Goal: Task Accomplishment & Management: Use online tool/utility

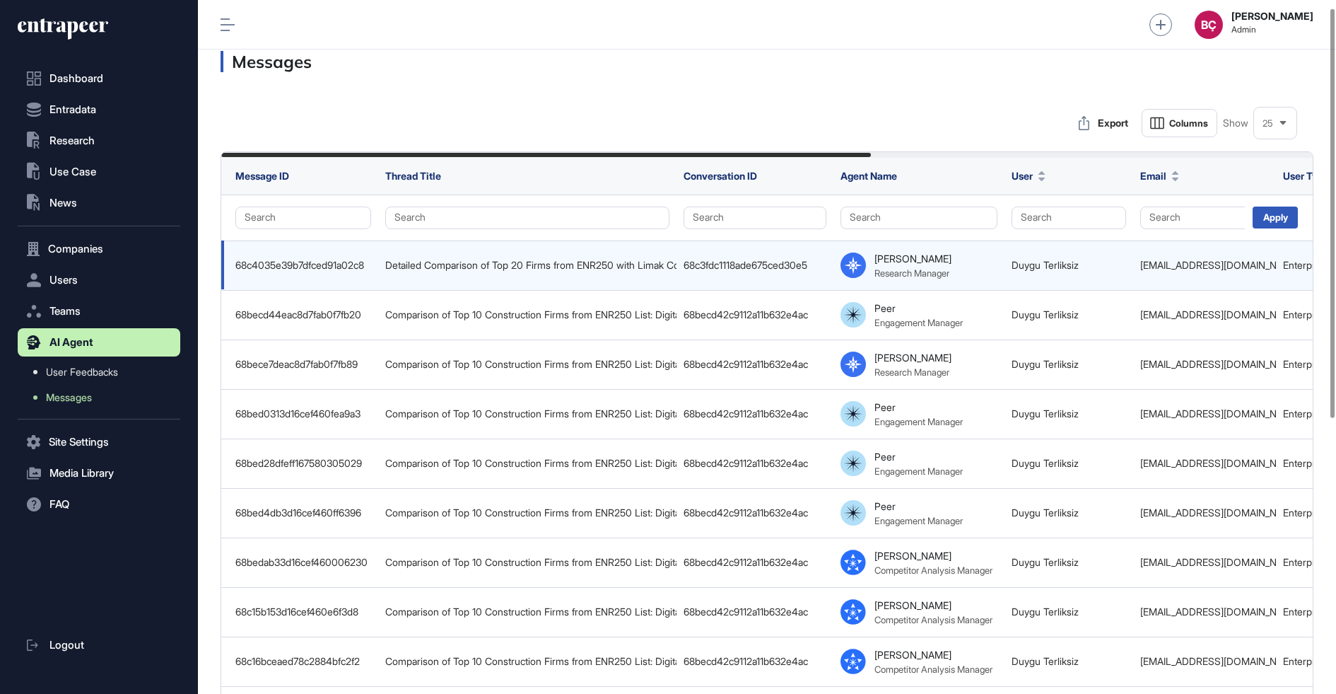
scroll to position [0, 743]
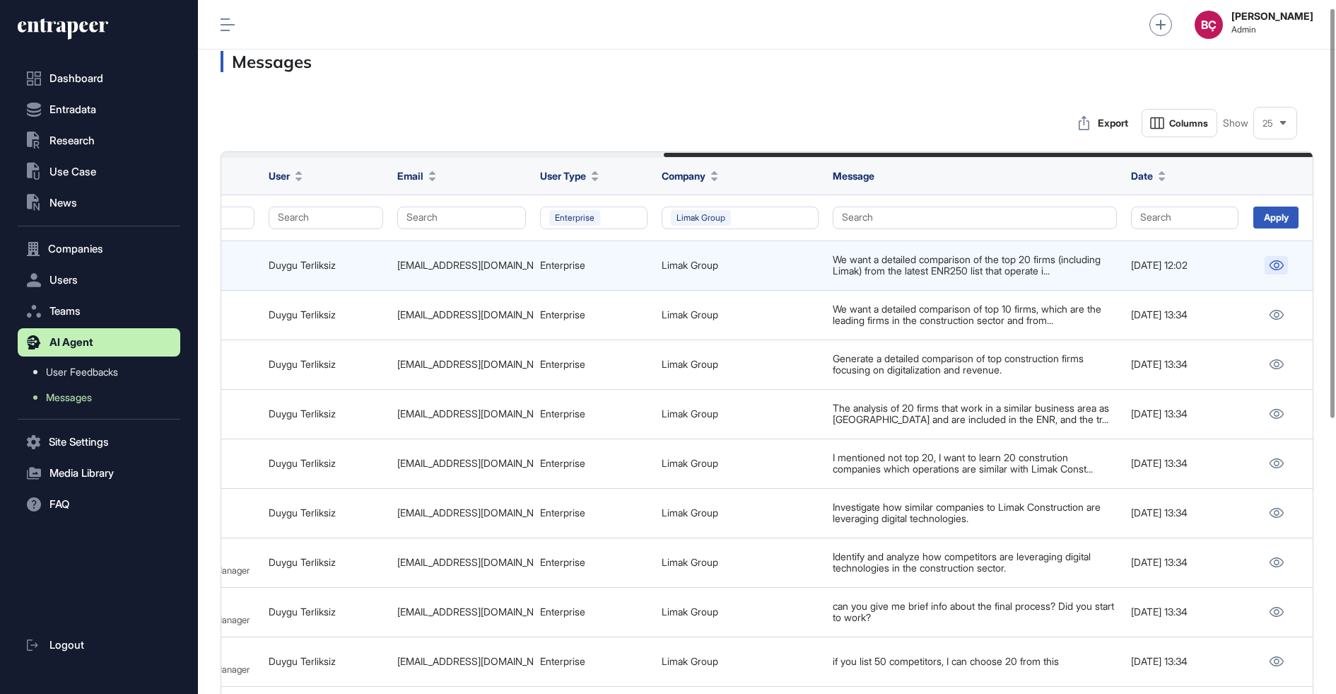
click at [1270, 264] on icon at bounding box center [1276, 265] width 15 height 10
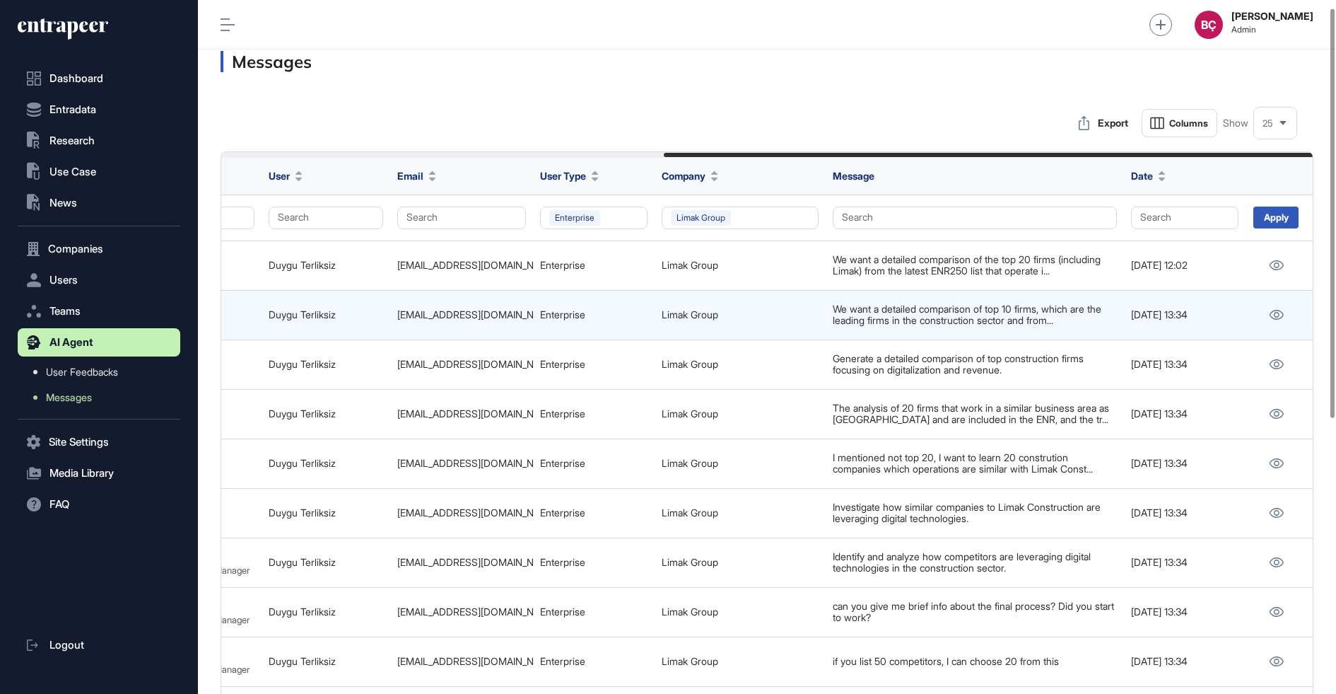
click at [1290, 318] on div at bounding box center [1276, 314] width 47 height 18
click at [1282, 318] on link at bounding box center [1276, 314] width 23 height 18
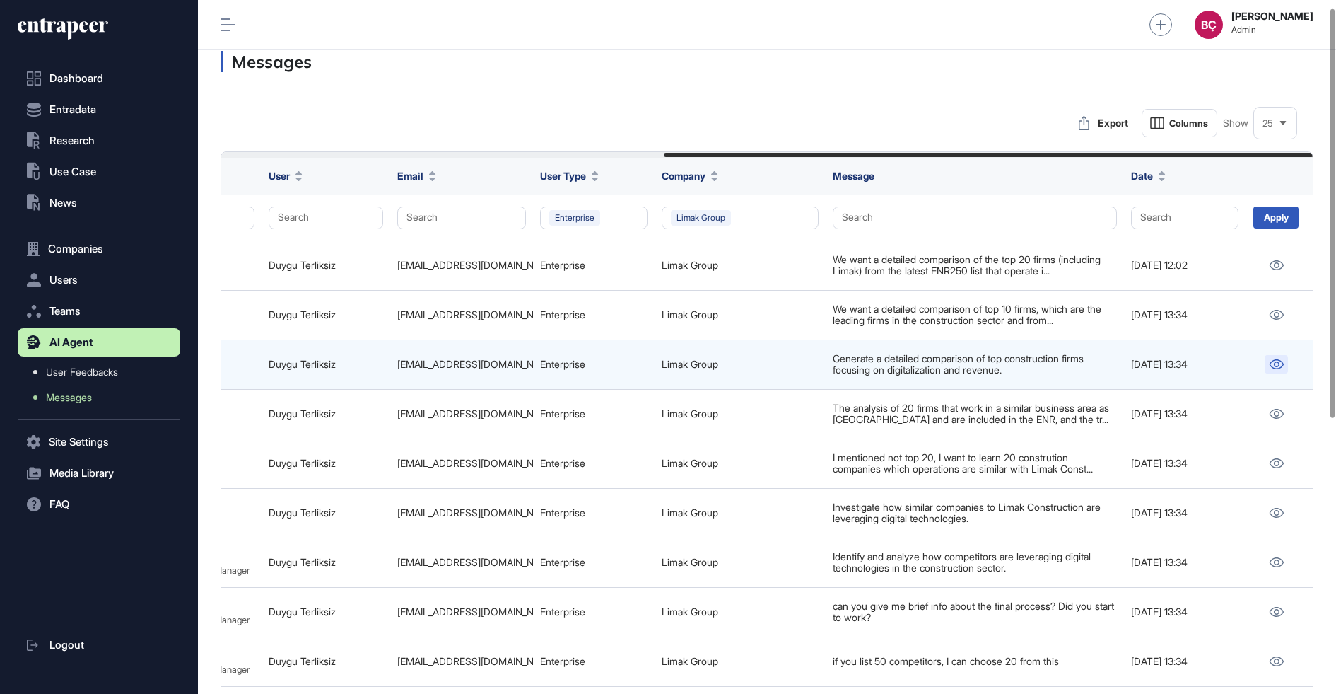
click at [1274, 364] on icon at bounding box center [1277, 364] width 14 height 10
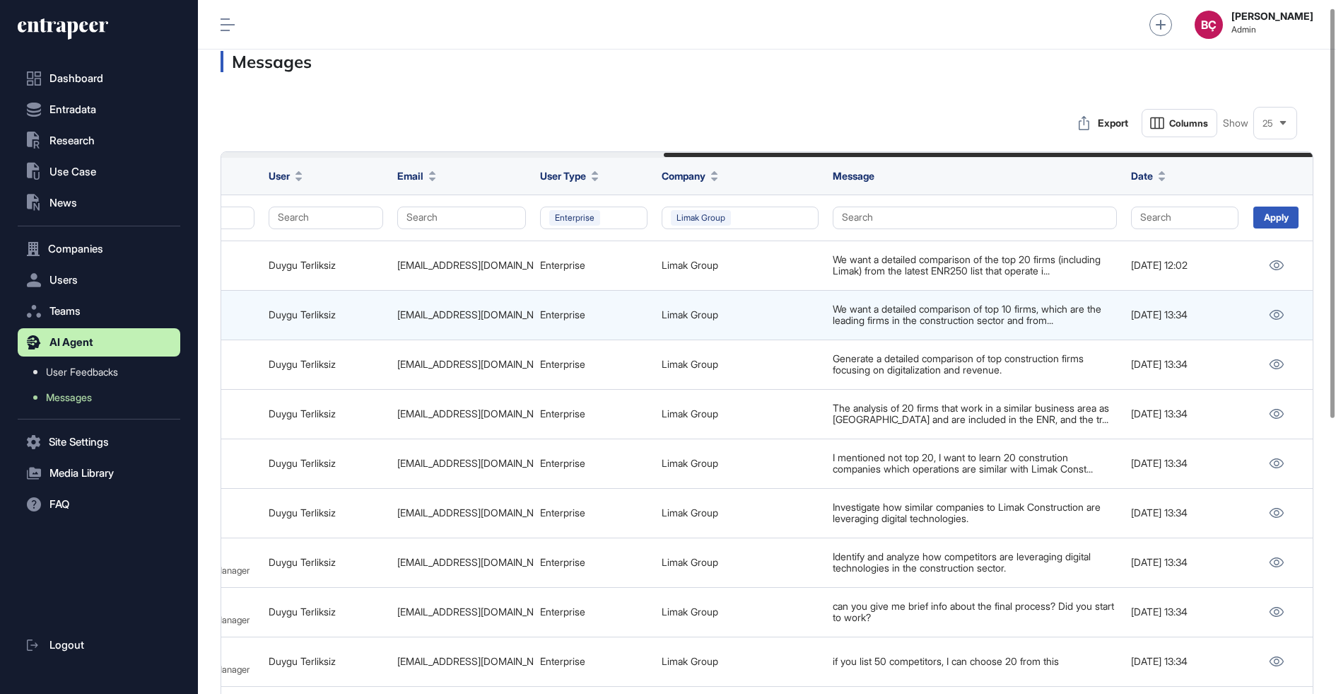
click at [482, 312] on div "dterliksiz@limak.com.tr" at bounding box center [461, 314] width 129 height 11
copy tr "dterliksiz@limak.com.tr"
click at [576, 309] on div "Enterprise" at bounding box center [593, 314] width 107 height 11
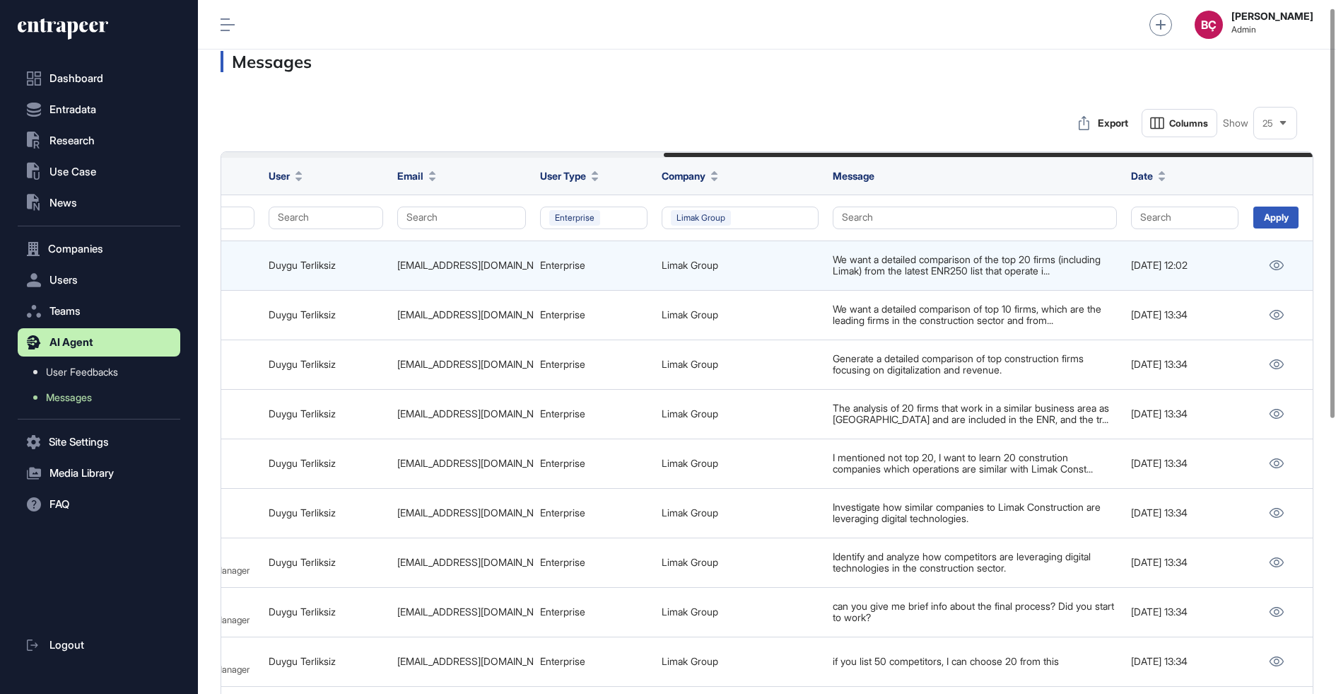
click at [843, 268] on div "We want a detailed comparison of the top 20 firms (including Limak) from the la…" at bounding box center [975, 265] width 284 height 23
copy tr "We want a detailed comparison of the top 20 firms (including Limak) from the la…"
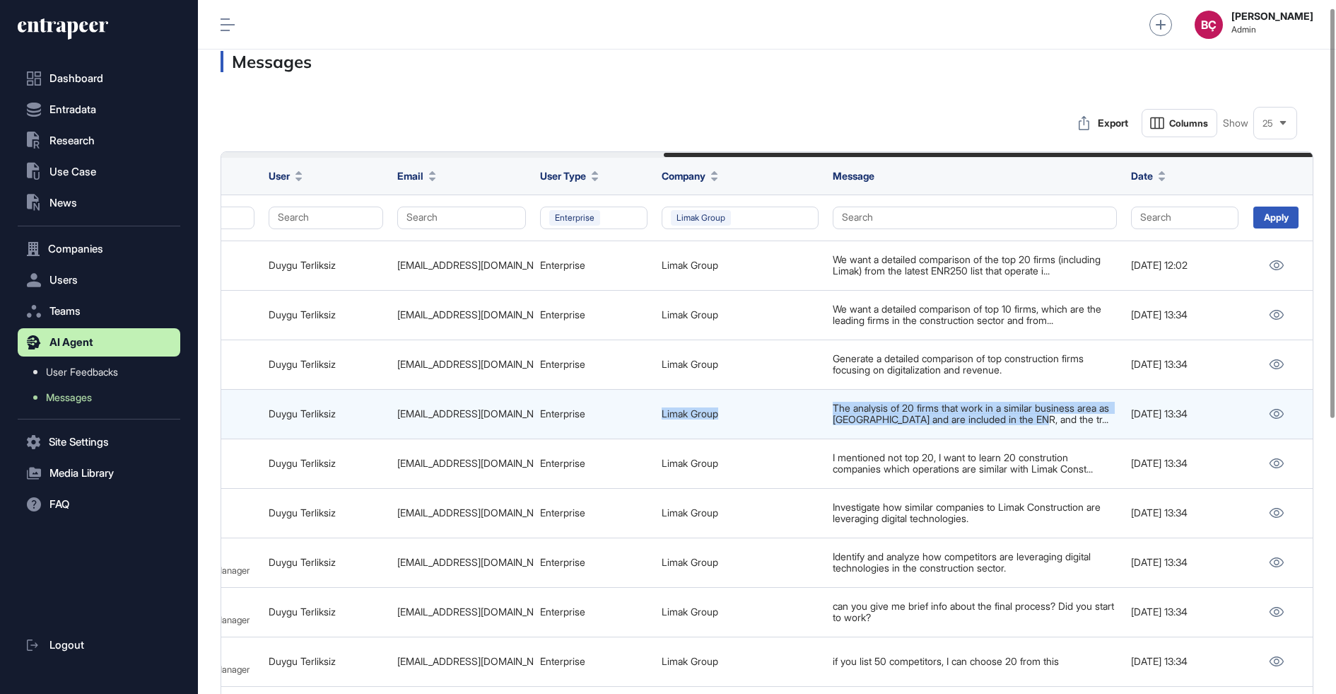
drag, startPoint x: 824, startPoint y: 399, endPoint x: 1051, endPoint y: 414, distance: 227.5
click at [1051, 414] on tr "68bed0313d16cef460fea9a3 Comparison of Top 10 Construction Firms from ENR250 Li…" at bounding box center [396, 413] width 1836 height 49
click at [1051, 414] on div "The analysis of 20 firms that work in a similar business area as Limak and are …" at bounding box center [975, 413] width 284 height 23
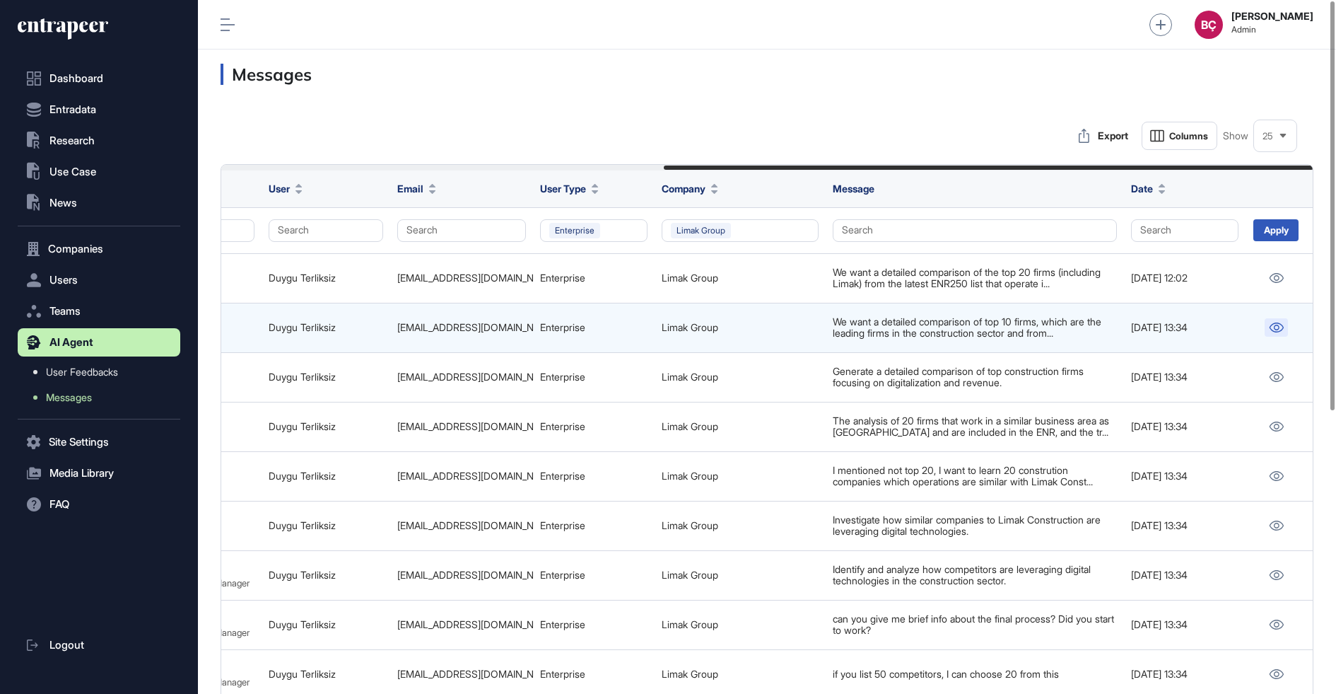
click at [1280, 327] on icon at bounding box center [1276, 327] width 15 height 10
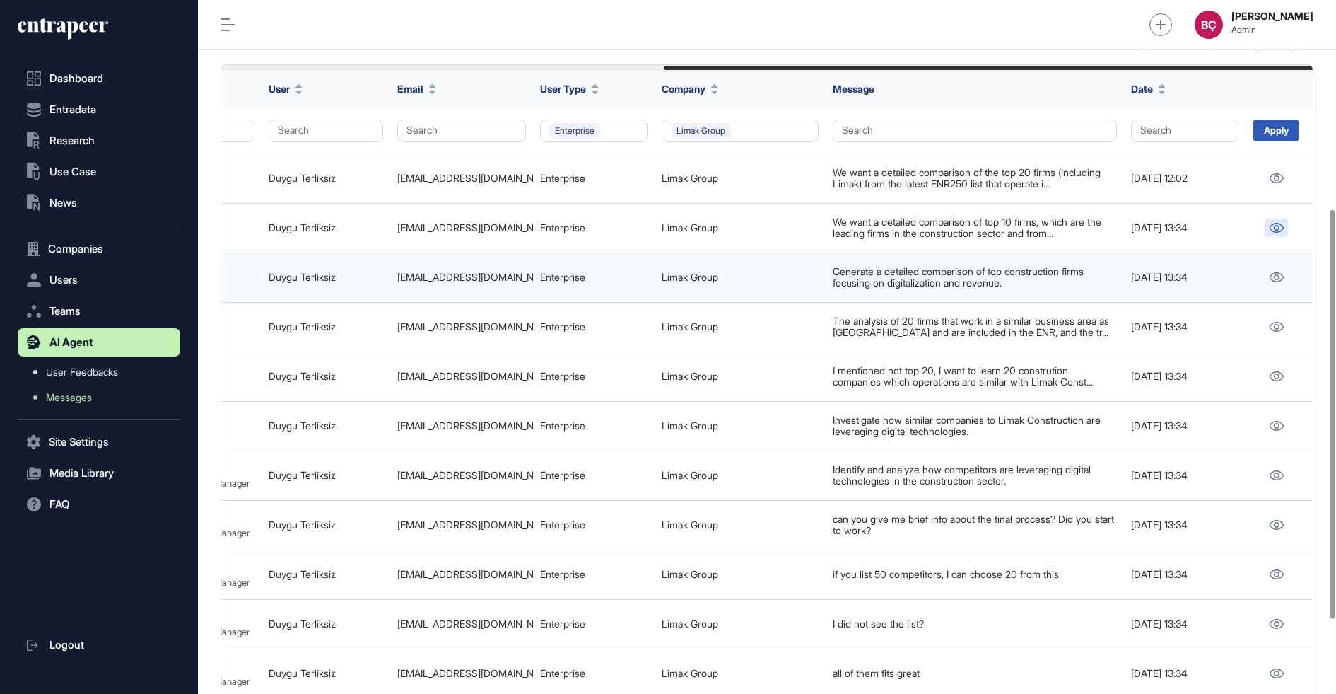
scroll to position [0, 0]
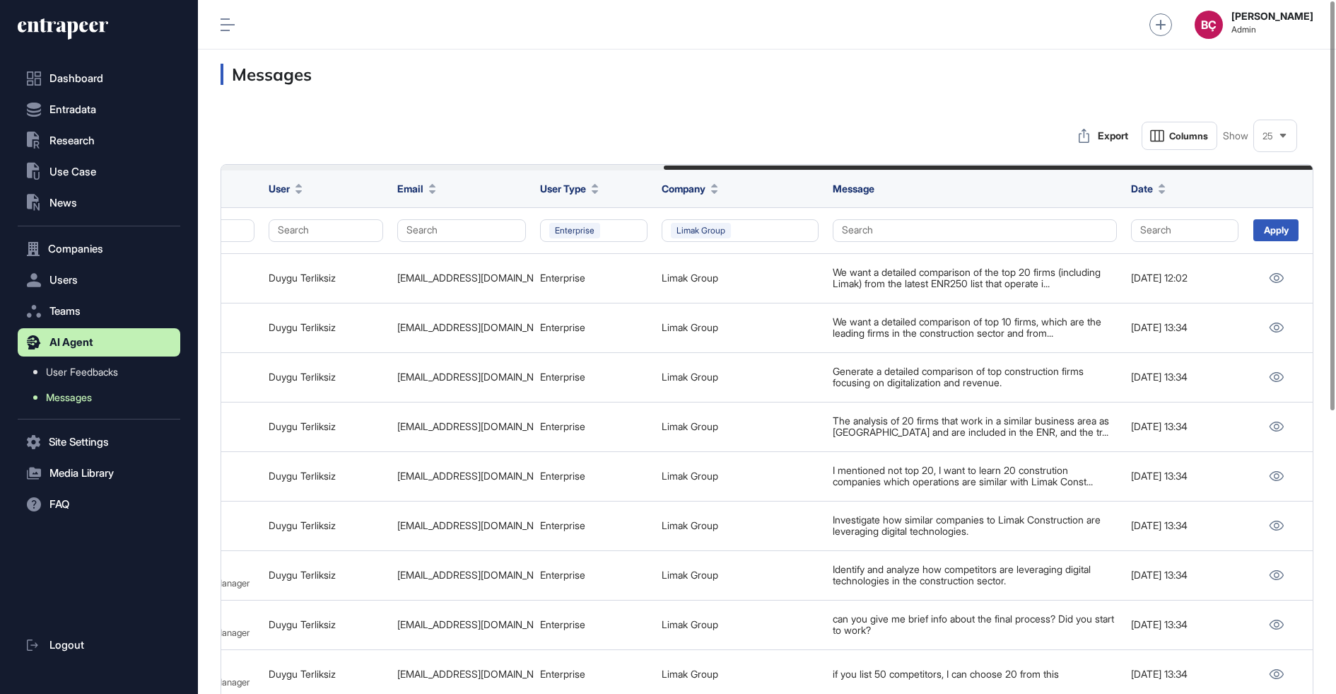
click at [53, 389] on link "Messages" at bounding box center [103, 397] width 156 height 25
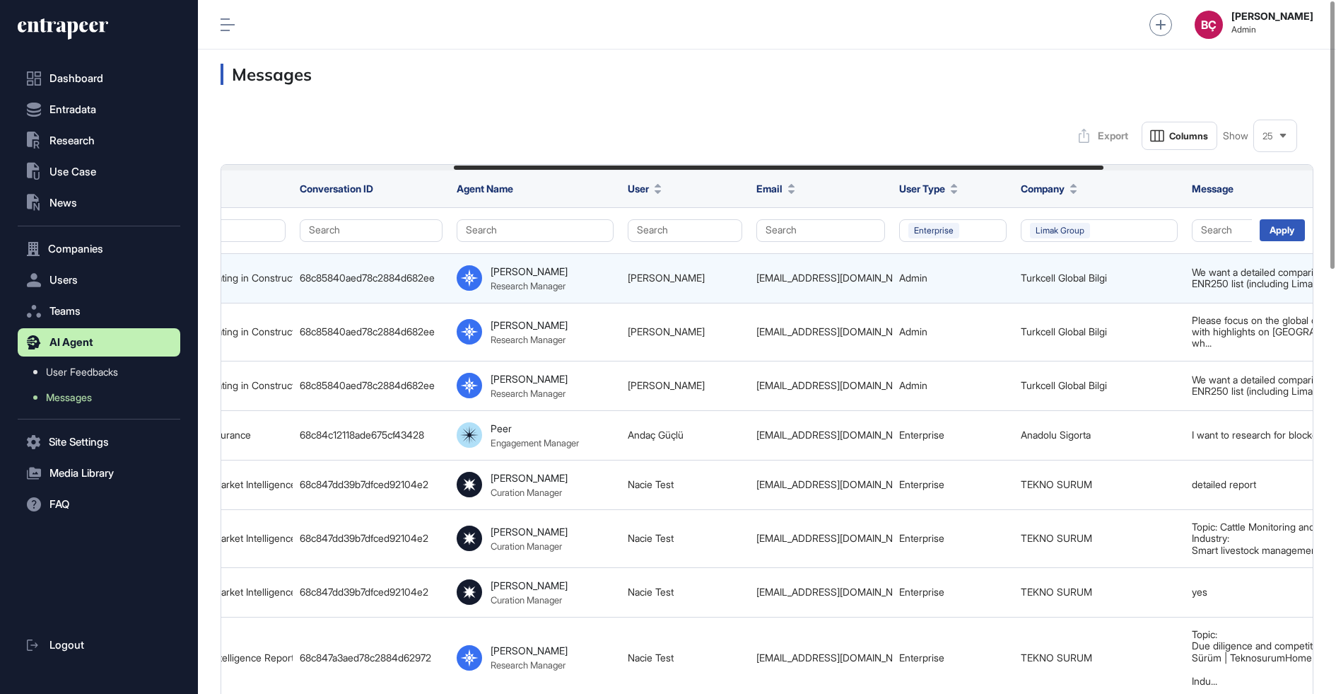
scroll to position [0, 390]
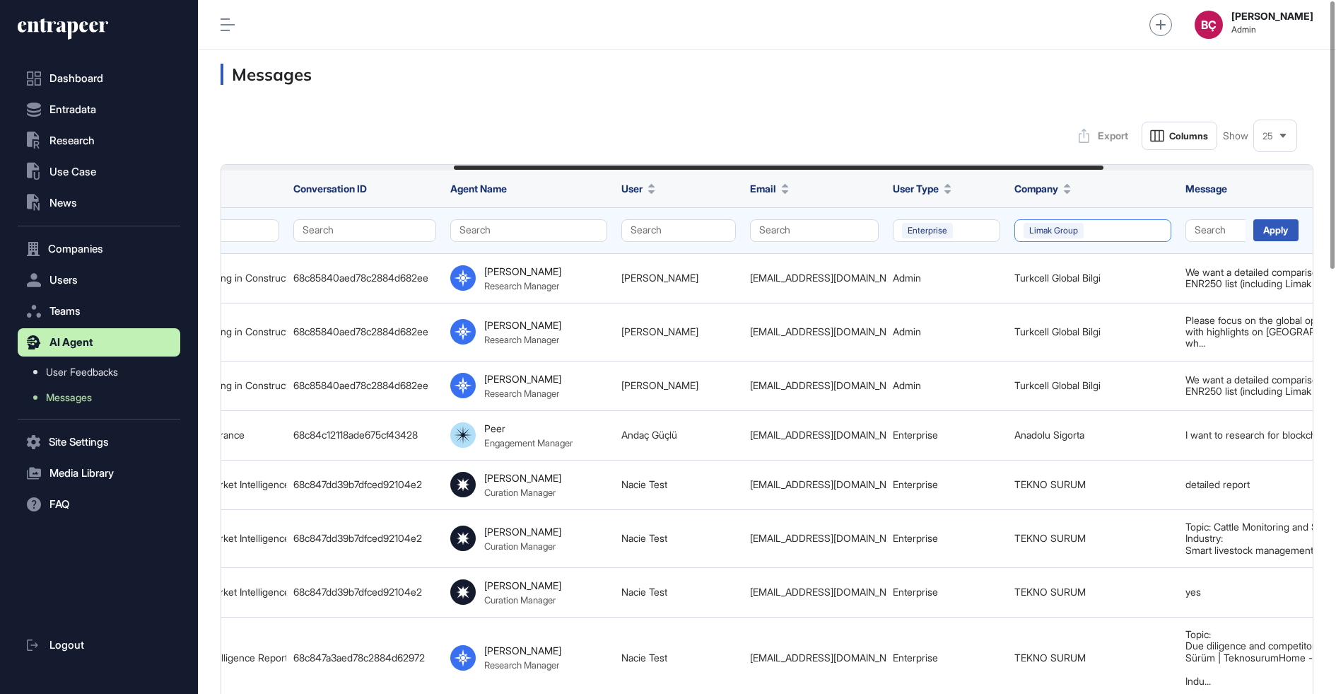
click at [1095, 238] on button "Limak Group" at bounding box center [1093, 230] width 157 height 23
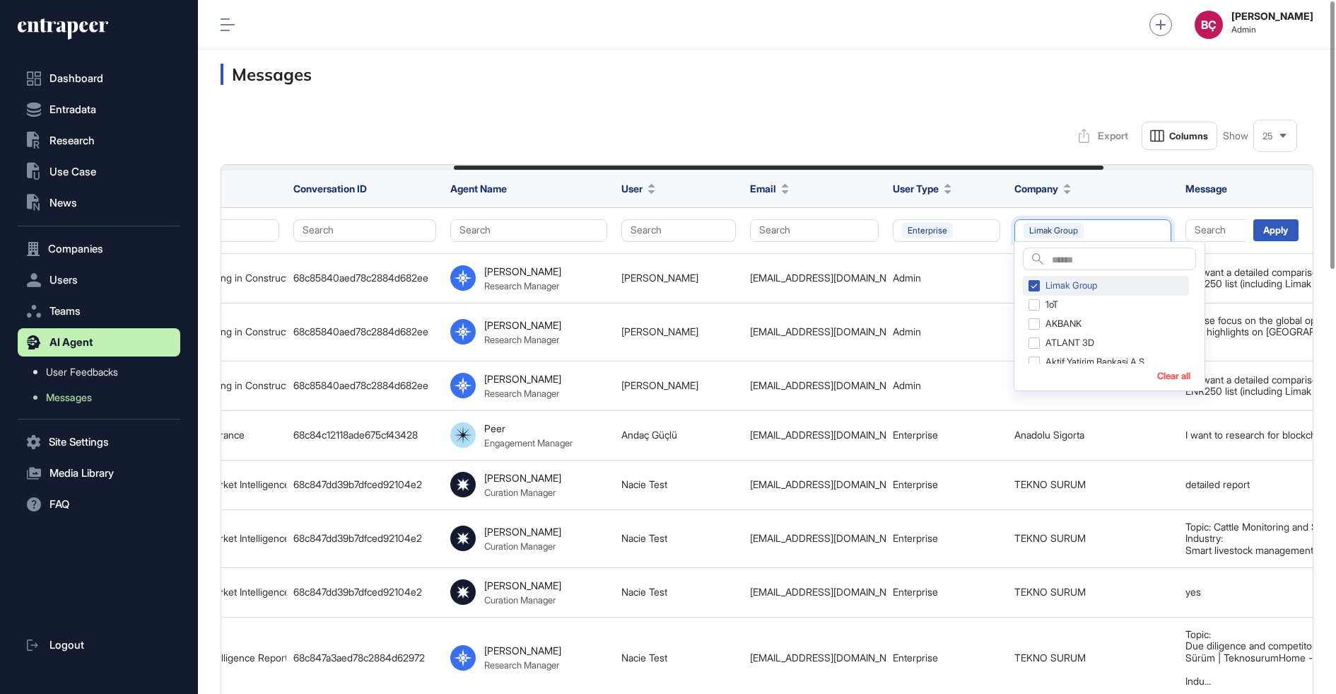
click at [1054, 284] on div "Limak Group" at bounding box center [1106, 286] width 166 height 20
click at [1274, 233] on div "Apply" at bounding box center [1276, 230] width 45 height 22
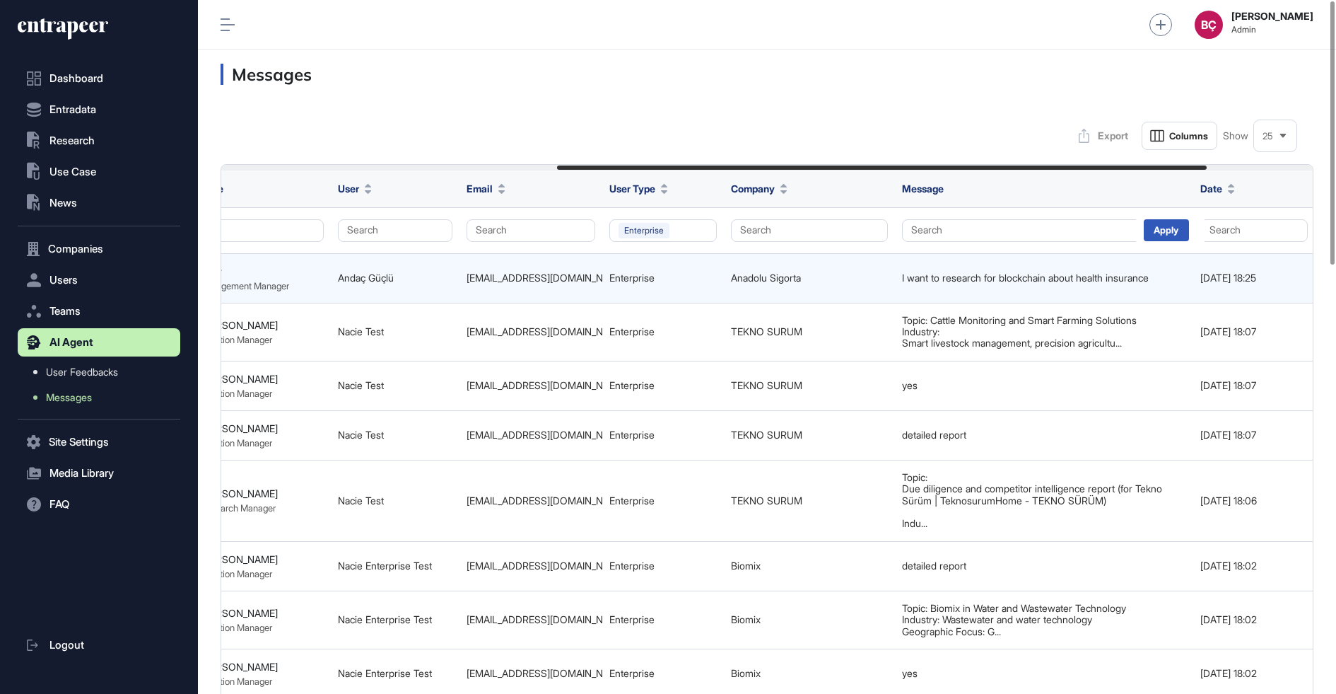
scroll to position [0, 743]
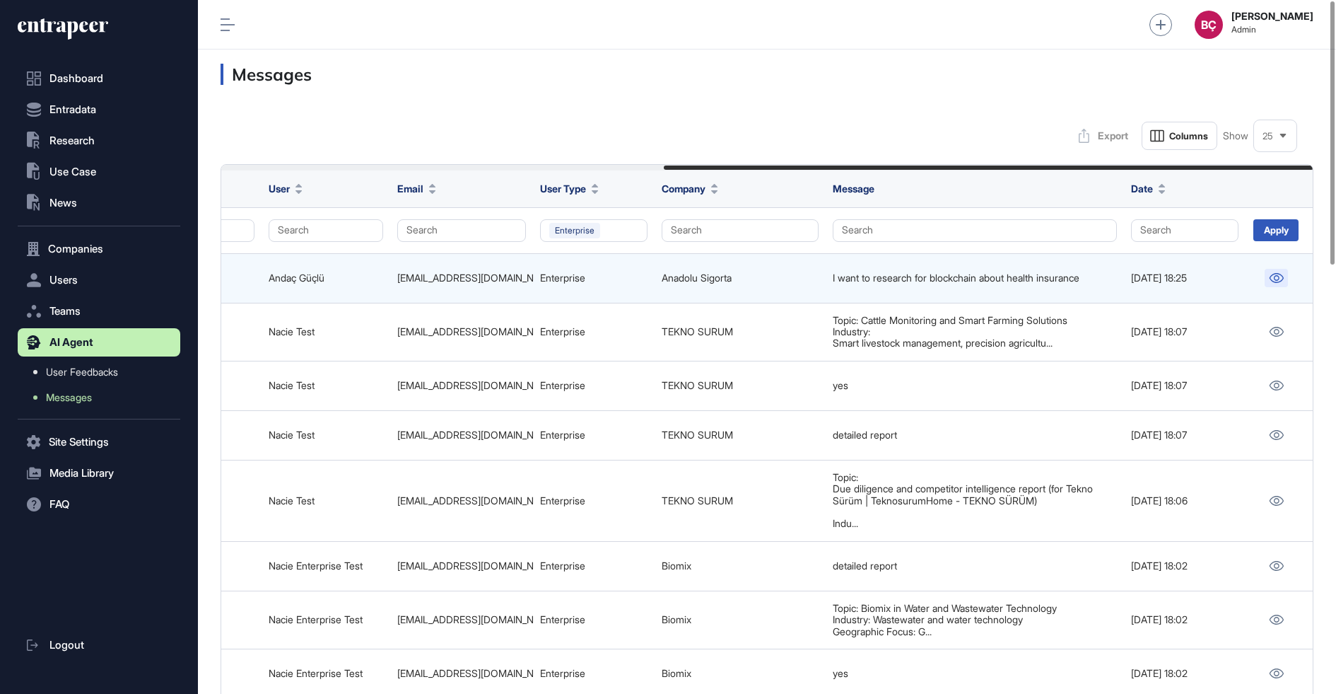
click at [1276, 280] on icon at bounding box center [1276, 278] width 15 height 10
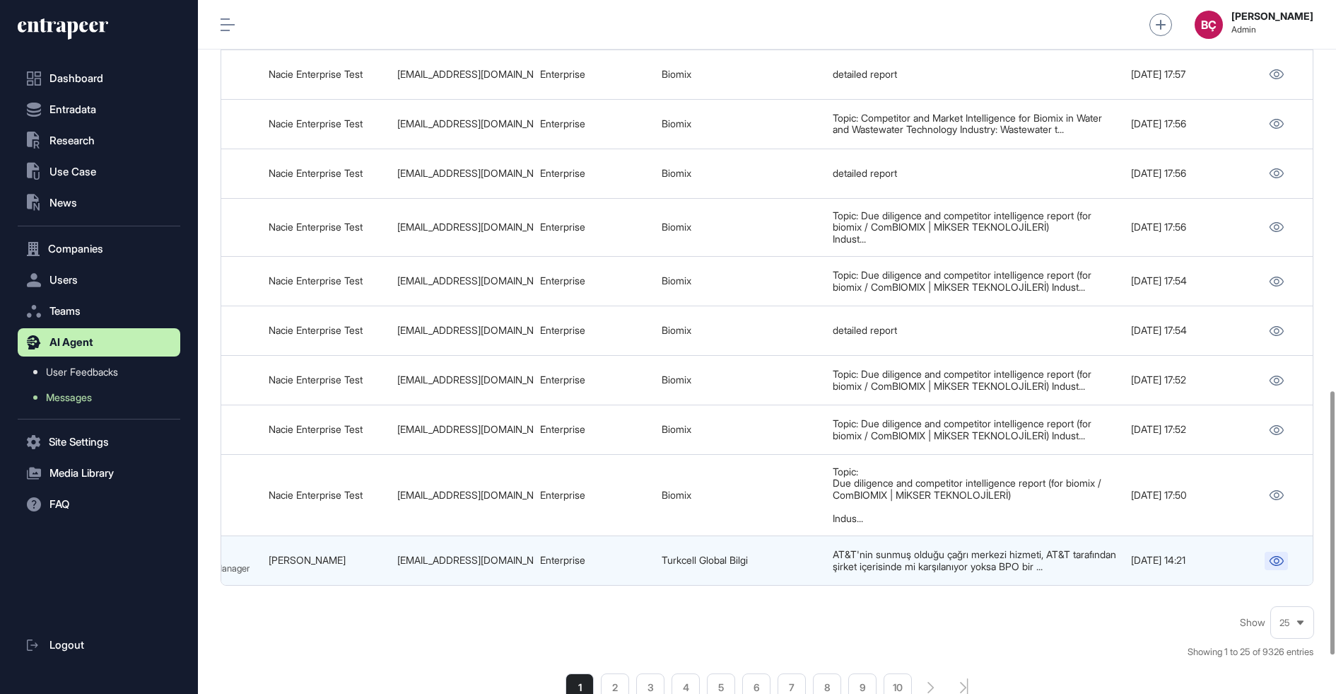
click at [1275, 556] on icon at bounding box center [1276, 561] width 15 height 10
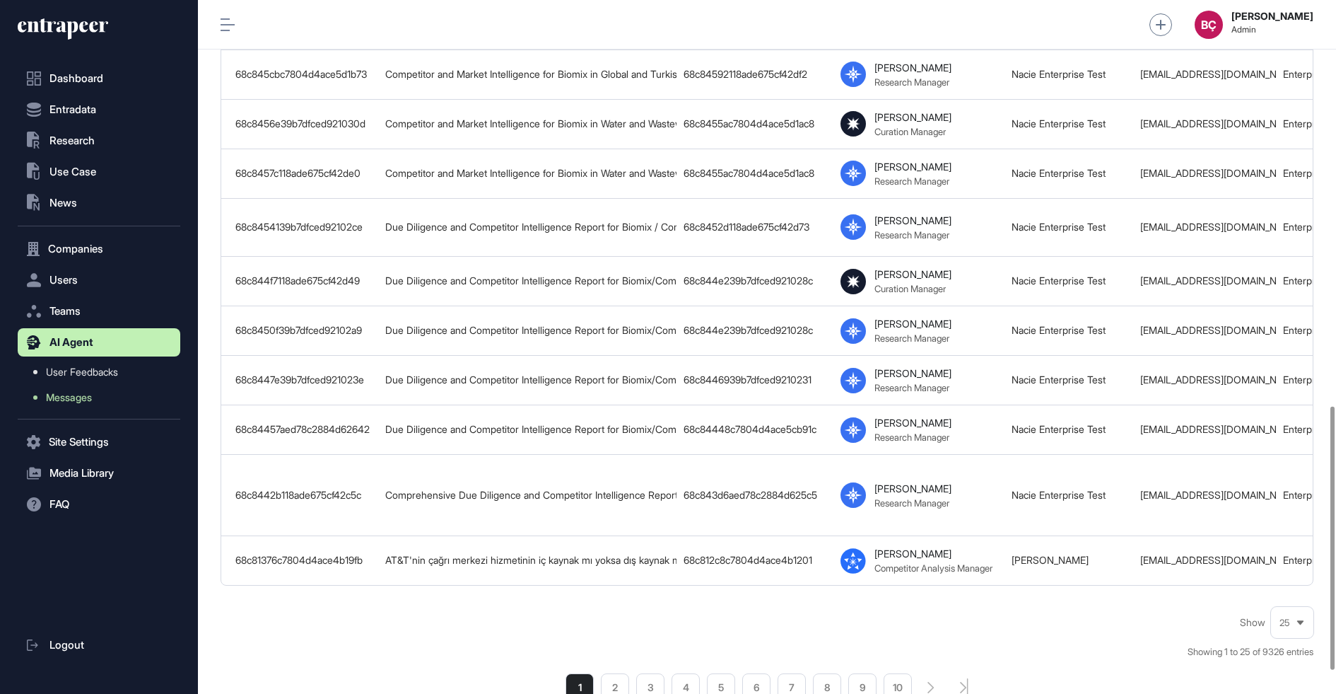
scroll to position [1094, 0]
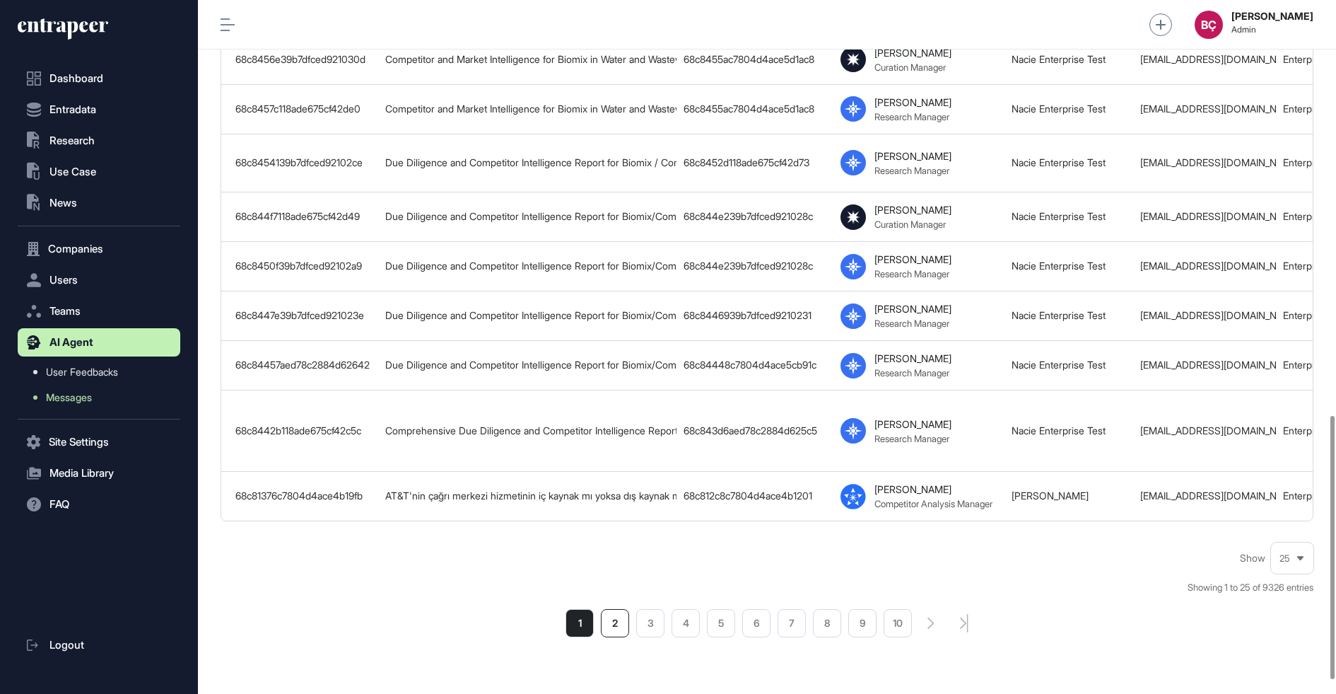
click at [613, 609] on li "2" at bounding box center [615, 623] width 28 height 28
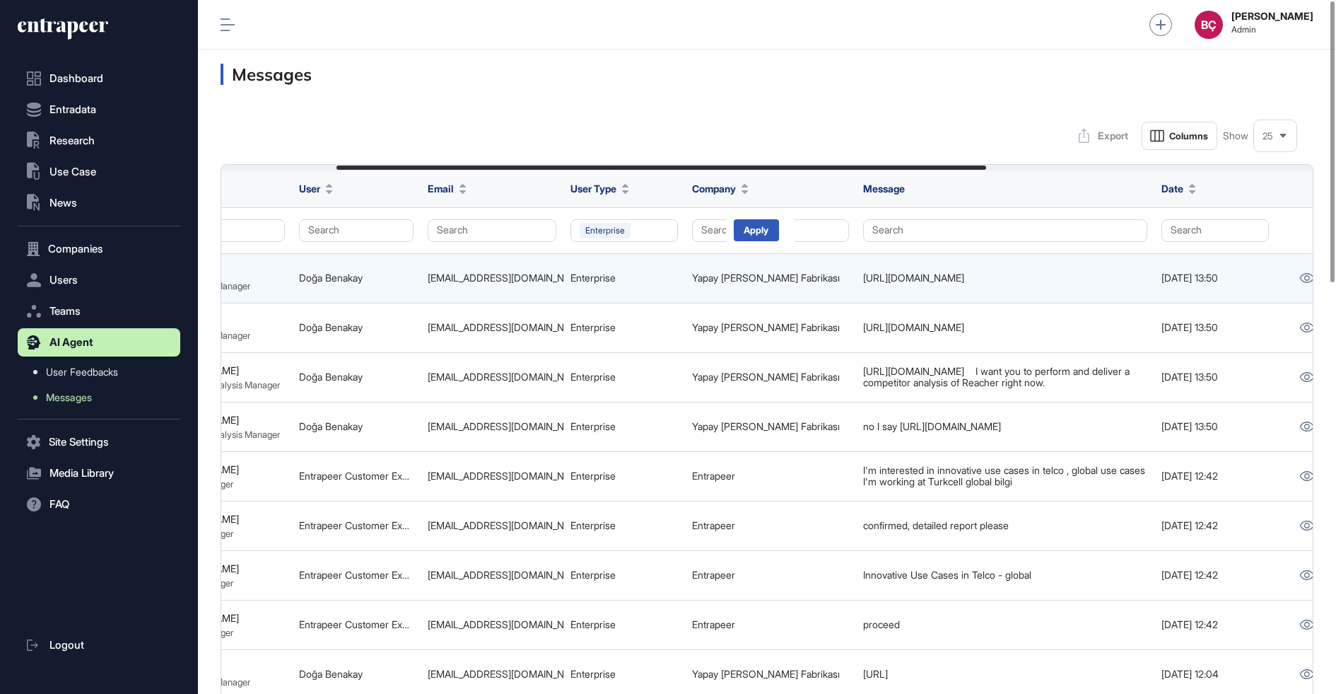
scroll to position [0, 743]
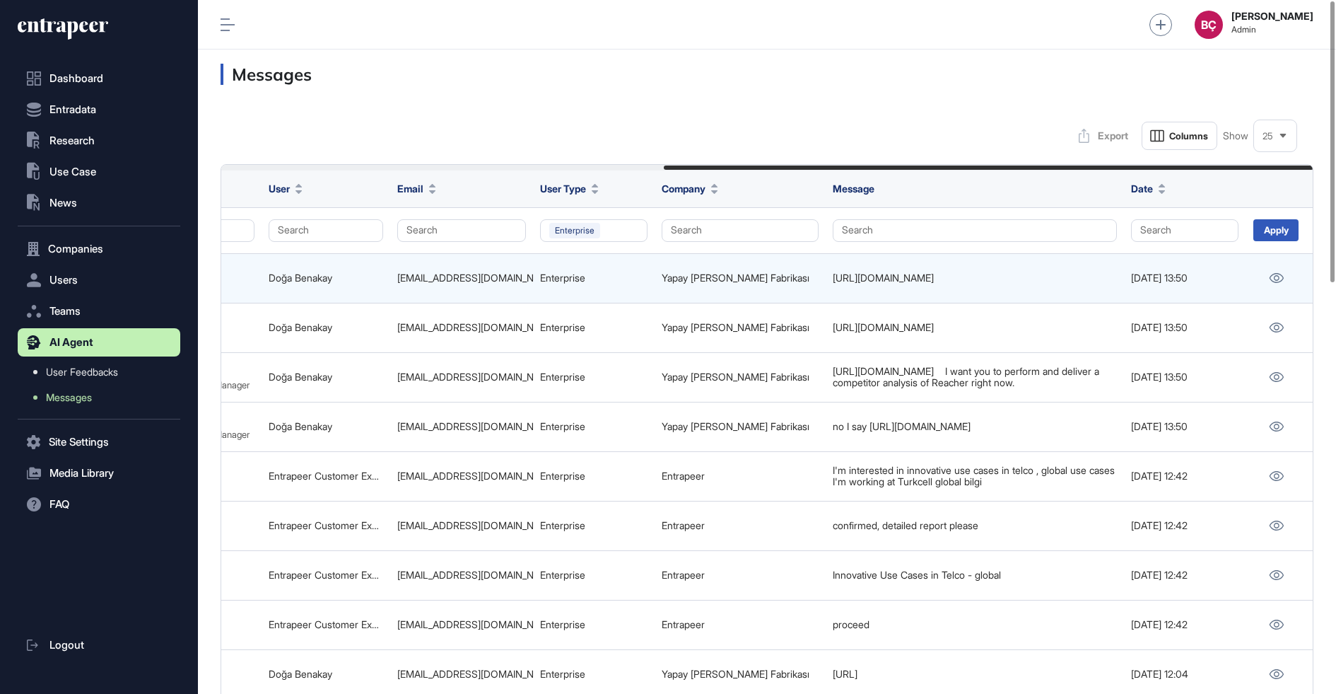
click at [1263, 272] on div at bounding box center [1276, 278] width 47 height 18
click at [1274, 274] on icon at bounding box center [1276, 278] width 15 height 10
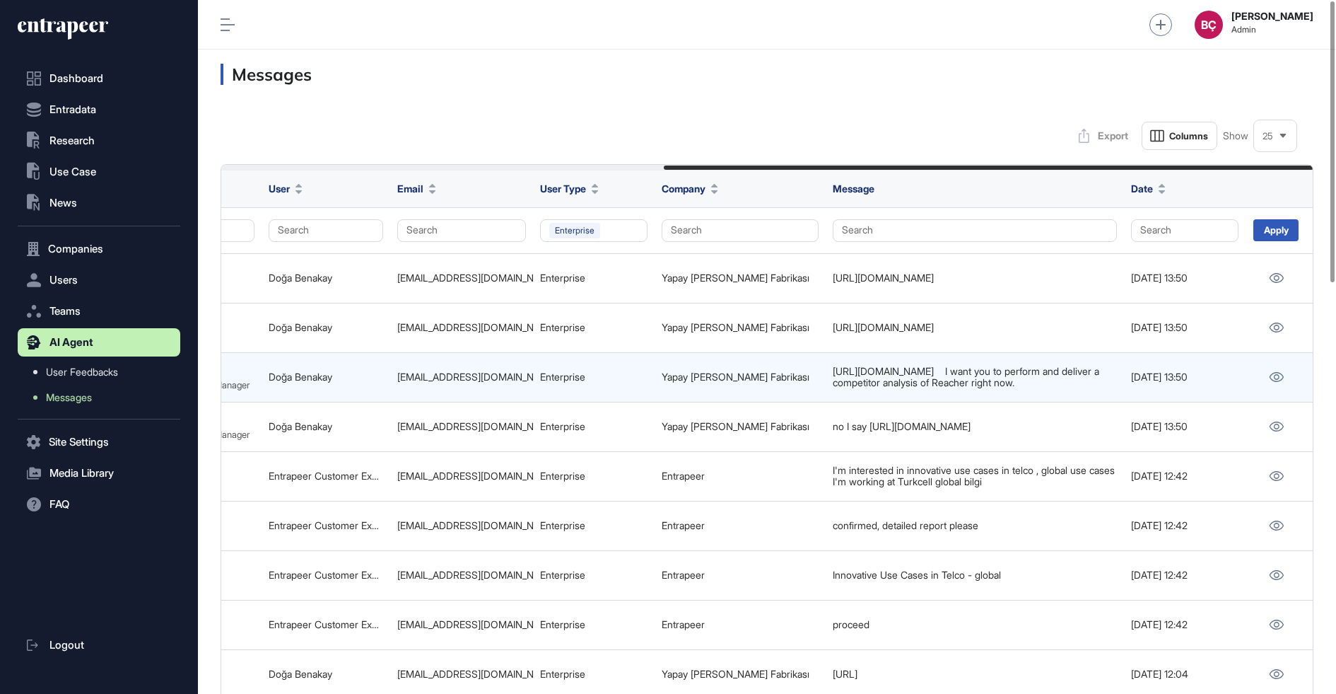
click at [1288, 368] on div at bounding box center [1276, 377] width 47 height 18
click at [1280, 368] on link at bounding box center [1276, 377] width 23 height 18
click at [470, 390] on td "doga.benakay@yzf.com.tr" at bounding box center [461, 376] width 143 height 49
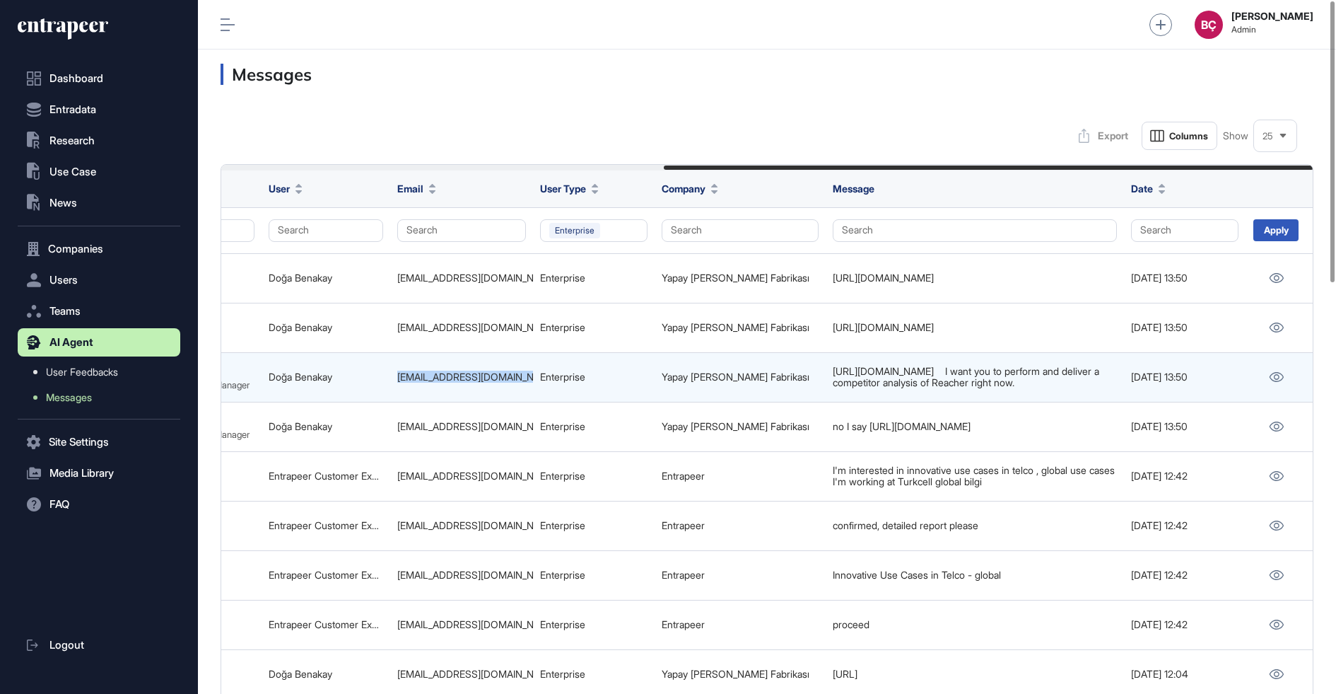
copy tr "doga.benakay@yzf.com.tr"
click at [457, 371] on div "doga.benakay@yzf.com.tr" at bounding box center [461, 376] width 129 height 11
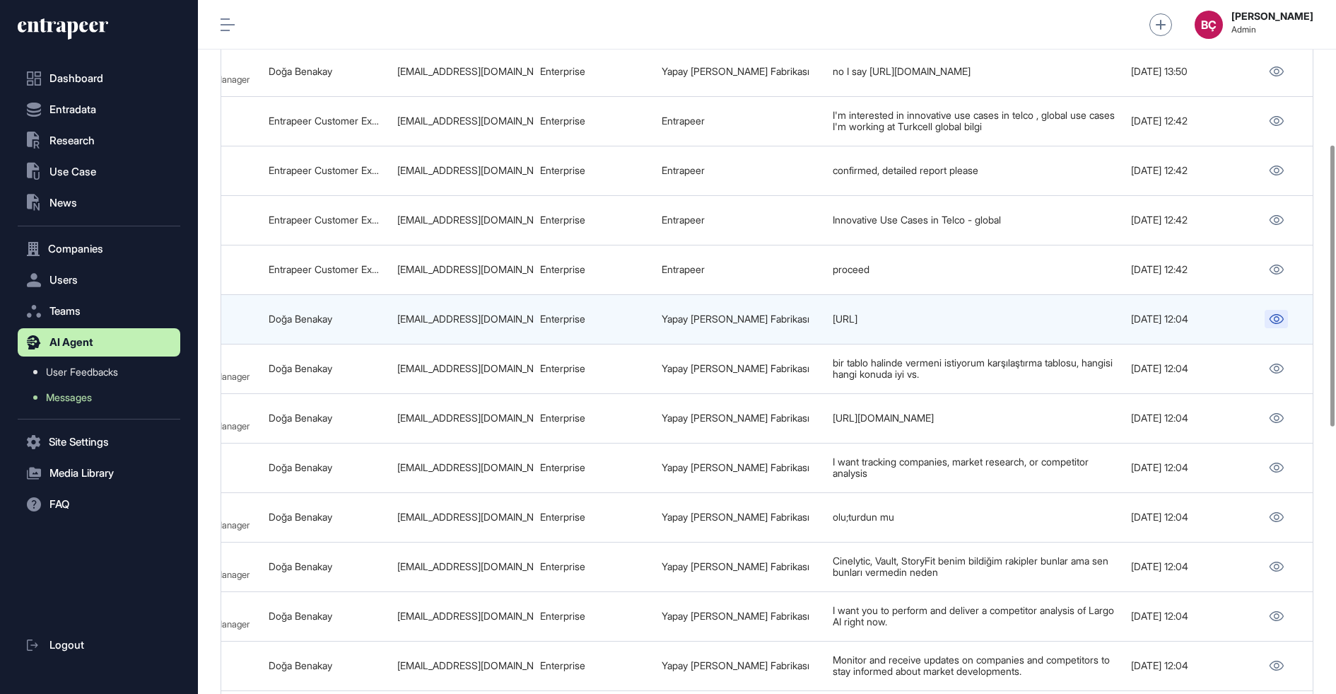
click at [1271, 314] on icon at bounding box center [1276, 319] width 15 height 10
click at [498, 318] on td "doga.benakay@yzf.com.tr" at bounding box center [461, 318] width 143 height 49
copy tr "doga.benakay@yzf.com.tr"
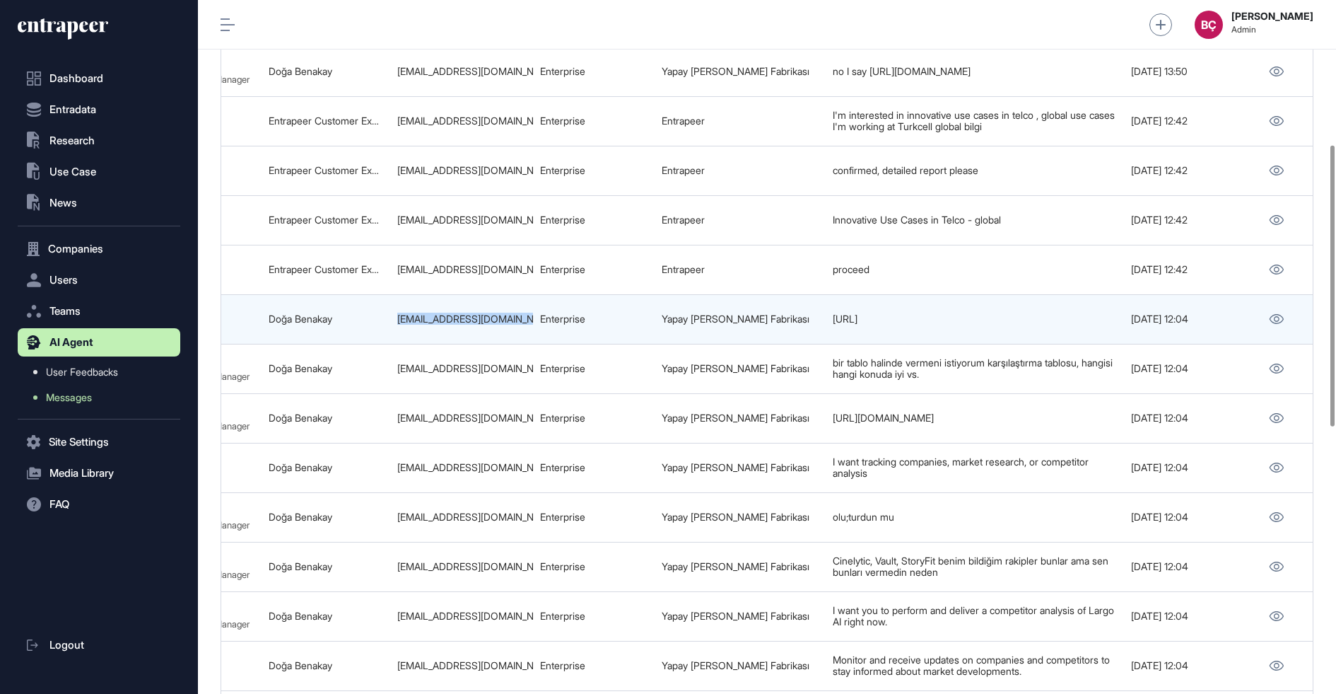
click at [498, 318] on td "doga.benakay@yzf.com.tr" at bounding box center [461, 318] width 143 height 49
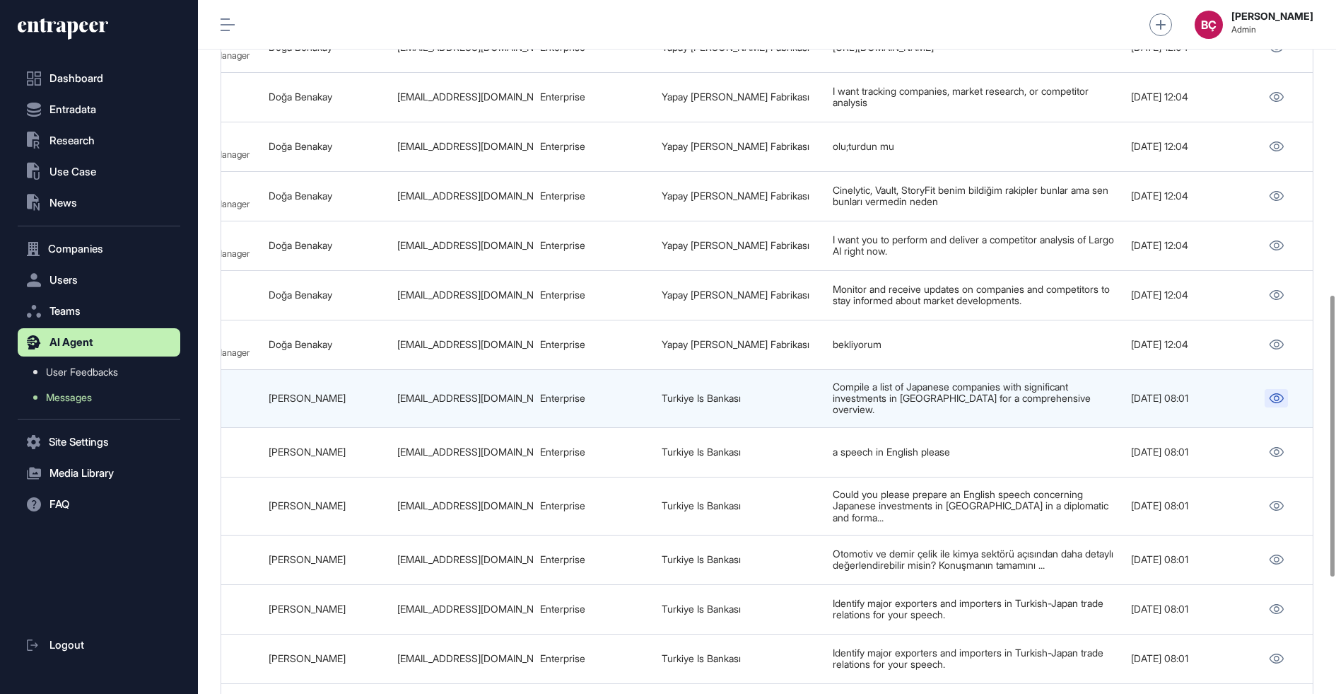
click at [1280, 393] on icon at bounding box center [1277, 398] width 14 height 10
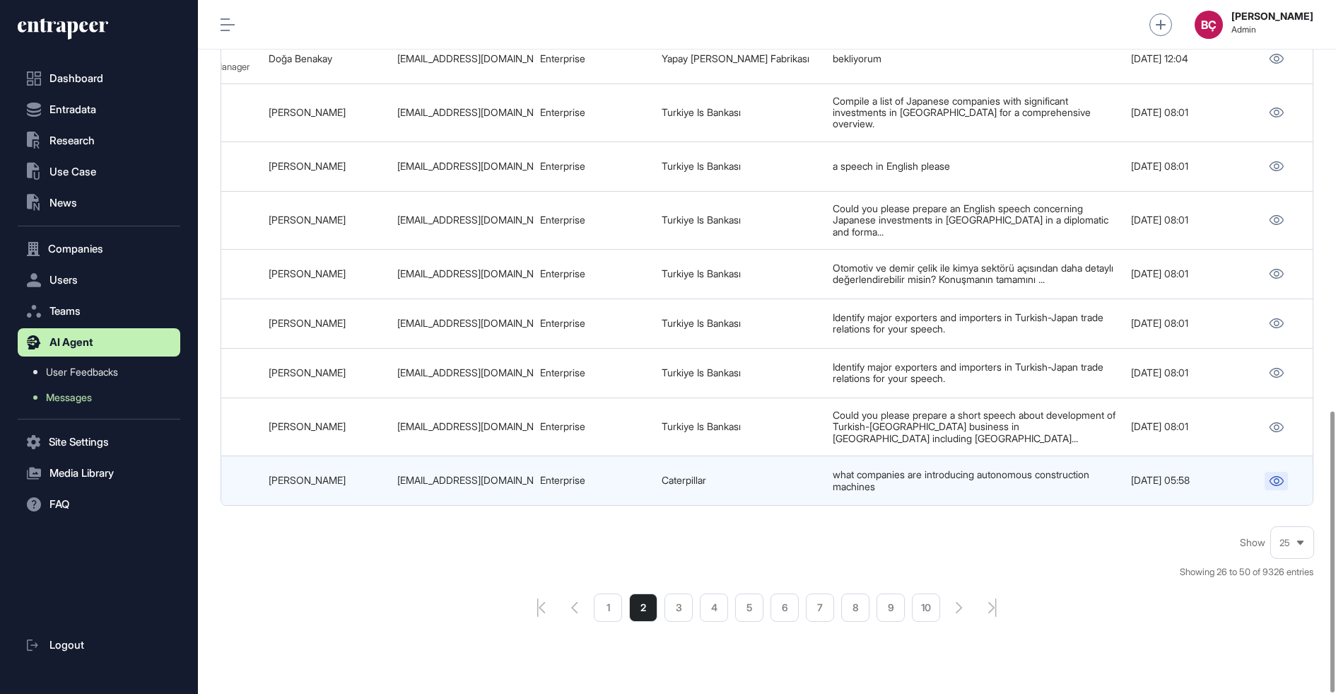
click at [1273, 476] on icon at bounding box center [1277, 481] width 14 height 10
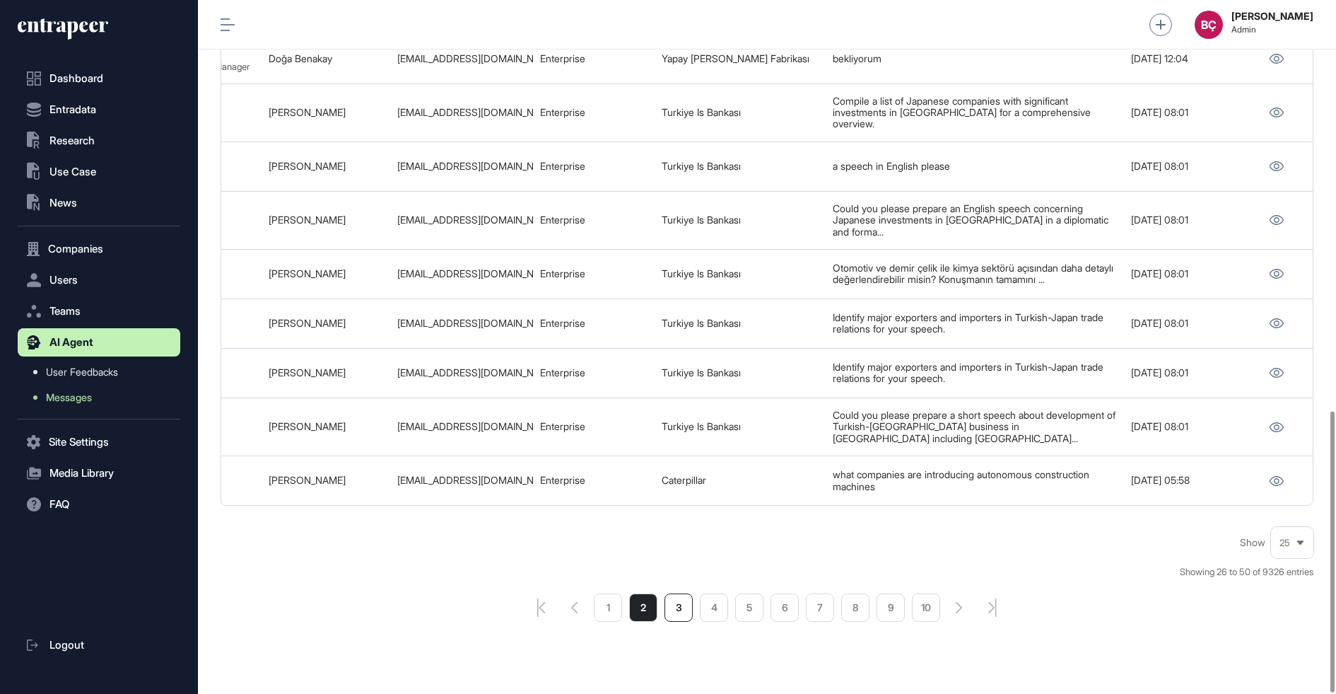
click at [689, 593] on li "3" at bounding box center [679, 607] width 28 height 28
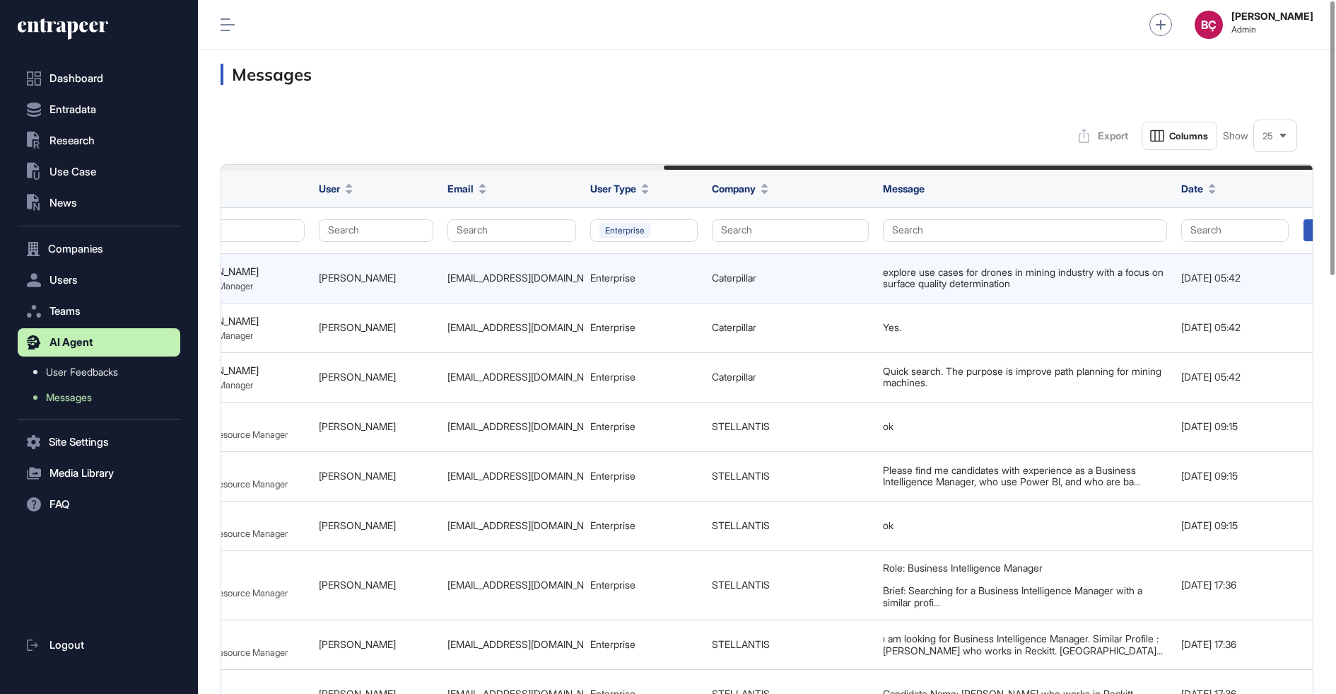
scroll to position [0, 743]
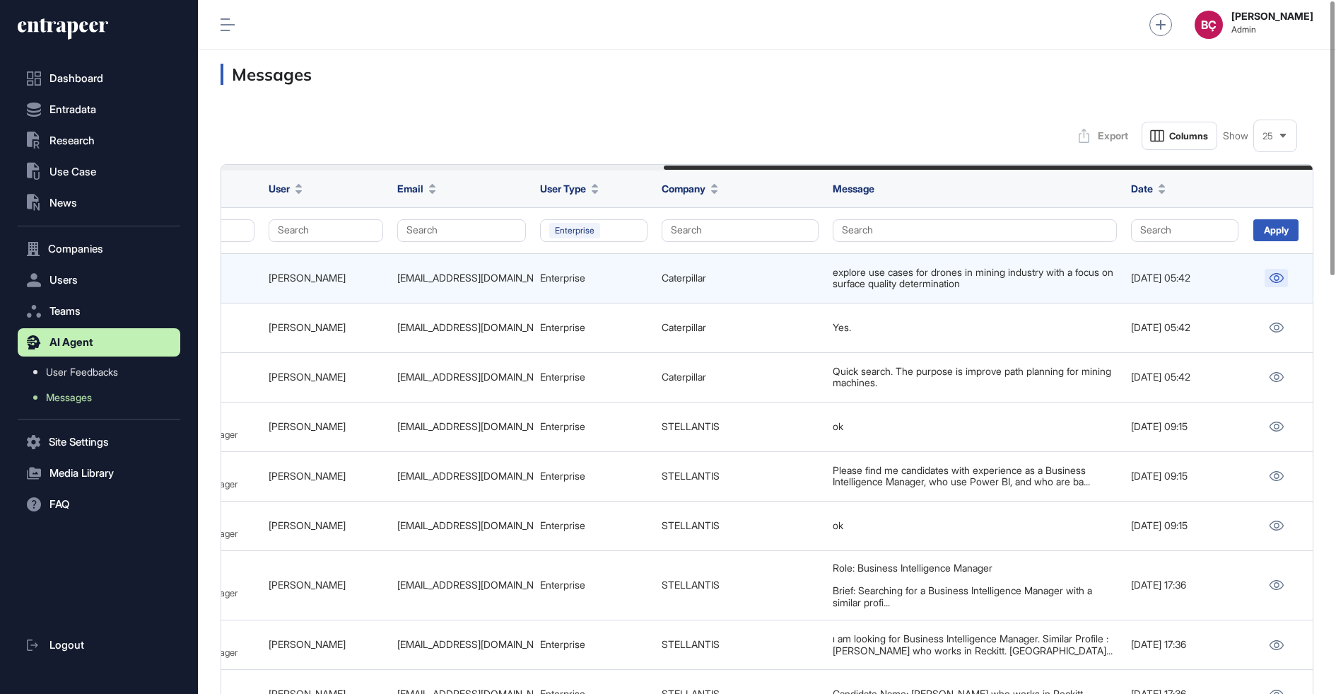
click at [1269, 278] on icon at bounding box center [1276, 278] width 15 height 10
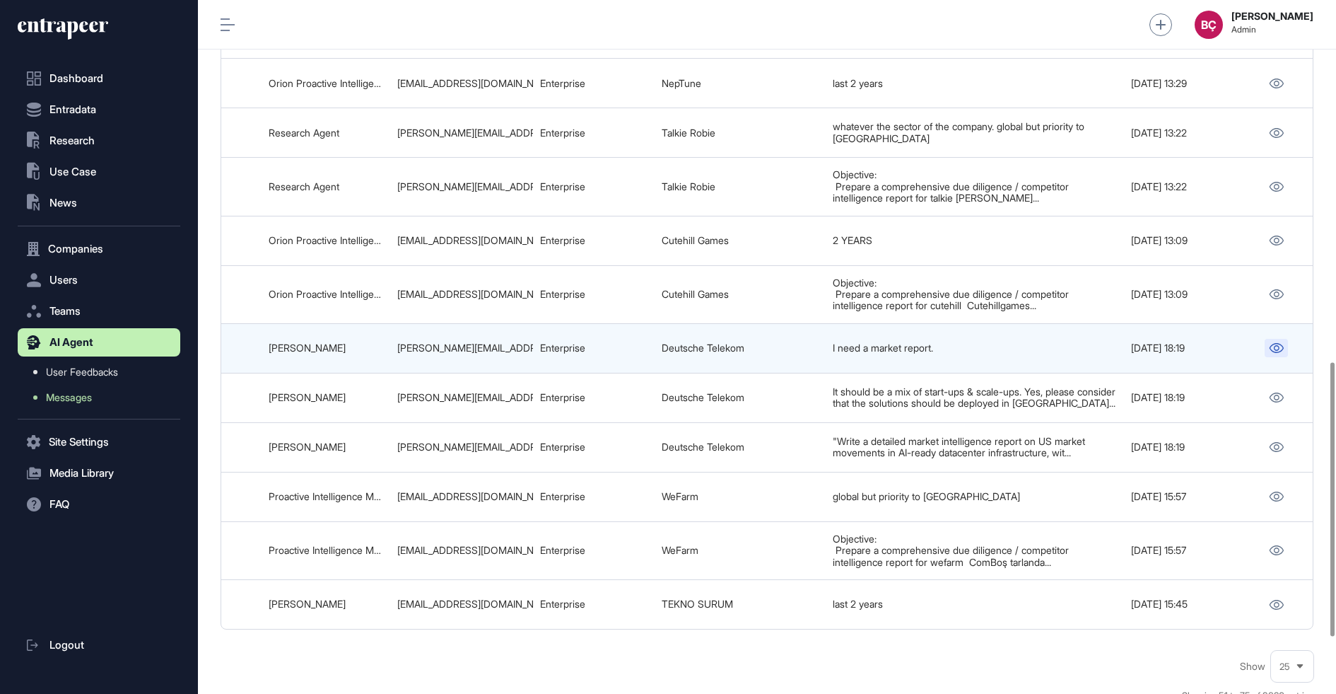
click at [1270, 343] on icon at bounding box center [1277, 348] width 14 height 10
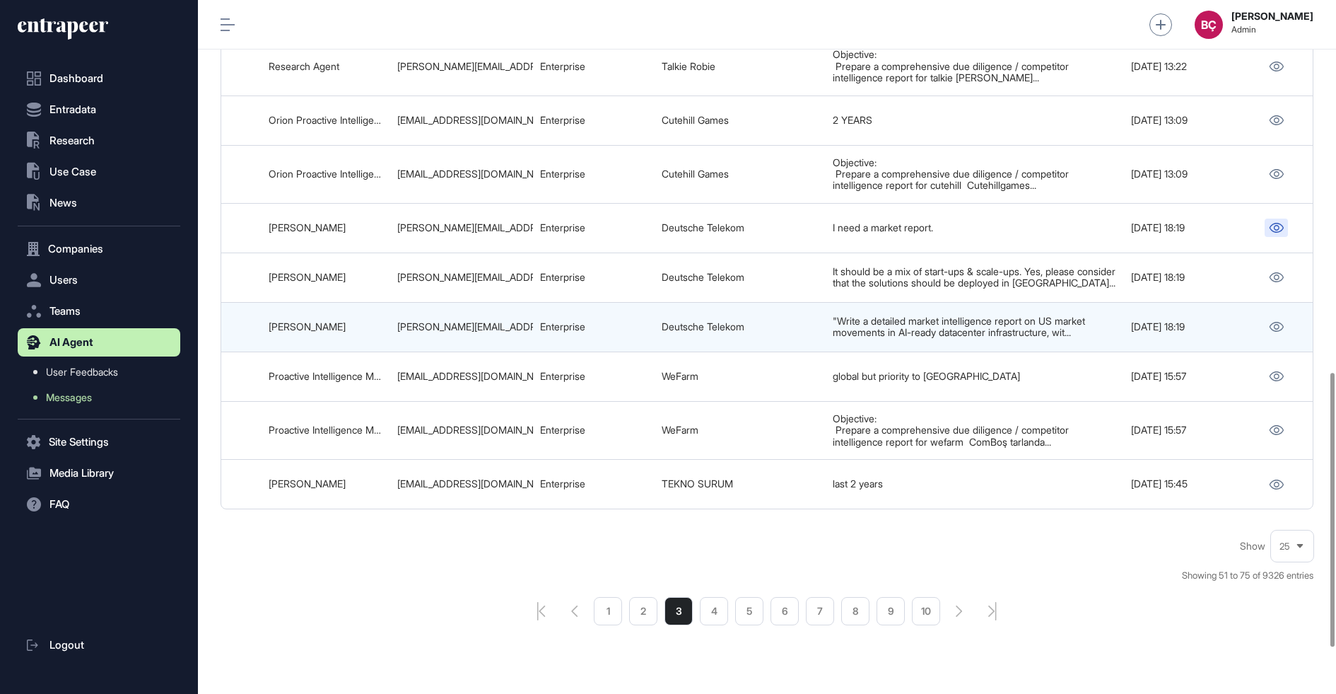
scroll to position [1059, 0]
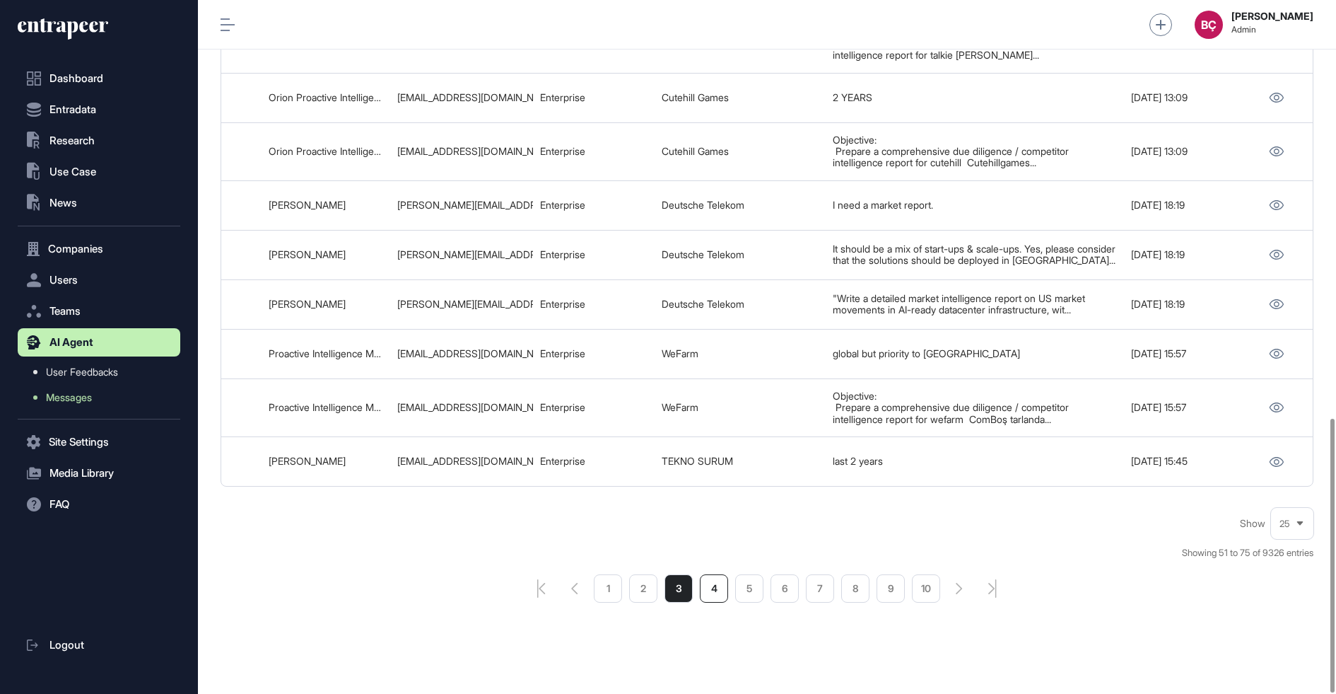
click at [717, 575] on li "4" at bounding box center [714, 588] width 28 height 28
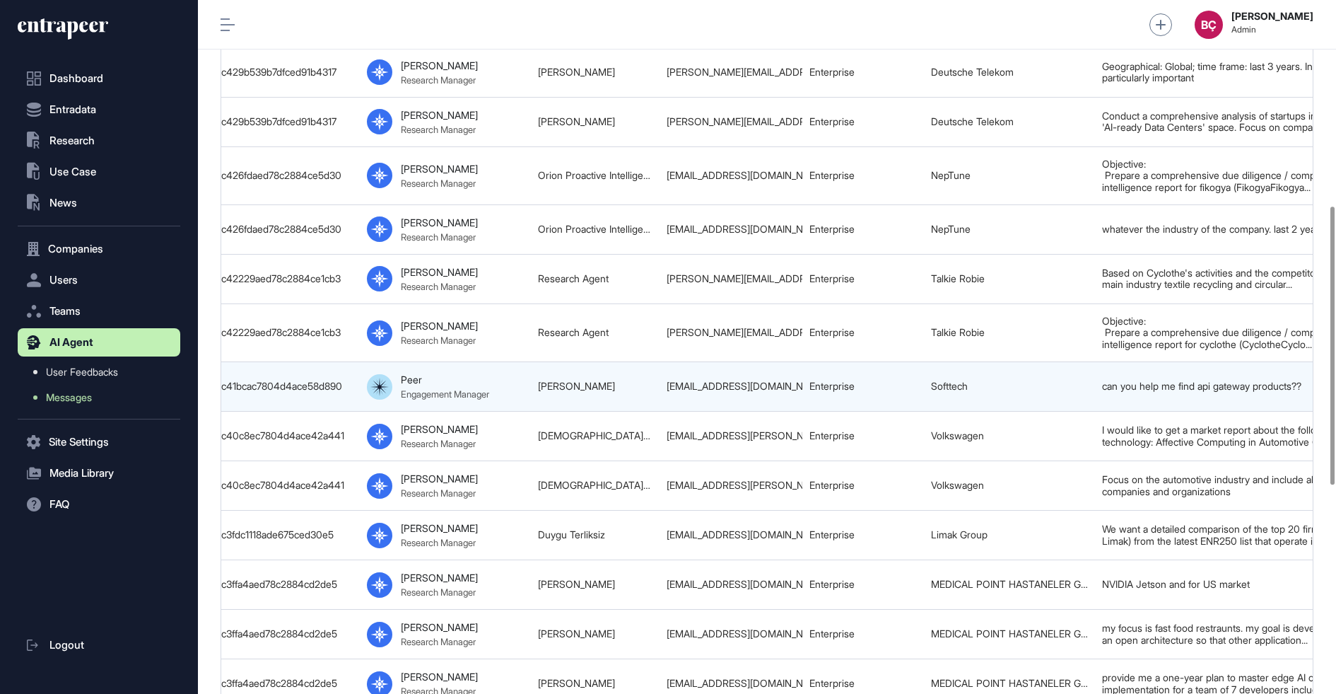
scroll to position [0, 743]
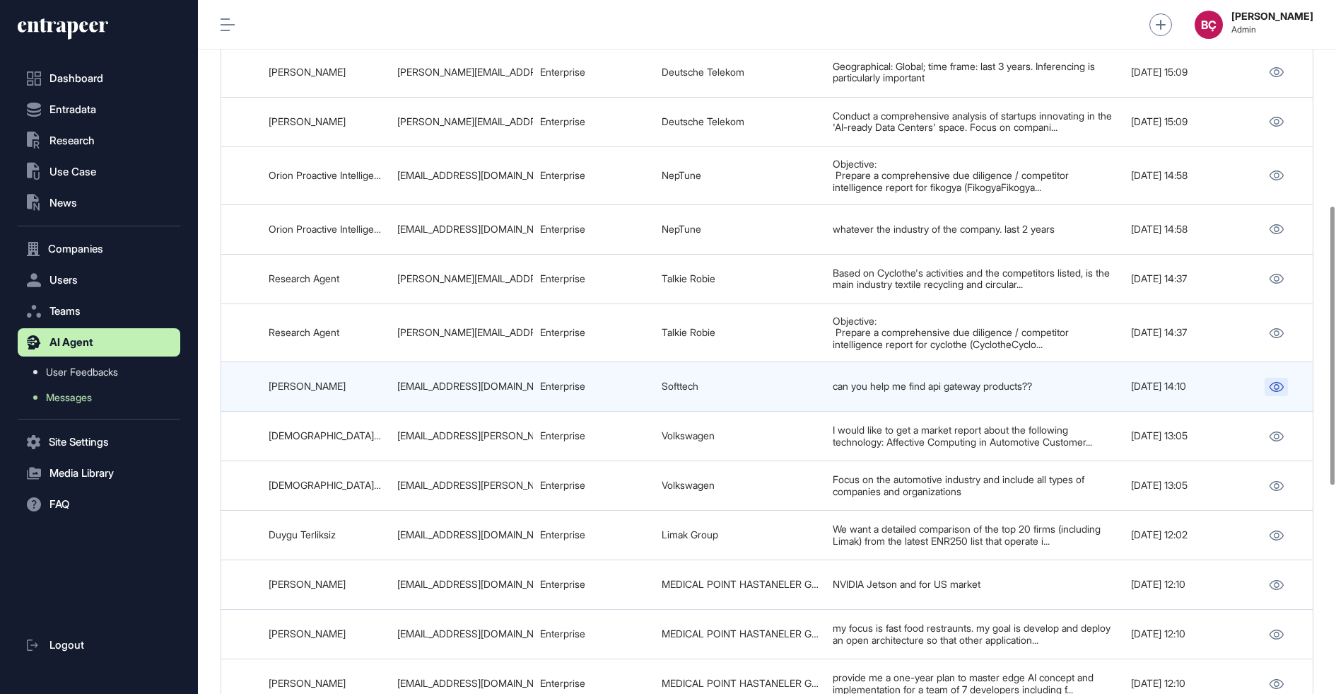
click at [1273, 382] on icon at bounding box center [1276, 387] width 15 height 10
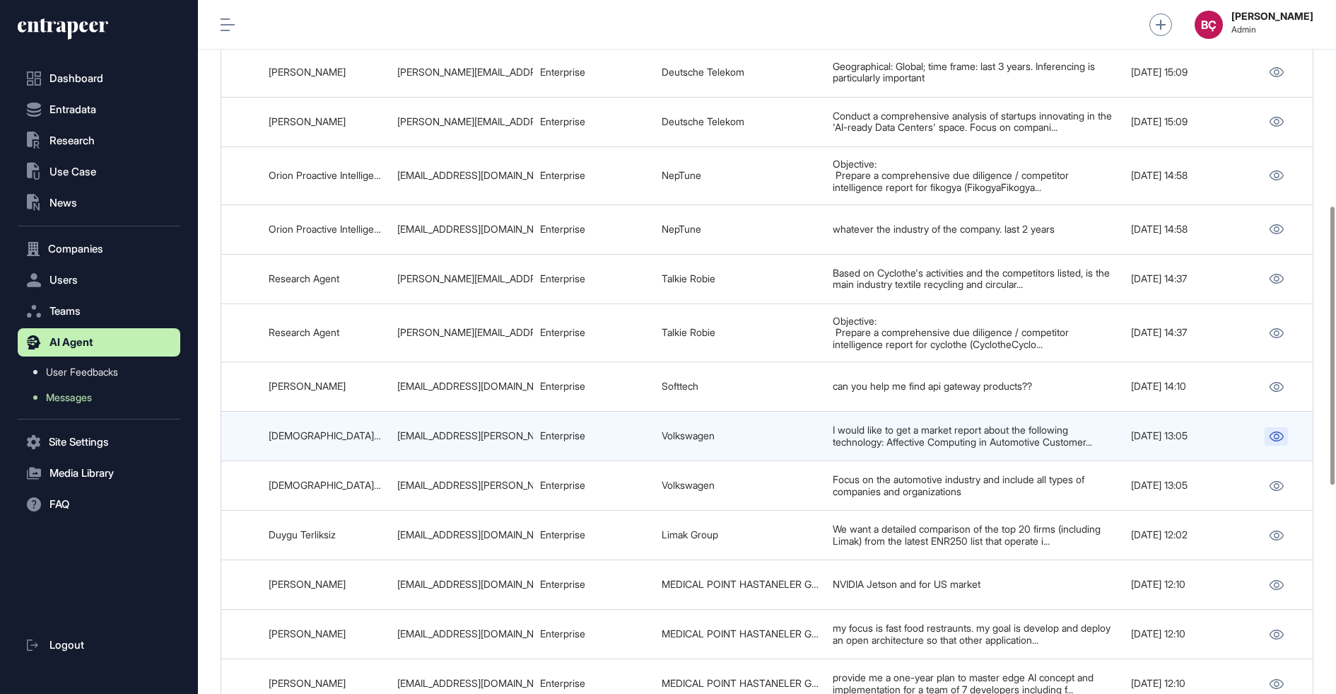
click at [1273, 427] on link at bounding box center [1276, 436] width 23 height 18
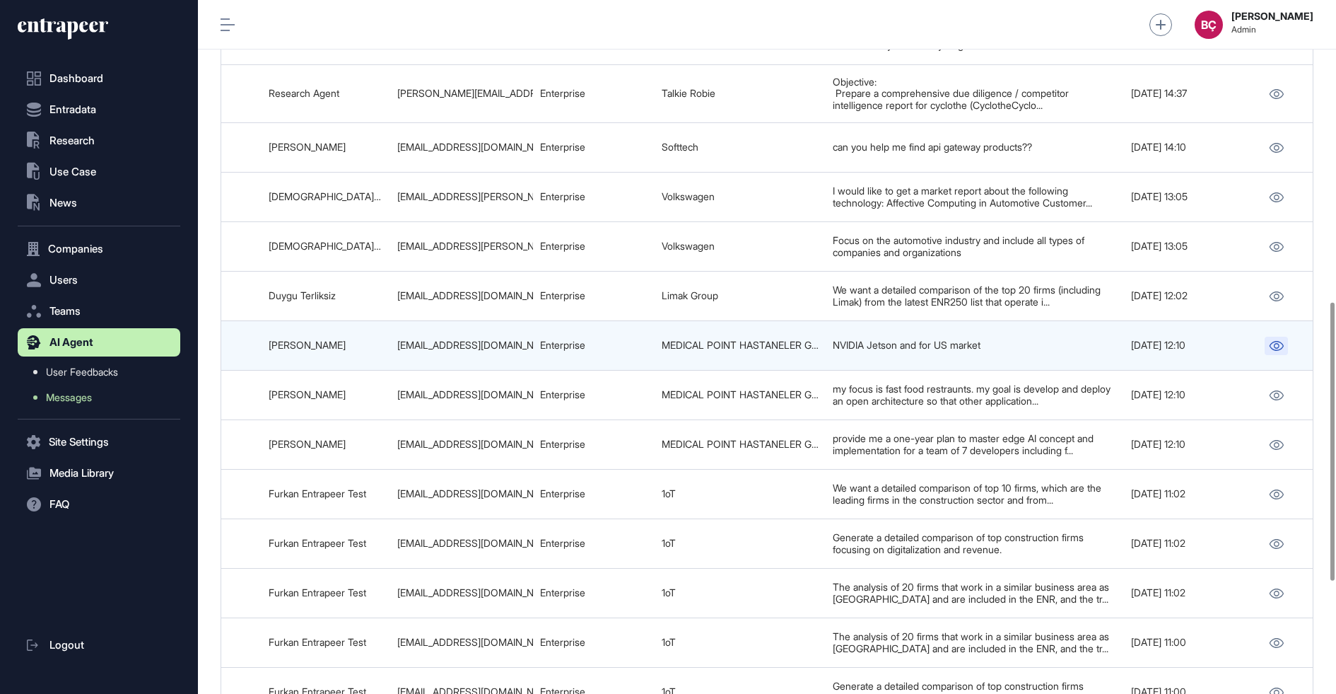
click at [1276, 341] on link at bounding box center [1276, 346] width 23 height 18
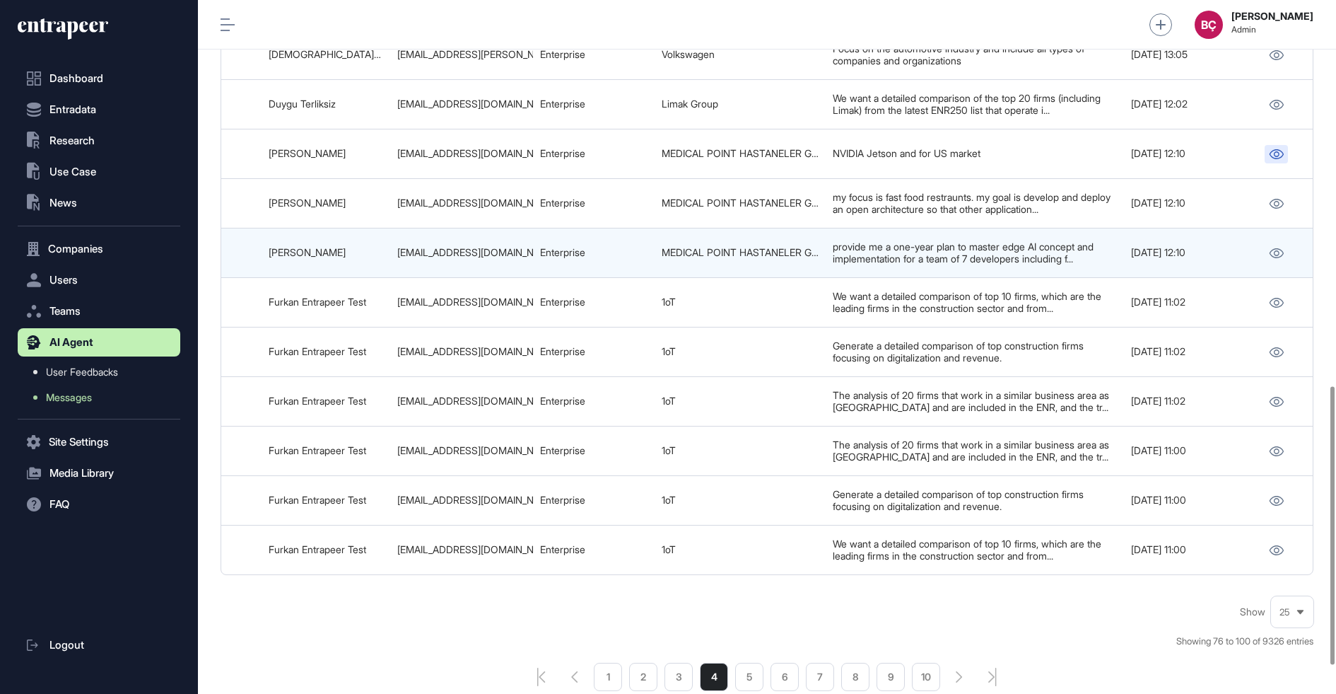
scroll to position [962, 0]
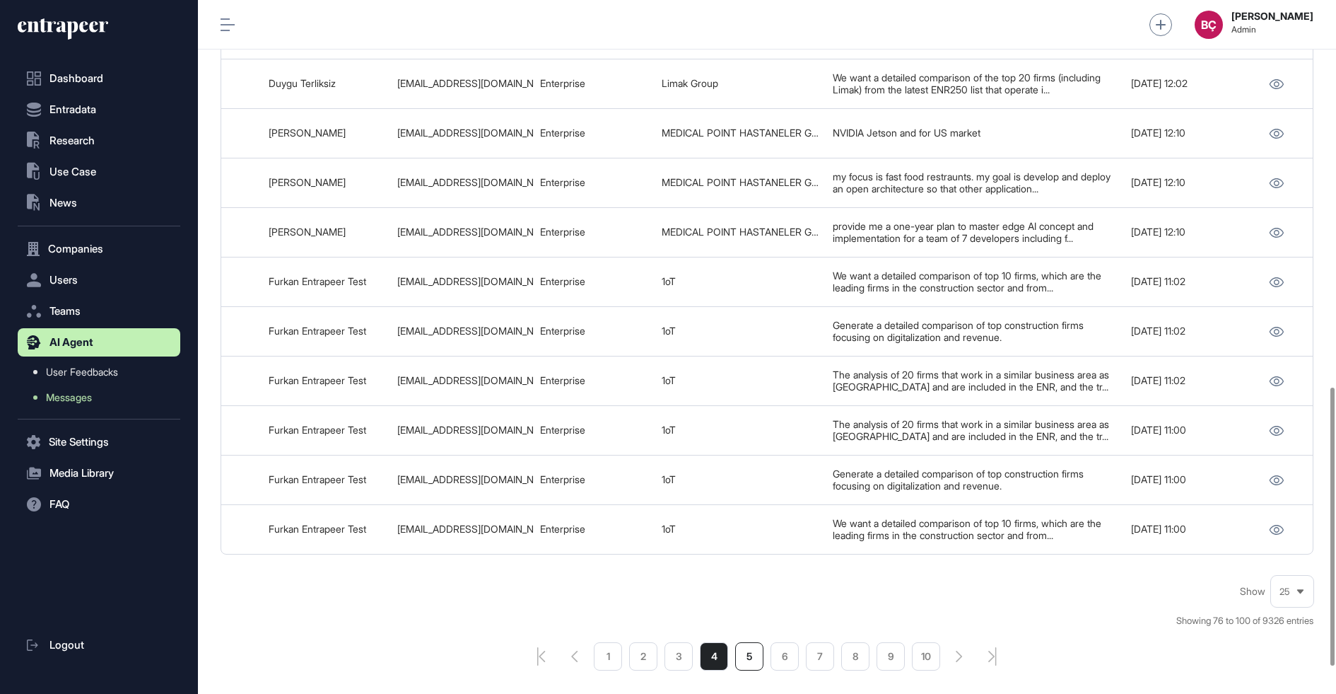
click at [742, 642] on li "5" at bounding box center [749, 656] width 28 height 28
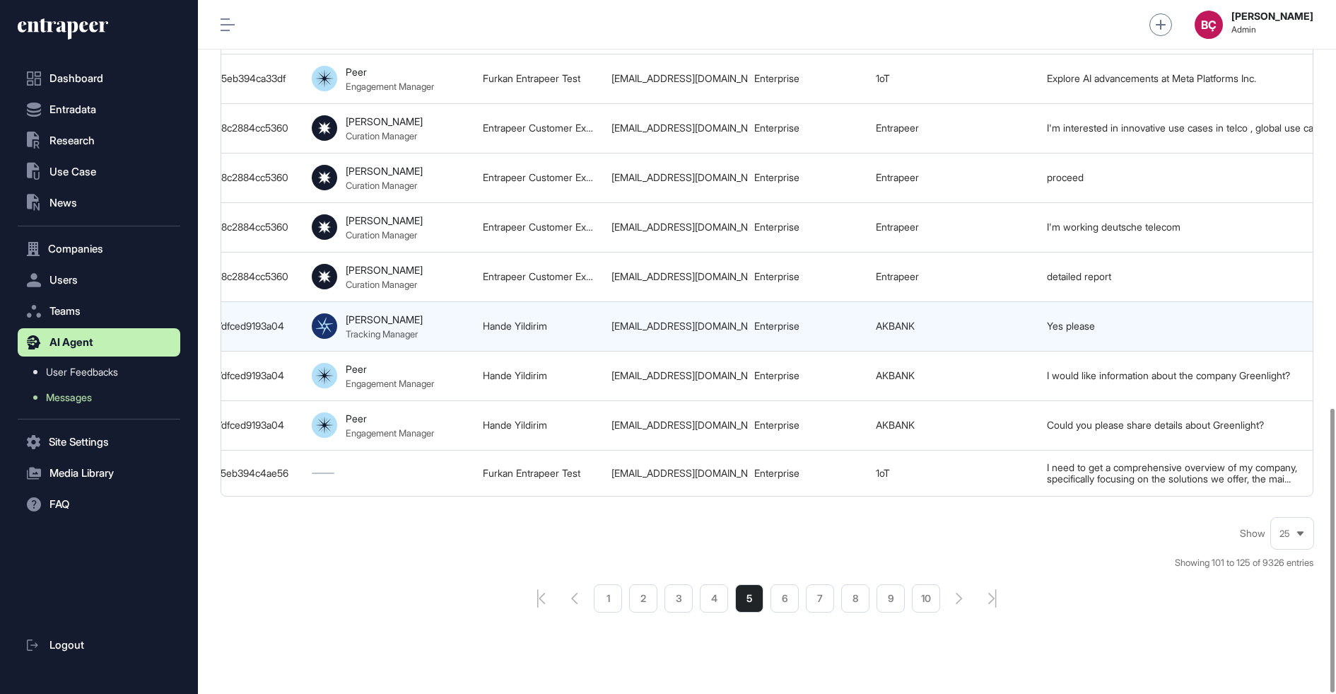
scroll to position [0, 743]
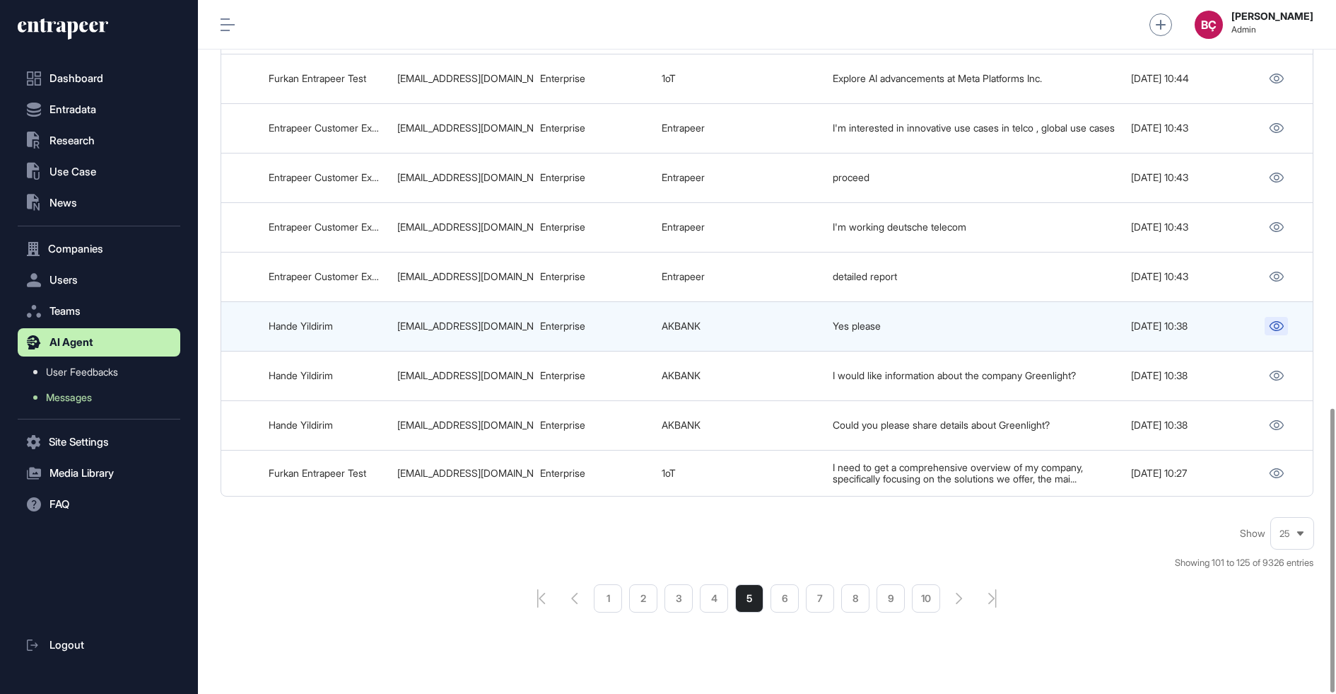
click at [1269, 317] on link at bounding box center [1276, 326] width 23 height 18
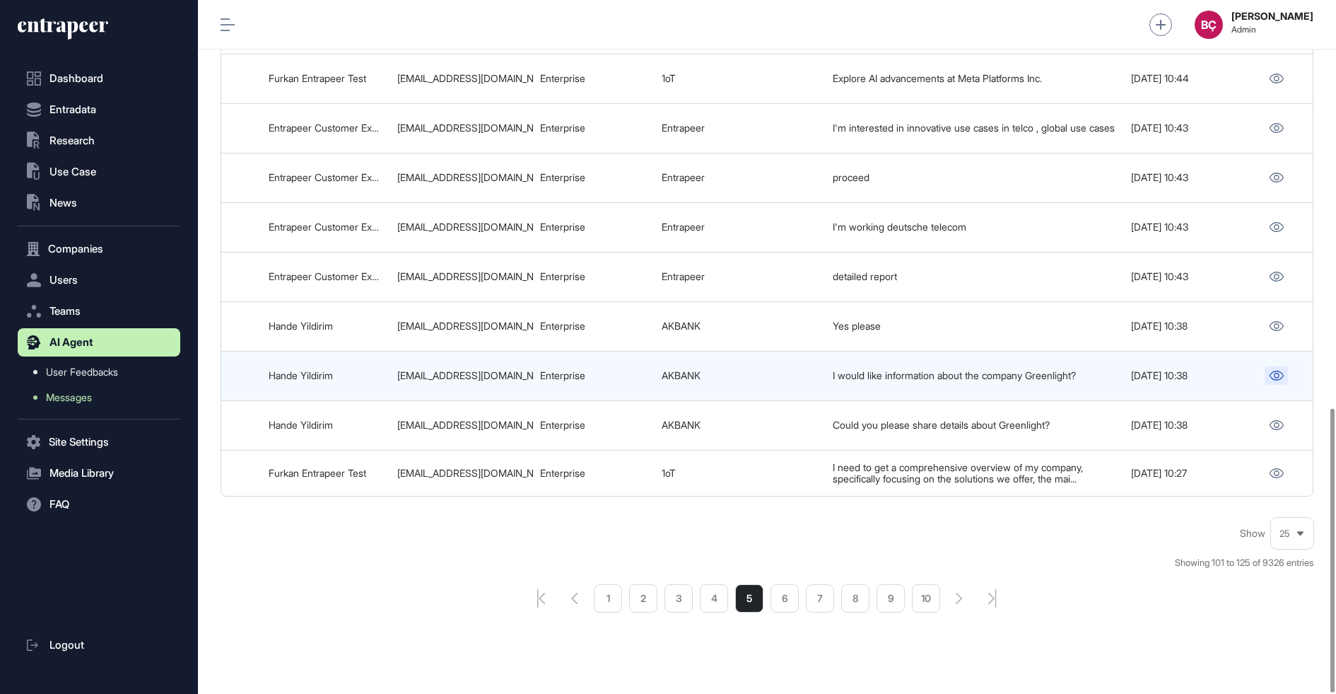
click at [1279, 371] on icon at bounding box center [1276, 376] width 15 height 10
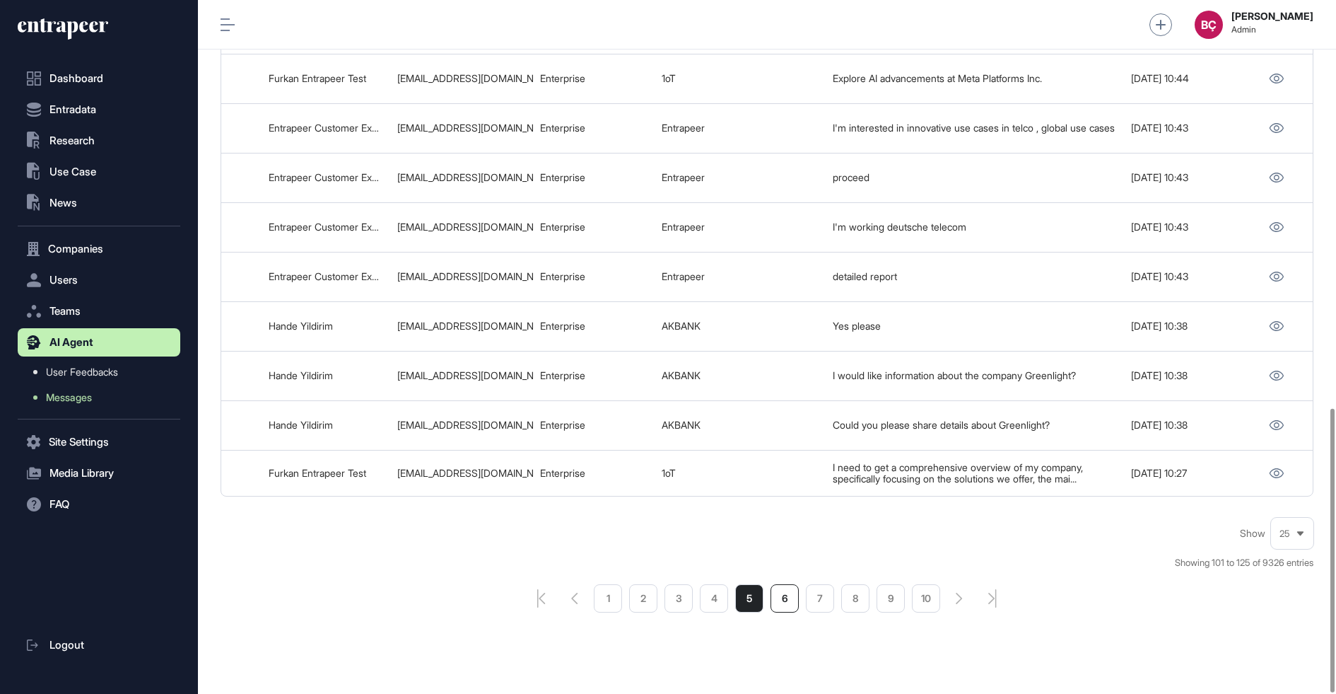
click at [774, 584] on li "6" at bounding box center [785, 598] width 28 height 28
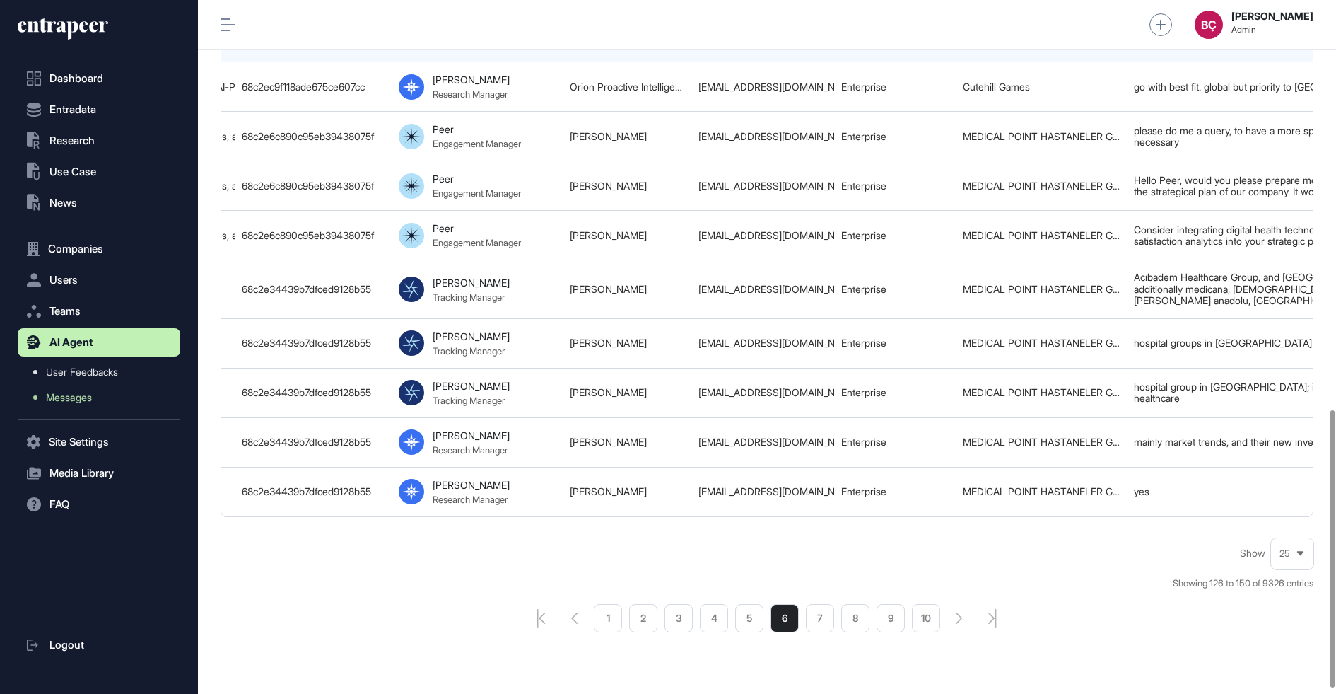
scroll to position [0, 743]
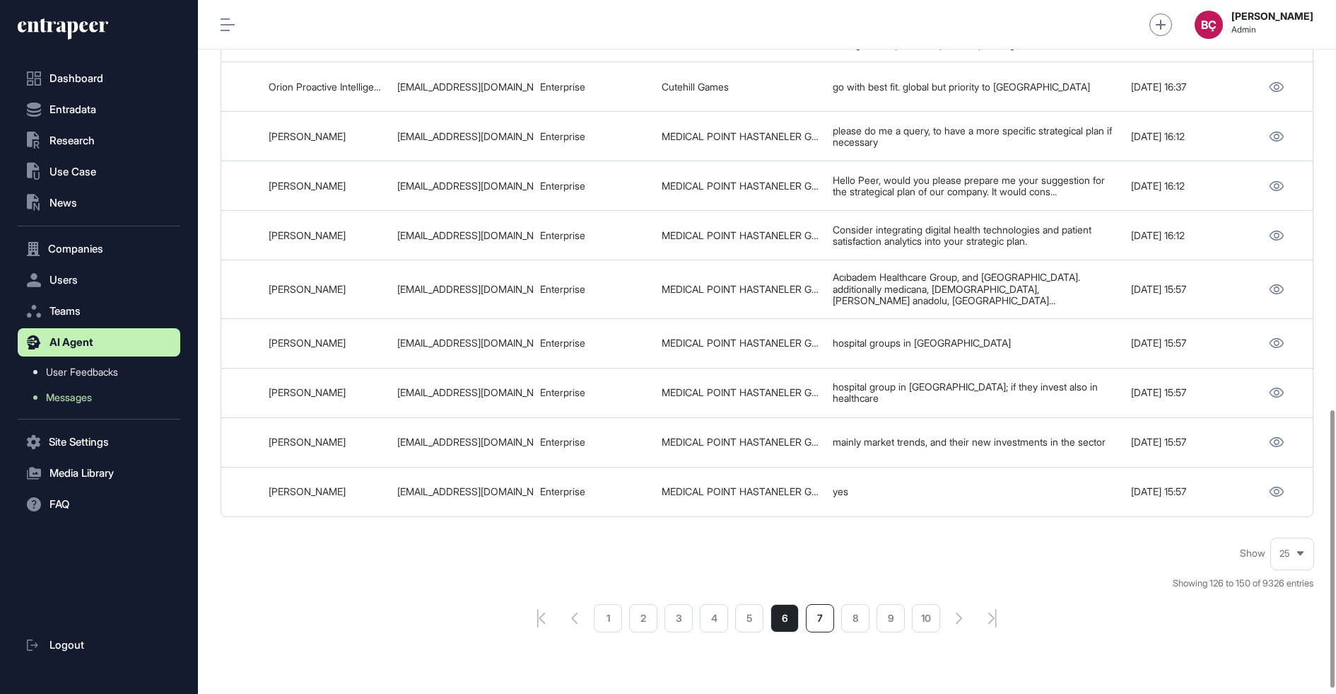
click at [823, 604] on li "7" at bounding box center [820, 618] width 28 height 28
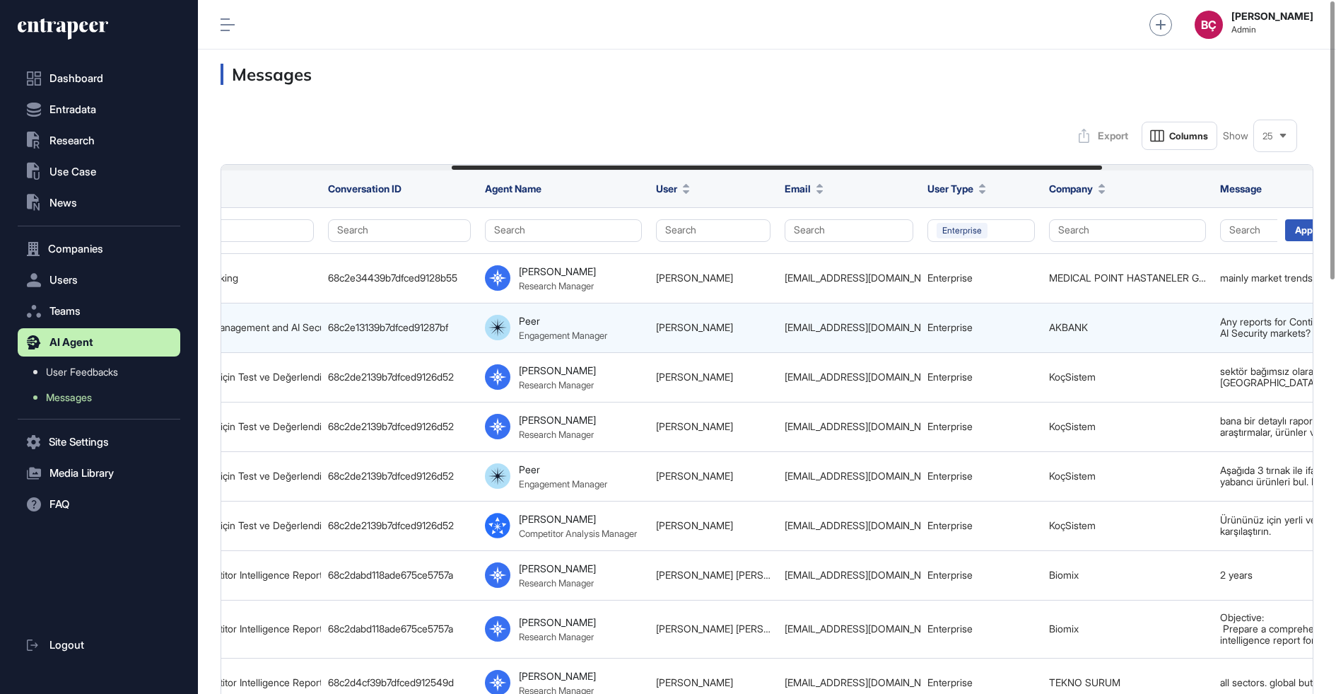
scroll to position [0, 743]
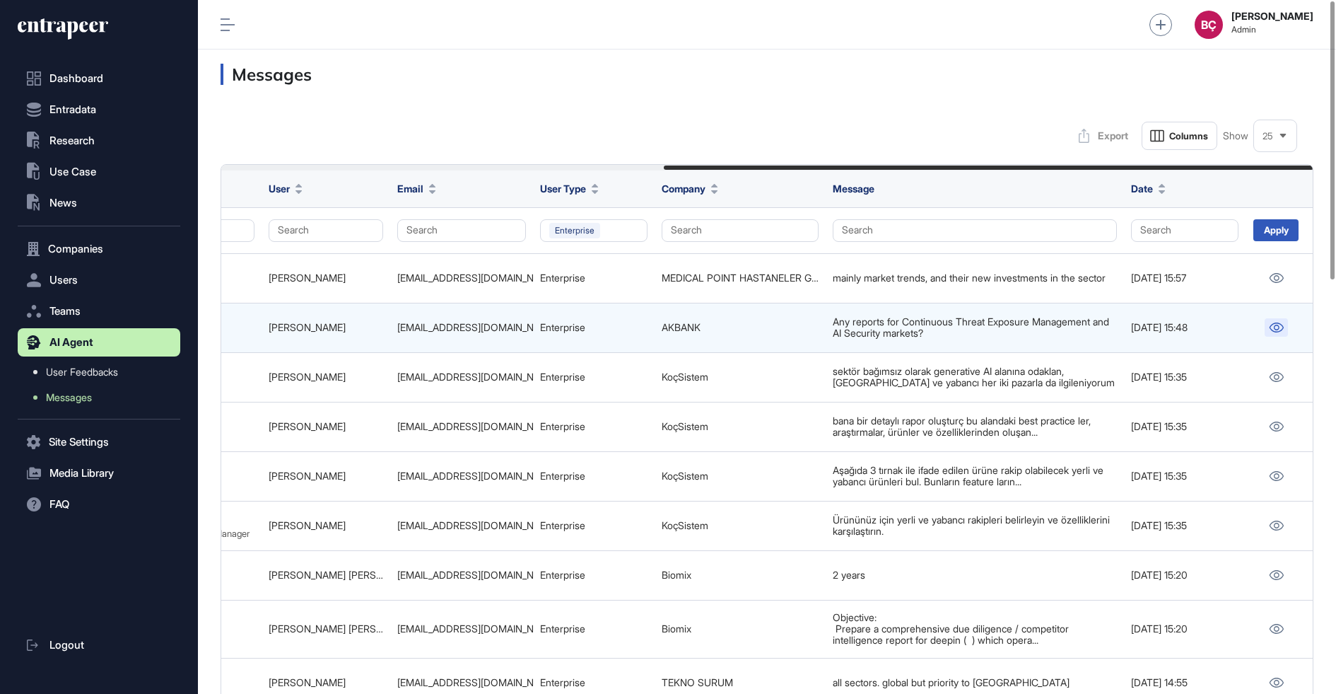
click at [1276, 330] on icon at bounding box center [1277, 327] width 14 height 10
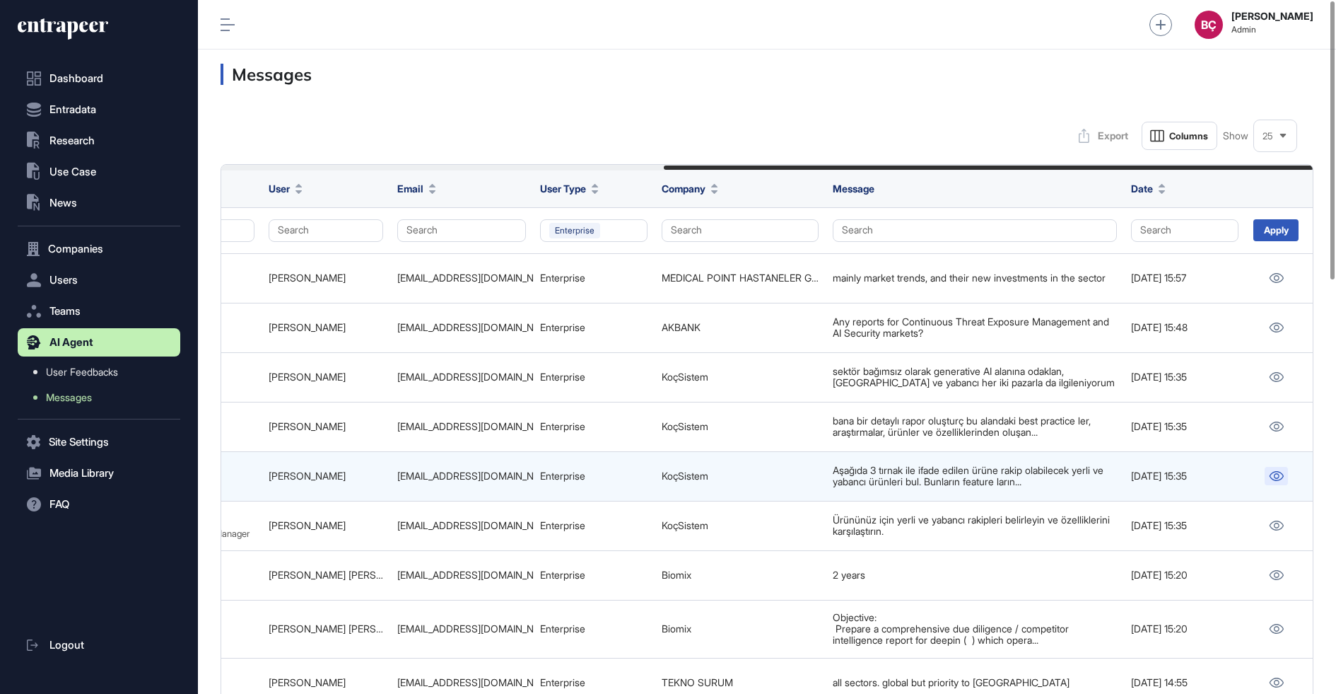
click at [1287, 474] on link at bounding box center [1276, 476] width 23 height 18
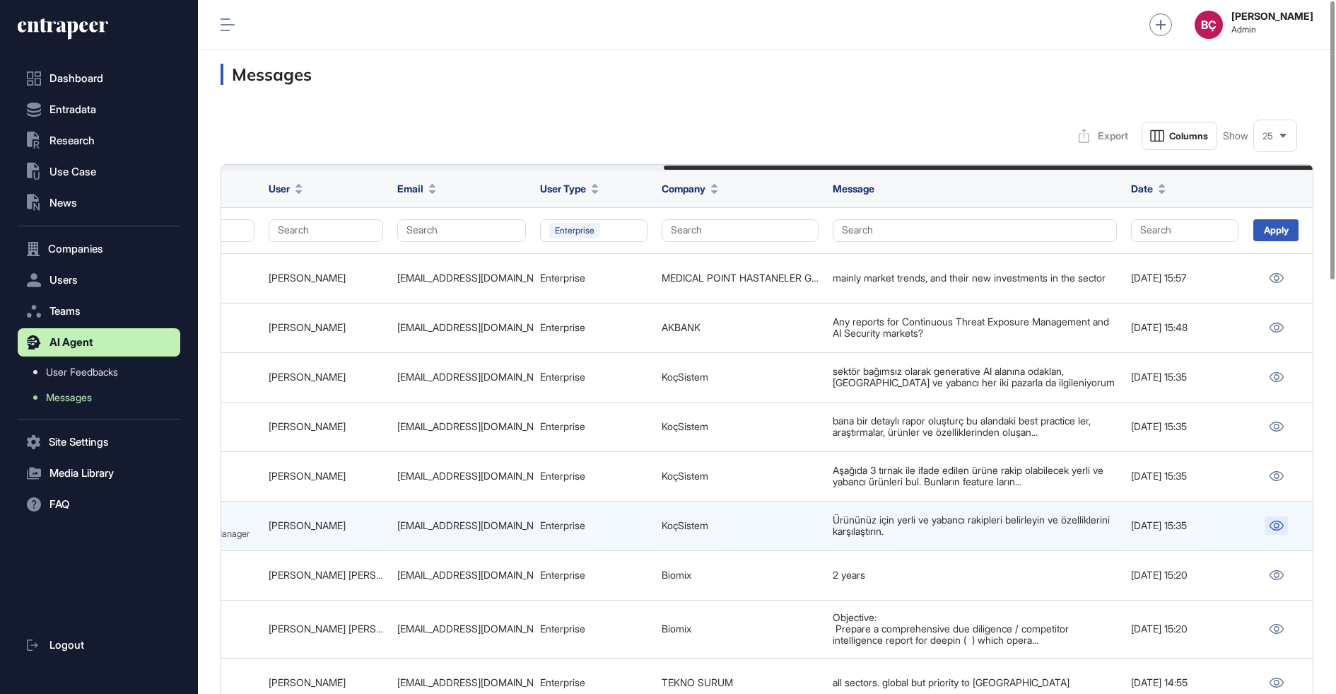
click at [1270, 522] on icon at bounding box center [1277, 525] width 14 height 10
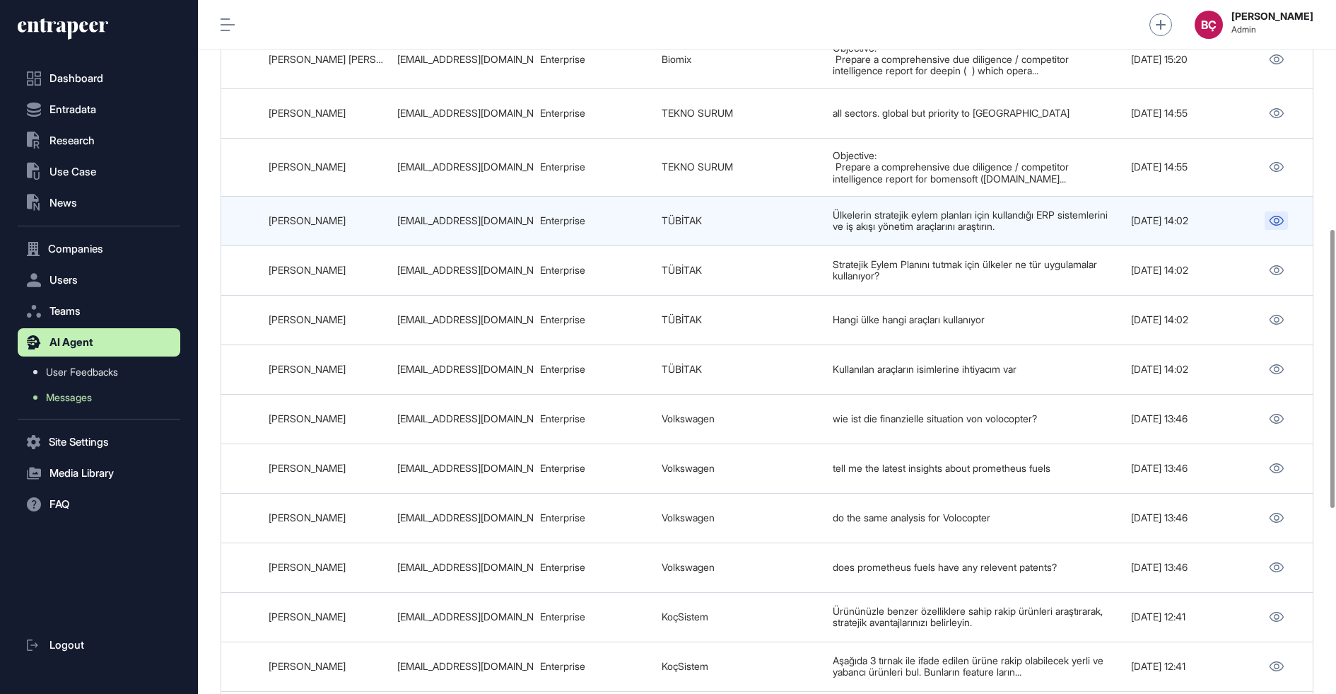
click at [1280, 216] on icon at bounding box center [1276, 221] width 15 height 10
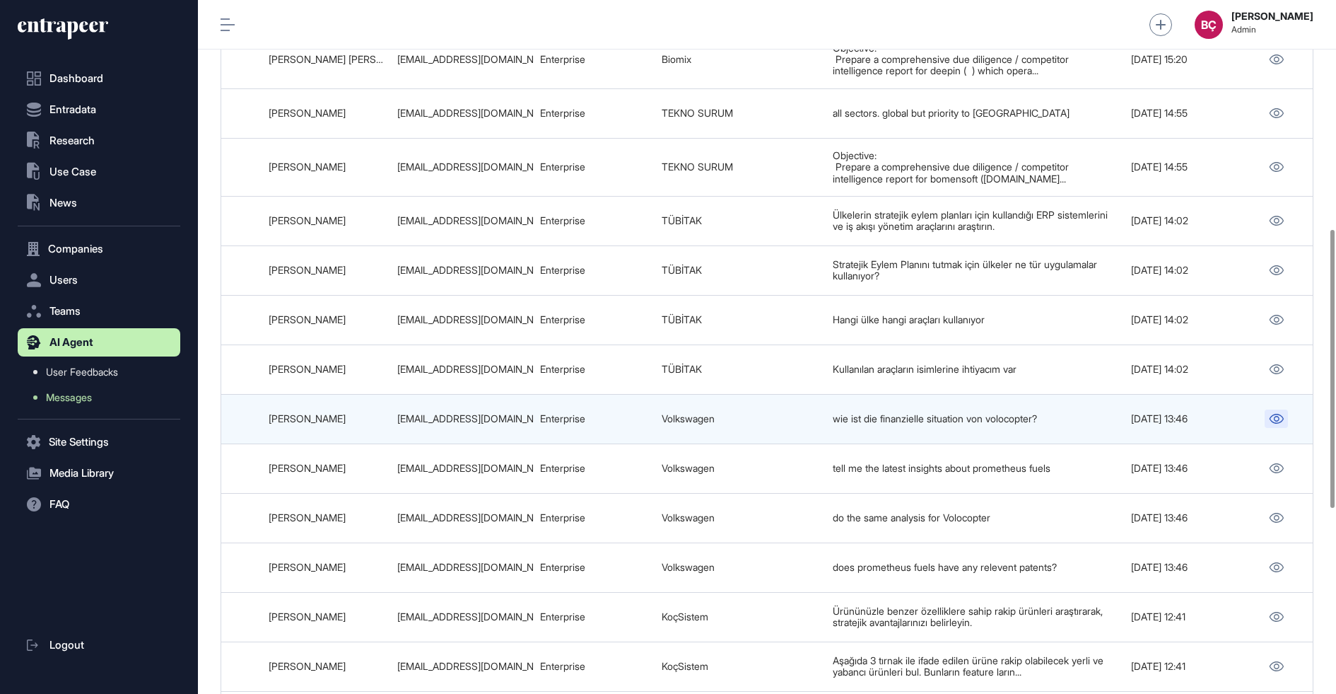
click at [1266, 414] on link at bounding box center [1276, 418] width 23 height 18
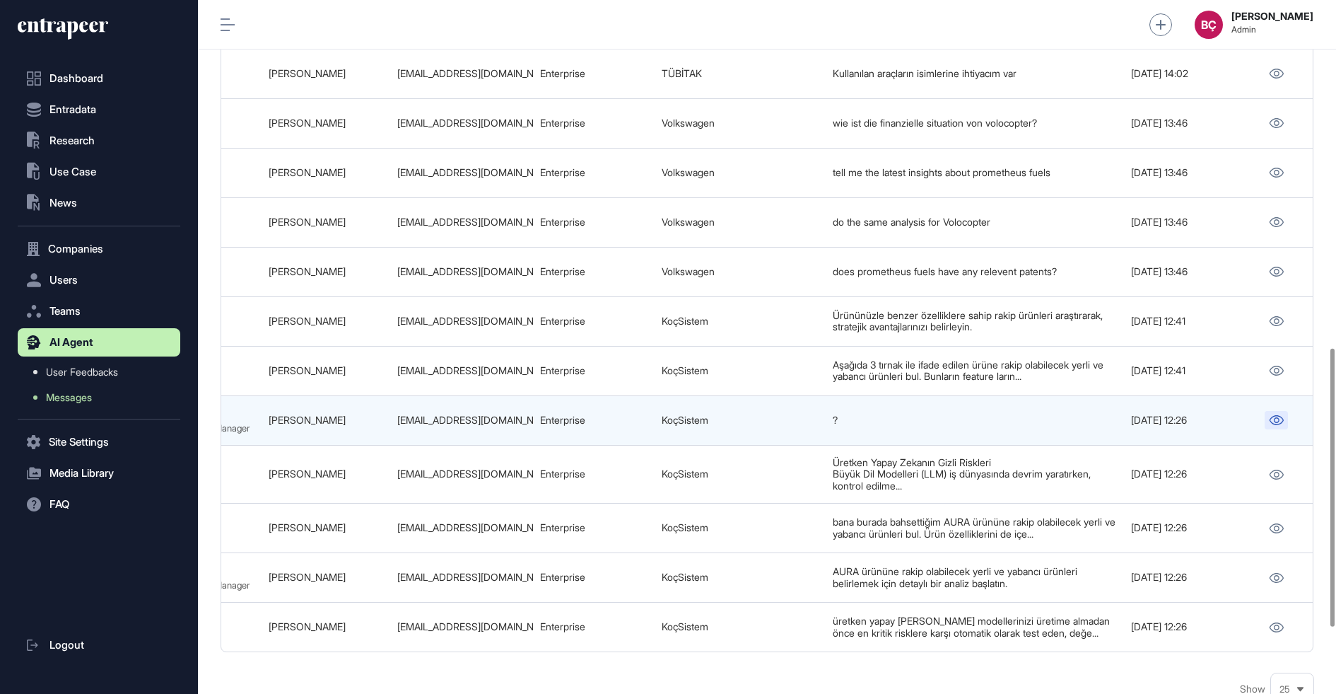
click at [1278, 413] on link at bounding box center [1276, 420] width 23 height 18
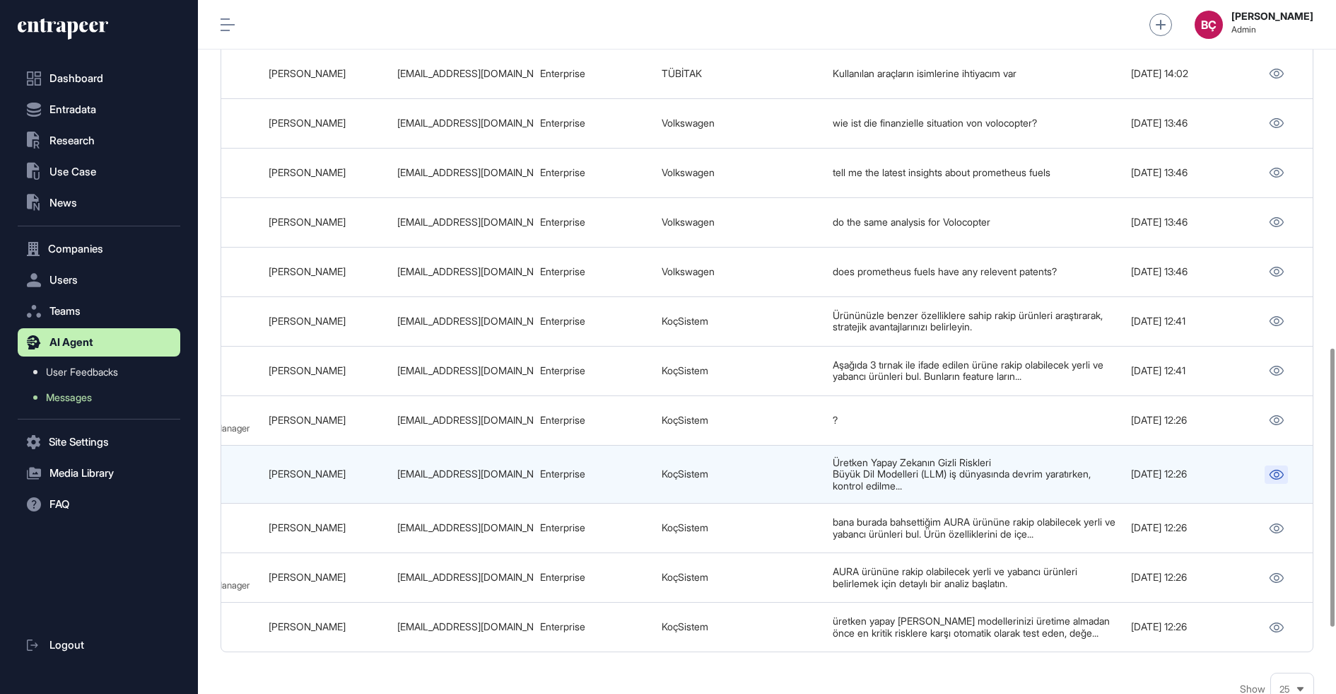
click at [1278, 470] on icon at bounding box center [1277, 475] width 14 height 10
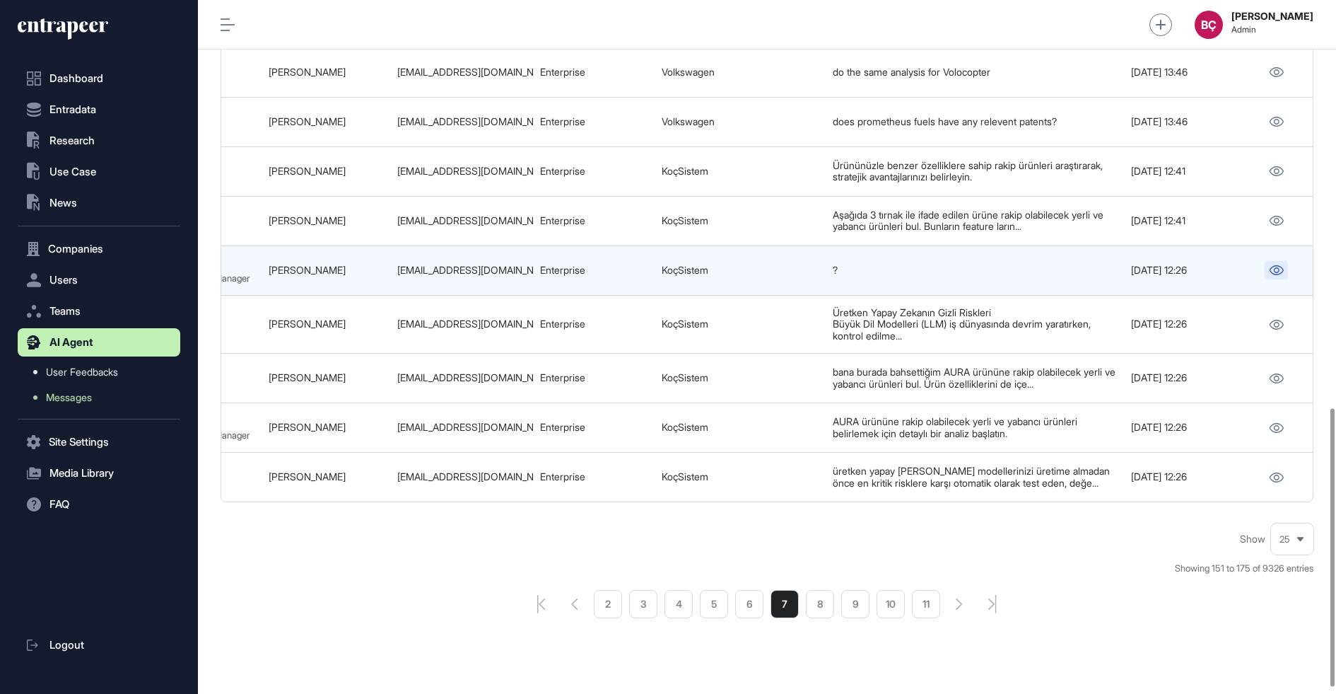
click at [1279, 265] on icon at bounding box center [1276, 270] width 15 height 10
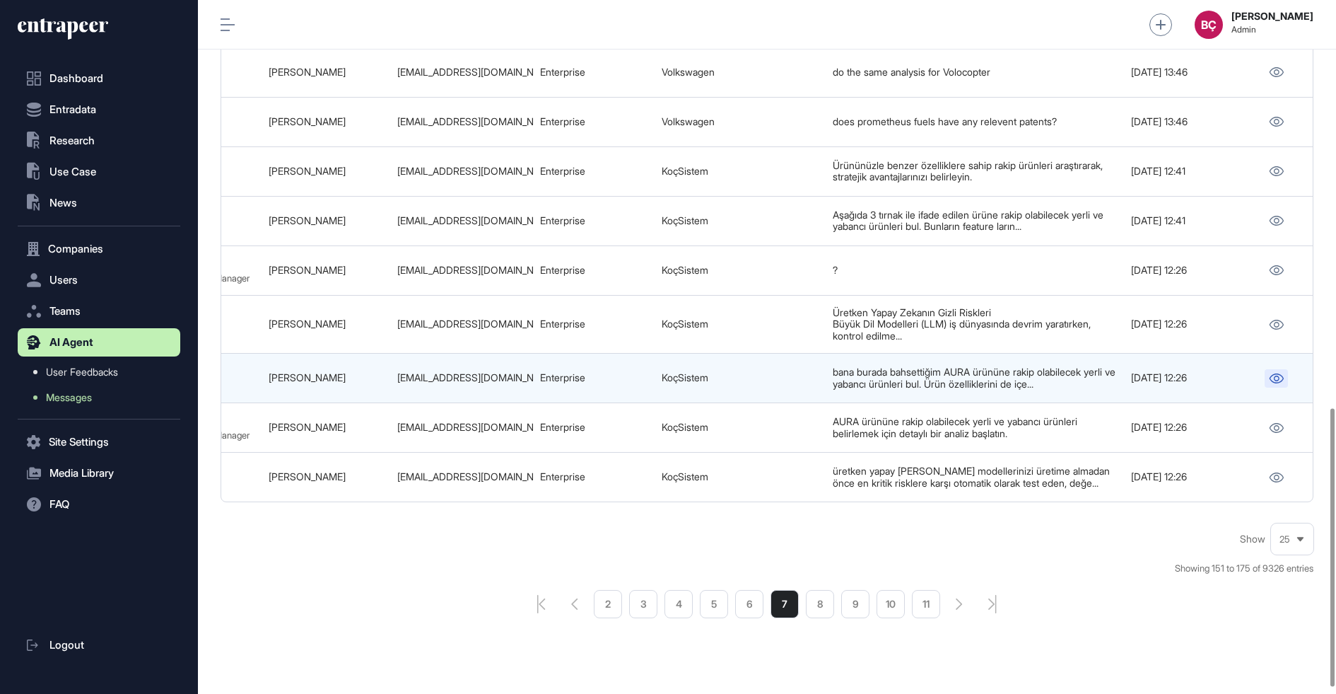
click at [1273, 373] on icon at bounding box center [1276, 378] width 15 height 10
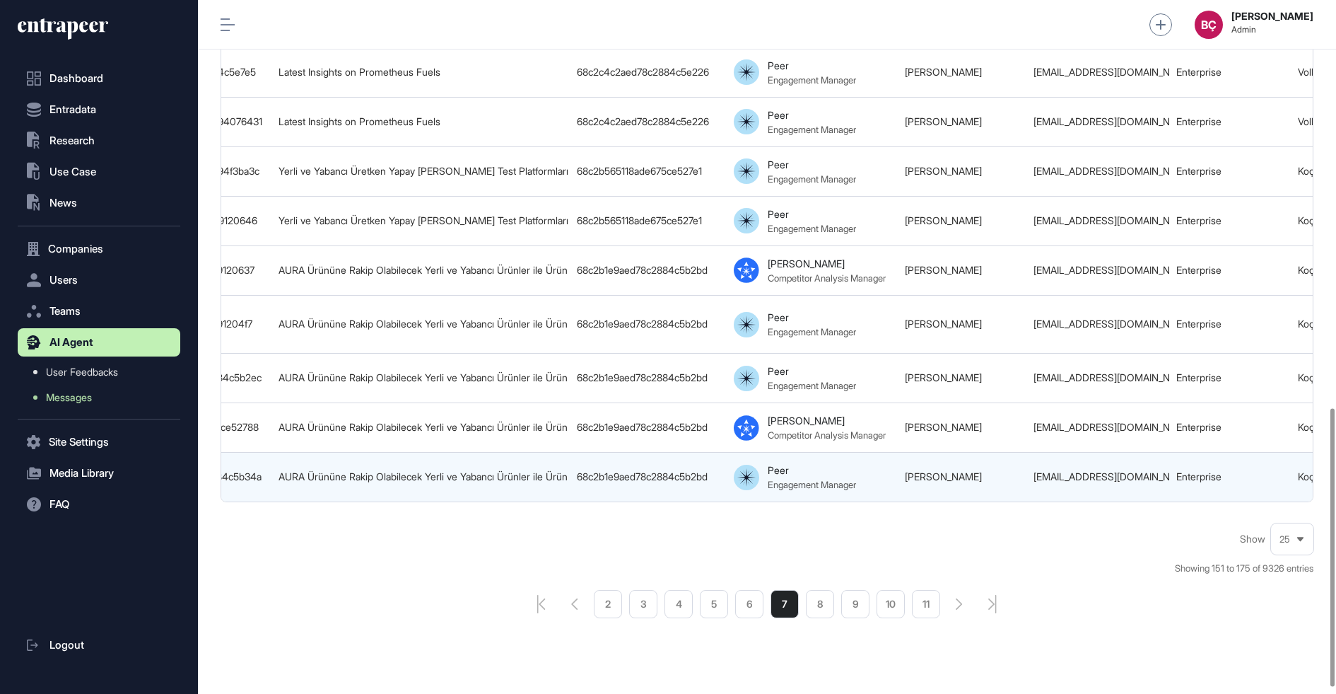
scroll to position [0, 0]
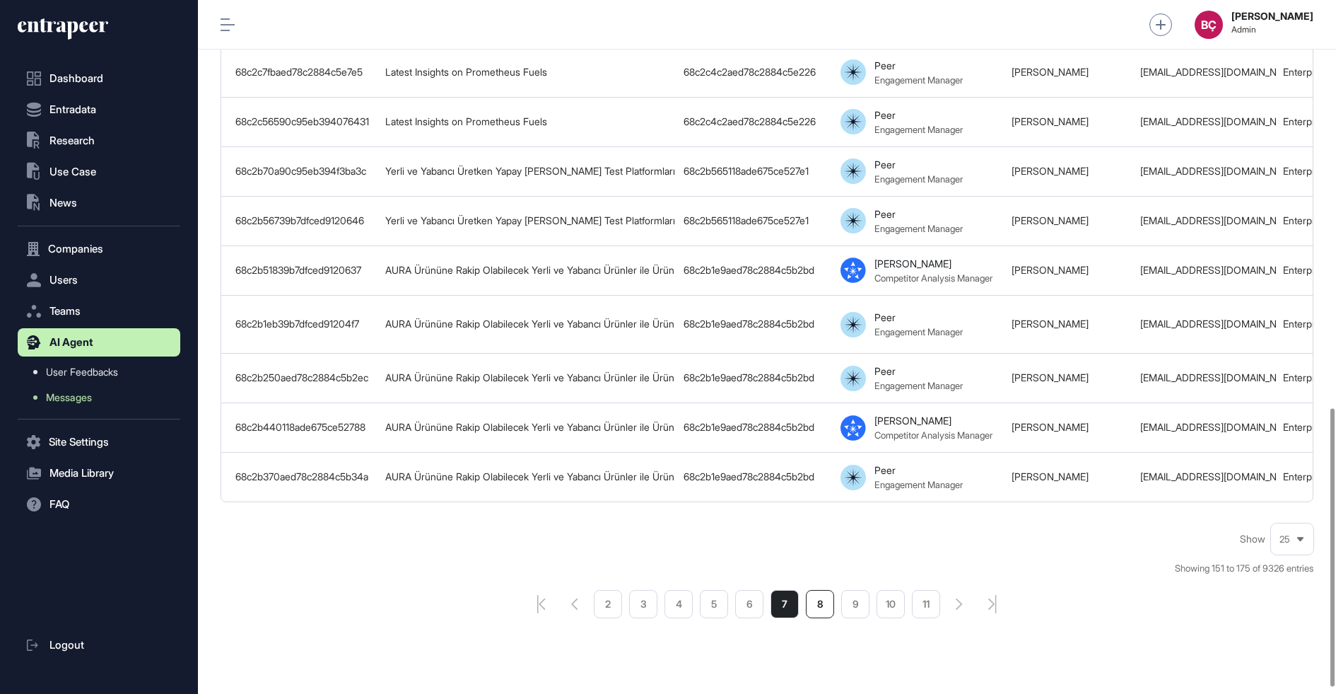
click at [816, 593] on li "8" at bounding box center [820, 604] width 28 height 28
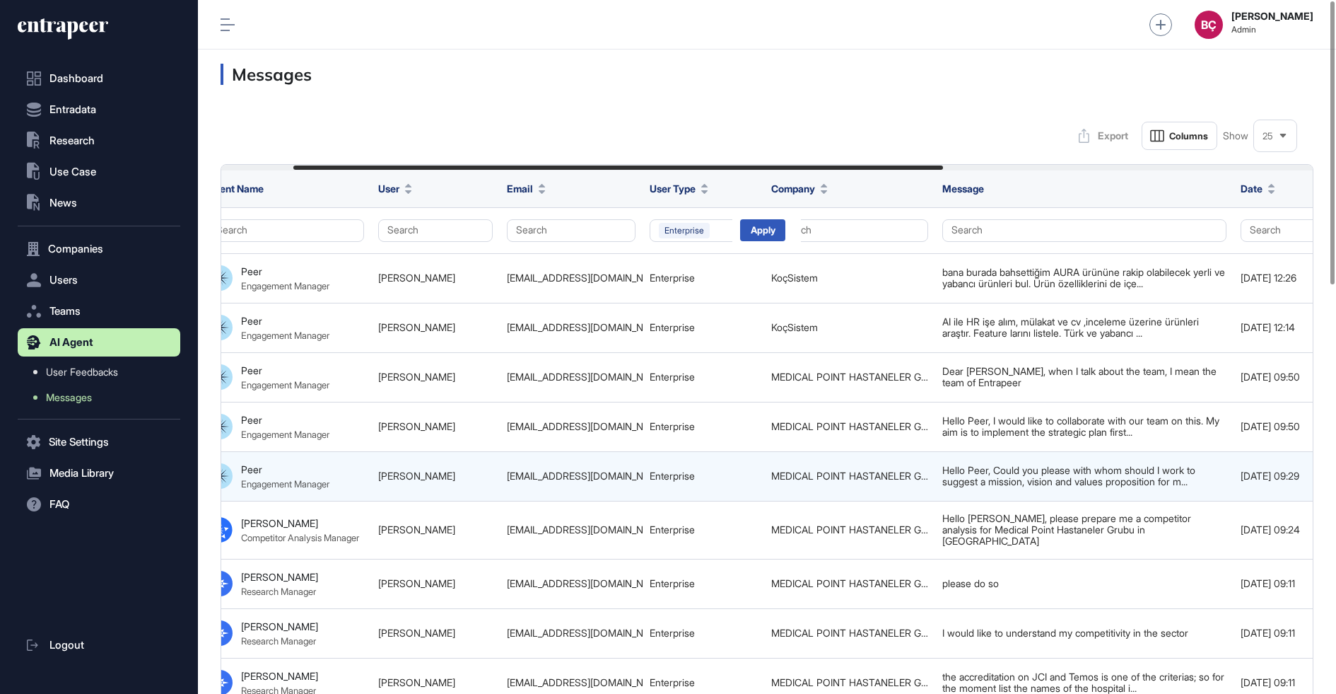
scroll to position [0, 743]
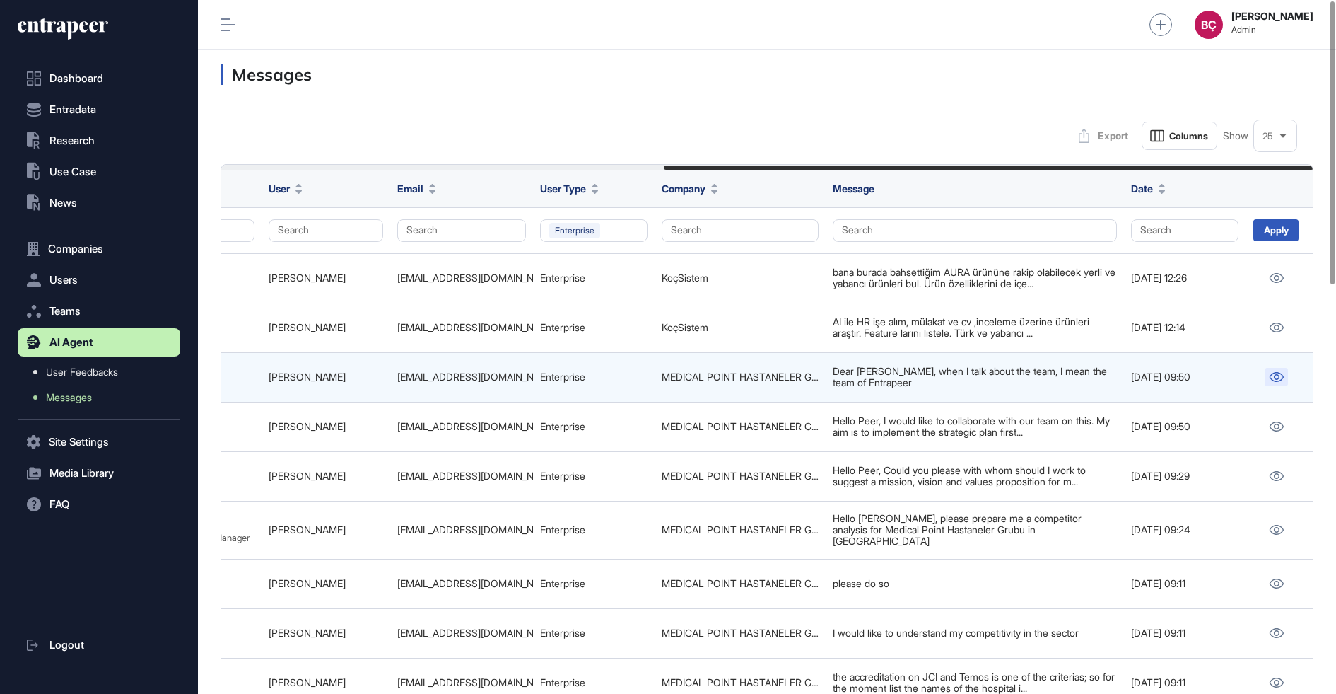
click at [1281, 374] on icon at bounding box center [1276, 377] width 15 height 10
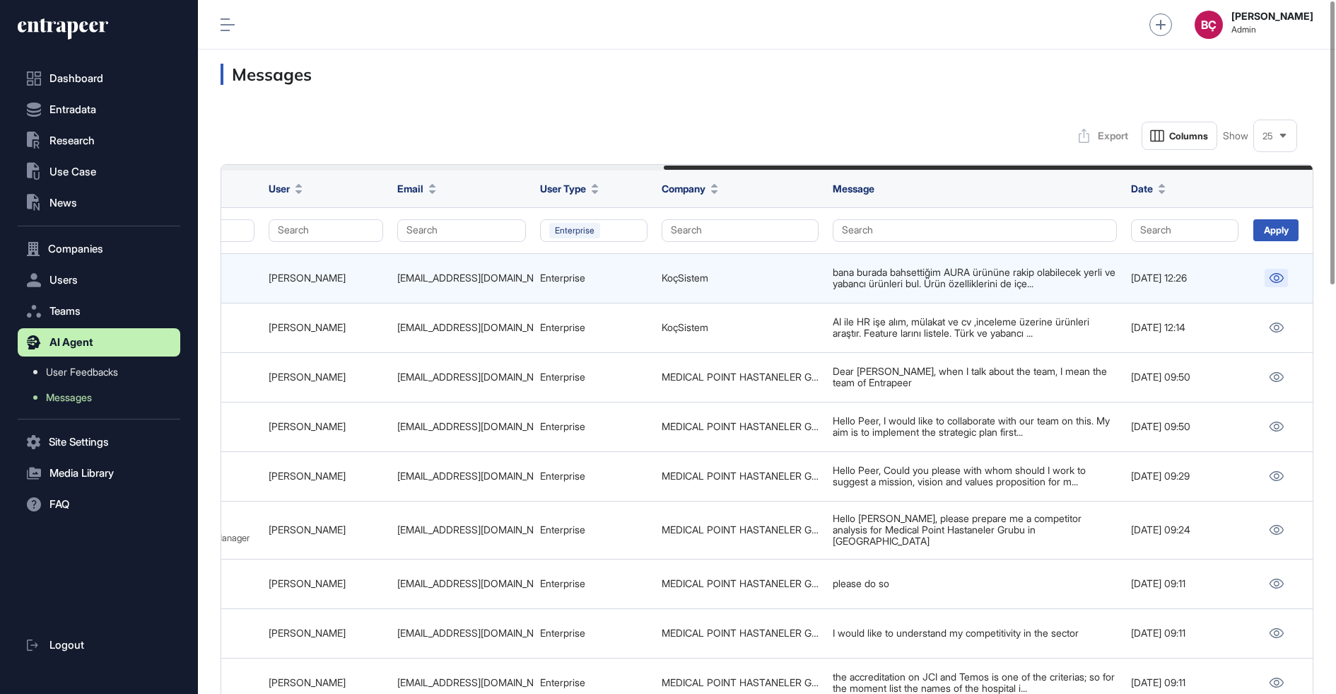
click at [1278, 278] on icon at bounding box center [1276, 278] width 15 height 10
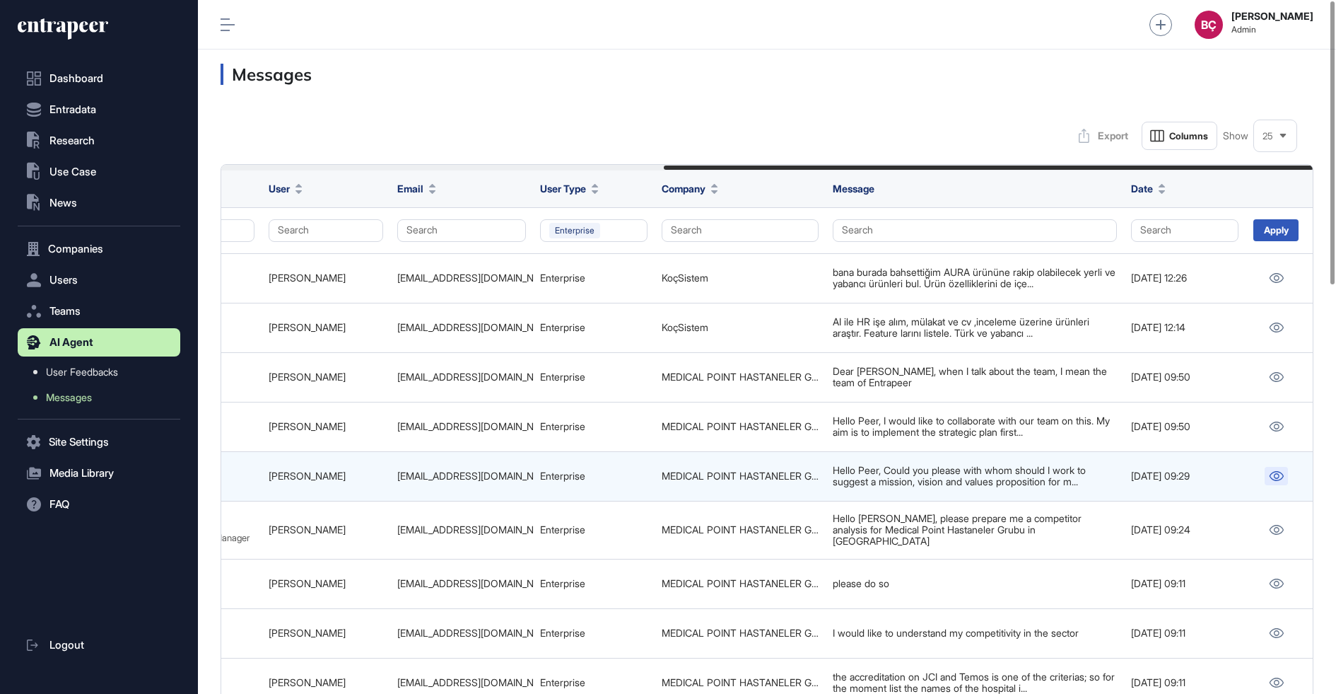
click at [1286, 472] on link at bounding box center [1276, 476] width 23 height 18
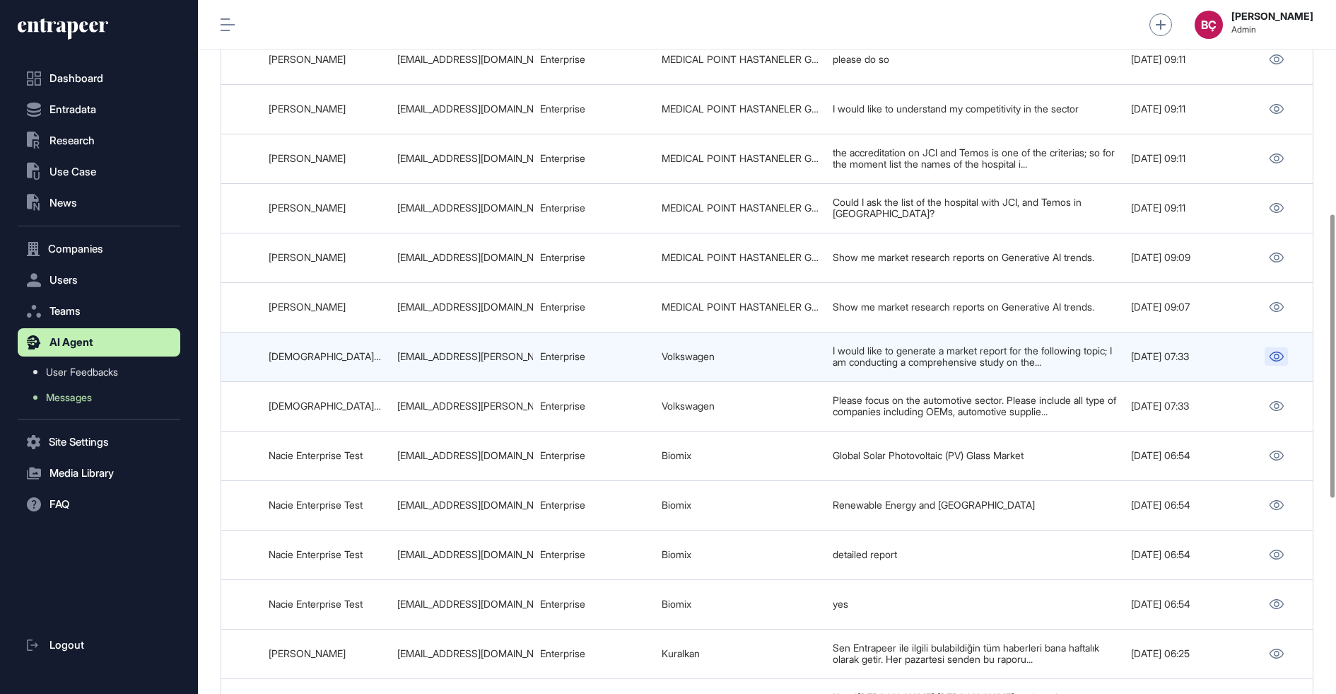
click at [1273, 351] on icon at bounding box center [1276, 356] width 15 height 10
click at [1279, 351] on td at bounding box center [1280, 356] width 69 height 49
click at [1279, 347] on link at bounding box center [1276, 356] width 23 height 18
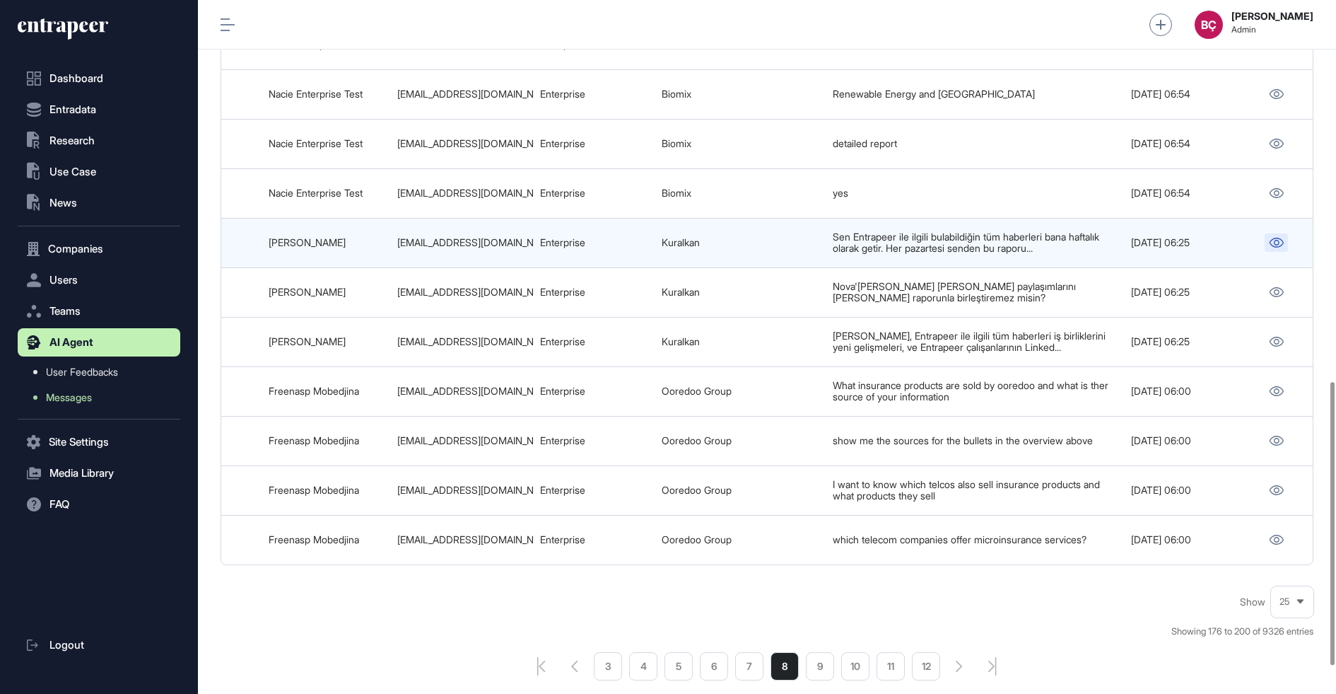
click at [1275, 238] on icon at bounding box center [1277, 243] width 14 height 10
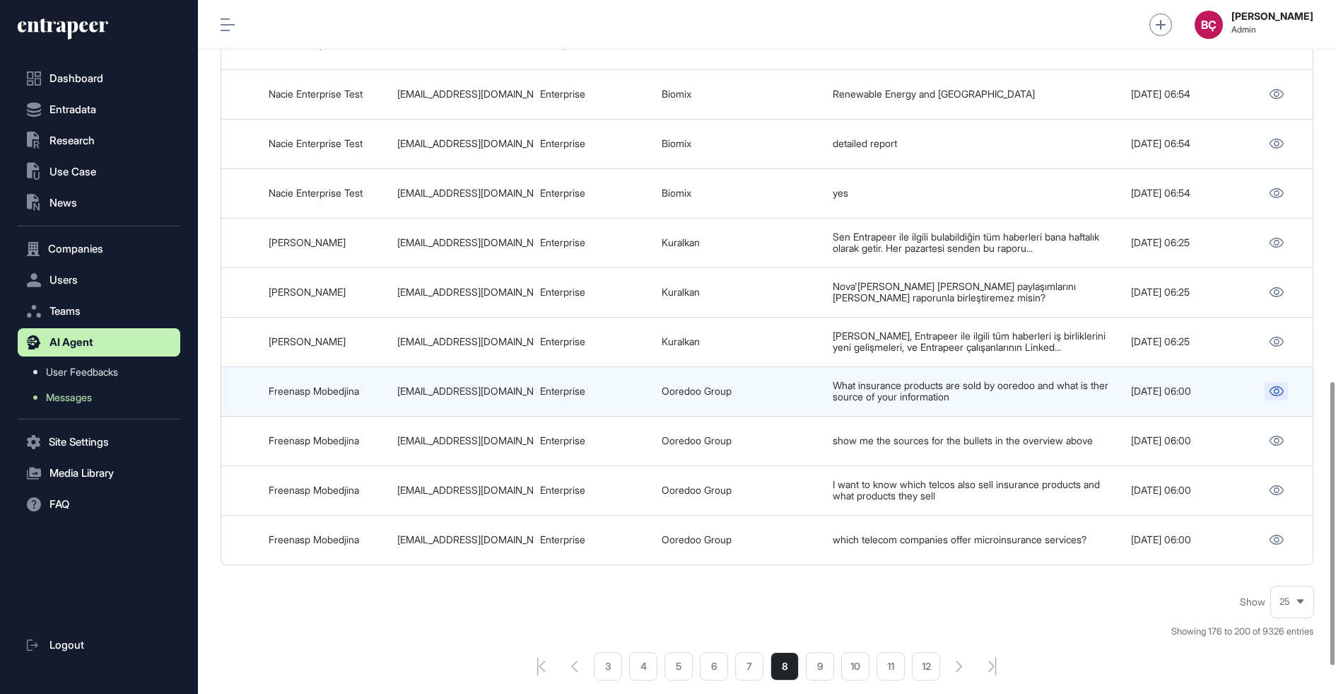
click at [1276, 386] on icon at bounding box center [1276, 391] width 15 height 10
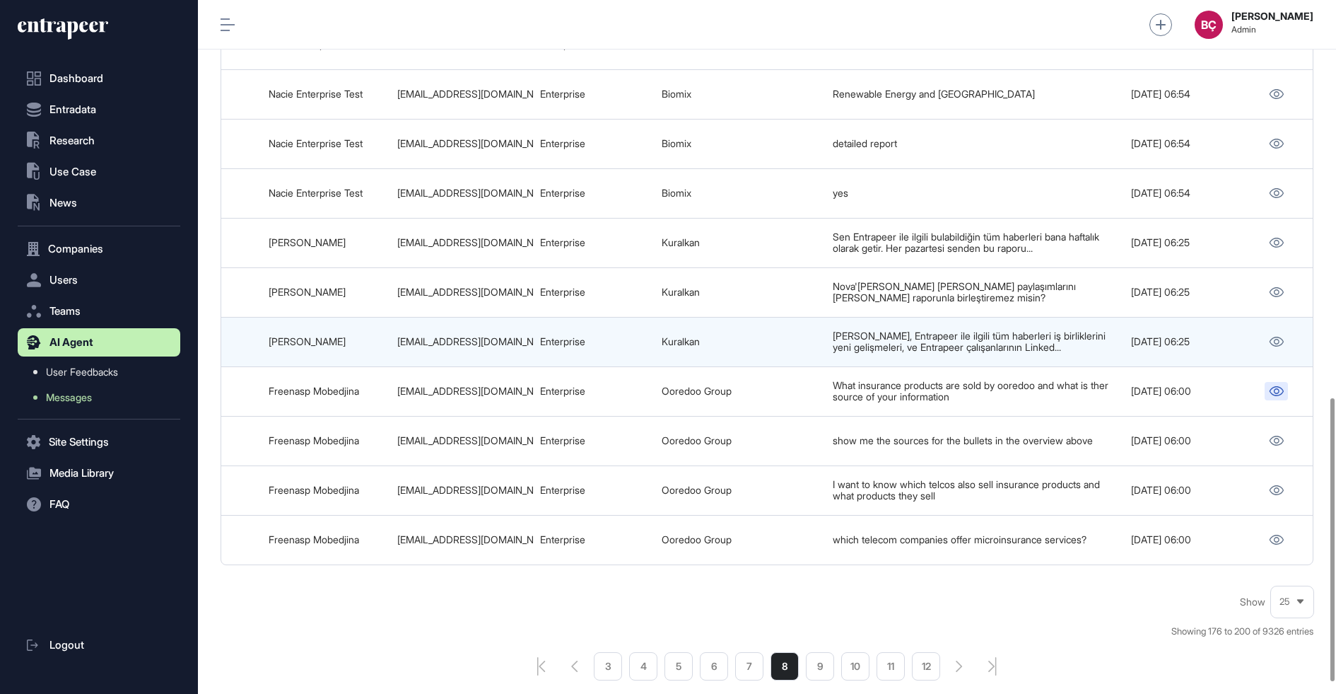
scroll to position [1003, 0]
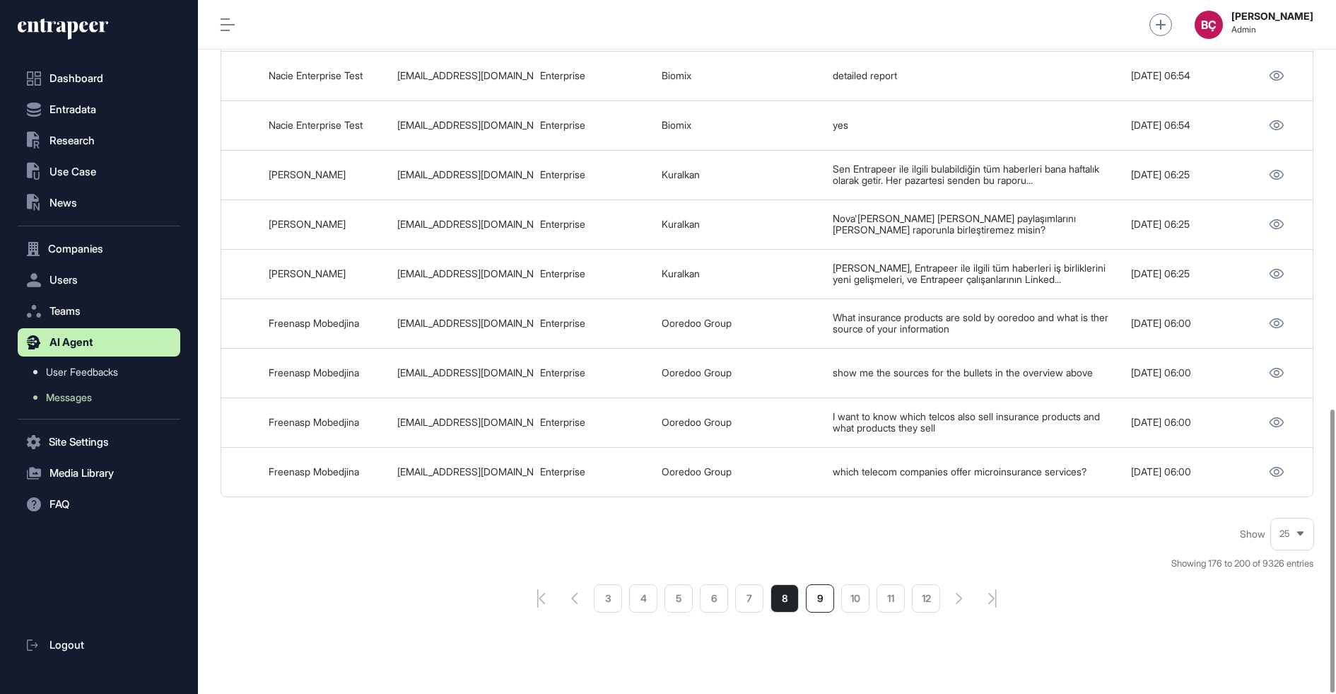
click at [812, 584] on li "9" at bounding box center [820, 598] width 28 height 28
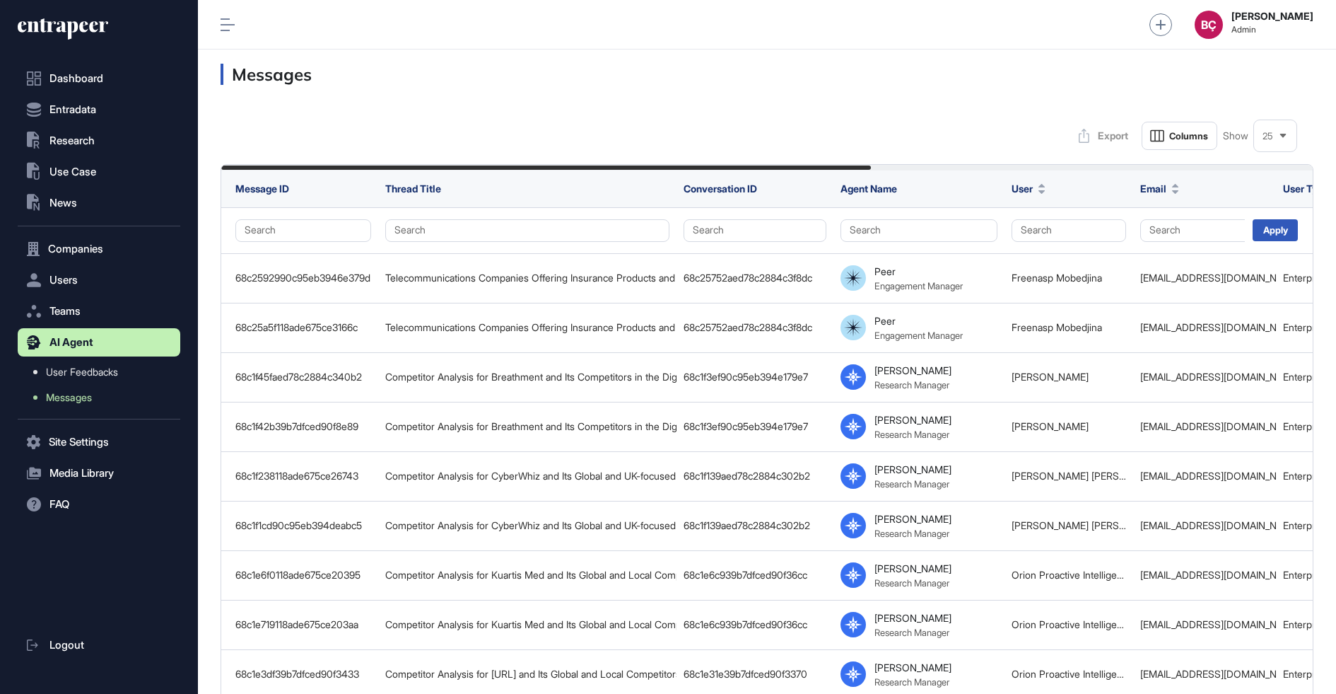
scroll to position [694, 1138]
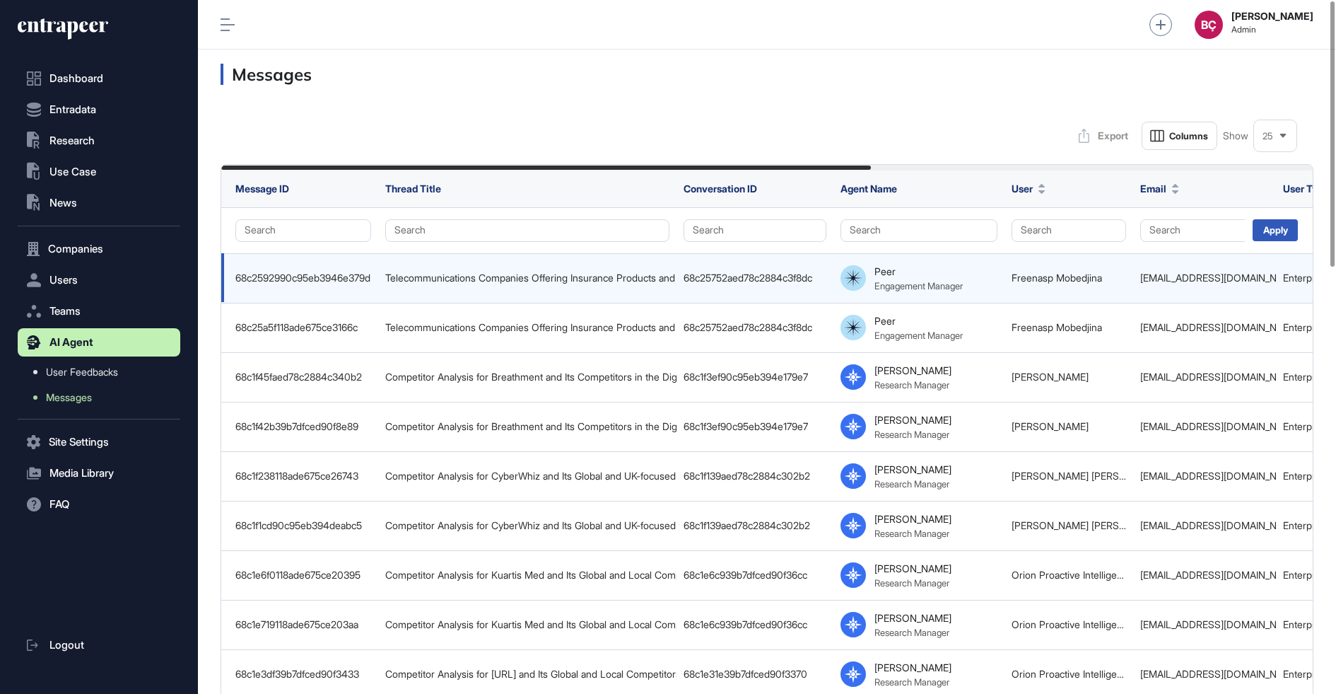
click at [1132, 284] on td "Freenasp Mobedjina" at bounding box center [1069, 277] width 129 height 49
click at [1160, 282] on div "fmobedjina@ooredoo.qa" at bounding box center [1205, 277] width 129 height 11
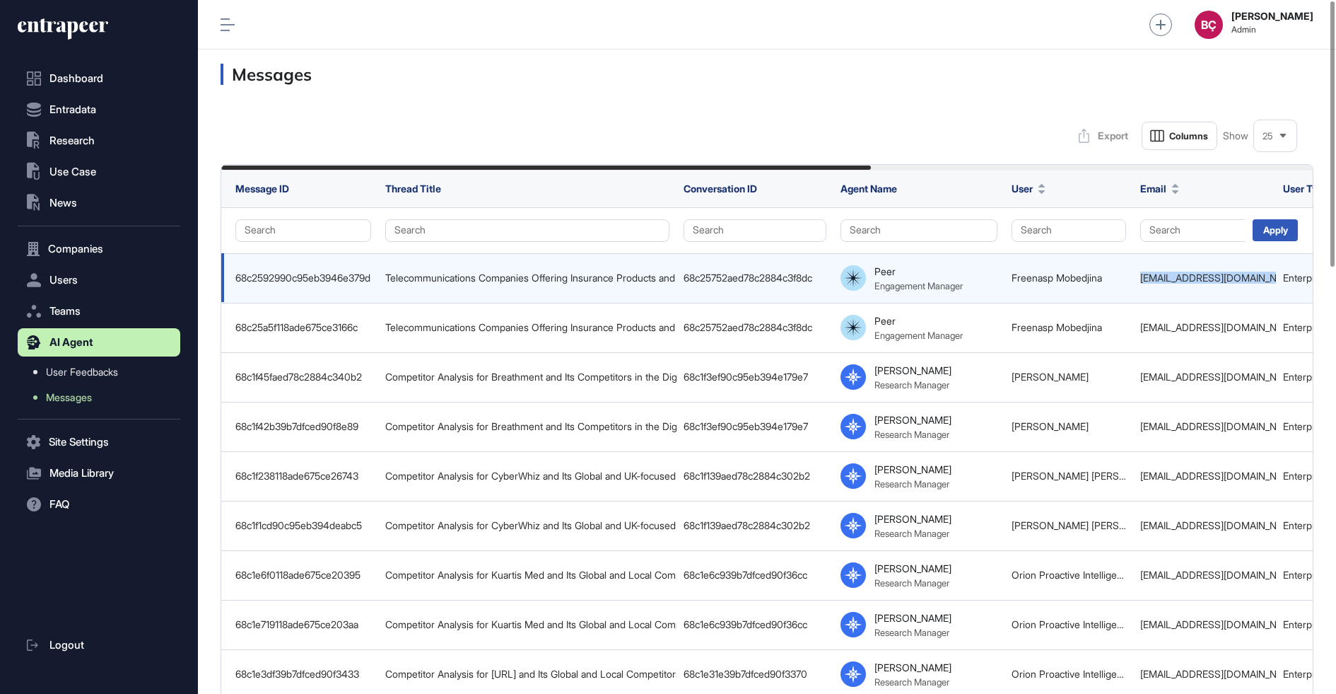
click at [1160, 282] on div "fmobedjina@ooredoo.qa" at bounding box center [1205, 277] width 129 height 11
copy tr "fmobedjina@ooredoo.qa"
click at [716, 272] on div "68c25752aed78c2884c3f8dc" at bounding box center [755, 277] width 143 height 11
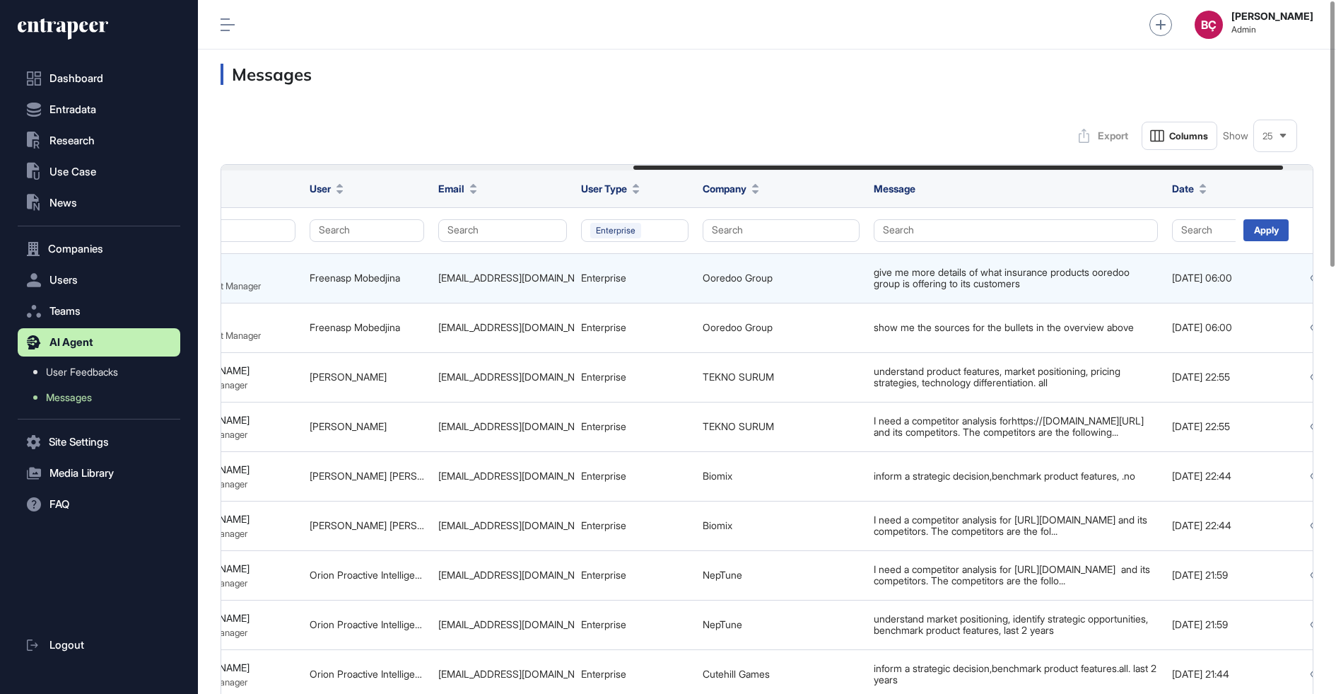
scroll to position [0, 743]
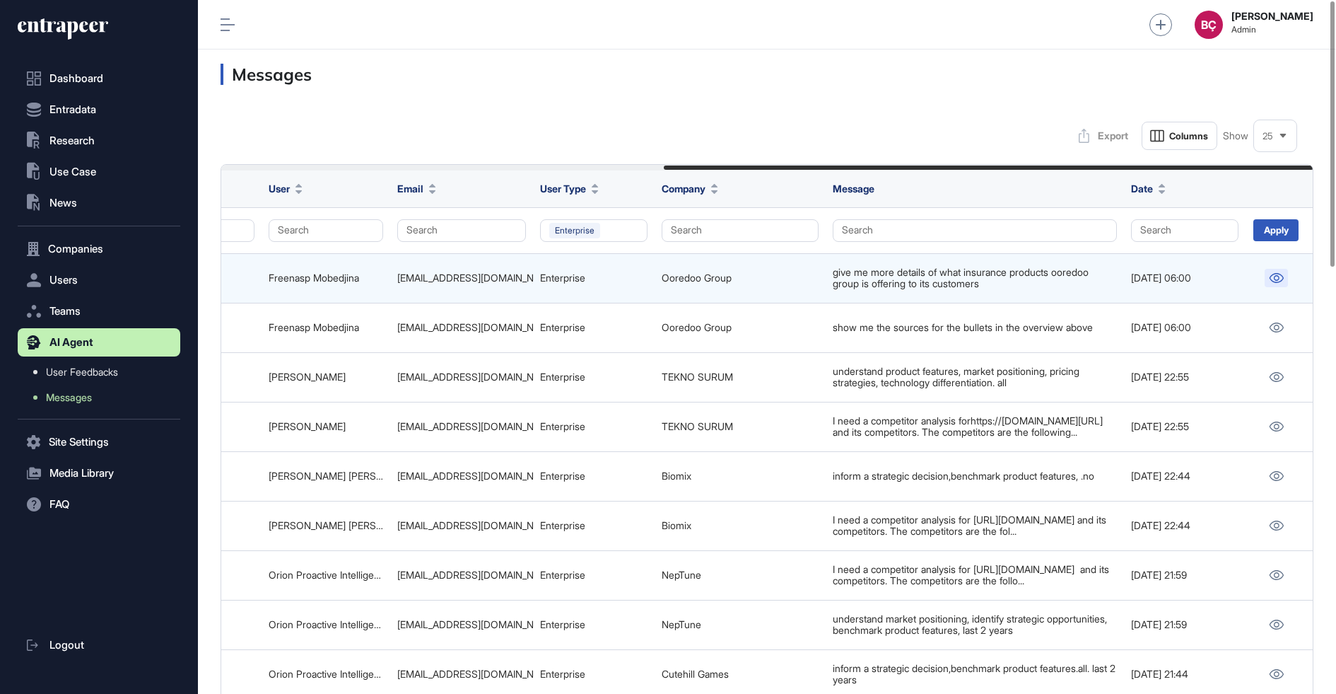
click at [1276, 279] on icon at bounding box center [1277, 278] width 14 height 10
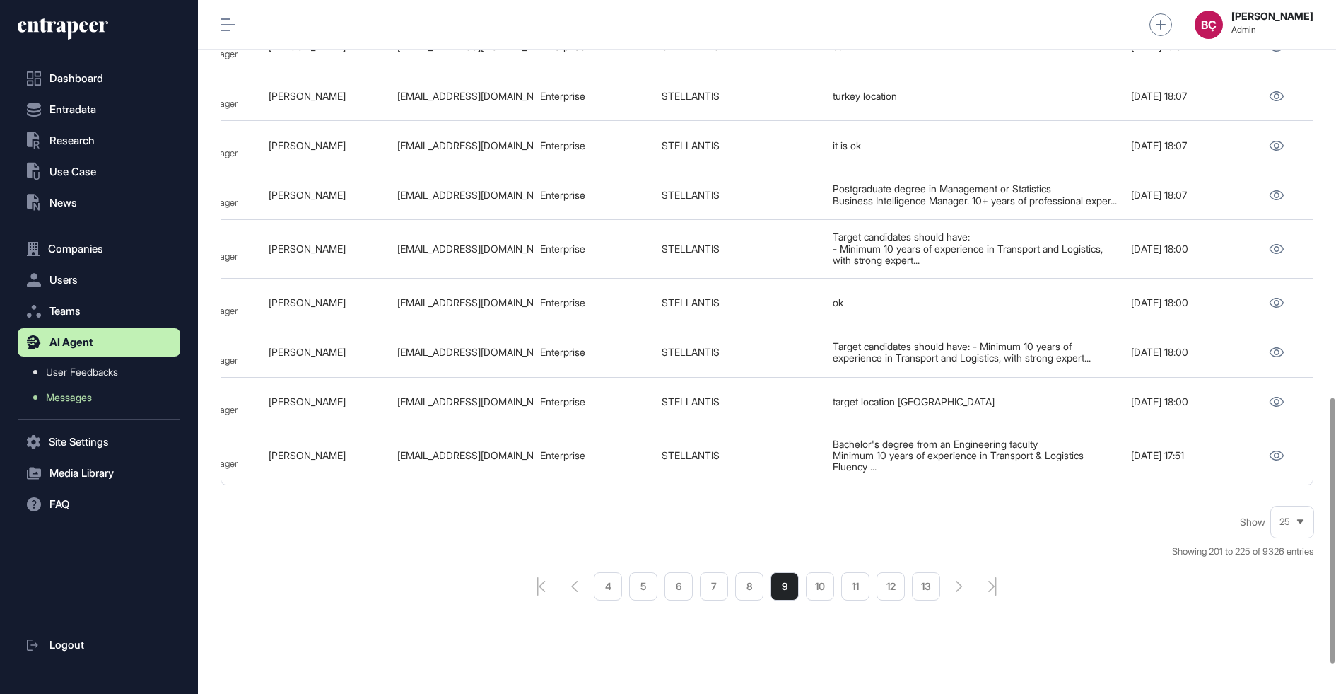
scroll to position [1112, 0]
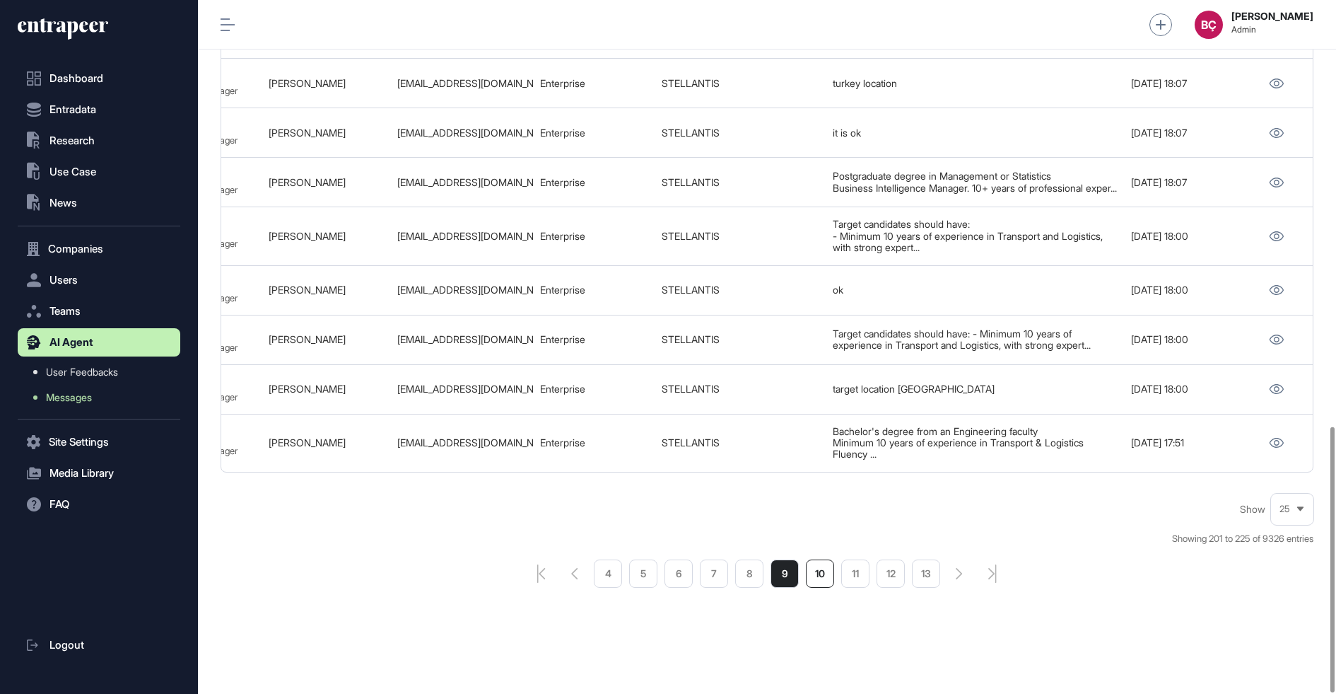
click at [824, 576] on li "10" at bounding box center [820, 573] width 28 height 28
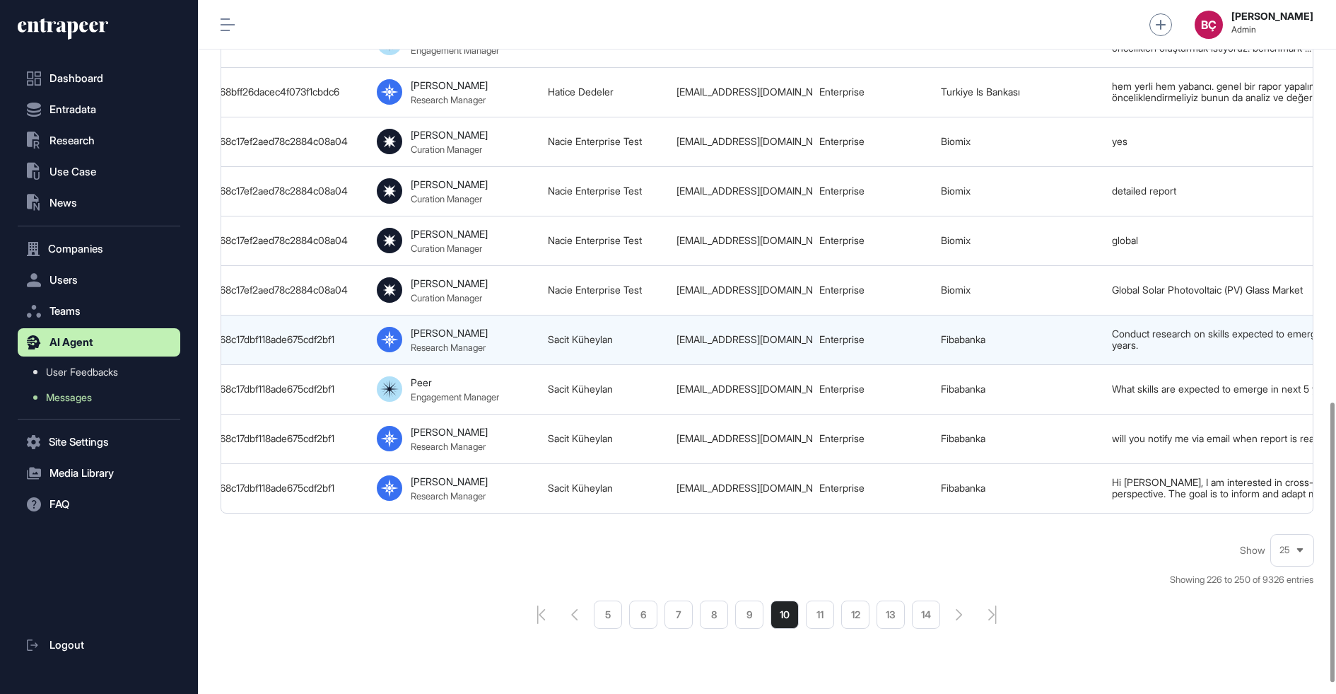
scroll to position [0, 743]
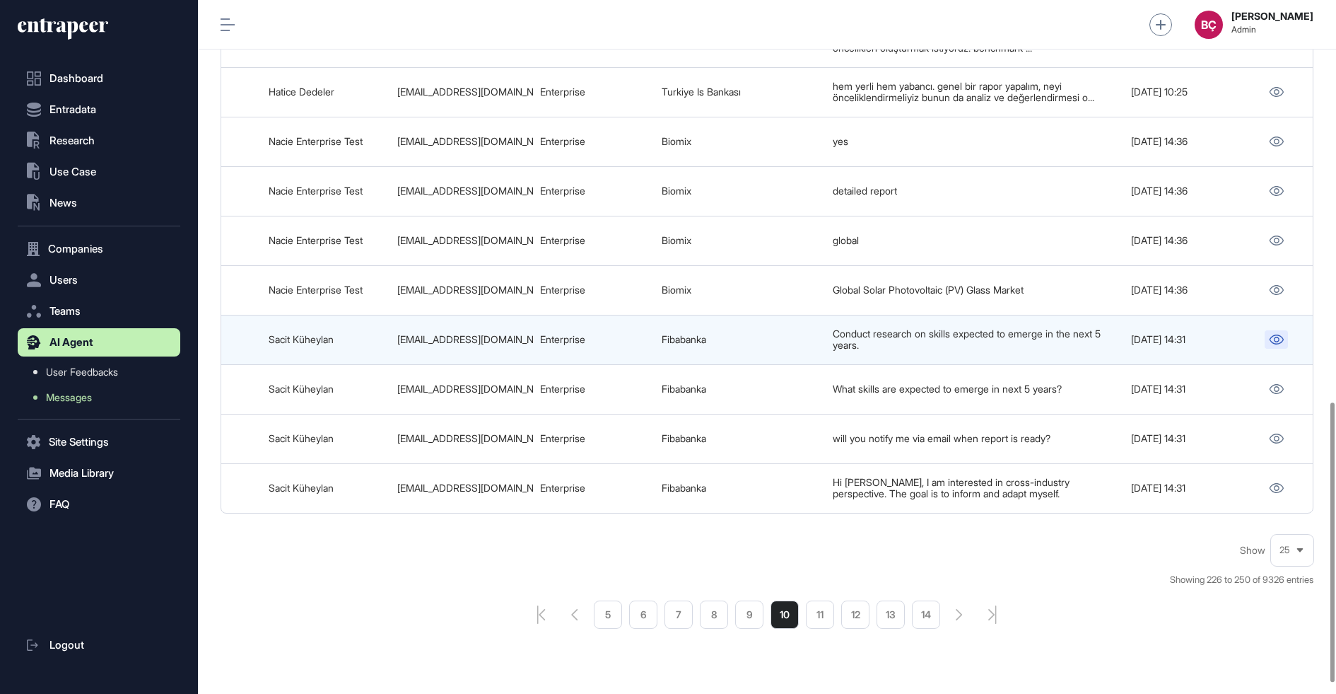
click at [1269, 334] on icon at bounding box center [1276, 339] width 15 height 10
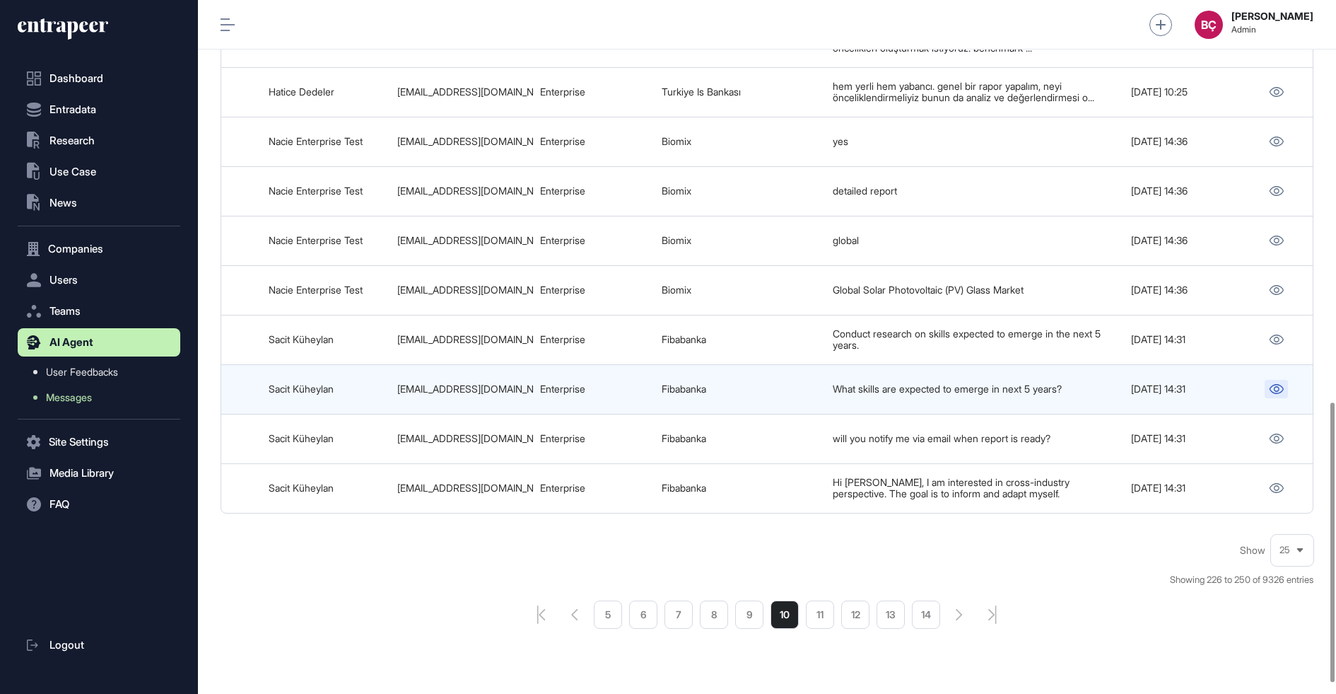
click at [1270, 384] on icon at bounding box center [1276, 389] width 15 height 10
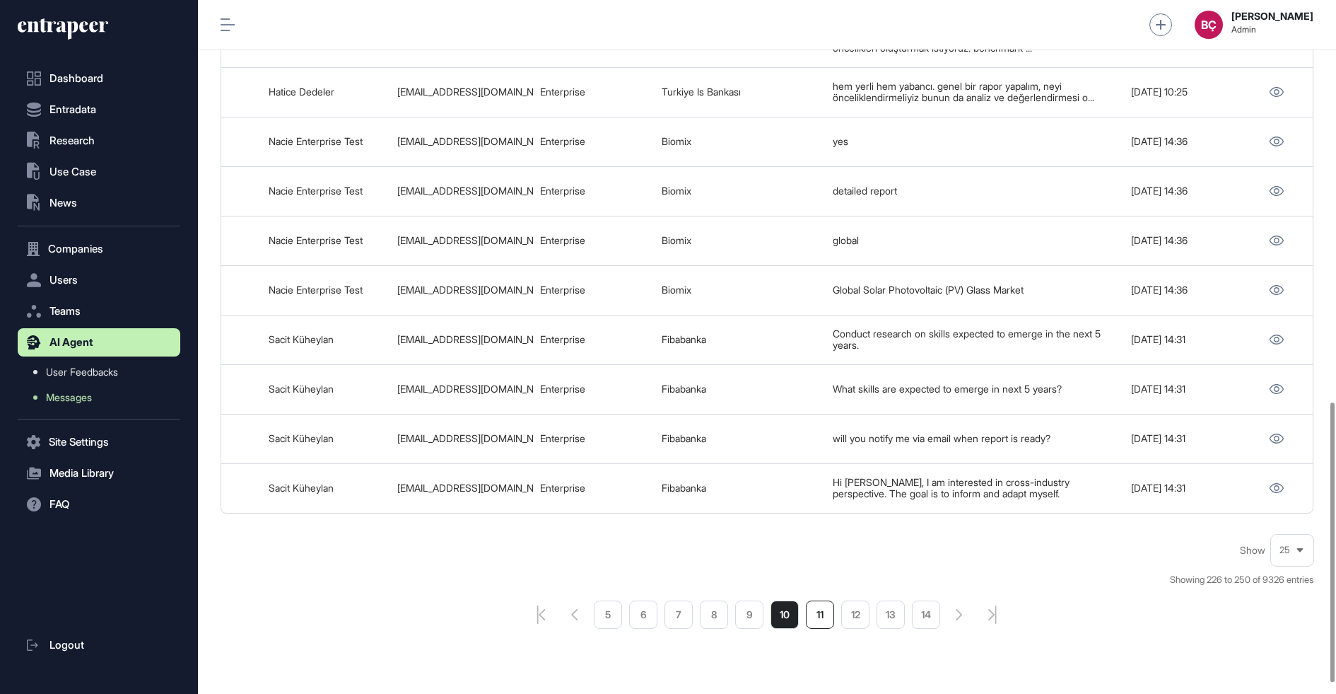
click at [815, 602] on li "11" at bounding box center [820, 614] width 28 height 28
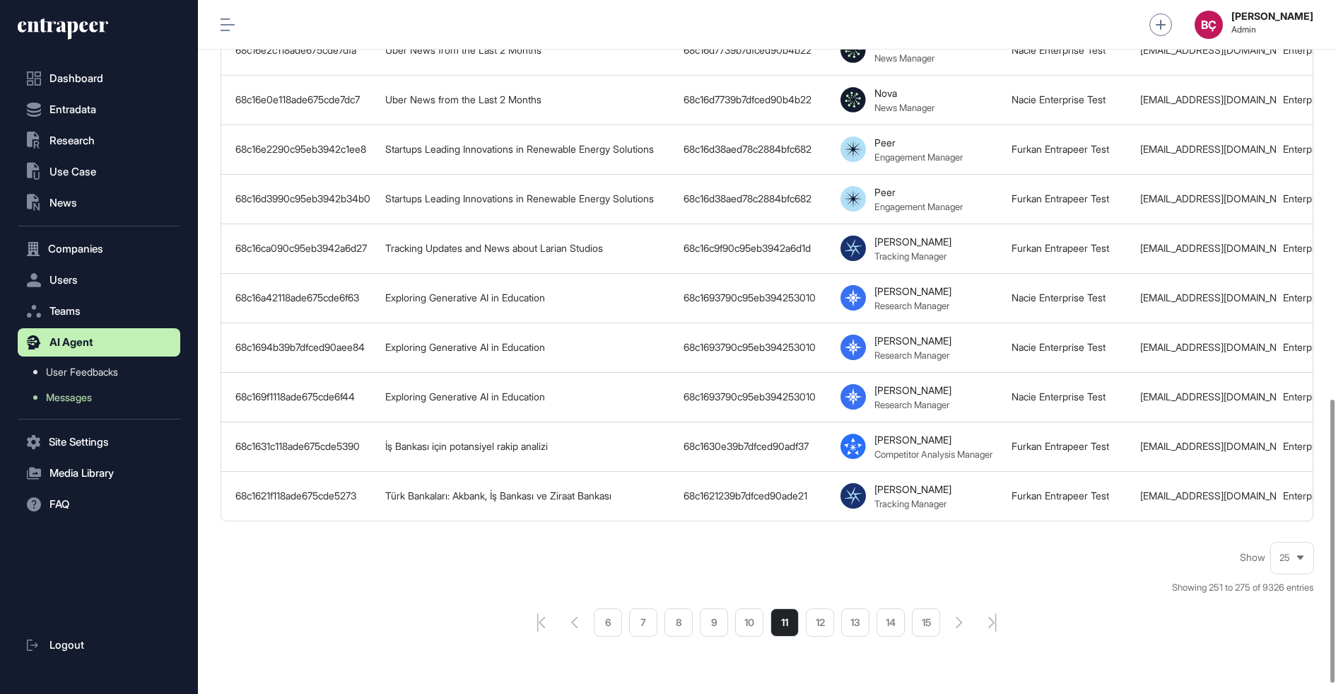
scroll to position [1003, 0]
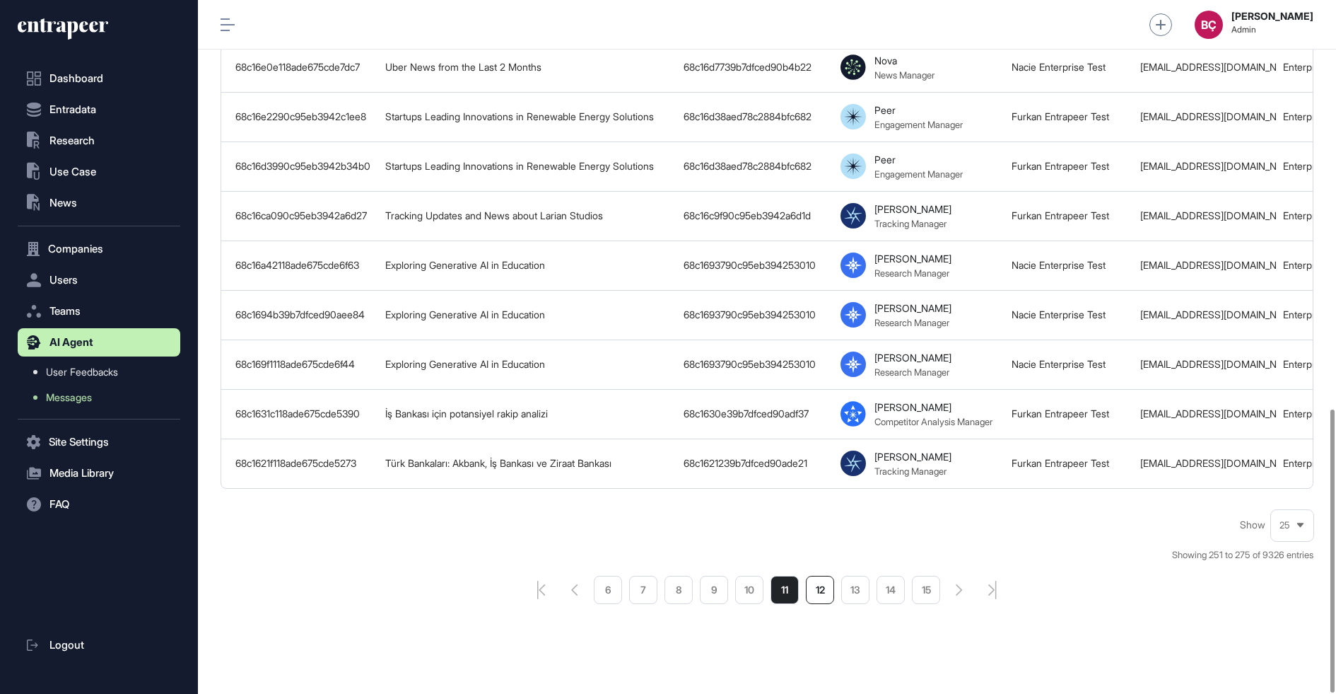
click at [810, 578] on li "12" at bounding box center [820, 590] width 28 height 28
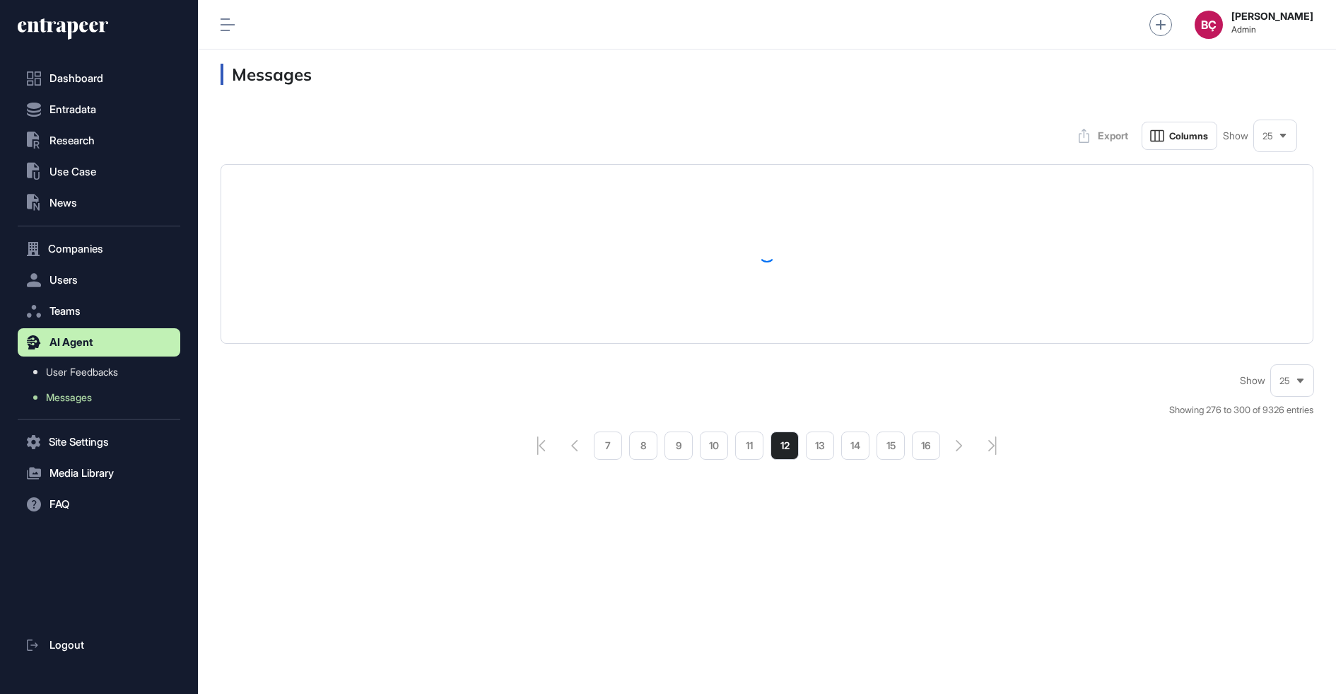
scroll to position [694, 1138]
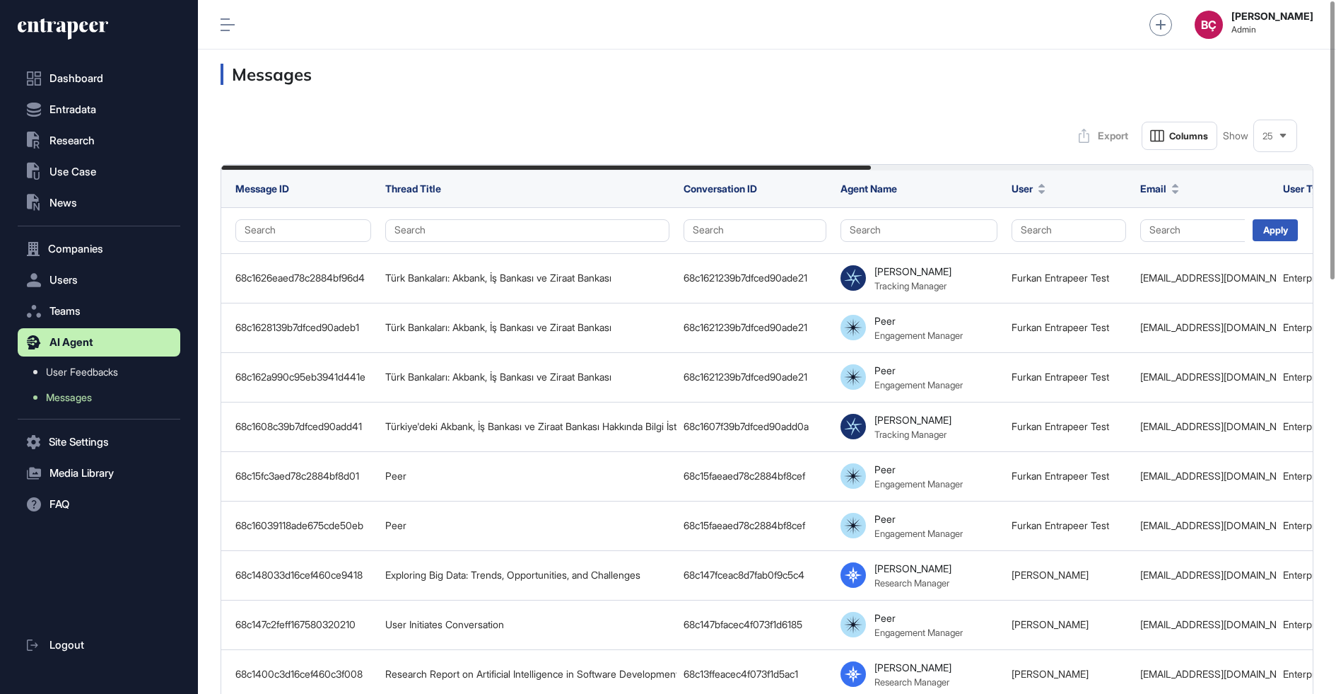
click at [911, 79] on h3 "Messages" at bounding box center [767, 74] width 1093 height 21
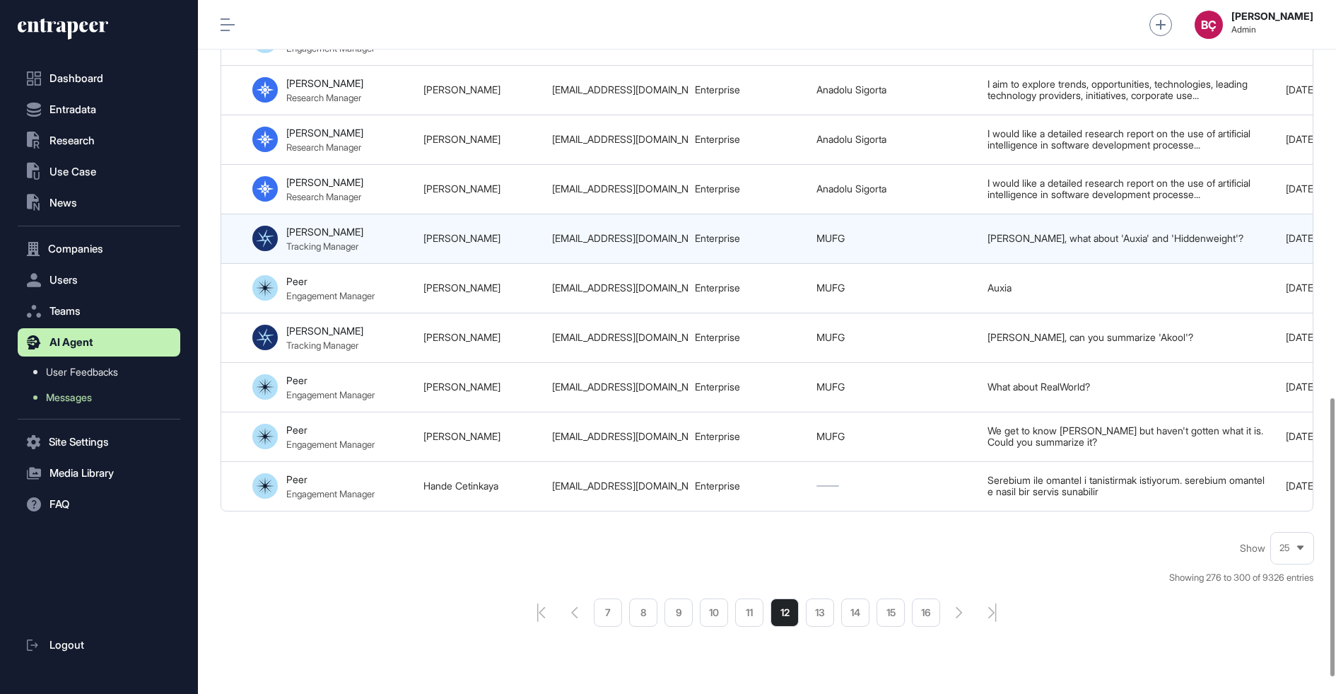
scroll to position [0, 743]
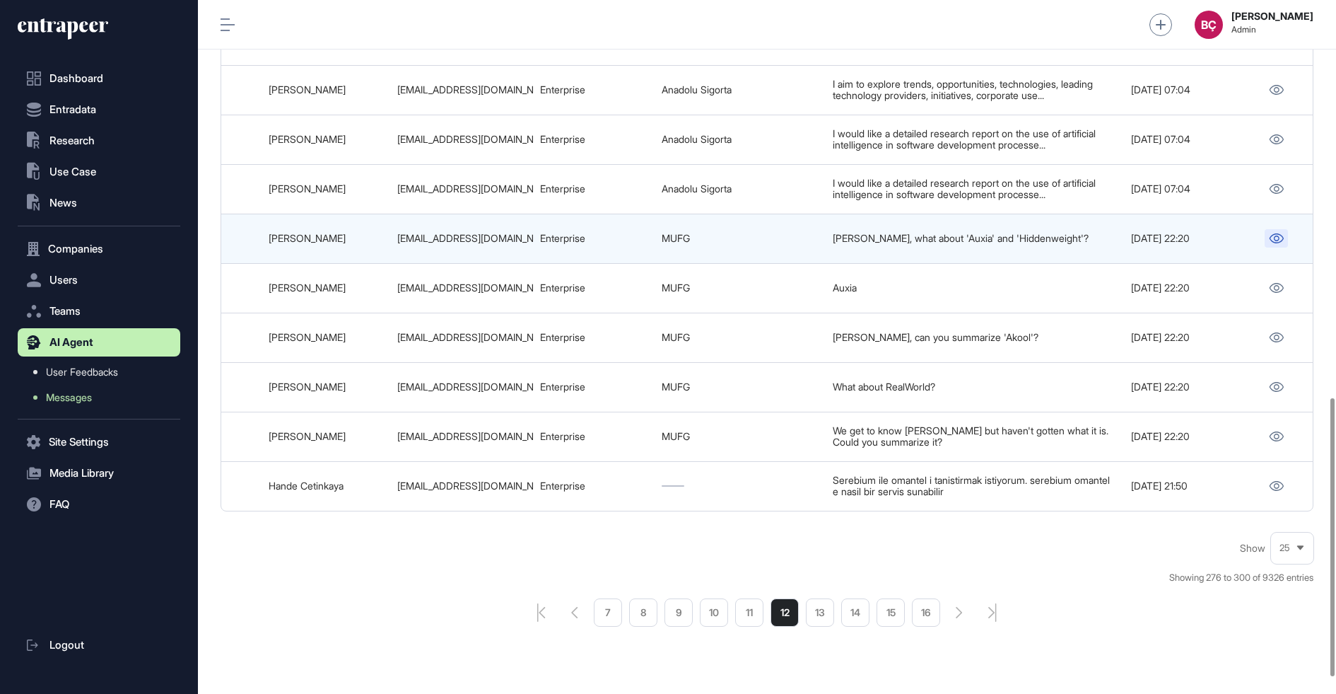
click at [1280, 243] on icon at bounding box center [1276, 238] width 15 height 10
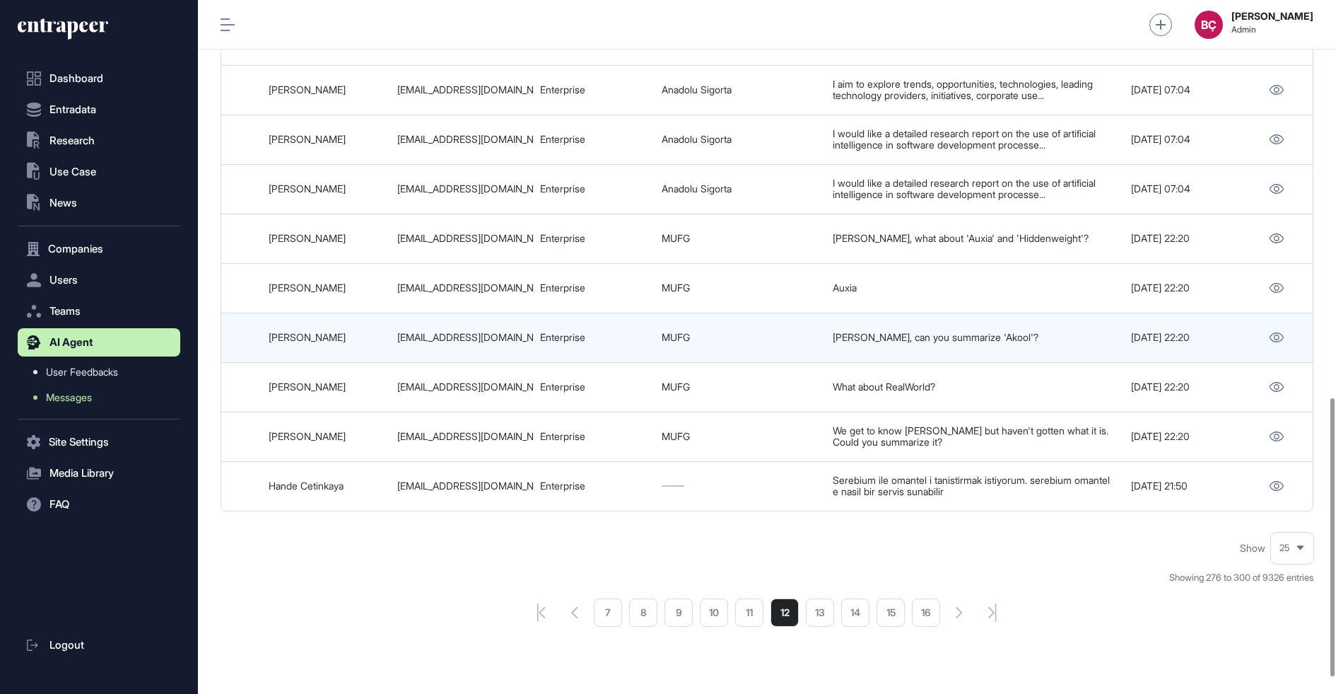
click at [462, 339] on div "rwada@us.mufg.jp" at bounding box center [461, 337] width 129 height 11
copy tr "rwada@us.mufg.jp"
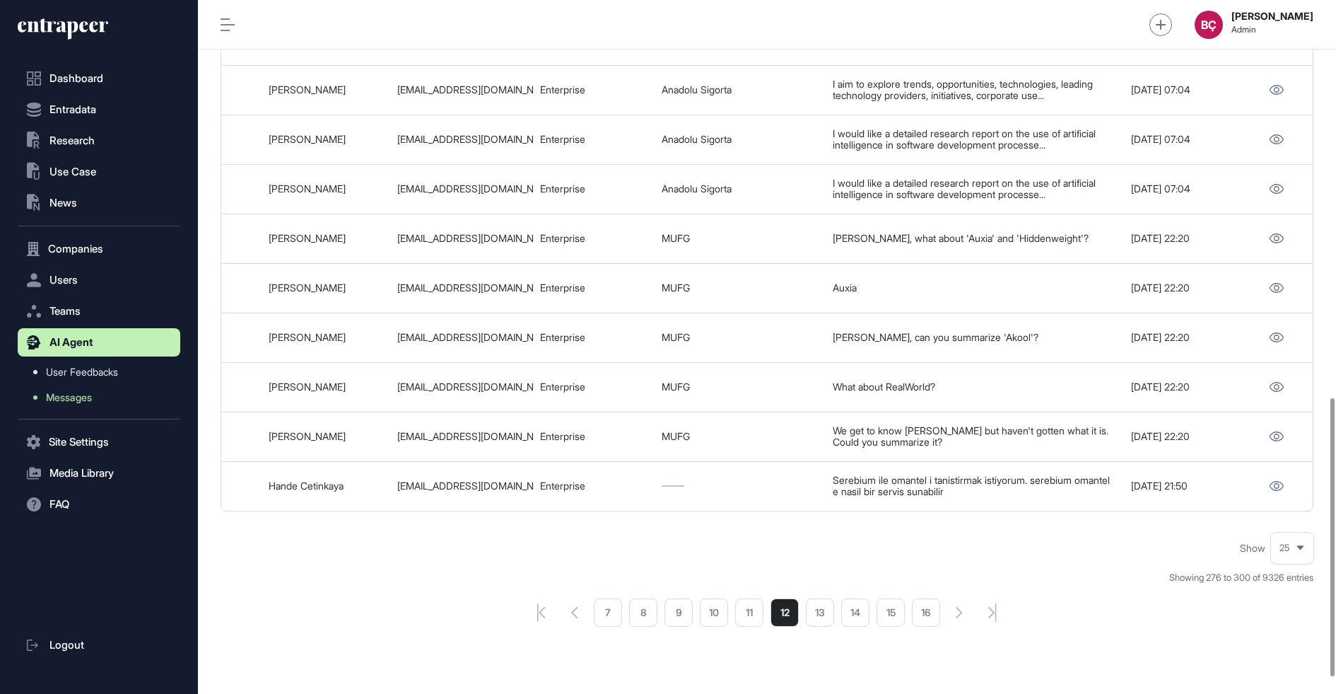
click at [758, 552] on div "Show 25 Showing 276 to 300 of 9326 entries 7 8 9 10 11 12 13 14 15 16" at bounding box center [767, 580] width 1093 height 93
click at [829, 612] on li "13" at bounding box center [820, 612] width 28 height 28
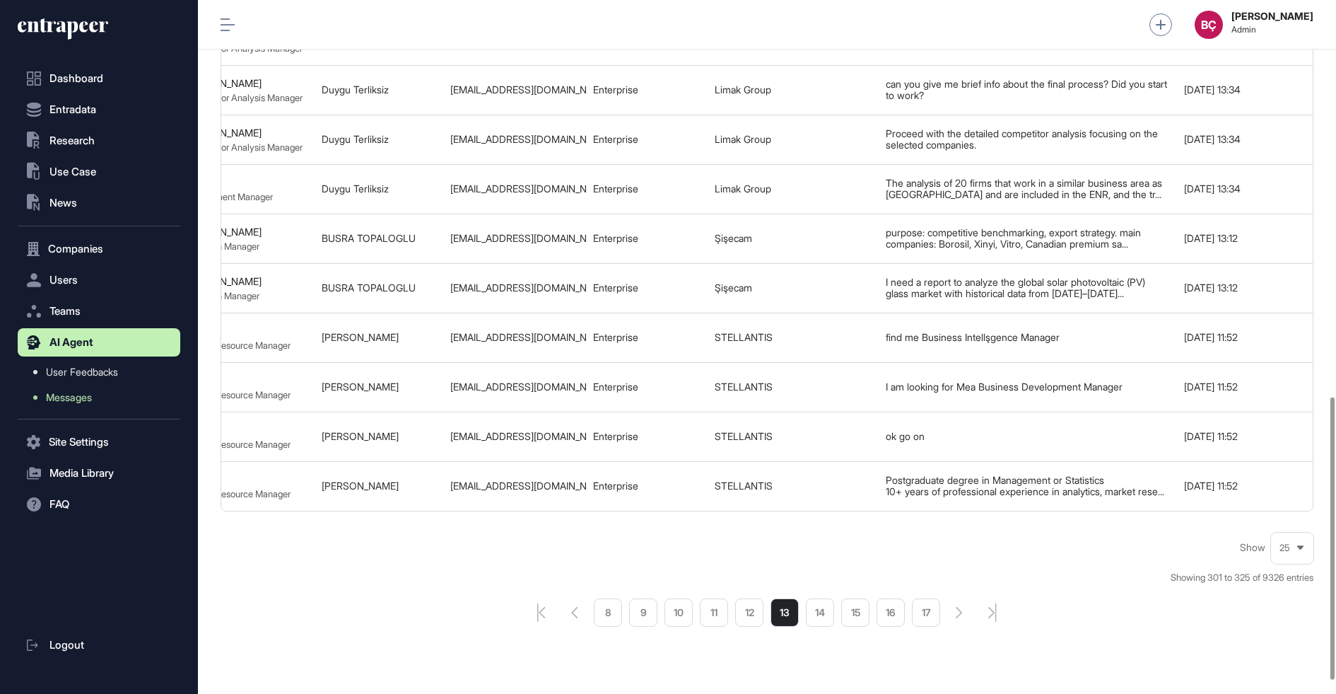
scroll to position [0, 743]
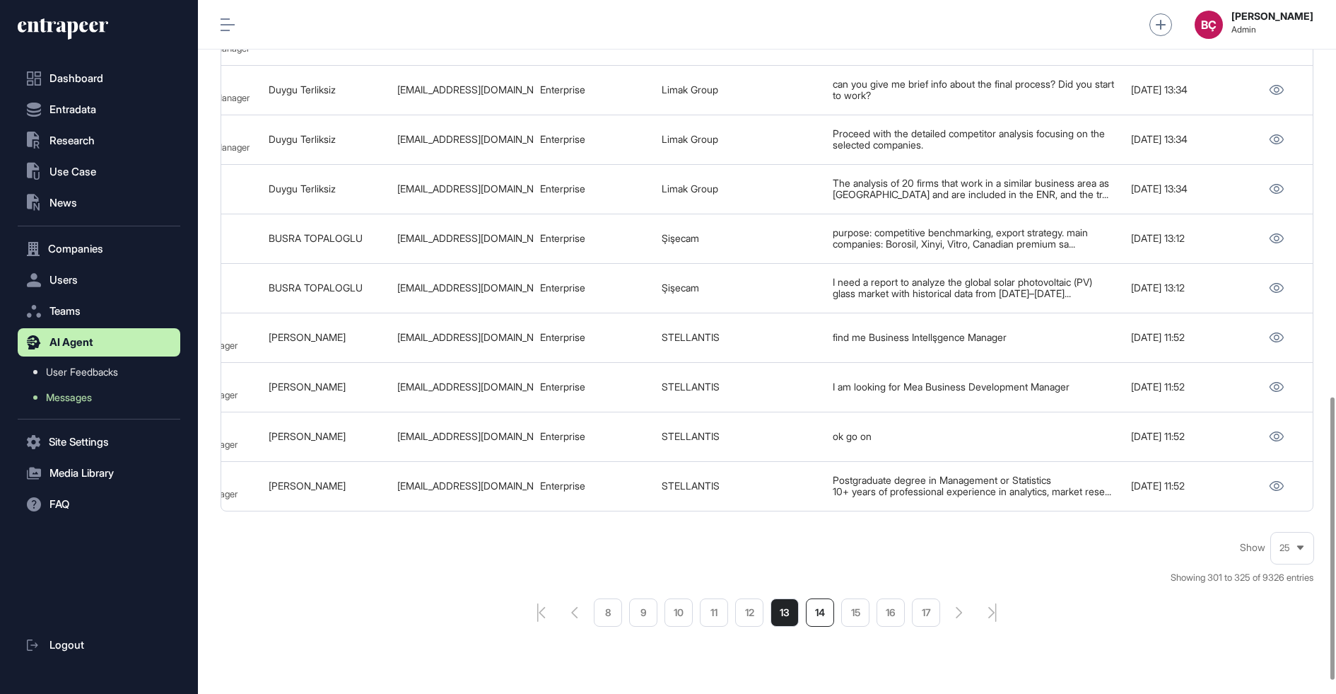
click at [827, 610] on li "14" at bounding box center [820, 612] width 28 height 28
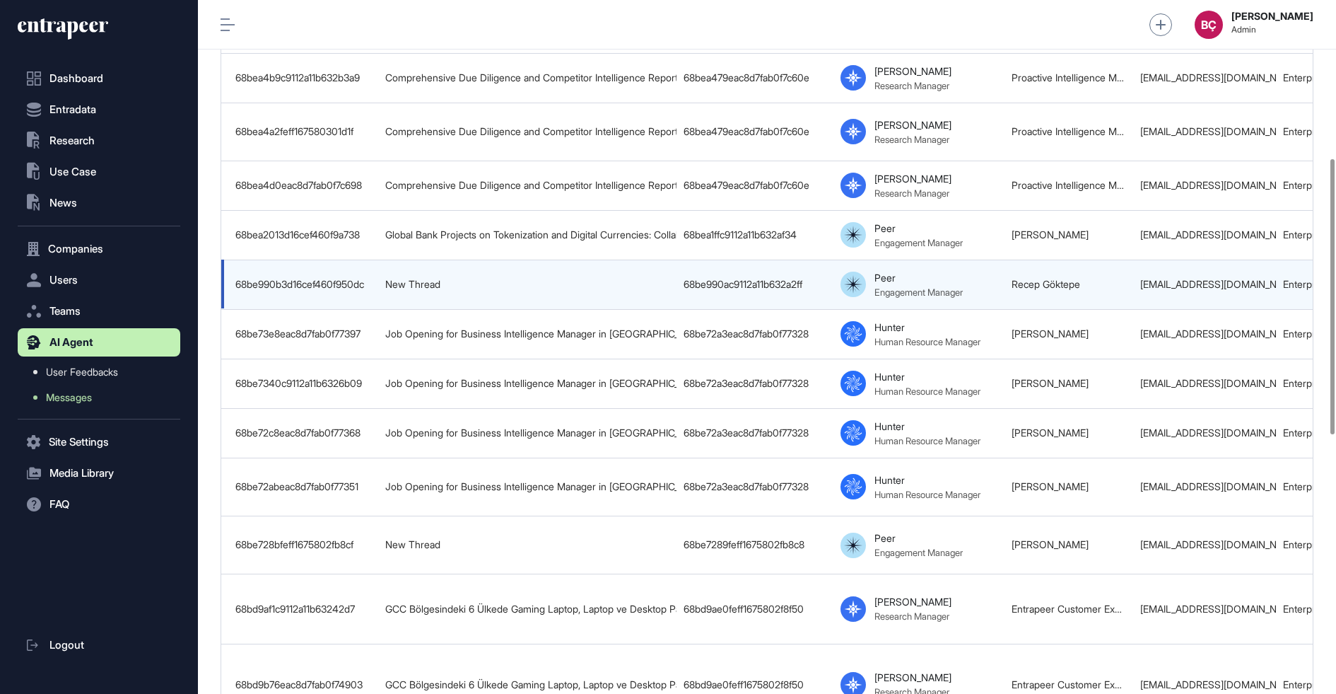
scroll to position [0, 743]
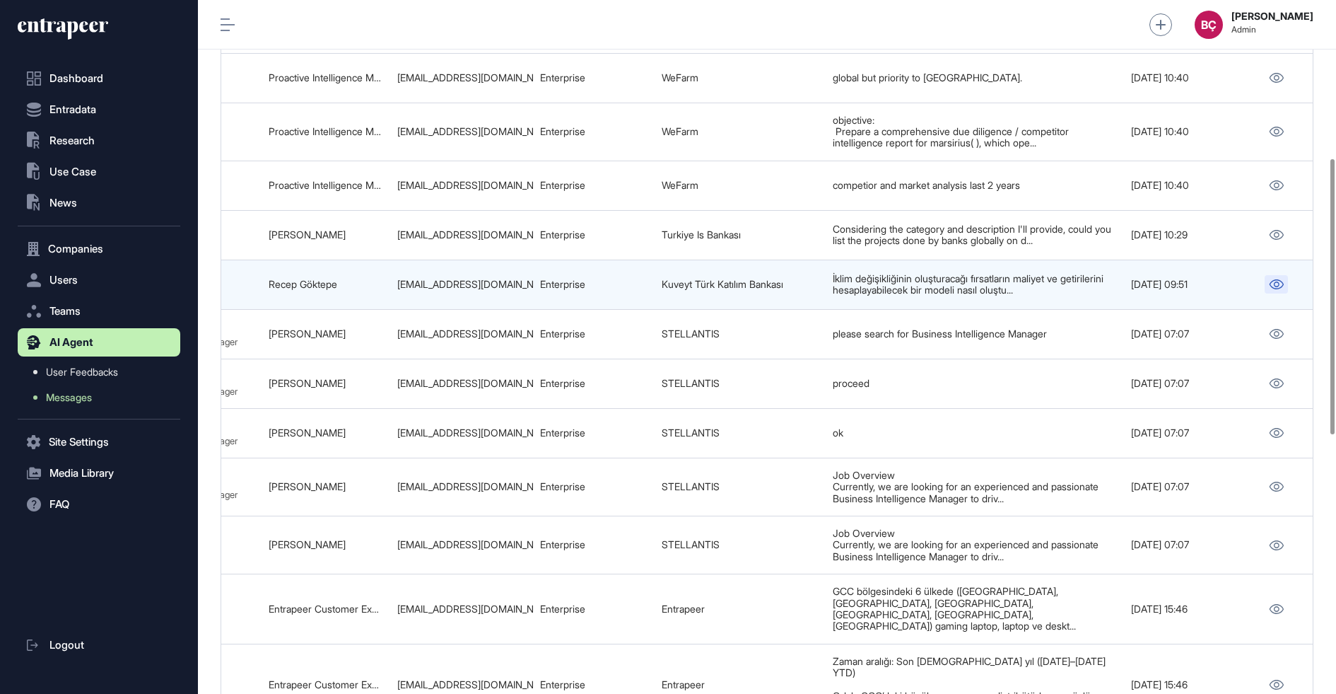
click at [1273, 279] on icon at bounding box center [1276, 284] width 15 height 10
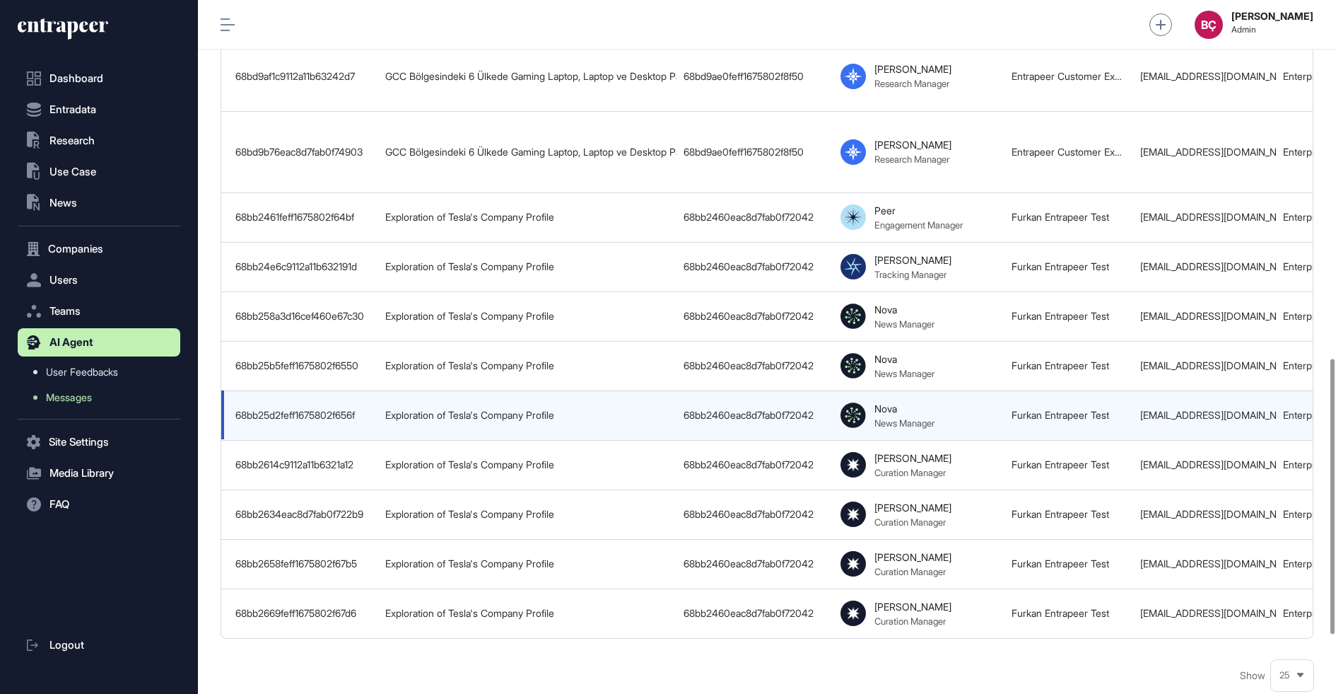
scroll to position [1050, 0]
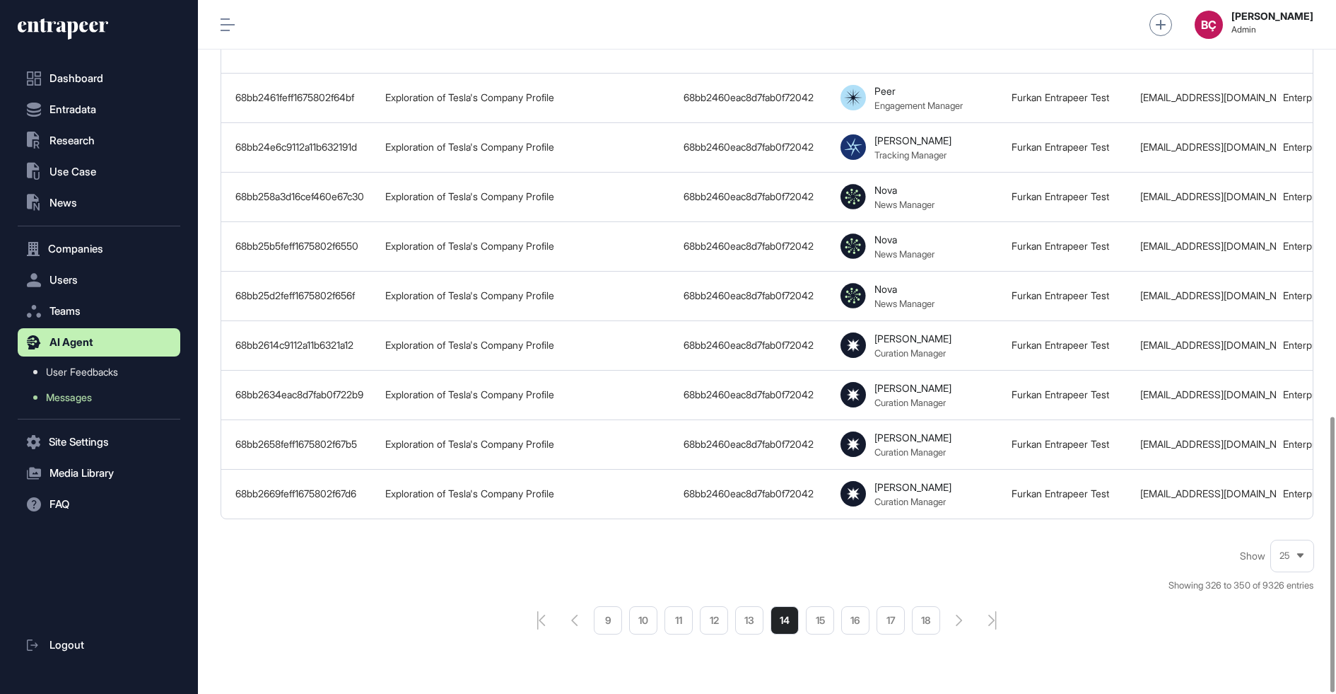
click at [821, 606] on li "15" at bounding box center [820, 620] width 28 height 28
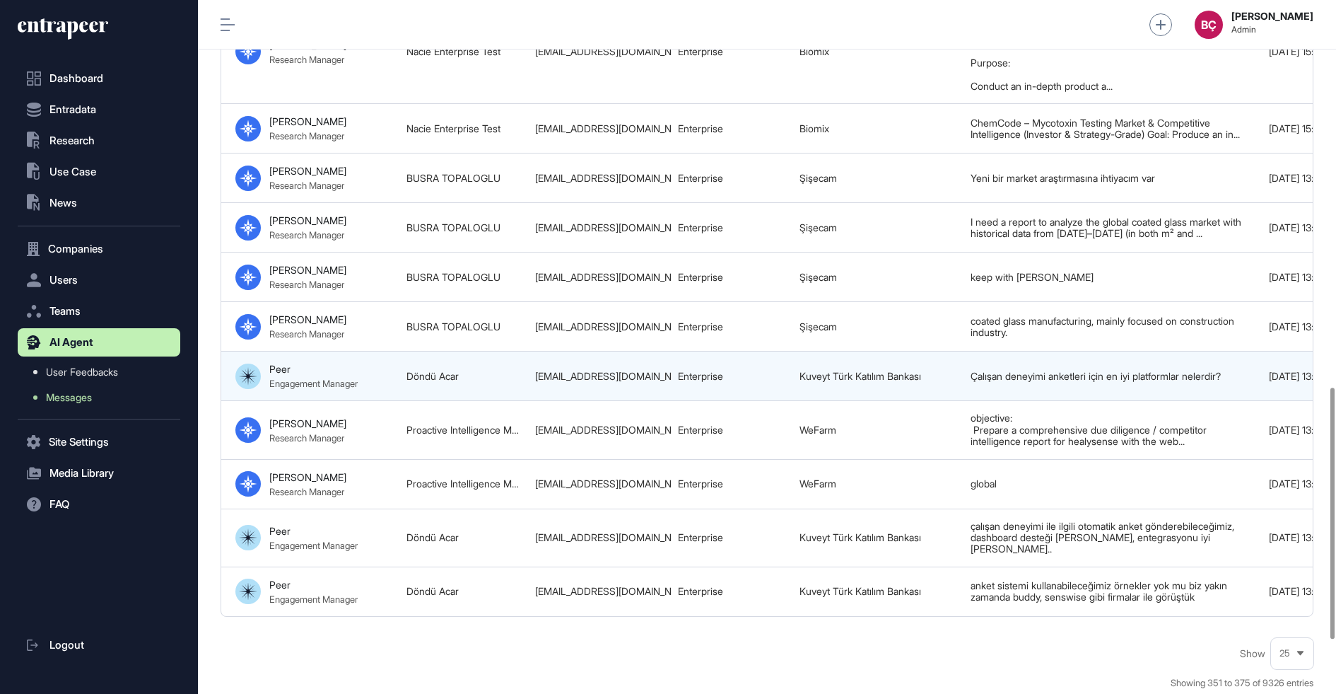
scroll to position [0, 743]
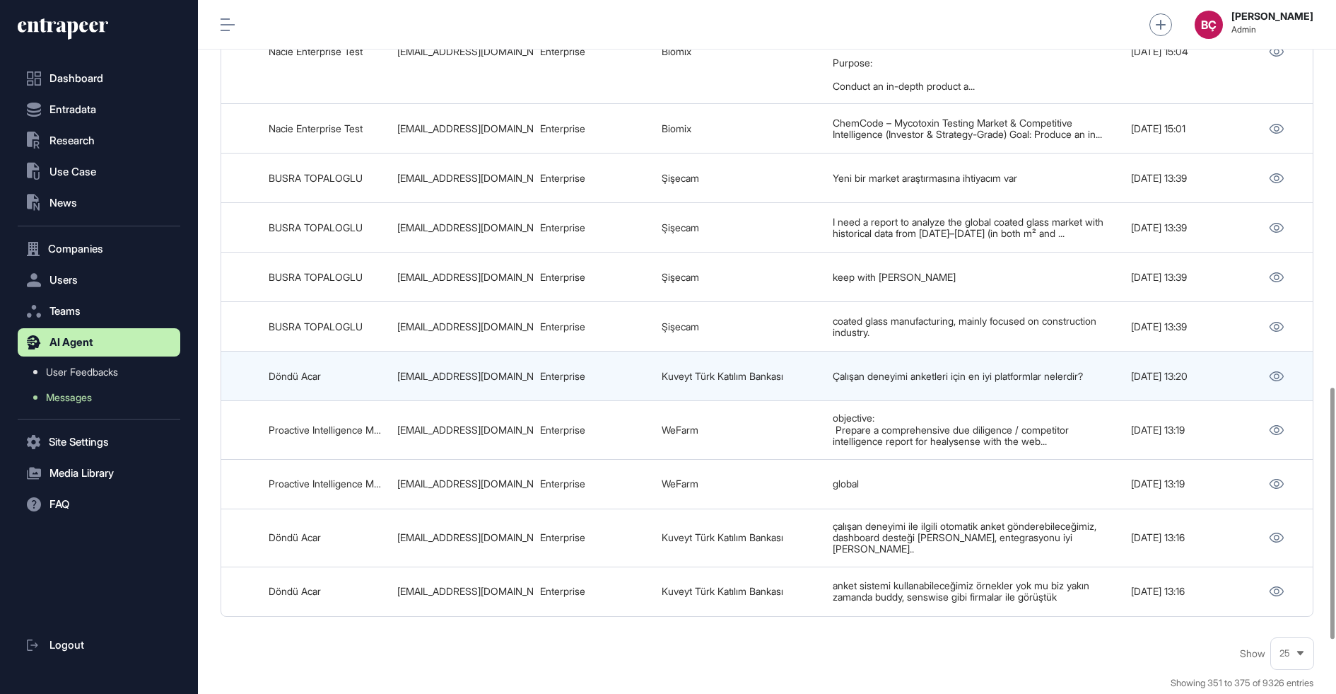
click at [1276, 380] on td at bounding box center [1280, 375] width 69 height 49
click at [1280, 381] on icon at bounding box center [1276, 376] width 15 height 10
click at [1265, 385] on link at bounding box center [1276, 376] width 23 height 18
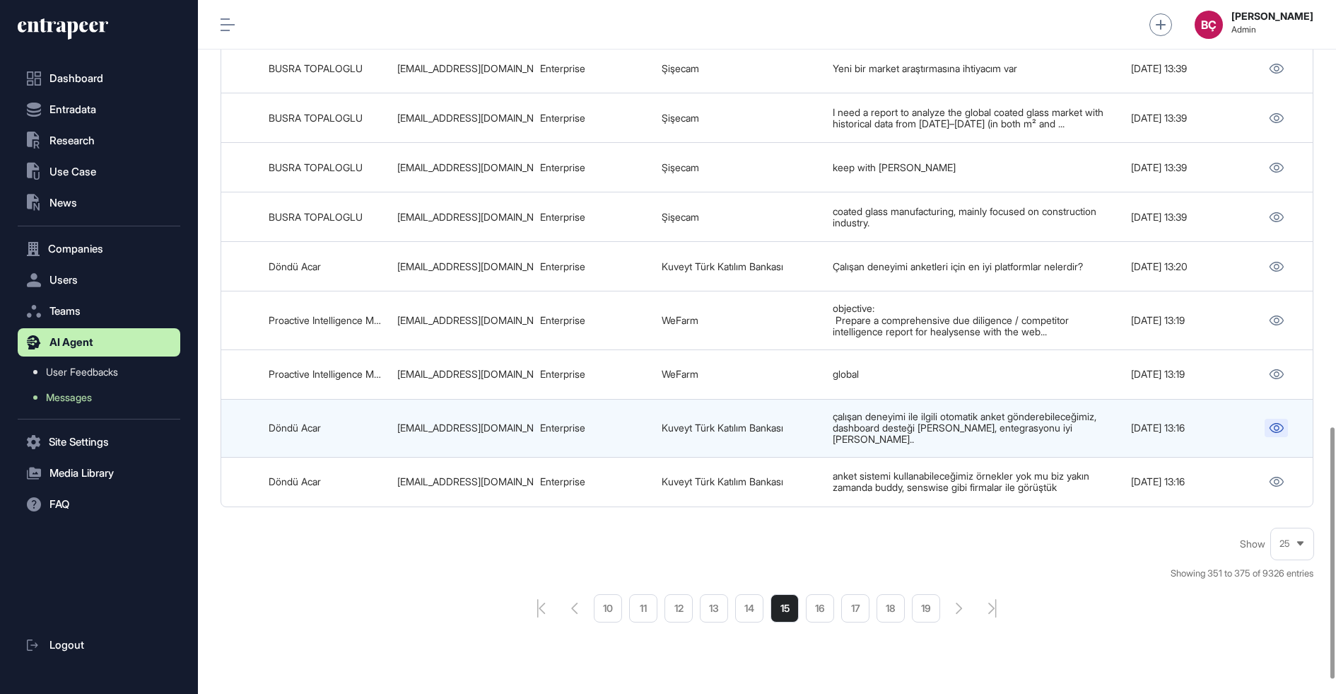
click at [1278, 431] on link at bounding box center [1276, 428] width 23 height 18
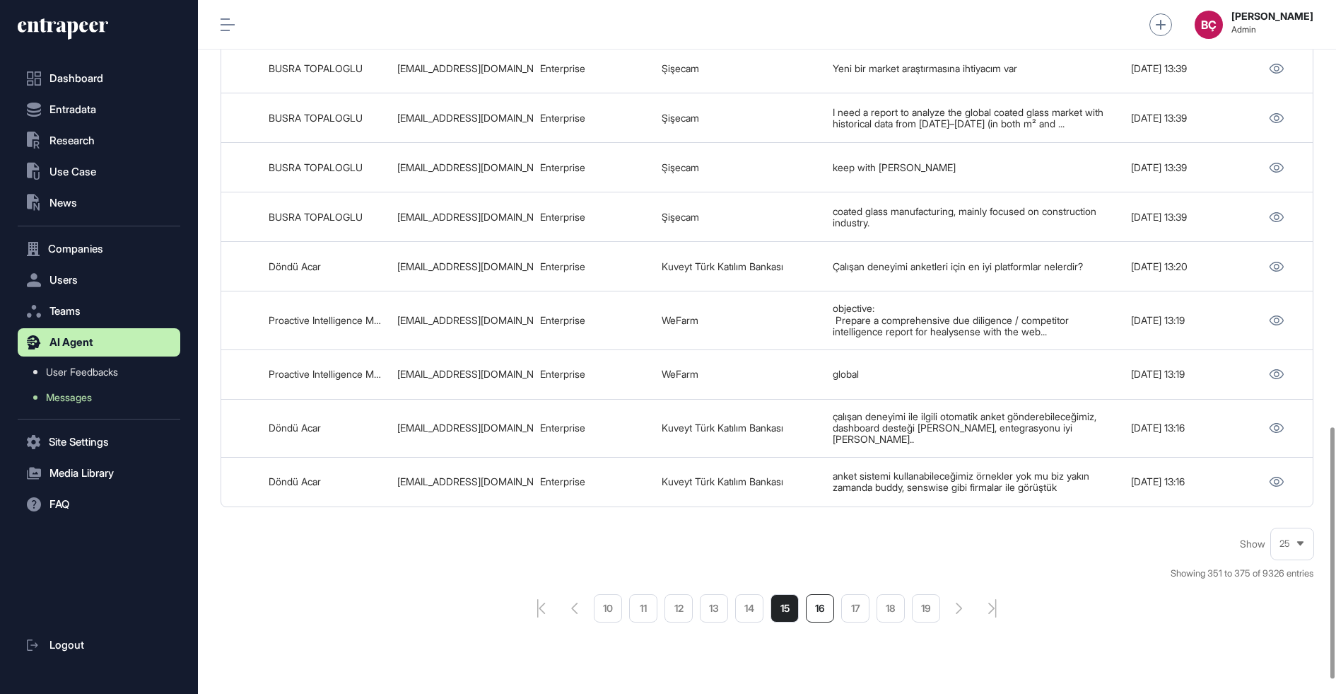
click at [822, 614] on li "16" at bounding box center [820, 608] width 28 height 28
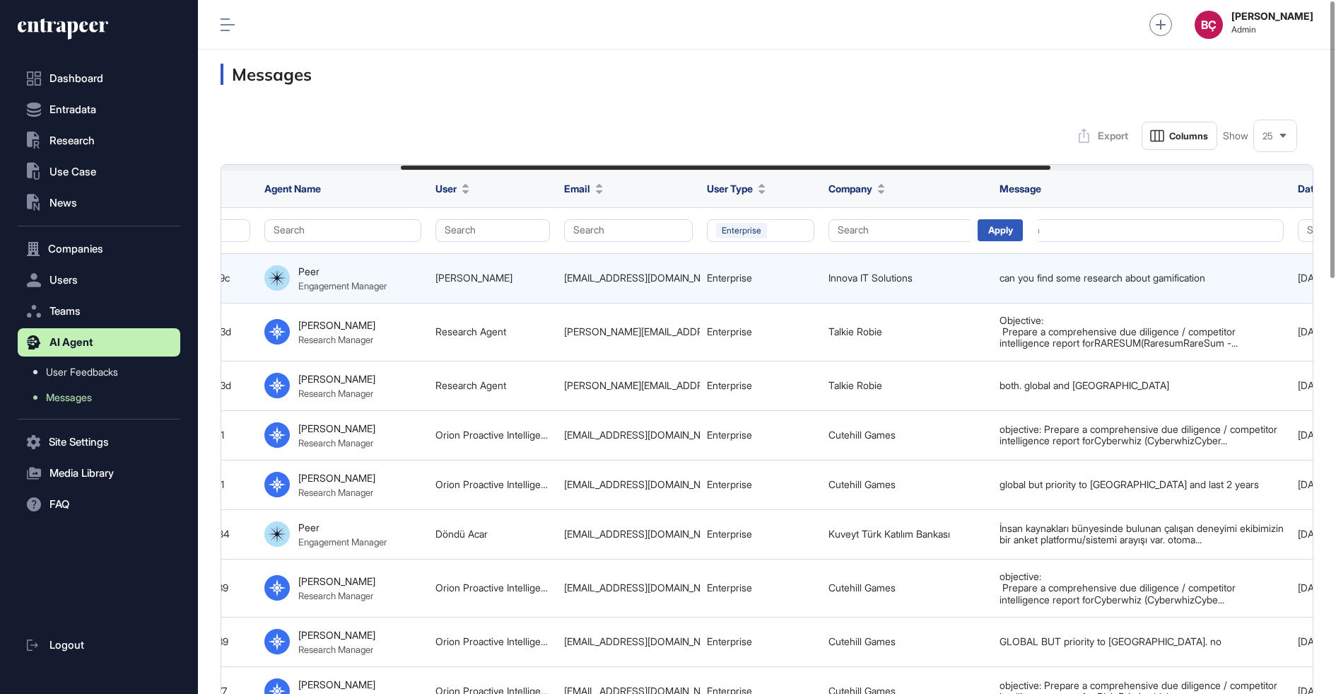
scroll to position [0, 743]
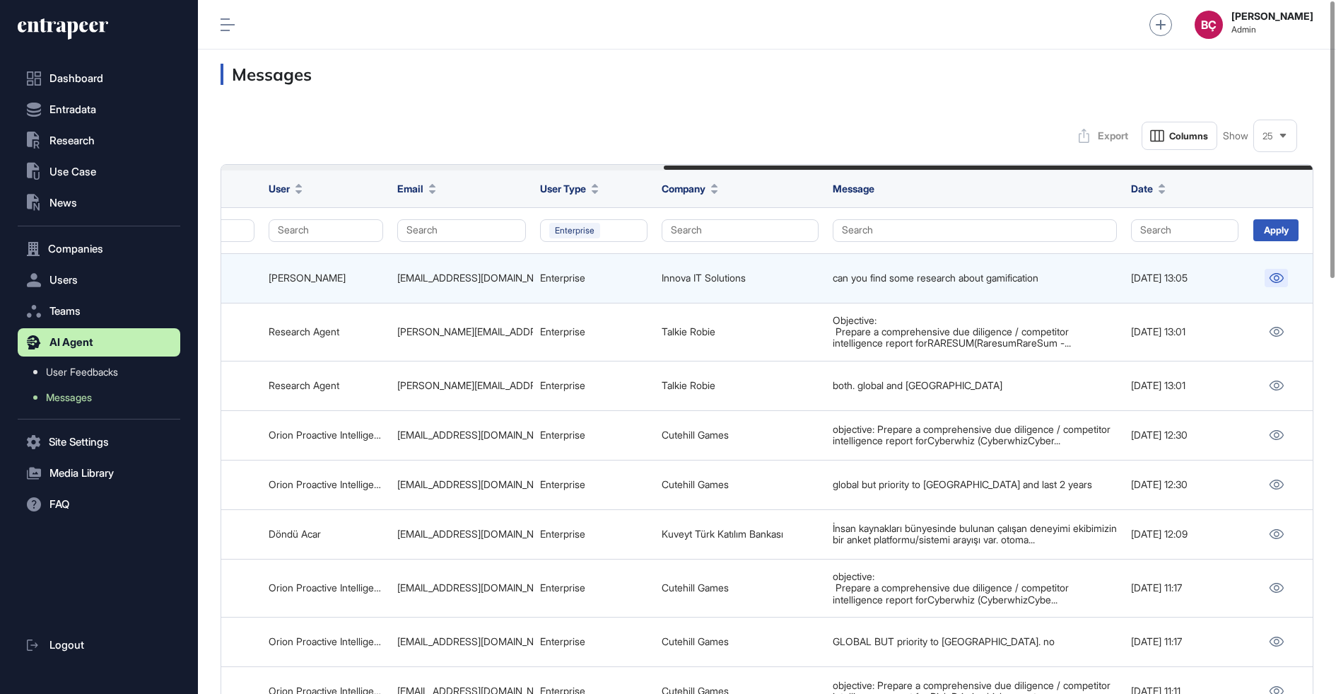
click at [1274, 284] on link at bounding box center [1276, 278] width 23 height 18
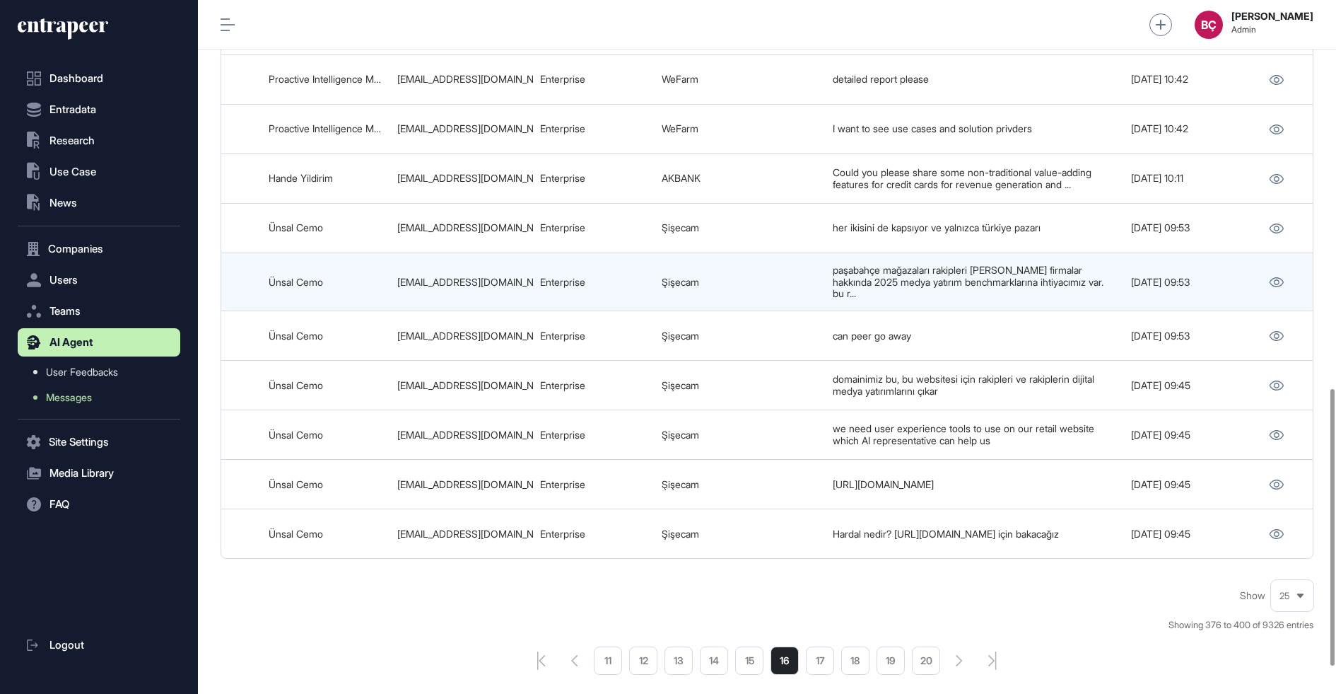
scroll to position [935, 0]
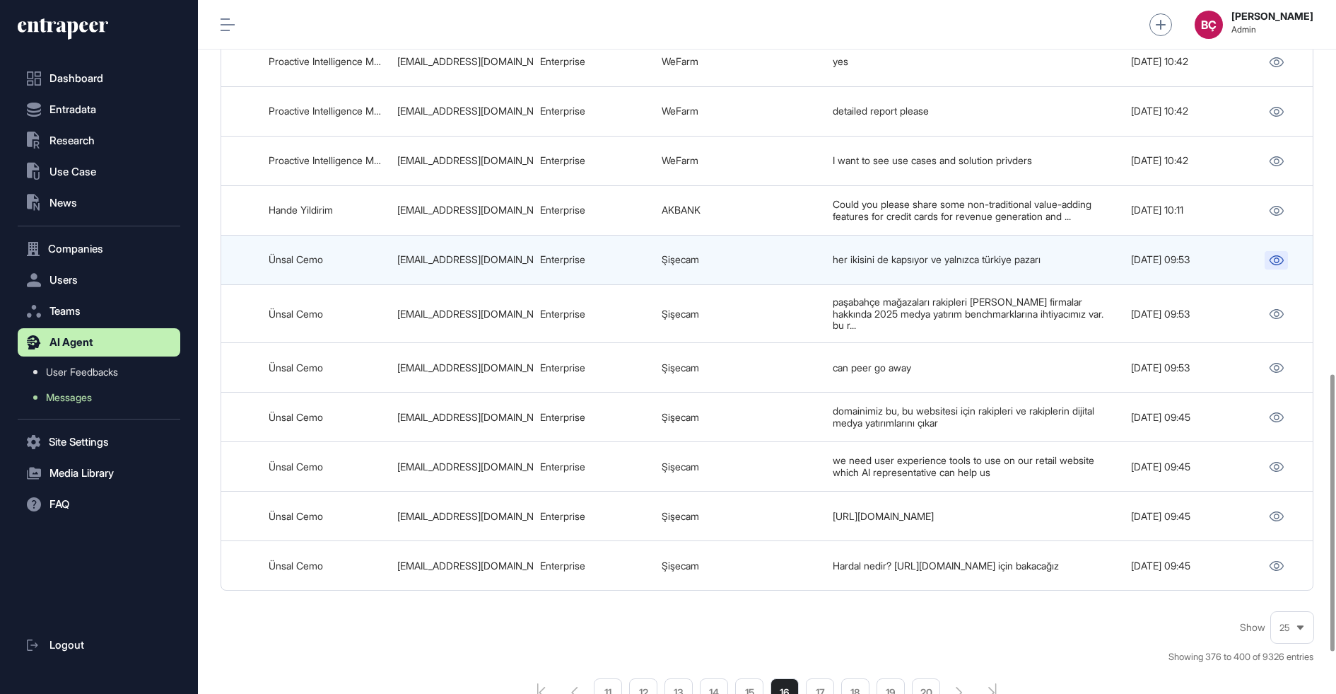
click at [1271, 257] on icon at bounding box center [1276, 260] width 15 height 10
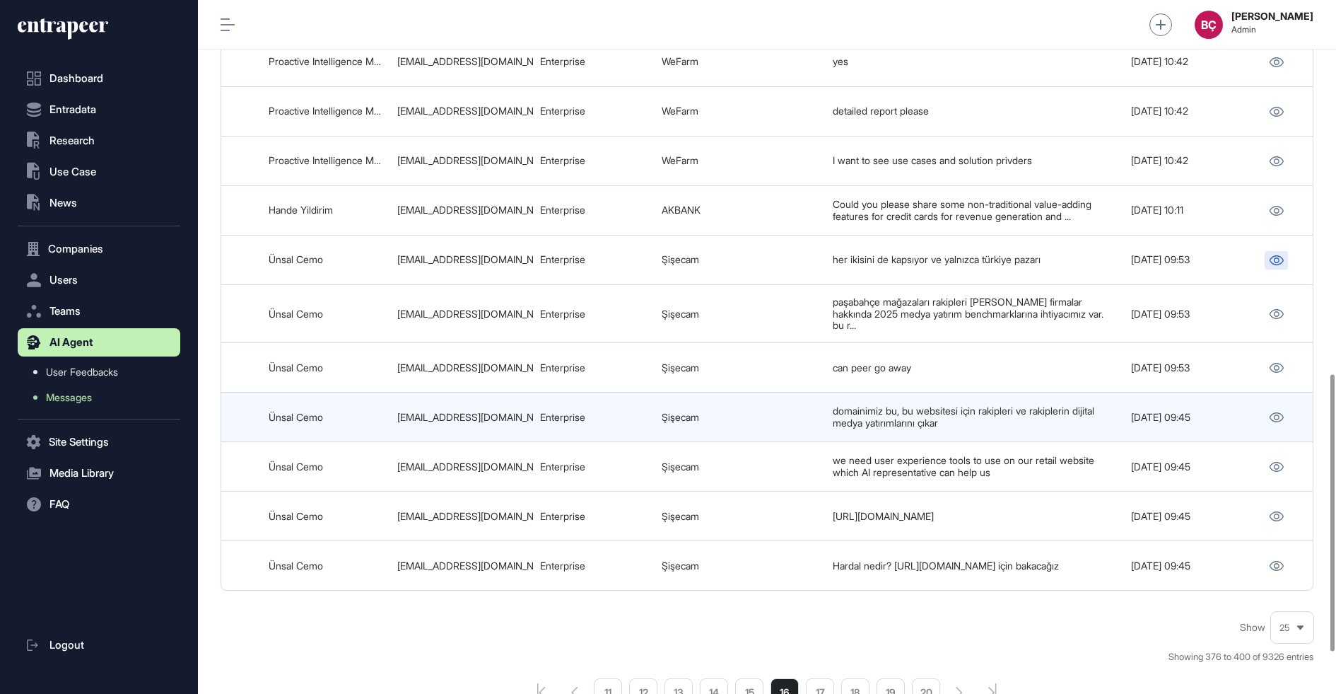
scroll to position [1038, 0]
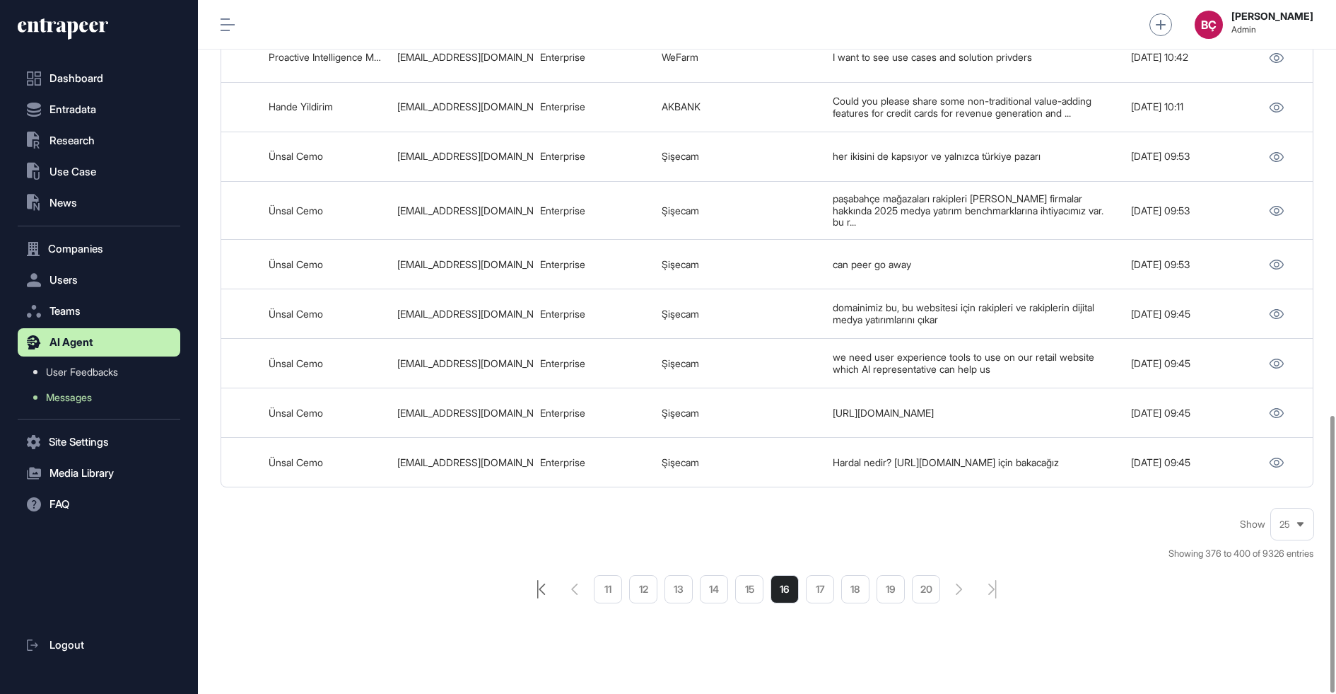
click at [539, 580] on icon "pagination-first-page-button" at bounding box center [541, 589] width 8 height 18
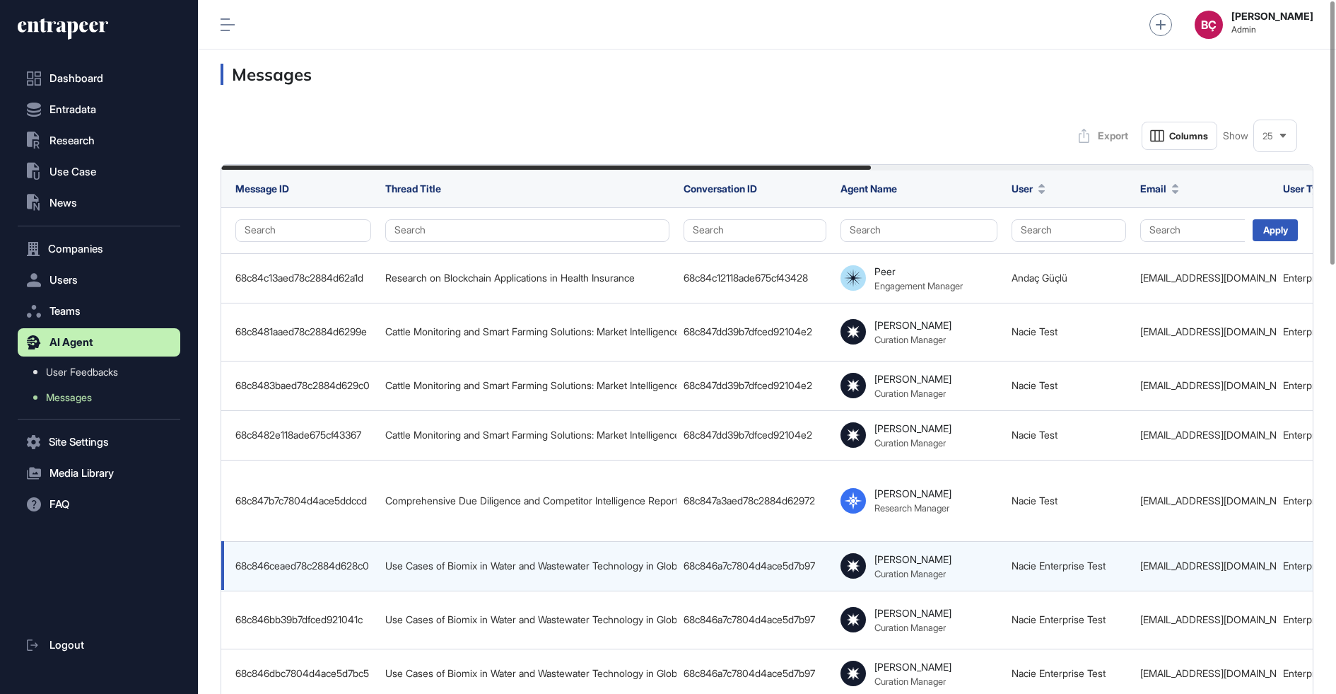
scroll to position [1130, 0]
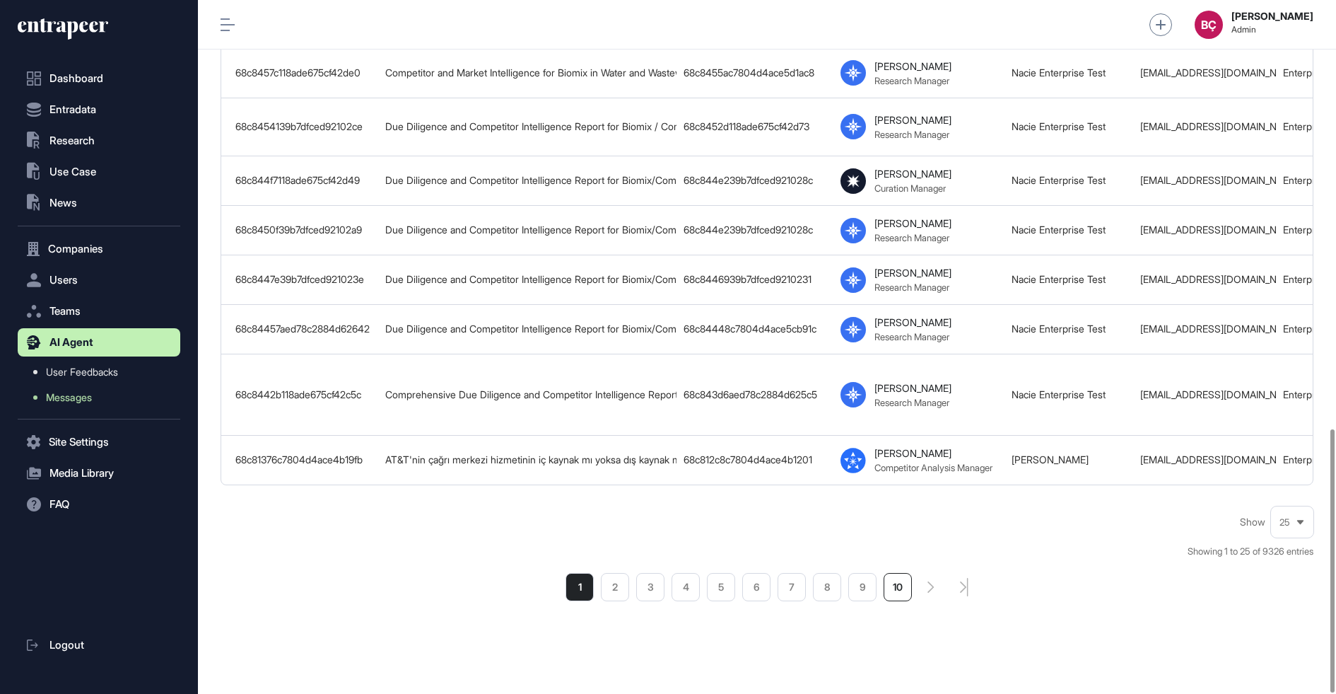
click at [894, 573] on li "10" at bounding box center [898, 587] width 28 height 28
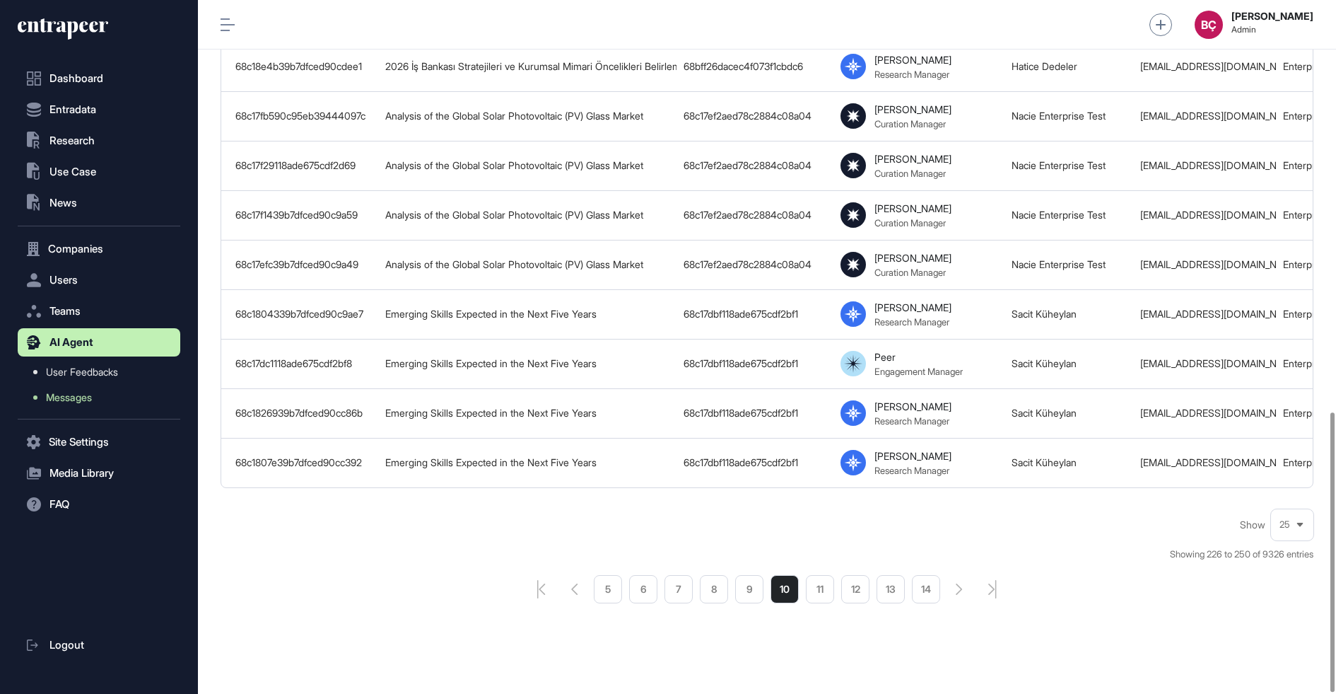
scroll to position [996, 0]
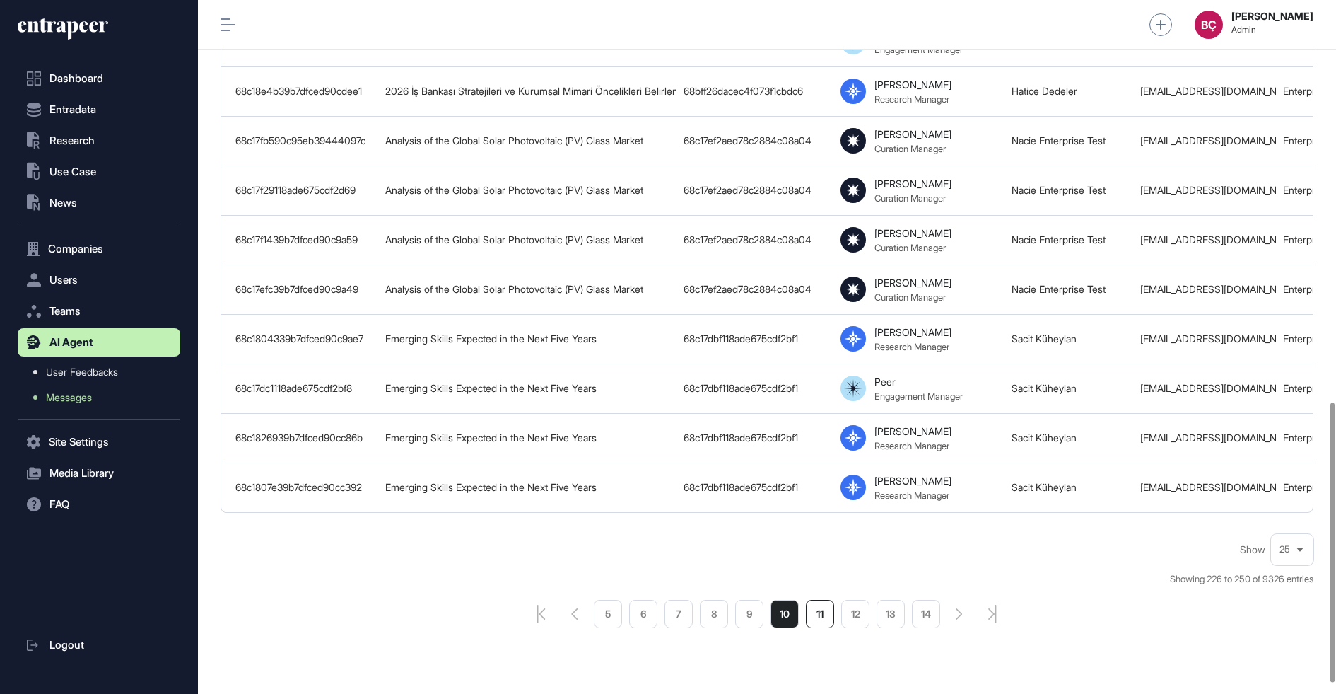
click at [825, 600] on li "11" at bounding box center [820, 614] width 28 height 28
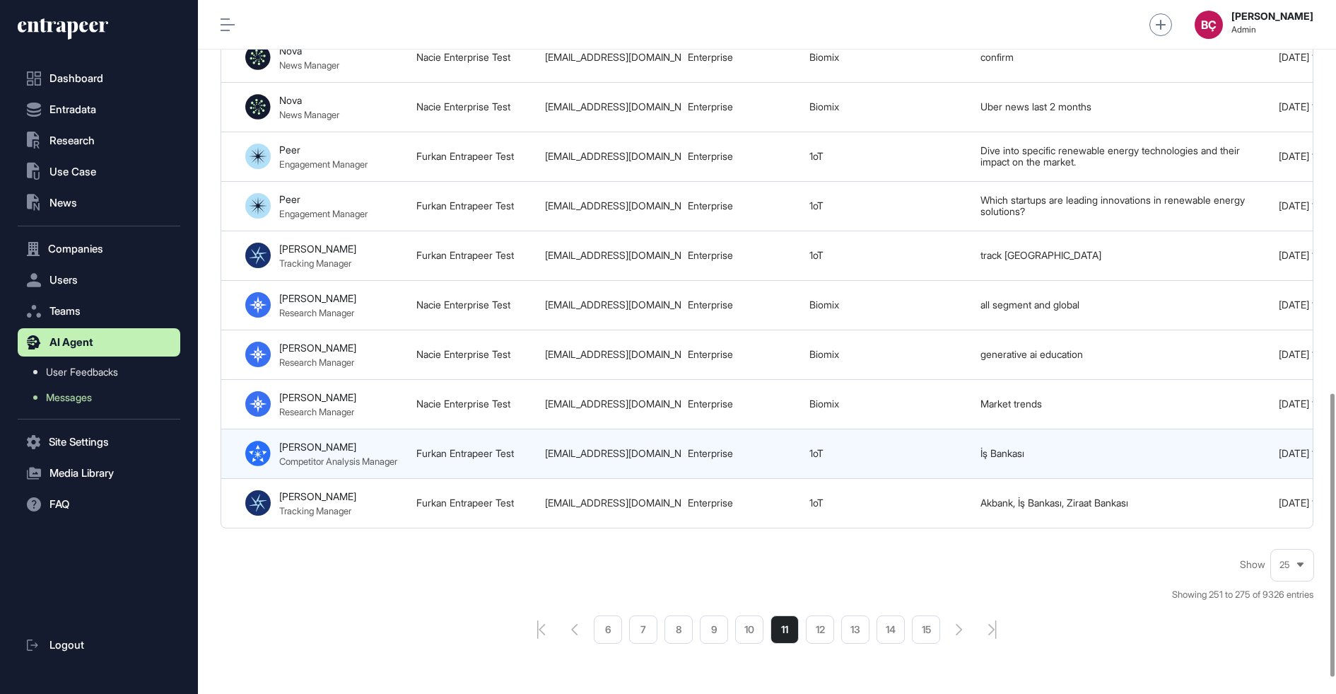
scroll to position [0, 743]
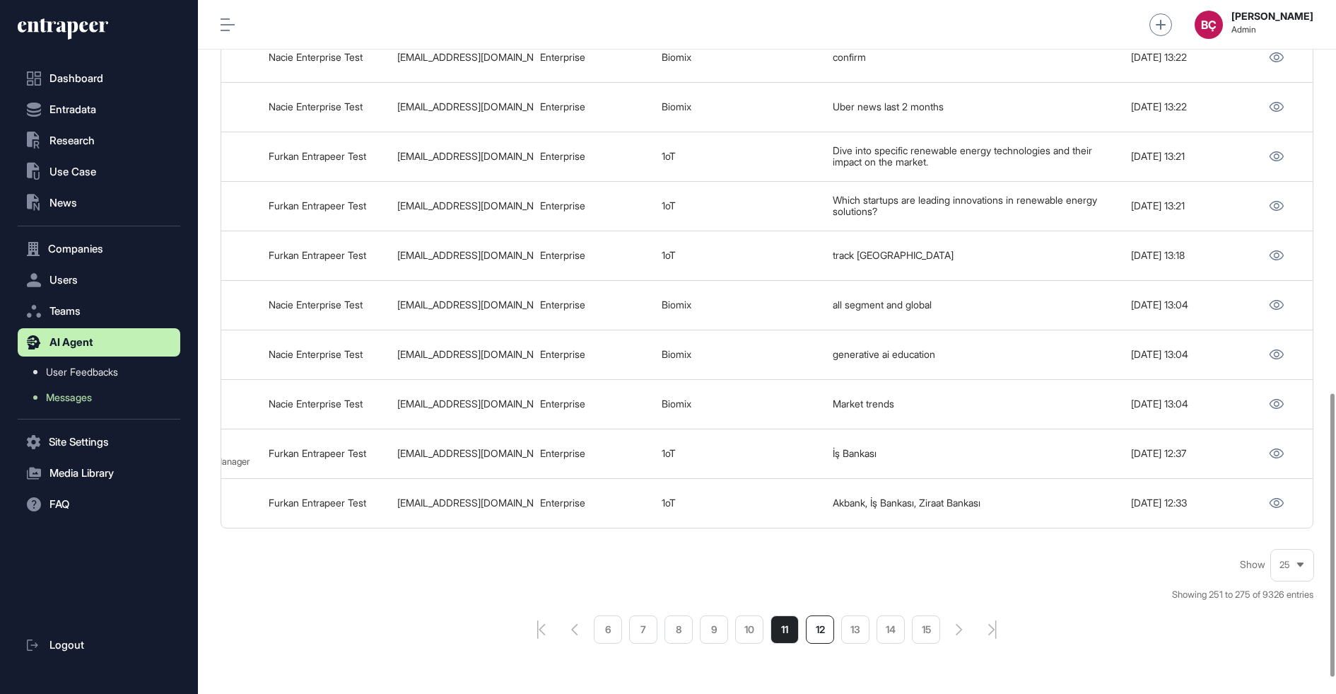
click at [812, 615] on li "12" at bounding box center [820, 629] width 28 height 28
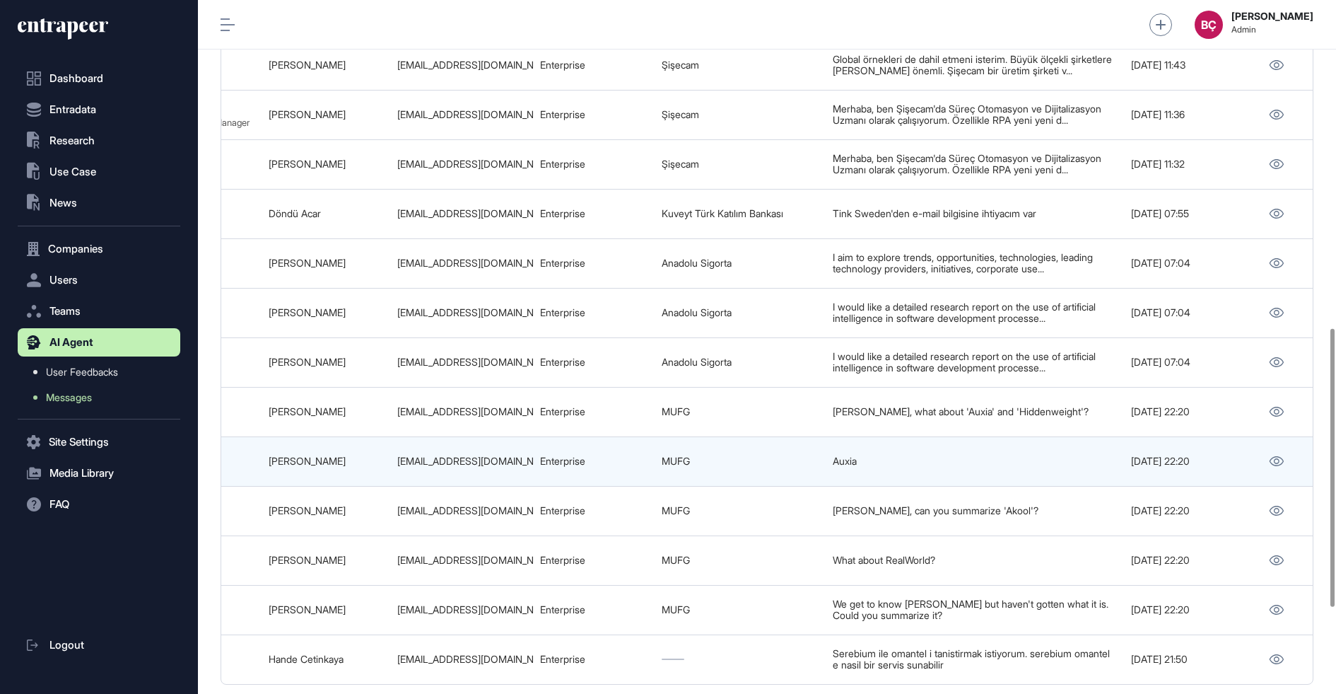
scroll to position [1030, 0]
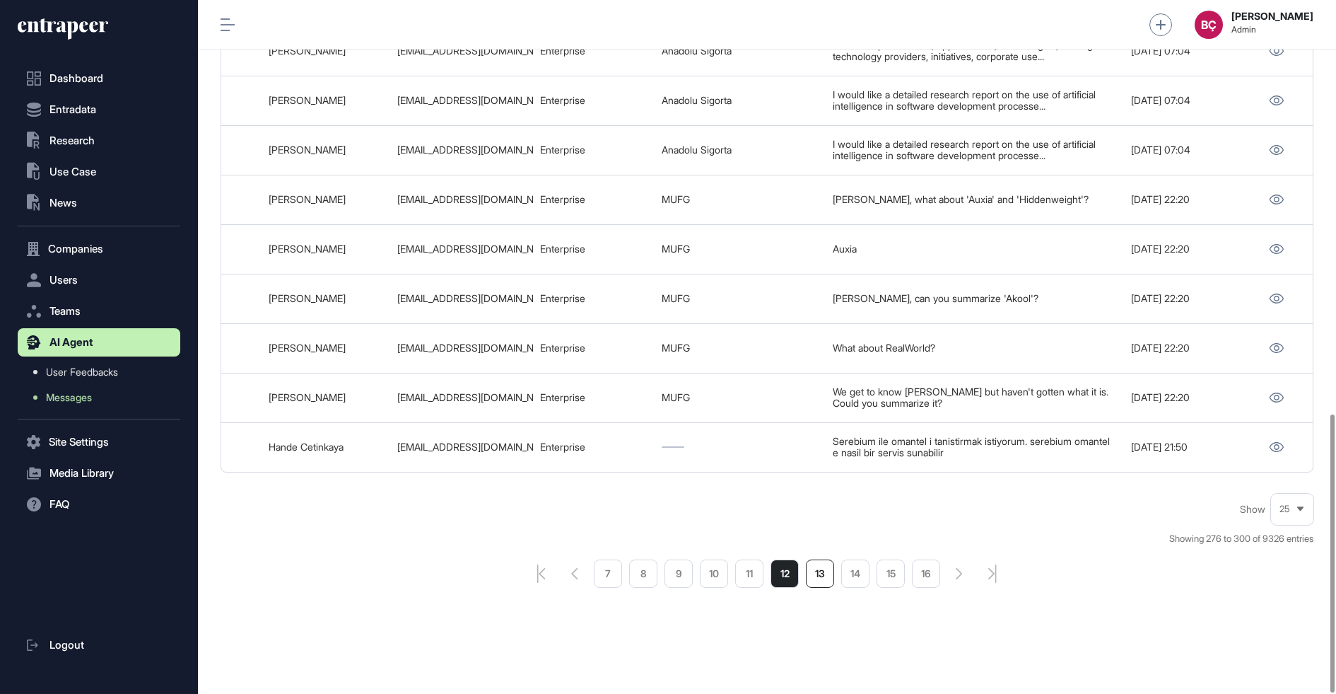
click at [824, 575] on li "13" at bounding box center [820, 573] width 28 height 28
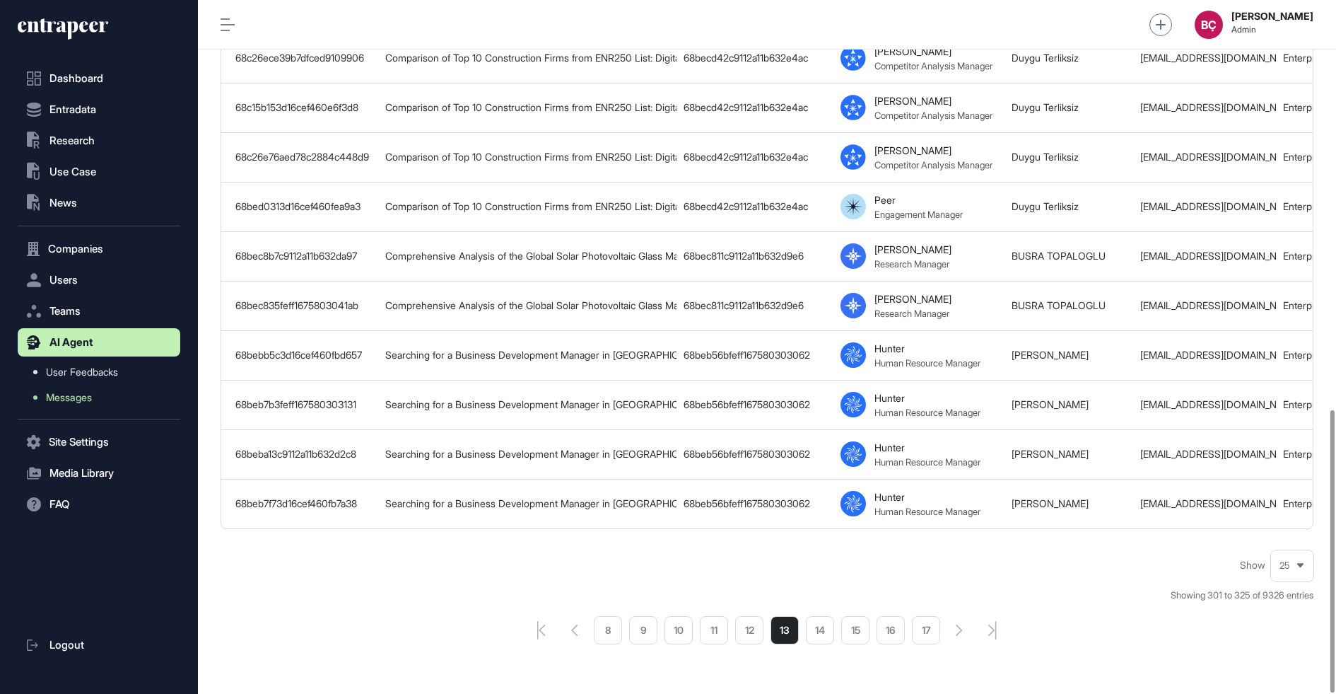
scroll to position [1004, 0]
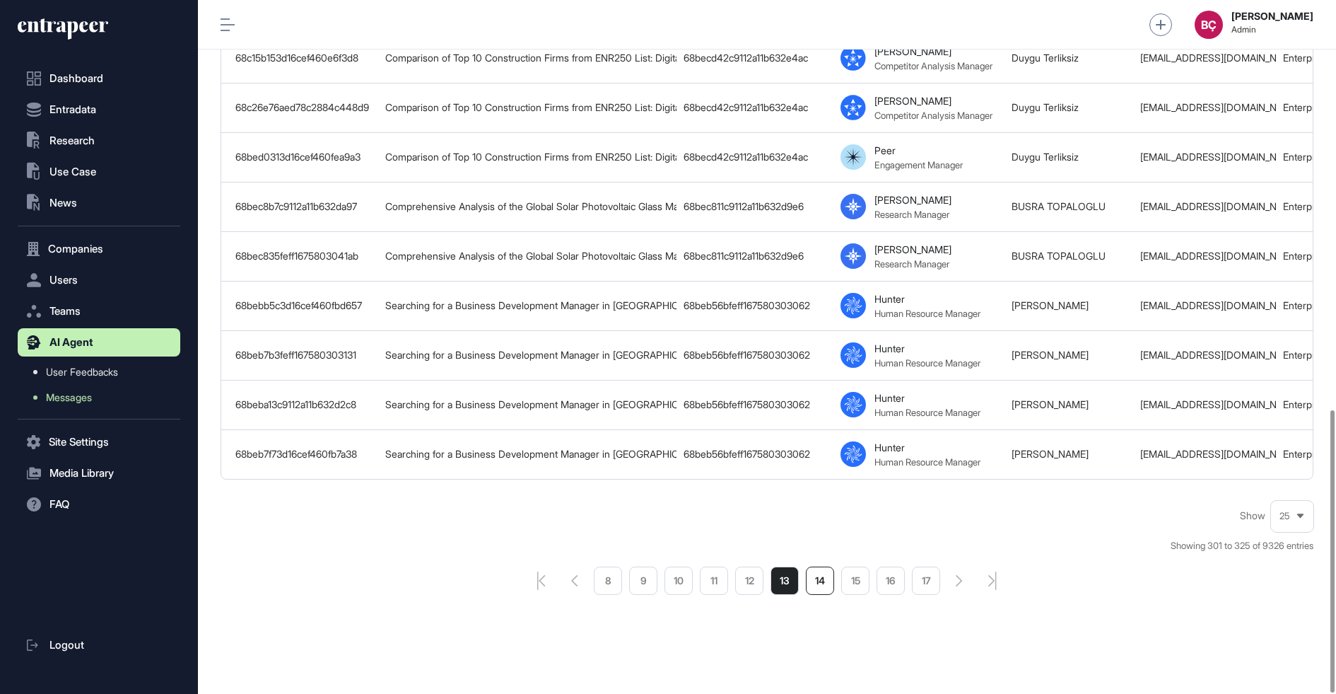
click at [816, 569] on li "14" at bounding box center [820, 580] width 28 height 28
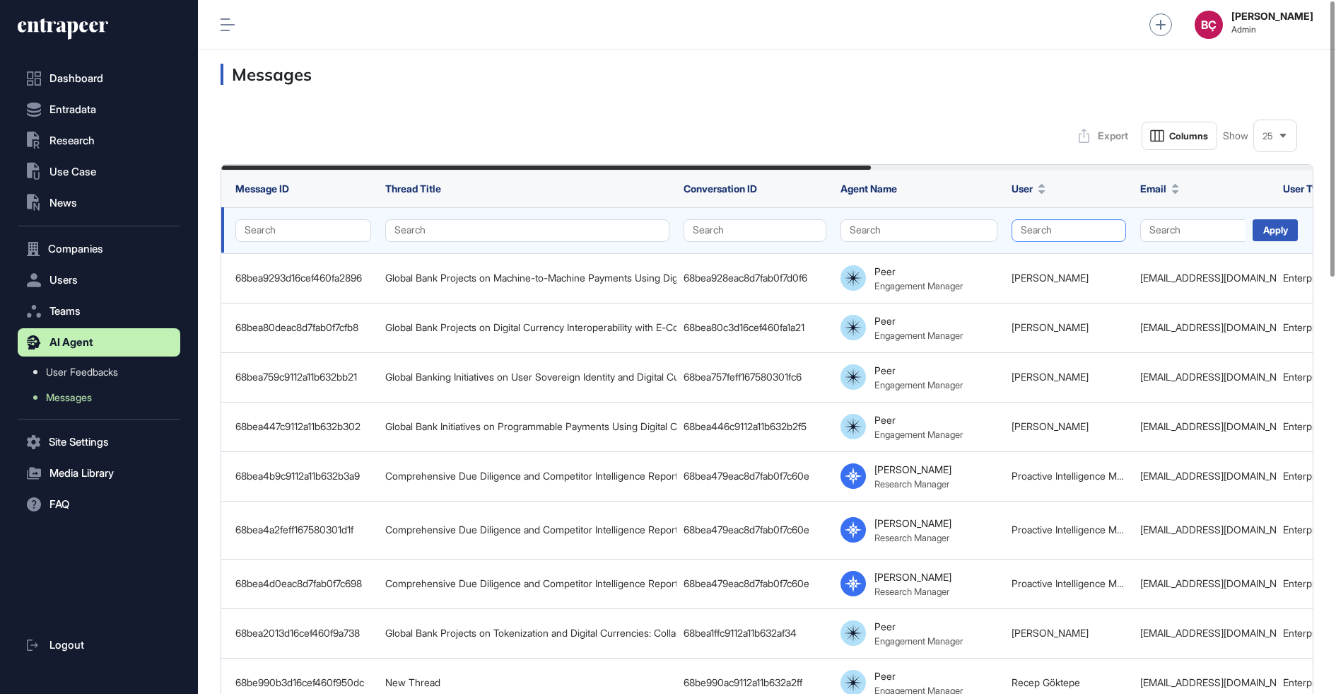
click at [1043, 233] on button "Search" at bounding box center [1069, 230] width 115 height 23
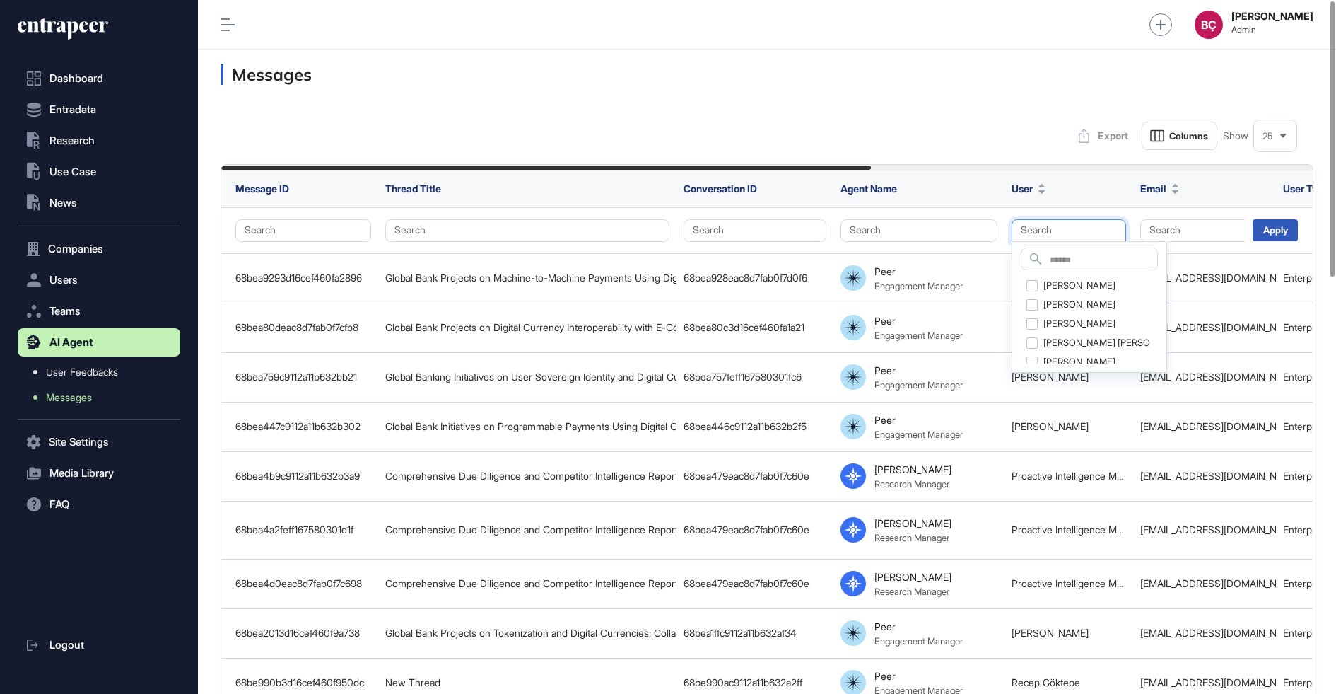
click at [1048, 255] on div "Search" at bounding box center [1089, 258] width 137 height 23
click at [1054, 257] on input "text" at bounding box center [1103, 260] width 107 height 19
click at [1060, 258] on div at bounding box center [1090, 307] width 156 height 132
click at [1066, 262] on input "*" at bounding box center [1103, 260] width 107 height 19
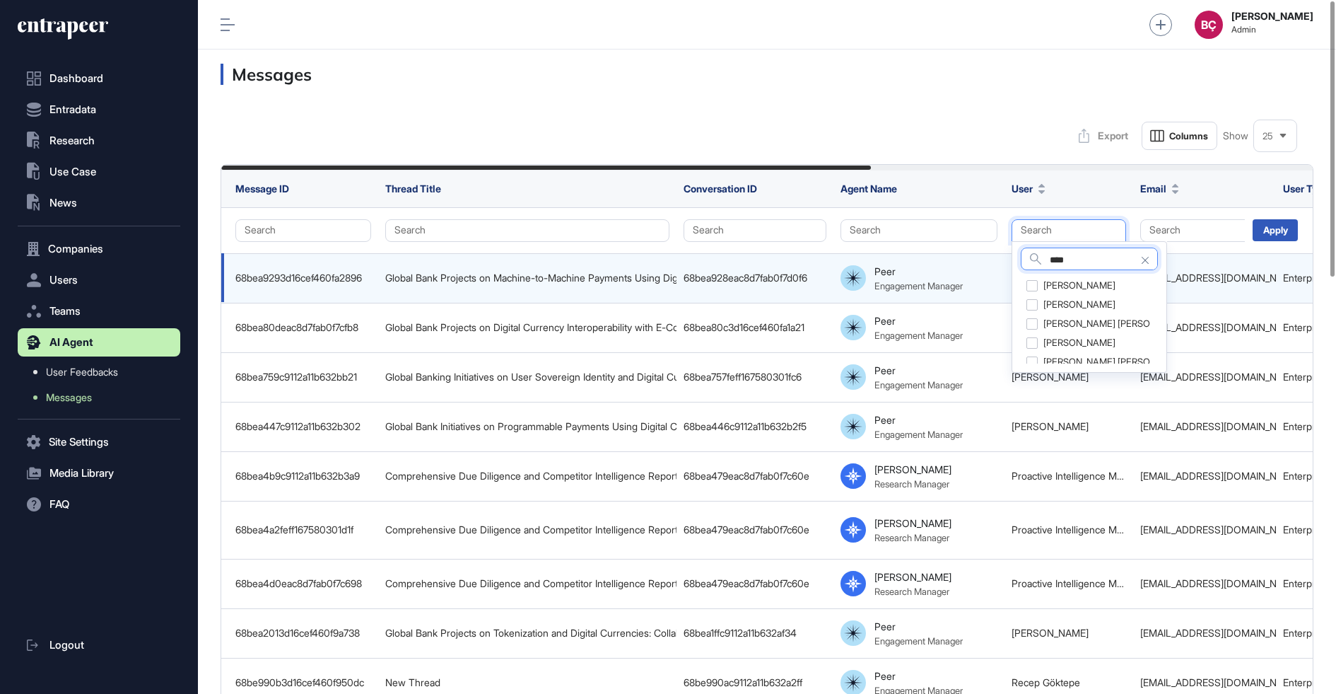
type input "****"
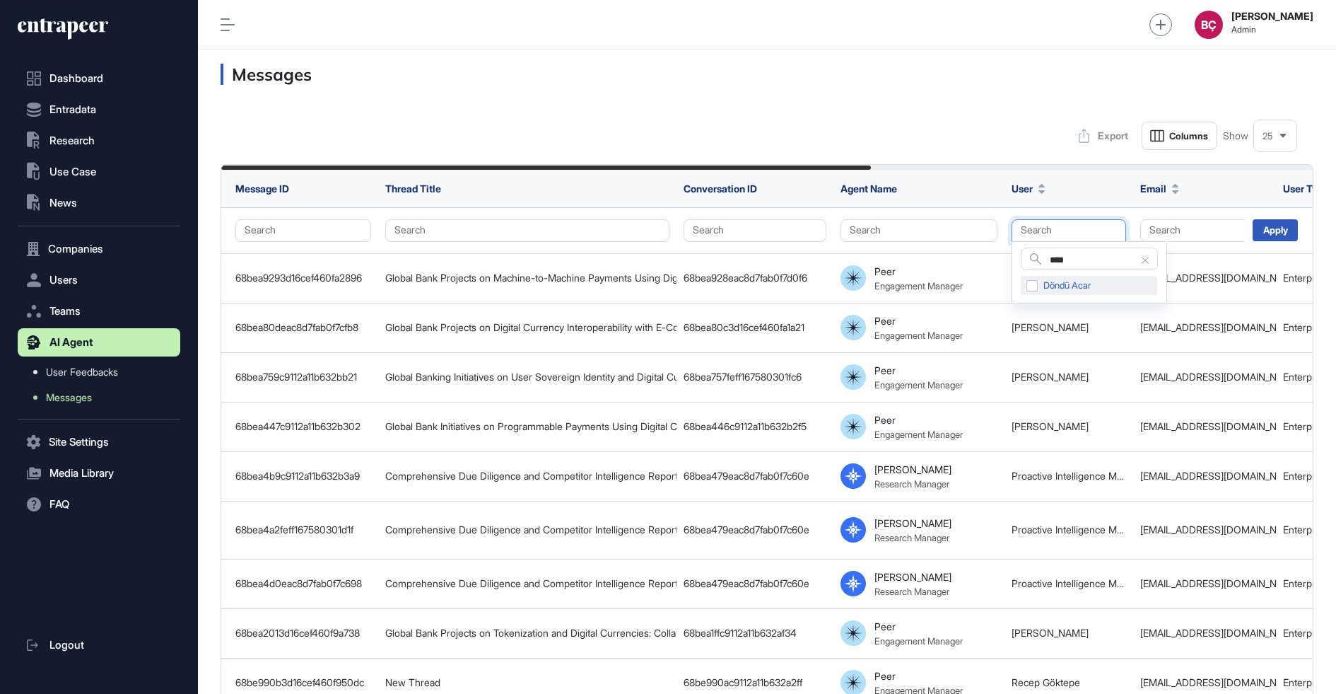
click at [1028, 284] on div "Döndü Acar" at bounding box center [1089, 286] width 136 height 20
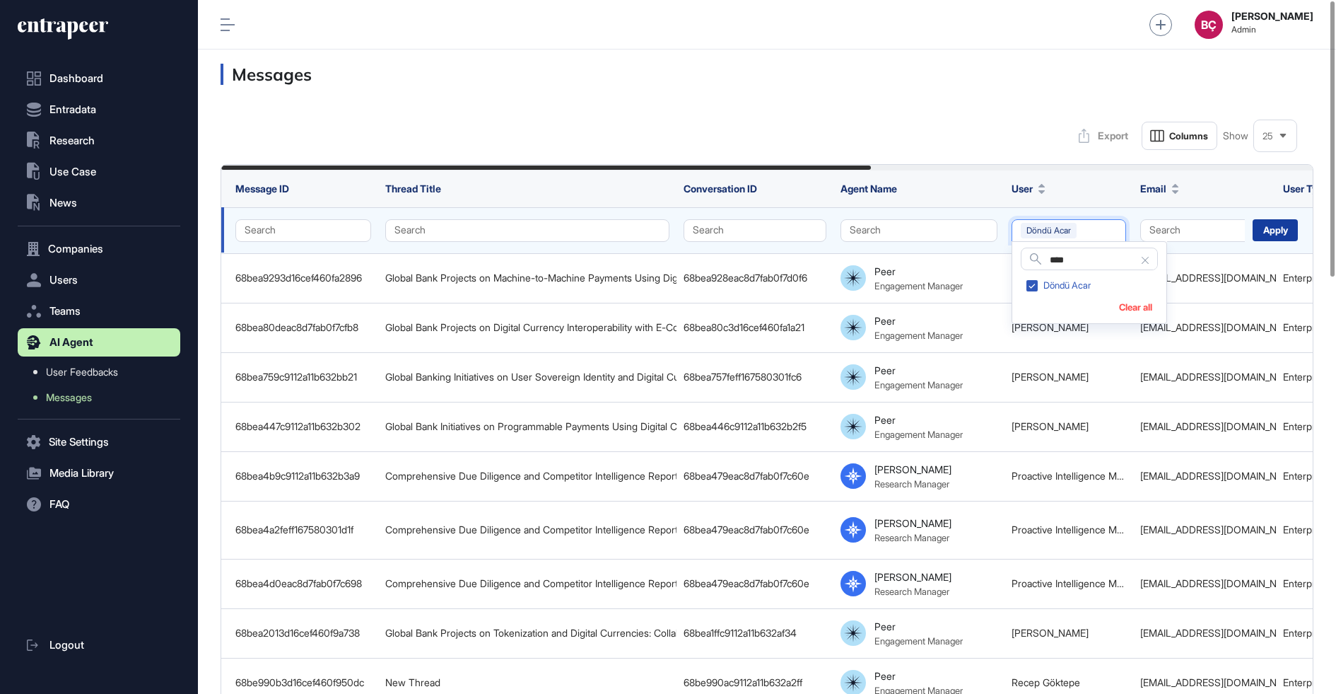
click at [1277, 234] on div "Apply" at bounding box center [1275, 230] width 45 height 22
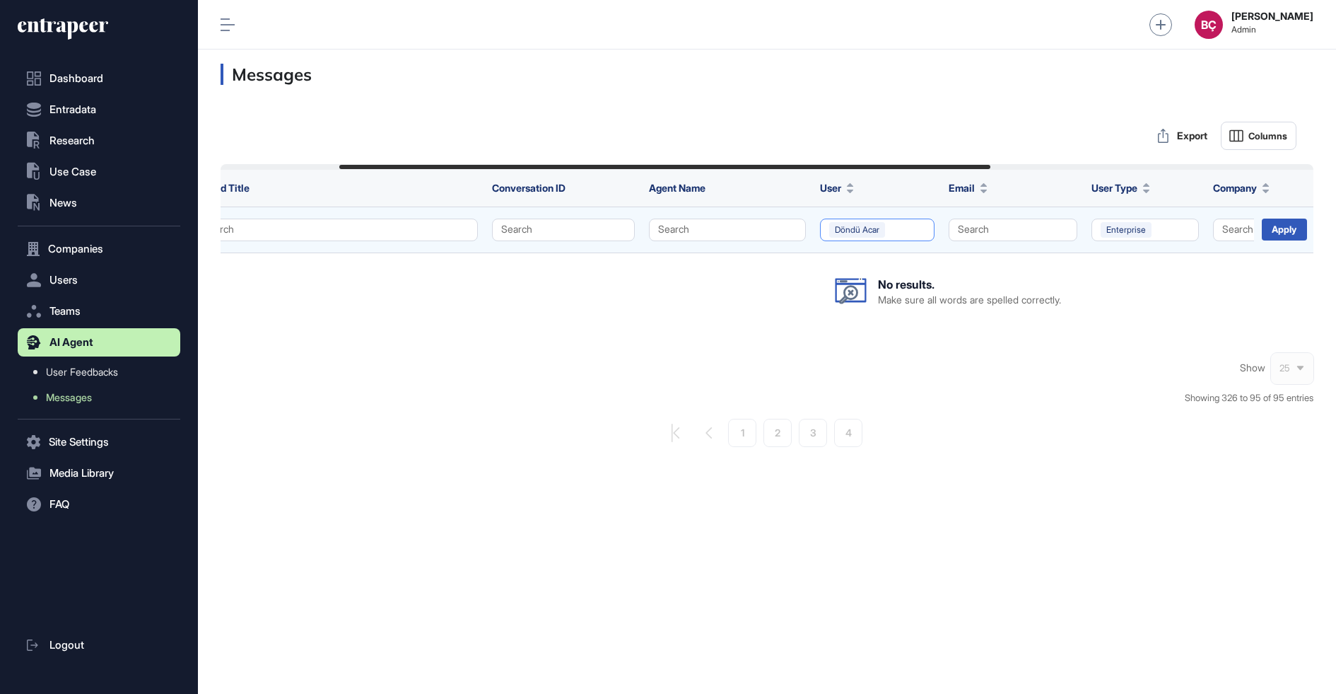
scroll to position [0, 376]
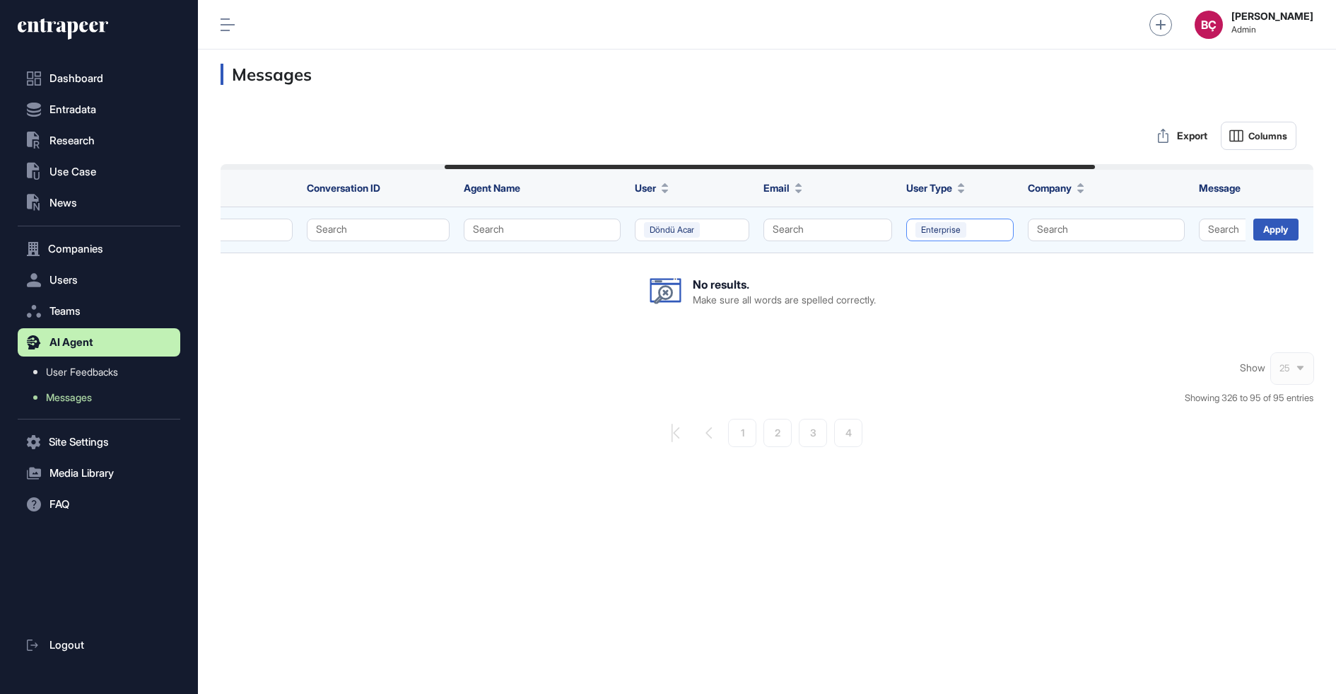
click at [1002, 235] on button "Enterprise" at bounding box center [960, 229] width 107 height 23
click at [969, 320] on button "Clear all" at bounding box center [976, 318] width 33 height 11
click at [1272, 233] on div "Apply" at bounding box center [1276, 229] width 45 height 22
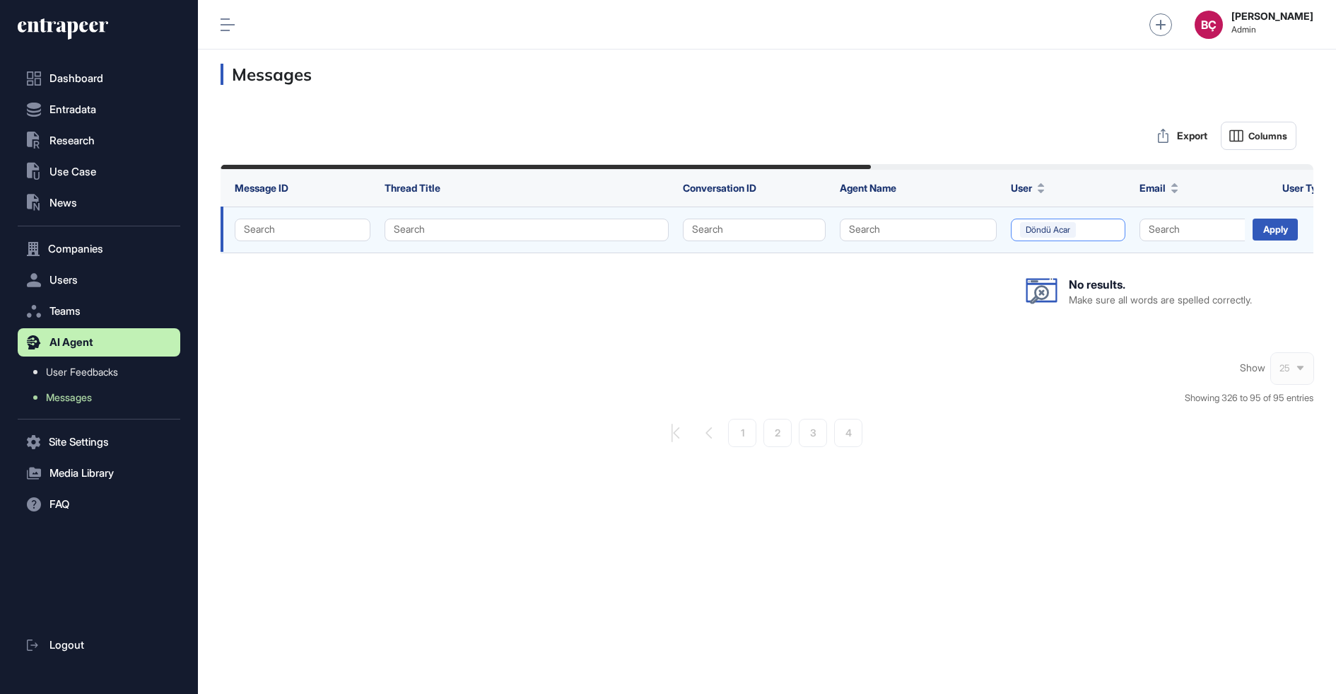
click at [1088, 235] on button "Döndü Acar" at bounding box center [1068, 229] width 115 height 23
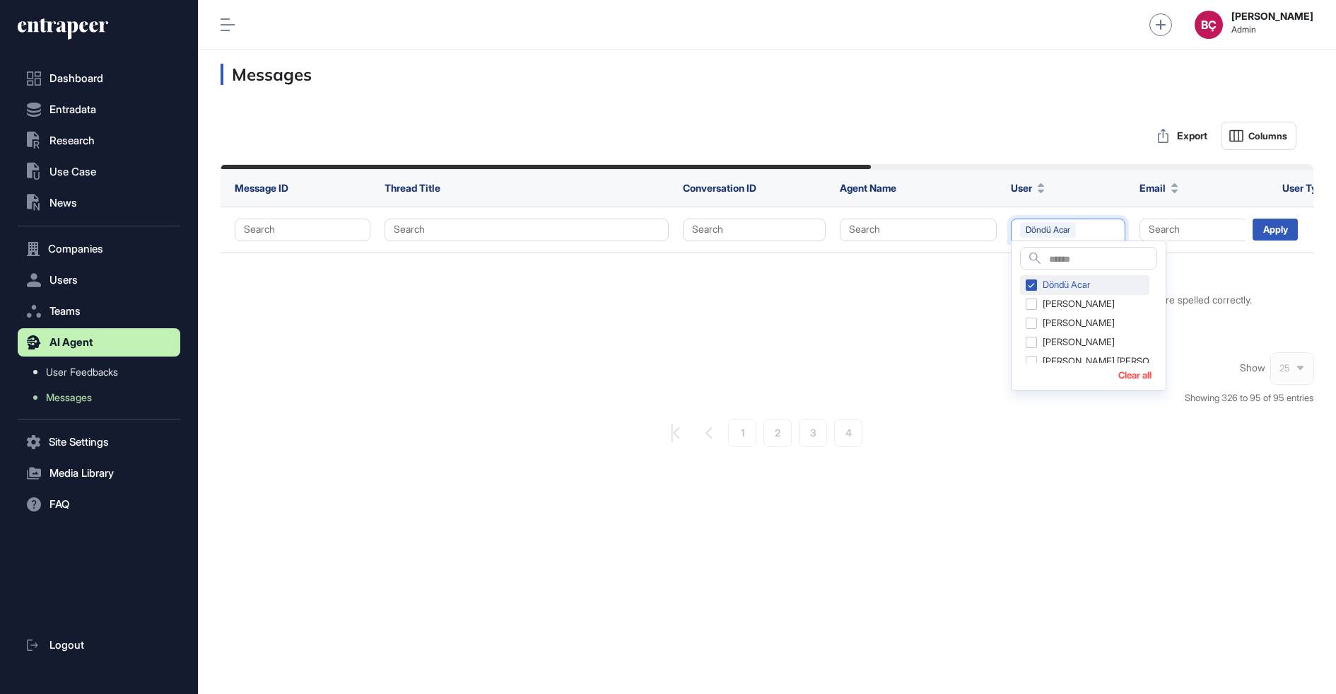
click at [1056, 289] on div "Döndü Acar" at bounding box center [1084, 285] width 129 height 20
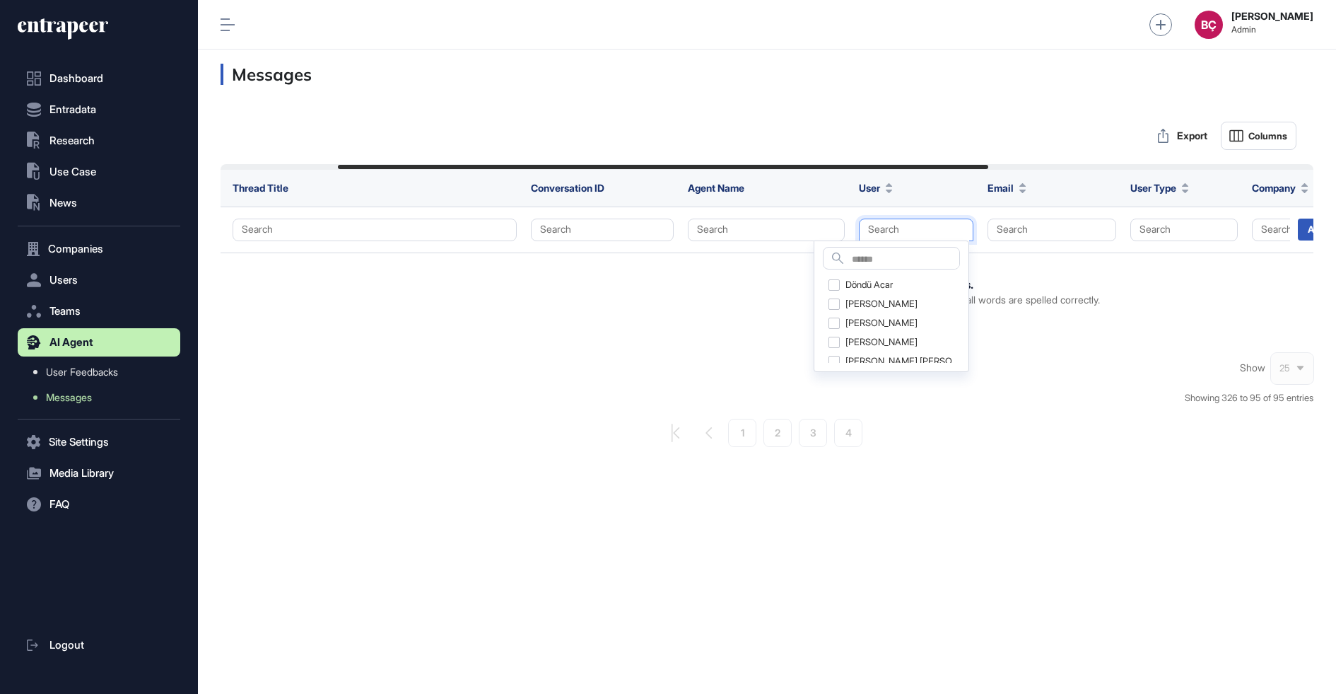
scroll to position [0, 202]
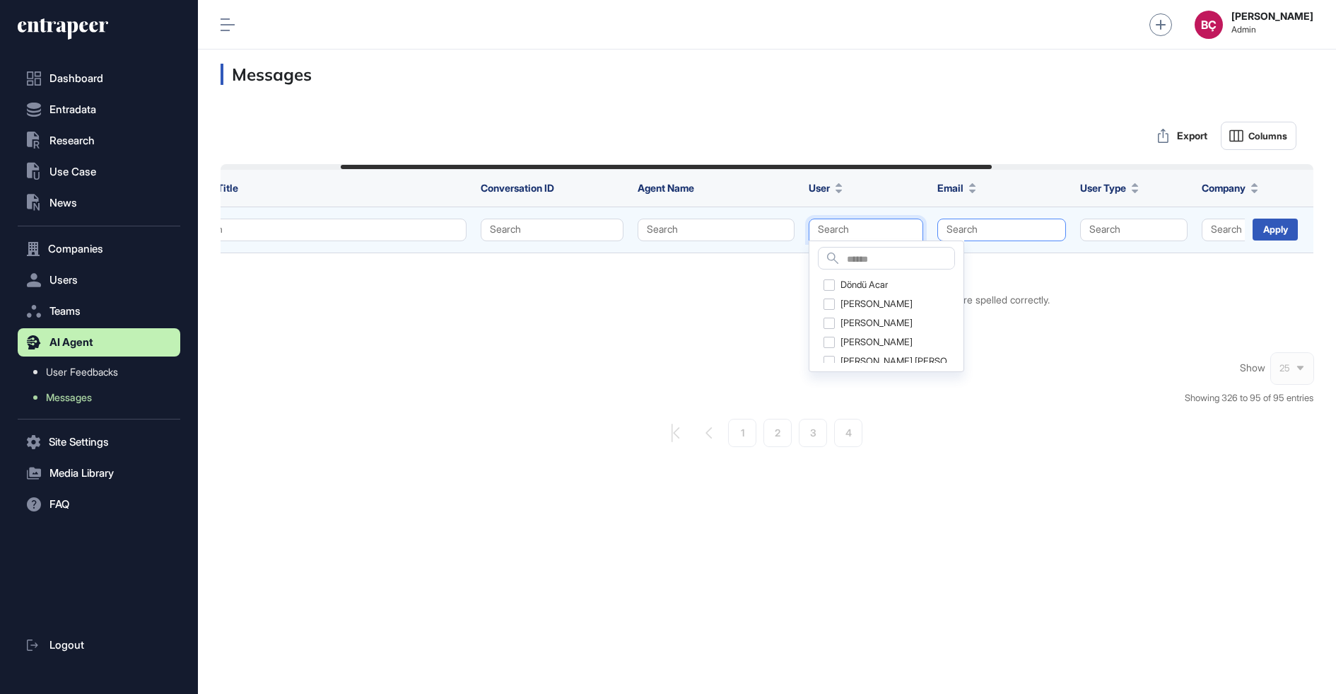
click at [954, 235] on button "Search" at bounding box center [1002, 229] width 129 height 23
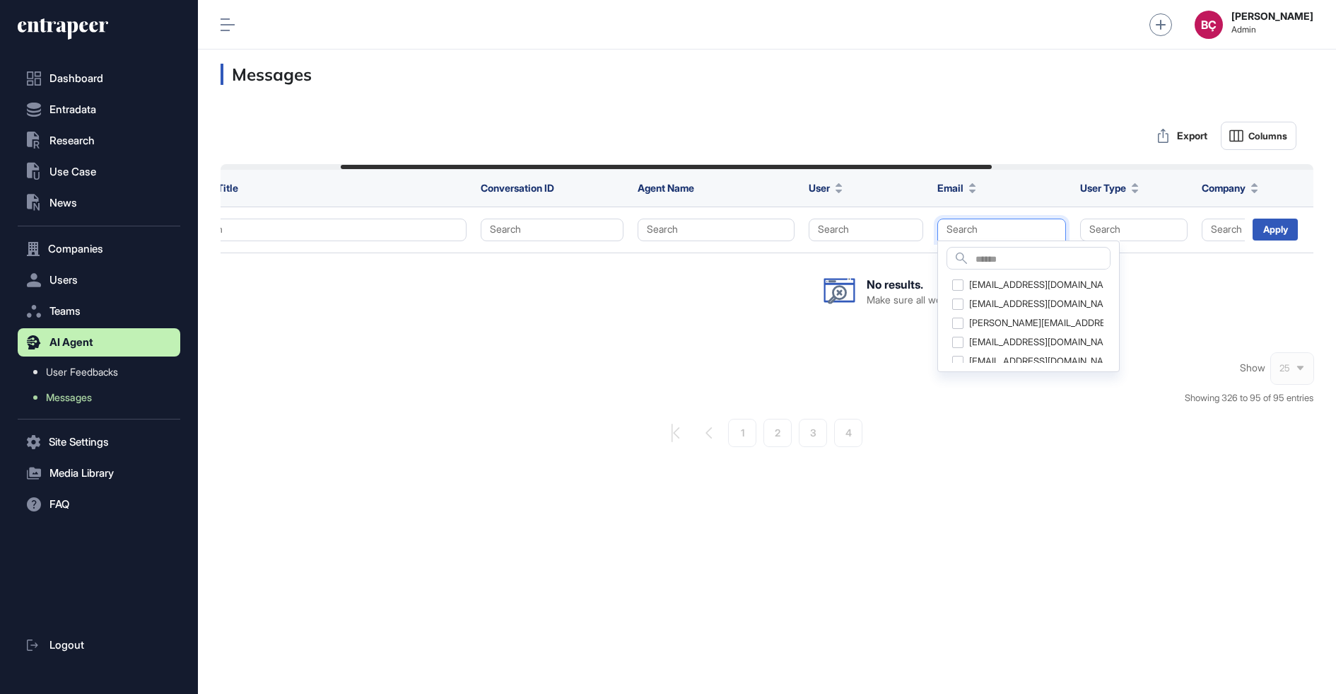
click at [991, 269] on div "Search 211eylulozkan@gmail.com abdulbaki.findik@isbank.com.tr abdullah.cabaluz@…" at bounding box center [1029, 306] width 182 height 132
click at [996, 259] on input "text" at bounding box center [1043, 259] width 134 height 19
click at [992, 259] on input "**" at bounding box center [1052, 259] width 153 height 19
type input "*****"
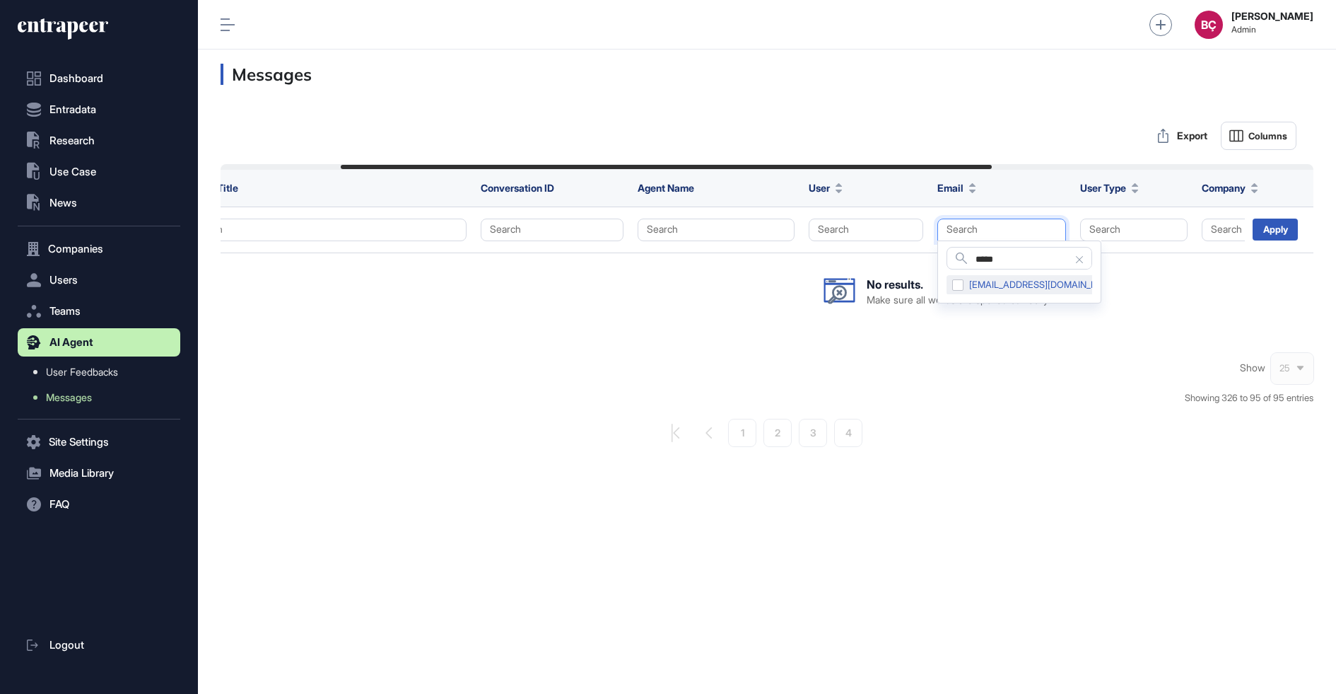
click at [955, 282] on div "dondu.acar@kuveytturk.com.tr" at bounding box center [1036, 285] width 179 height 20
click at [1283, 214] on div "Apply" at bounding box center [1279, 228] width 69 height 42
click at [1280, 221] on div "Apply" at bounding box center [1275, 229] width 45 height 22
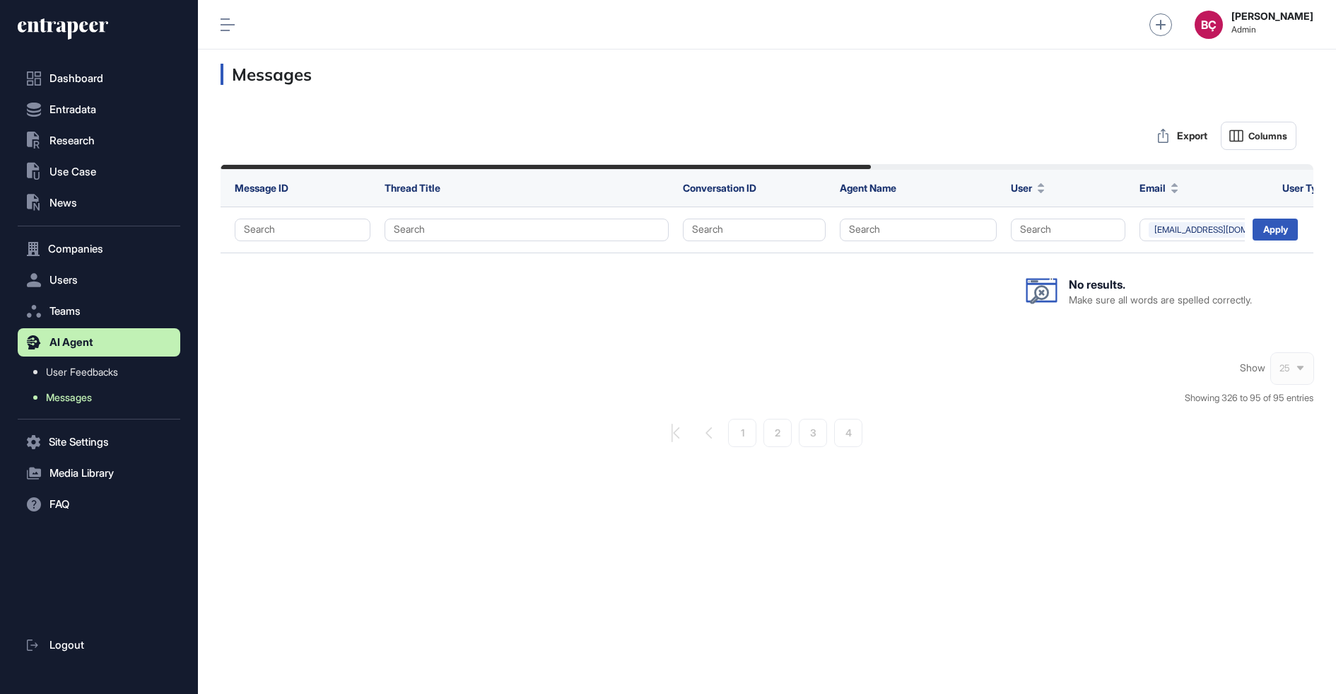
click at [85, 398] on span "Messages" at bounding box center [69, 397] width 46 height 11
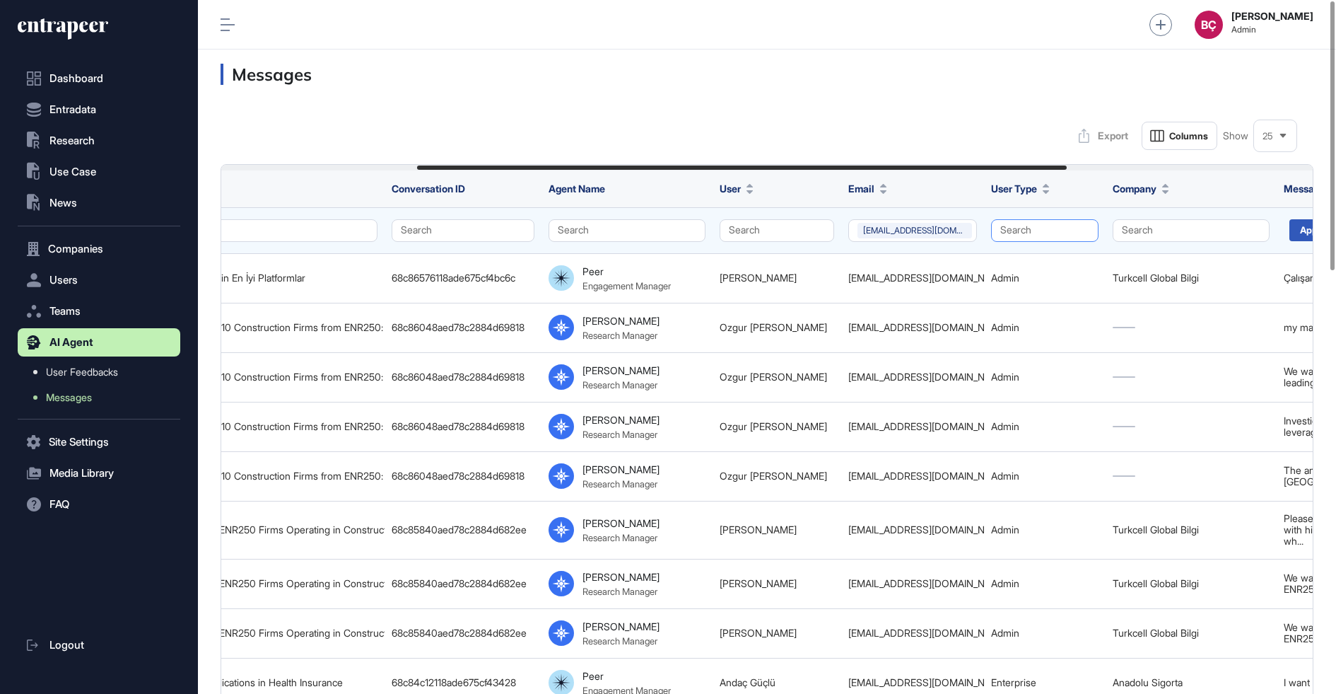
scroll to position [0, 329]
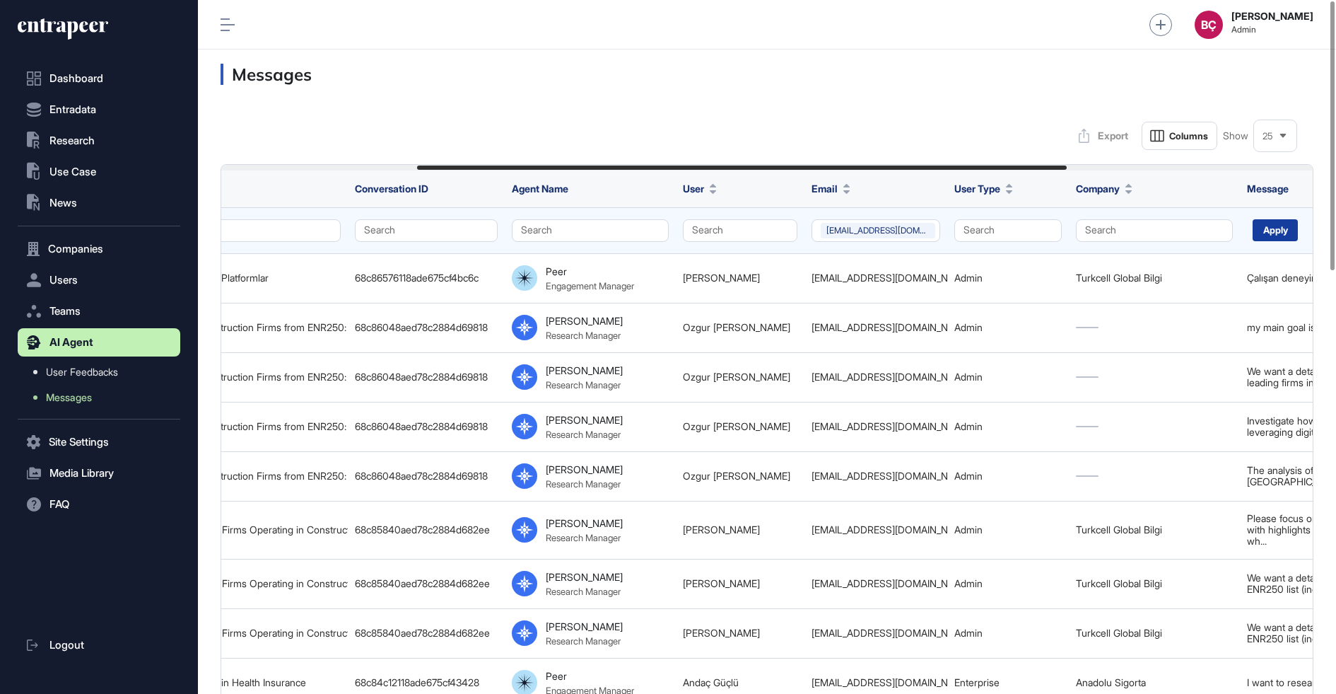
click at [1272, 236] on div "Apply" at bounding box center [1275, 230] width 45 height 22
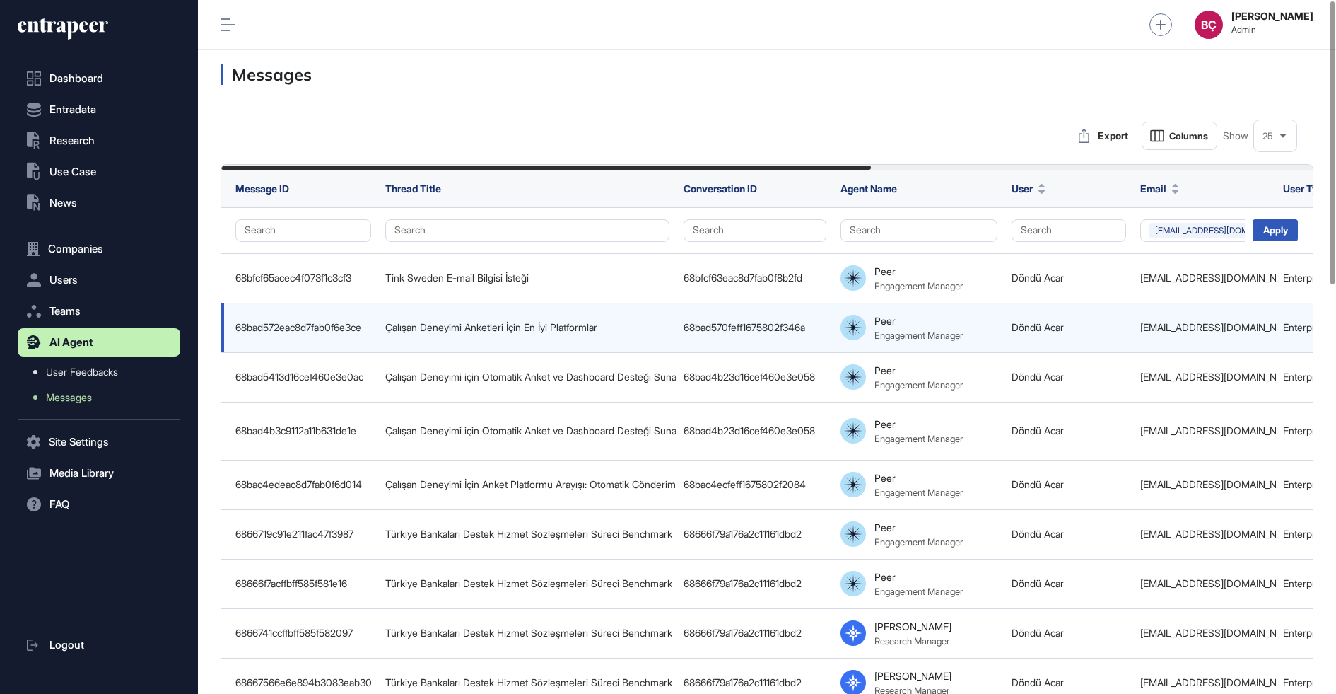
scroll to position [0, 743]
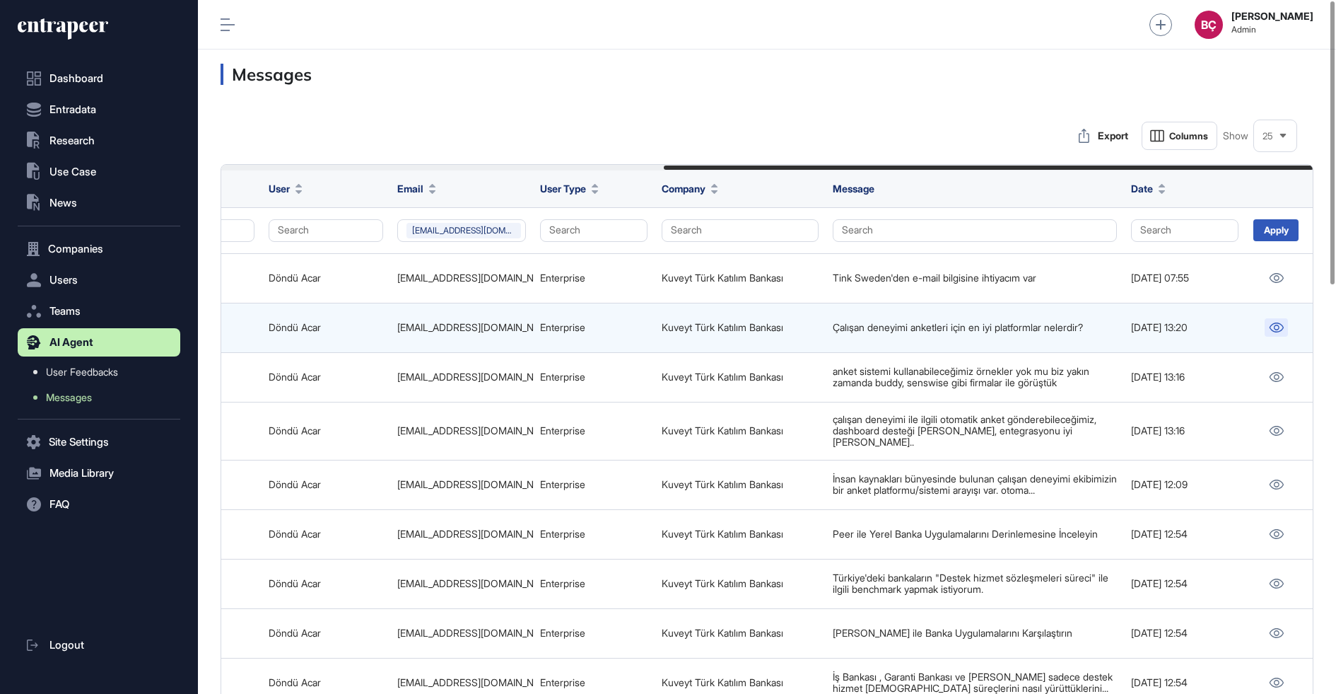
click at [1281, 330] on icon at bounding box center [1276, 327] width 15 height 10
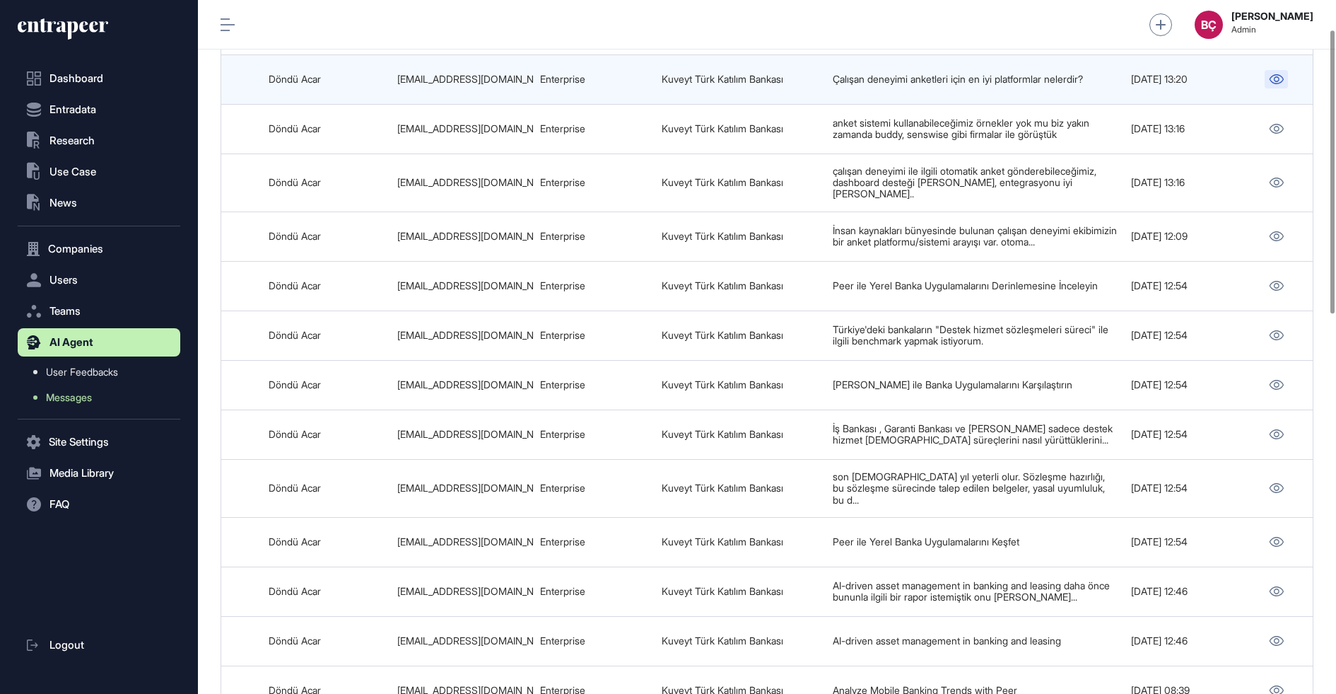
scroll to position [0, 0]
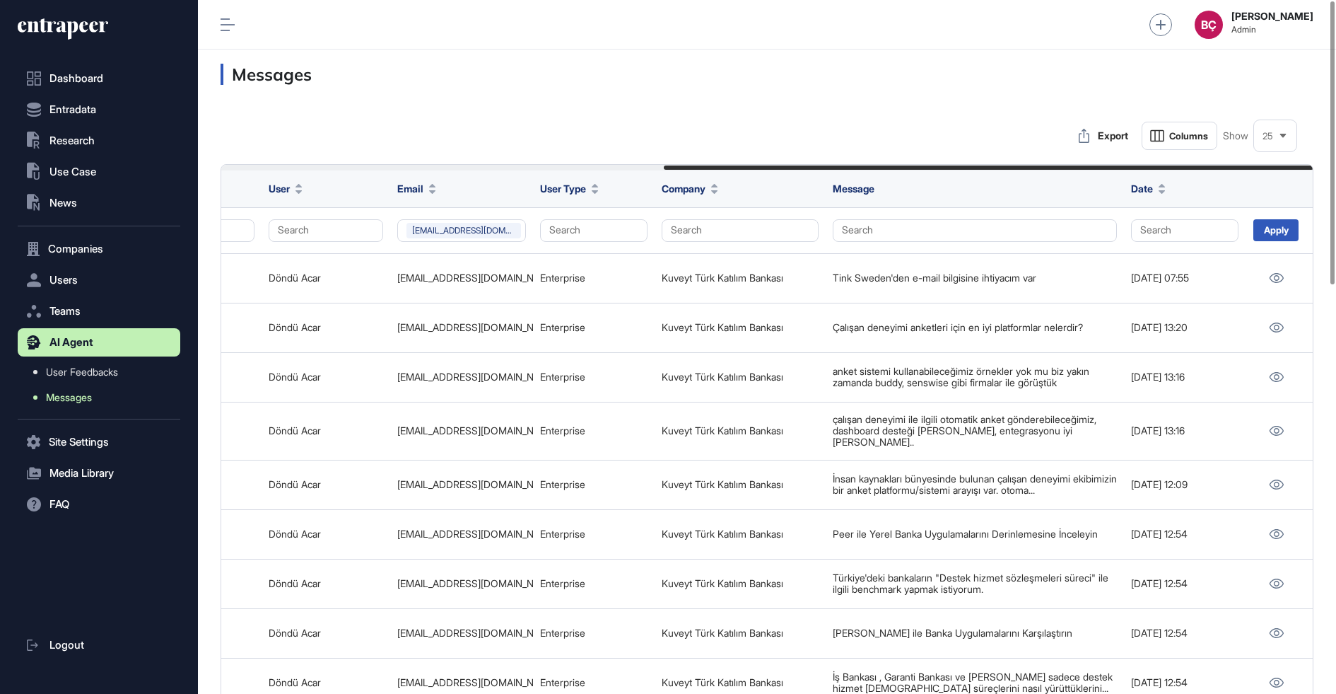
click at [67, 400] on span "Messages" at bounding box center [69, 397] width 46 height 11
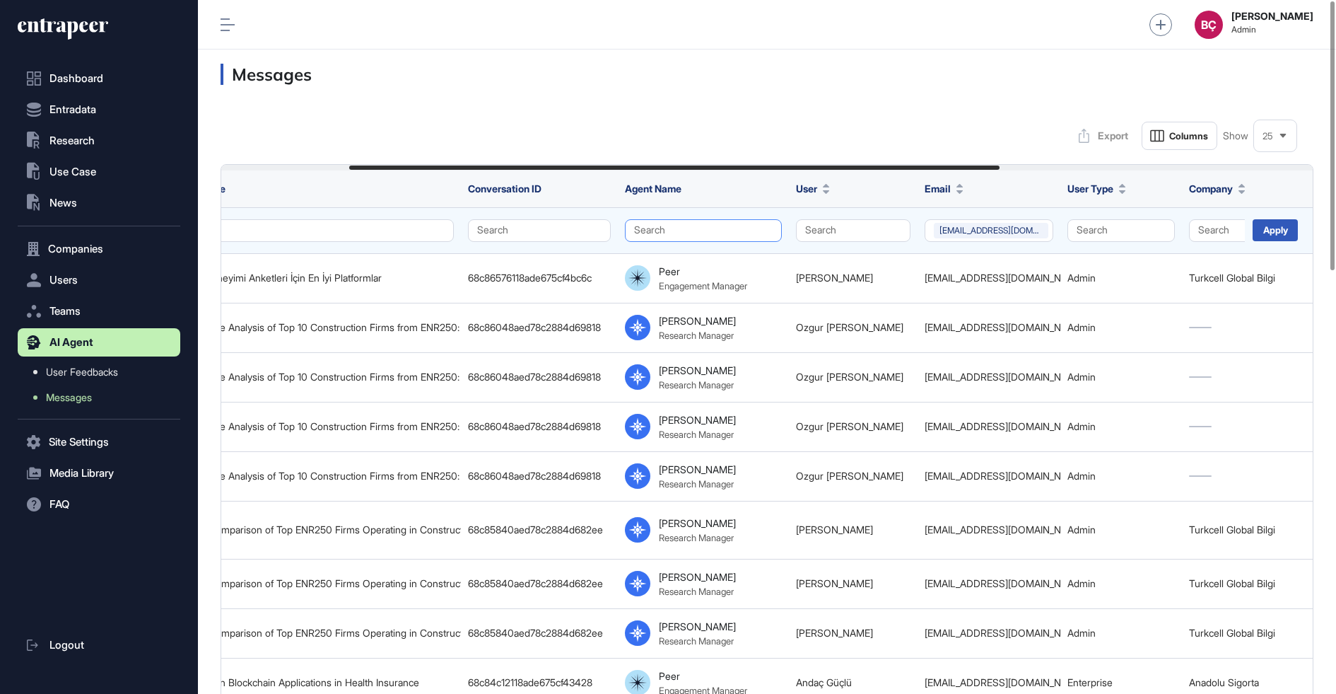
scroll to position [0, 240]
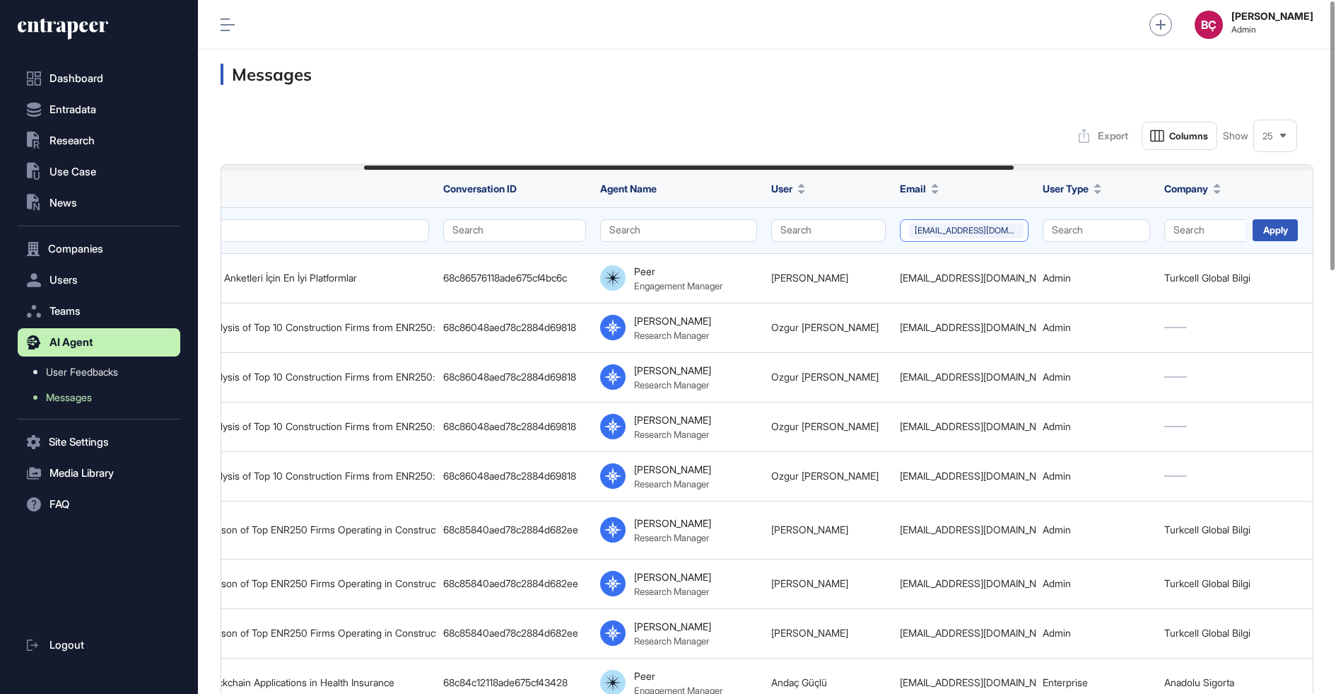
click at [946, 233] on button "dondu.acar@kuveytturk.com.tr" at bounding box center [964, 230] width 129 height 23
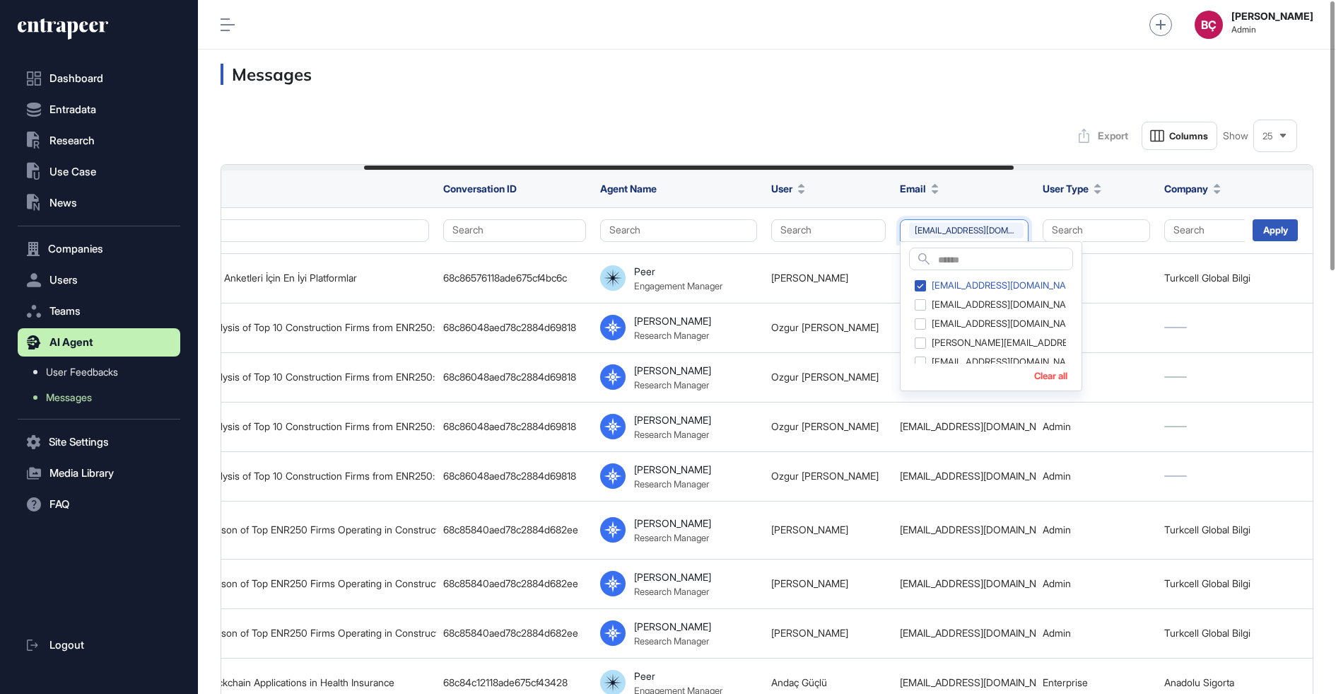
click at [1035, 367] on div "Search dondu.acar@kuveytturk.com.tr 211eylulozkan@gmail.com abdulbaki.findik@is…" at bounding box center [991, 316] width 182 height 150
click at [1035, 368] on div "Search dondu.acar@kuveytturk.com.tr 211eylulozkan@gmail.com abdulbaki.findik@is…" at bounding box center [991, 316] width 182 height 150
click at [1036, 379] on button "Clear all" at bounding box center [1051, 376] width 33 height 11
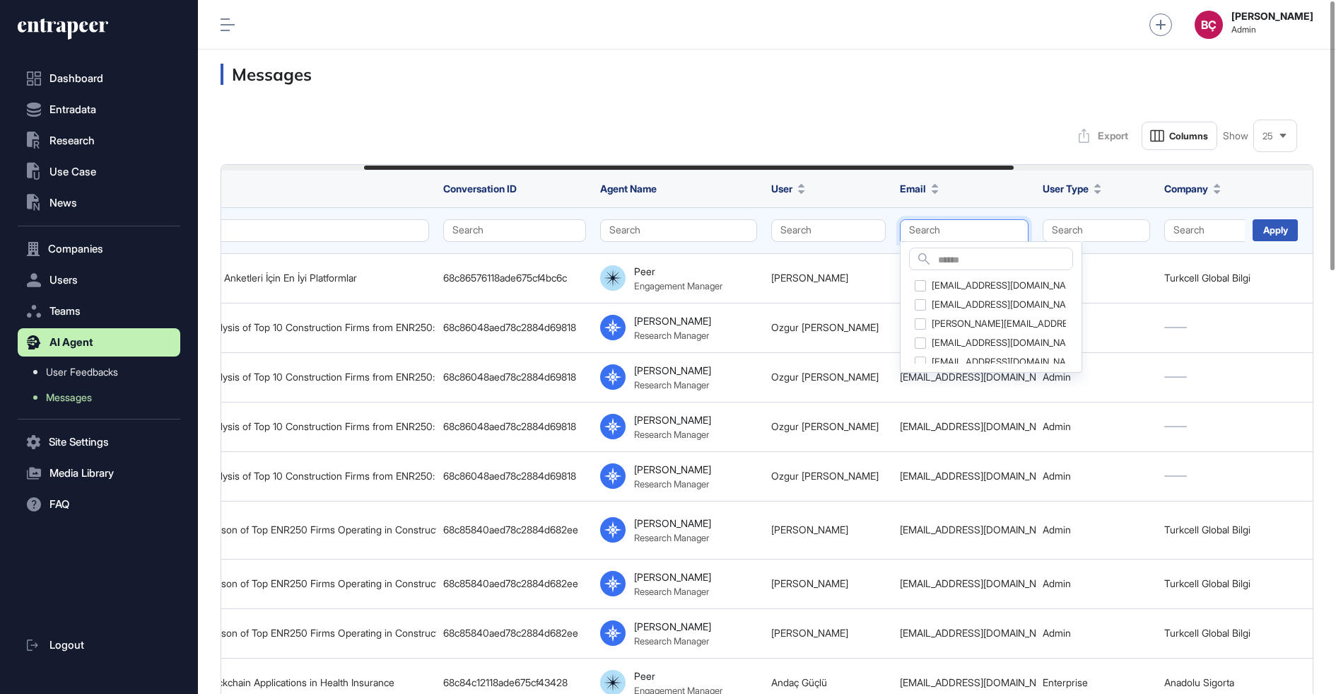
click at [931, 229] on button "Search" at bounding box center [964, 230] width 129 height 23
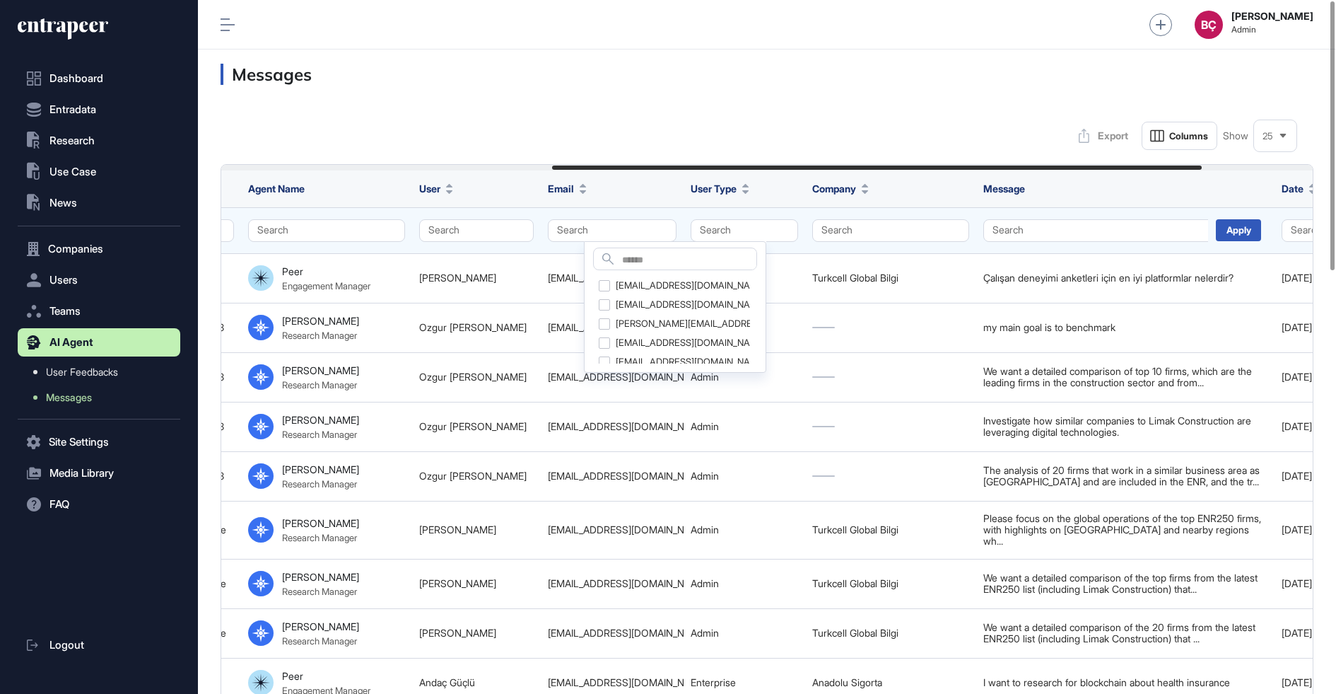
scroll to position [0, 598]
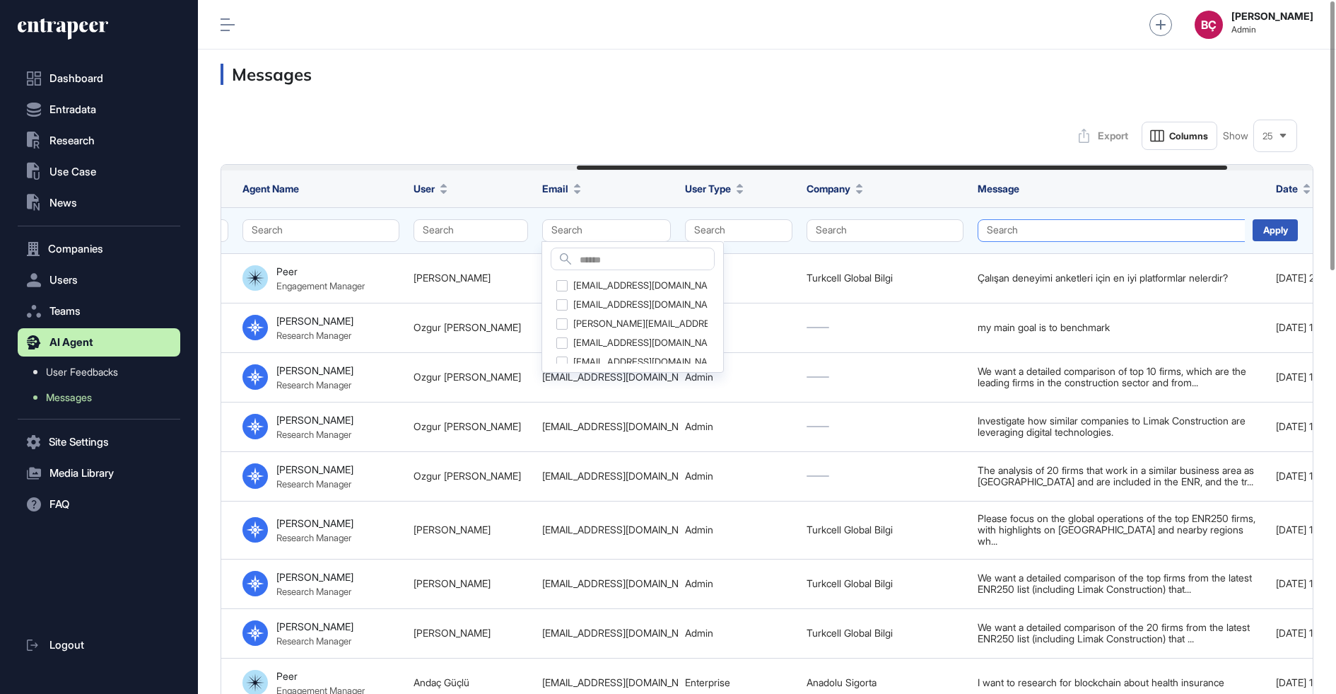
click at [993, 221] on button "Search" at bounding box center [1120, 230] width 284 height 23
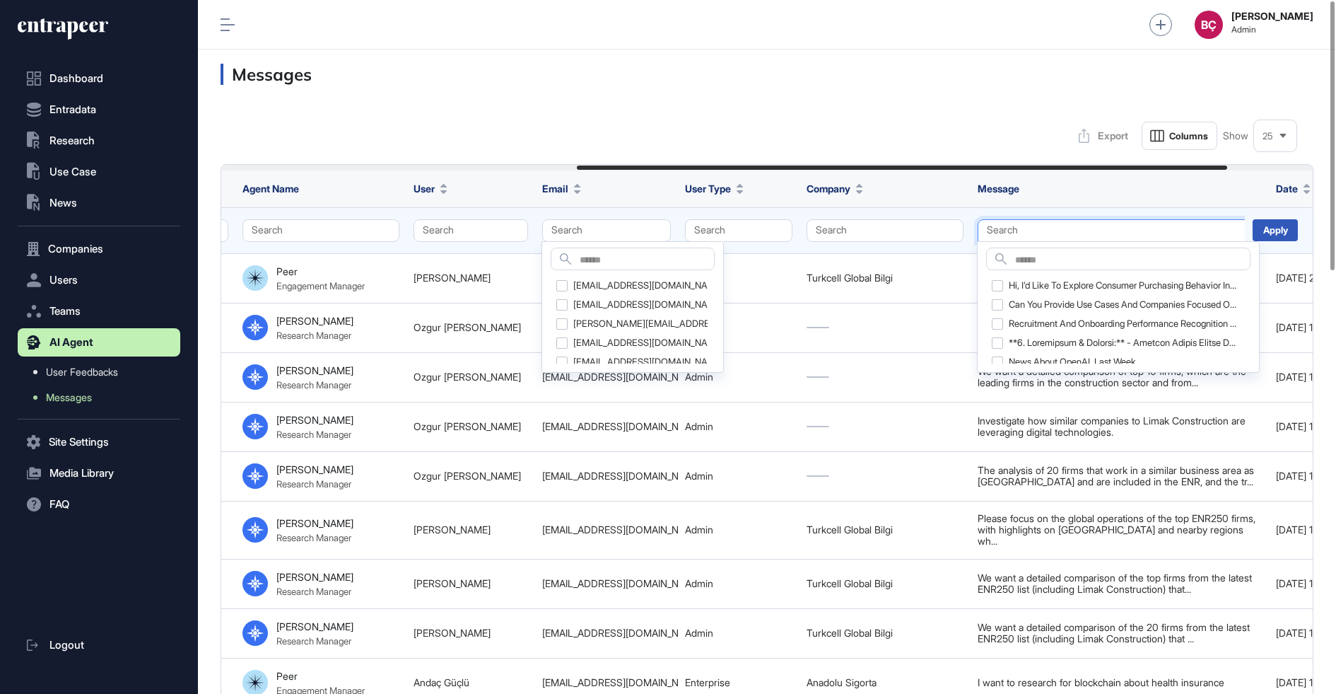
click at [994, 228] on button "Search" at bounding box center [1120, 230] width 284 height 23
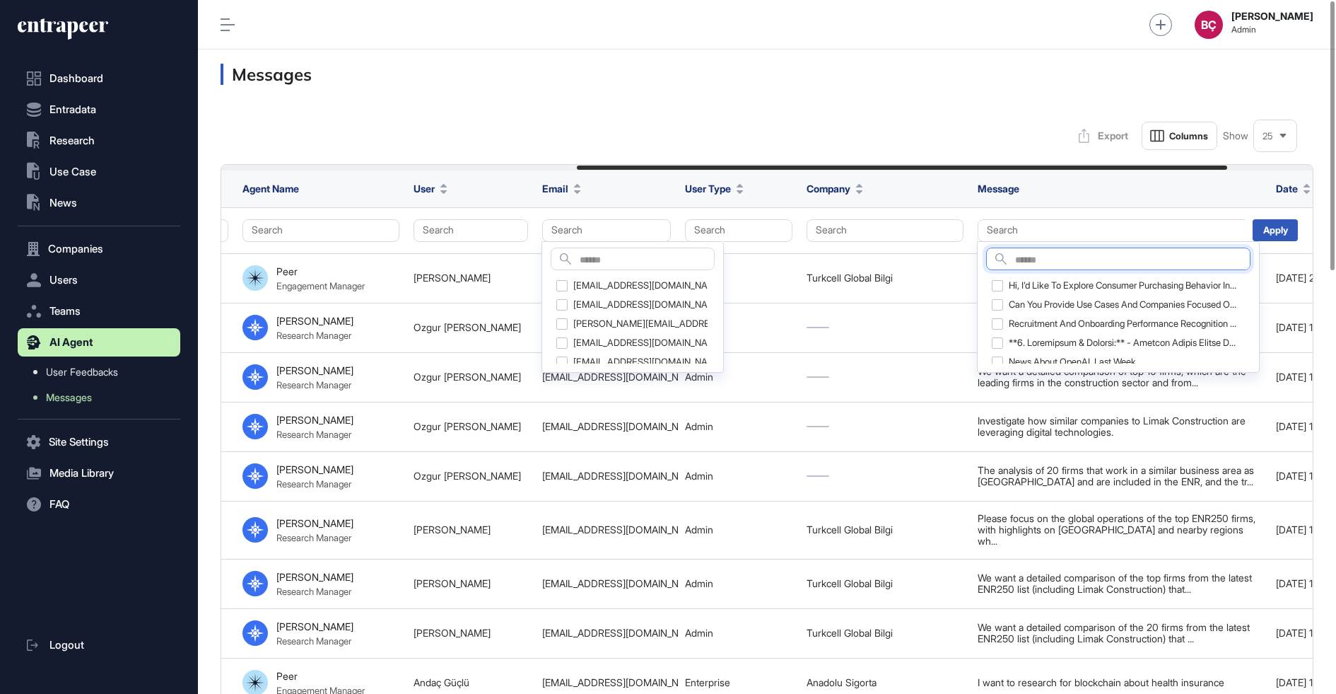
click at [1025, 261] on input "text" at bounding box center [1132, 260] width 235 height 19
type input "**********"
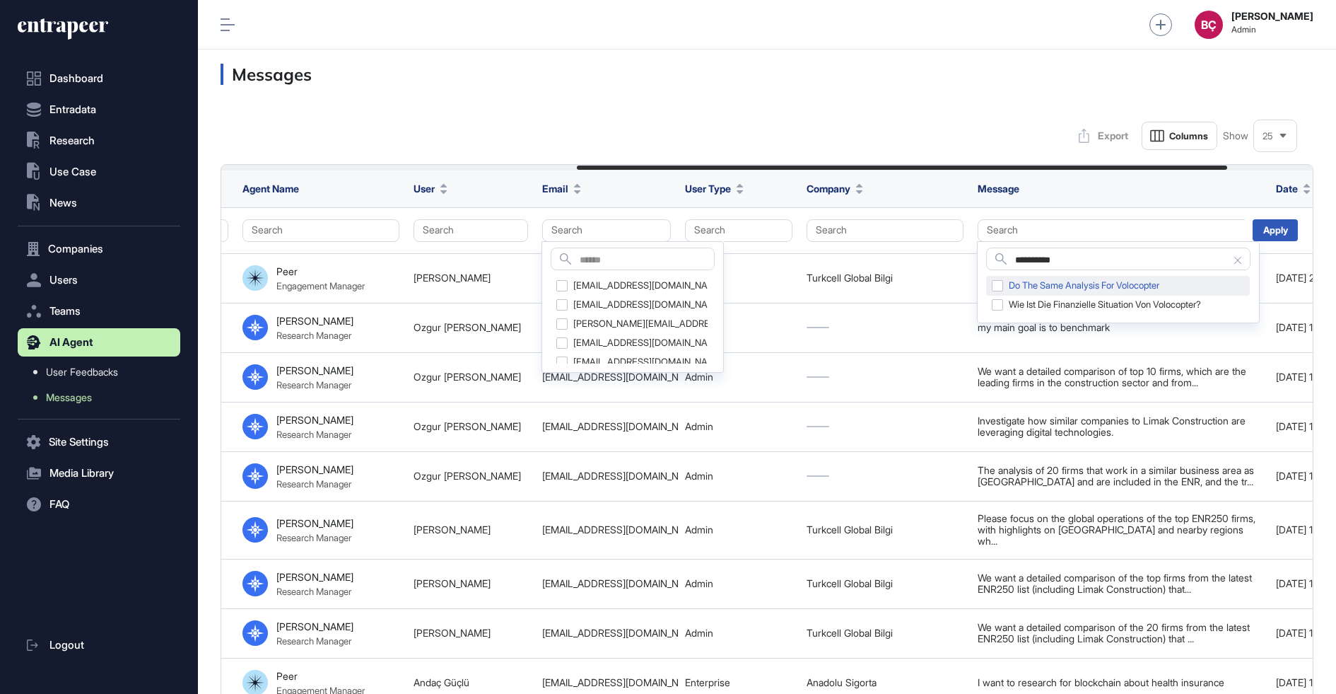
click at [1032, 286] on div "do the same analysis for Volocopter" at bounding box center [1118, 286] width 264 height 20
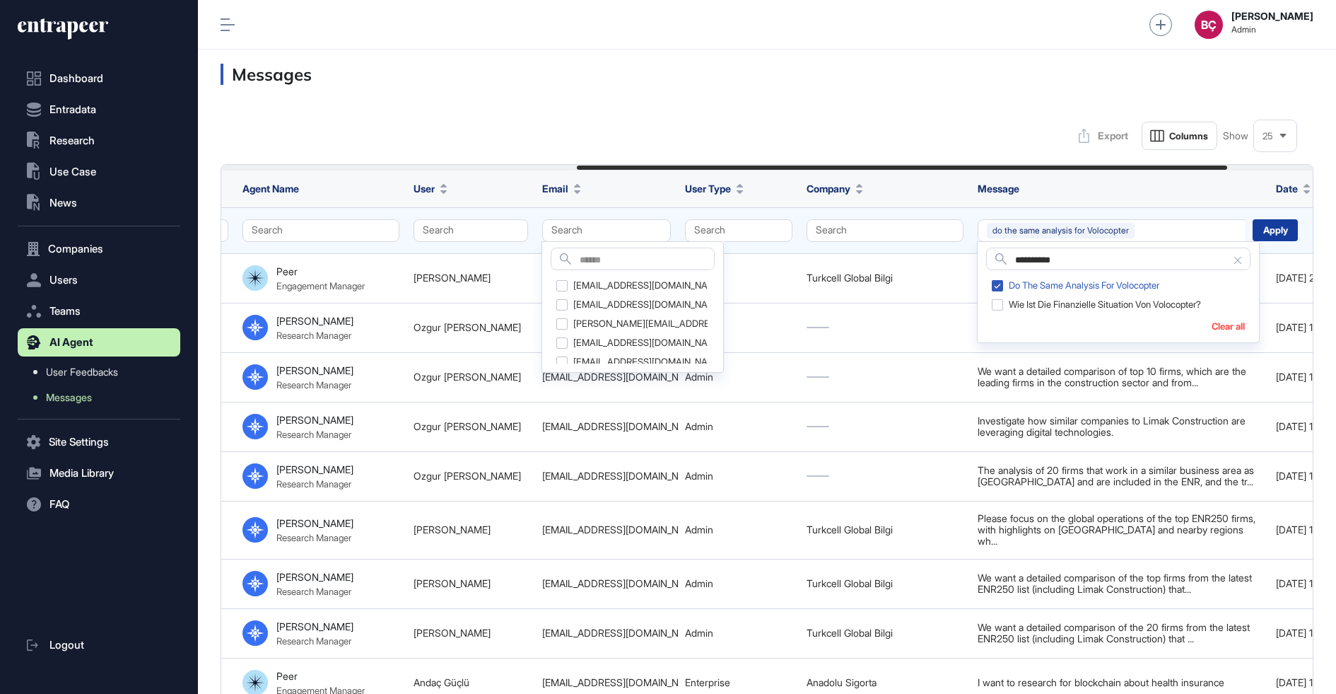
click at [1269, 238] on div "Apply" at bounding box center [1275, 230] width 45 height 22
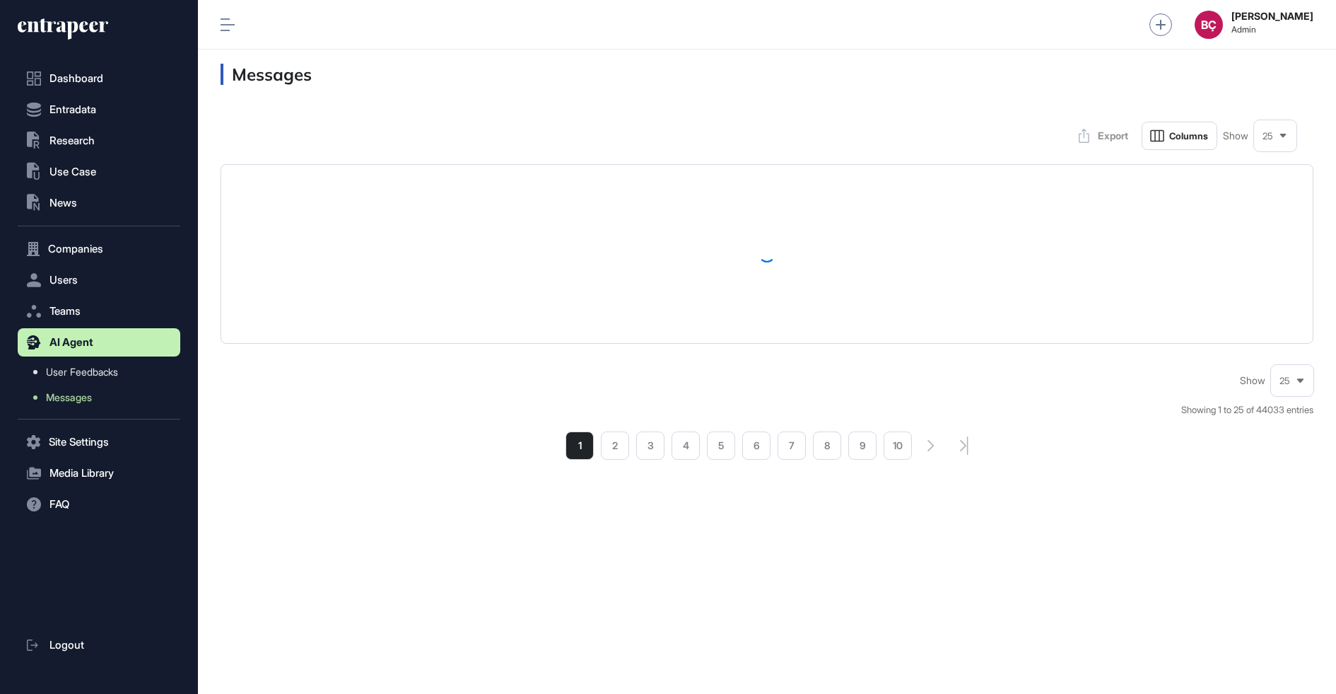
scroll to position [693, 1138]
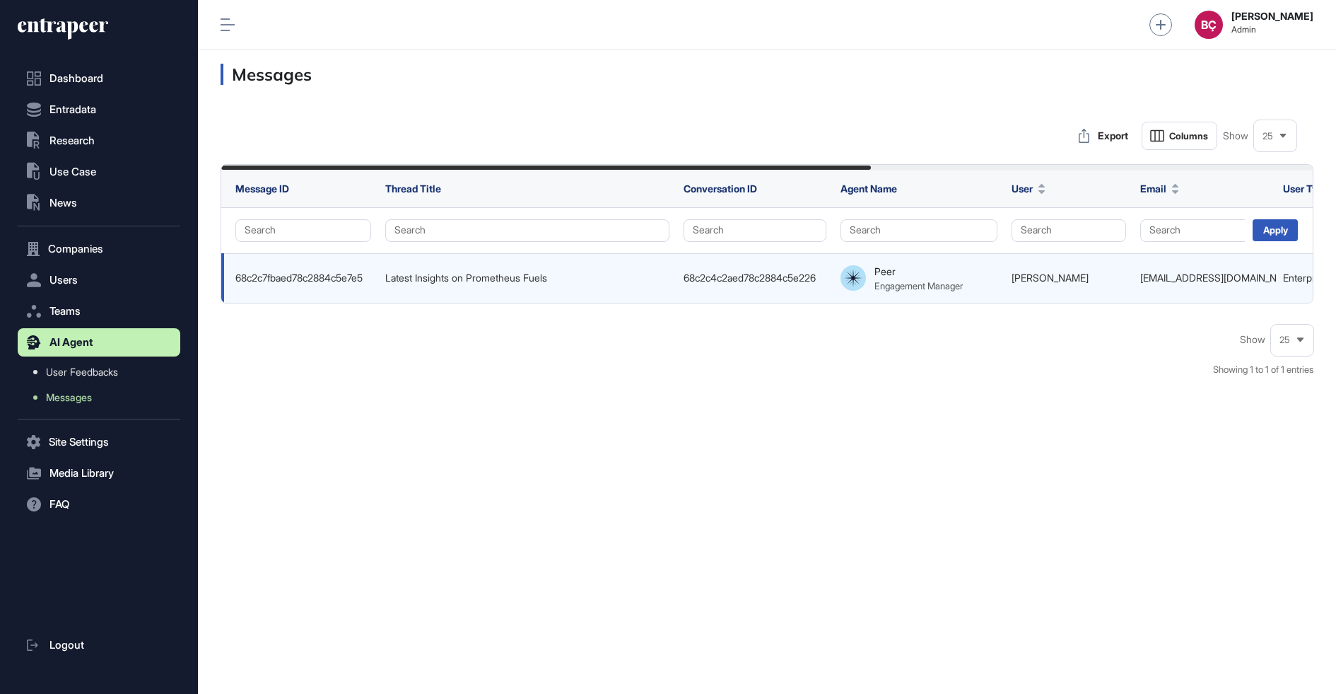
click at [1171, 276] on div "tabea.huellen@volkswagen.de" at bounding box center [1205, 277] width 129 height 11
copy tr "tabea.huellen@volkswagen.de"
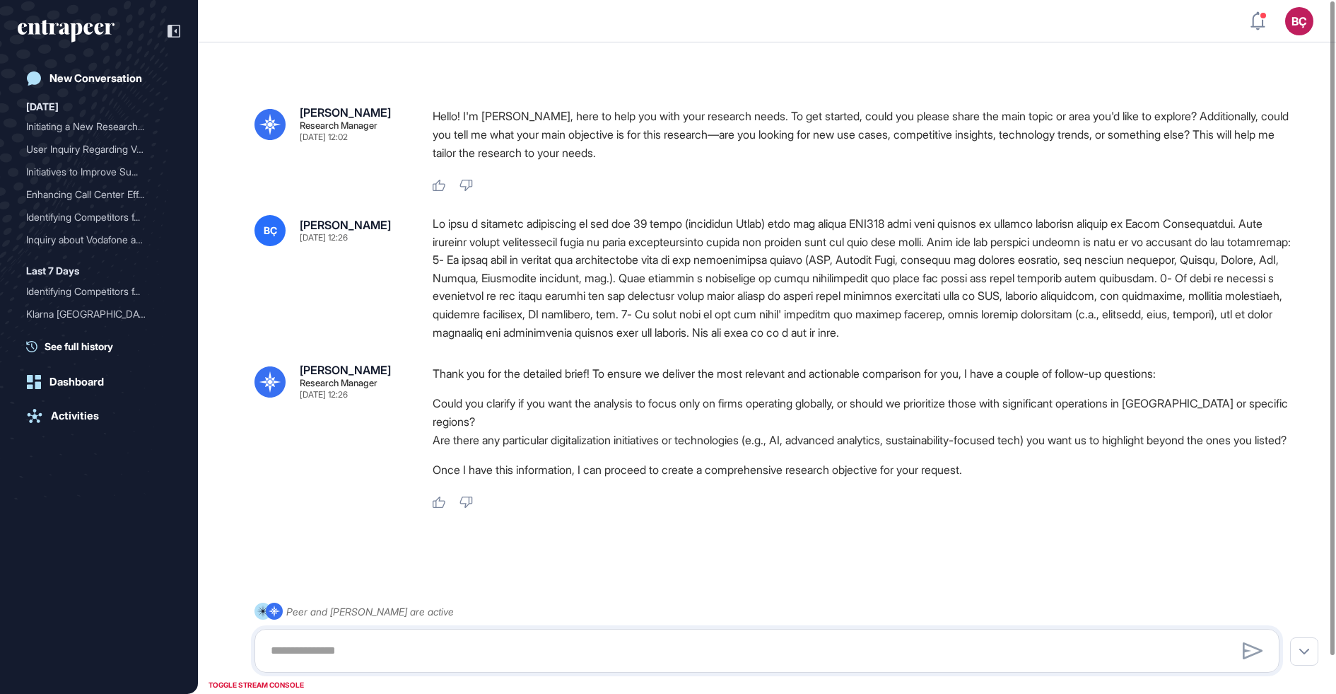
click at [721, 246] on div at bounding box center [862, 278] width 858 height 127
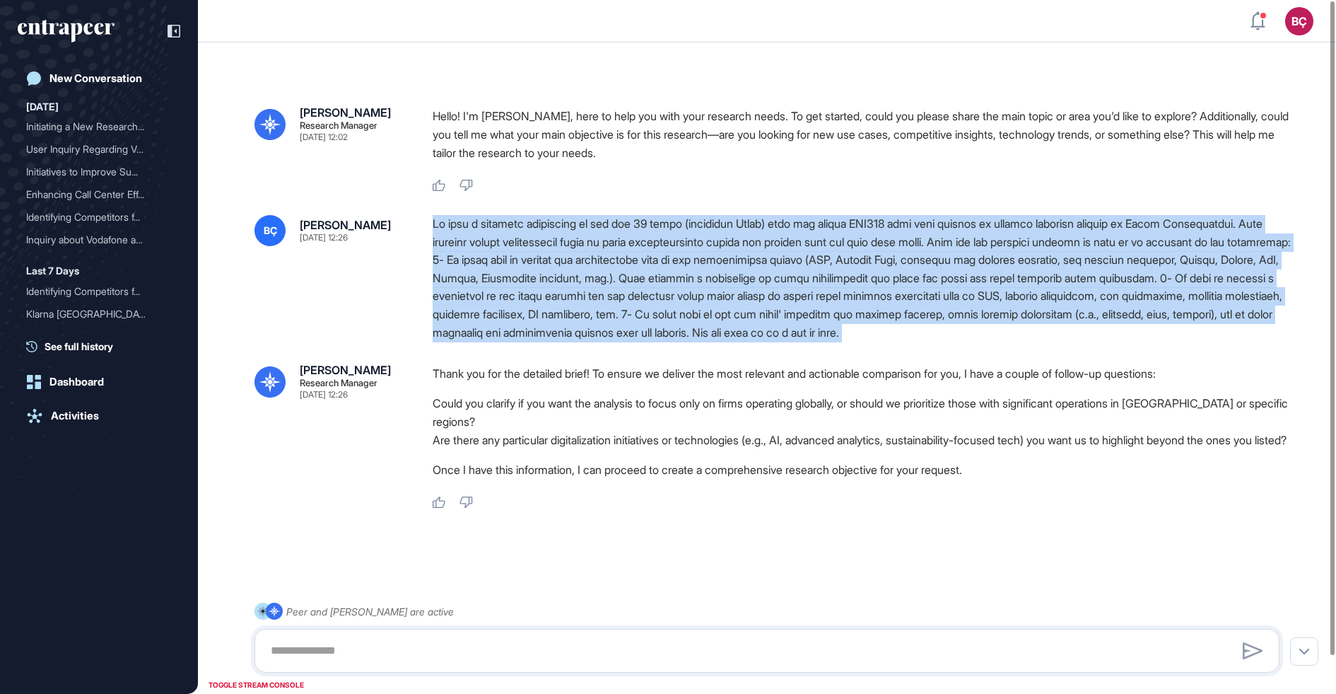
click at [721, 246] on div at bounding box center [862, 278] width 858 height 127
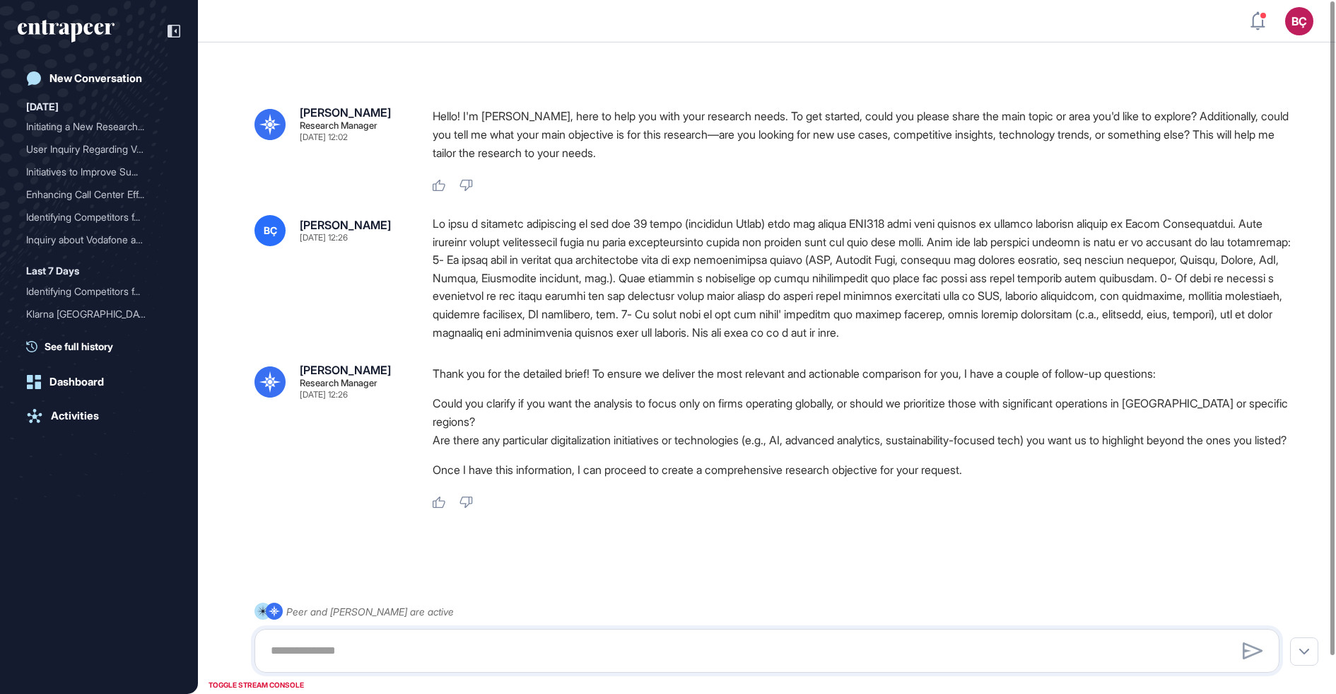
click at [673, 272] on div at bounding box center [862, 278] width 858 height 127
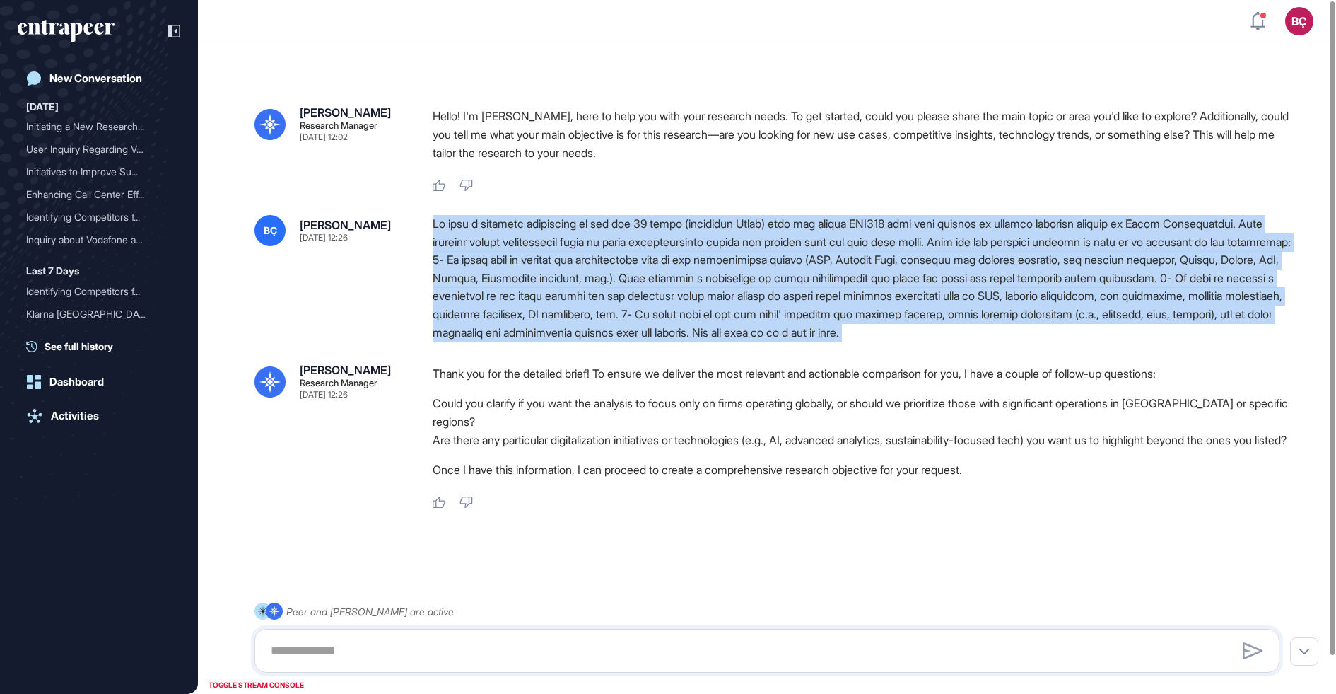
click at [673, 272] on div at bounding box center [862, 278] width 858 height 127
click at [561, 305] on div at bounding box center [862, 278] width 858 height 127
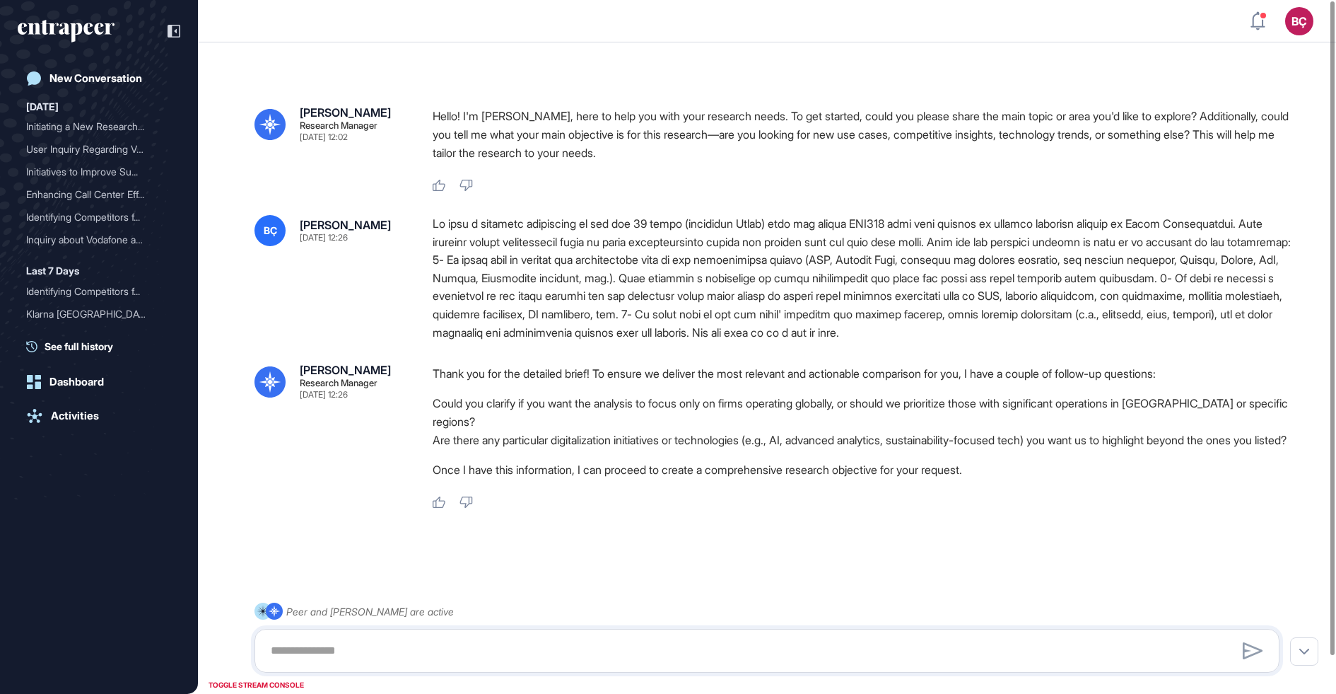
click at [561, 305] on div at bounding box center [862, 278] width 858 height 127
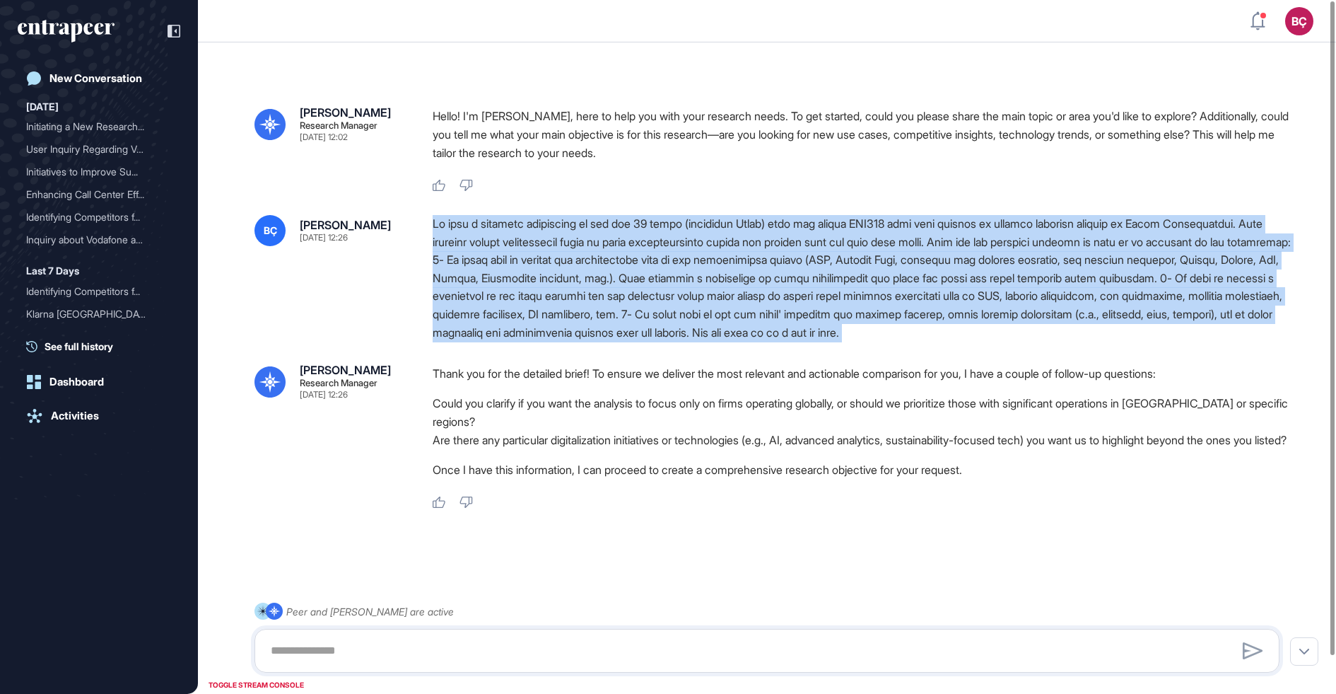
click at [561, 305] on div at bounding box center [862, 278] width 858 height 127
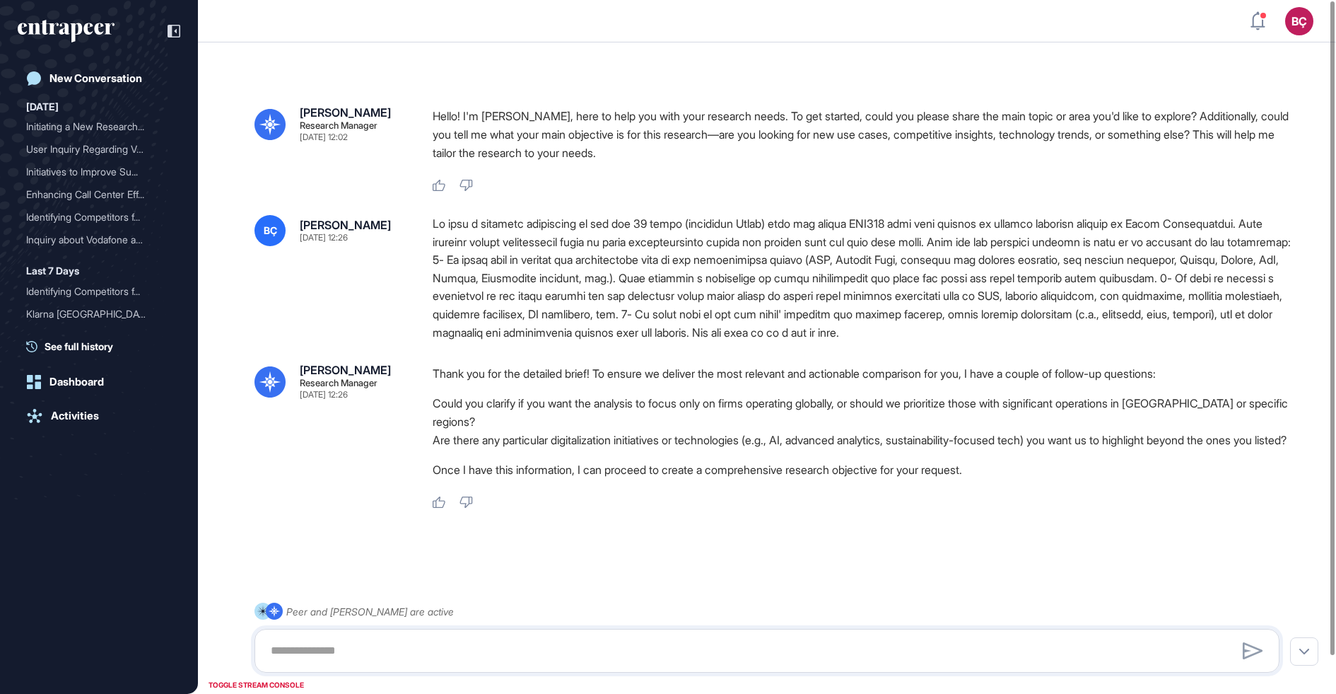
click at [561, 305] on div at bounding box center [862, 278] width 858 height 127
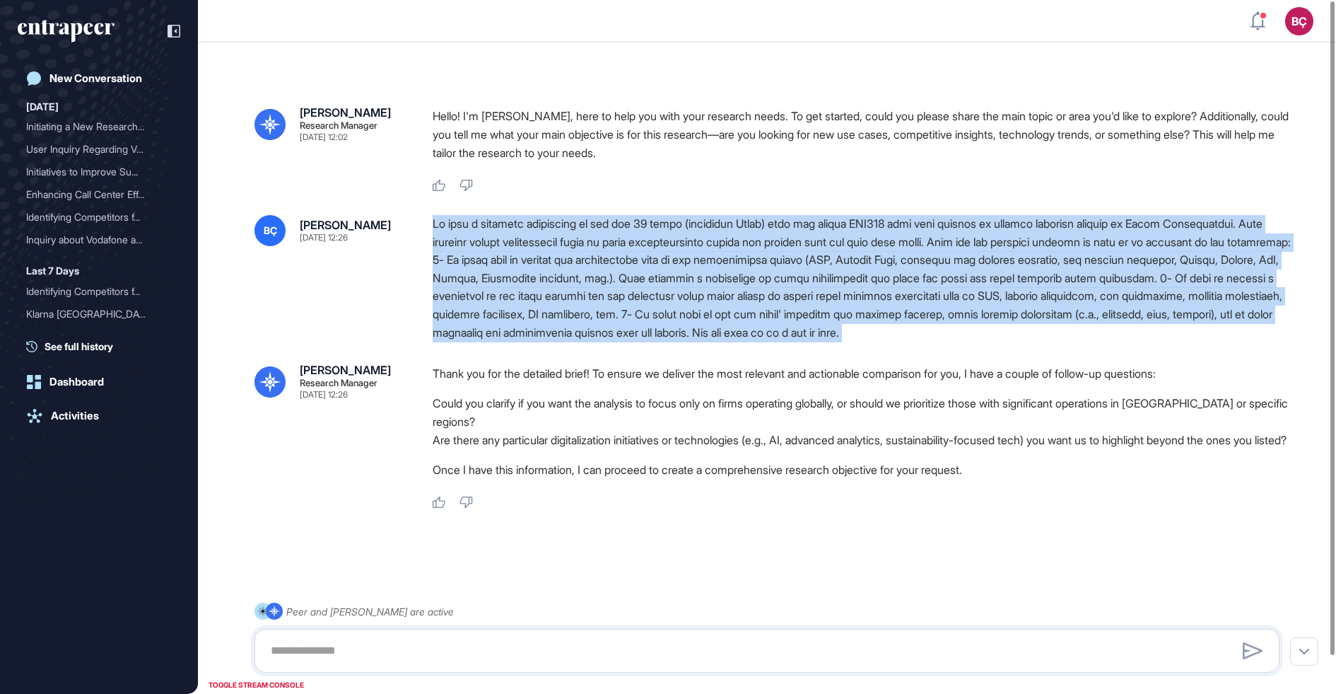
copy div "We want a detailed comparison of the top 20 firms (including Limak) from the la…"
click at [433, 302] on div at bounding box center [862, 278] width 858 height 127
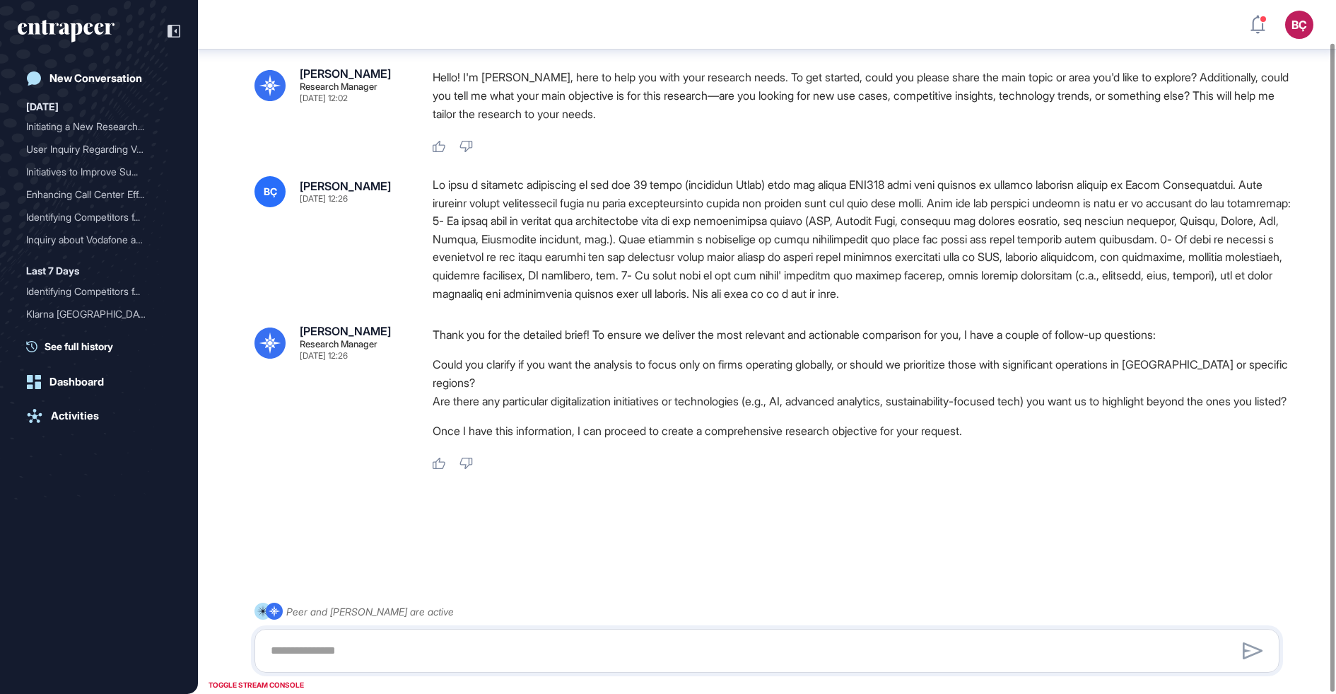
scroll to position [46, 0]
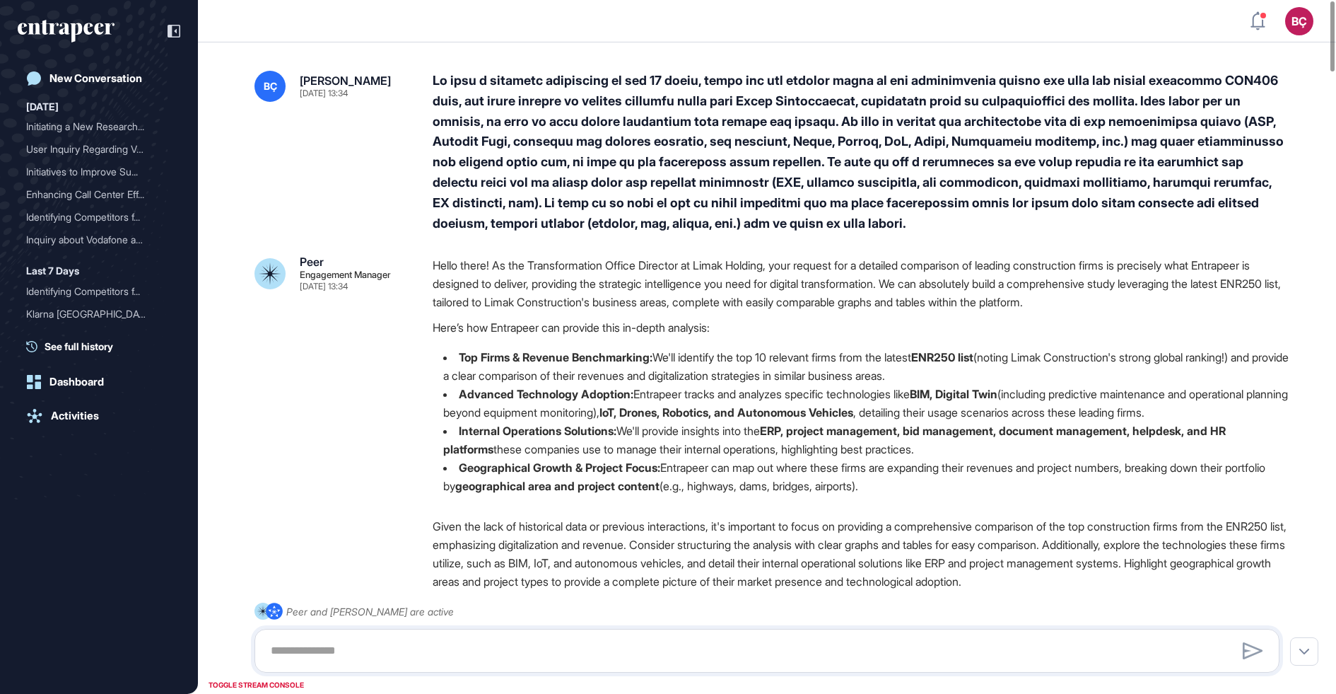
click at [611, 161] on div at bounding box center [862, 152] width 858 height 163
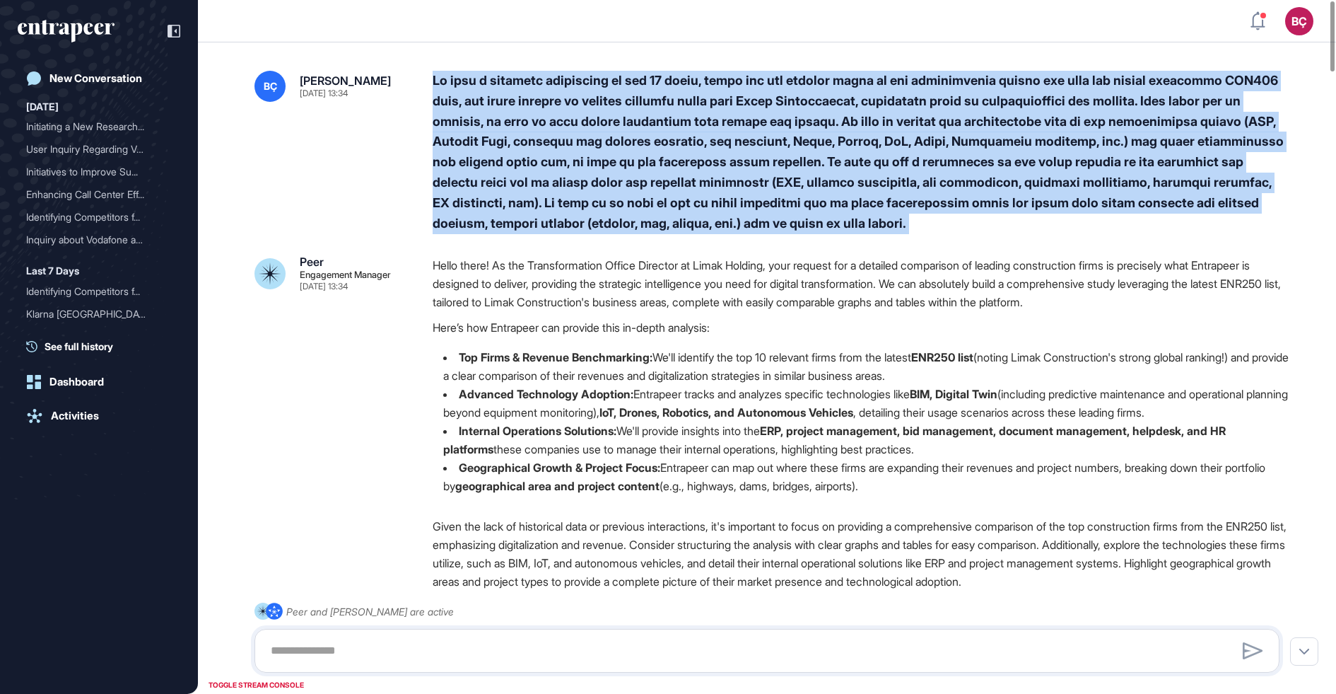
copy div "We want a detailed comparison of top 10 firms, which are the leading firms in t…"
click at [580, 212] on div at bounding box center [862, 152] width 858 height 163
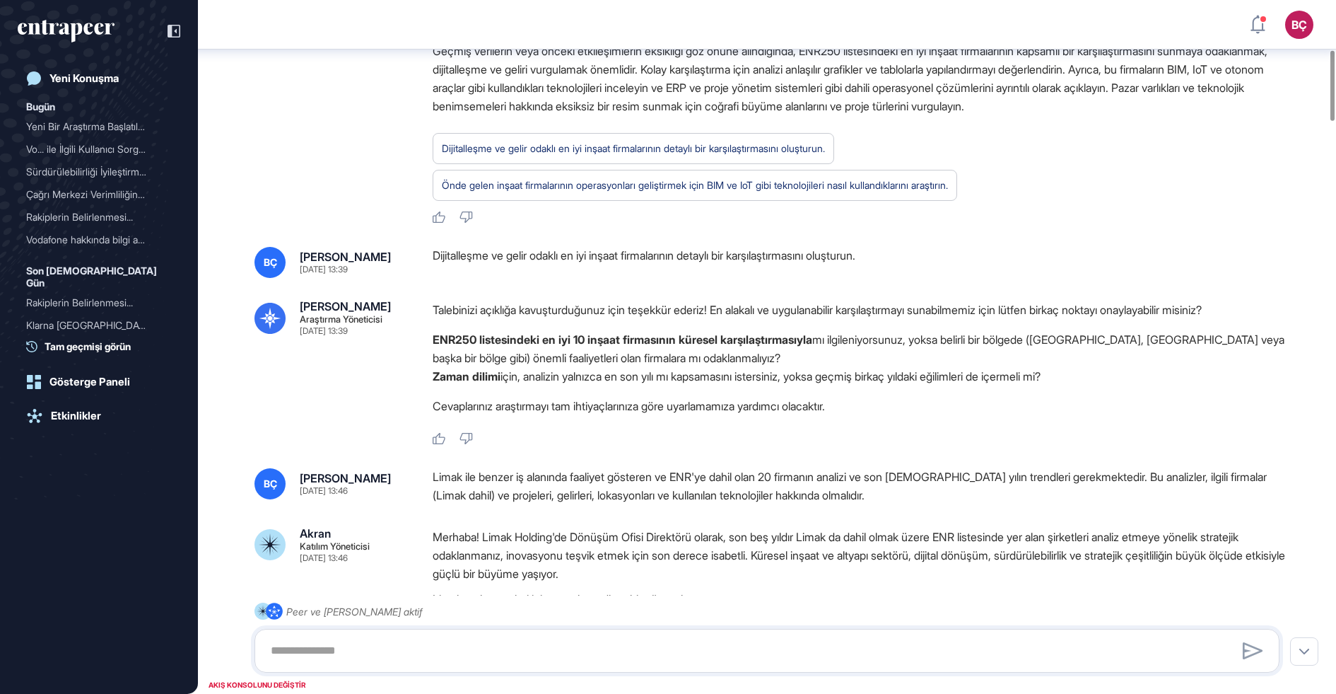
scroll to position [496, 0]
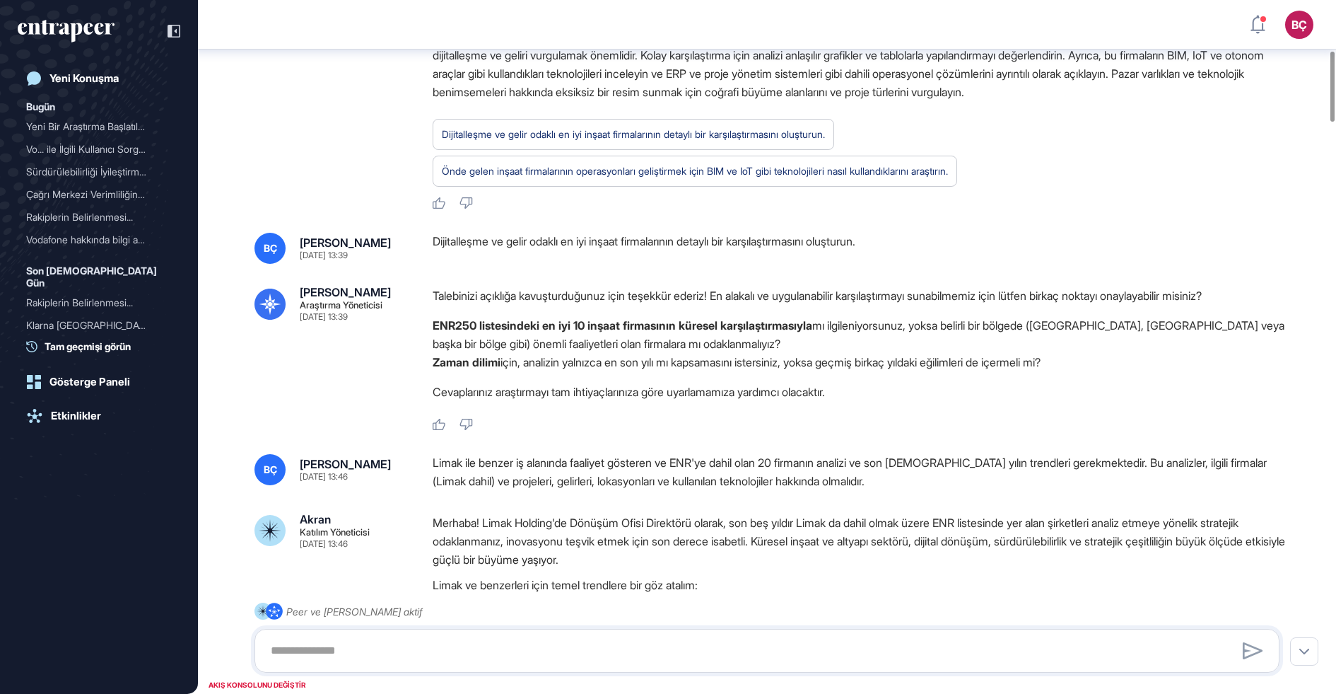
click at [618, 242] on font "Dijitalleşme ve gelir odaklı en iyi inşaat firmalarının detaylı bir karşılaştır…" at bounding box center [644, 241] width 423 height 14
click at [611, 314] on div "Talebinizi açıklığa kavuşturduğunuz için teşekkür ederiz! En alakalı ve uygulan…" at bounding box center [862, 347] width 858 height 122
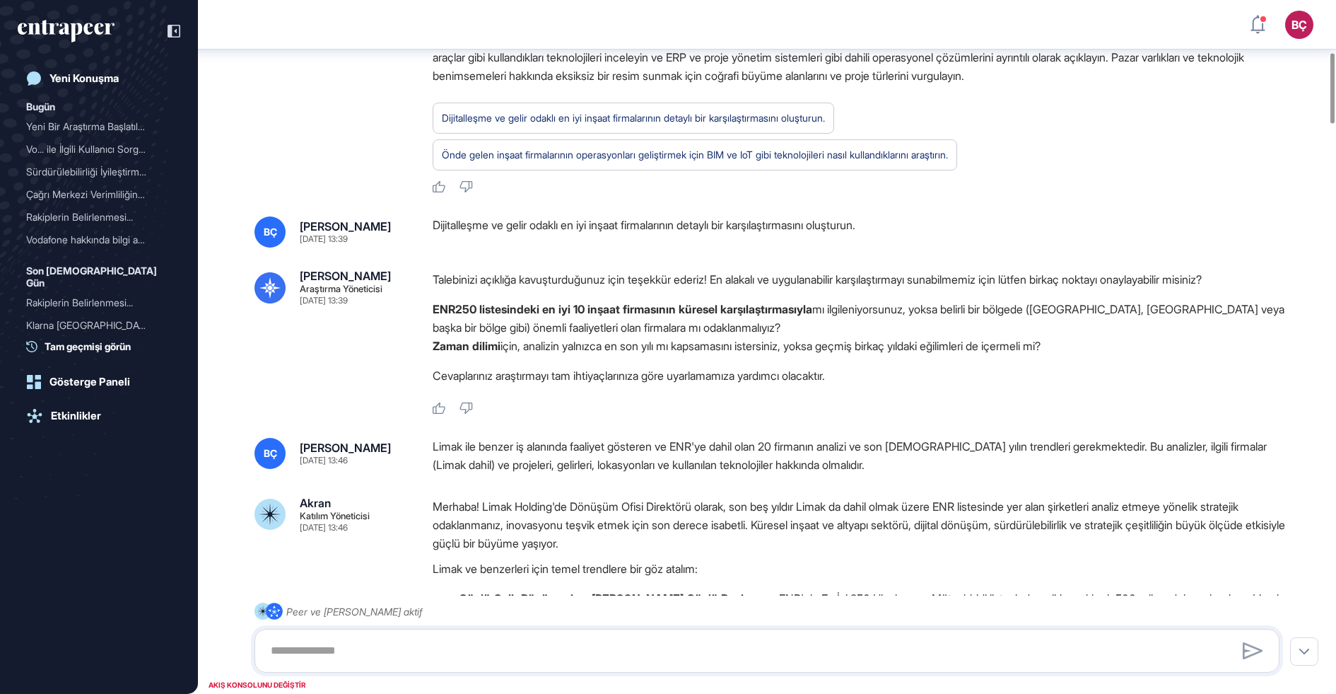
scroll to position [600, 0]
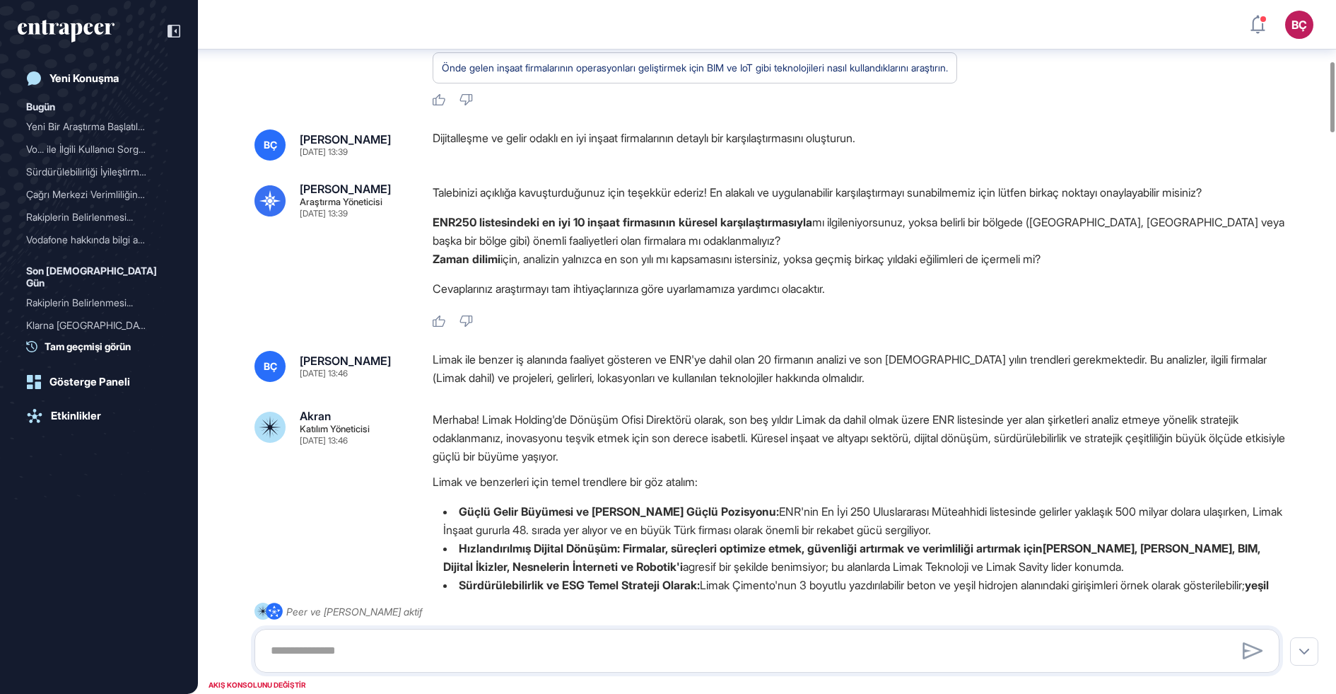
click at [584, 363] on font "Limak ile benzer iş alanında faaliyet gösteren ve ENR'ye dahil olan 20 firmanın…" at bounding box center [850, 368] width 834 height 33
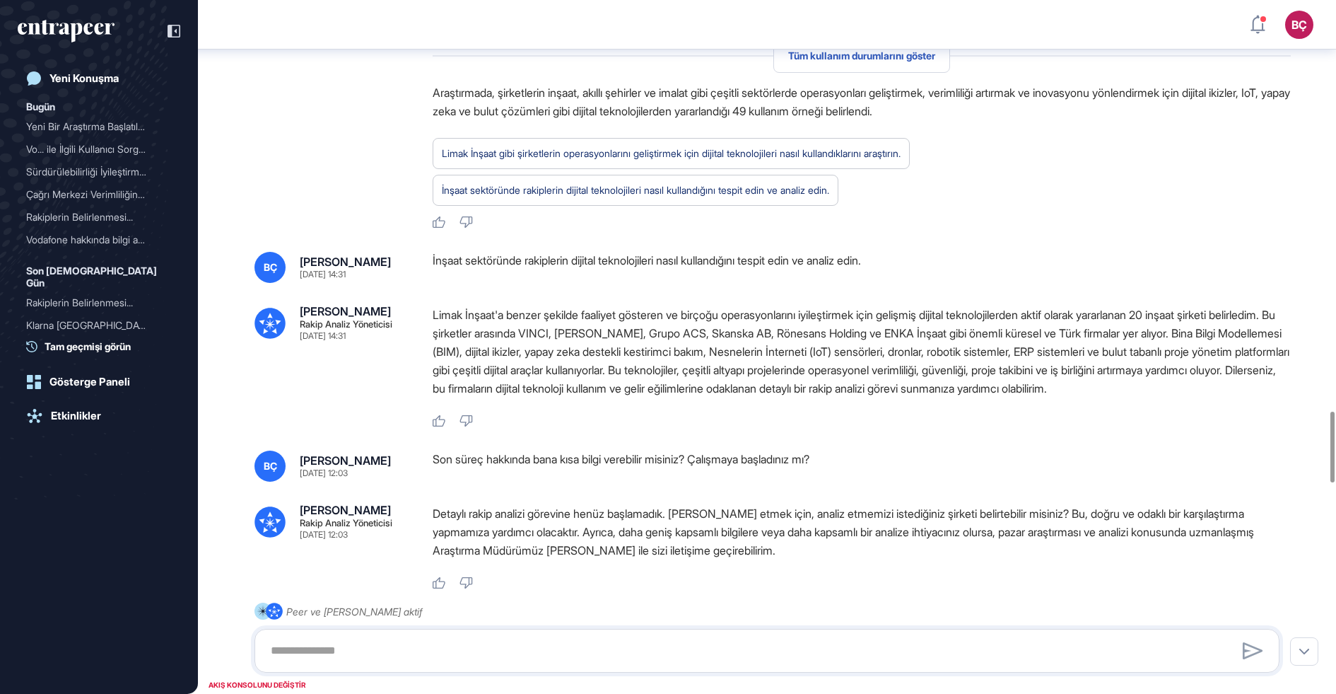
scroll to position [4043, 0]
click at [560, 367] on font "Limak İnşaat'a benzer şekilde faaliyet gösteren ve birçoğu operasyonlarını iyil…" at bounding box center [861, 350] width 857 height 88
click at [556, 378] on font "Limak İnşaat'a benzer şekilde faaliyet gösteren ve birçoğu operasyonlarını iyil…" at bounding box center [861, 350] width 857 height 88
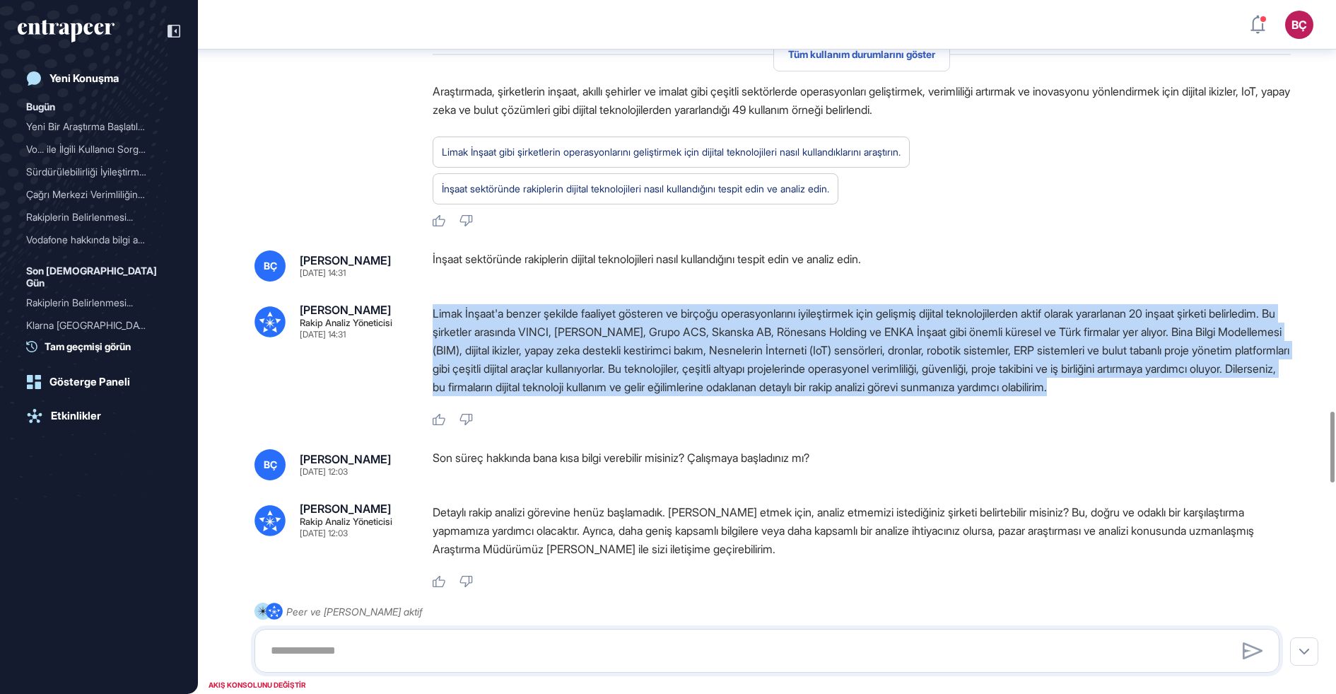
click at [562, 396] on p "Limak İnşaat'a benzer şekilde faaliyet gösteren ve birçoğu operasyonlarını iyil…" at bounding box center [862, 350] width 858 height 92
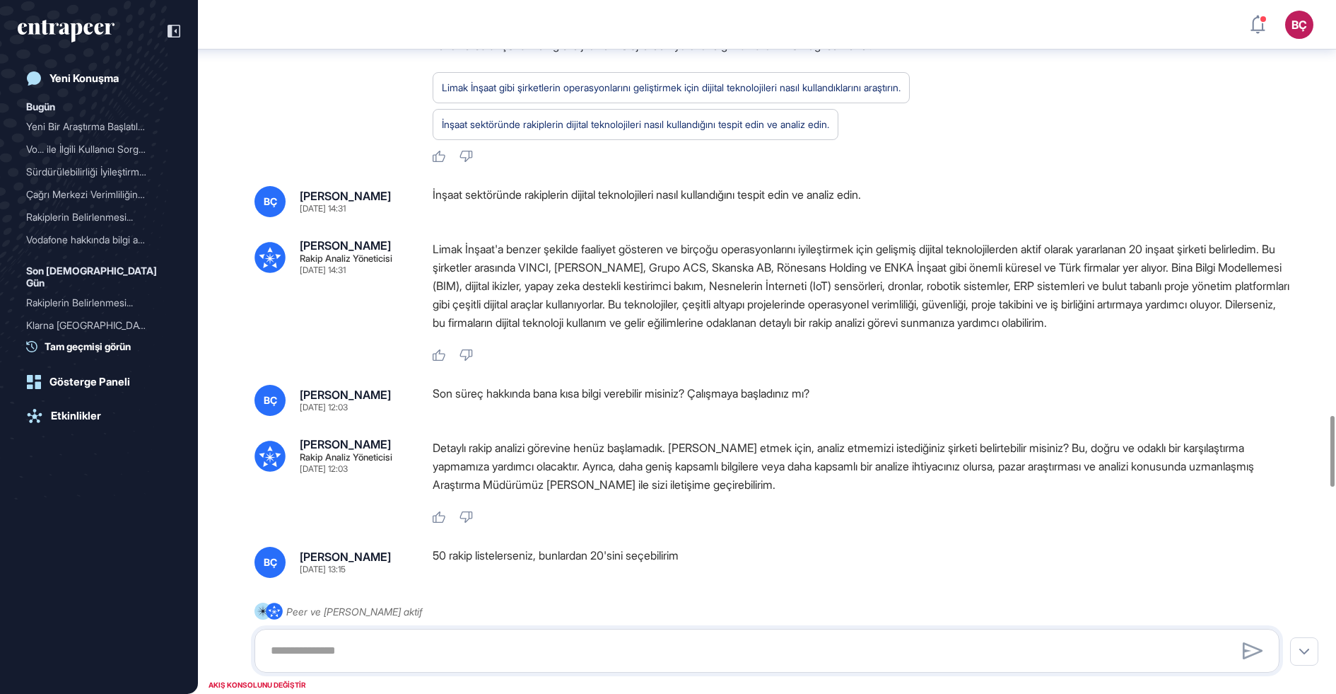
scroll to position [4144, 0]
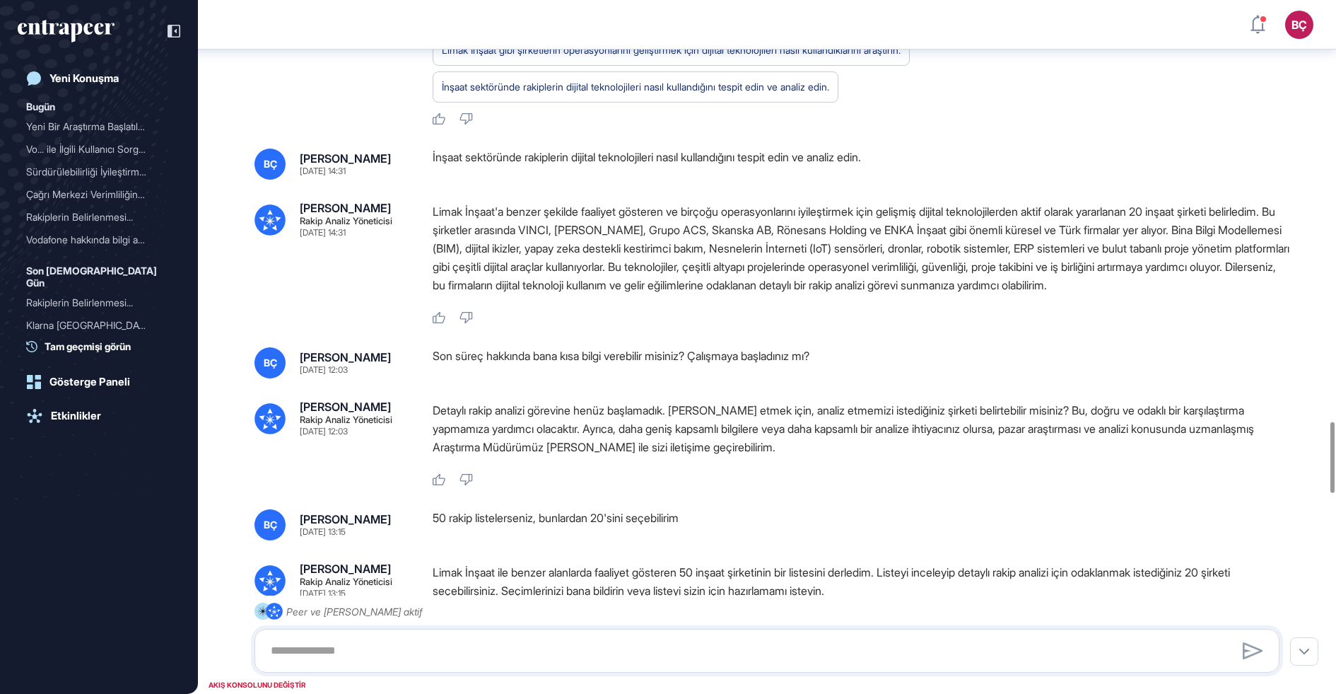
click at [573, 294] on p "Limak İnşaat'a benzer şekilde faaliyet gösteren ve birçoğu operasyonlarını iyil…" at bounding box center [862, 248] width 858 height 92
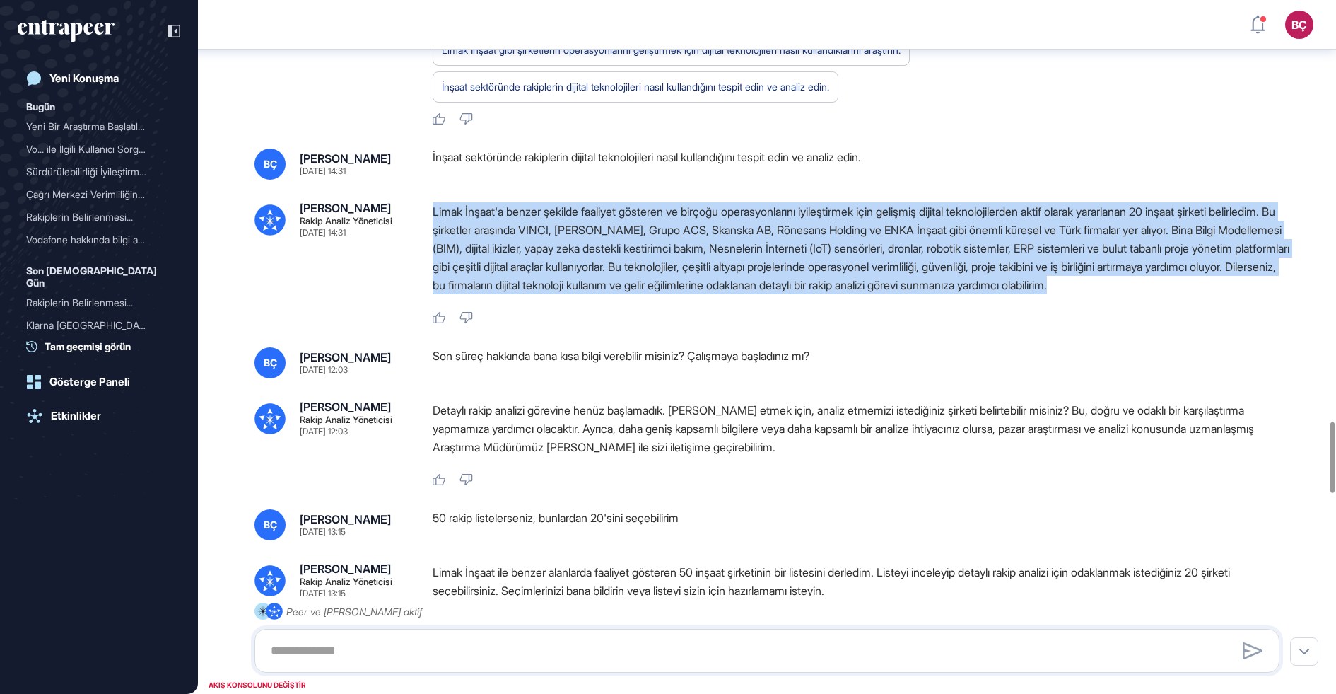
click at [573, 292] on font "Limak İnşaat'a benzer şekilde faaliyet gösteren ve birçoğu operasyonlarını iyil…" at bounding box center [861, 248] width 857 height 88
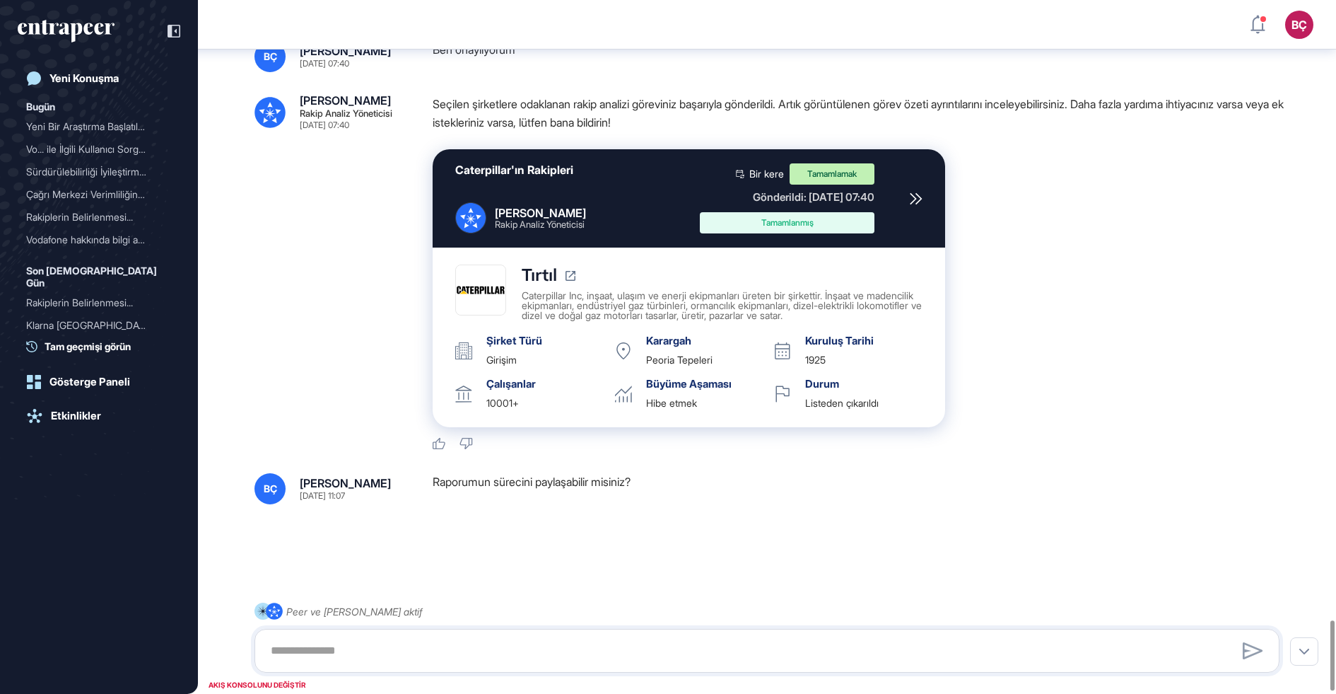
scroll to position [6131, 0]
click at [103, 414] on link "Etkinlikler" at bounding box center [99, 416] width 163 height 28
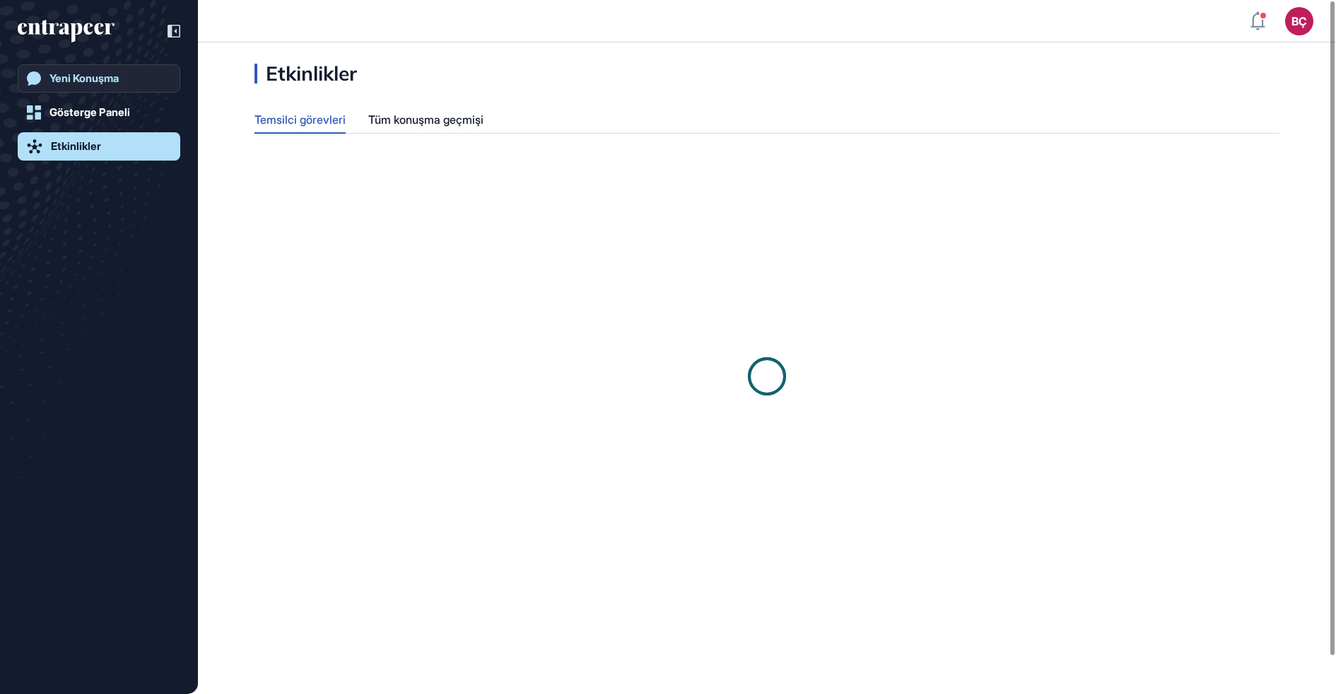
click at [135, 76] on link "Yeni Konuşma" at bounding box center [99, 78] width 163 height 28
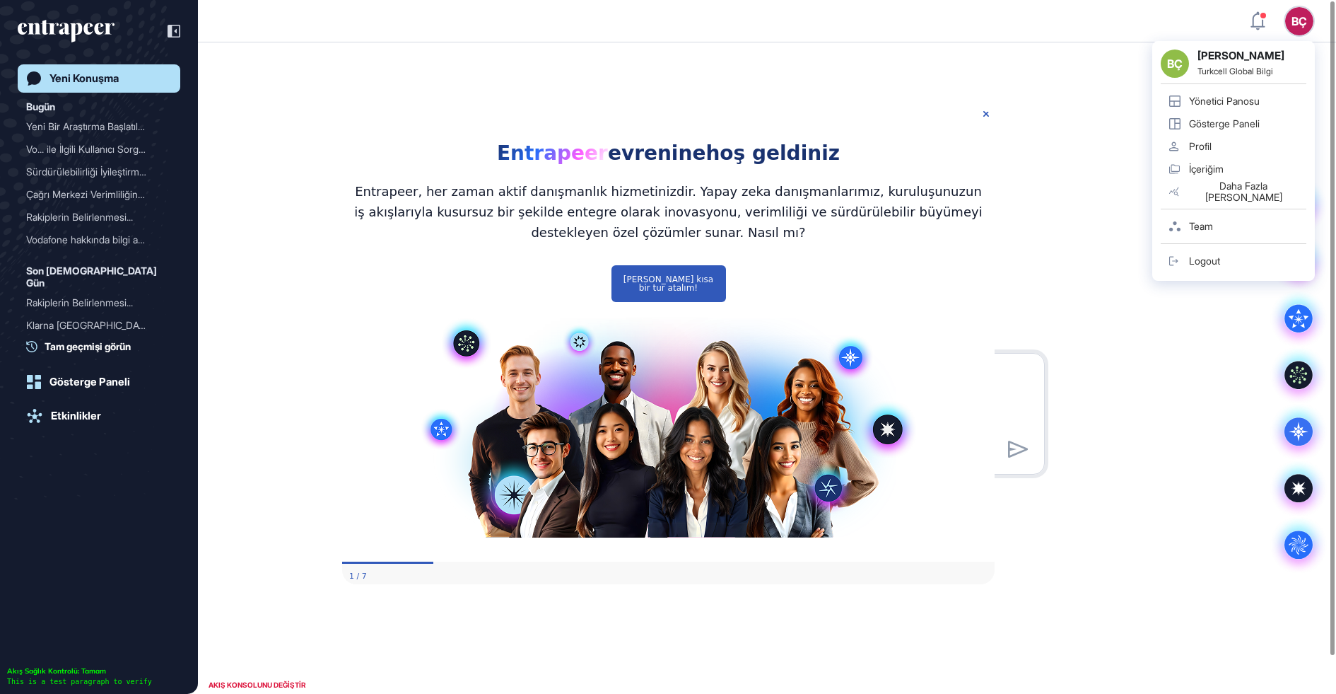
click at [1295, 25] on font "BÇ" at bounding box center [1300, 21] width 16 height 14
click at [1245, 97] on font "Yönetici Panosu" at bounding box center [1224, 101] width 71 height 12
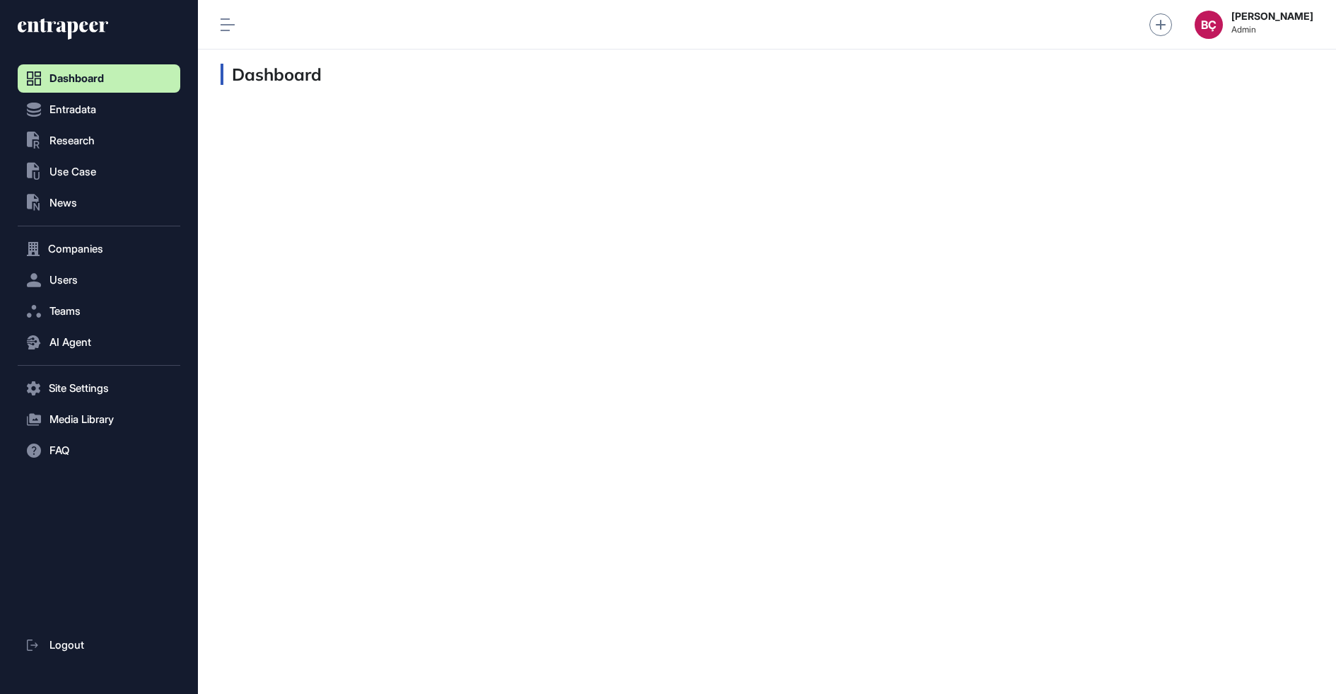
scroll to position [1, 1]
click at [88, 154] on button ".st0{fill:currentColor} Research" at bounding box center [99, 141] width 163 height 28
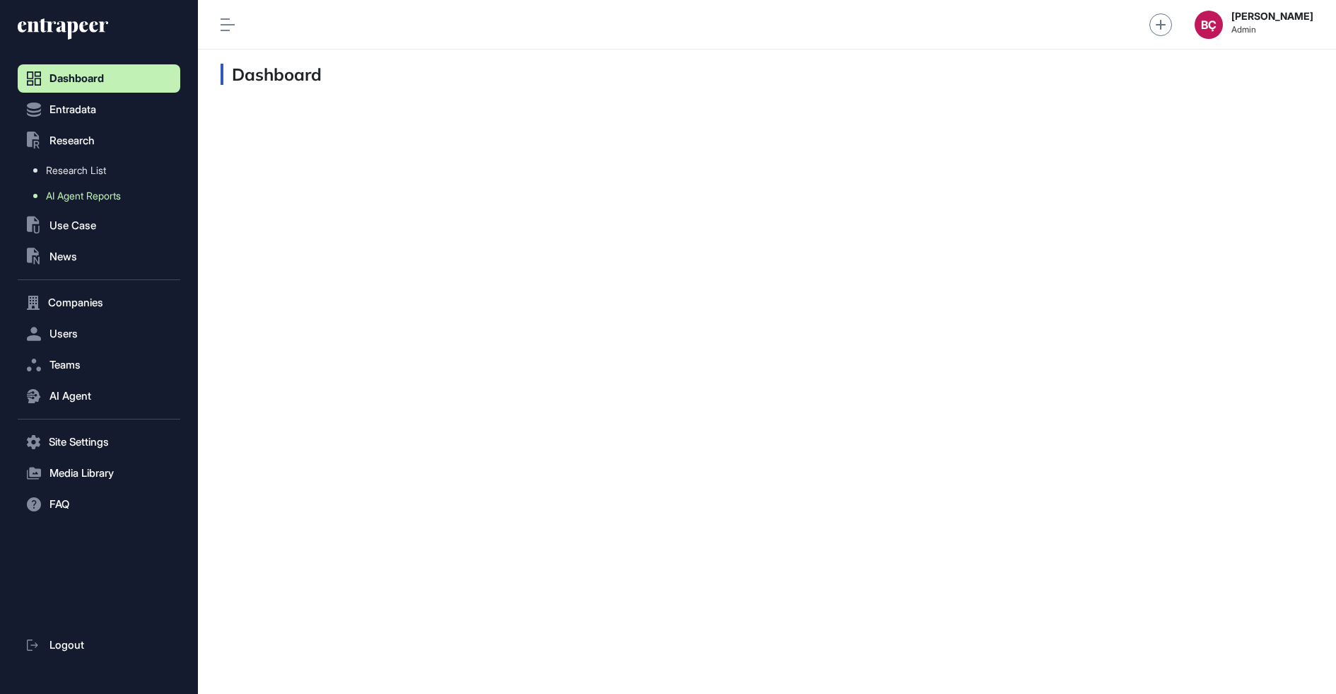
click at [87, 199] on span "AI Agent Reports" at bounding box center [83, 195] width 75 height 11
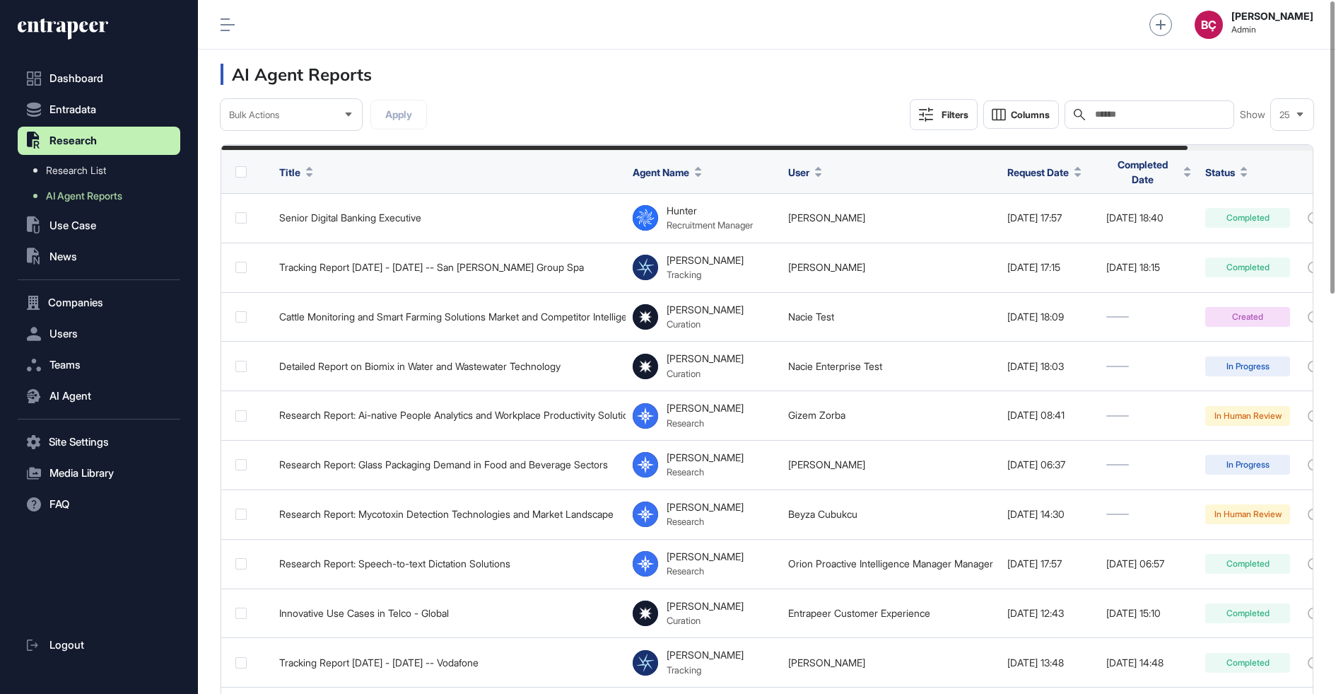
scroll to position [694, 1138]
click at [1011, 114] on span "Columns" at bounding box center [1030, 115] width 39 height 11
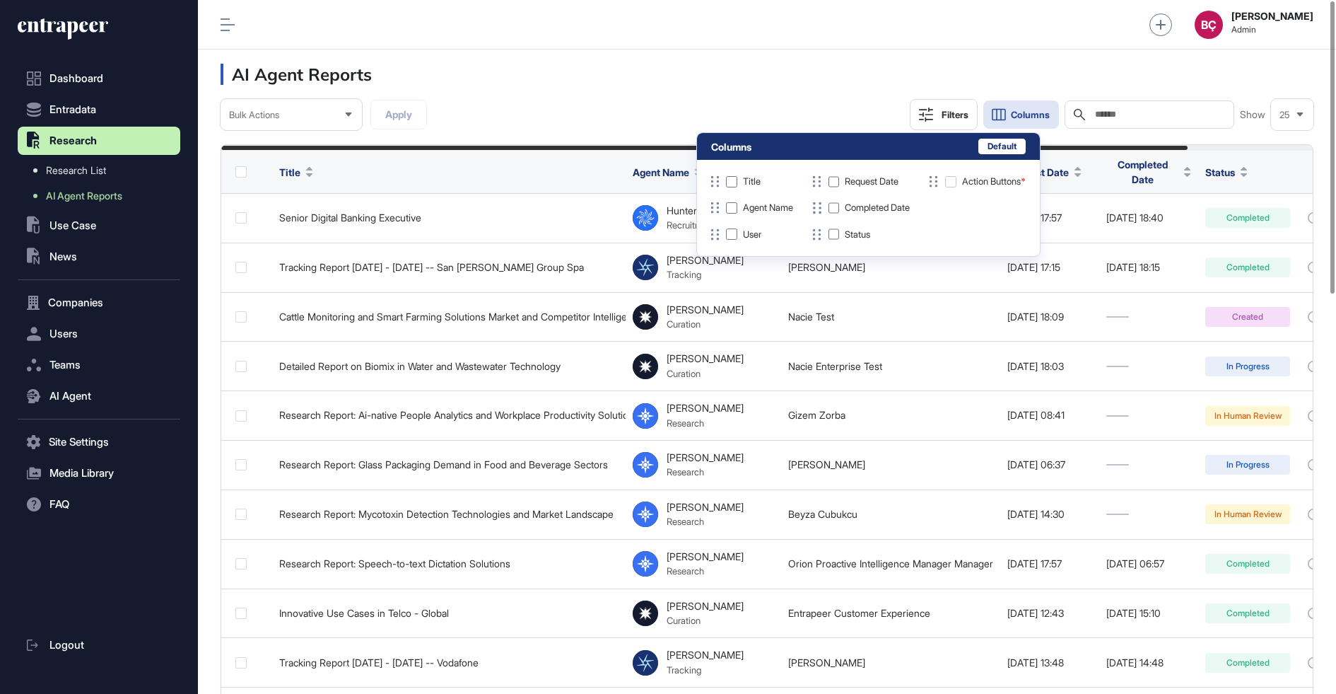
click at [894, 64] on header "AI Agent Reports" at bounding box center [767, 73] width 1138 height 49
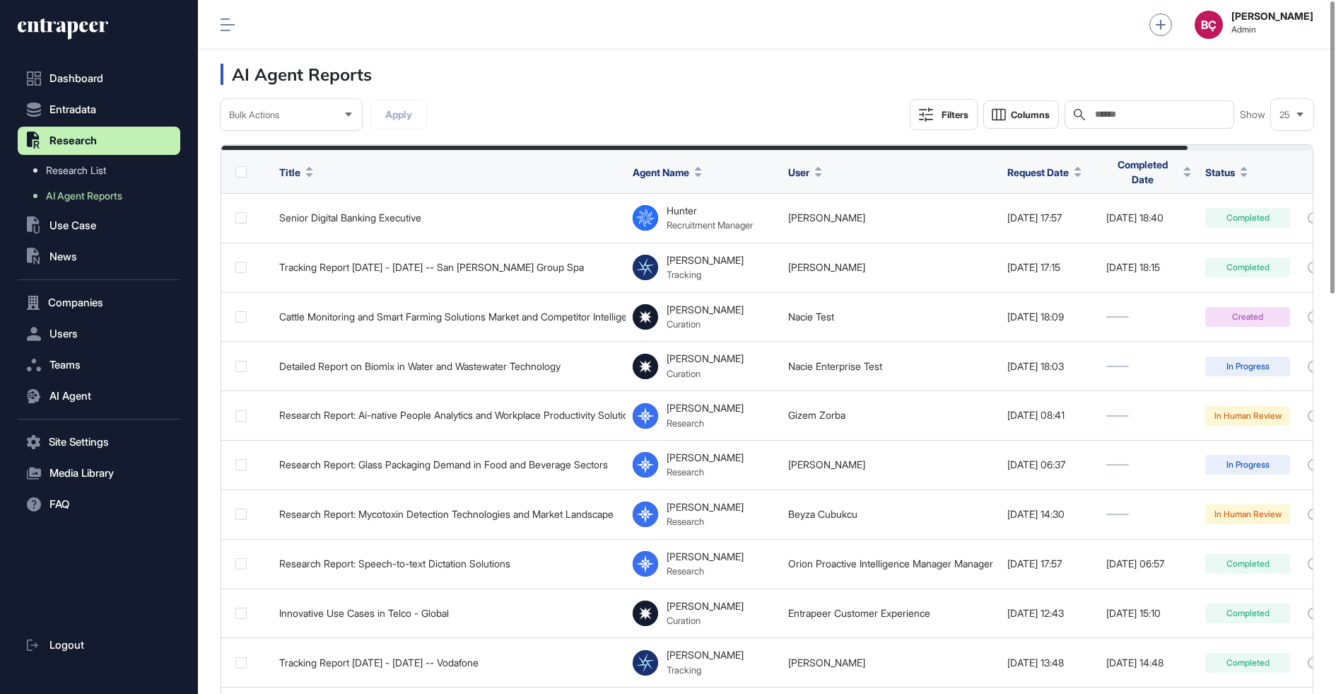
click at [1126, 114] on input "text" at bounding box center [1160, 114] width 132 height 11
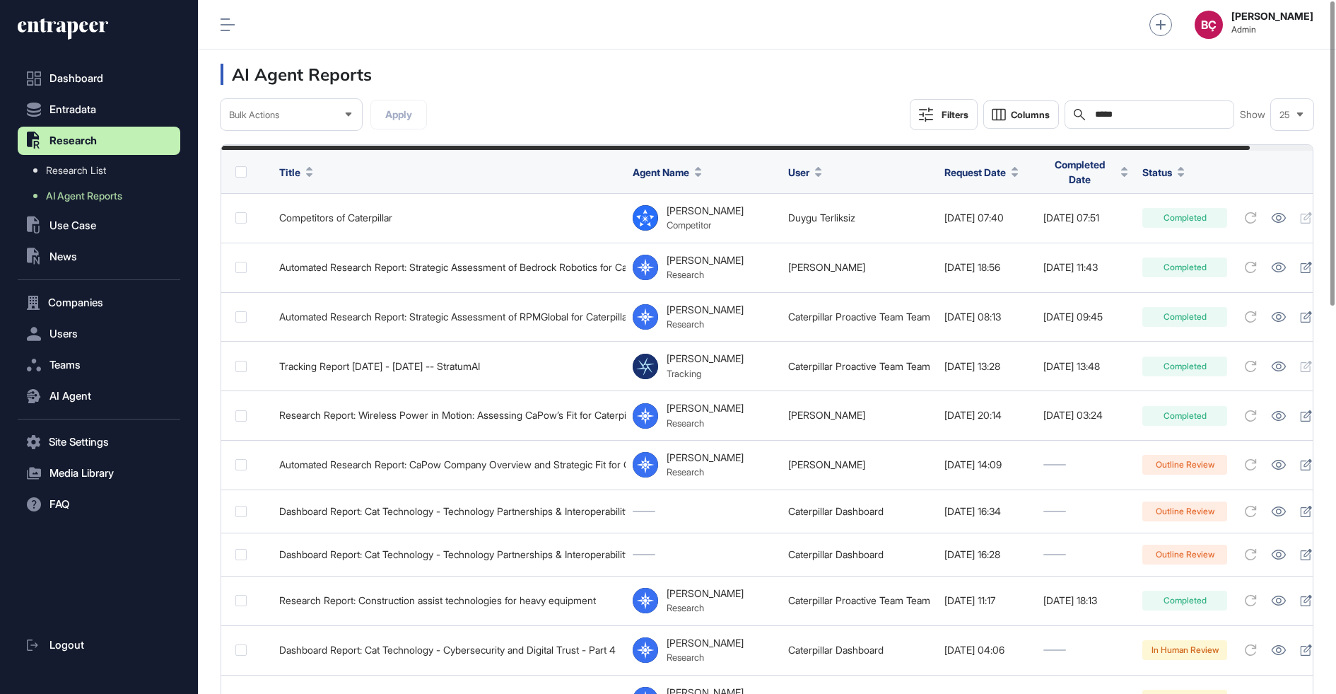
scroll to position [694, 1138]
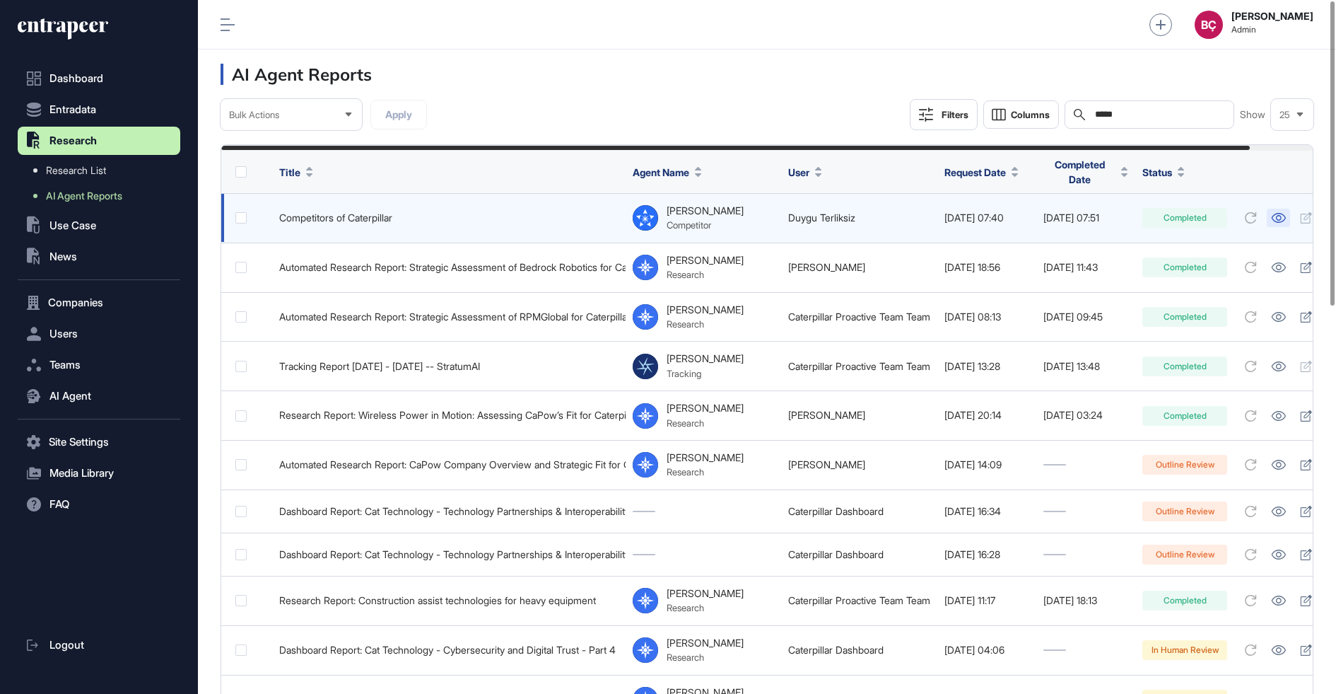
type input "*****"
click at [1286, 216] on icon at bounding box center [1278, 218] width 15 height 10
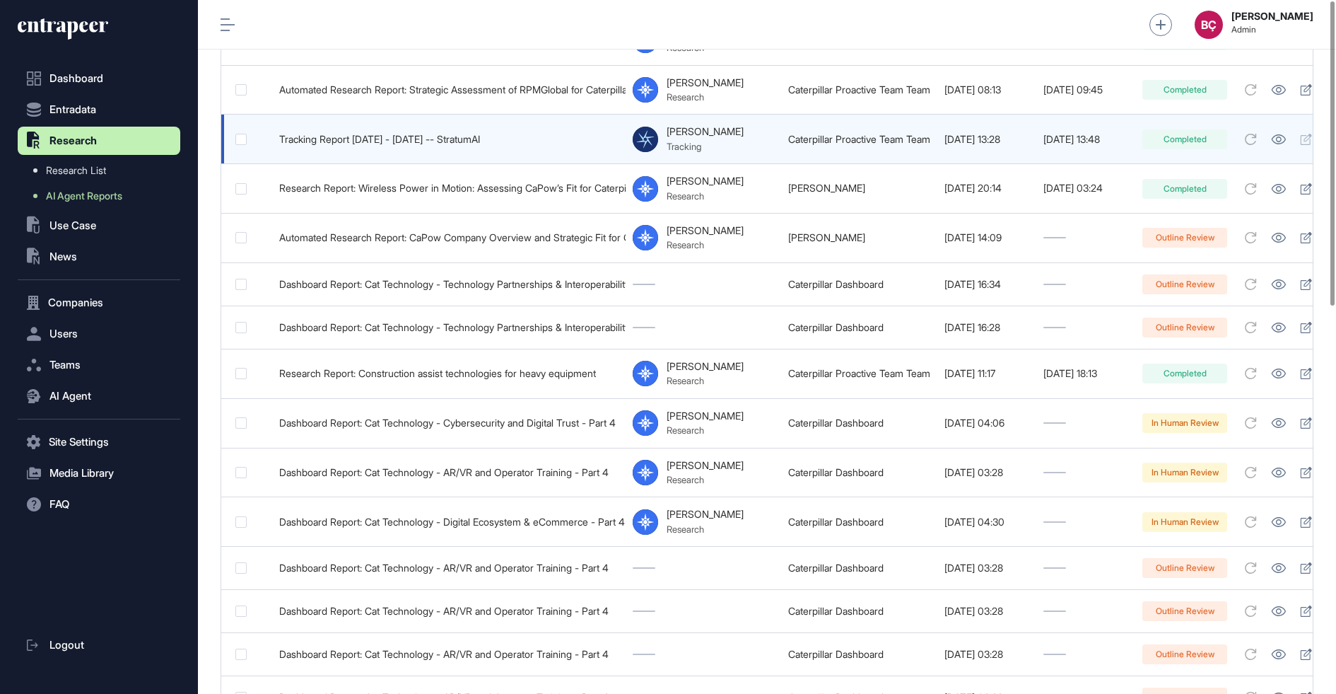
scroll to position [0, 0]
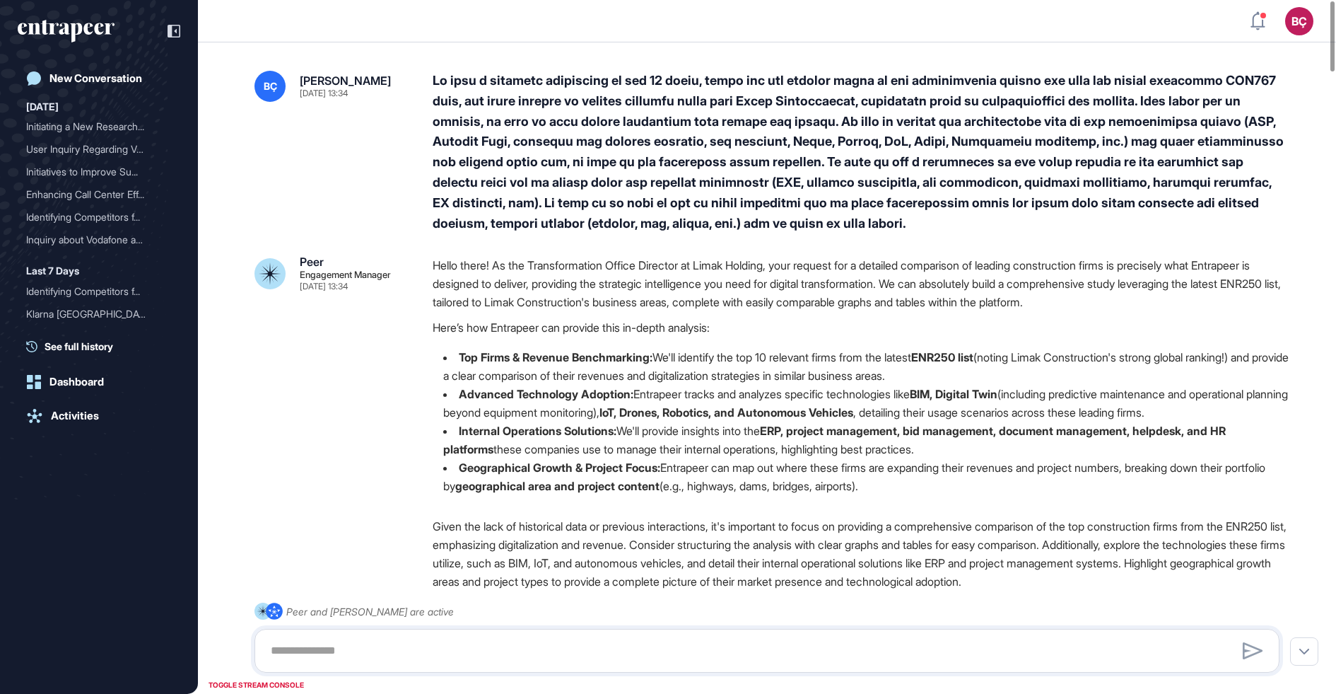
click at [745, 317] on div "Hello there! As the Transformation Office Director at Limak Holding, your reque…" at bounding box center [862, 381] width 858 height 250
click at [742, 292] on p "Hello there! As the Transformation Office Director at Limak Holding, your reque…" at bounding box center [862, 283] width 858 height 55
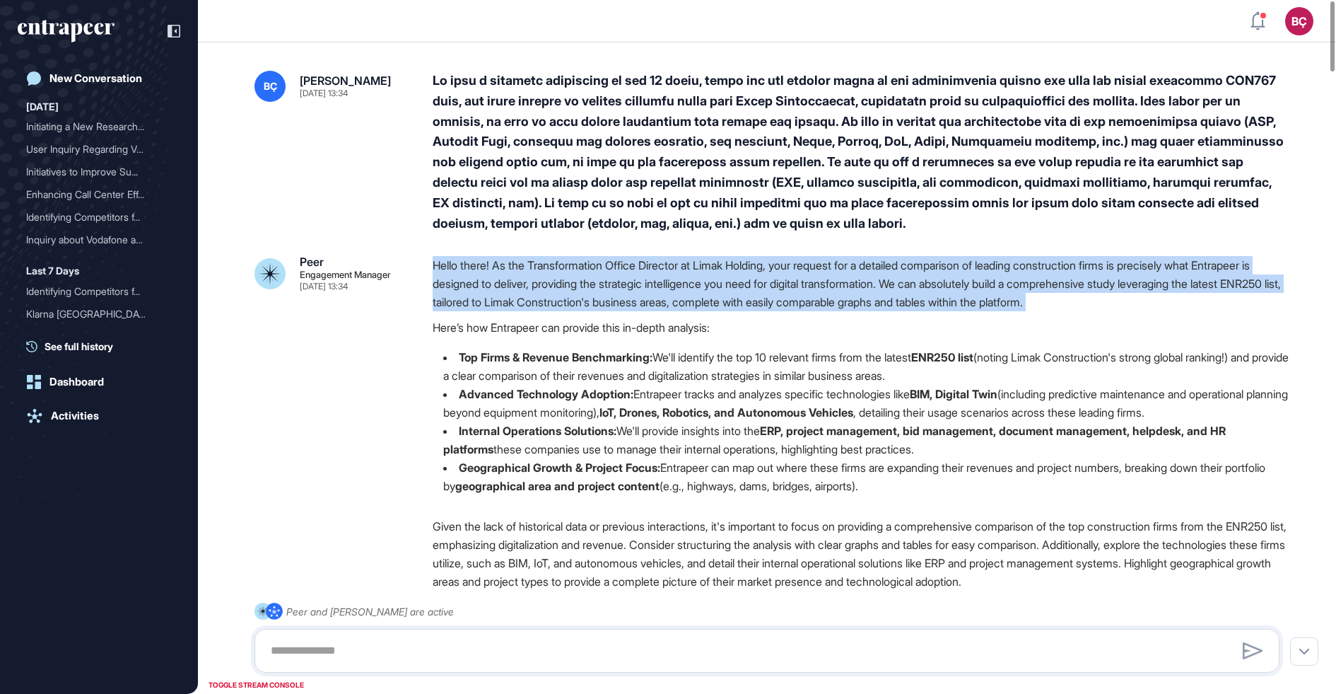
click at [742, 292] on p "Hello there! As the Transformation Office Director at Limak Holding, your reque…" at bounding box center [862, 283] width 858 height 55
click at [686, 320] on p "Here’s how Entrapeer can provide this in-depth analysis:" at bounding box center [862, 327] width 858 height 18
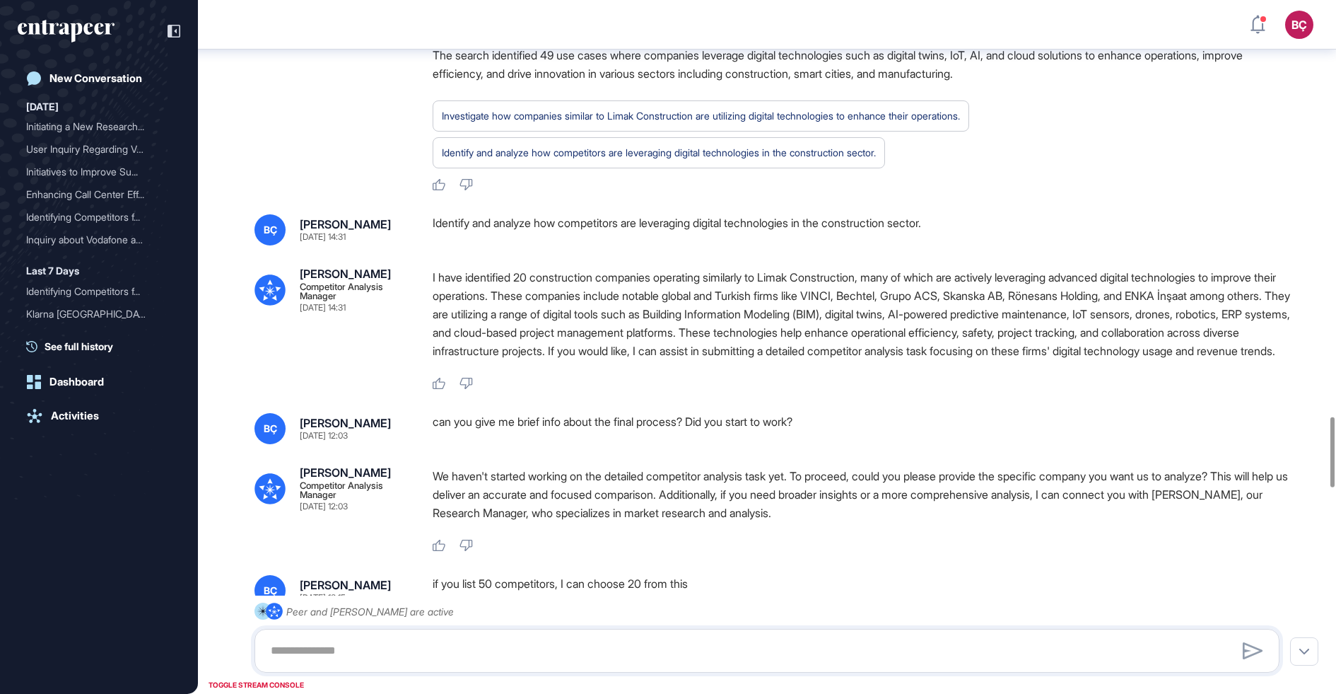
scroll to position [4079, 0]
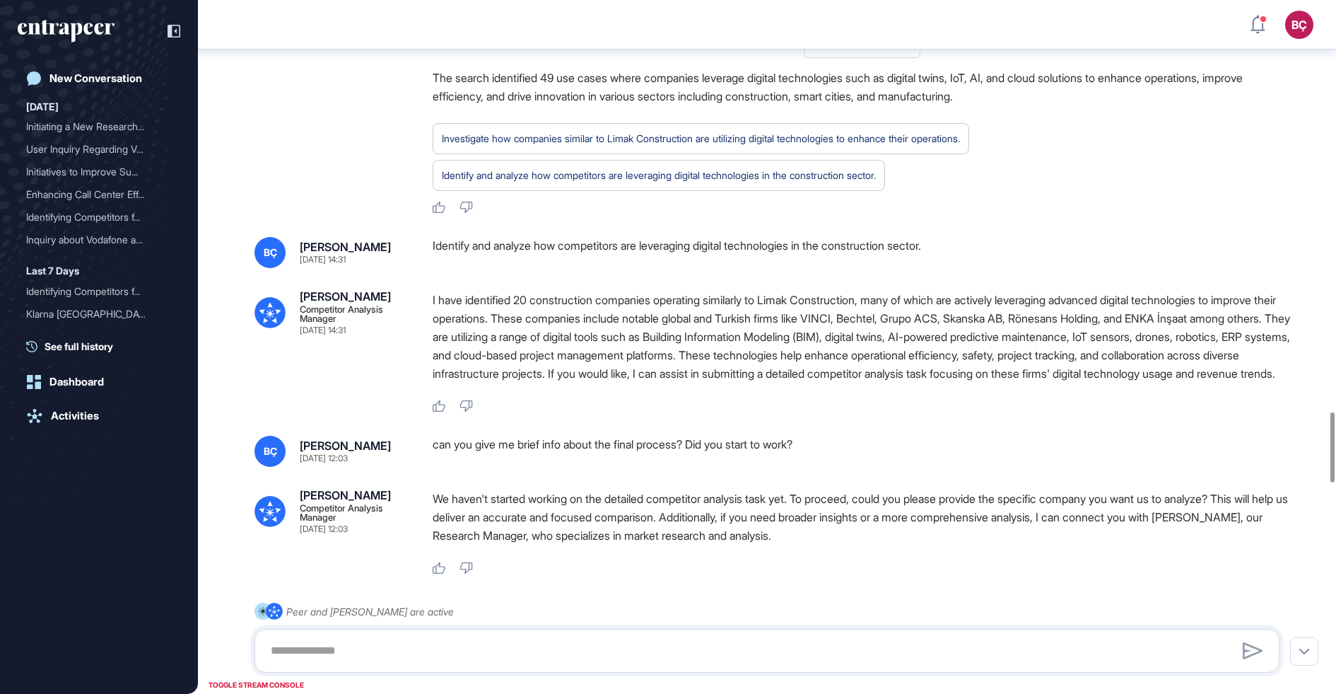
click at [664, 383] on p "I have identified 20 construction companies operating similarly to Limak Constr…" at bounding box center [862, 337] width 858 height 92
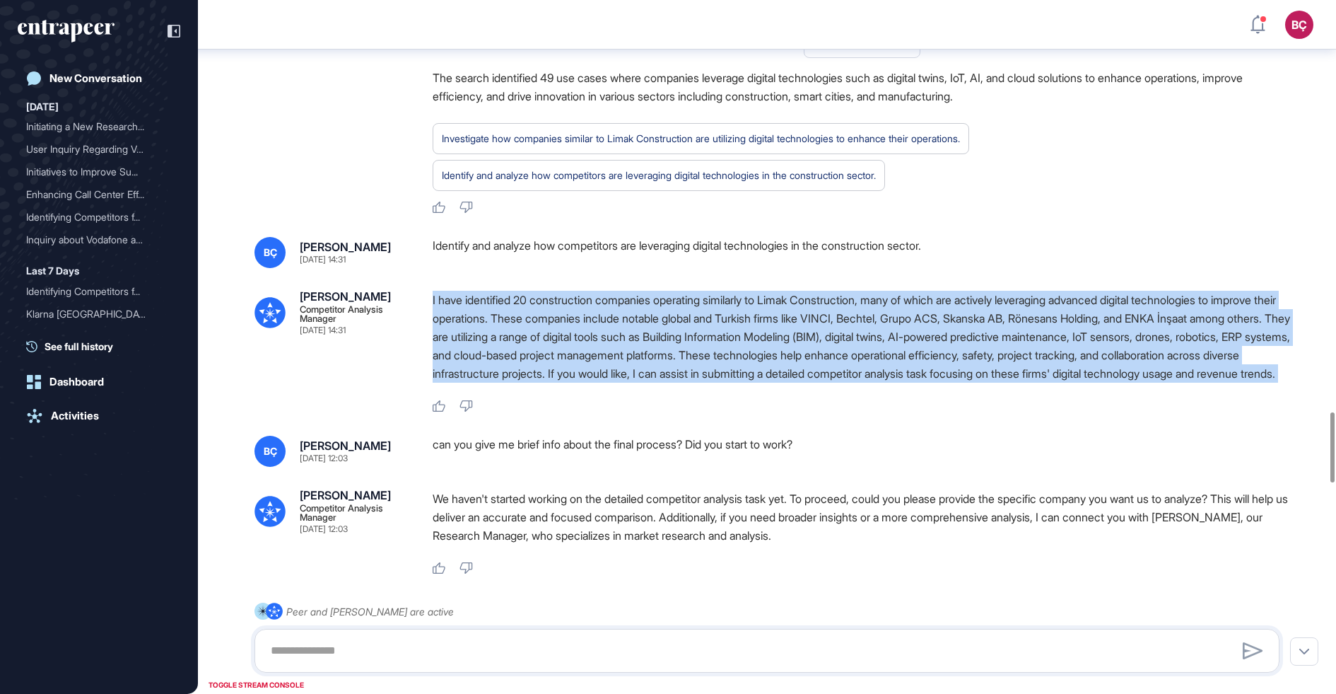
click at [664, 383] on p "I have identified 20 construction companies operating similarly to Limak Constr…" at bounding box center [862, 337] width 858 height 92
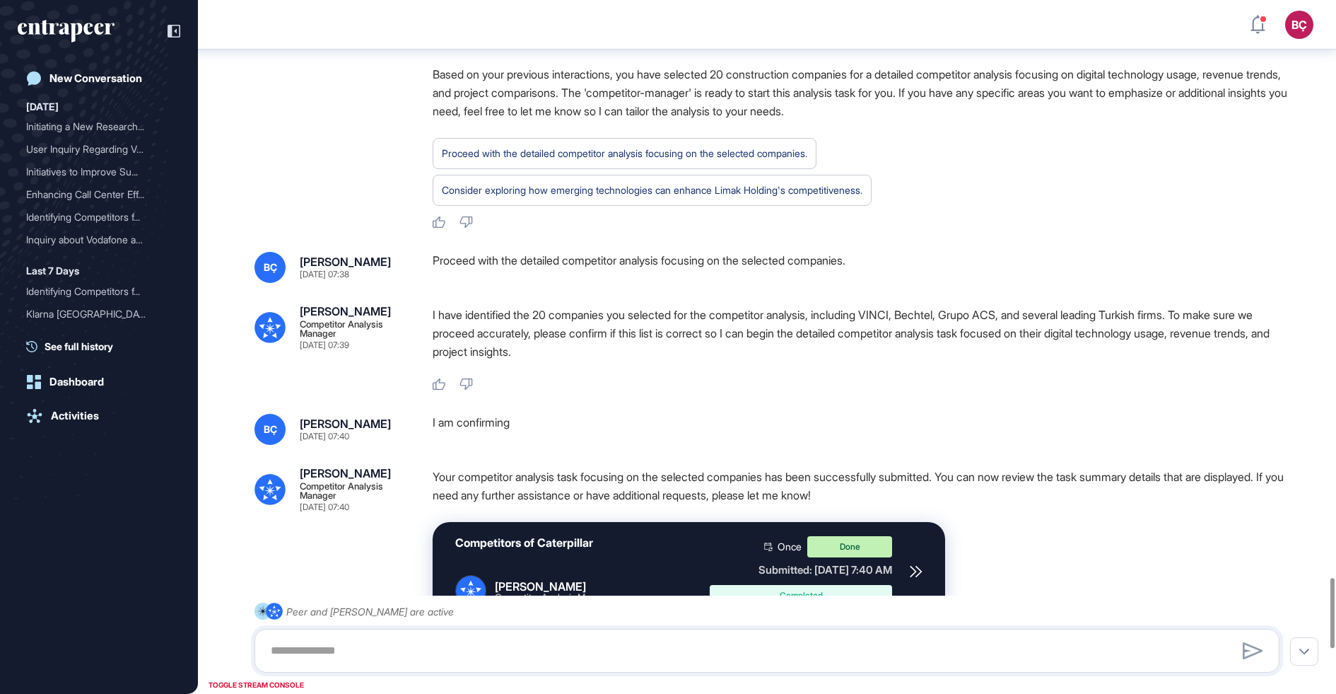
scroll to position [5737, 0]
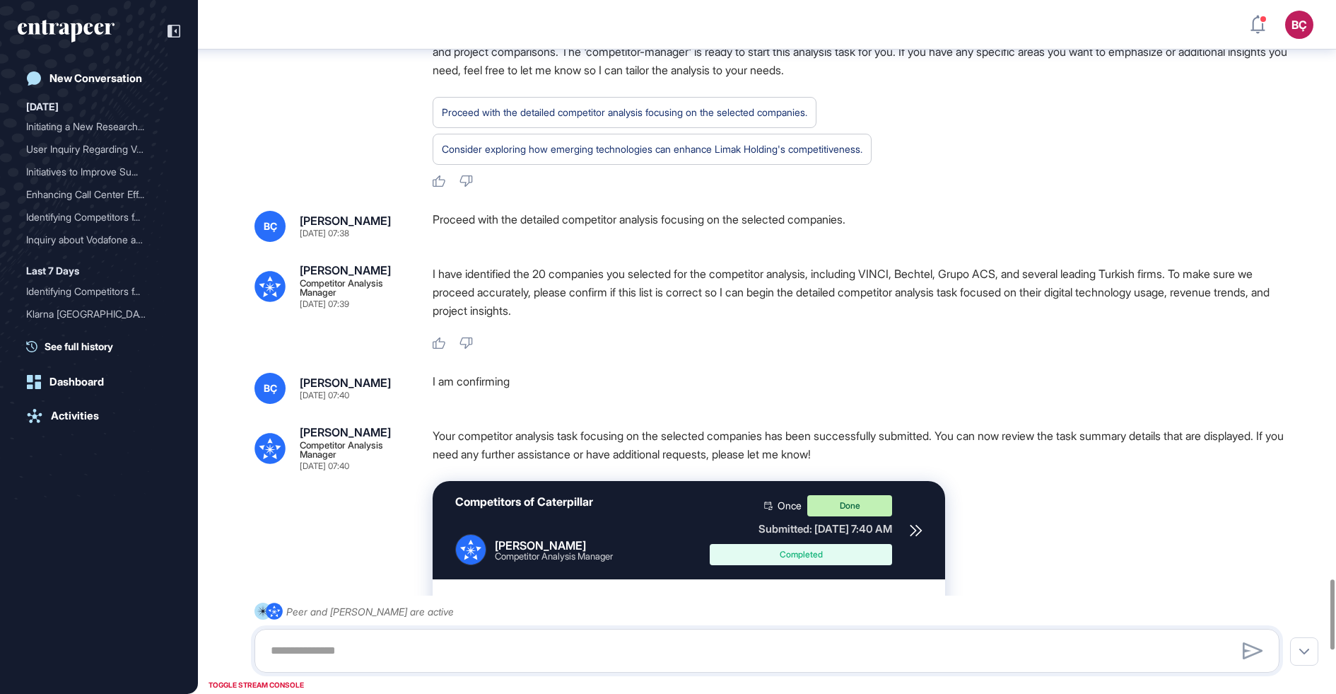
click at [600, 320] on p "I have identified the 20 companies you selected for the competitor analysis, in…" at bounding box center [862, 291] width 858 height 55
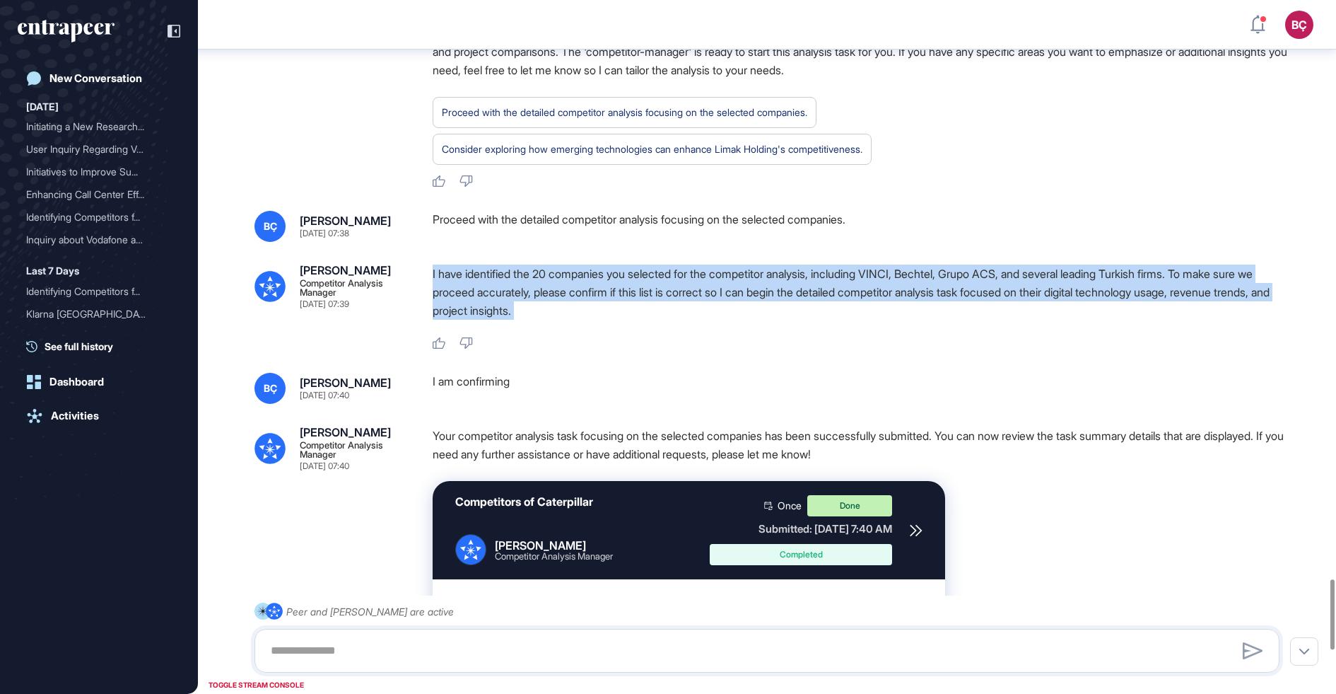
click at [600, 320] on p "I have identified the 20 companies you selected for the competitor analysis, in…" at bounding box center [862, 291] width 858 height 55
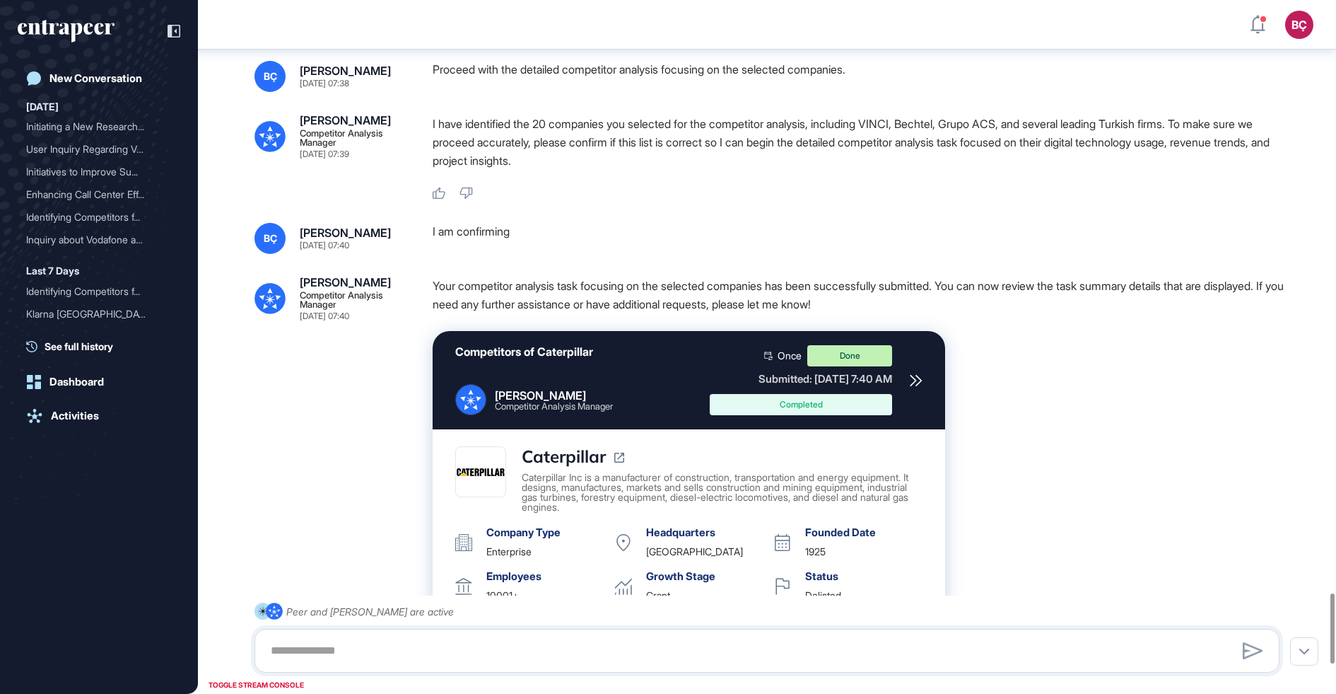
scroll to position [5899, 0]
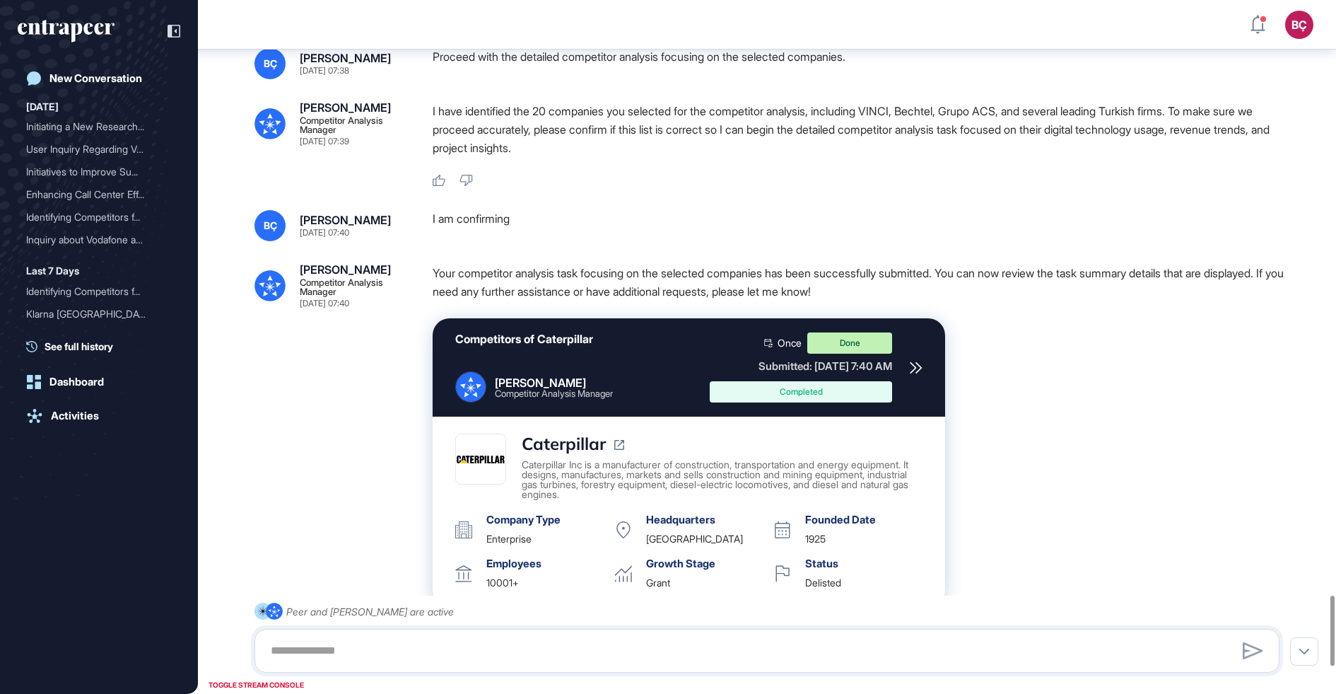
click at [597, 301] on p "Your competitor analysis task focusing on the selected companies has been succe…" at bounding box center [862, 282] width 858 height 37
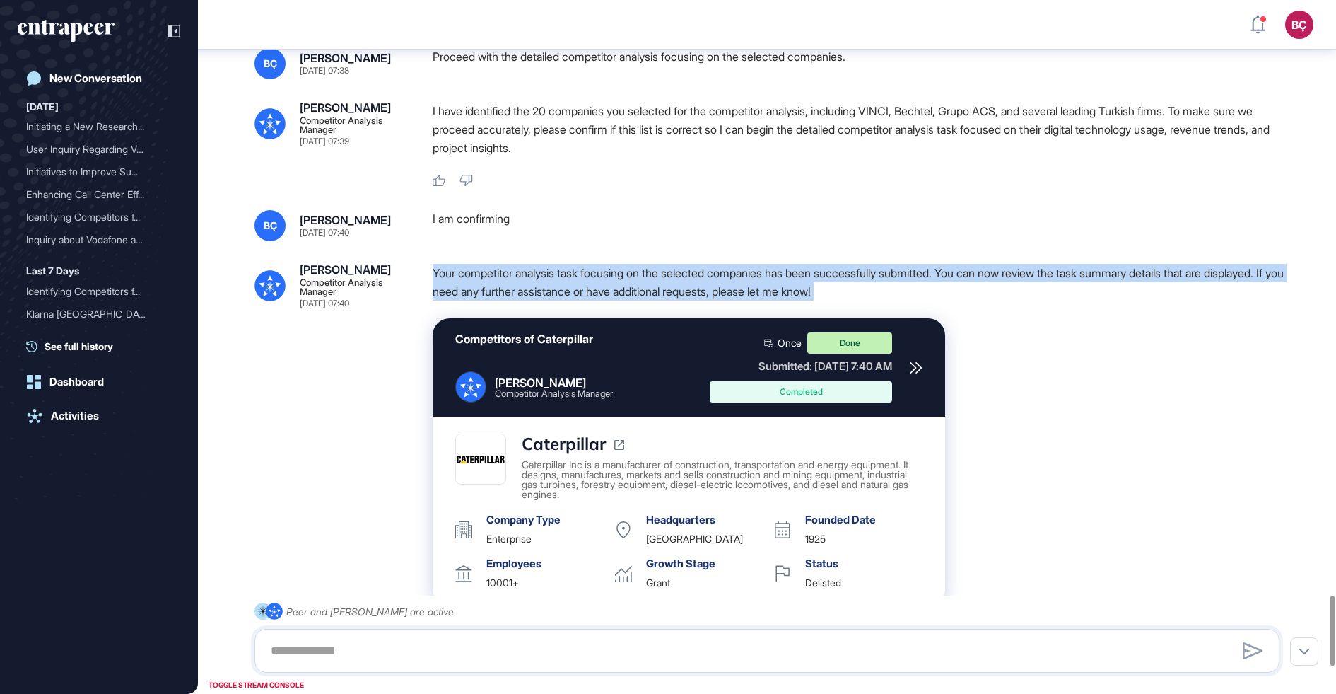
click at [595, 301] on p "Your competitor analysis task focusing on the selected companies has been succe…" at bounding box center [862, 282] width 858 height 37
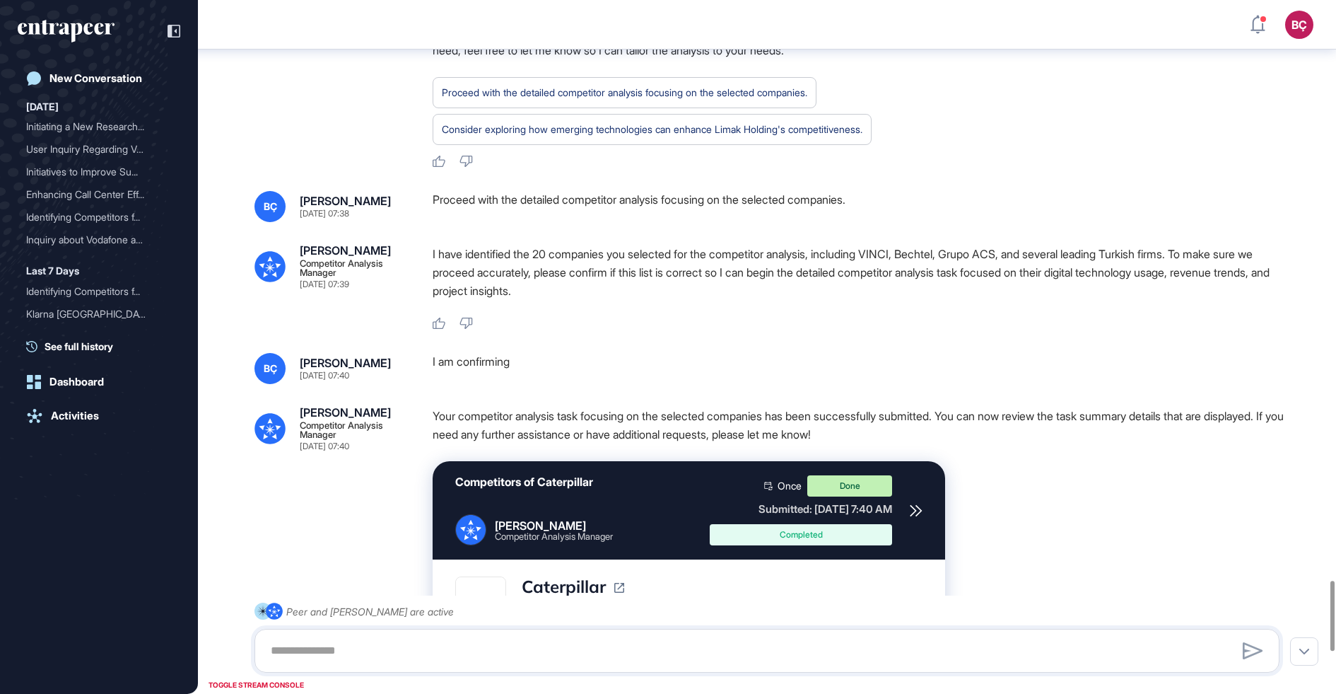
scroll to position [5752, 0]
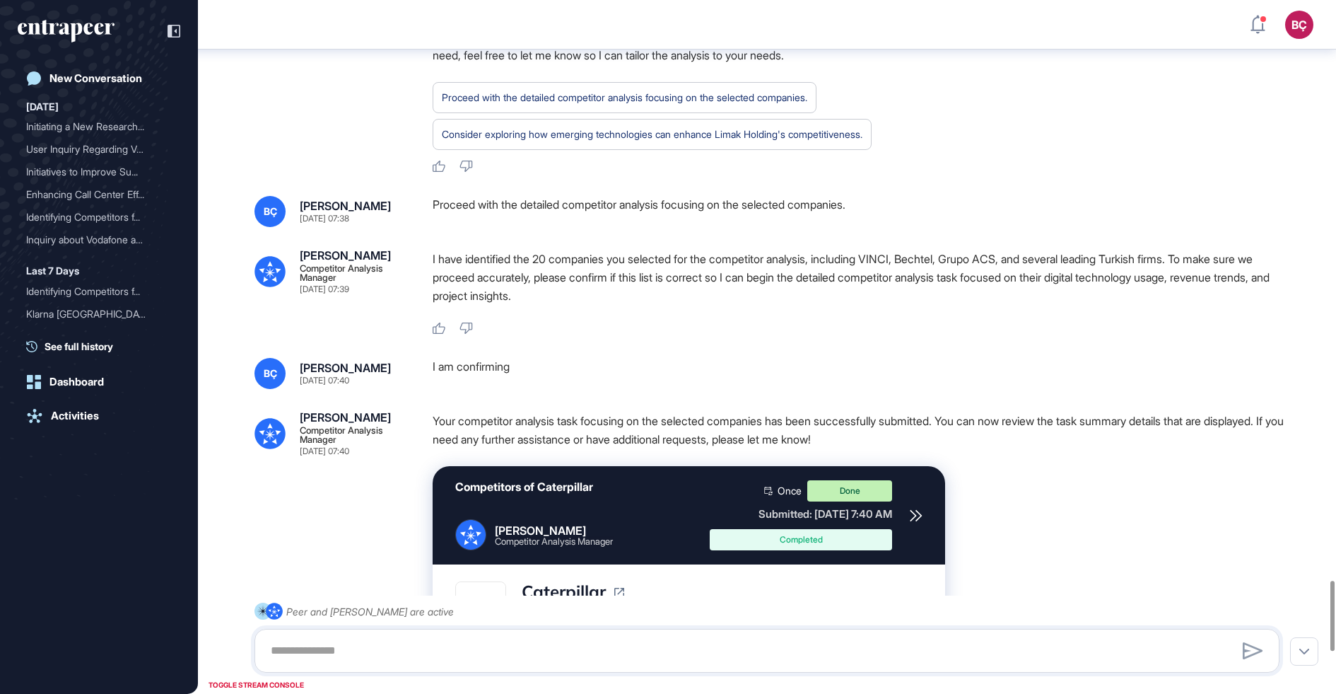
click at [449, 305] on p "I have identified the 20 companies you selected for the competitor analysis, in…" at bounding box center [862, 277] width 858 height 55
click at [414, 335] on div "Nash Competitor Analysis Manager Sep 11, 2025 07:39 I have identified the 20 co…" at bounding box center [767, 293] width 1025 height 86
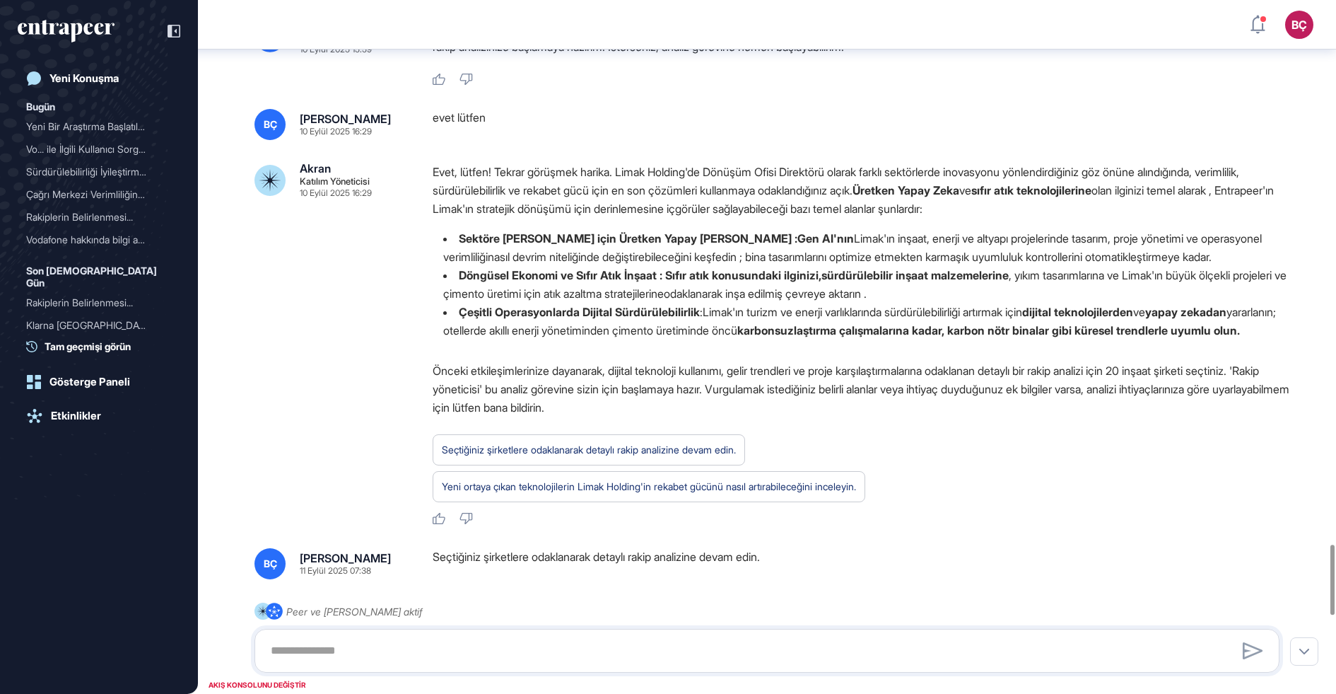
scroll to position [5466, 0]
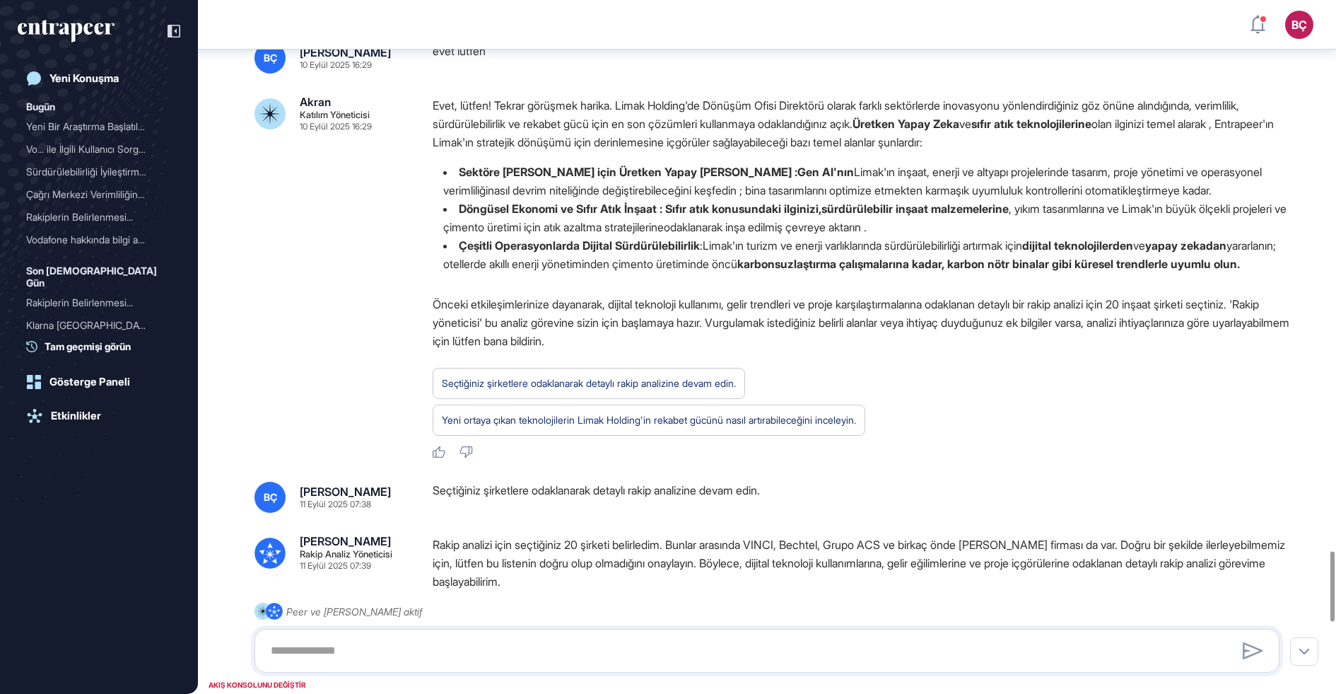
click at [688, 273] on li "Çeşitli Operasyonlarda Dijital Sürdürülebilirlik : Limak'ın turizm ve enerji va…" at bounding box center [862, 254] width 858 height 37
click at [566, 216] on font "Döngüsel Ekonomi ve Sıfır Atık İnşaat : Sıfır atık konusundaki ilginizi," at bounding box center [640, 209] width 363 height 14
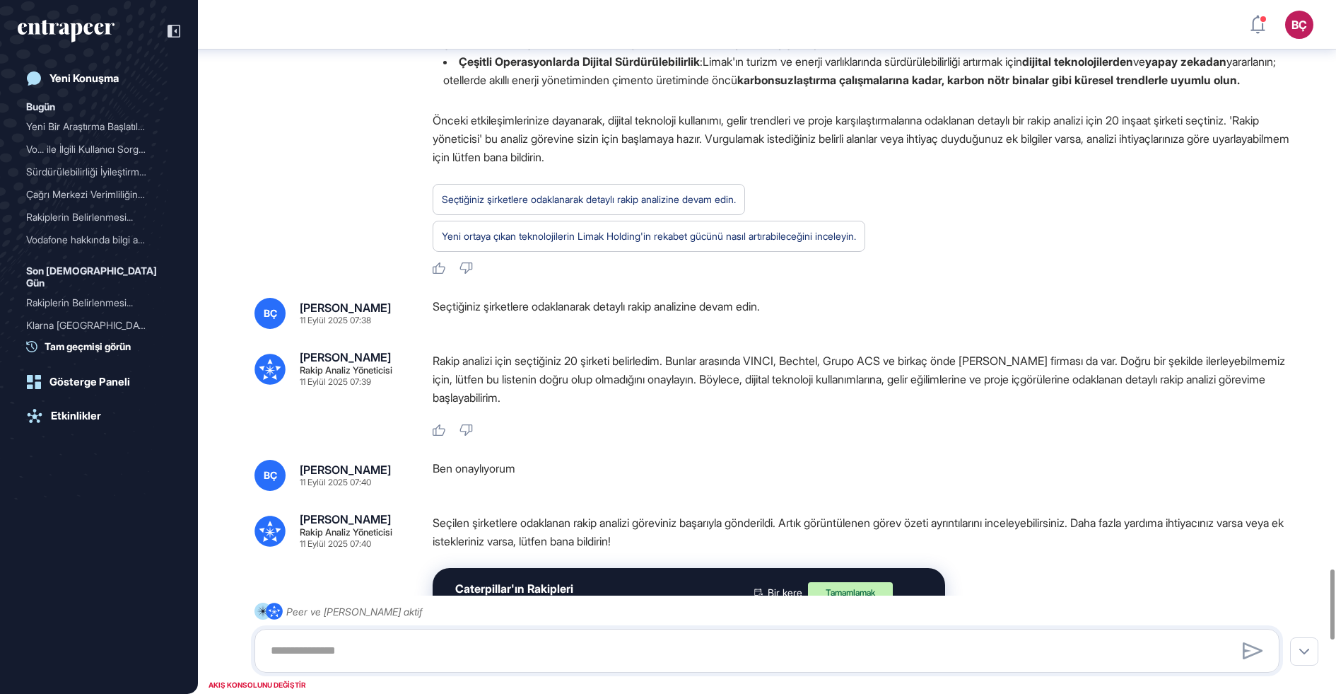
scroll to position [5657, 0]
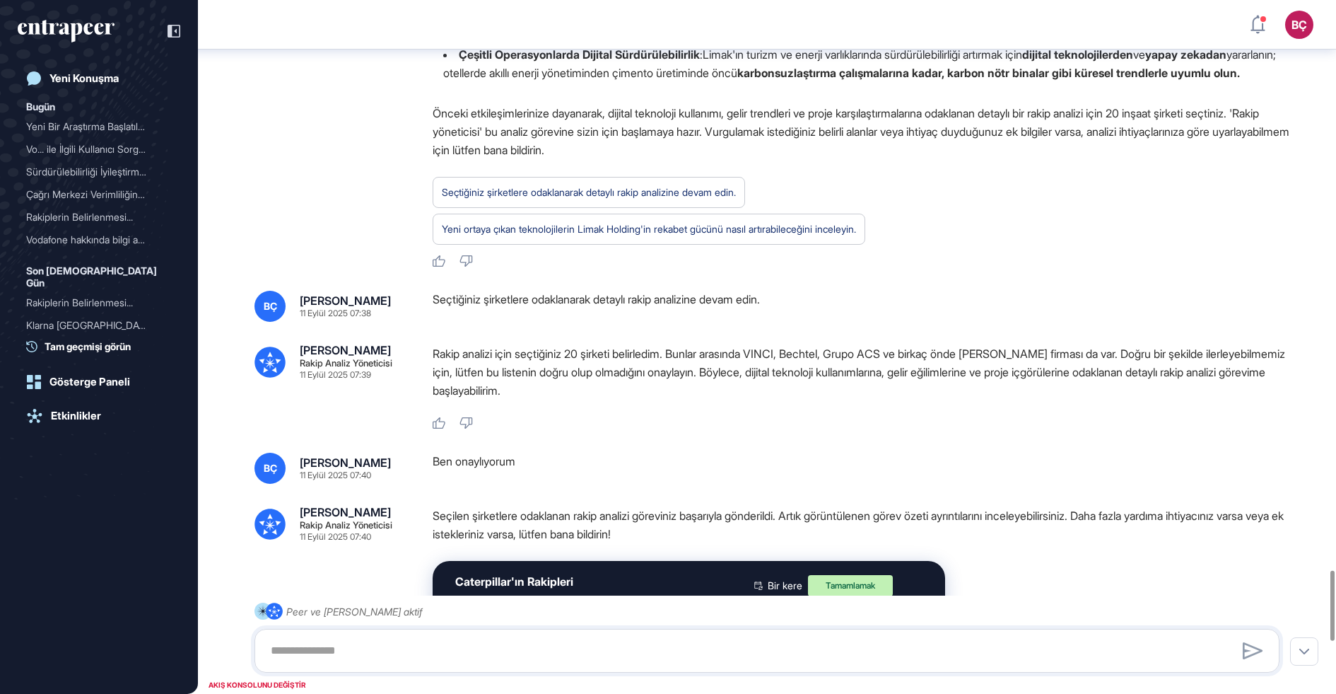
click at [537, 159] on p "Önceki etkileşimlerinize dayanarak, dijital teknoloji kullanımı, gelir trendler…" at bounding box center [862, 131] width 858 height 55
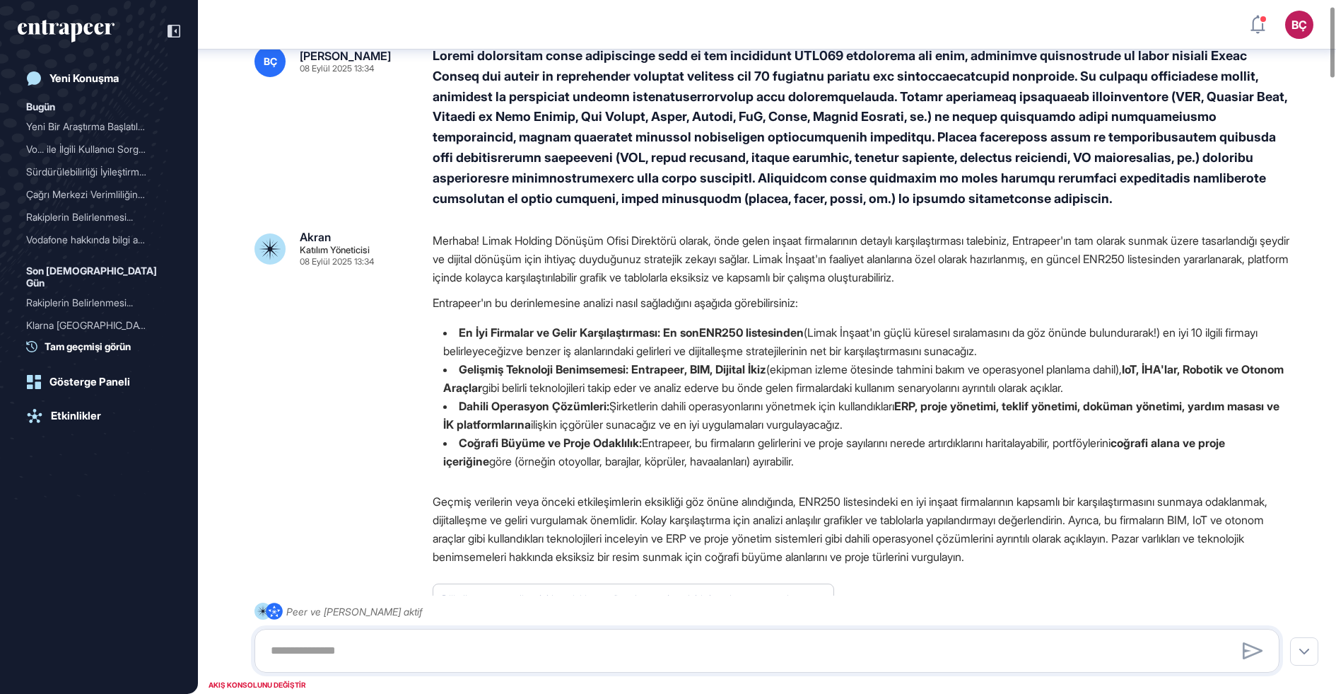
scroll to position [0, 0]
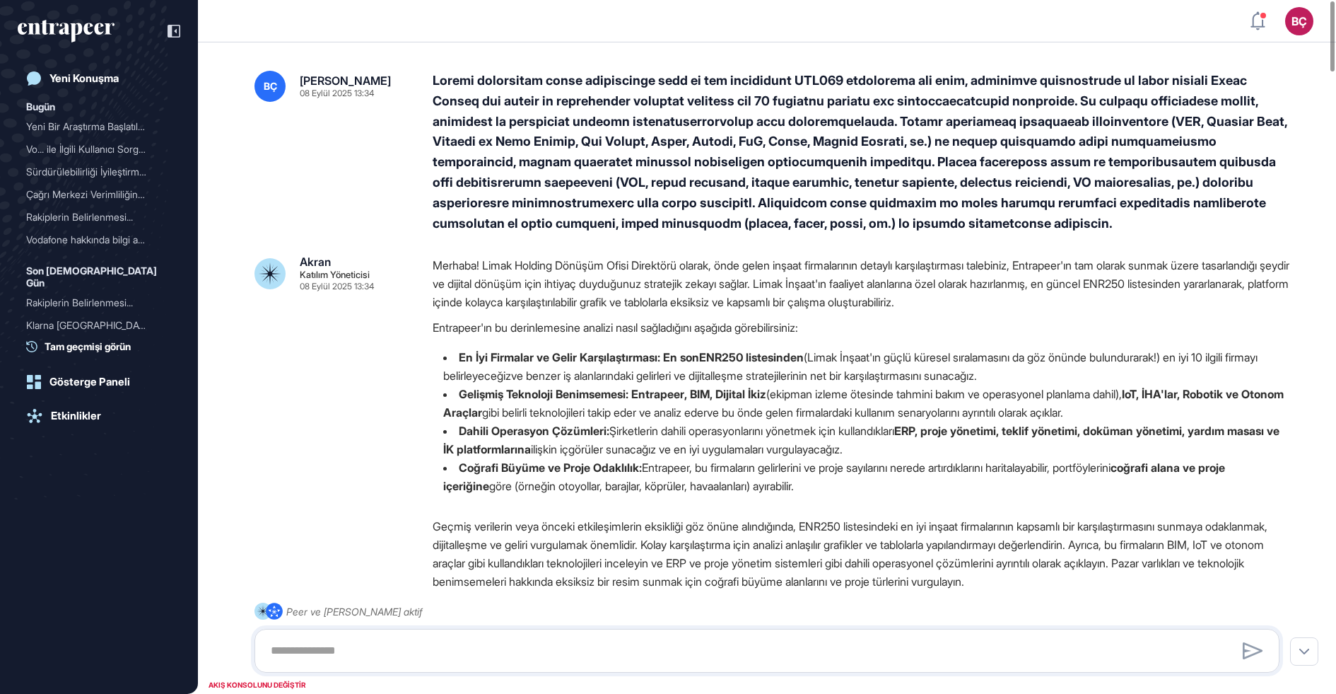
click at [439, 199] on font at bounding box center [860, 152] width 855 height 158
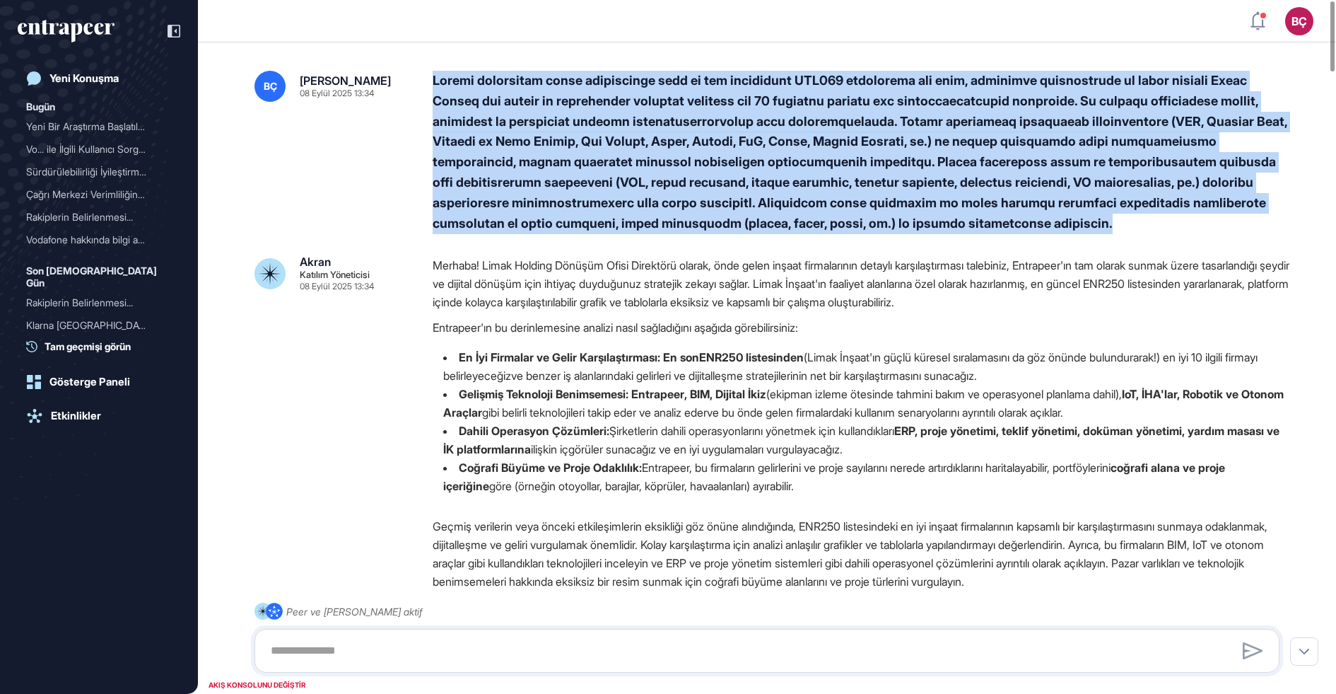
click at [439, 199] on font at bounding box center [860, 152] width 855 height 158
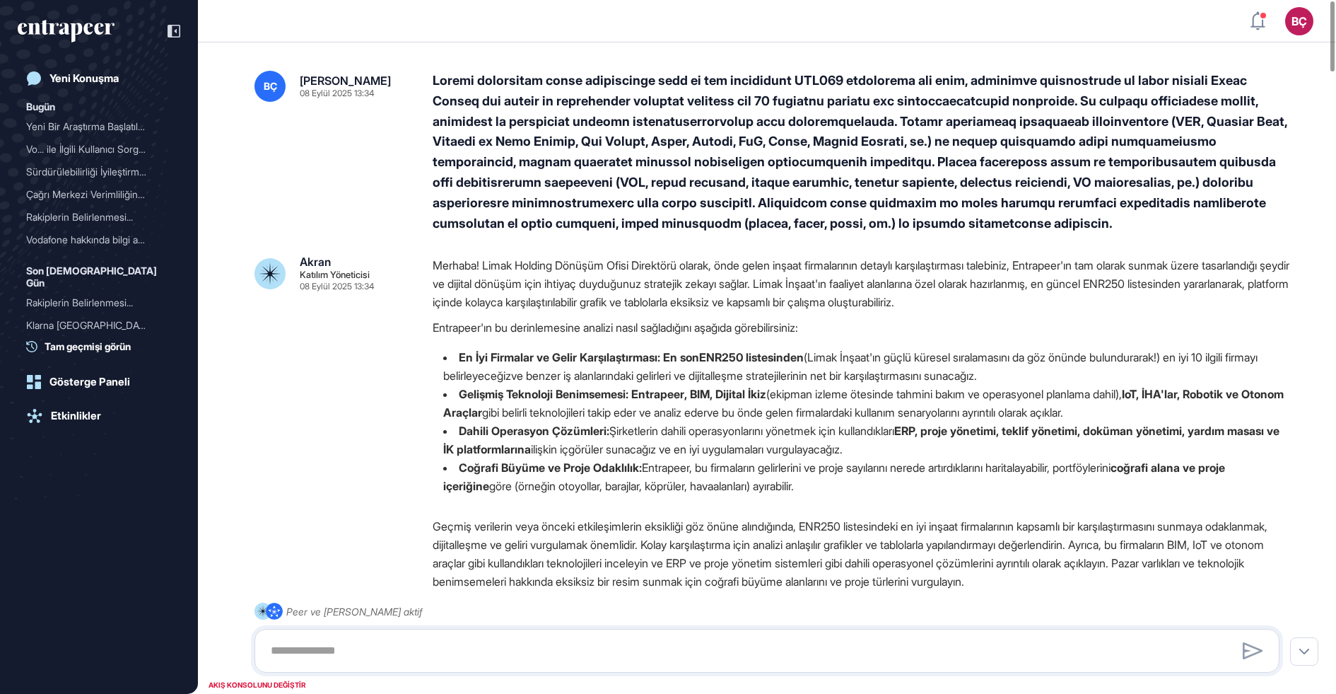
click at [325, 199] on div "BÇ Beril Çiftci 08 Eylül 2025 13:34" at bounding box center [767, 152] width 1025 height 163
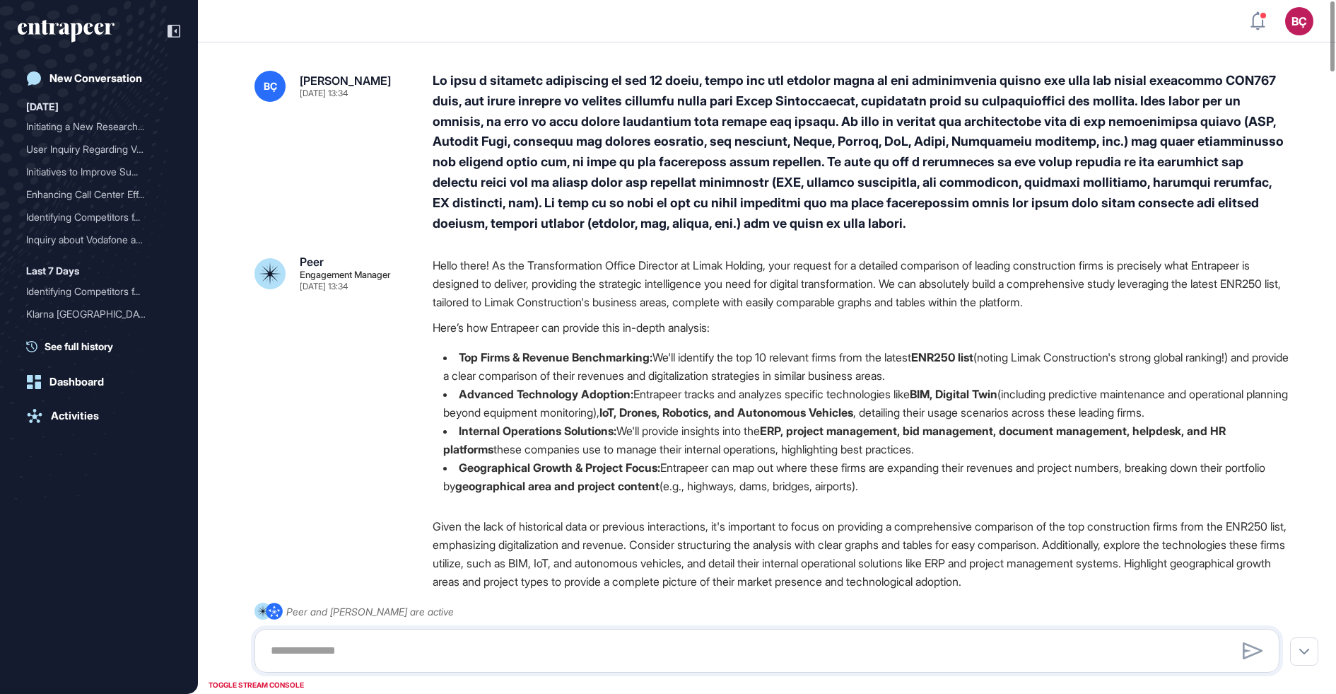
click at [445, 136] on div at bounding box center [862, 152] width 858 height 163
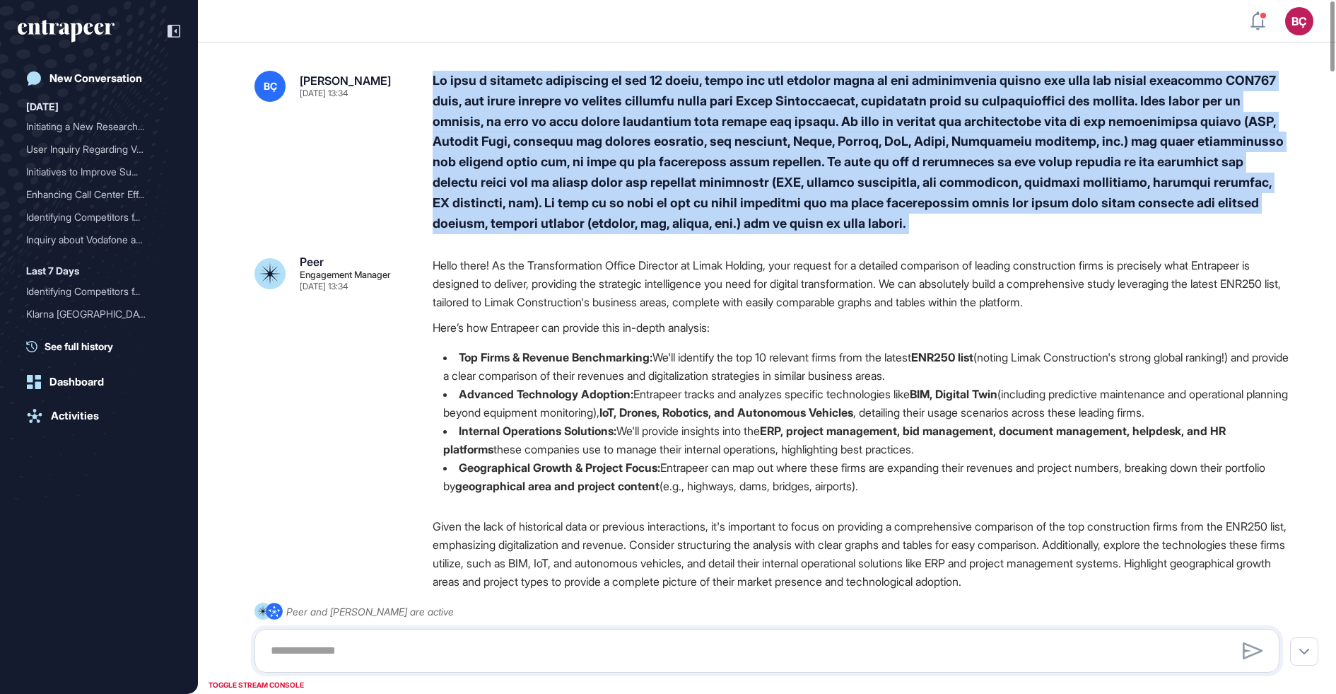
click at [445, 136] on div at bounding box center [862, 152] width 858 height 163
copy div "We want a detailed comparison of top 10 firms, which are the leading firms in t…"
click at [445, 136] on div at bounding box center [862, 152] width 858 height 163
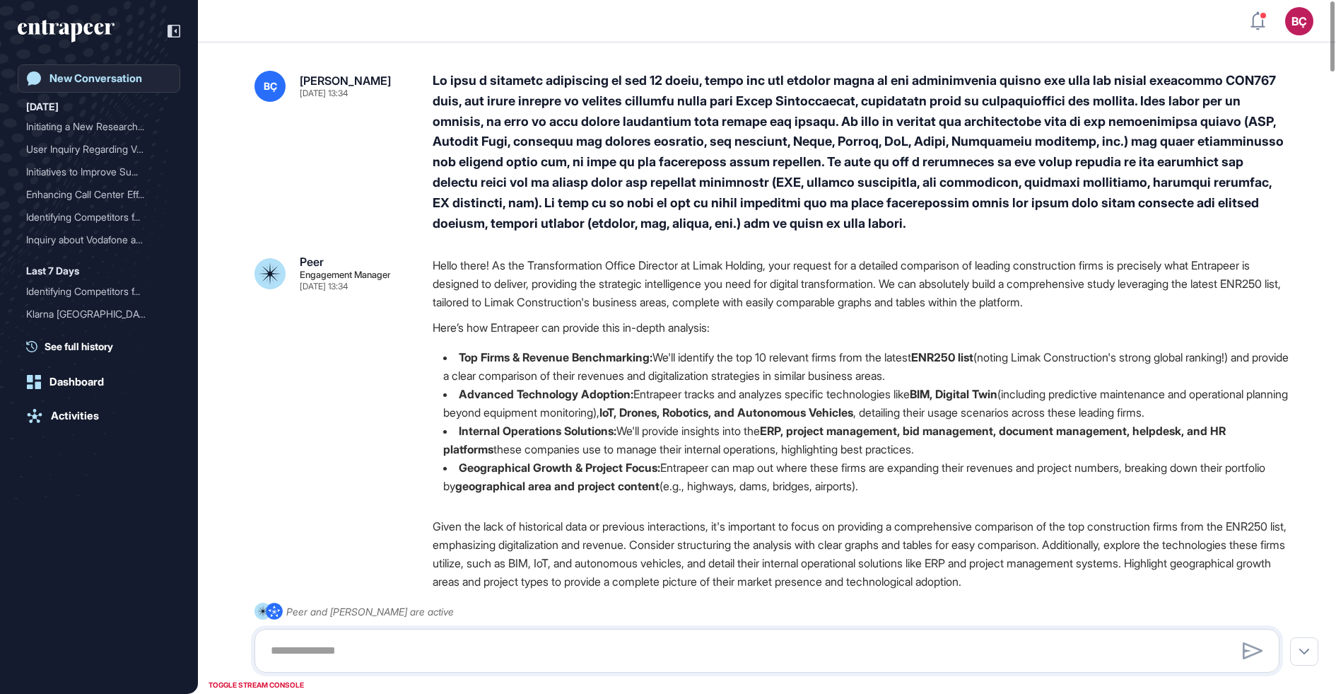
click at [62, 78] on div "New Conversation" at bounding box center [95, 78] width 93 height 13
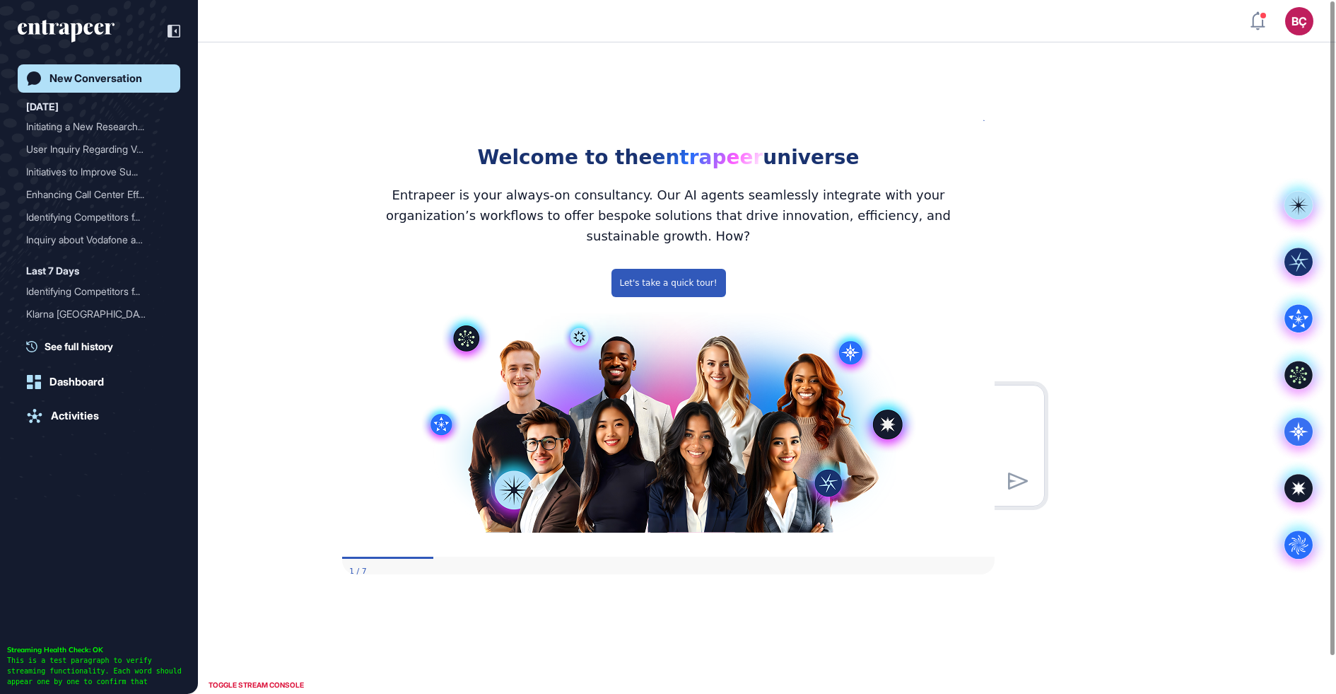
click at [983, 121] on icon "Close Preview" at bounding box center [986, 118] width 6 height 6
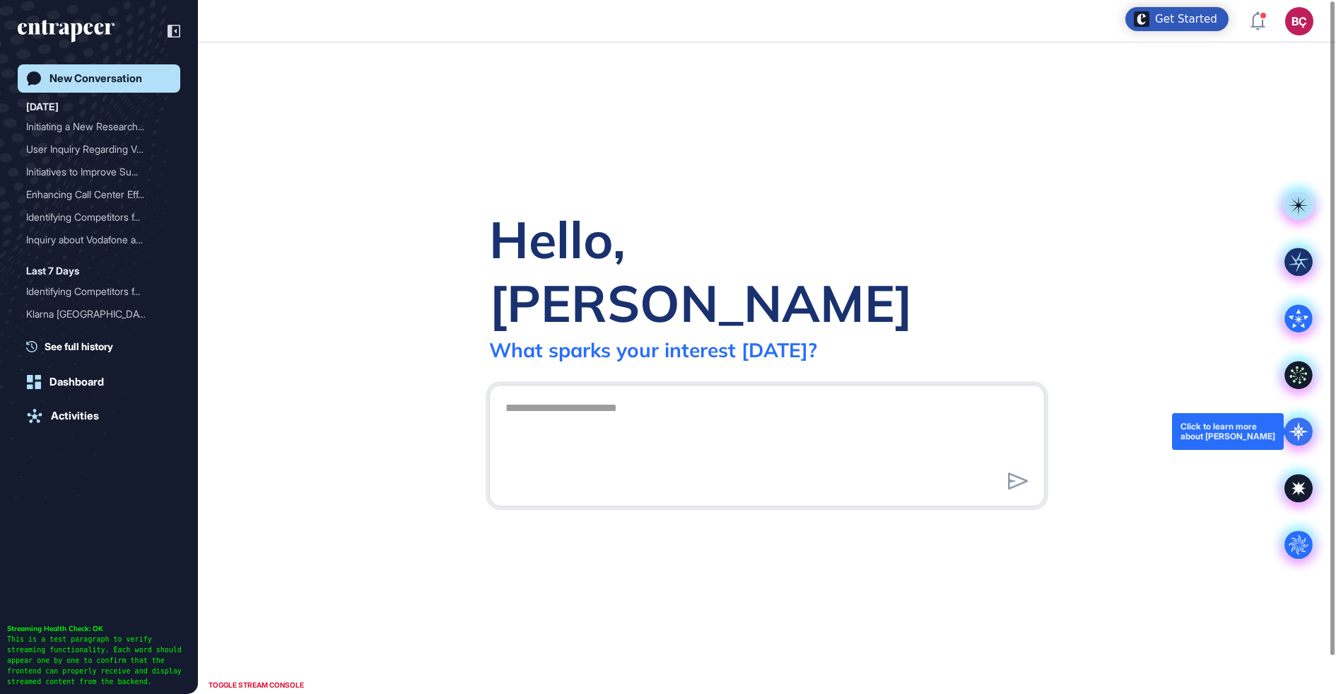
click at [1294, 443] on icon at bounding box center [1299, 431] width 28 height 28
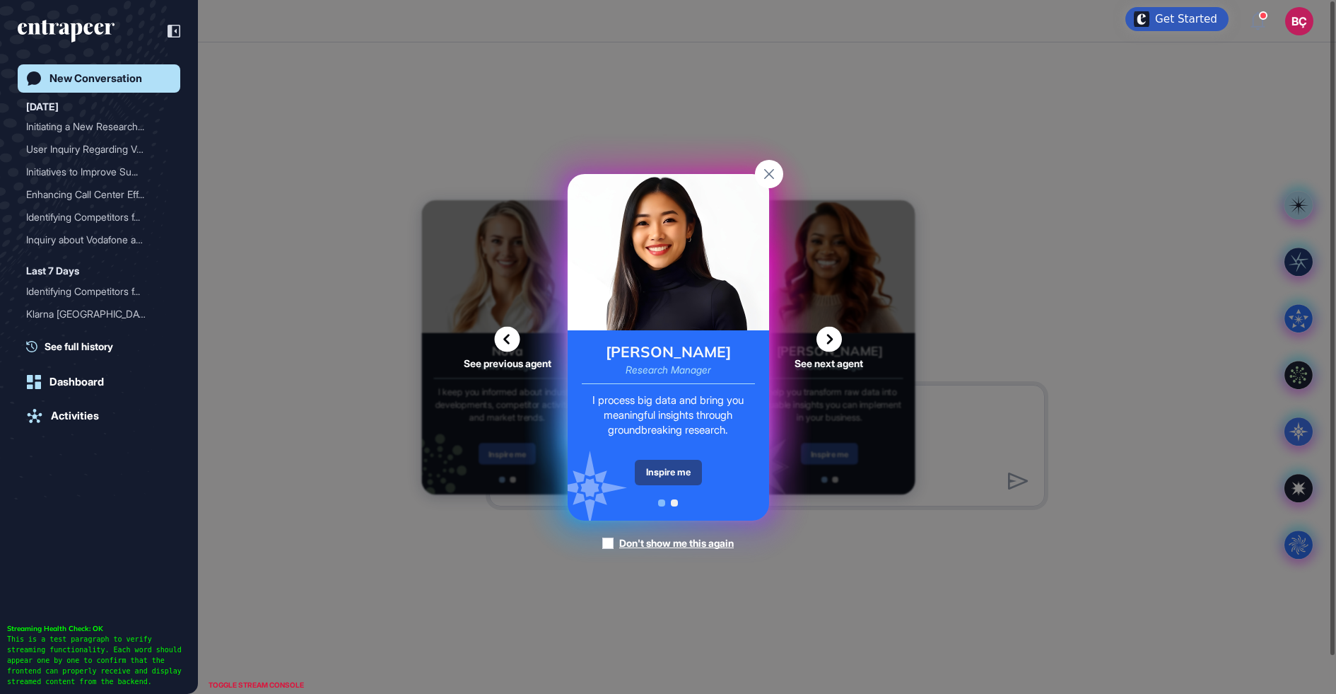
click at [661, 472] on div "Inspire me" at bounding box center [668, 472] width 67 height 25
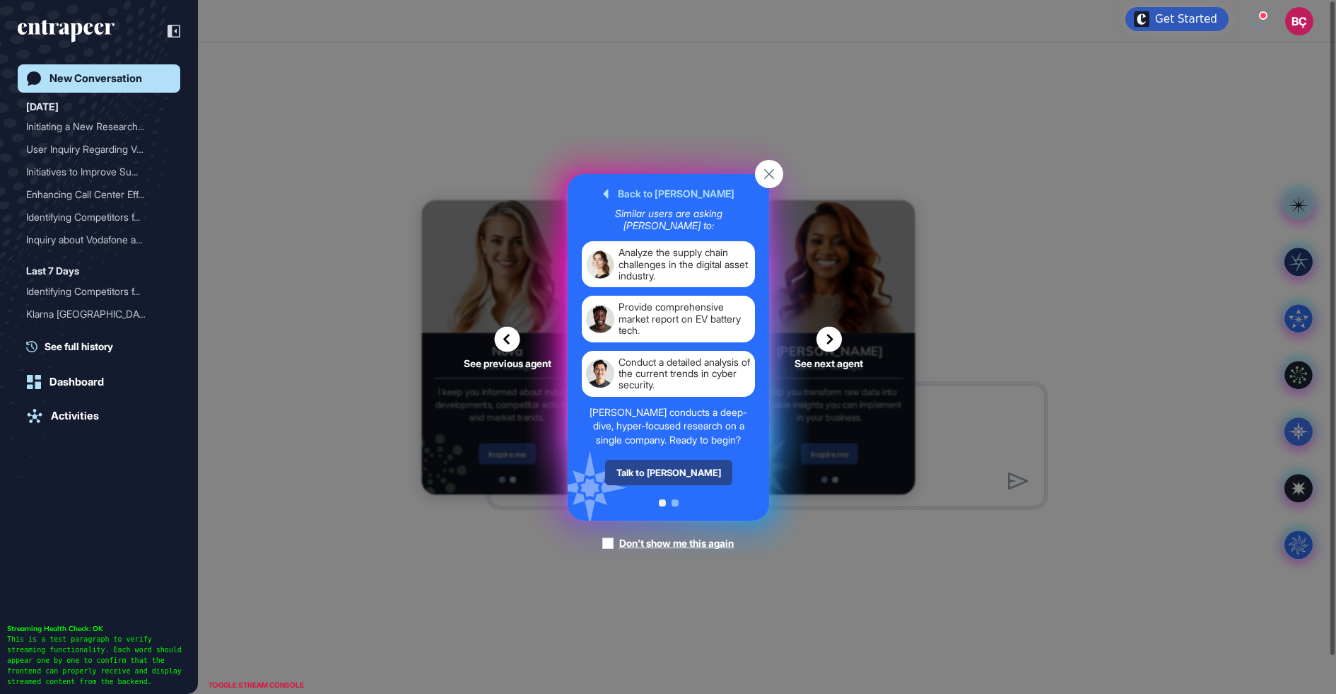
click at [645, 469] on div "Talk to Reese" at bounding box center [668, 472] width 127 height 25
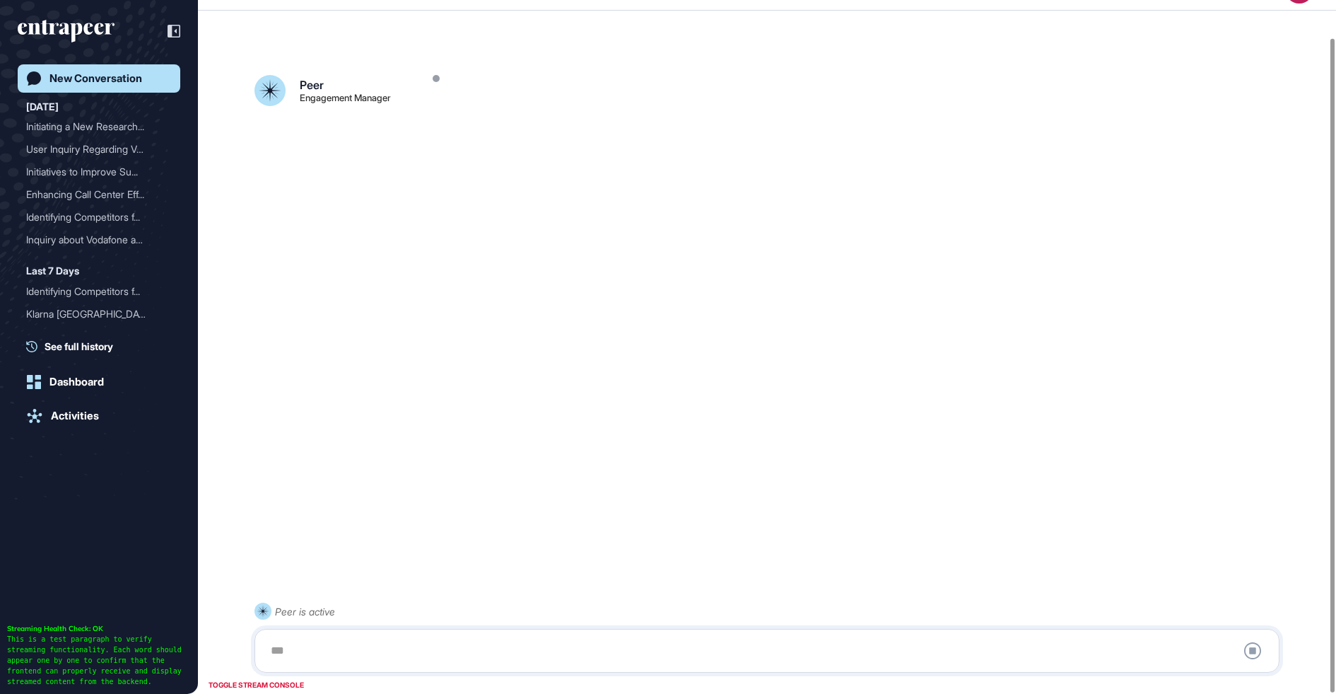
scroll to position [39, 0]
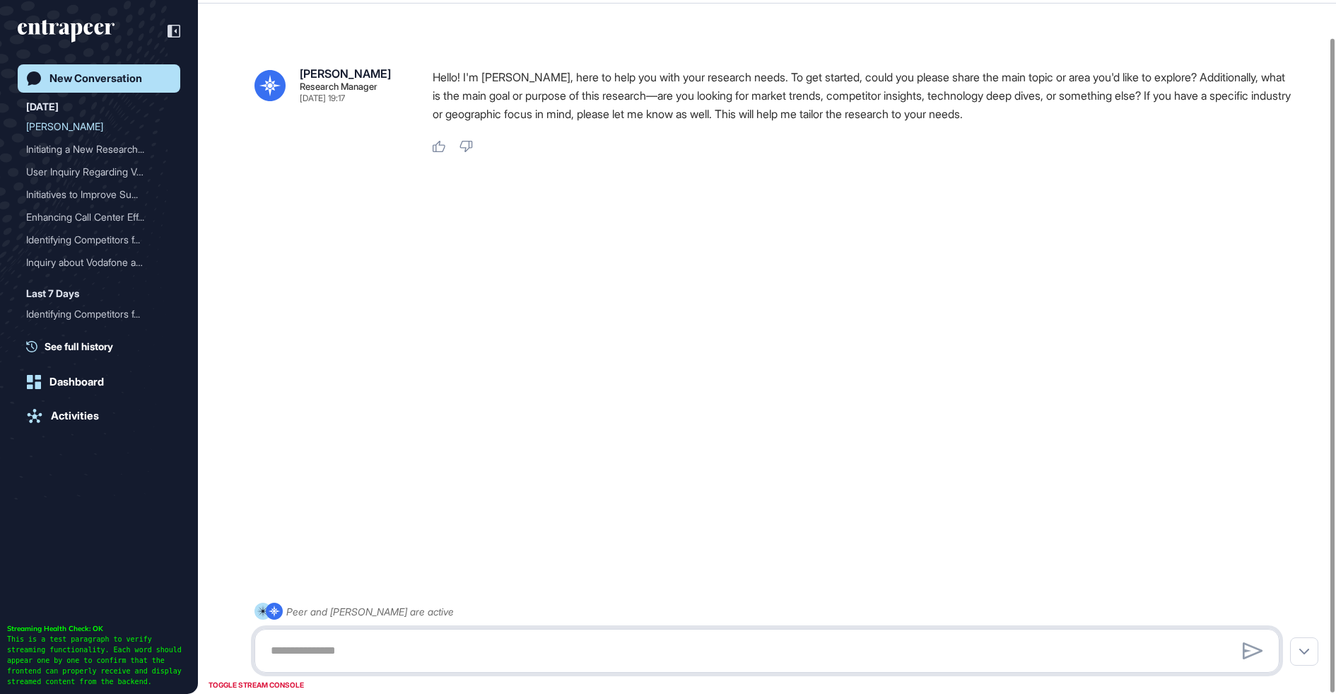
click at [333, 654] on textarea at bounding box center [767, 650] width 1010 height 28
paste textarea "**********"
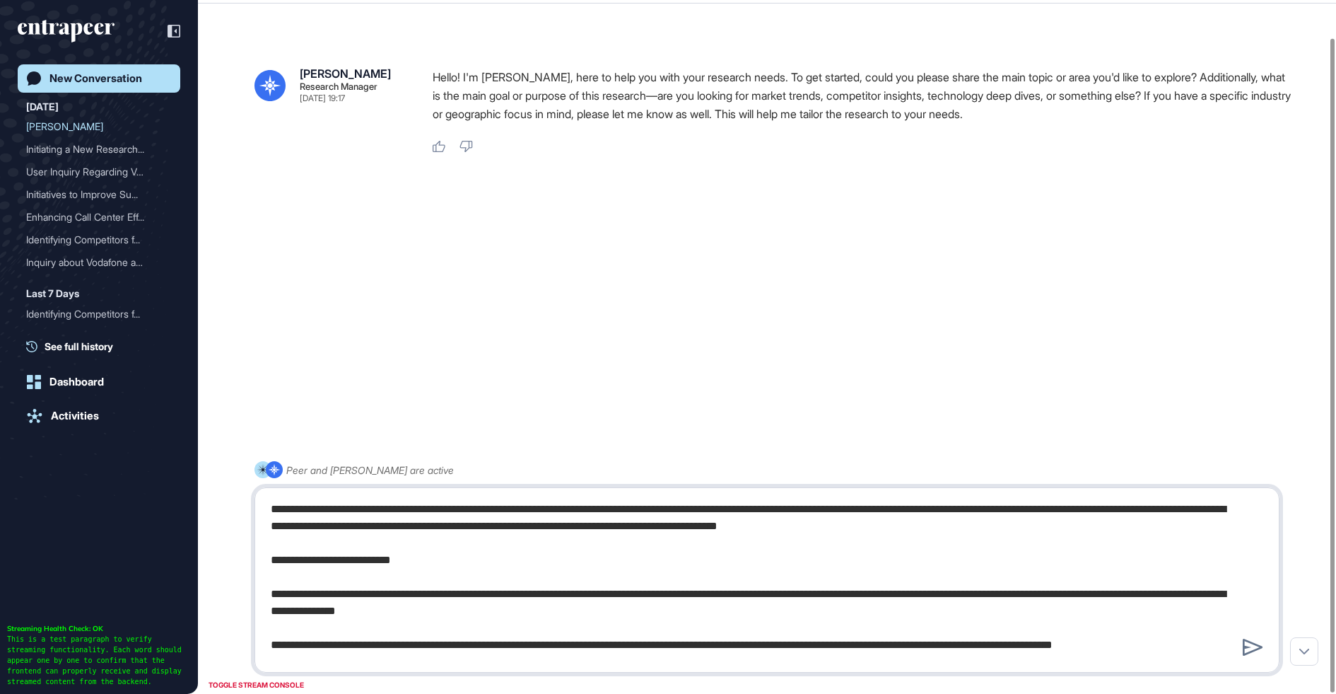
scroll to position [62, 0]
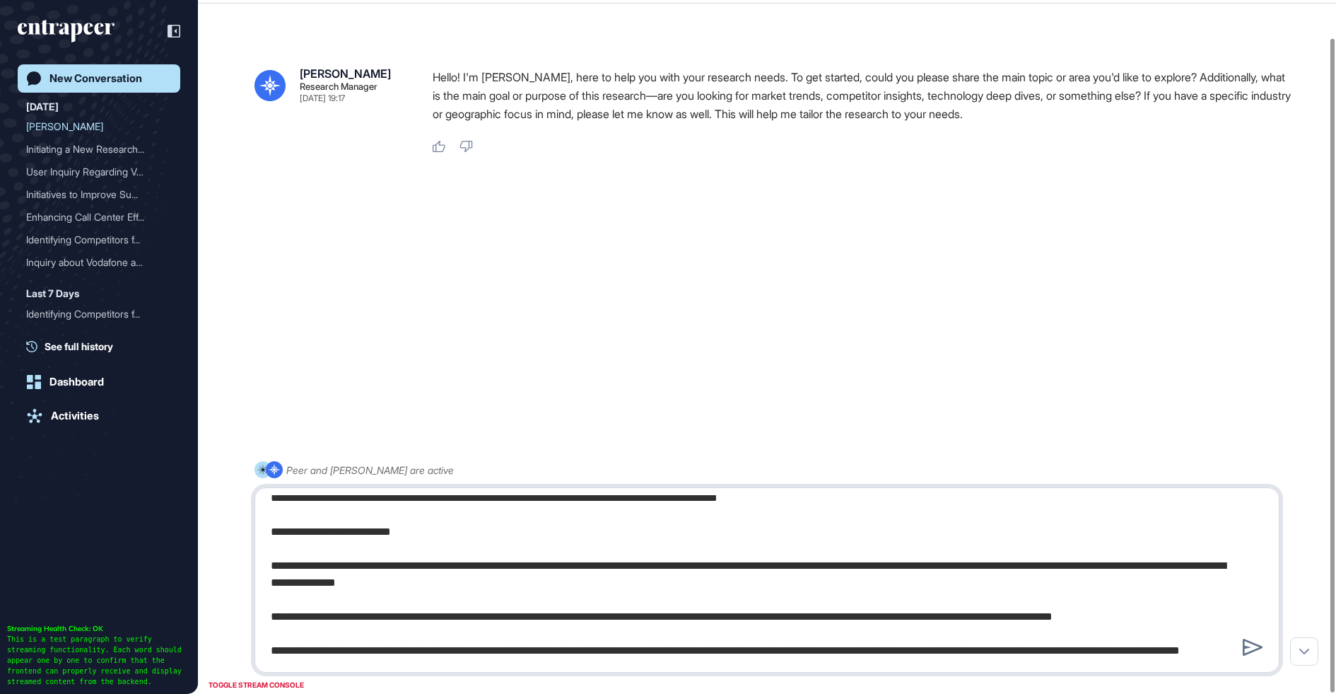
click at [515, 651] on textarea "**********" at bounding box center [767, 580] width 1010 height 170
type textarea "**********"
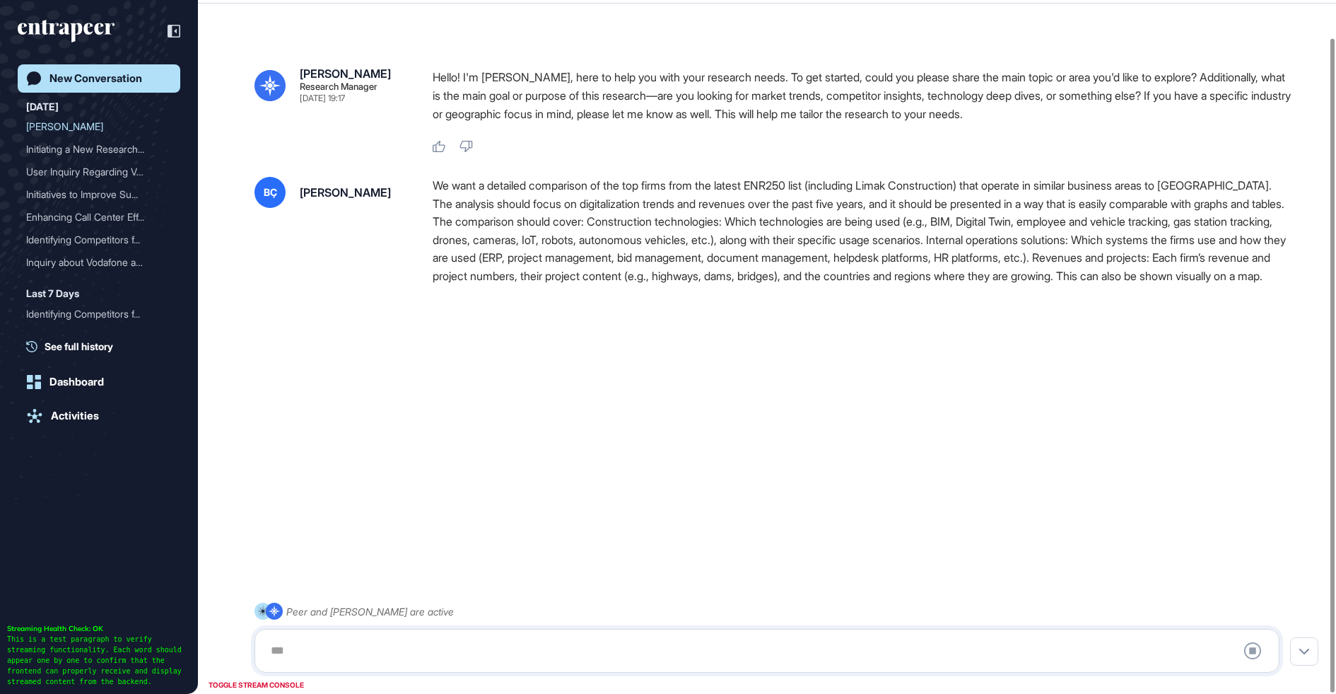
scroll to position [0, 0]
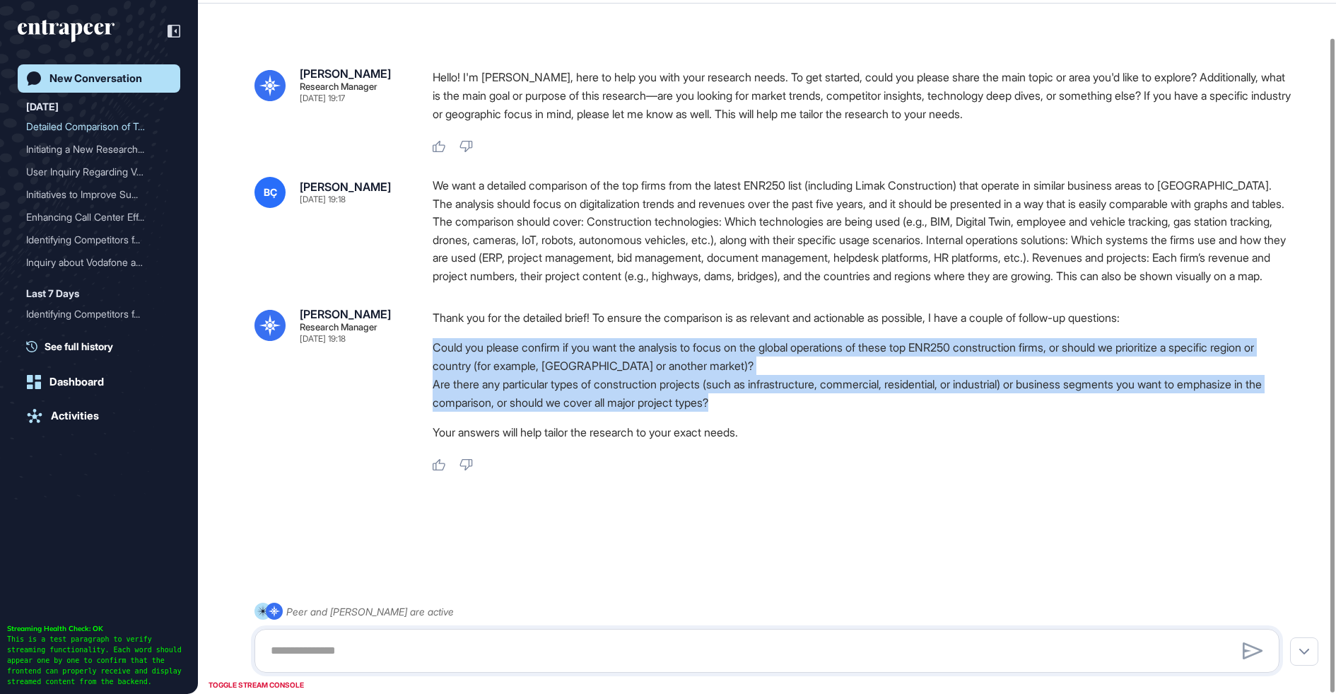
drag, startPoint x: 779, startPoint y: 419, endPoint x: 432, endPoint y: 366, distance: 351.2
click at [431, 366] on div "Reese Research Manager Sep 15, 2025 19:18 Thank you for the detailed brief! To …" at bounding box center [767, 389] width 1025 height 163
copy ol "Could you please confirm if you want the analysis to focus on the global operat…"
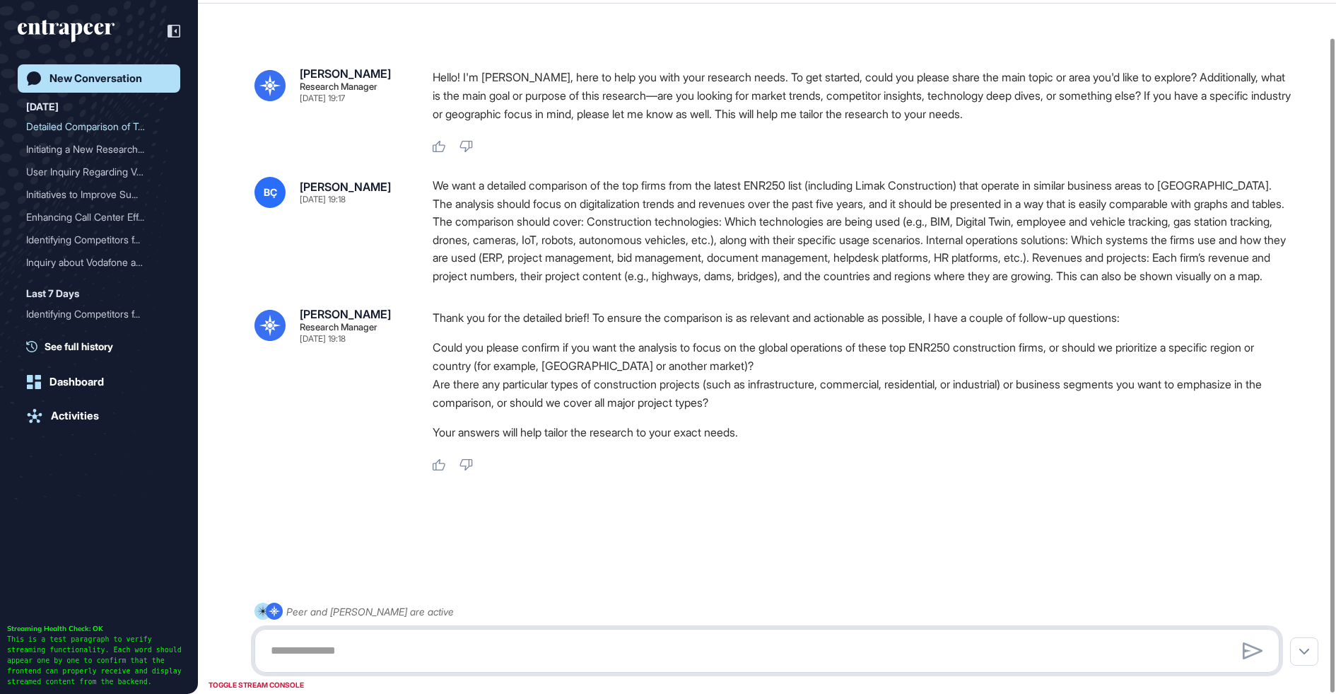
click at [411, 653] on textarea at bounding box center [767, 650] width 1010 height 28
paste textarea "**********"
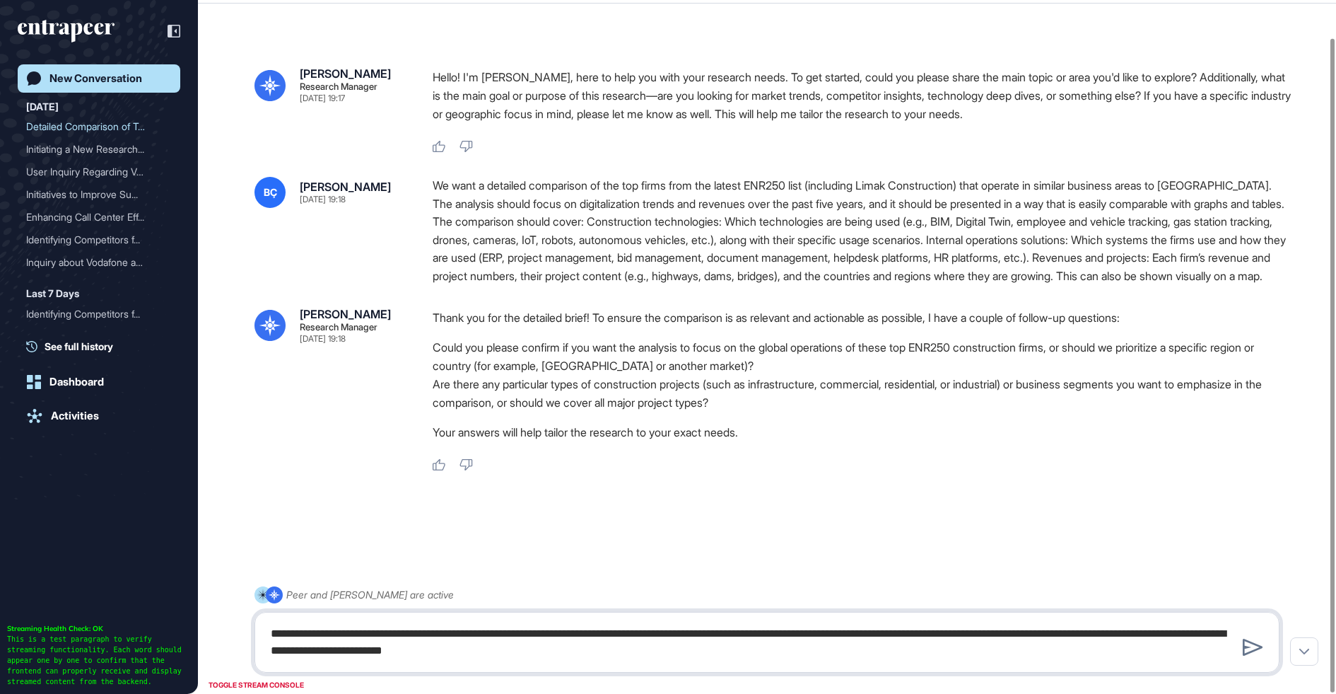
type textarea "**********"
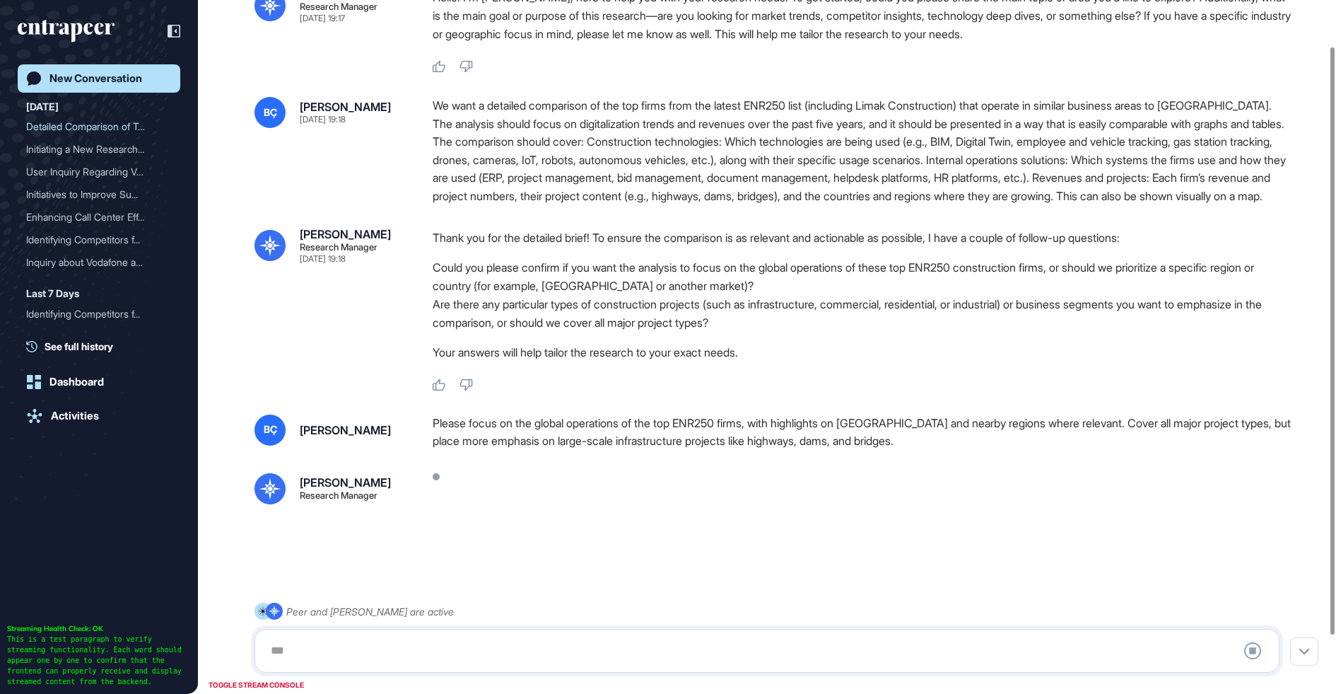
scroll to position [122, 0]
click at [599, 409] on div "Reese Research Manager Sep 15, 2025 19:17 Hello! I'm Reese, here to help you wi…" at bounding box center [767, 295] width 1138 height 717
click at [597, 430] on div "Please focus on the global operations of the top ENR250 firms, with highlights …" at bounding box center [862, 432] width 858 height 36
click at [617, 430] on div "Please focus on the global operations of the top ENR250 firms, with highlights …" at bounding box center [862, 432] width 858 height 36
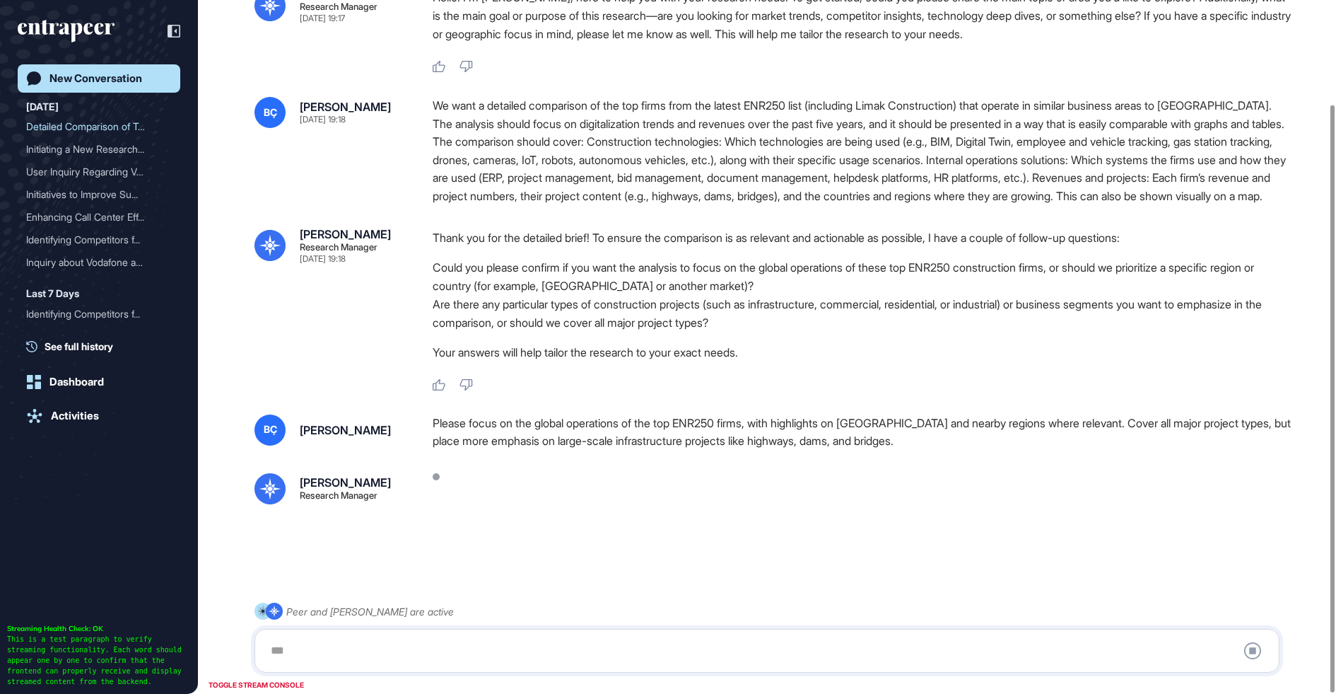
click at [617, 430] on div "Please focus on the global operations of the top ENR250 firms, with highlights …" at bounding box center [862, 432] width 858 height 36
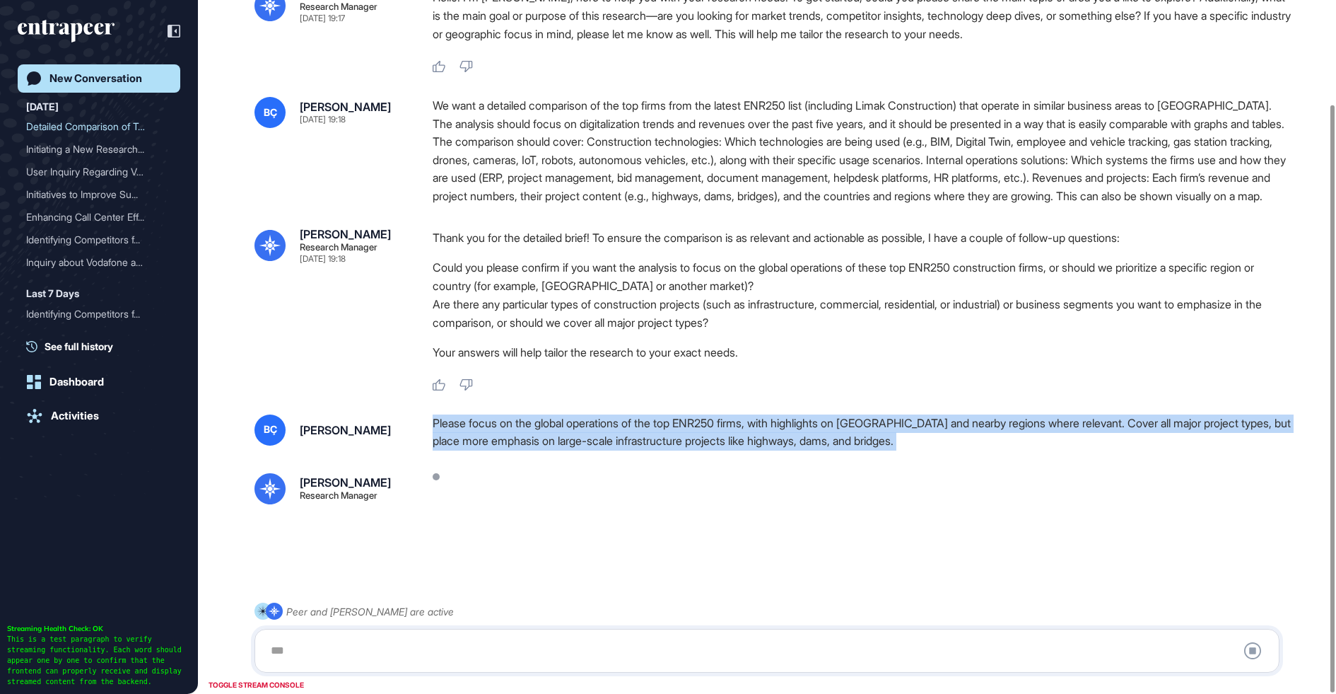
click at [617, 430] on div "Please focus on the global operations of the top ENR250 firms, with highlights …" at bounding box center [862, 432] width 858 height 36
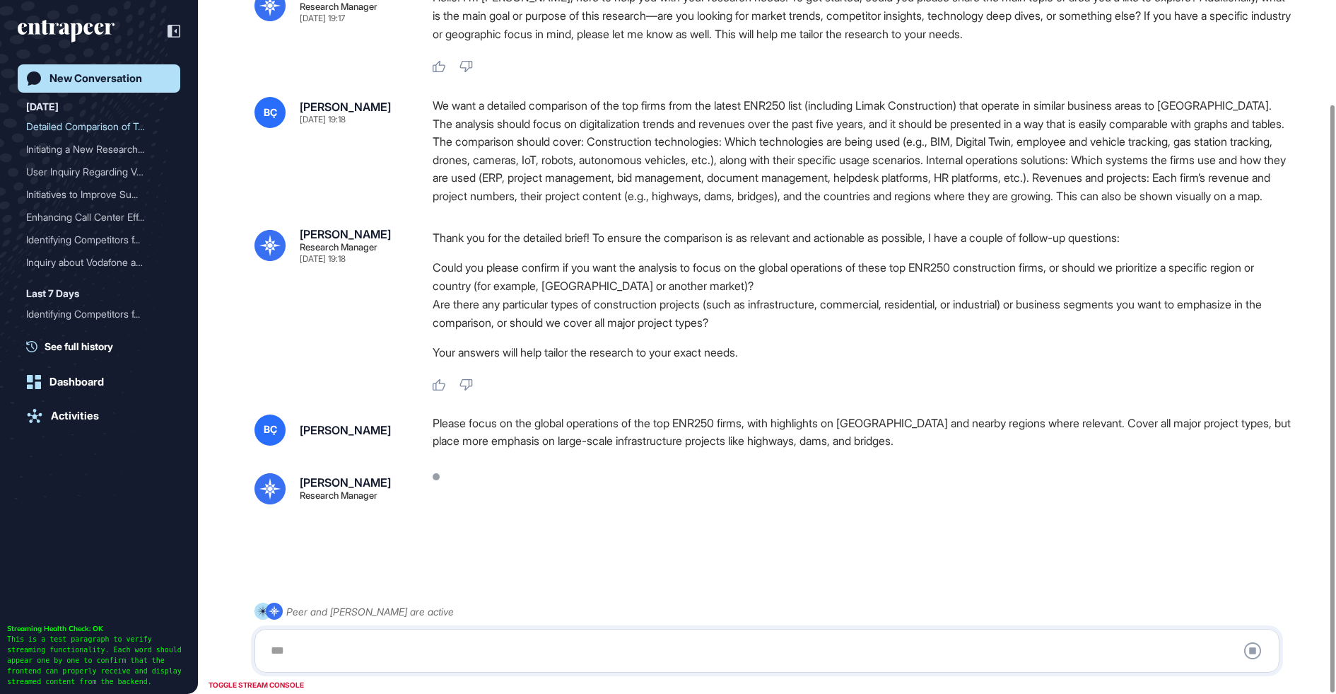
scroll to position [4, 0]
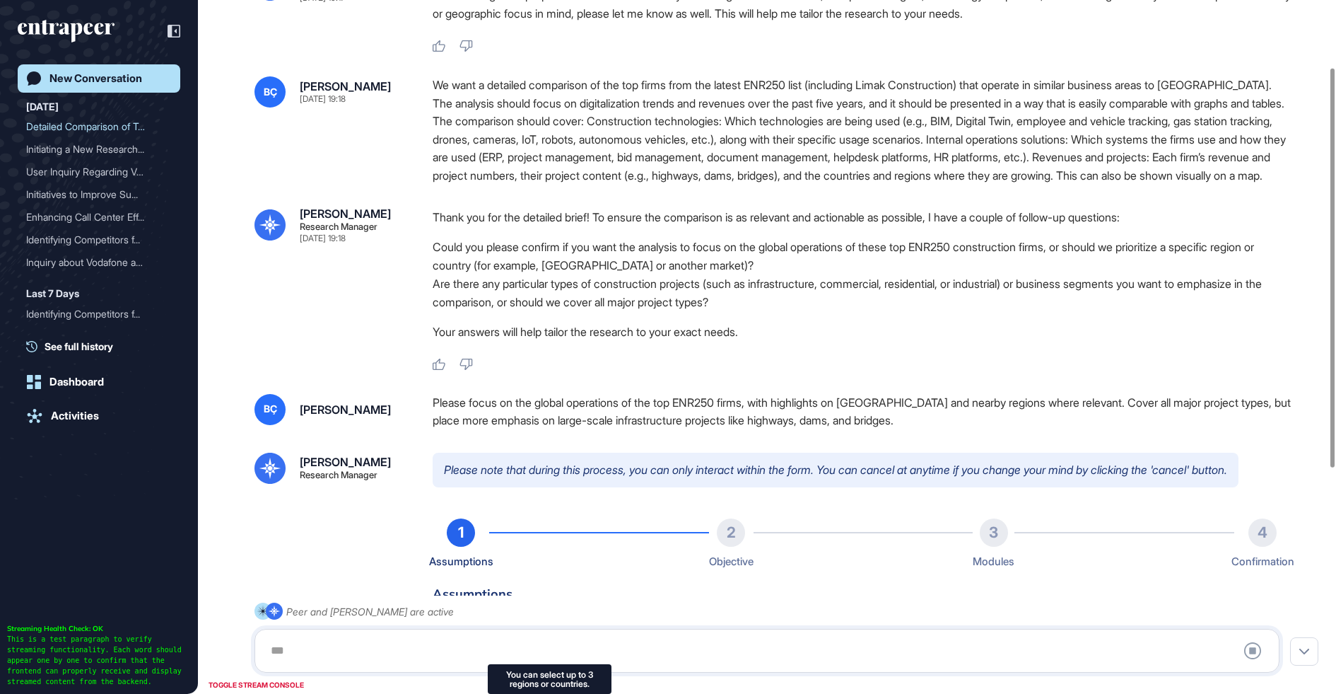
type input "**********"
type input "*"
type input "**********"
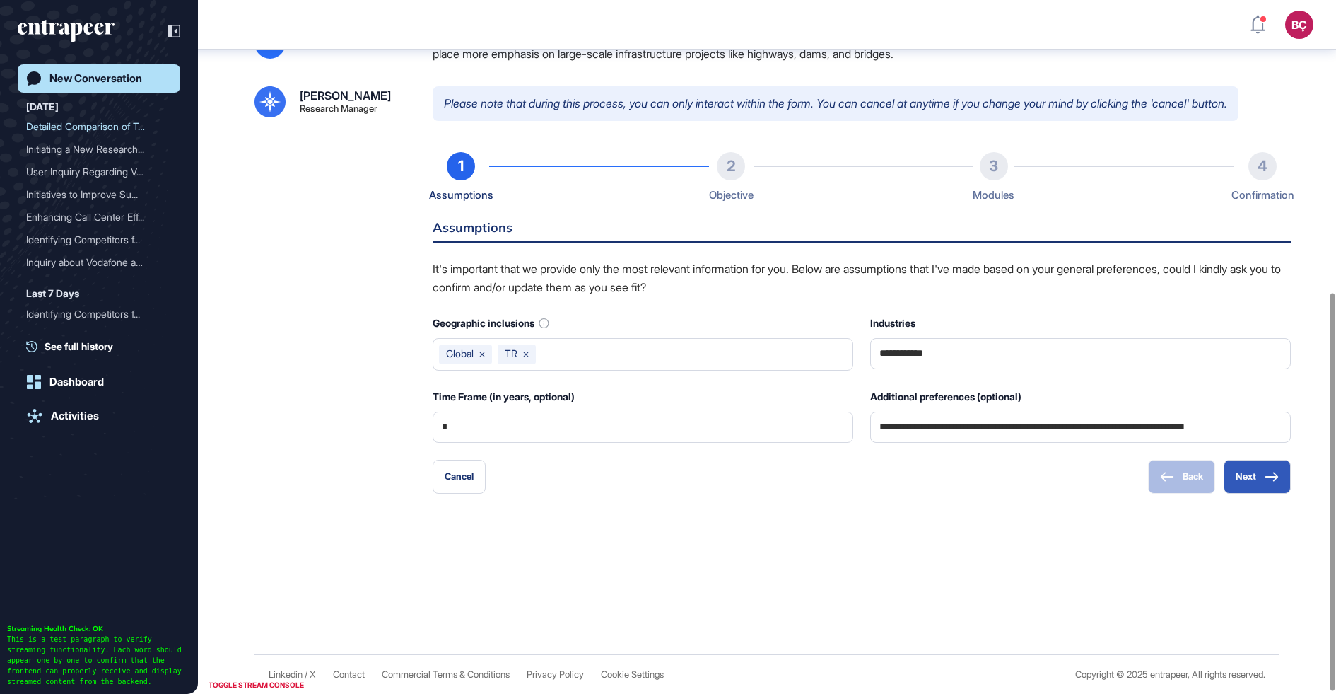
scroll to position [528, 0]
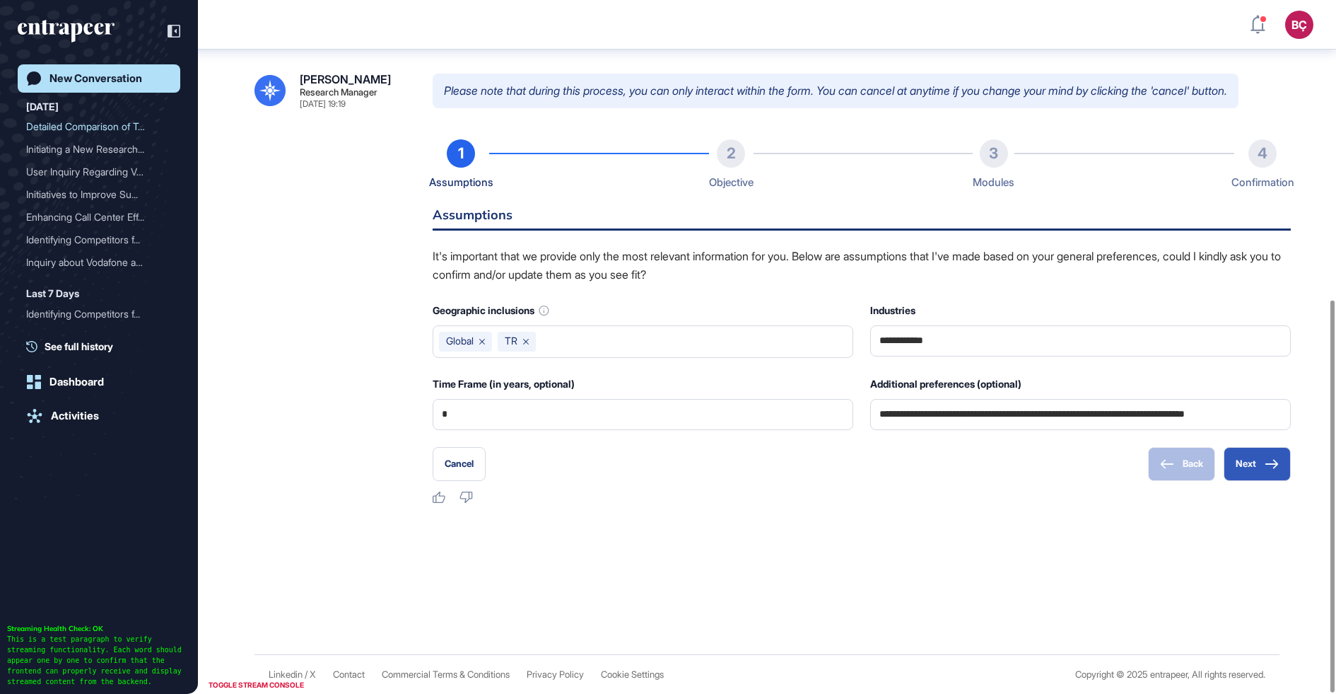
click at [591, 267] on p "It's important that we provide only the most relevant information for you. Belo…" at bounding box center [862, 265] width 858 height 36
click at [605, 269] on p "It's important that we provide only the most relevant information for you. Belo…" at bounding box center [862, 265] width 858 height 36
click at [940, 421] on input "**********" at bounding box center [1081, 415] width 402 height 30
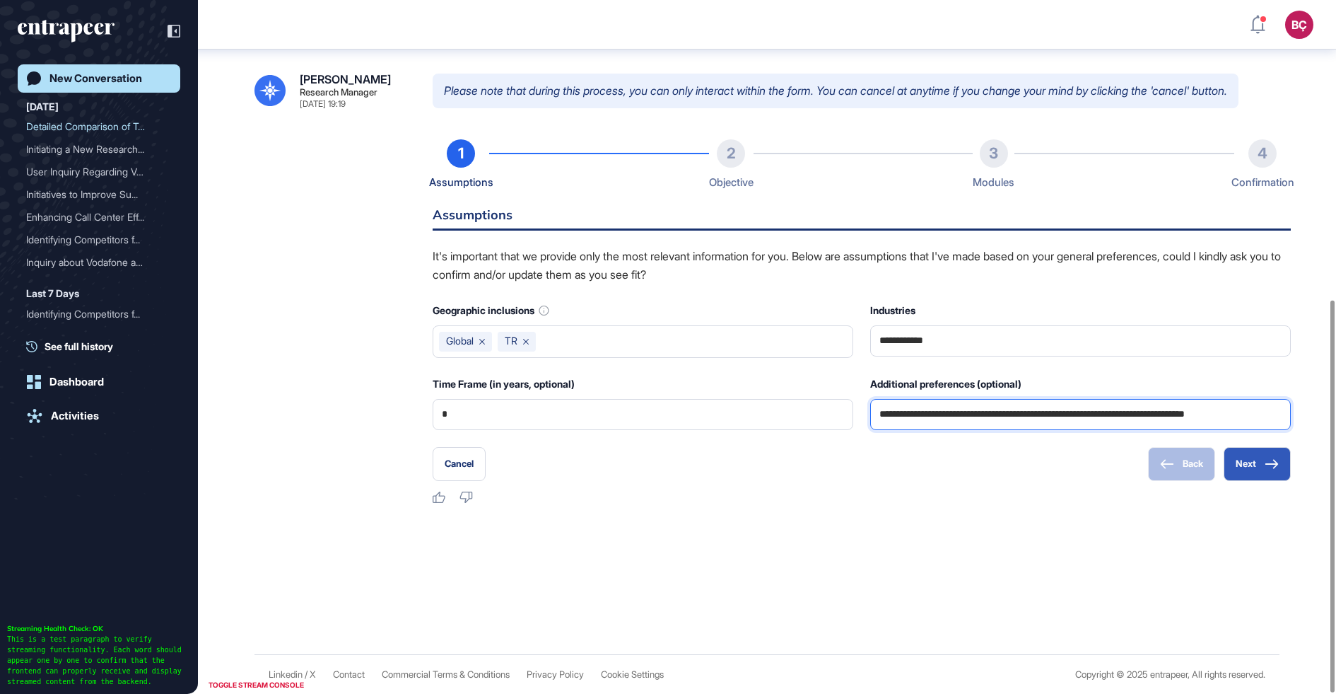
click at [952, 410] on input "**********" at bounding box center [1081, 415] width 402 height 30
drag, startPoint x: 952, startPoint y: 410, endPoint x: 1334, endPoint y: 423, distance: 382.1
click at [1334, 423] on div "BÇ Admin Dashboard Dashboard Profile My Content Request More Data New Conversat…" at bounding box center [668, 347] width 1336 height 694
click at [1228, 414] on input "**********" at bounding box center [1081, 414] width 403 height 30
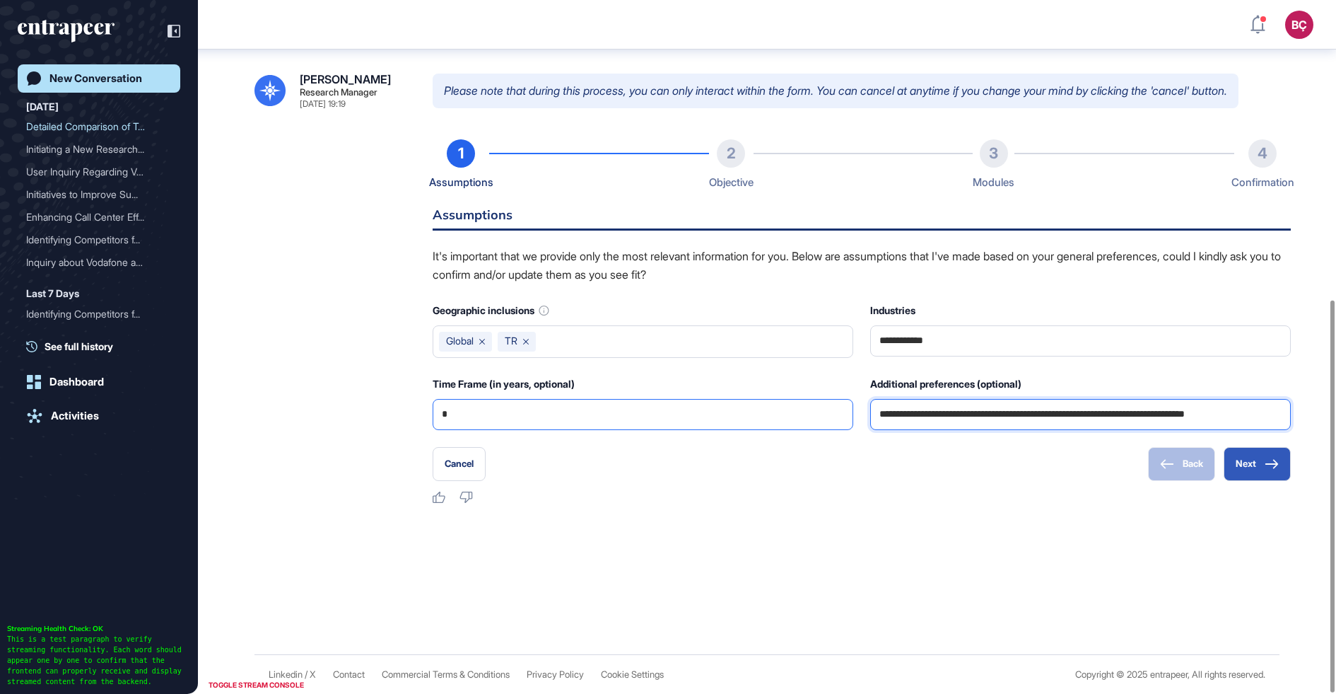
scroll to position [0, 0]
click at [667, 419] on input "*" at bounding box center [643, 415] width 402 height 30
type input "*"
click at [1255, 461] on button "Next" at bounding box center [1257, 464] width 67 height 34
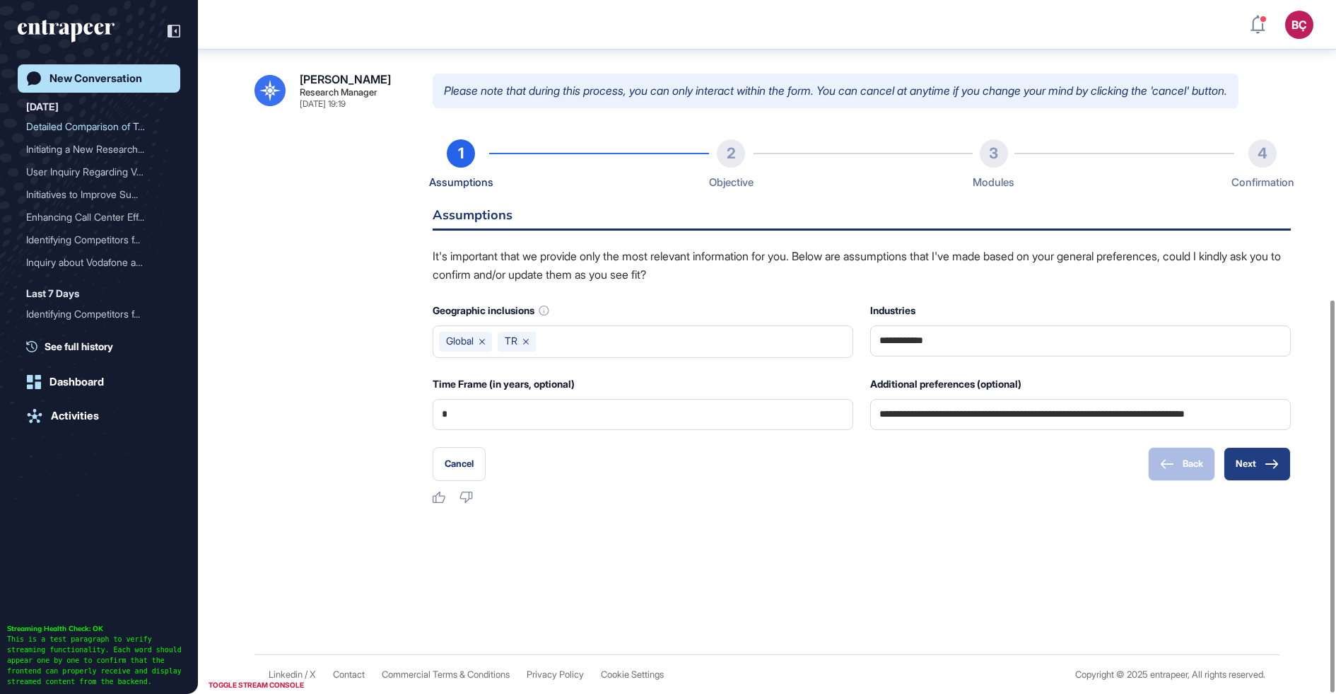
click at [1251, 470] on button "Next" at bounding box center [1257, 464] width 67 height 34
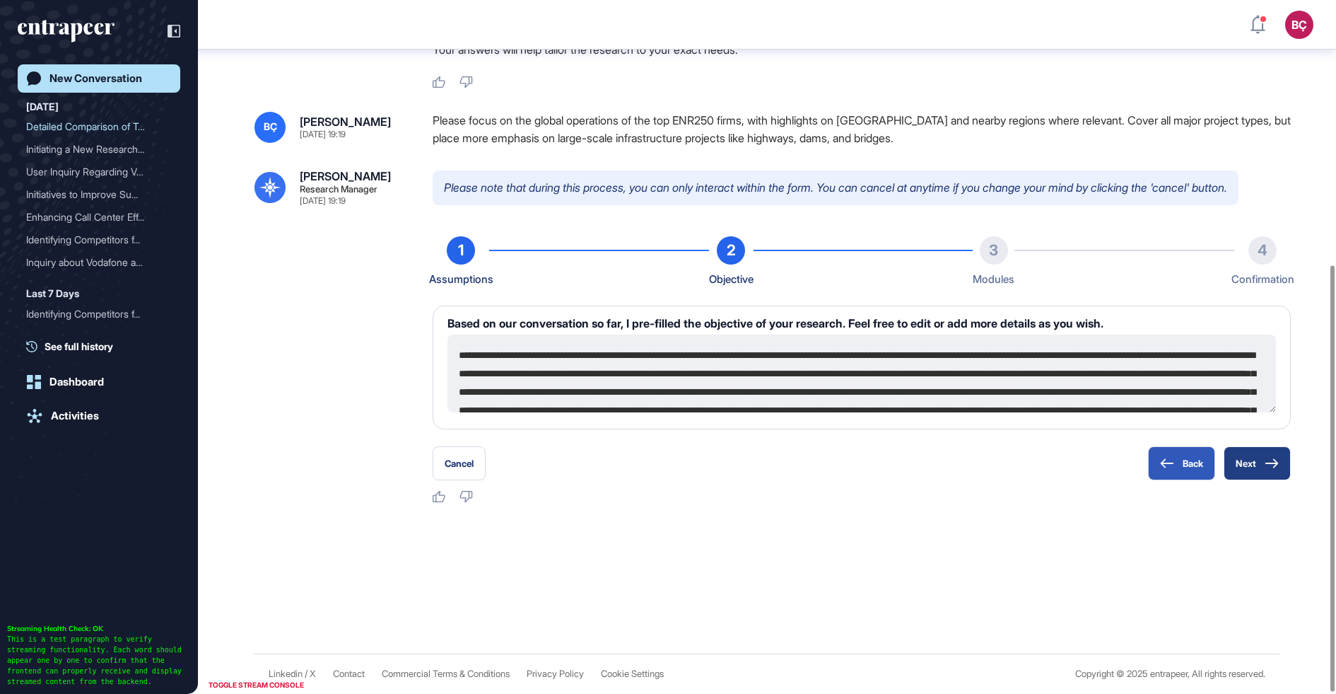
scroll to position [432, 0]
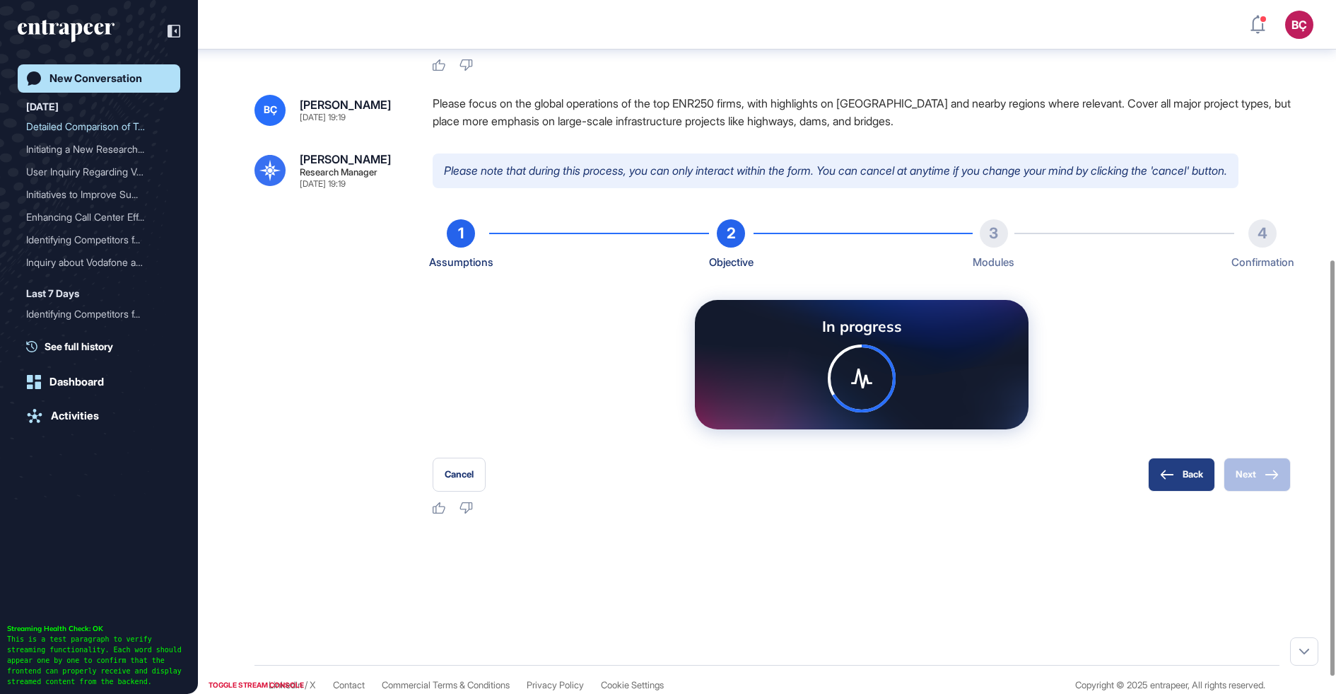
click at [1174, 481] on button "Back" at bounding box center [1181, 474] width 67 height 34
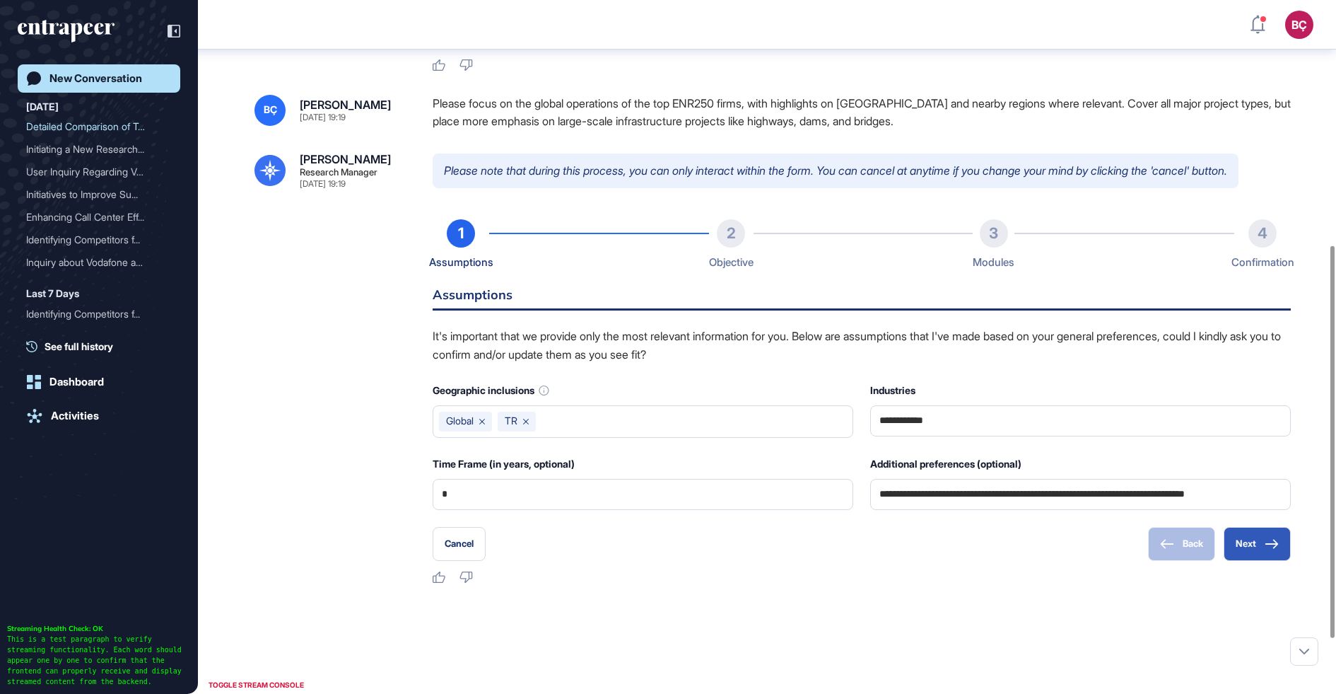
click at [1176, 555] on div "Back Next" at bounding box center [1219, 544] width 143 height 34
click at [450, 561] on button "Cancel" at bounding box center [459, 544] width 53 height 34
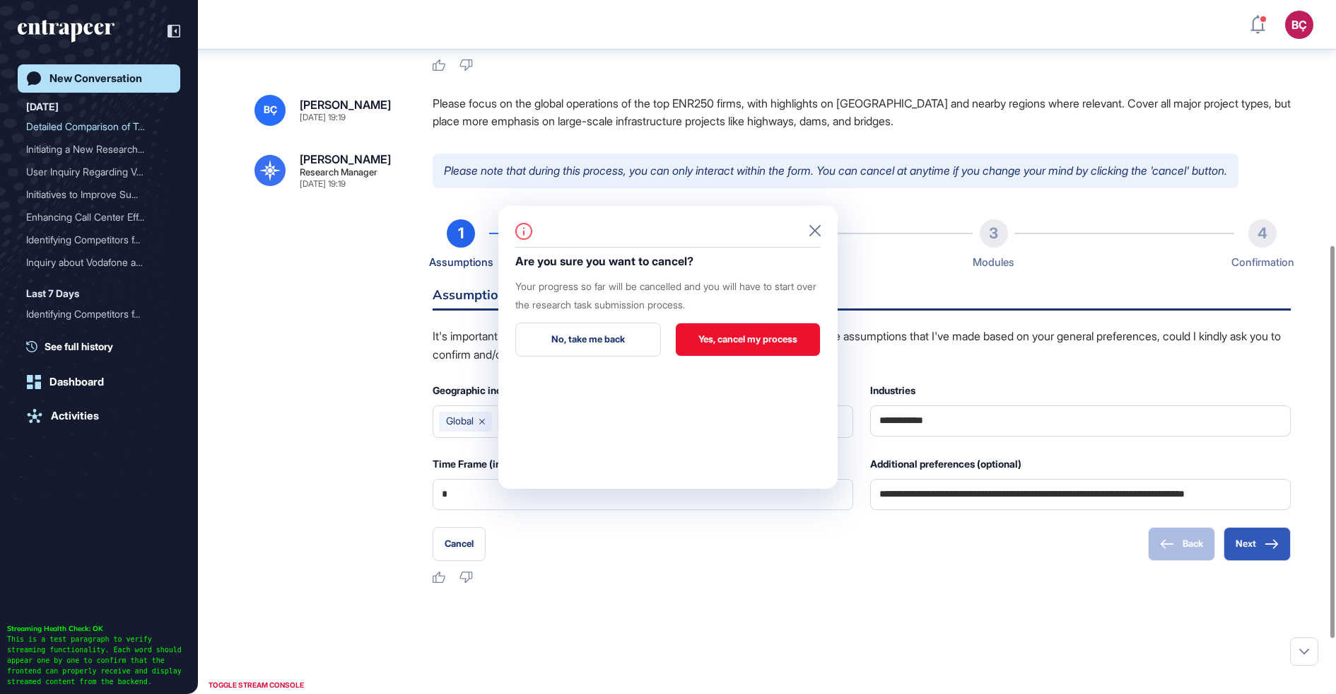
click at [725, 343] on button "Yes, cancel my process" at bounding box center [748, 339] width 146 height 34
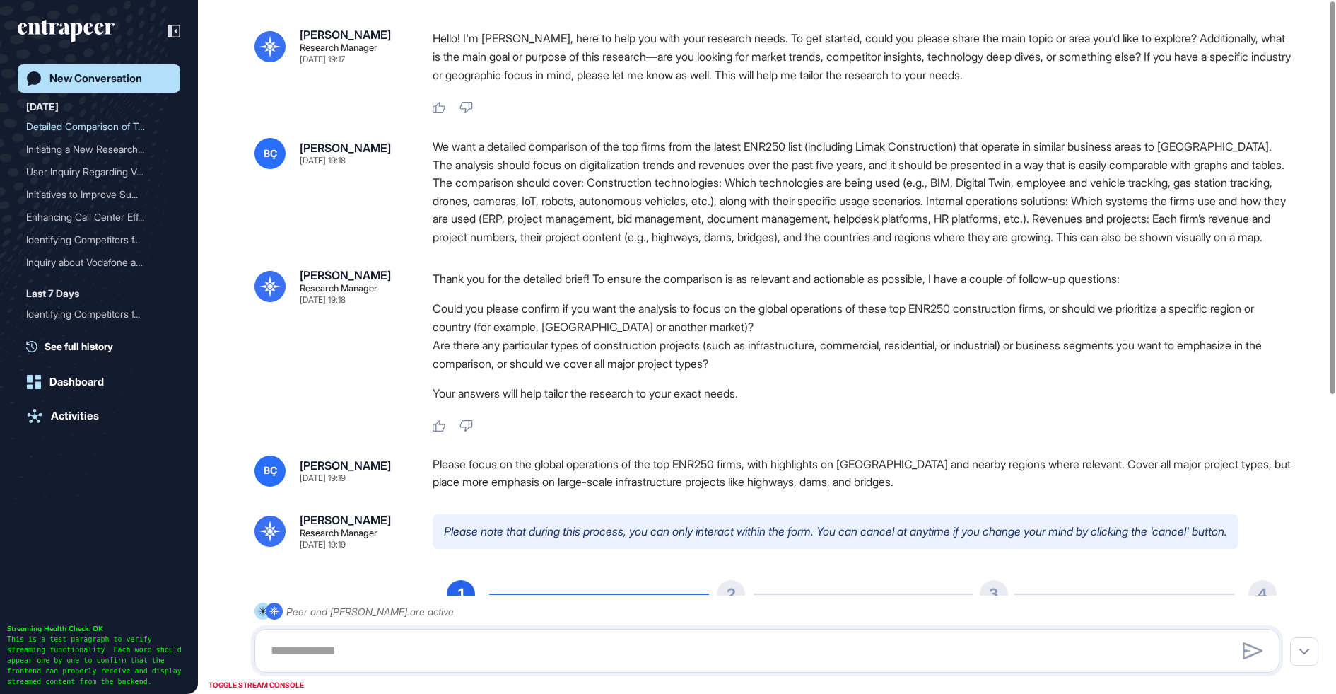
scroll to position [0, 0]
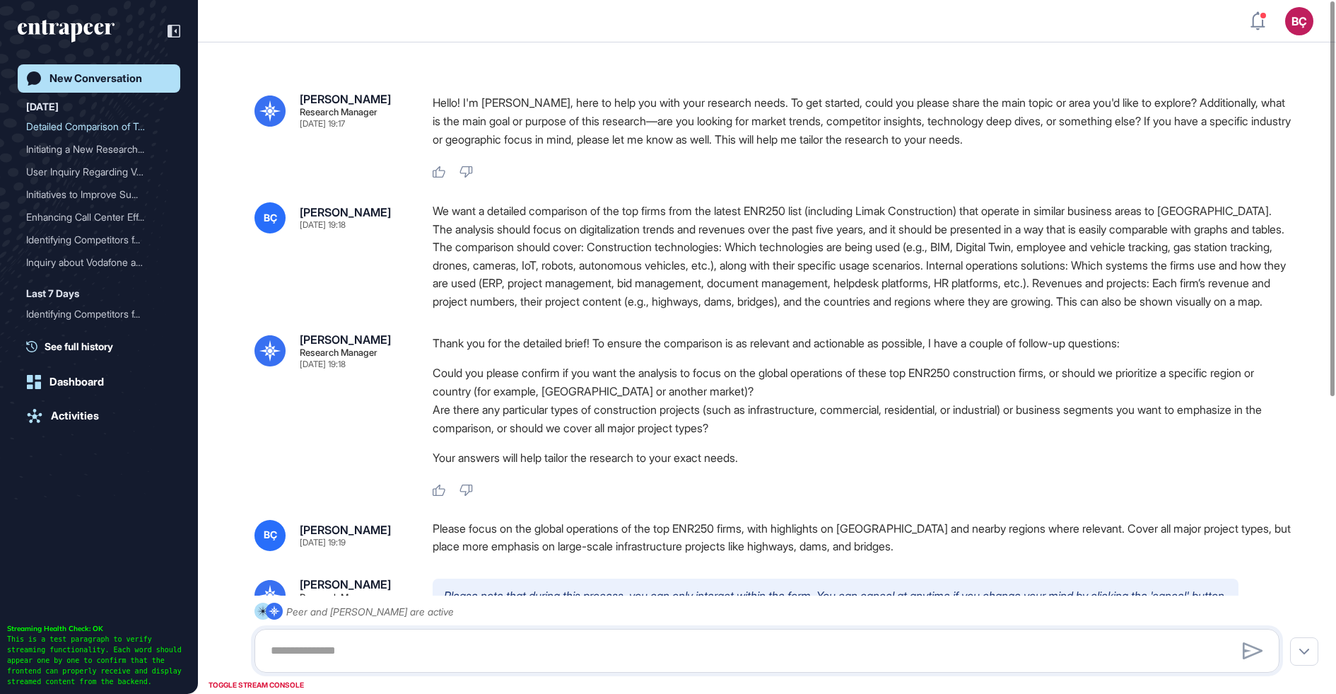
click at [520, 265] on div "We want a detailed comparison of the top firms from the latest ENR250 list (inc…" at bounding box center [862, 256] width 858 height 109
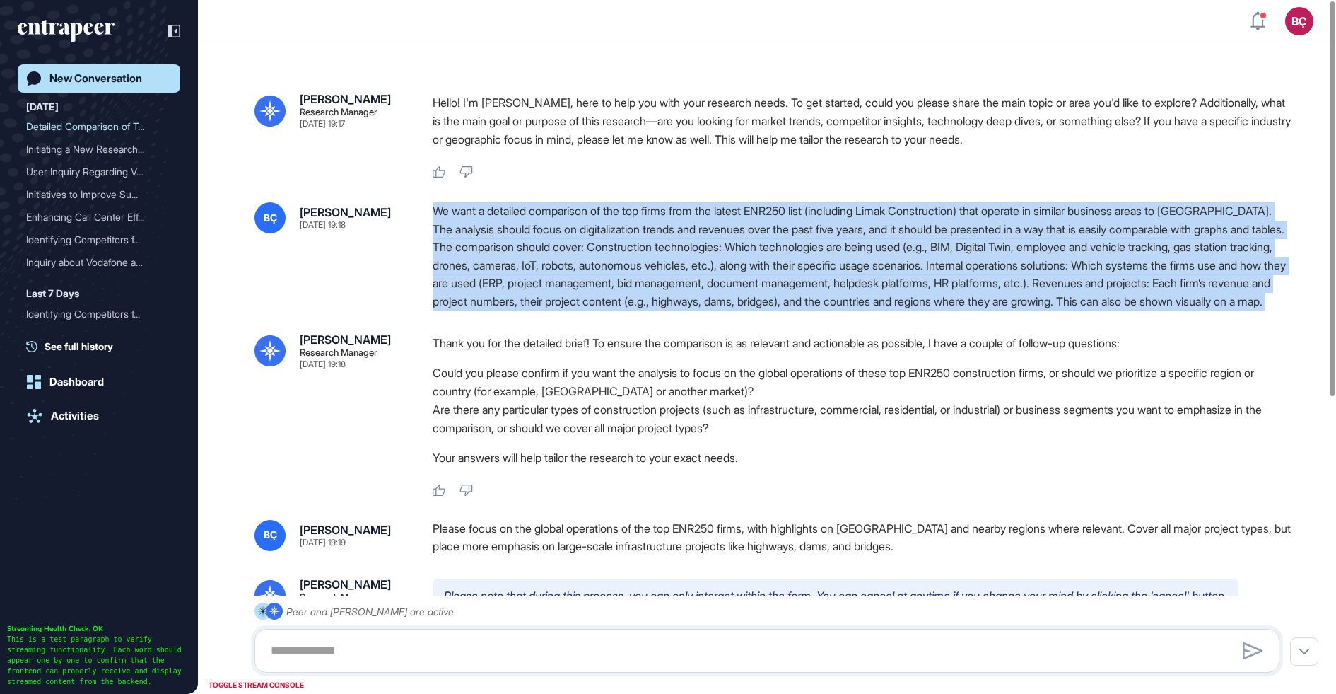
click at [520, 265] on div "We want a detailed comparison of the top firms from the latest ENR250 list (inc…" at bounding box center [862, 256] width 858 height 109
copy div "We want a detailed comparison of the top firms from the latest ENR250 list (inc…"
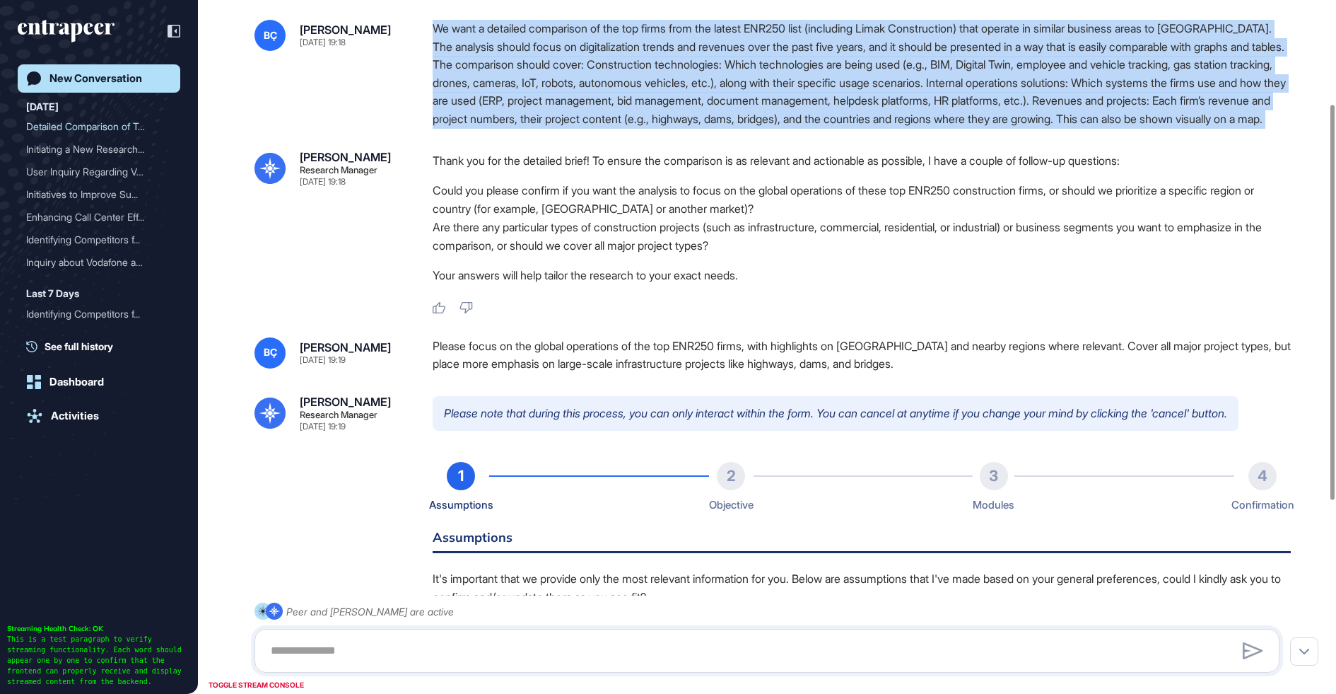
scroll to position [204, 0]
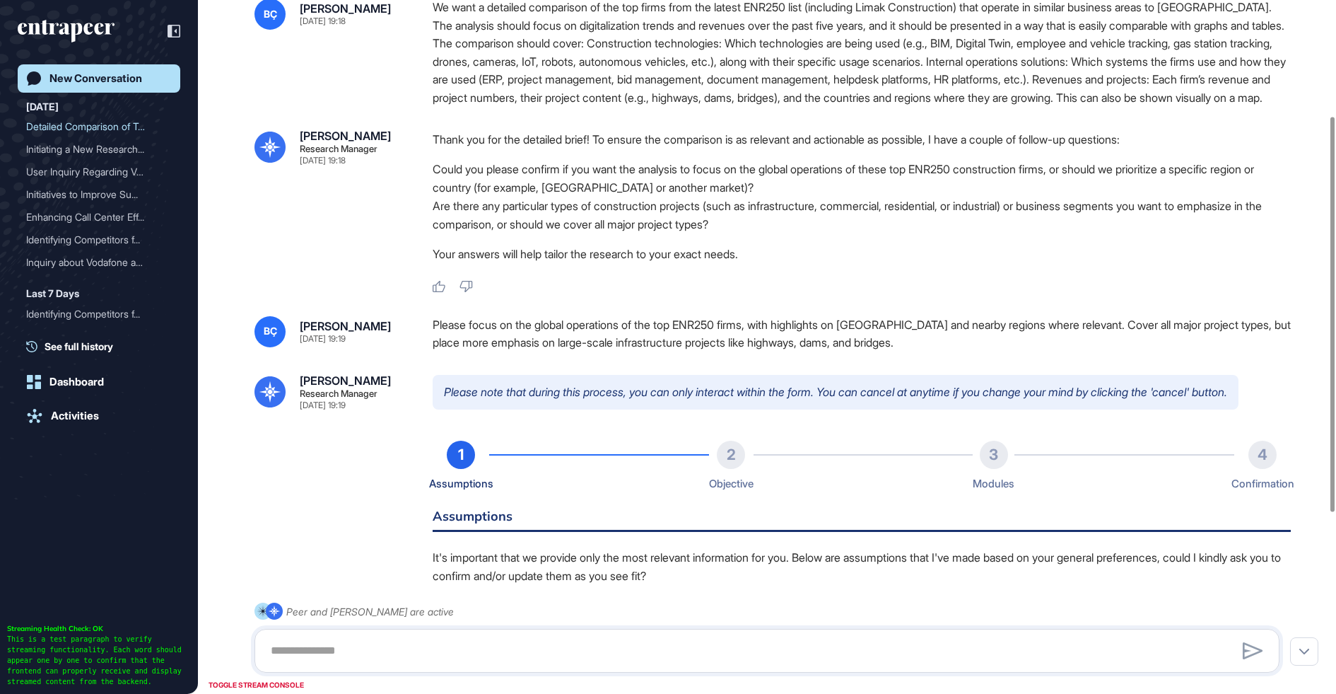
click at [764, 263] on p "Your answers will help tailor the research to your exact needs." at bounding box center [862, 254] width 858 height 18
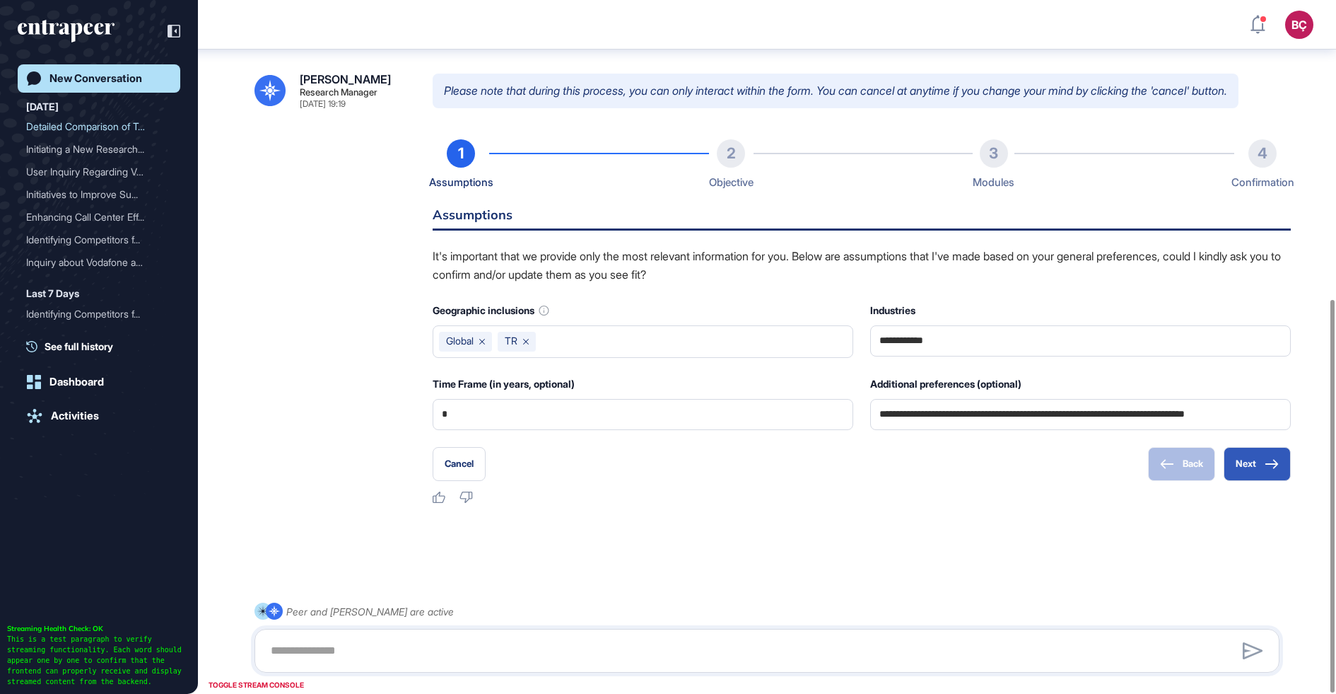
scroll to position [528, 0]
click at [1169, 452] on div "Back Next" at bounding box center [1219, 464] width 143 height 34
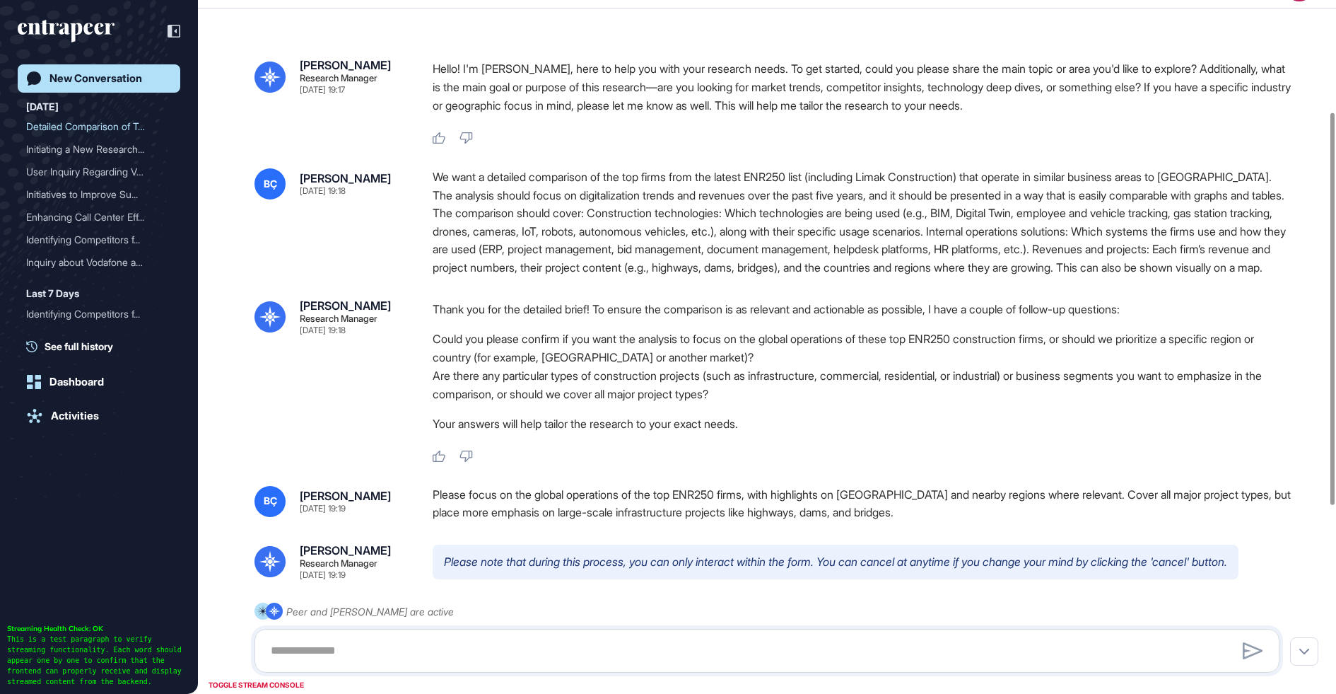
scroll to position [0, 0]
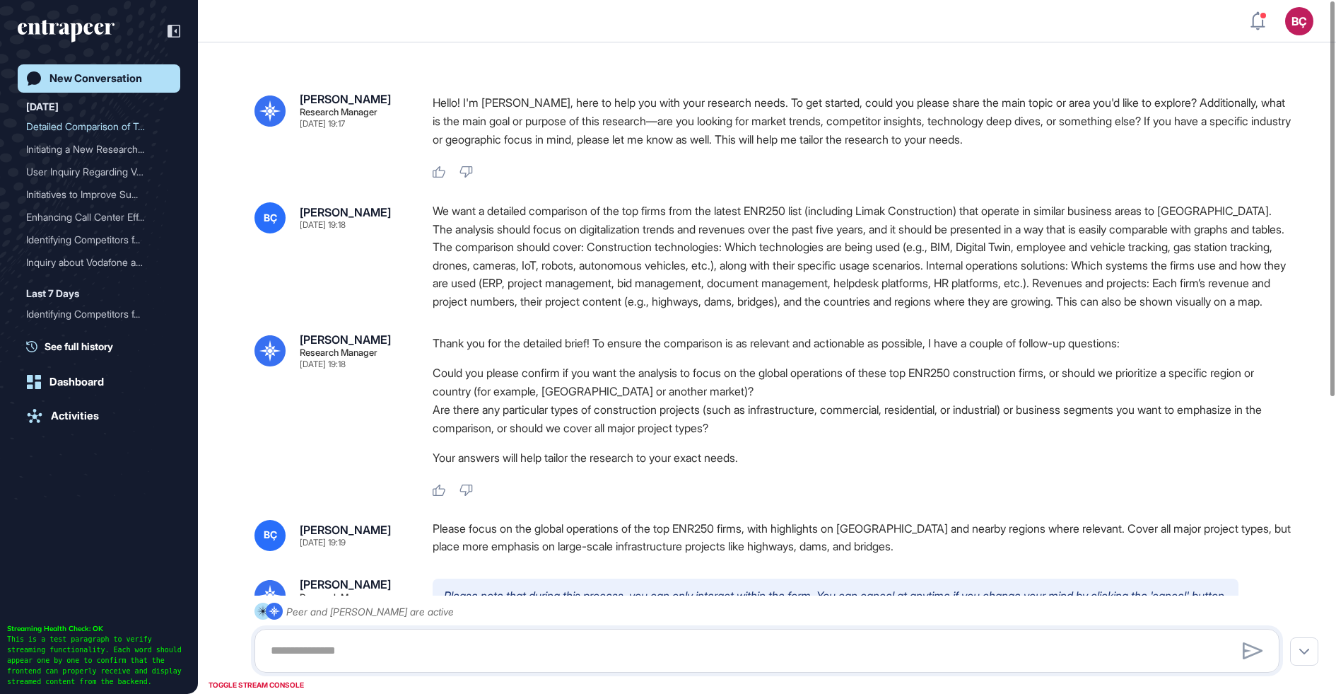
click at [480, 247] on div "We want a detailed comparison of the top firms from the latest ENR250 list (inc…" at bounding box center [862, 256] width 858 height 109
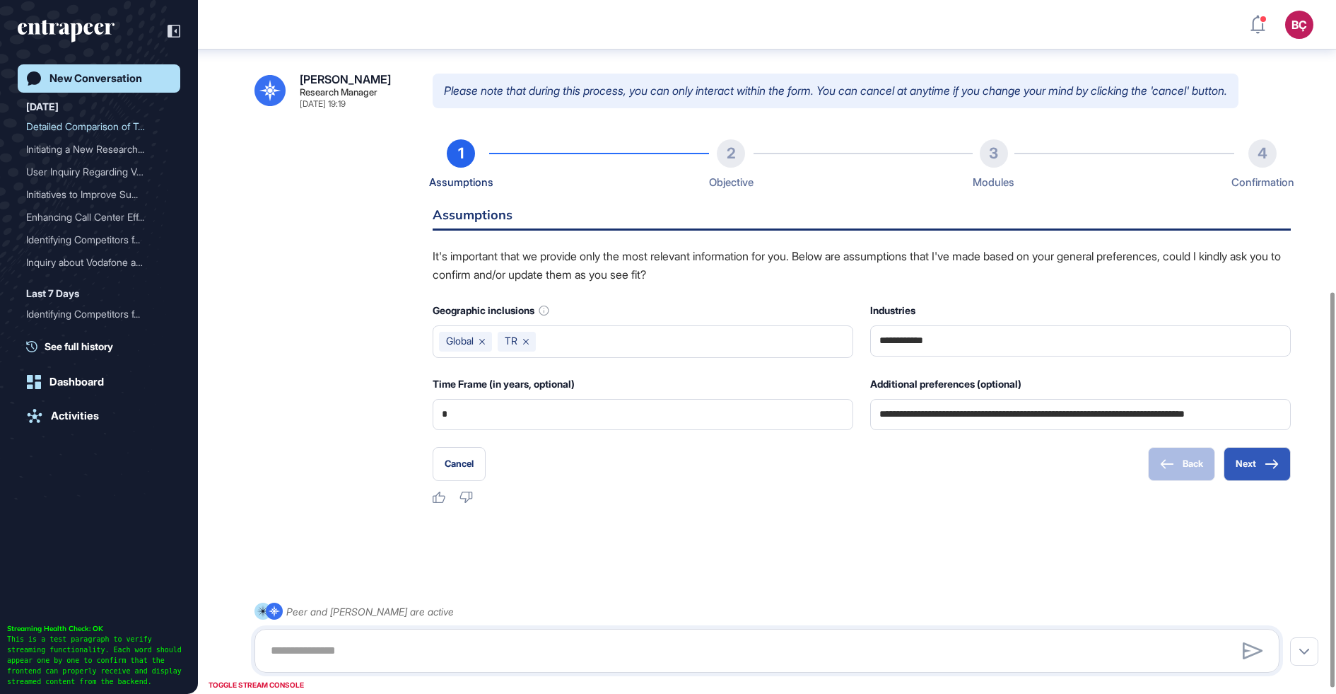
scroll to position [528, 0]
click at [451, 647] on textarea at bounding box center [767, 650] width 1010 height 28
paste textarea "**********"
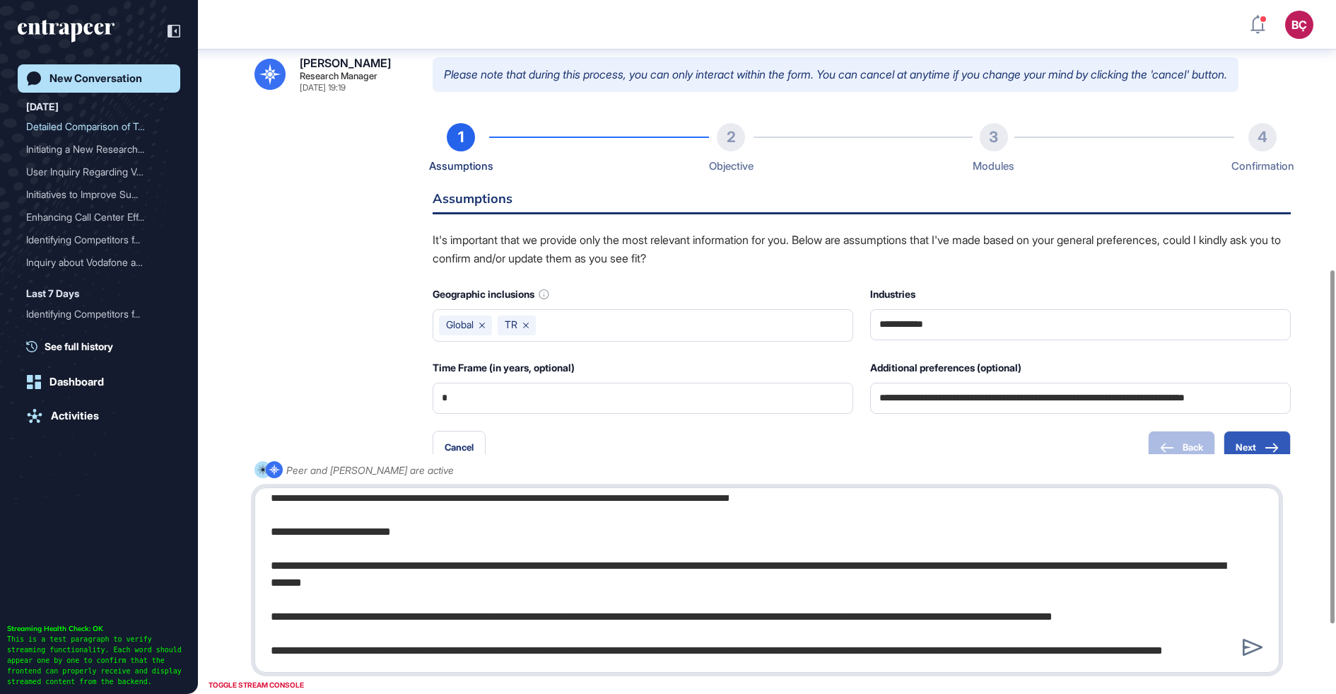
scroll to position [0, 0]
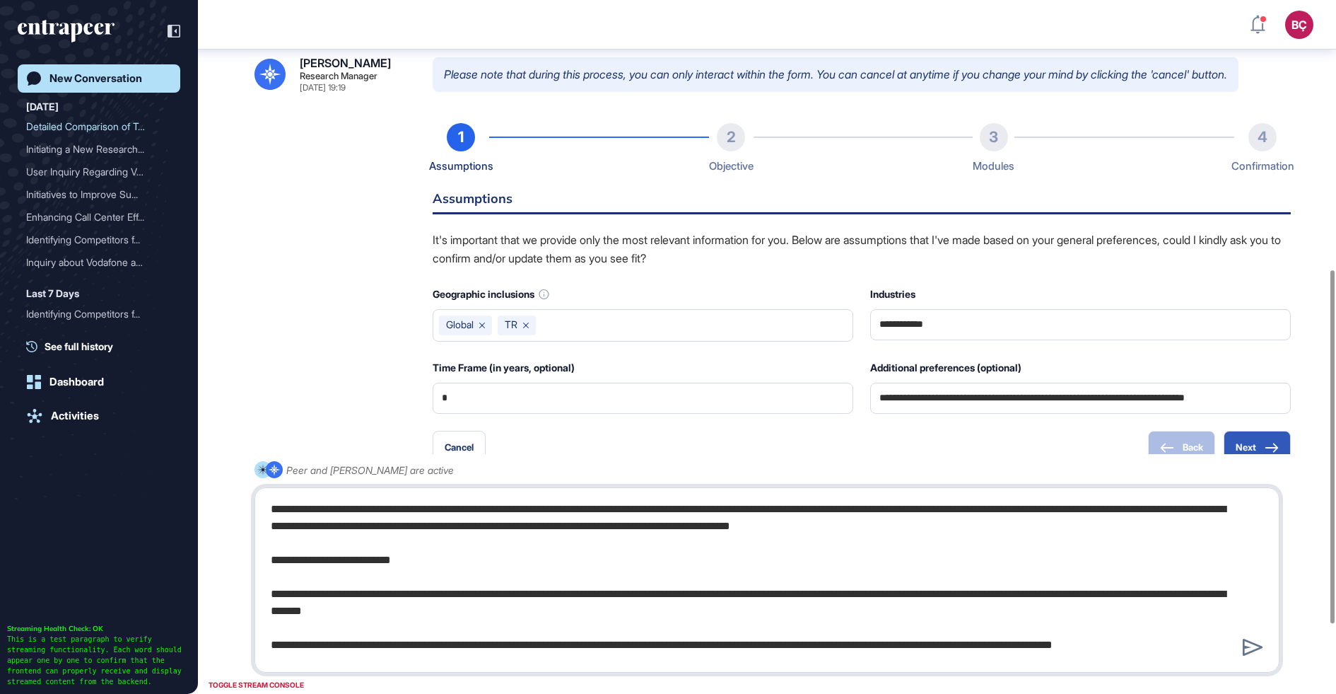
click at [482, 513] on textarea "**********" at bounding box center [767, 580] width 1010 height 170
type textarea "**********"
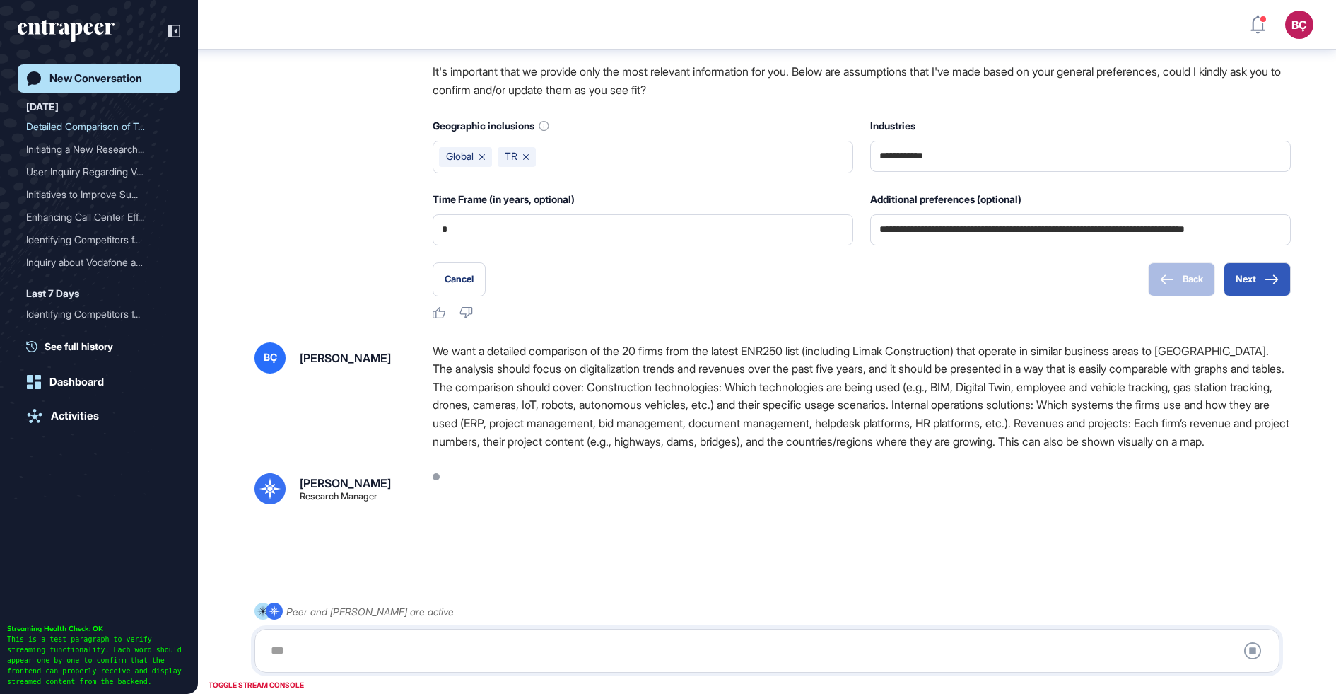
scroll to position [2, 0]
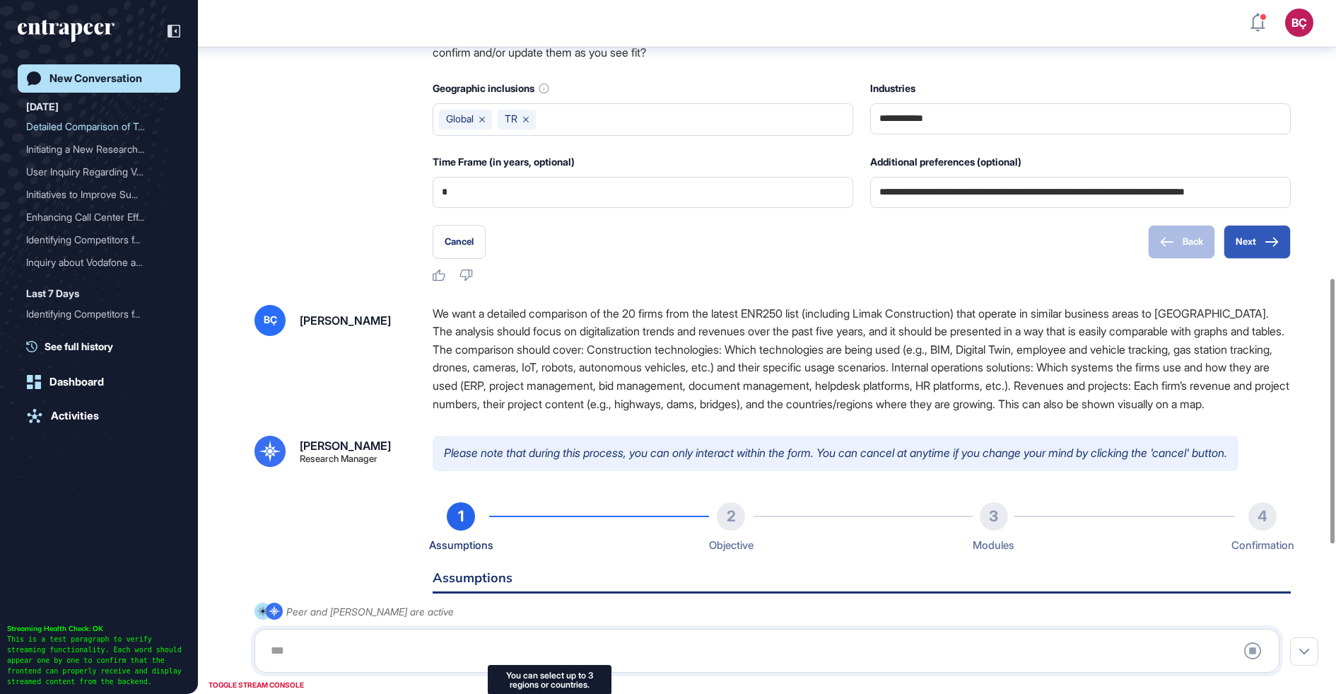
type input "**********"
type input "*"
type input "**********"
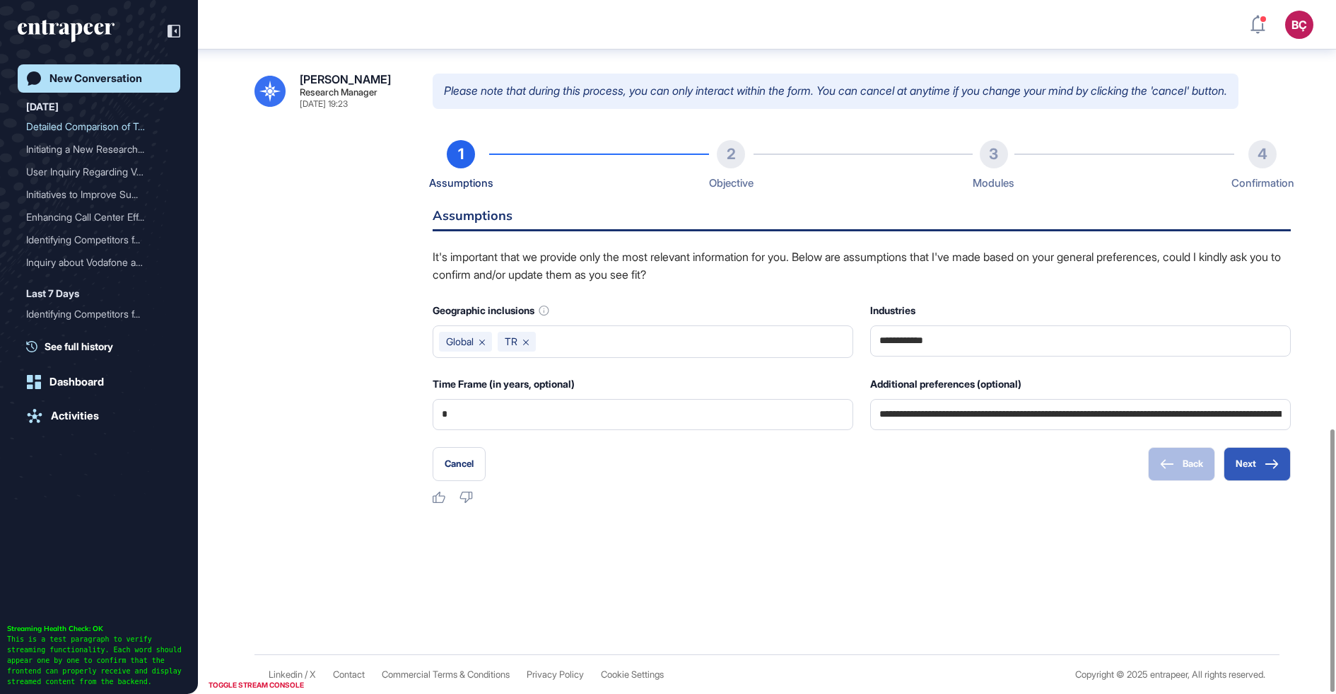
scroll to position [1129, 0]
click at [1231, 468] on button "Next" at bounding box center [1257, 464] width 67 height 34
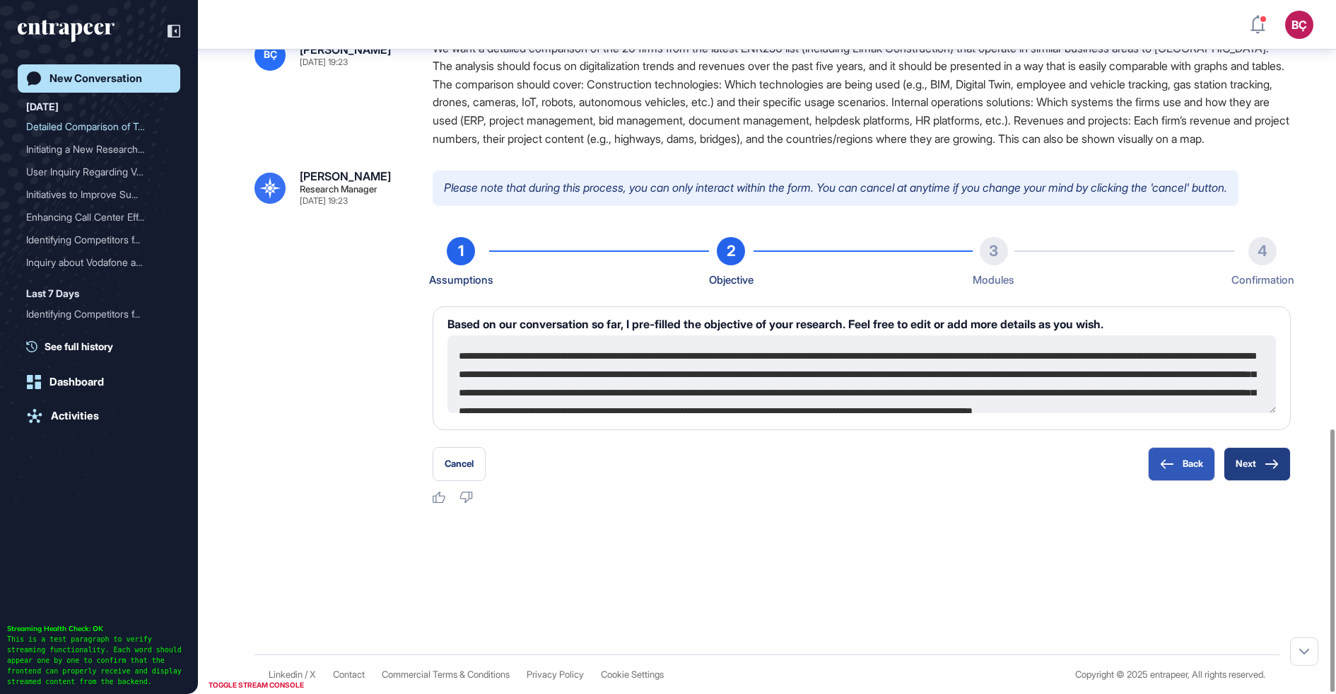
scroll to position [1033, 0]
click at [808, 368] on textarea "**********" at bounding box center [862, 374] width 829 height 78
click at [625, 356] on textarea "**********" at bounding box center [862, 374] width 829 height 78
click at [771, 371] on textarea "**********" at bounding box center [862, 374] width 829 height 78
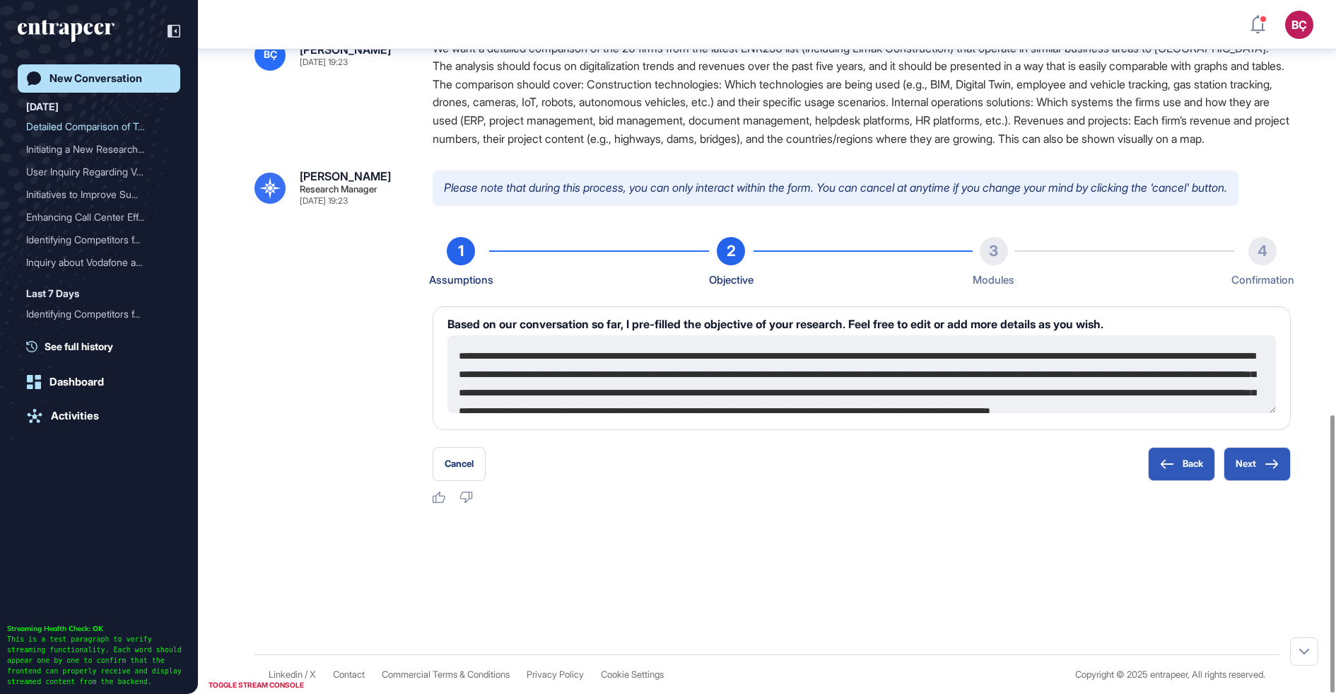
scroll to position [36, 0]
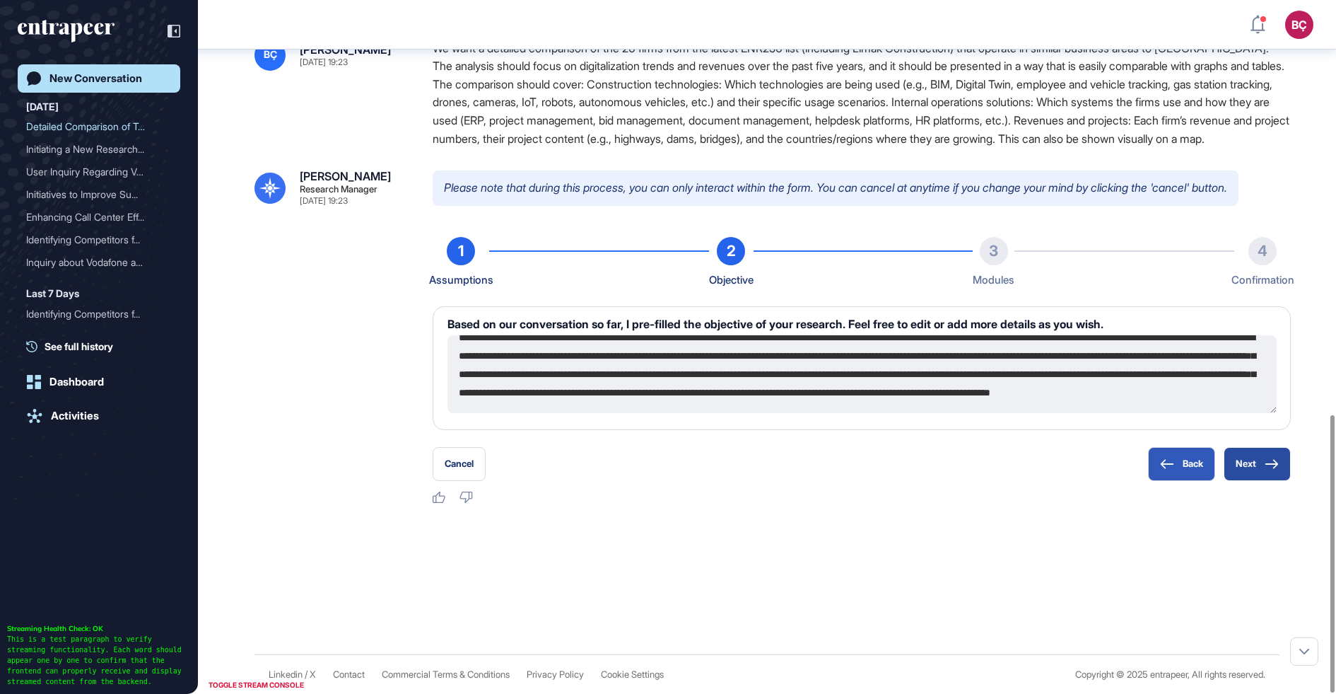
type textarea "**********"
click at [1231, 466] on button "Next" at bounding box center [1257, 464] width 67 height 34
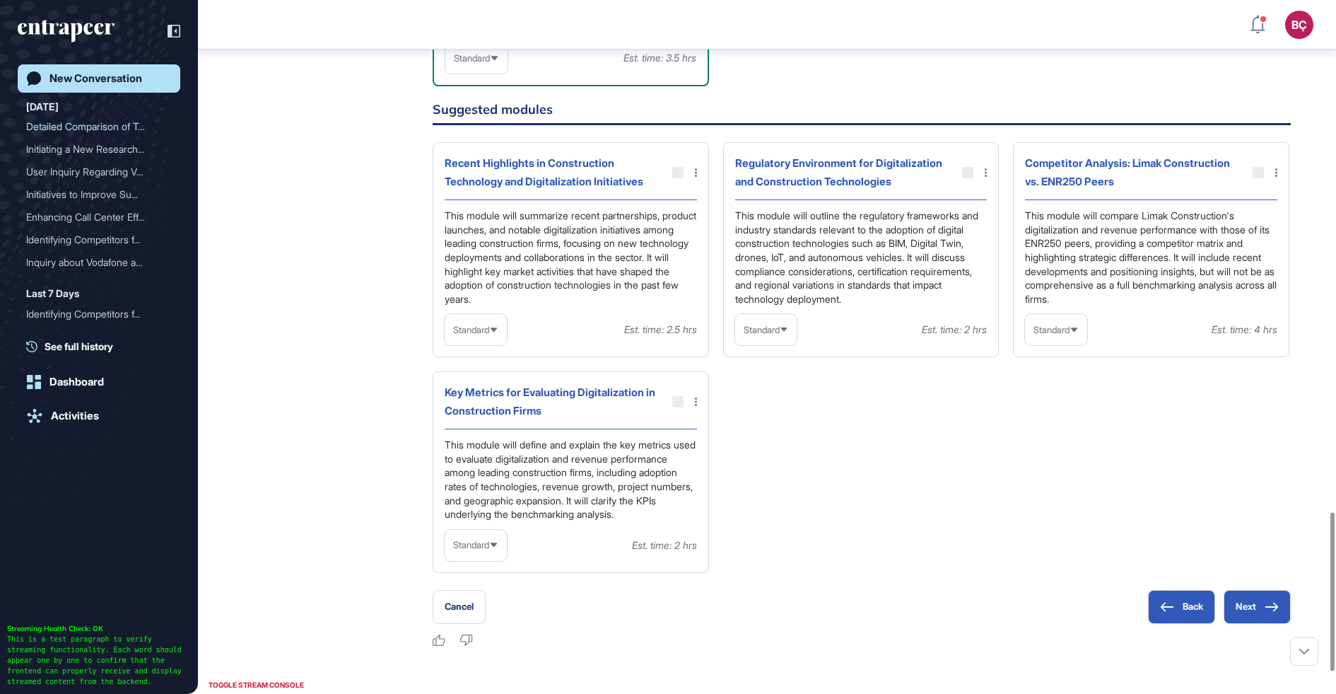
scroll to position [2326, 0]
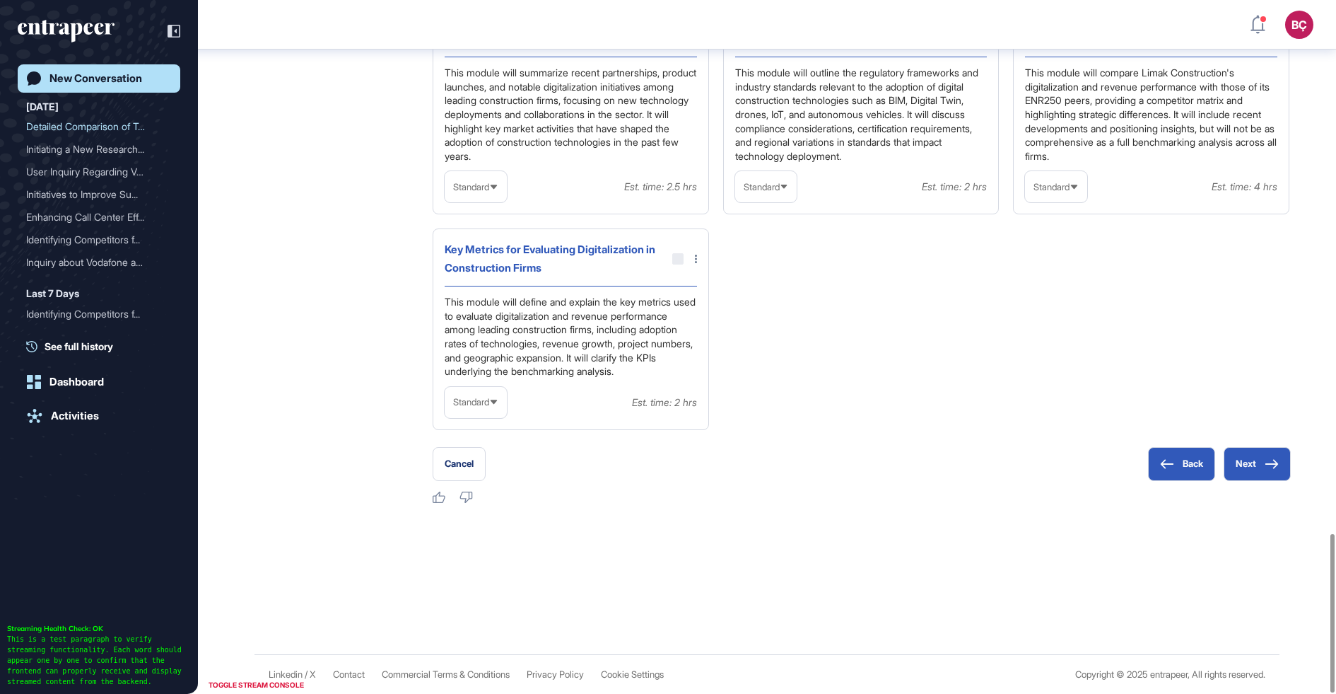
click at [89, 88] on link "New Conversation" at bounding box center [99, 78] width 163 height 28
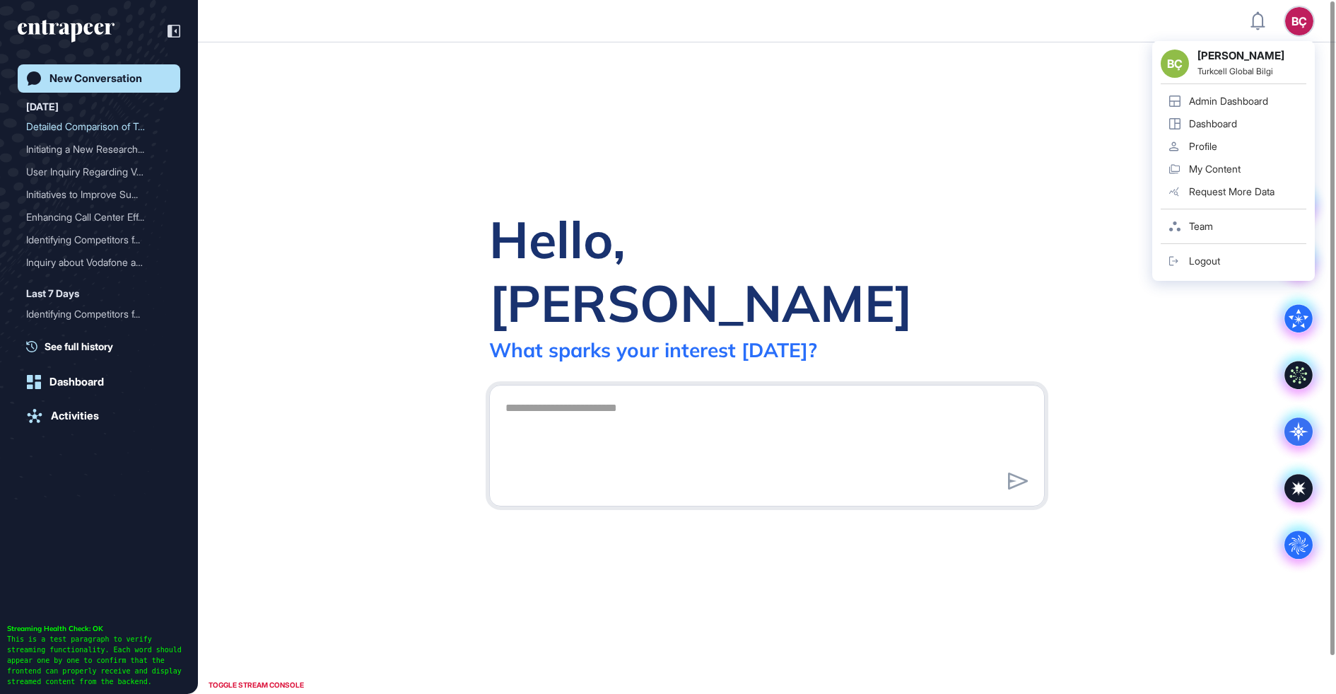
click at [1240, 95] on div "Admin Dashboard" at bounding box center [1228, 100] width 79 height 11
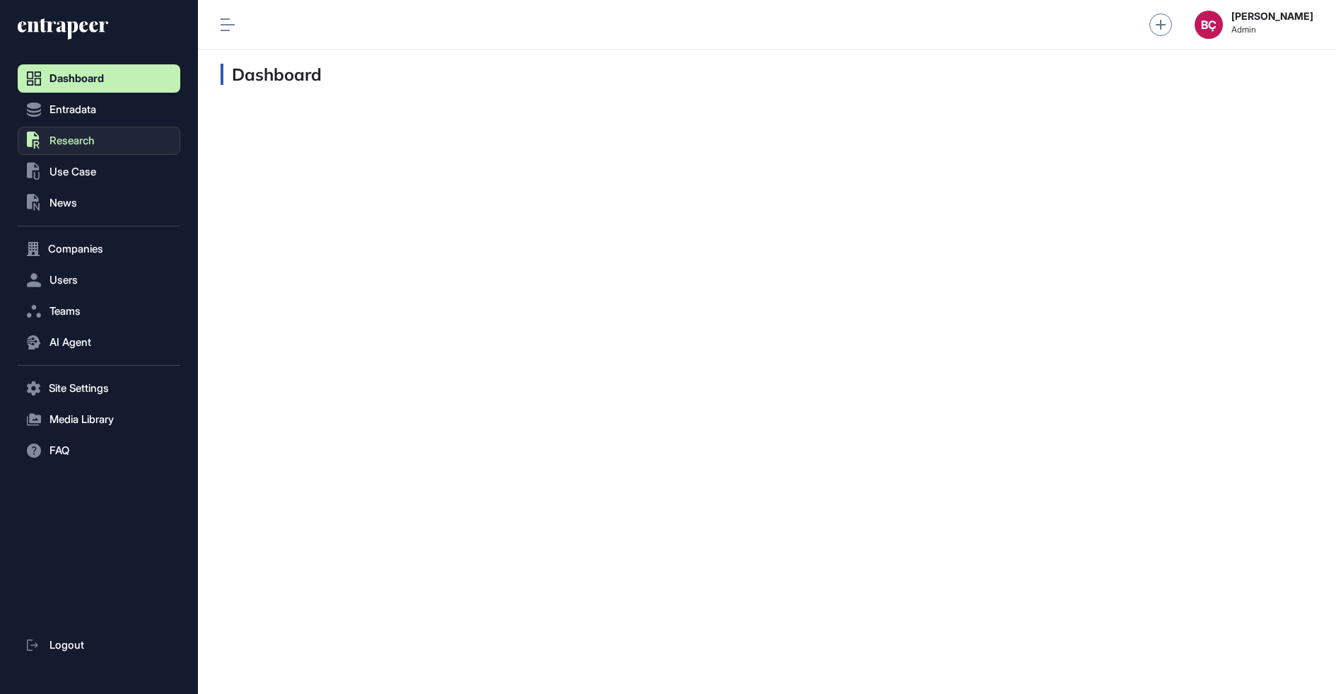
scroll to position [1, 1]
click at [110, 255] on button "Companies" at bounding box center [99, 249] width 163 height 28
click at [107, 276] on span "Company List" at bounding box center [76, 278] width 61 height 11
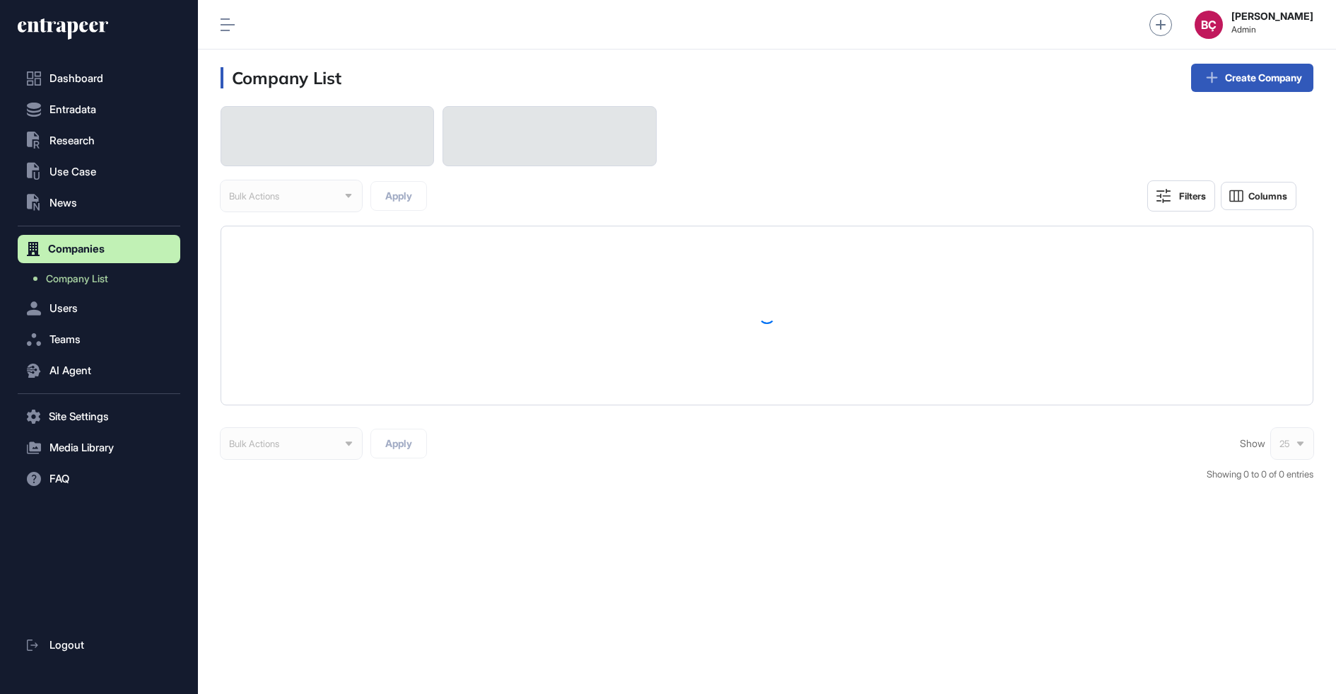
scroll to position [694, 1138]
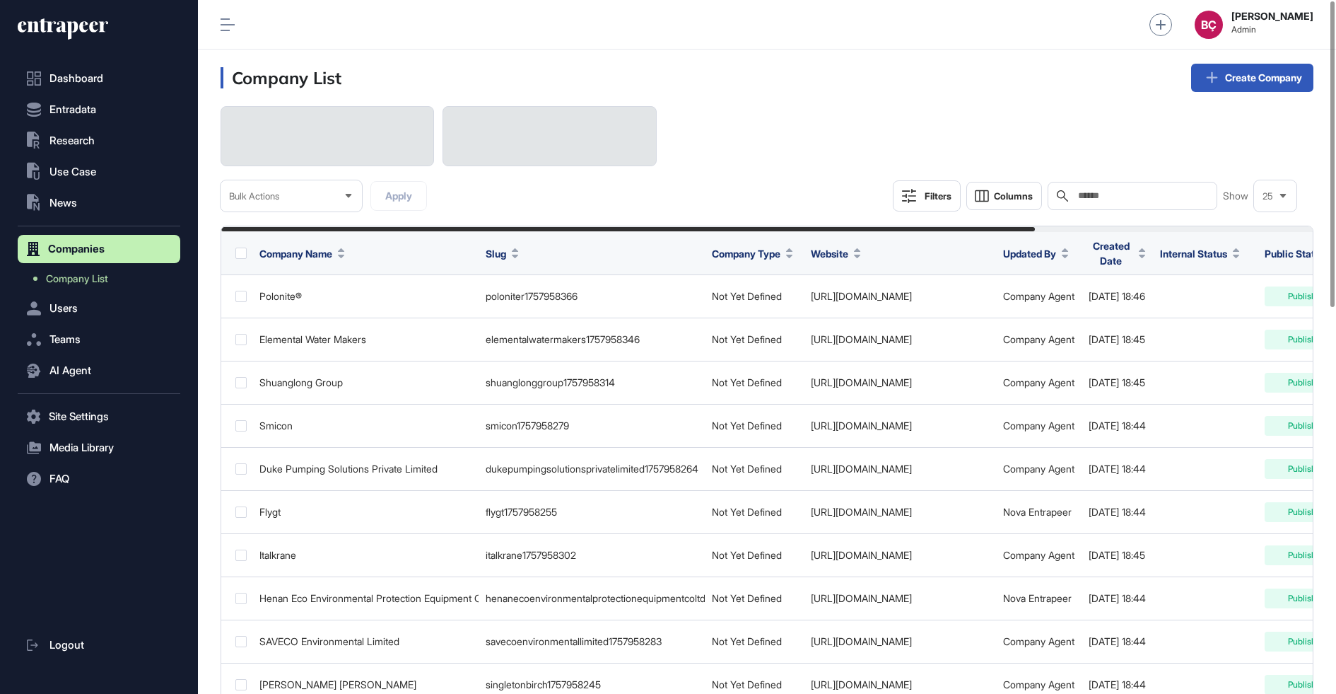
click at [1113, 197] on input "text" at bounding box center [1143, 195] width 132 height 11
paste input "**********"
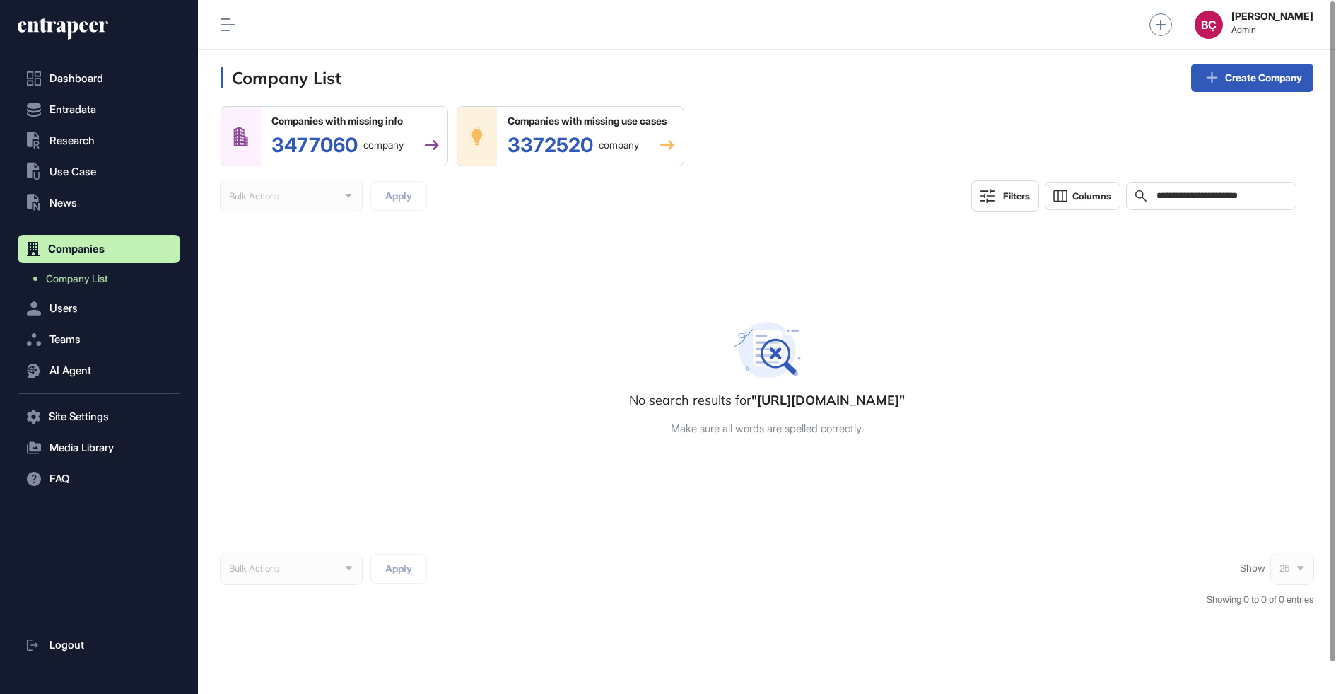
drag, startPoint x: 1190, startPoint y: 199, endPoint x: 1042, endPoint y: 202, distance: 148.5
click at [1042, 202] on div "**********" at bounding box center [1134, 195] width 325 height 31
click at [1171, 193] on input "**********" at bounding box center [1221, 195] width 132 height 11
drag, startPoint x: 1189, startPoint y: 194, endPoint x: 1077, endPoint y: 195, distance: 112.4
click at [1078, 195] on div "**********" at bounding box center [1134, 195] width 325 height 31
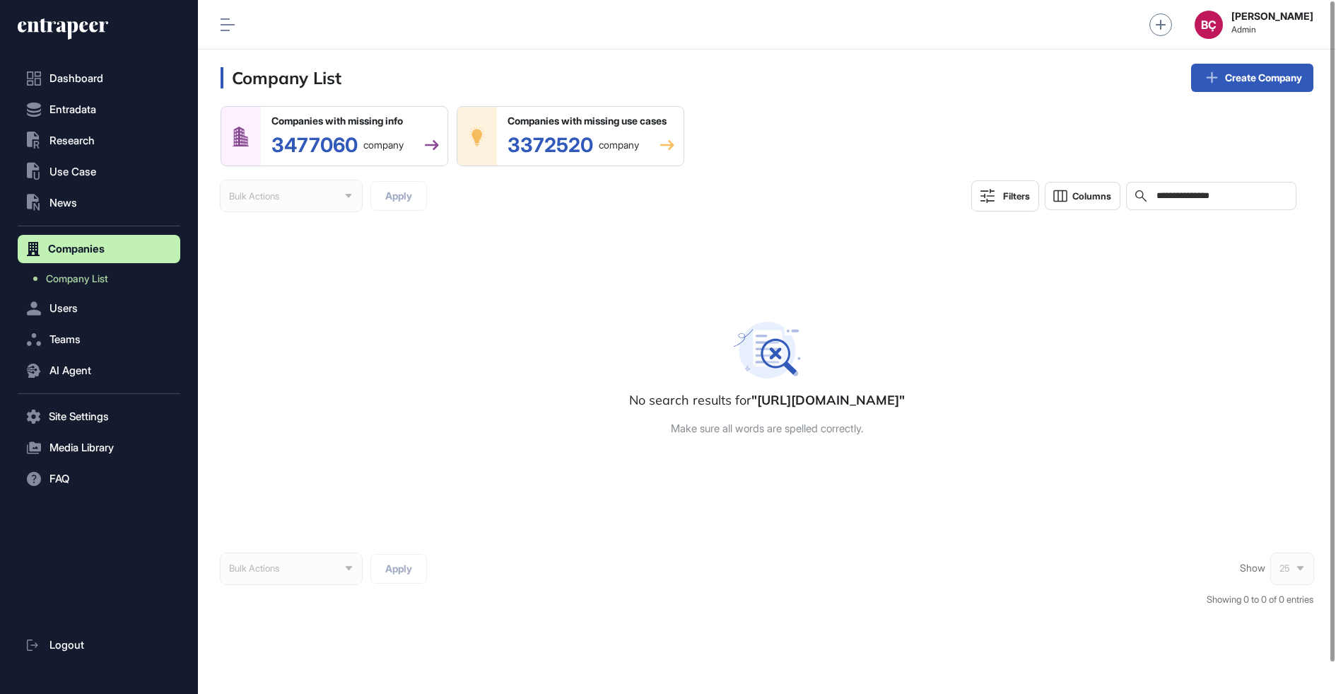
click at [1261, 202] on div "**********" at bounding box center [1211, 196] width 170 height 28
click at [1242, 198] on input "**********" at bounding box center [1221, 195] width 132 height 11
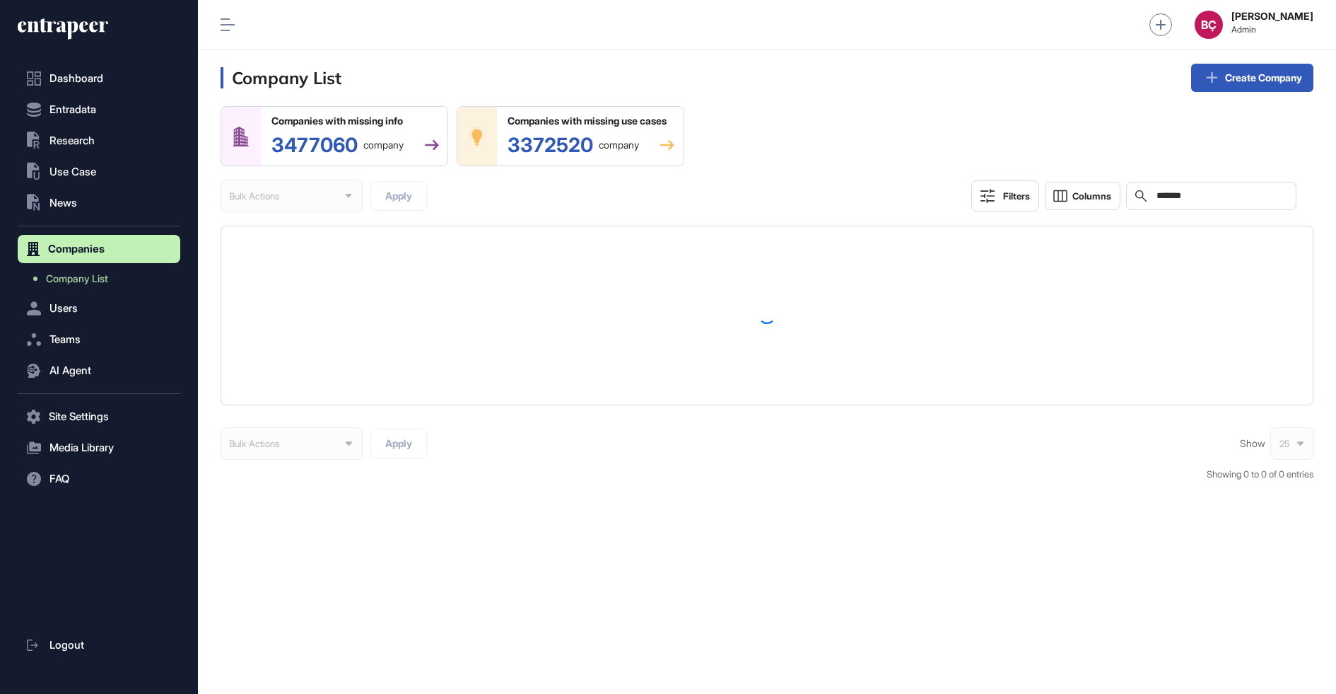
scroll to position [694, 1138]
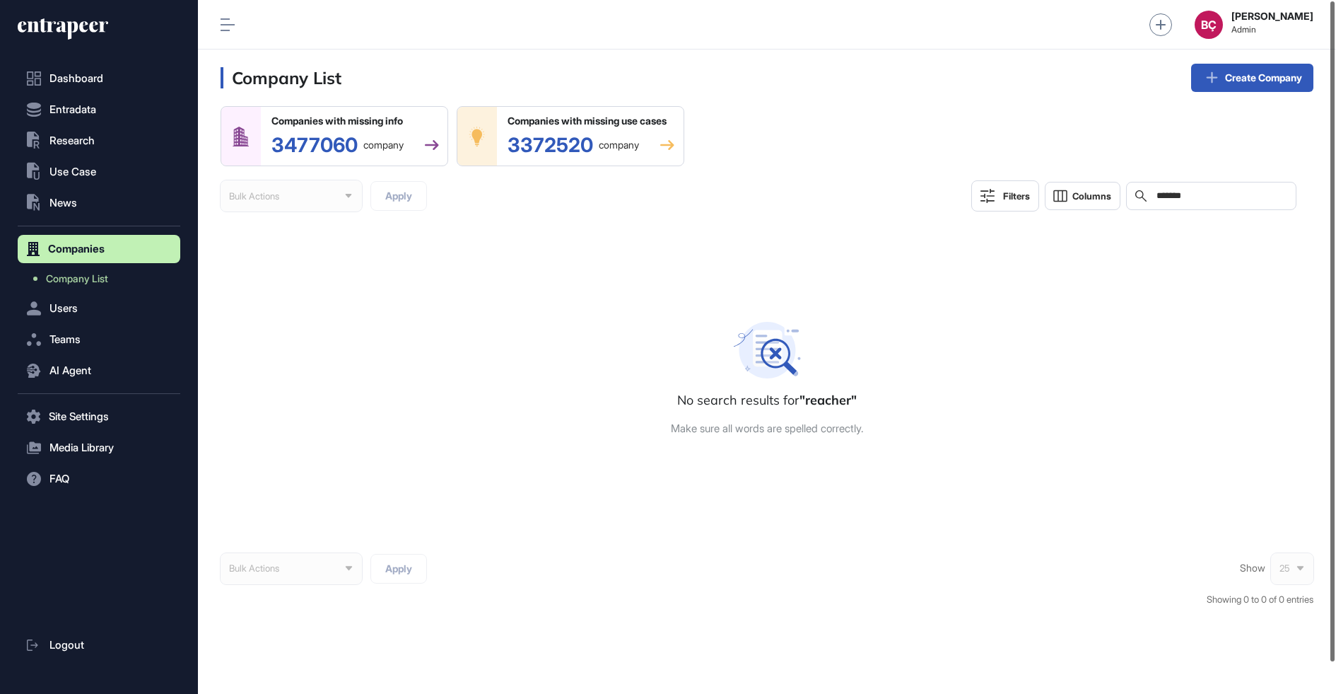
type input "*******"
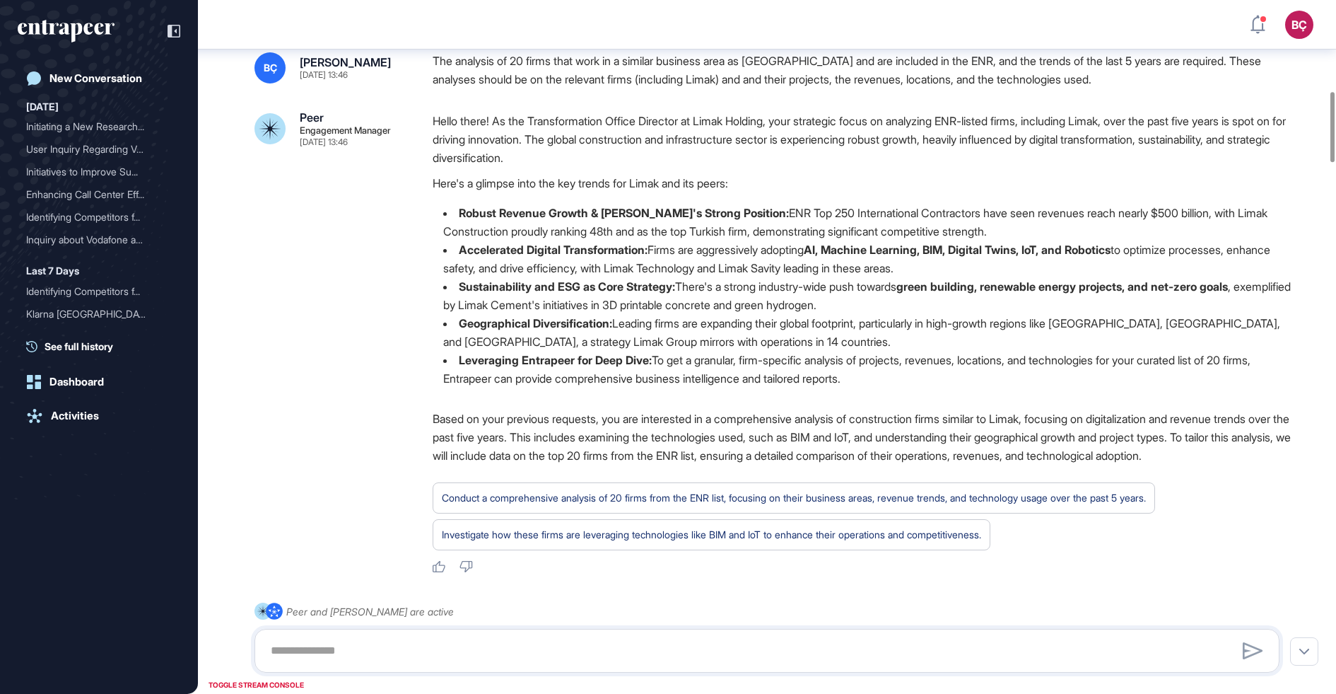
scroll to position [900, 0]
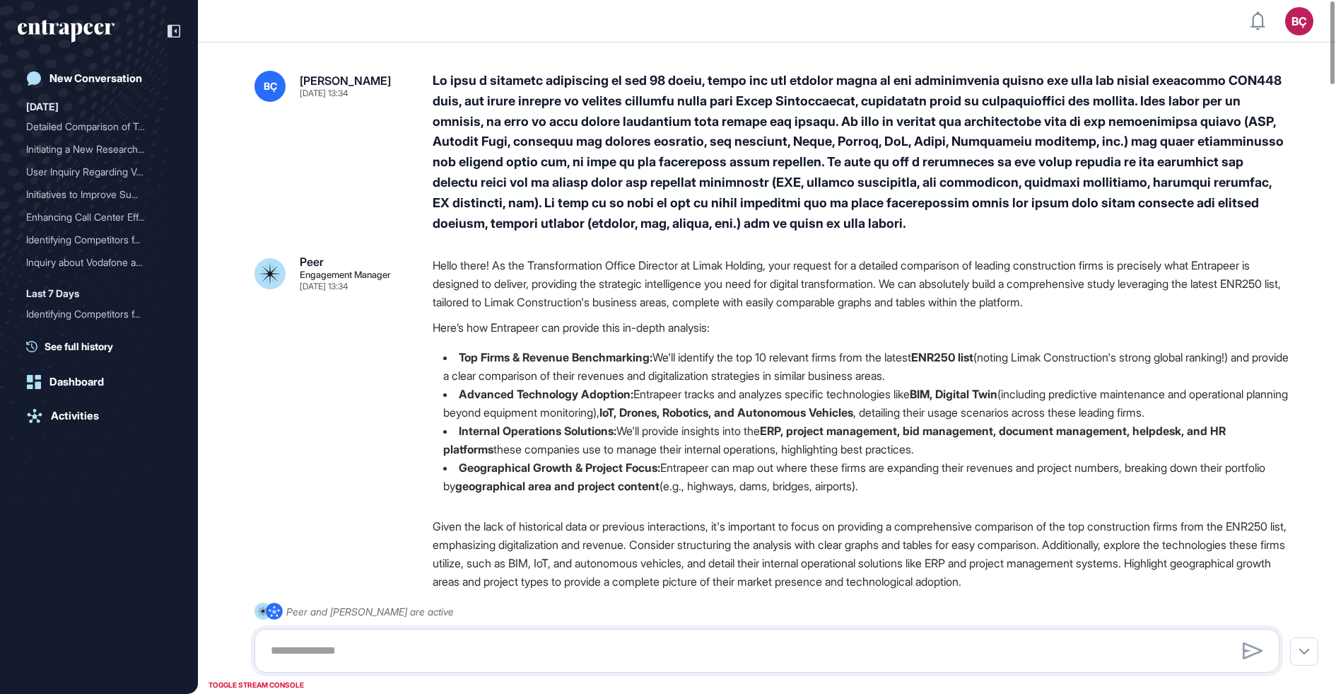
scroll to position [1, 1]
click at [670, 110] on div at bounding box center [862, 152] width 858 height 163
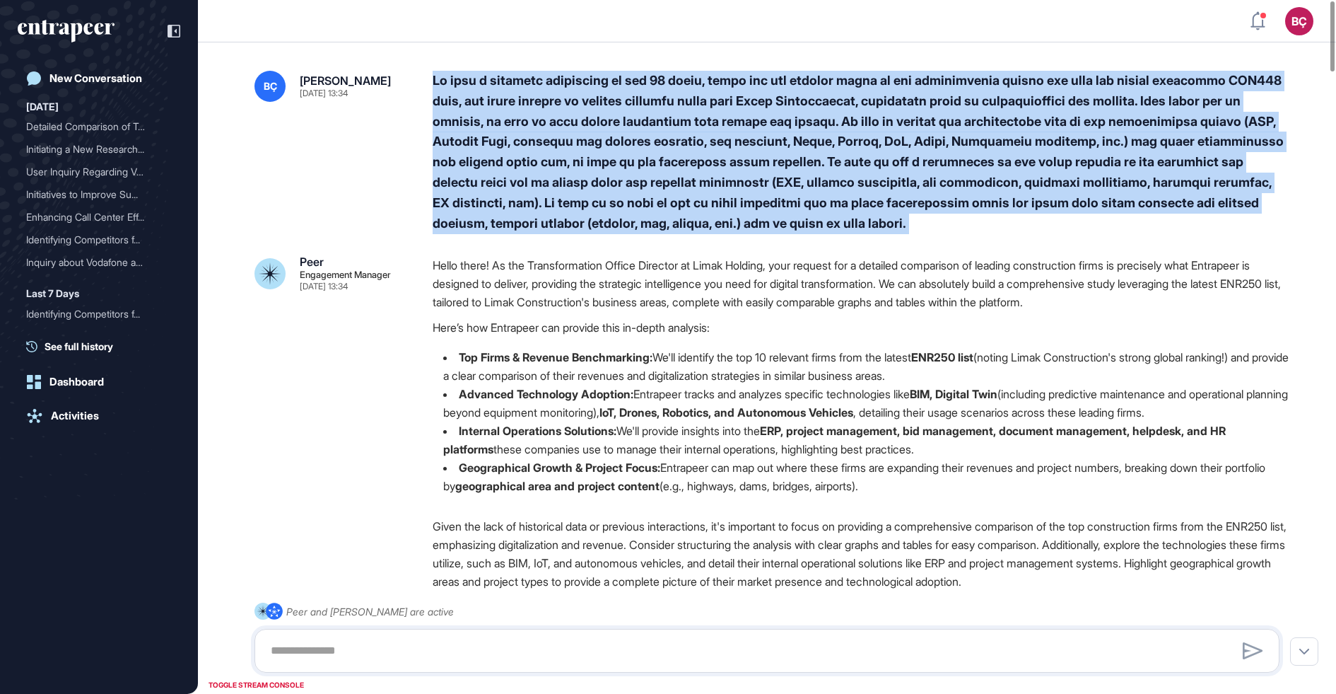
click at [670, 110] on div at bounding box center [862, 152] width 858 height 163
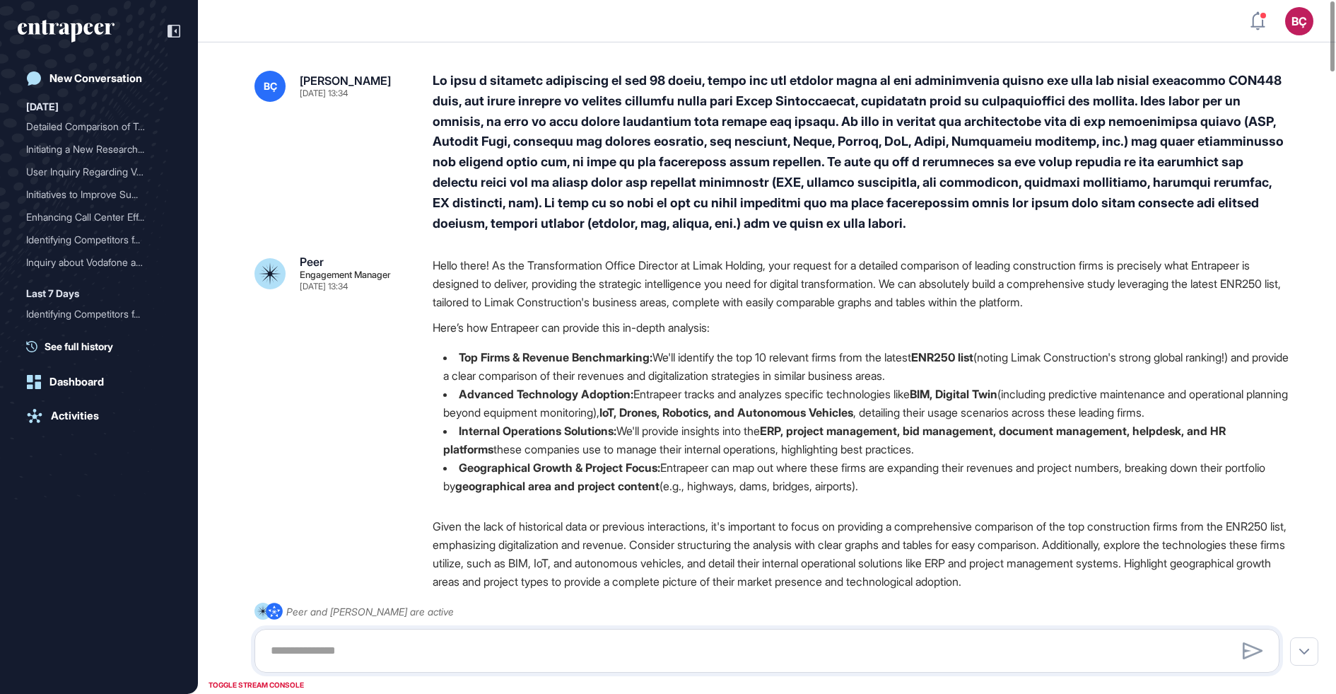
click at [663, 112] on div at bounding box center [862, 152] width 858 height 163
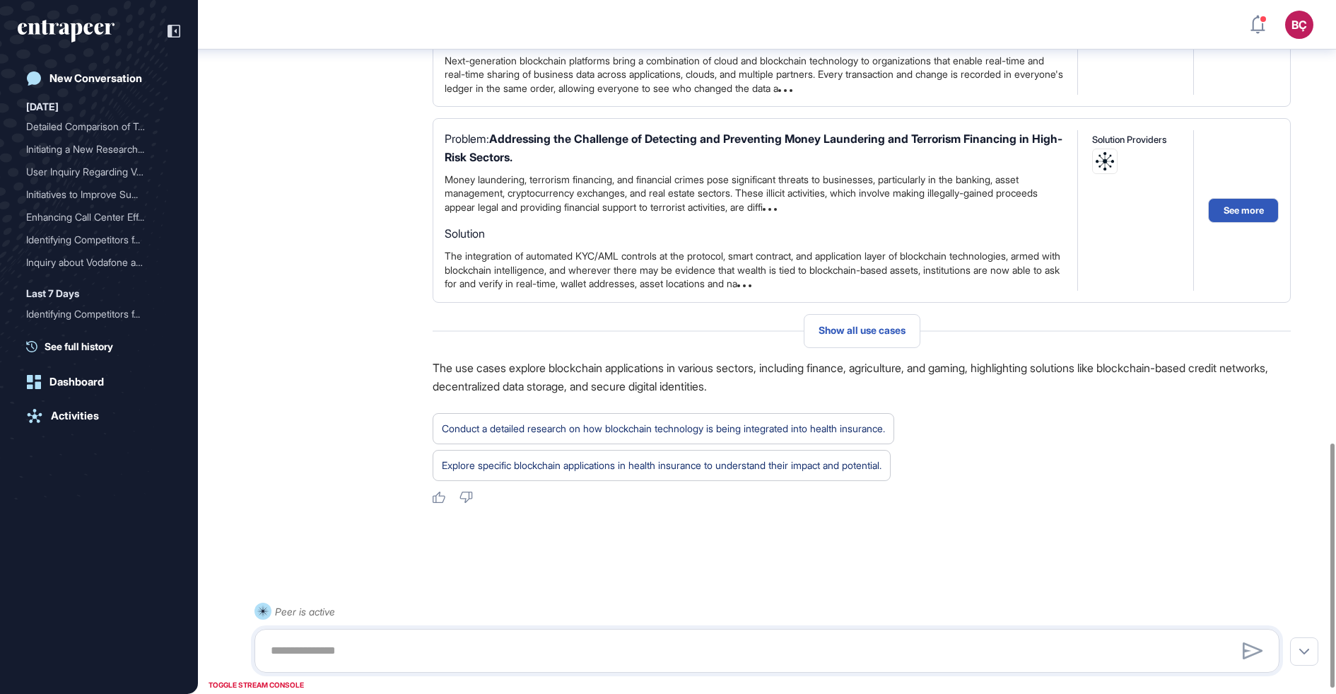
scroll to position [1269, 0]
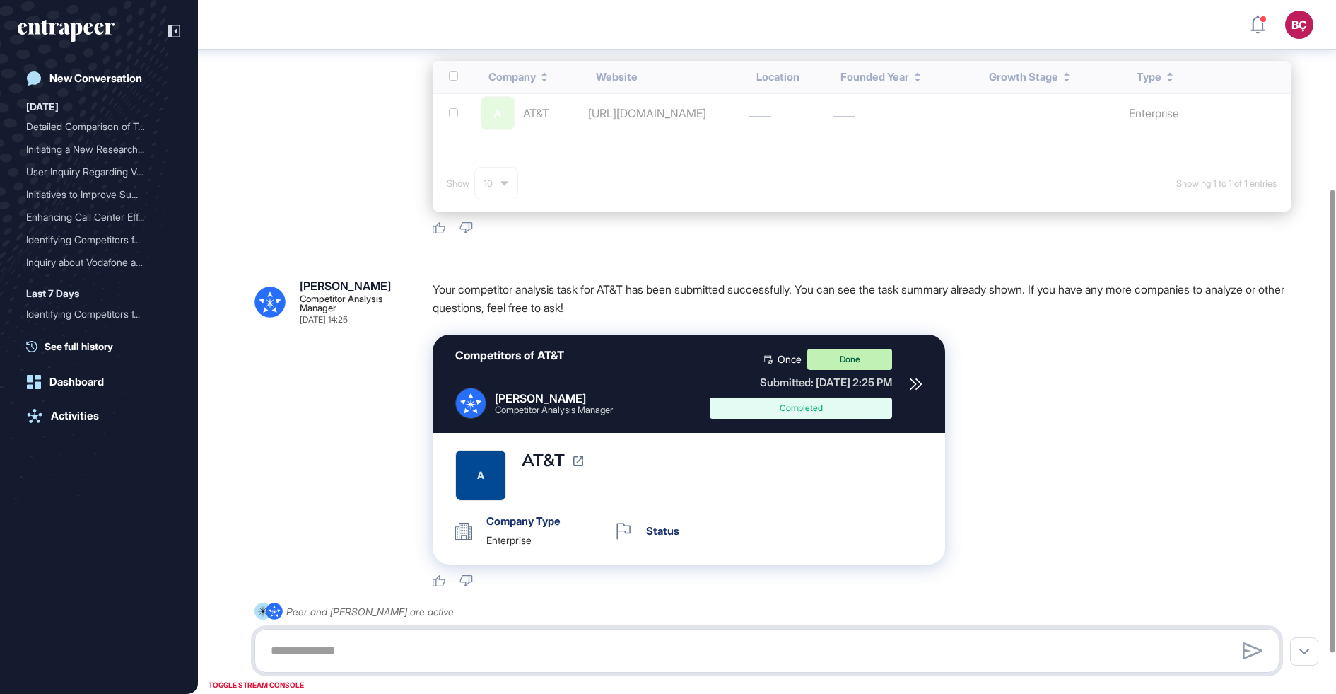
scroll to position [343, 0]
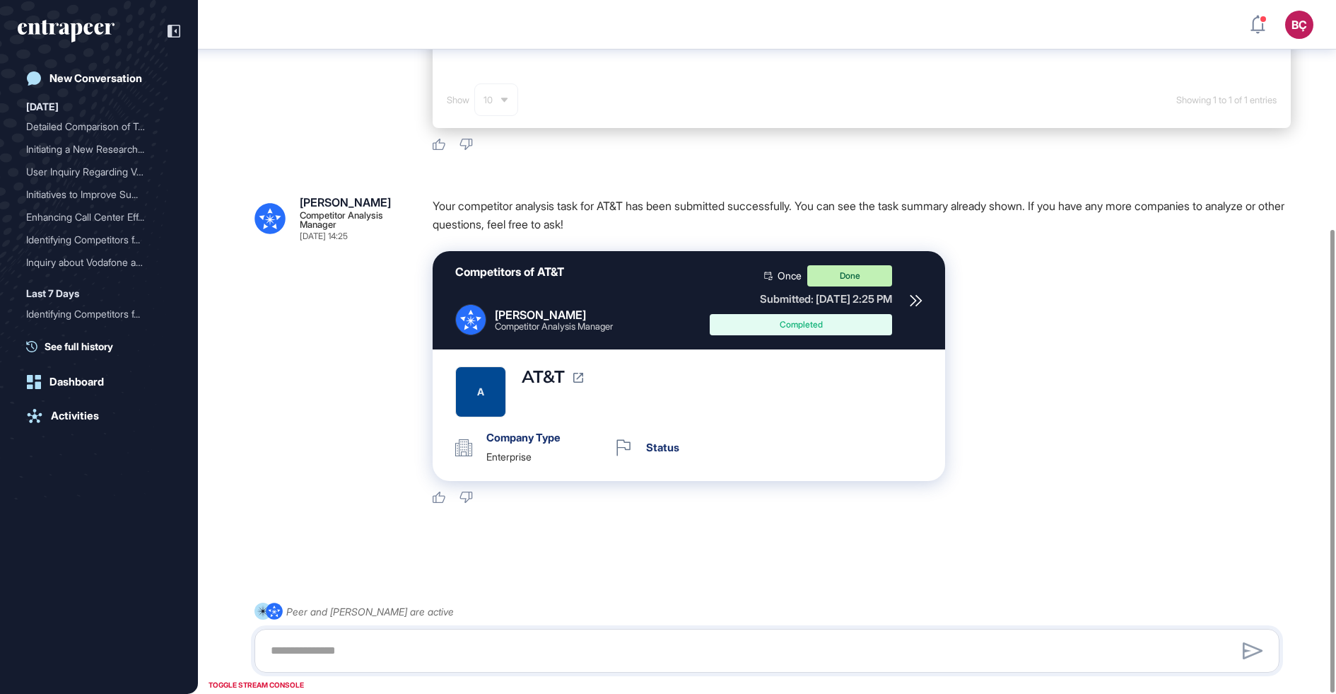
click at [539, 377] on div "AT&T" at bounding box center [553, 376] width 62 height 21
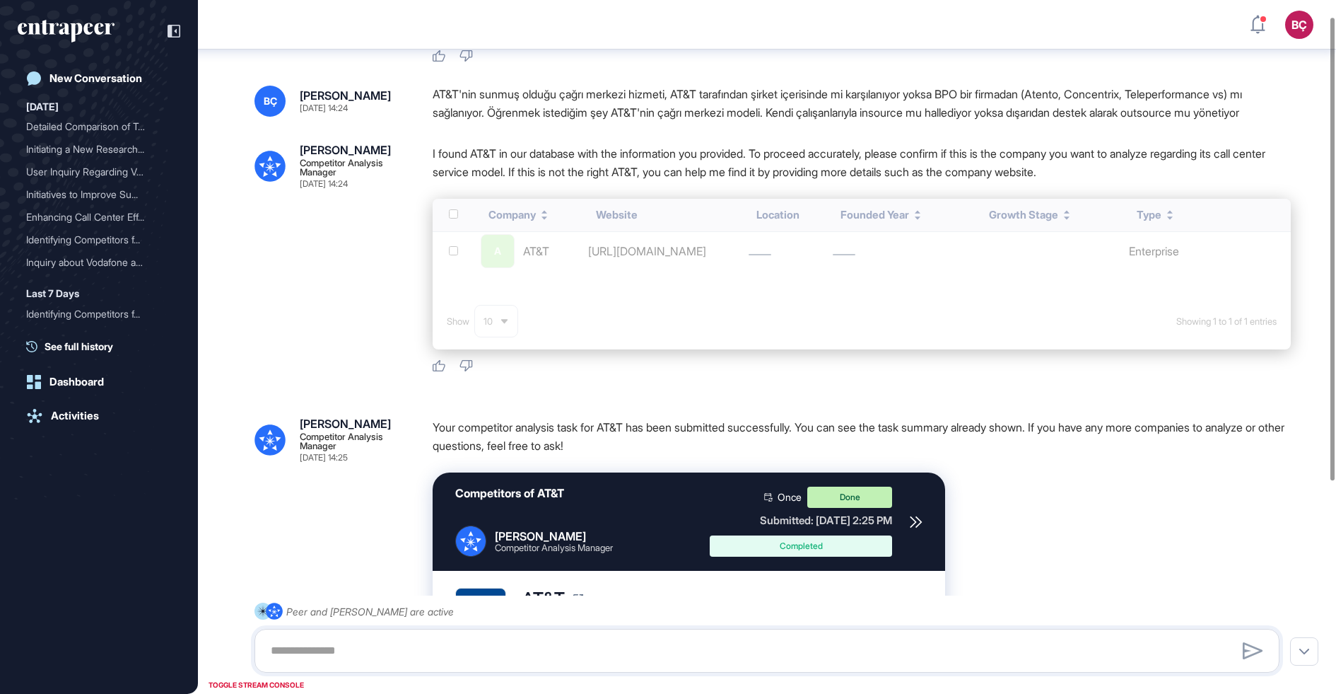
scroll to position [0, 0]
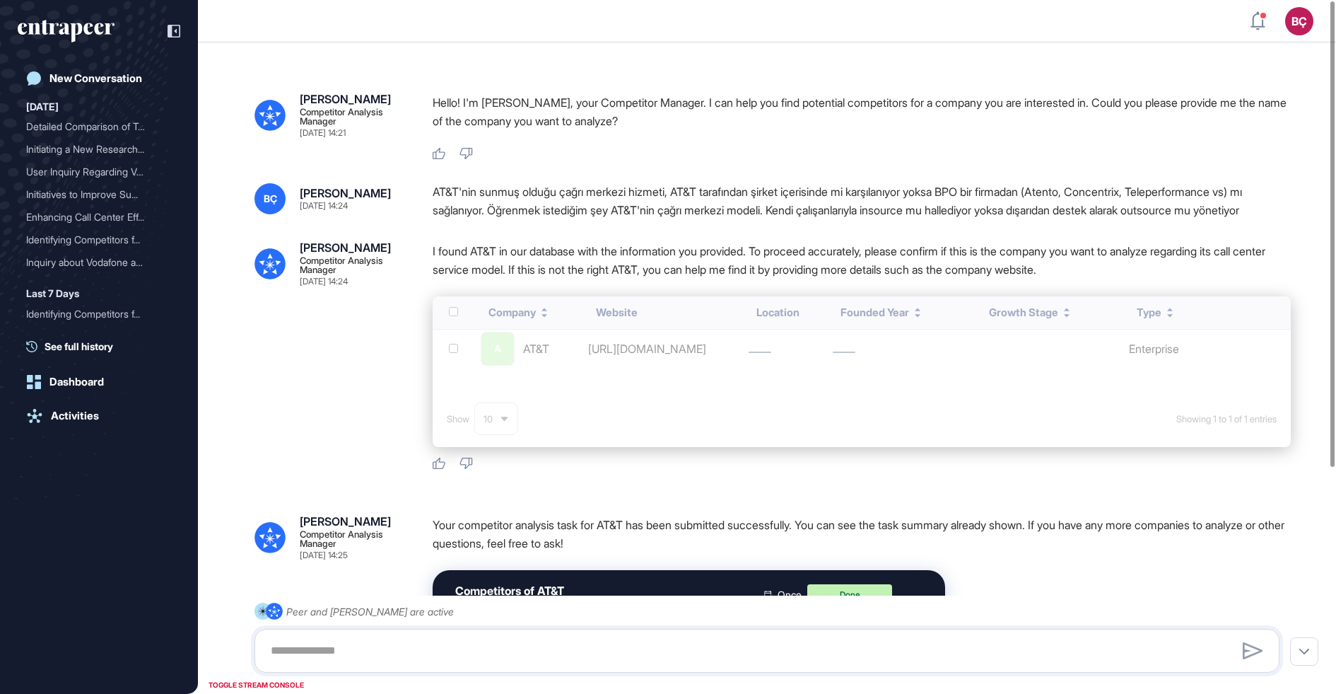
click at [603, 215] on div "AT&T'nin sunmuş olduğu çağrı merkezi hizmeti, AT&T tarafından şirket içerisinde…" at bounding box center [862, 201] width 858 height 36
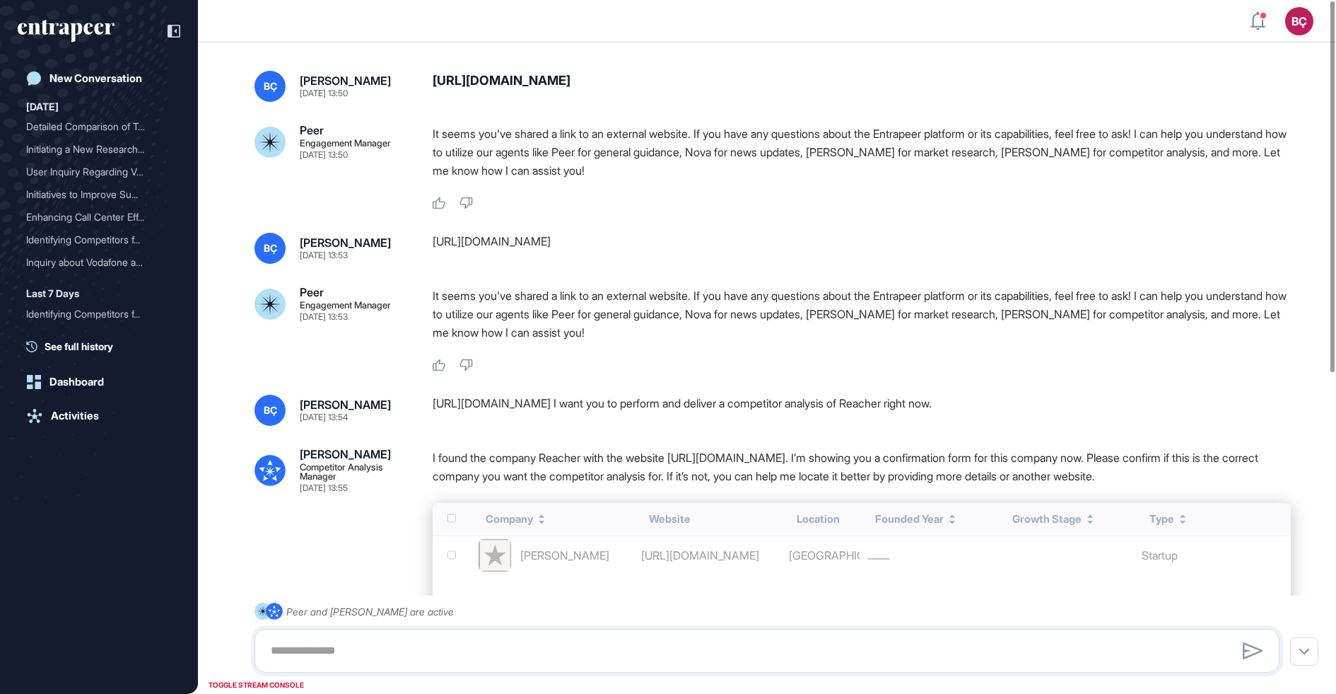
click at [572, 322] on p "It seems you've shared a link to an external website. If you have any questions…" at bounding box center [862, 313] width 858 height 55
click at [573, 322] on p "It seems you've shared a link to an external website. If you have any questions…" at bounding box center [862, 313] width 858 height 55
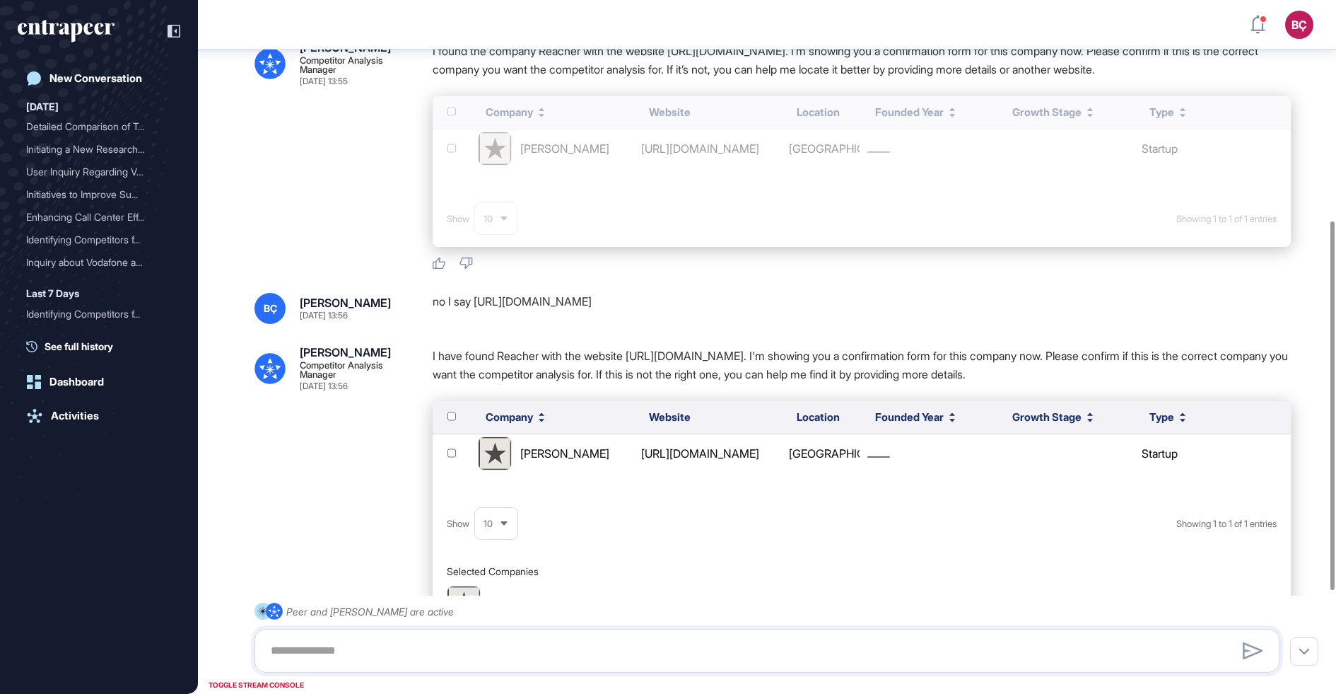
scroll to position [605, 0]
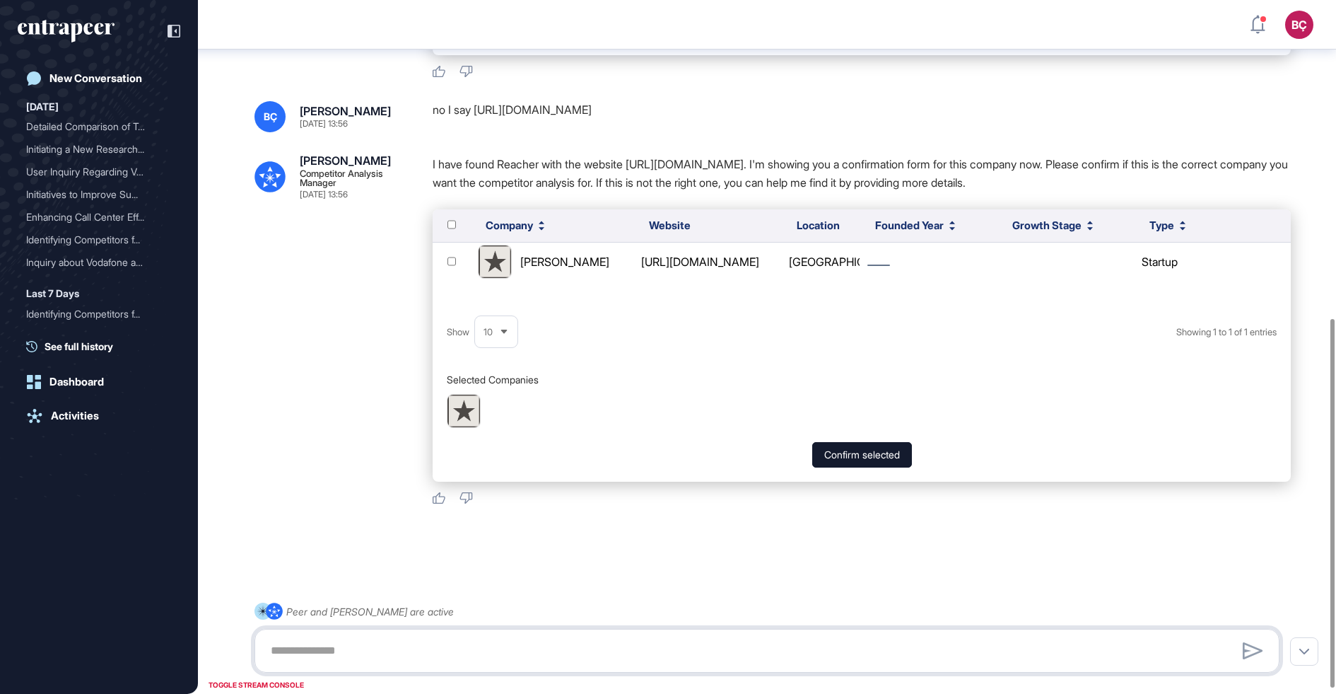
scroll to position [552, 0]
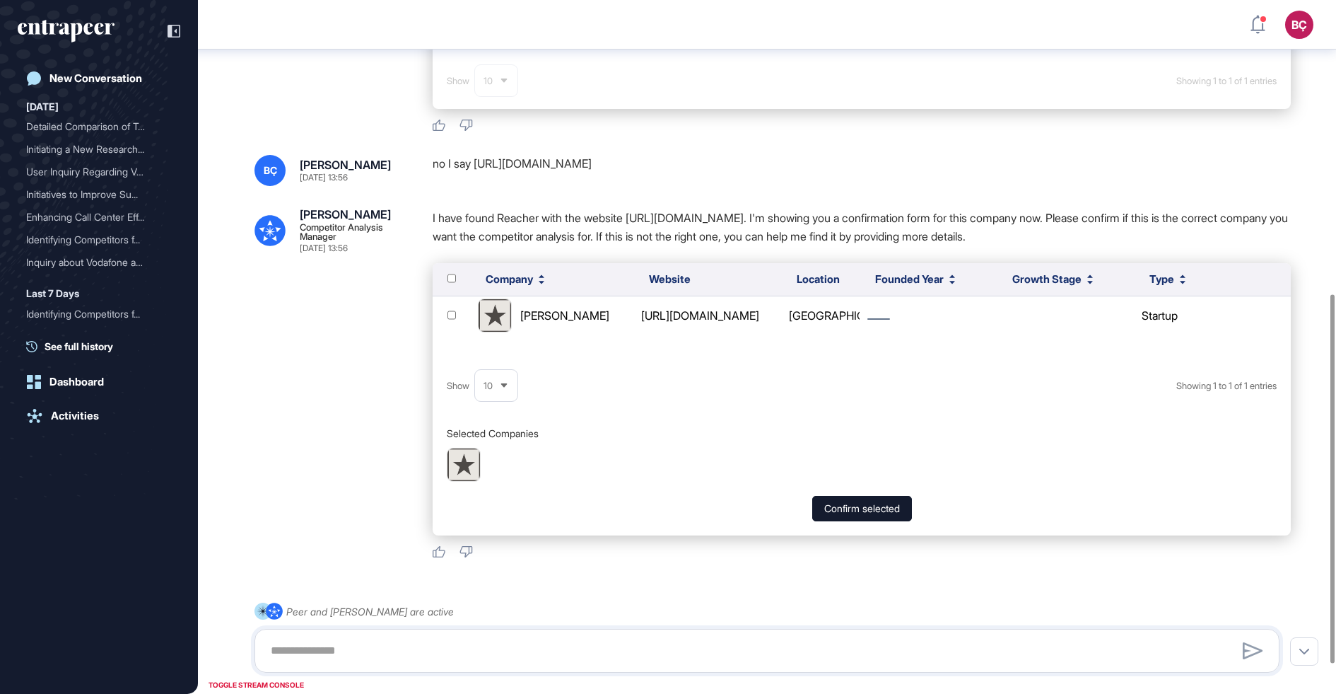
click at [547, 156] on div "no I say [URL][DOMAIN_NAME]" at bounding box center [862, 170] width 858 height 31
click at [606, 163] on div "no I say [URL][DOMAIN_NAME]" at bounding box center [862, 170] width 858 height 31
drag, startPoint x: 622, startPoint y: 163, endPoint x: 477, endPoint y: 165, distance: 144.3
click at [477, 165] on div "no I say [URL][DOMAIN_NAME]" at bounding box center [862, 170] width 858 height 31
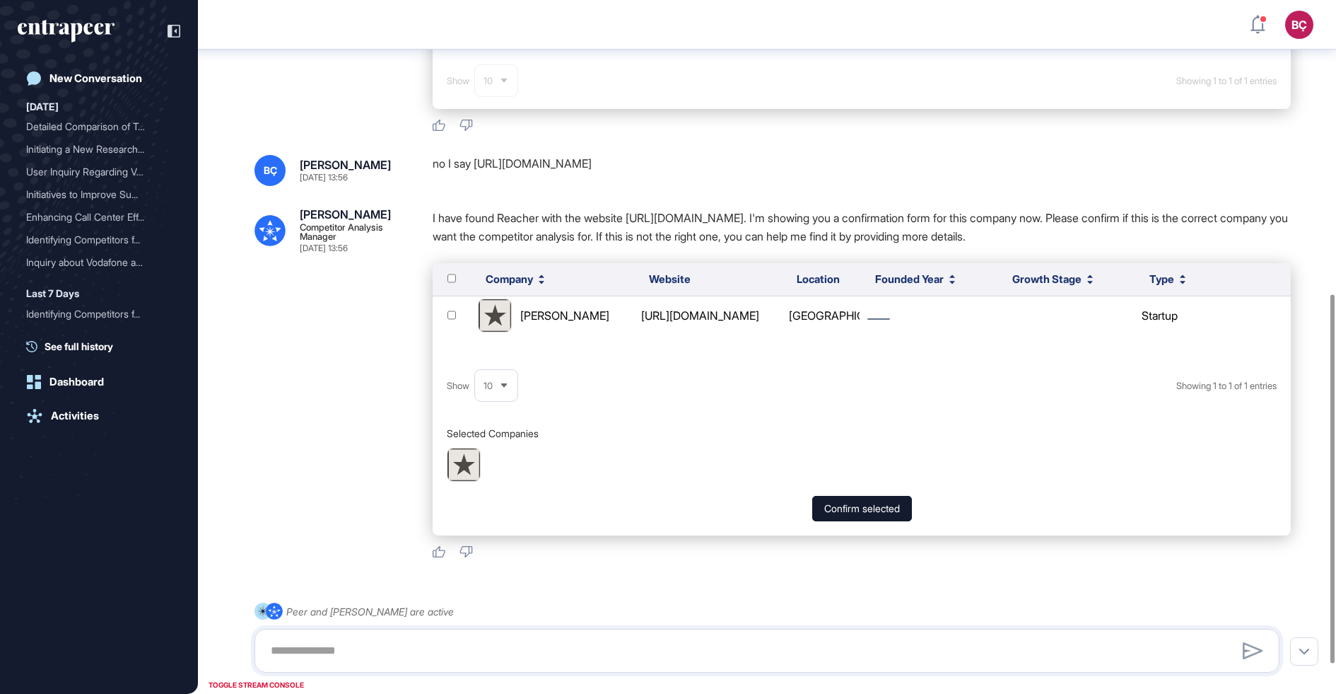
copy div "[URL][DOMAIN_NAME]"
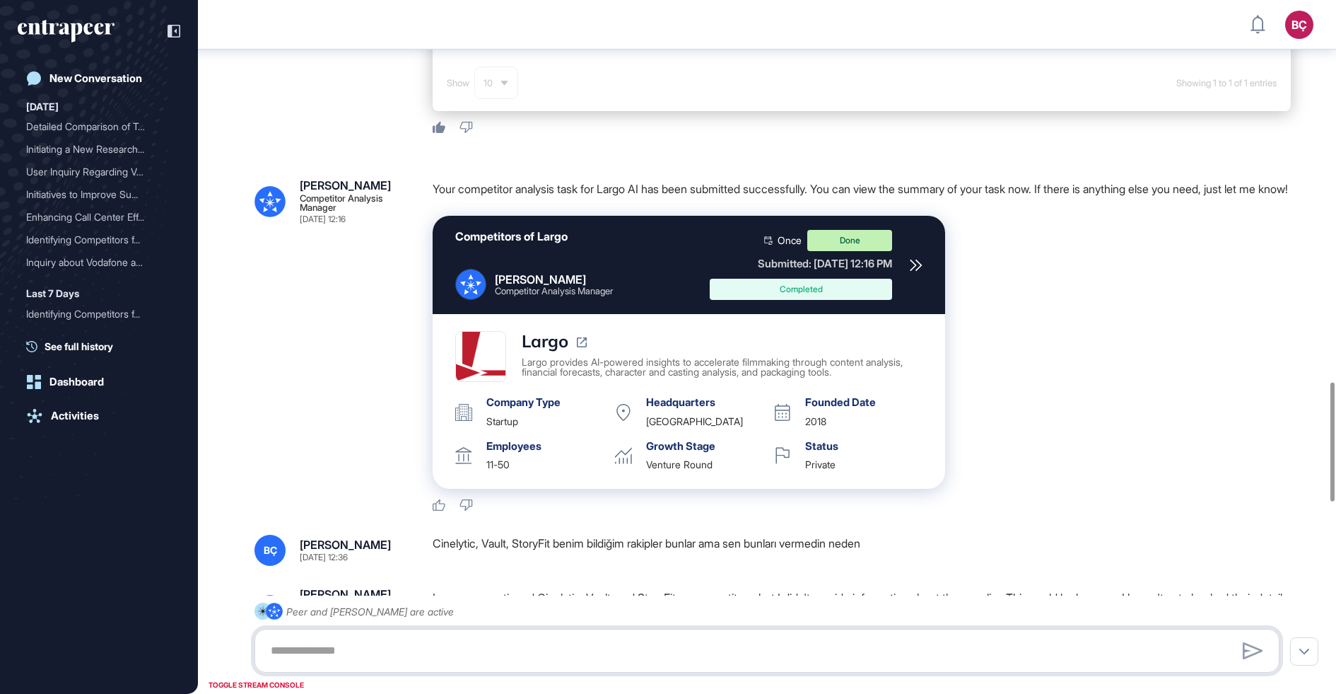
scroll to position [2213, 0]
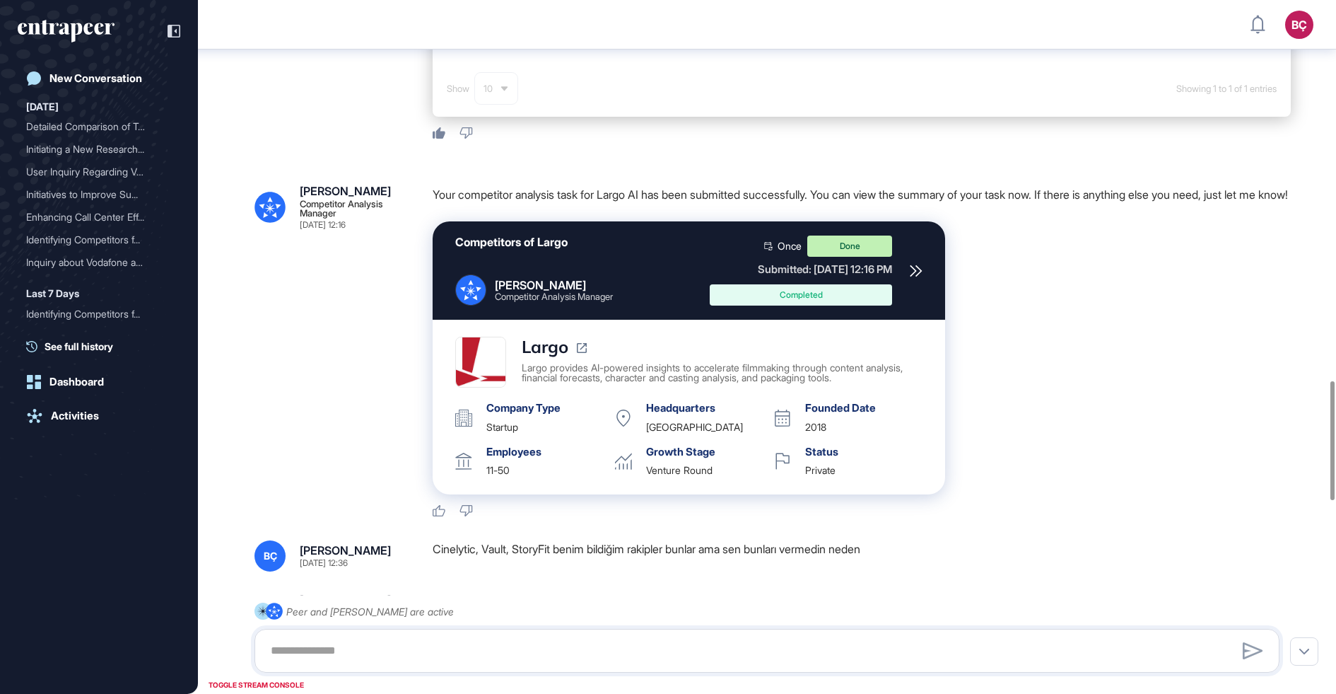
click at [599, 204] on p "Your competitor analysis task for Largo AI has been submitted successfully. You…" at bounding box center [862, 194] width 858 height 18
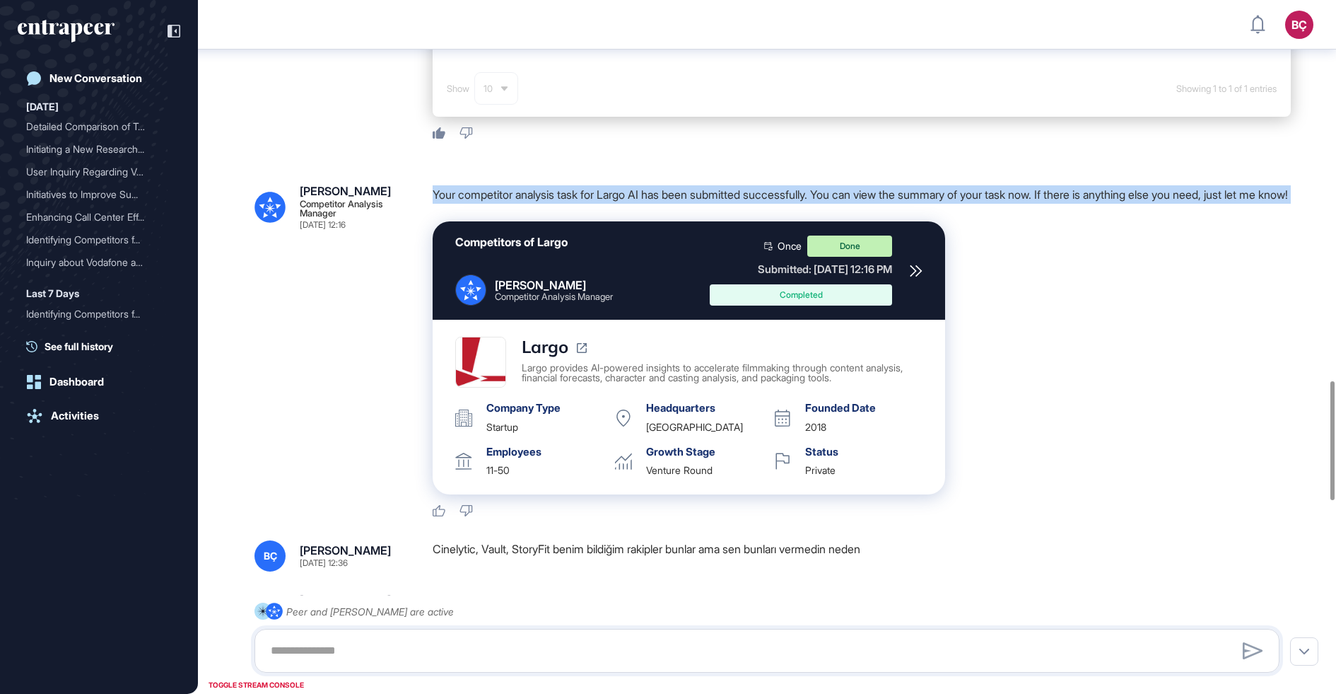
click at [612, 204] on p "Your competitor analysis task for Largo AI has been submitted successfully. You…" at bounding box center [862, 194] width 858 height 18
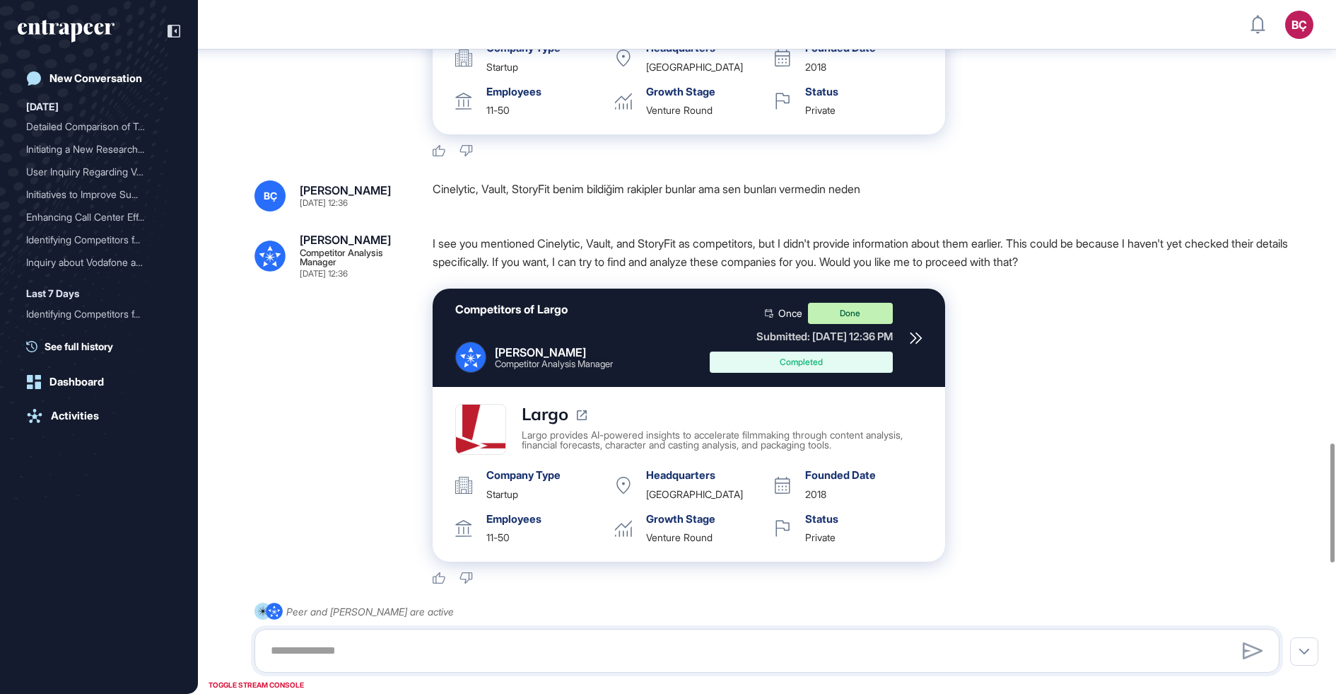
scroll to position [2577, 0]
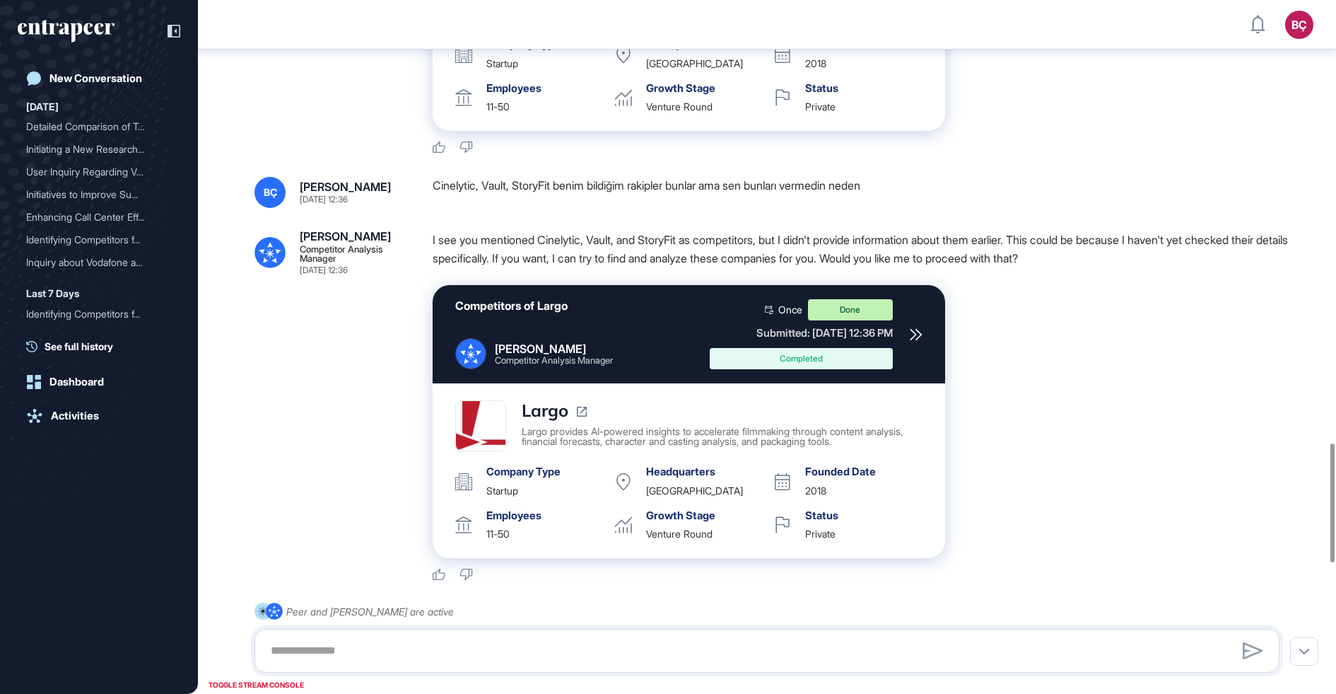
click at [594, 267] on p "I see you mentioned Cinelytic, Vault, and StoryFit as competitors, but I didn't…" at bounding box center [862, 249] width 858 height 37
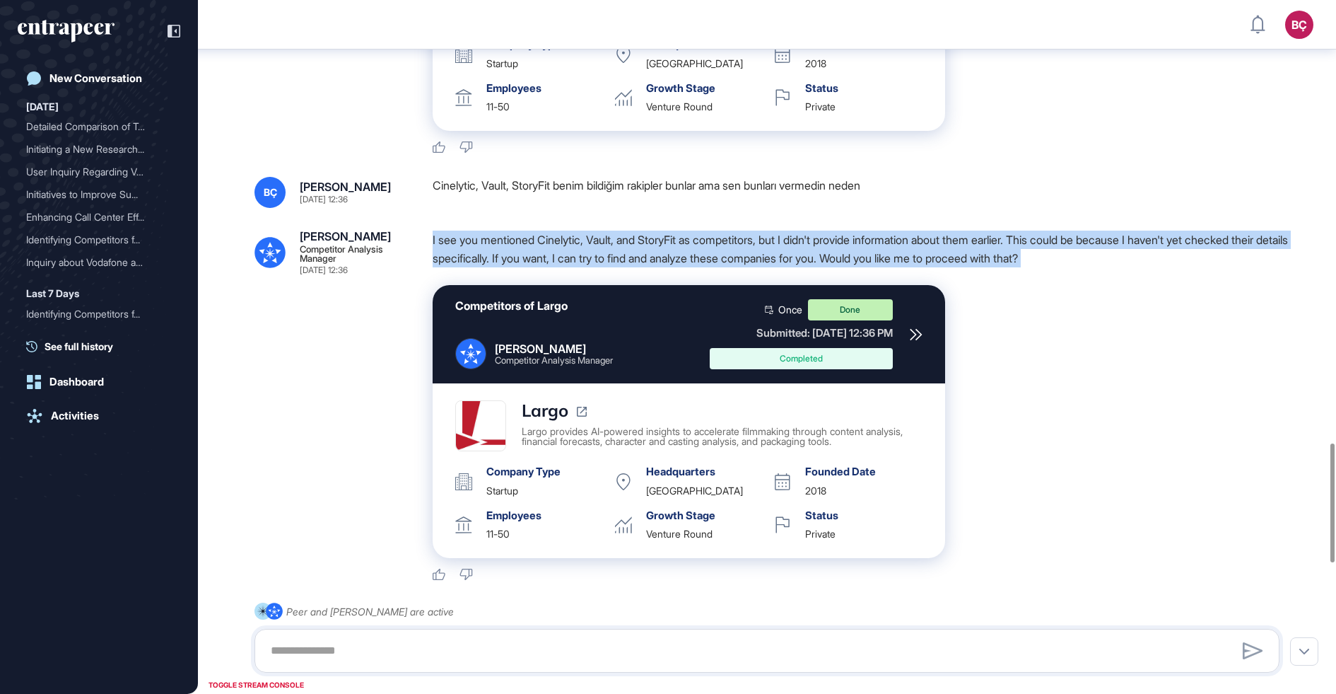
click at [590, 267] on p "I see you mentioned Cinelytic, Vault, and StoryFit as competitors, but I didn't…" at bounding box center [862, 249] width 858 height 37
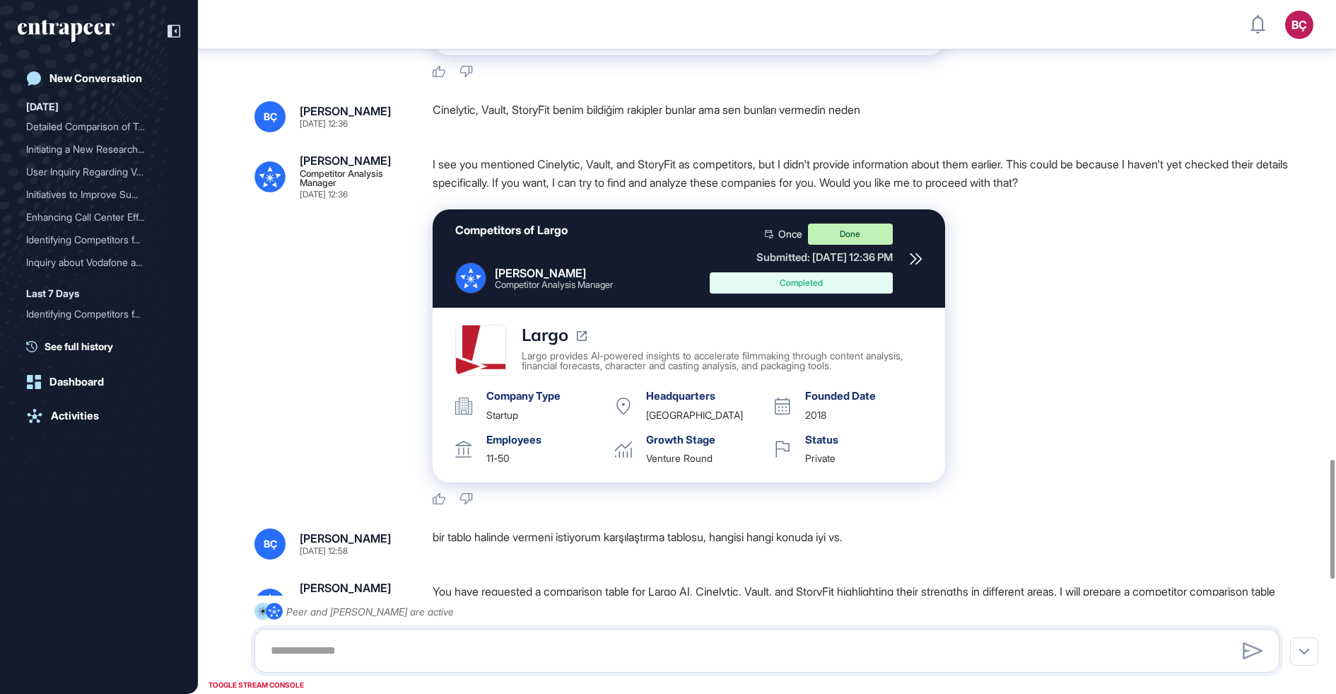
scroll to position [2601, 0]
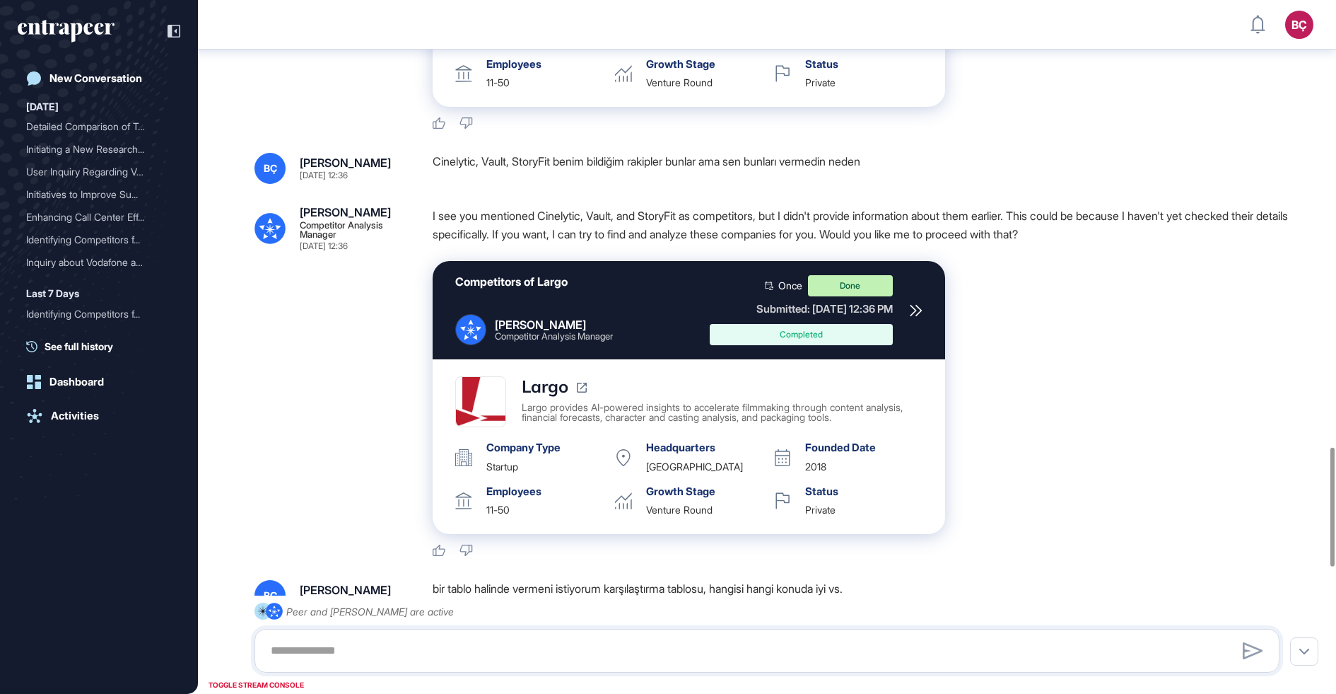
click at [578, 243] on p "I see you mentioned Cinelytic, Vault, and StoryFit as competitors, but I didn't…" at bounding box center [862, 224] width 858 height 37
click at [297, 250] on div "Nash Competitor Analysis Manager Sep 15, 2025 12:36" at bounding box center [333, 228] width 156 height 44
click at [284, 243] on icon at bounding box center [270, 228] width 30 height 30
click at [493, 250] on div "I see you mentioned Cinelytic, Vault, and StoryFit as competitors, but I didn't…" at bounding box center [862, 228] width 858 height 44
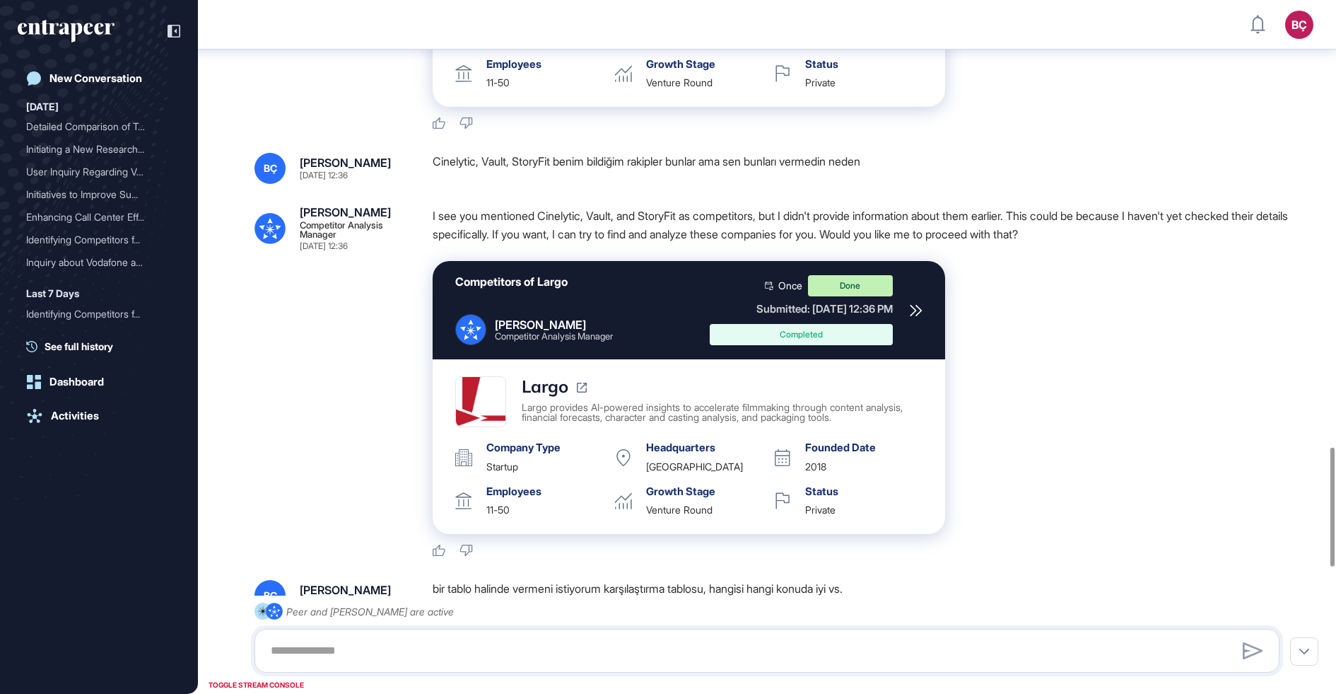
click at [493, 250] on div "I see you mentioned Cinelytic, Vault, and StoryFit as competitors, but I didn't…" at bounding box center [862, 228] width 858 height 44
click at [528, 243] on p "I see you mentioned Cinelytic, Vault, and StoryFit as competitors, but I didn't…" at bounding box center [862, 224] width 858 height 37
click at [565, 397] on div "Largo" at bounding box center [554, 386] width 65 height 21
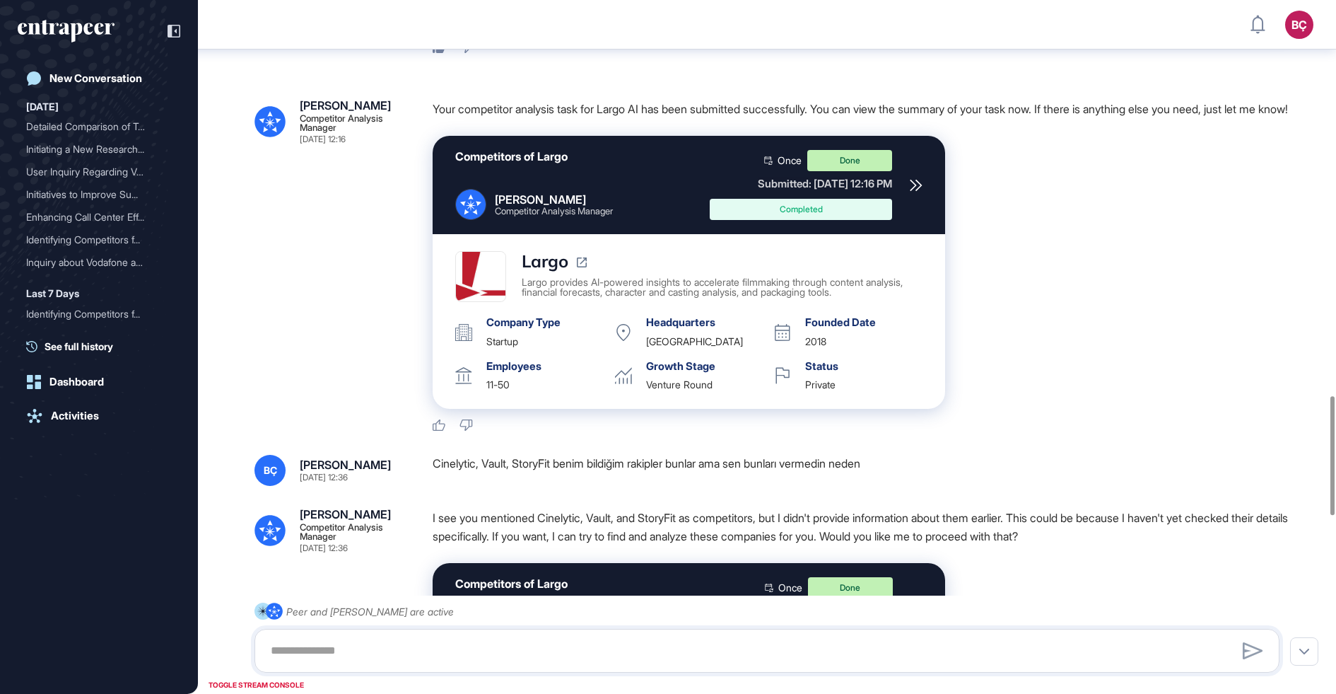
scroll to position [2301, 0]
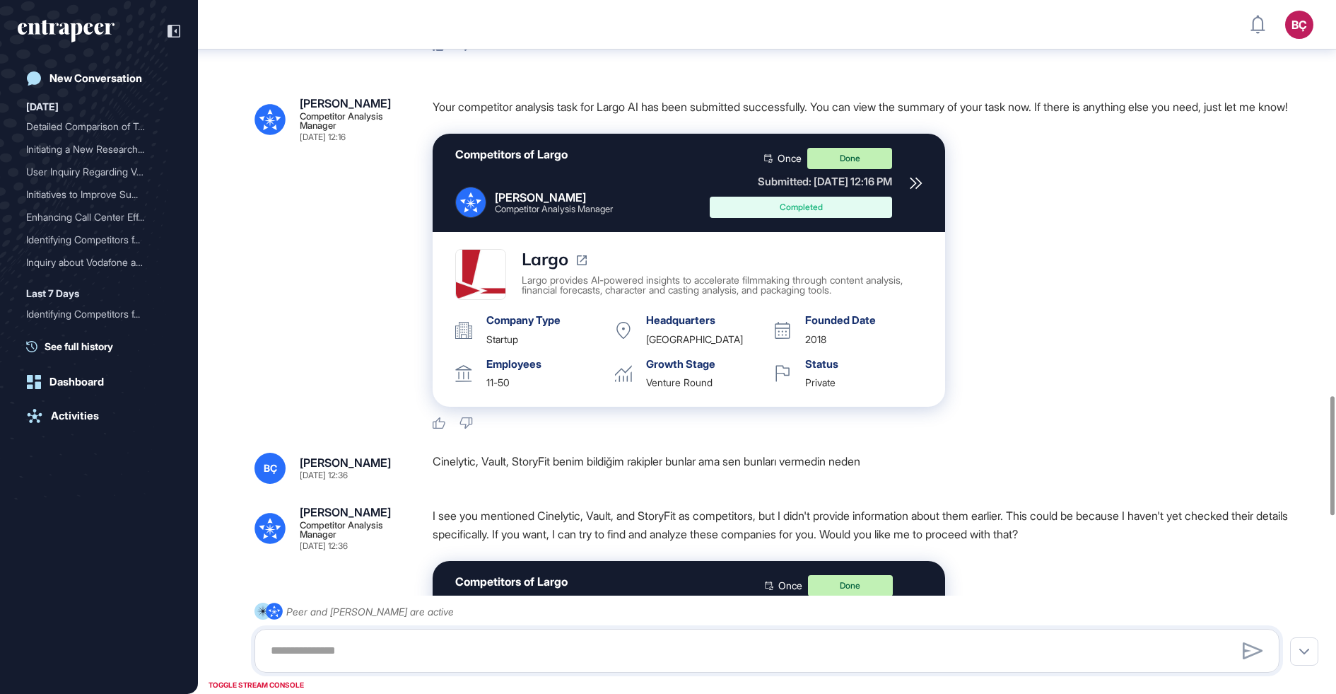
click at [795, 218] on div "Completed" at bounding box center [801, 207] width 183 height 21
click at [912, 218] on div at bounding box center [915, 183] width 13 height 70
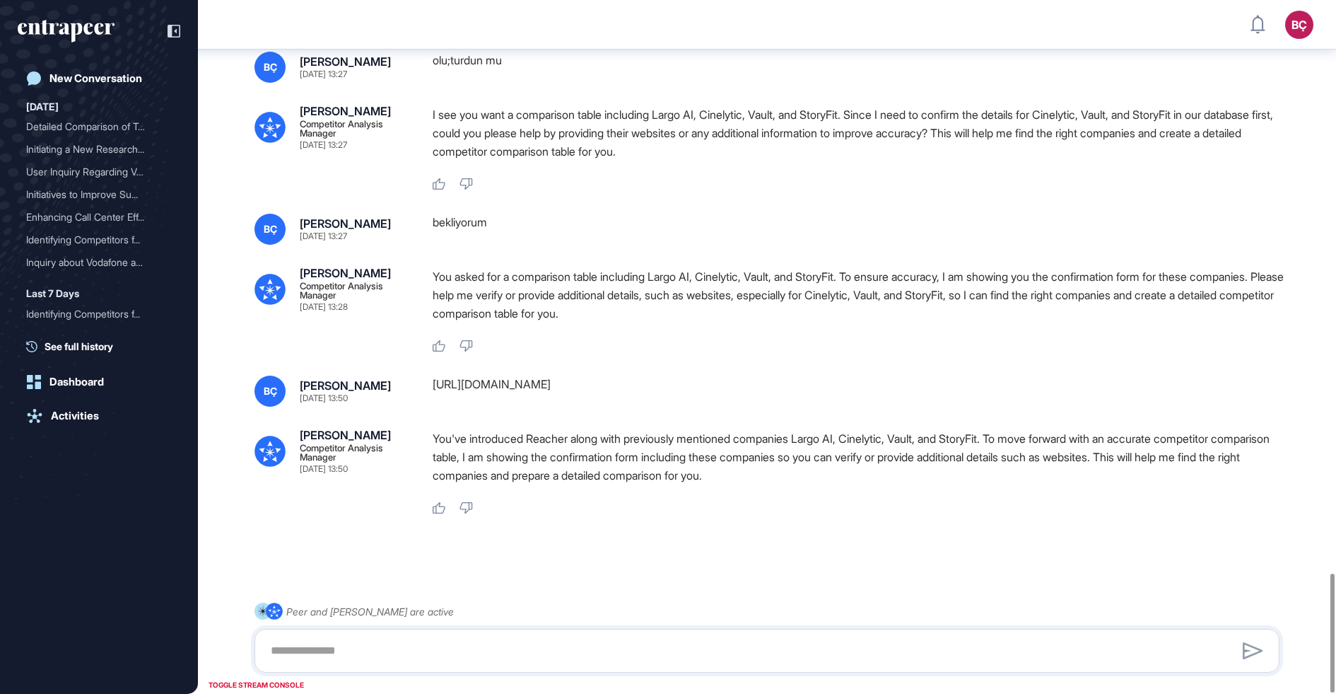
scroll to position [3335, 0]
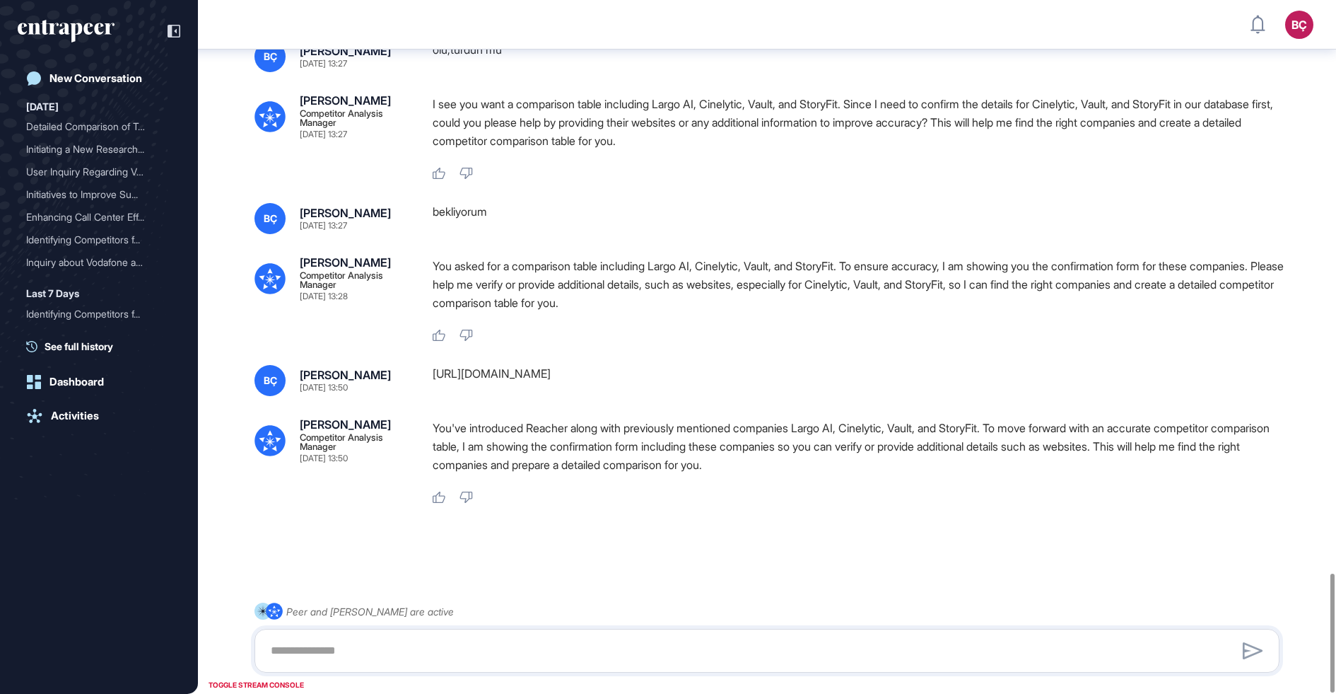
click at [710, 127] on p "I see you want a comparison table including Largo AI, Cinelytic, Vault, and Sto…" at bounding box center [862, 122] width 858 height 55
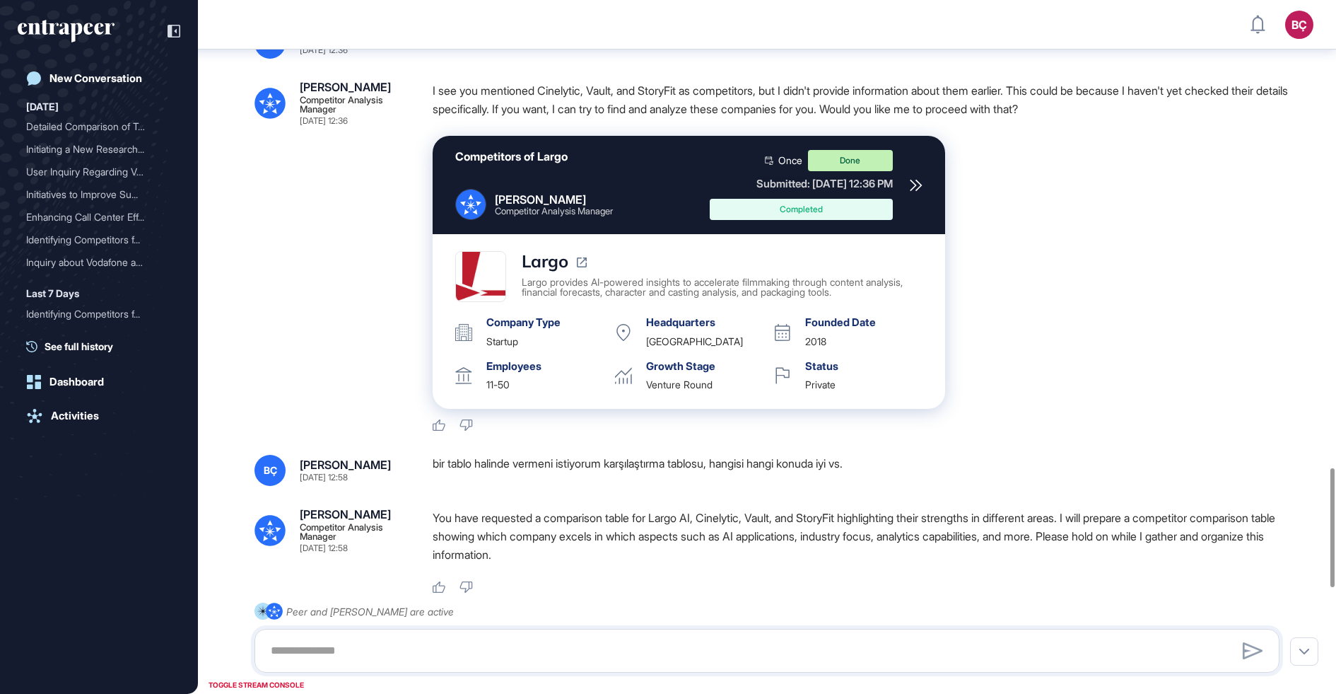
scroll to position [2718, 0]
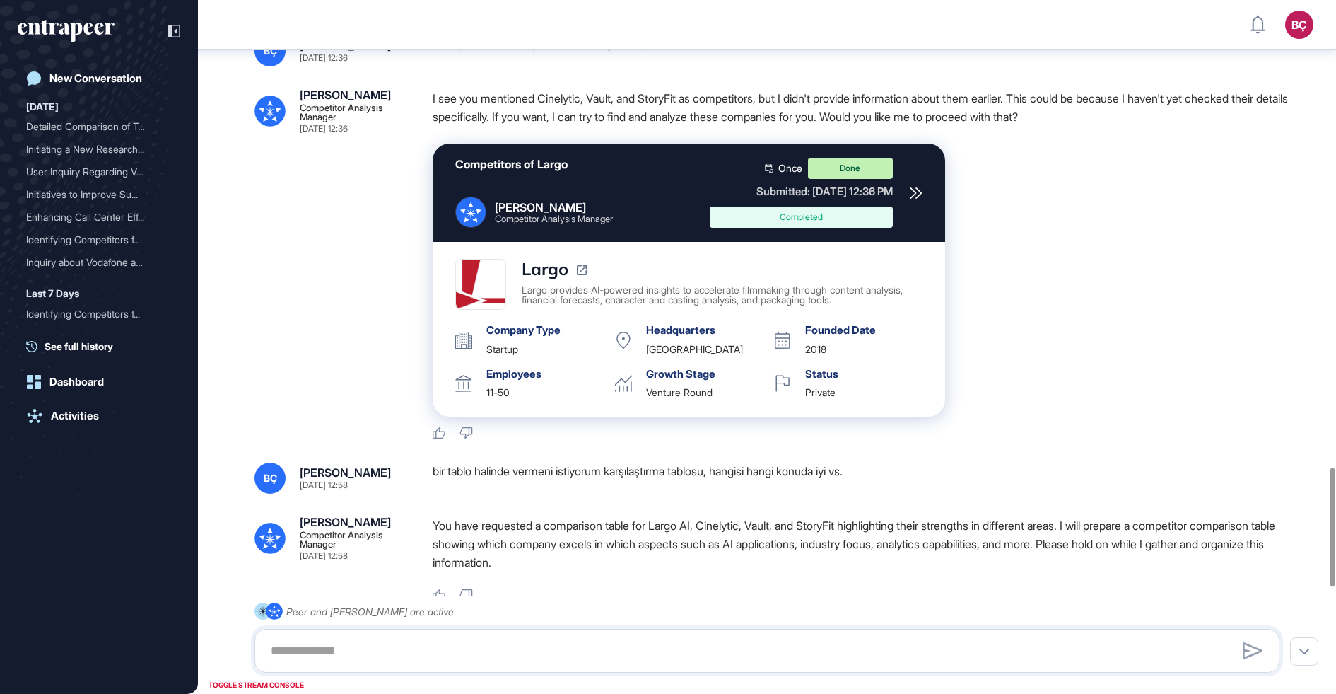
click at [909, 221] on div "Competitors of Largo Nash Competitor Analysis Manager Once Done Submitted: Sep …" at bounding box center [689, 193] width 513 height 98
click at [911, 199] on icon at bounding box center [916, 193] width 13 height 13
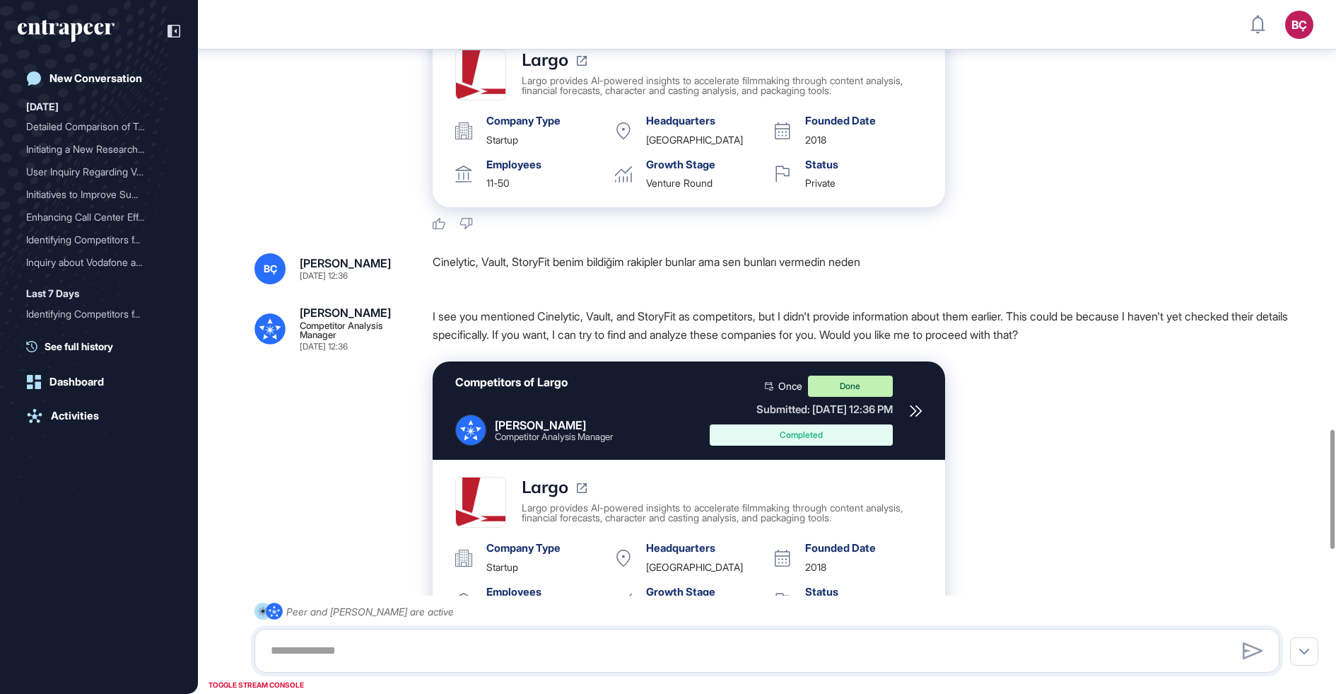
scroll to position [2502, 0]
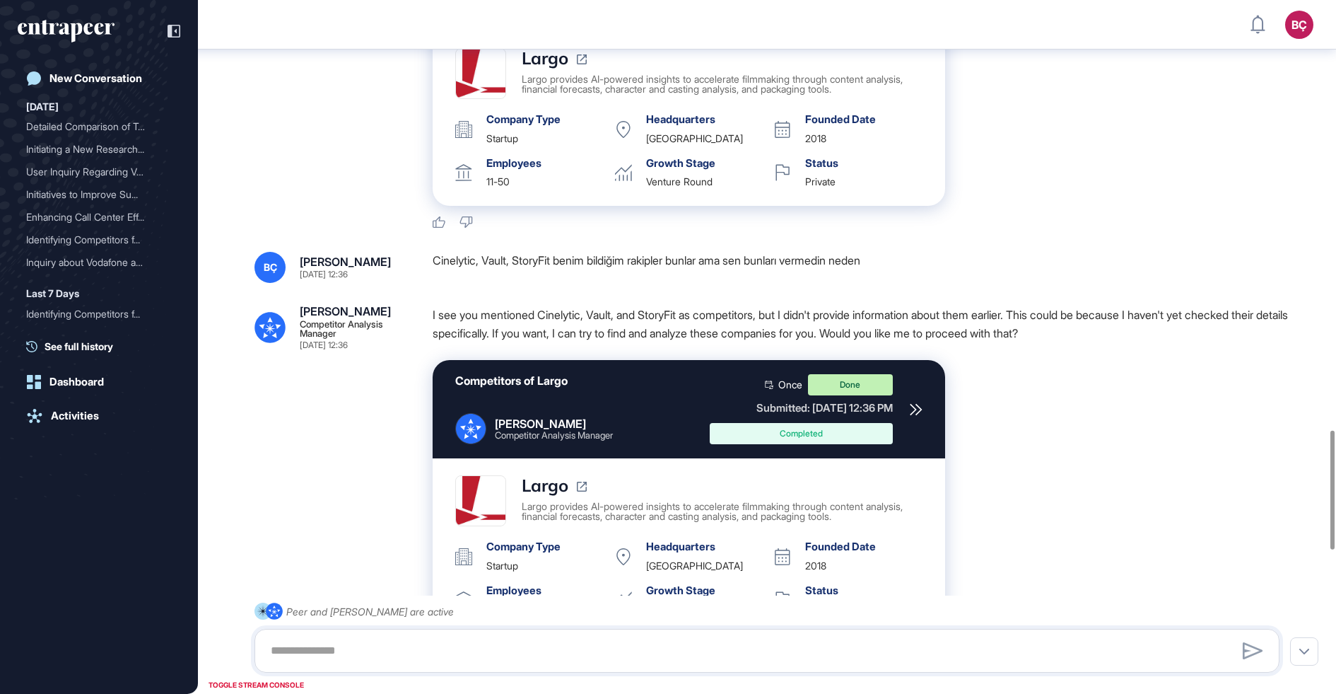
click at [550, 342] on p "I see you mentioned Cinelytic, Vault, and StoryFit as competitors, but I didn't…" at bounding box center [862, 323] width 858 height 37
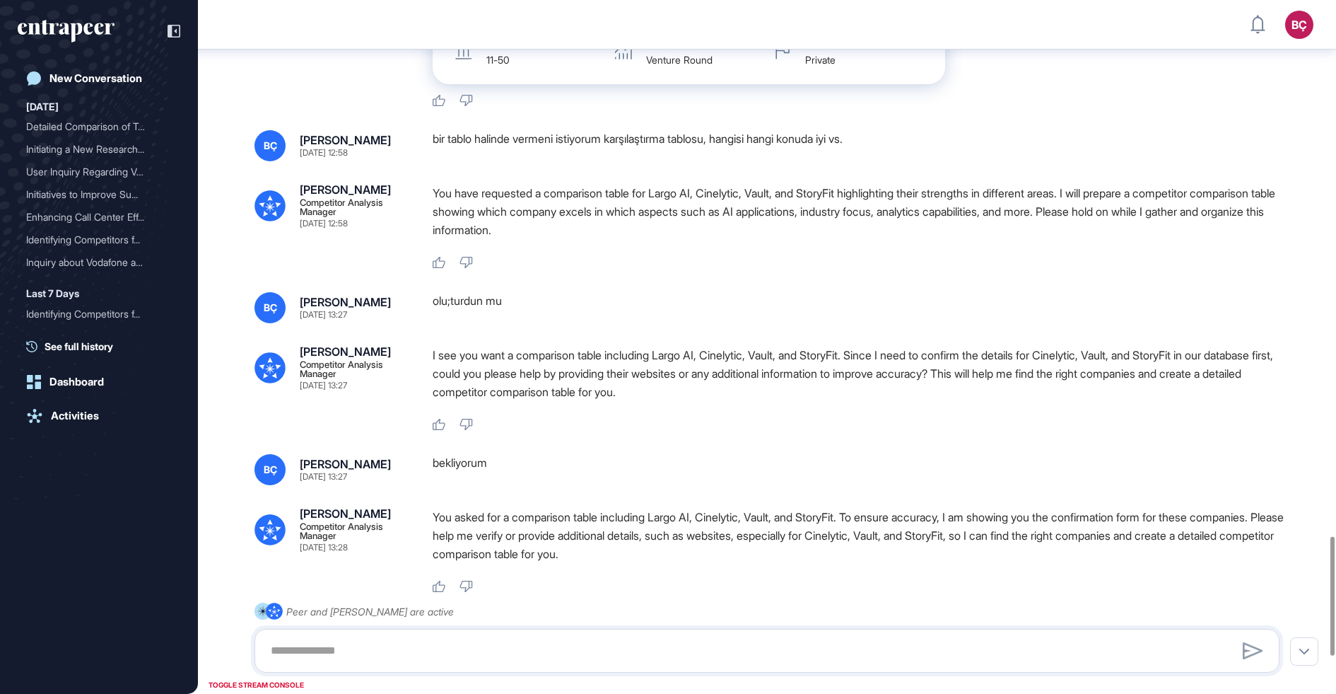
scroll to position [3335, 0]
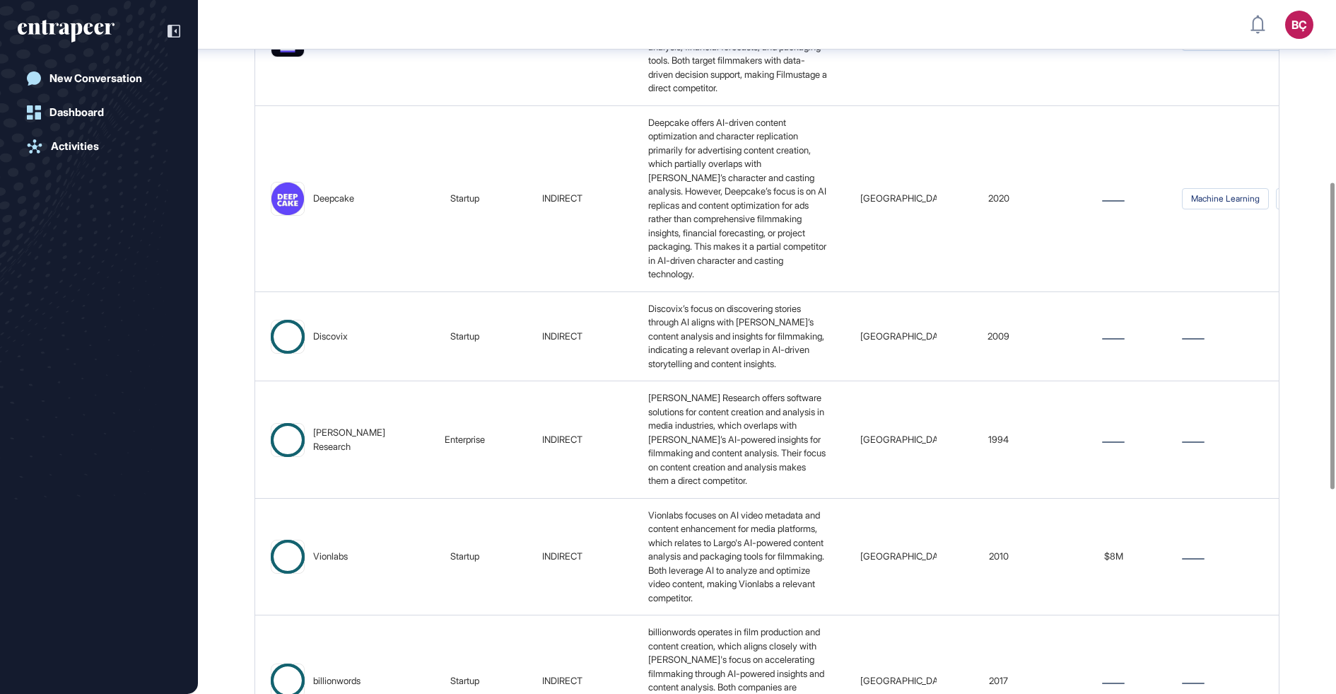
scroll to position [414, 0]
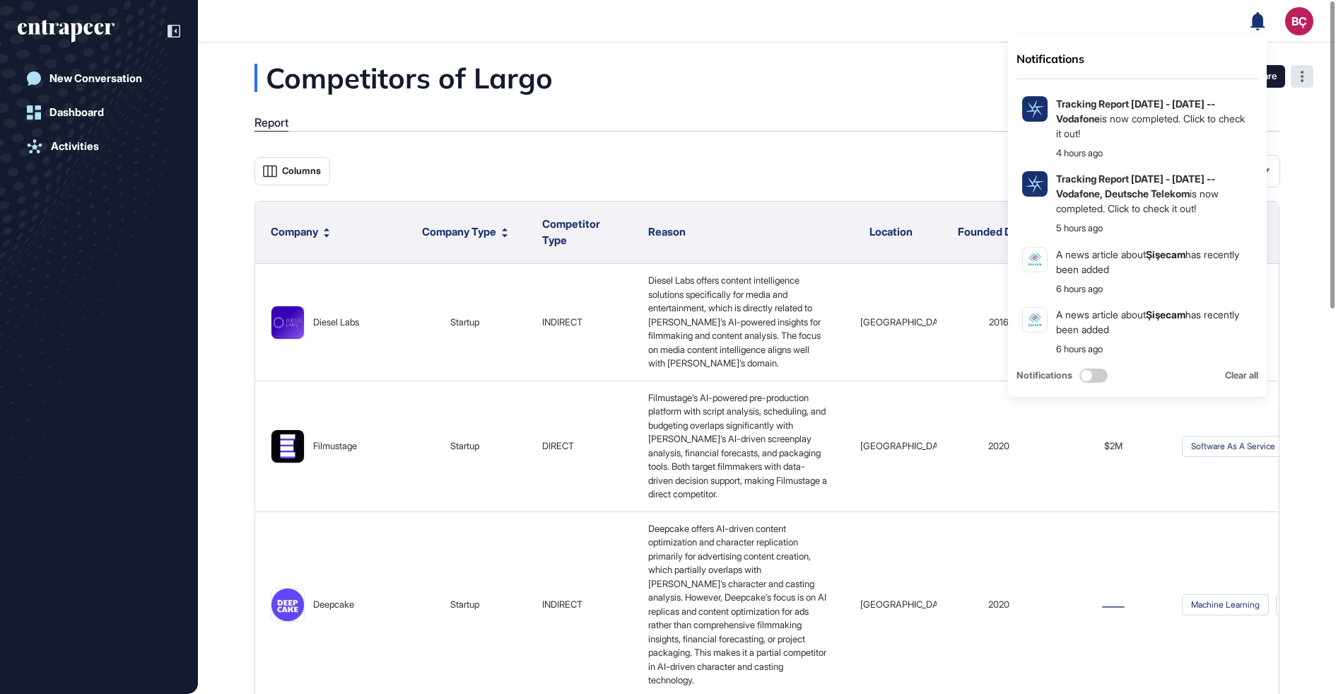
click at [1301, 81] on div at bounding box center [1302, 76] width 23 height 23
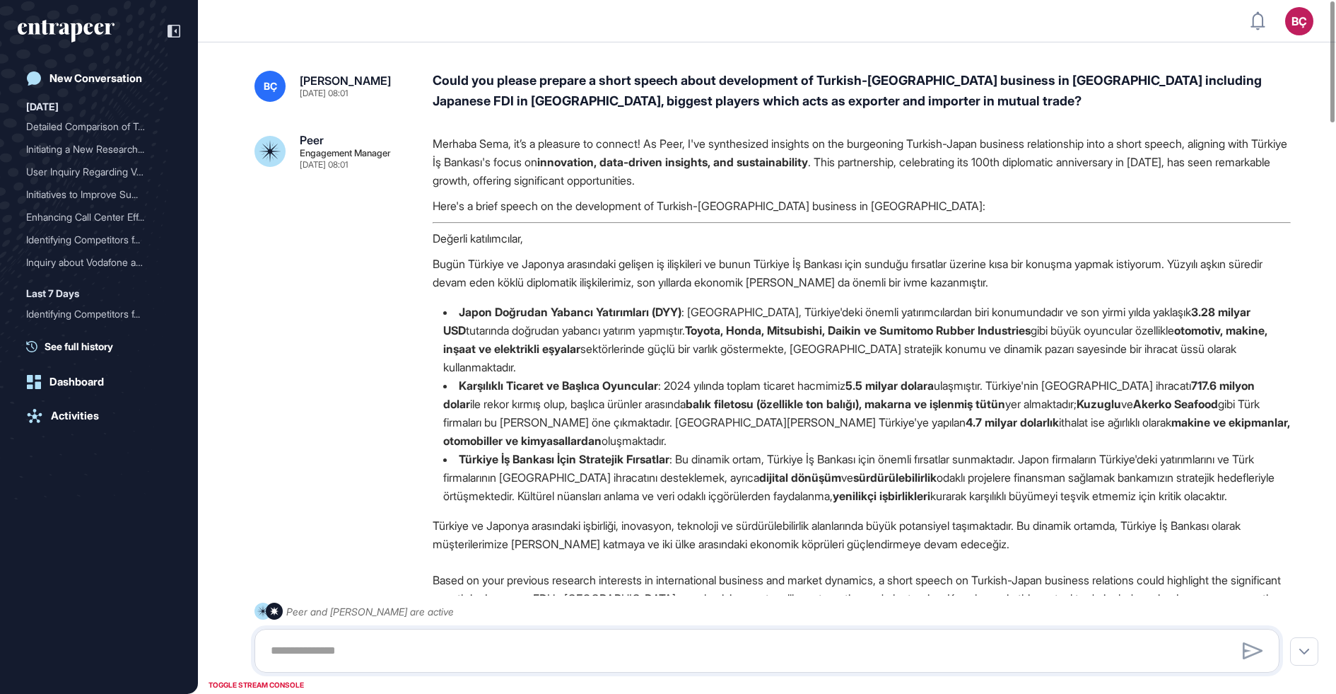
click at [572, 182] on p "Merhaba Sema, it’s a pleasure to connect! As Peer, I've synthesized insights on…" at bounding box center [862, 161] width 858 height 55
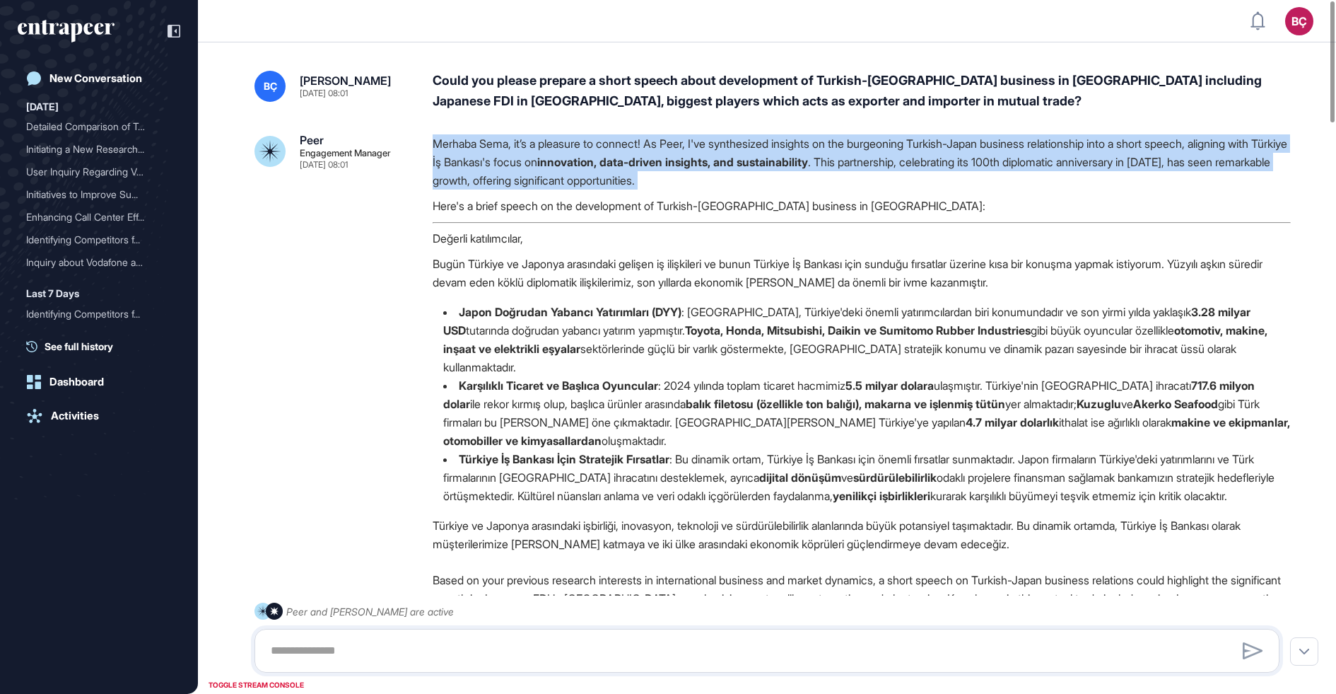
click at [572, 182] on p "Merhaba Sema, it’s a pleasure to connect! As Peer, I've synthesized insights on…" at bounding box center [862, 161] width 858 height 55
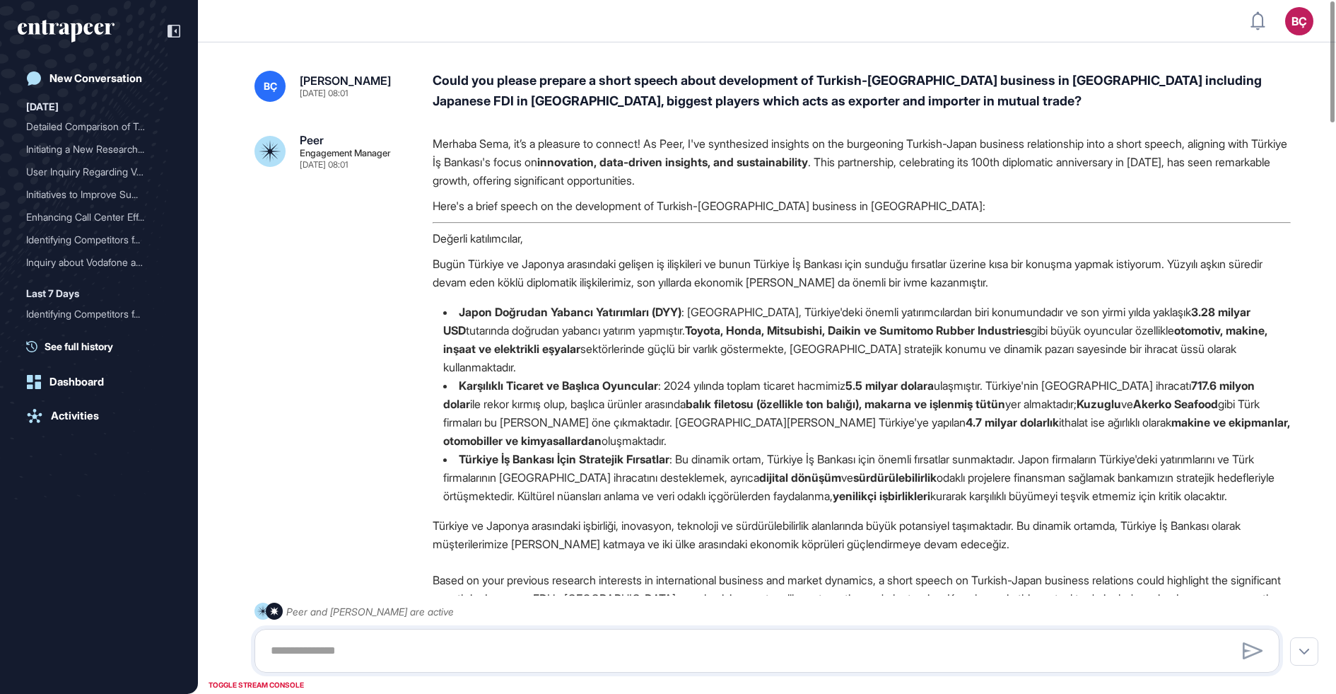
click at [561, 192] on div "Merhaba Sema, it’s a pleasure to connect! As Peer, I've synthesized insights on…" at bounding box center [862, 347] width 858 height 426
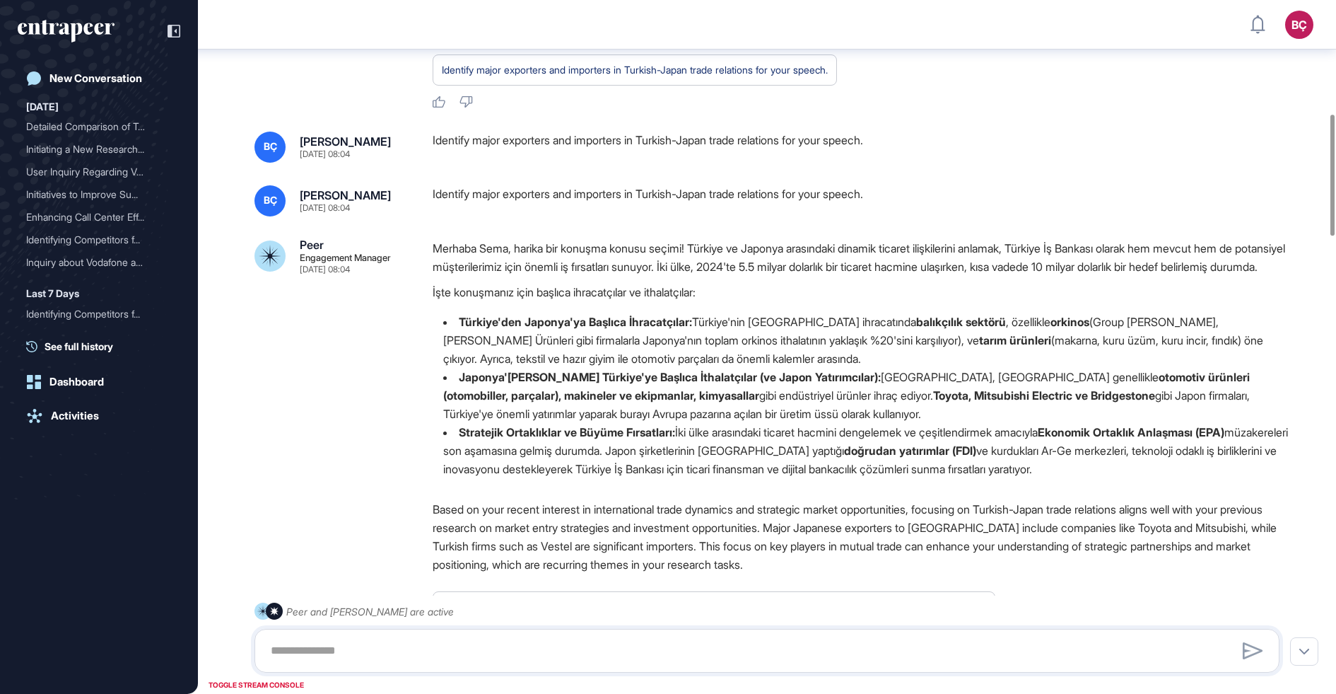
scroll to position [654, 0]
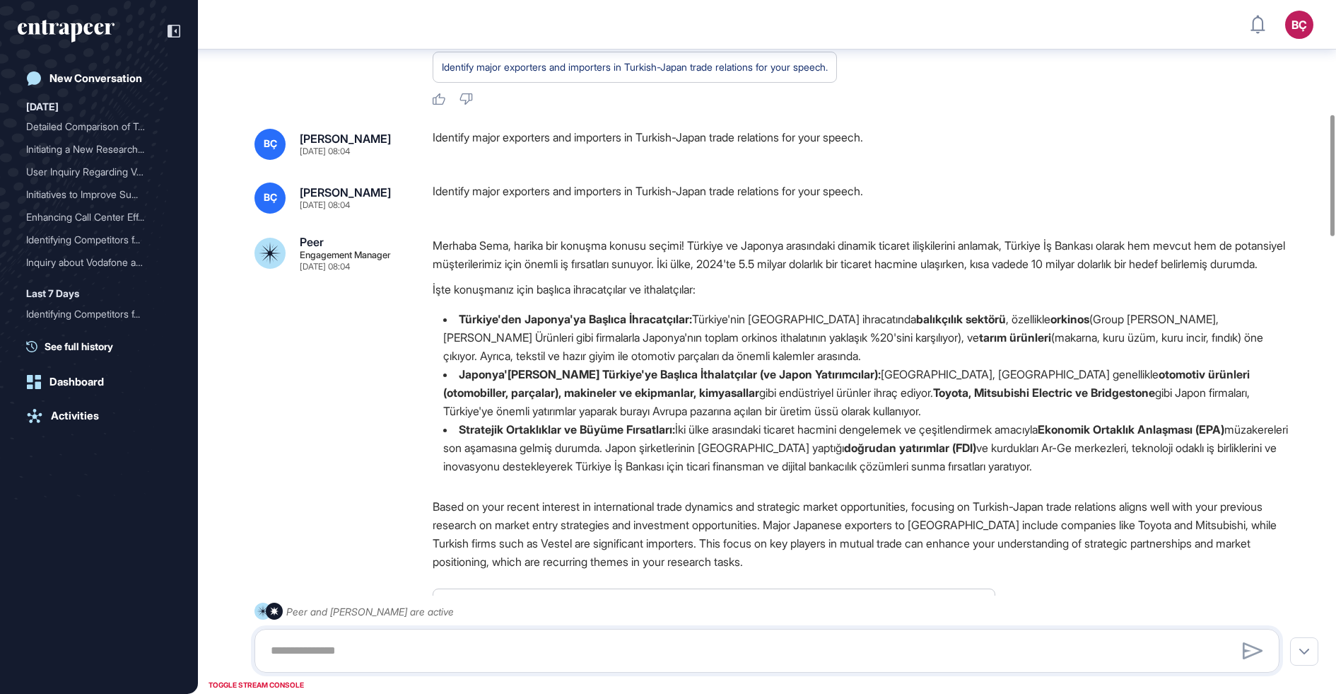
click at [513, 273] on p "Merhaba Sema, harika bir konuşma konusu seçimi! Türkiye ve Japonya arasındaki d…" at bounding box center [862, 254] width 858 height 37
click at [511, 273] on p "Merhaba Sema, harika bir konuşma konusu seçimi! Türkiye ve Japonya arasındaki d…" at bounding box center [862, 254] width 858 height 37
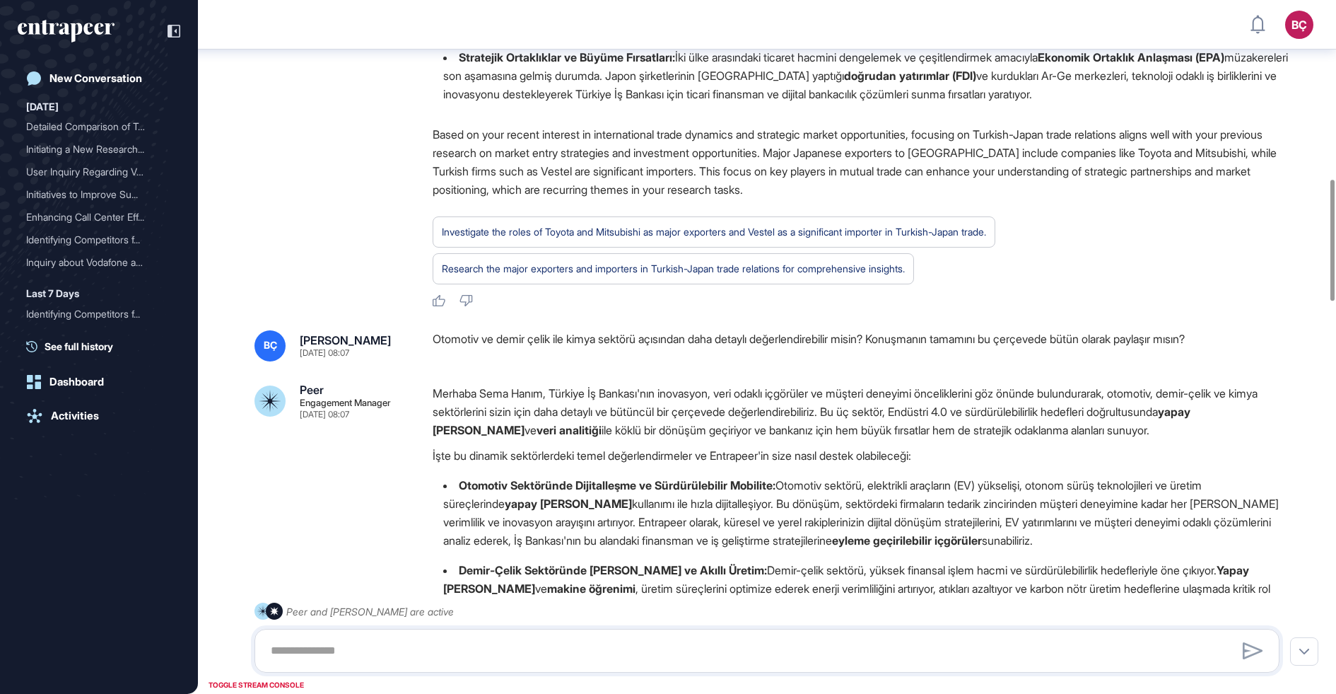
scroll to position [1027, 0]
click at [514, 361] on div "Otomotiv ve demir çelik ile kimya sektörü açısından daha detaylı değerlendirebi…" at bounding box center [862, 345] width 858 height 31
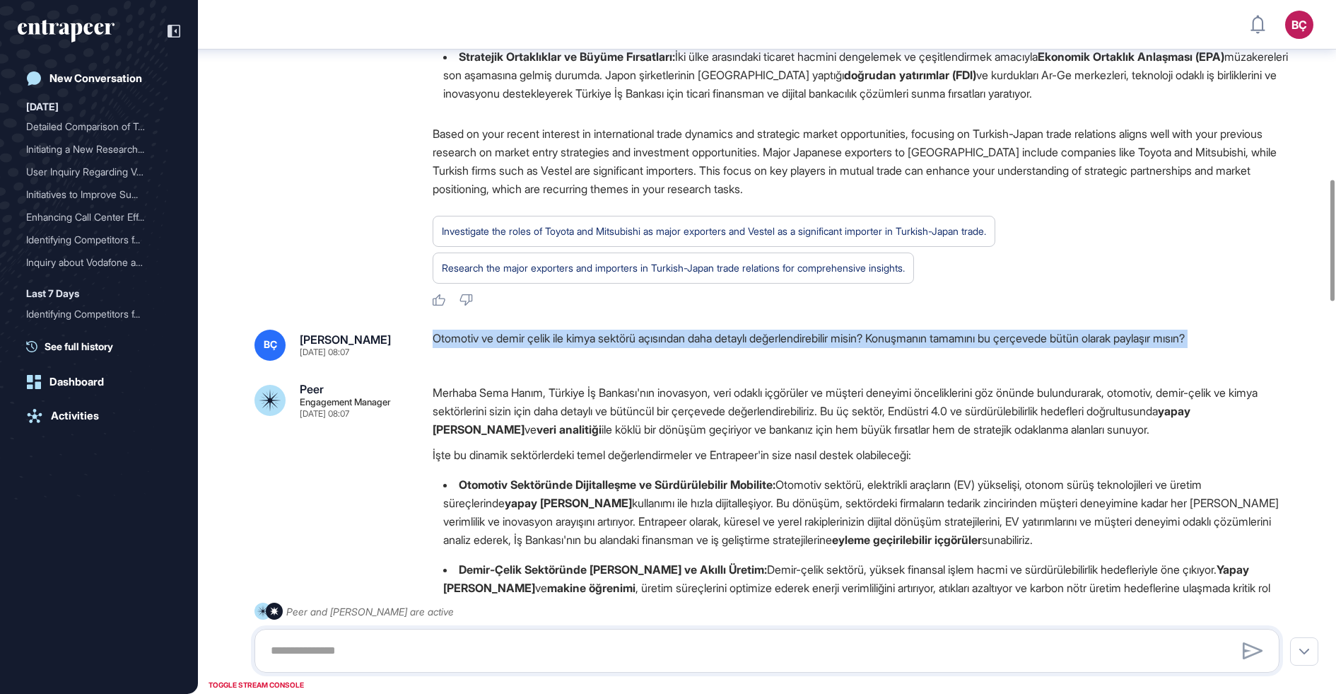
click at [537, 436] on strong "veri analitiği" at bounding box center [569, 429] width 65 height 14
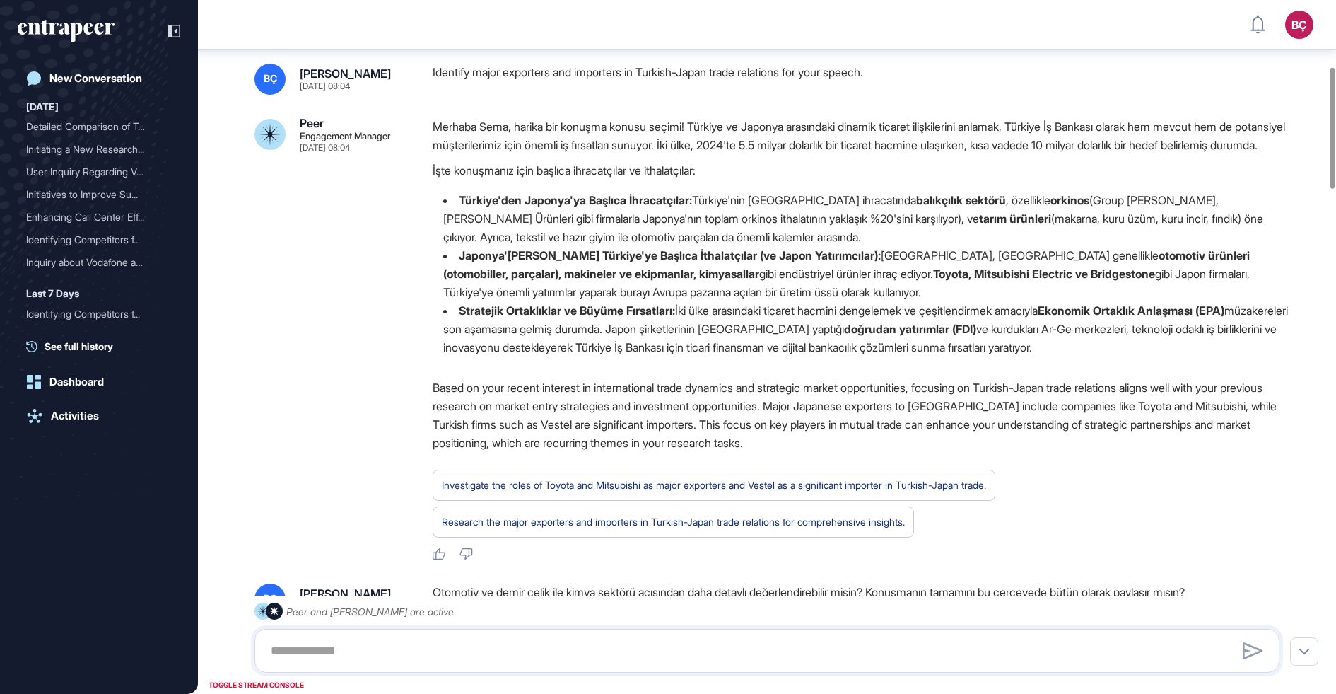
scroll to position [0, 0]
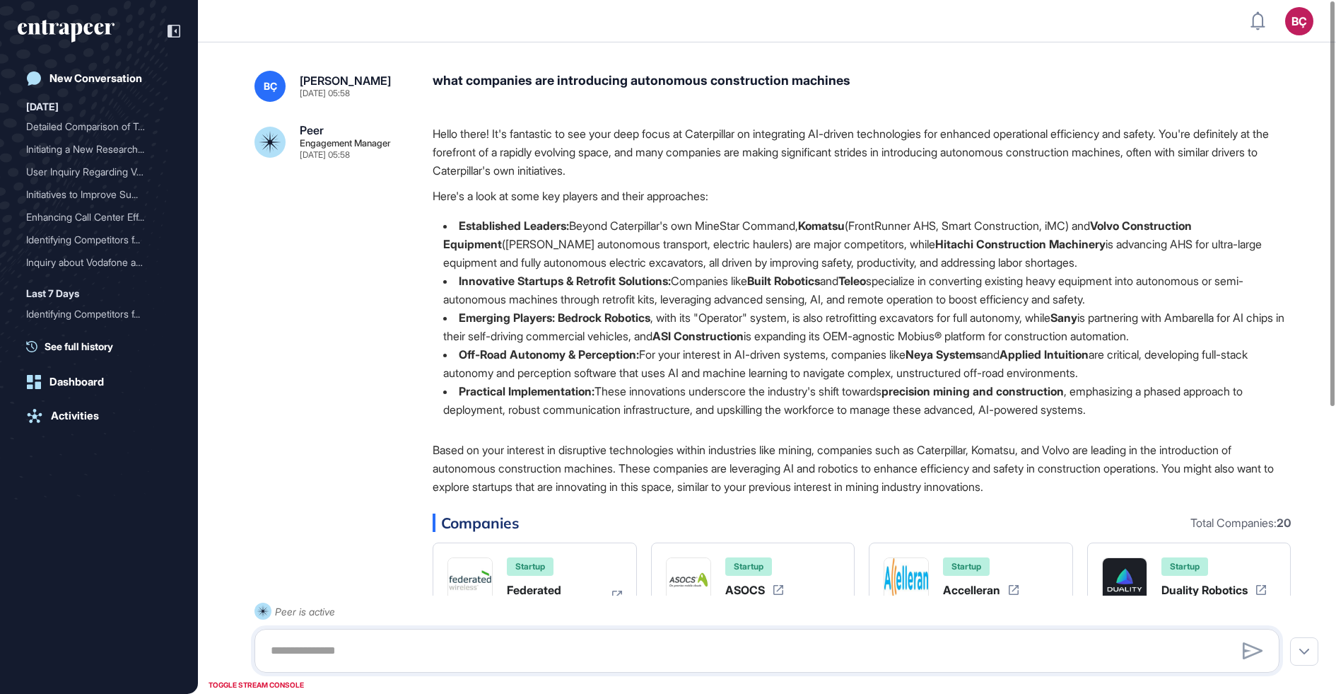
click at [573, 157] on p "Hello there! It's fantastic to see your deep focus at Caterpillar on integratin…" at bounding box center [862, 151] width 858 height 55
click at [565, 168] on p "Hello there! It's fantastic to see your deep focus at Caterpillar on integratin…" at bounding box center [862, 151] width 858 height 55
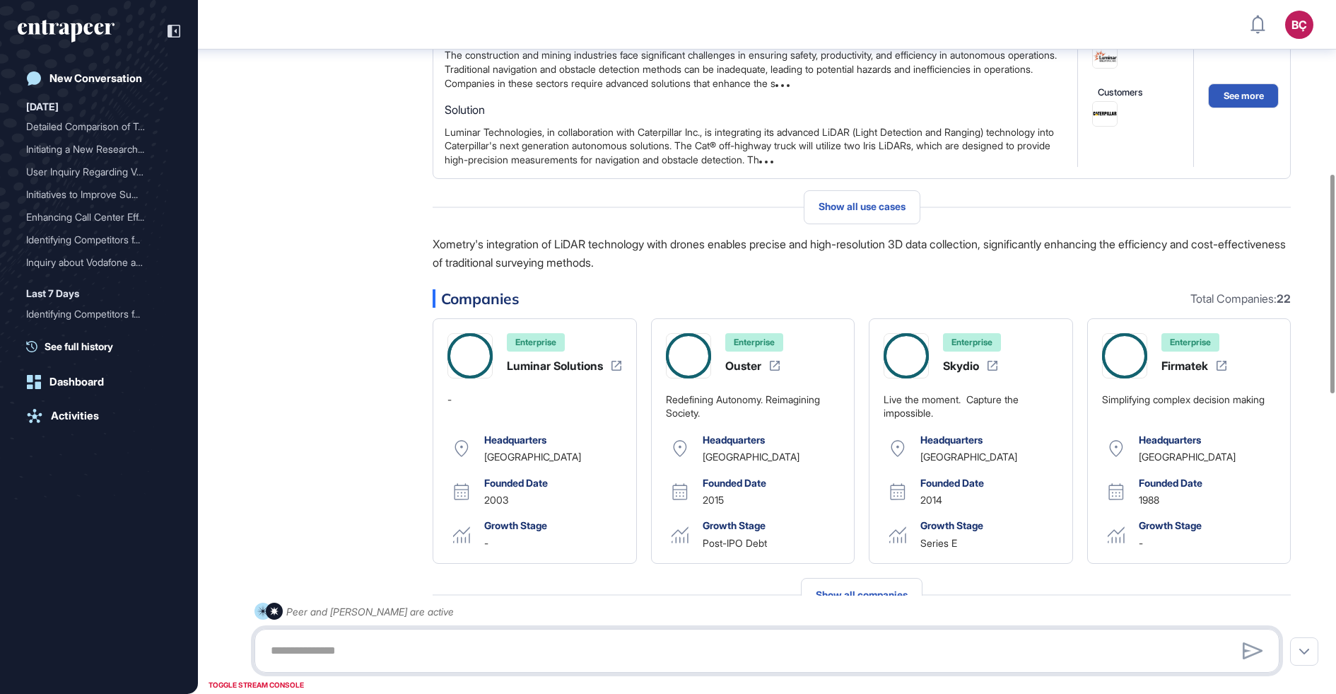
scroll to position [1496, 0]
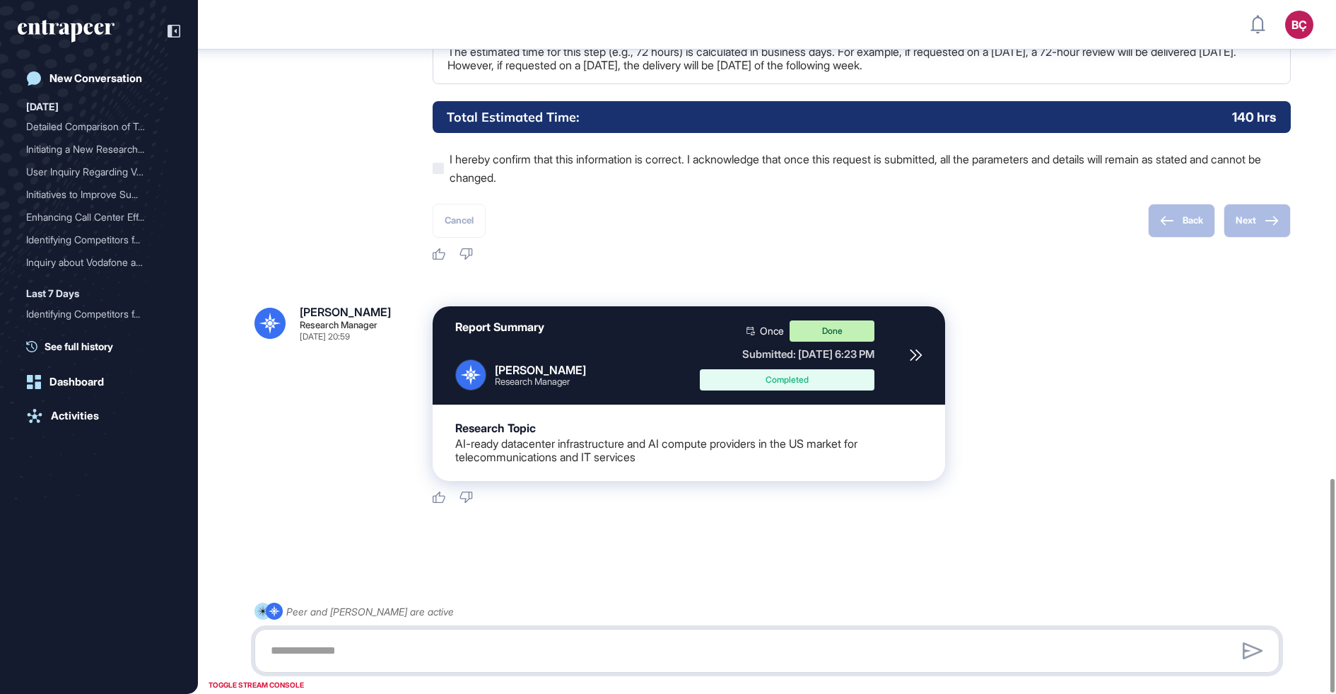
scroll to position [1552, 0]
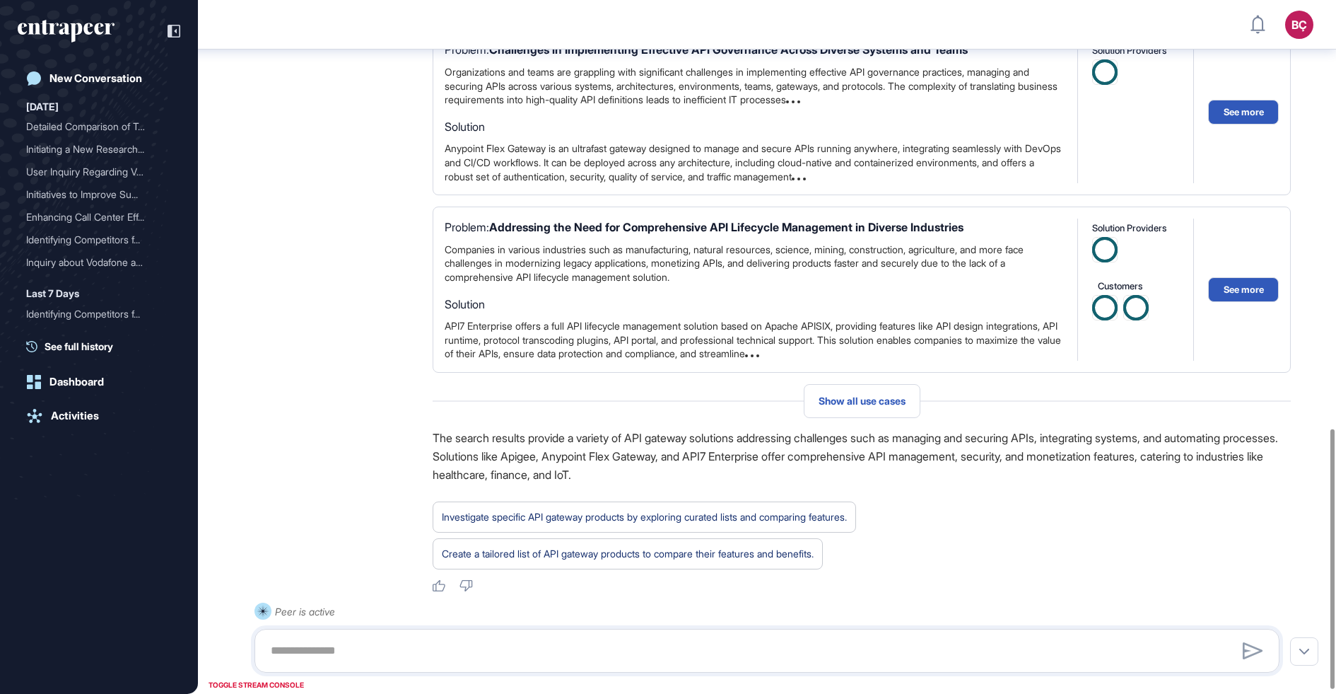
scroll to position [1152, 0]
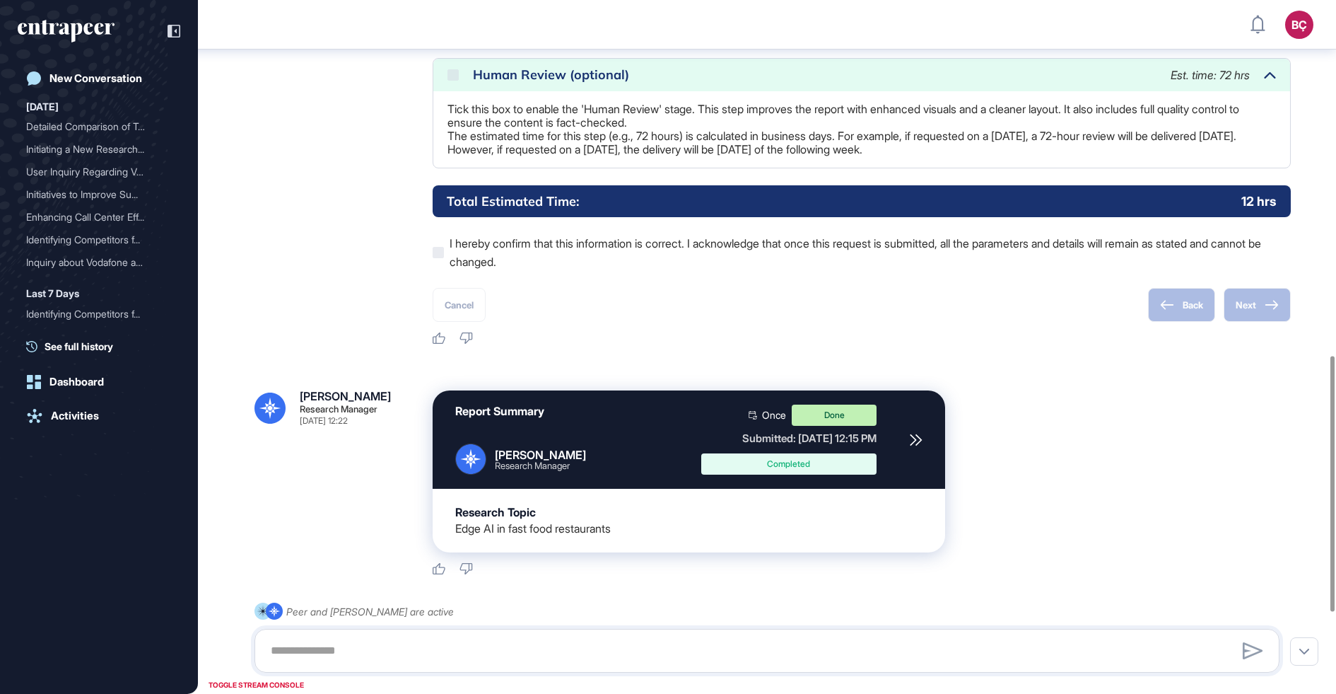
scroll to position [1184, 0]
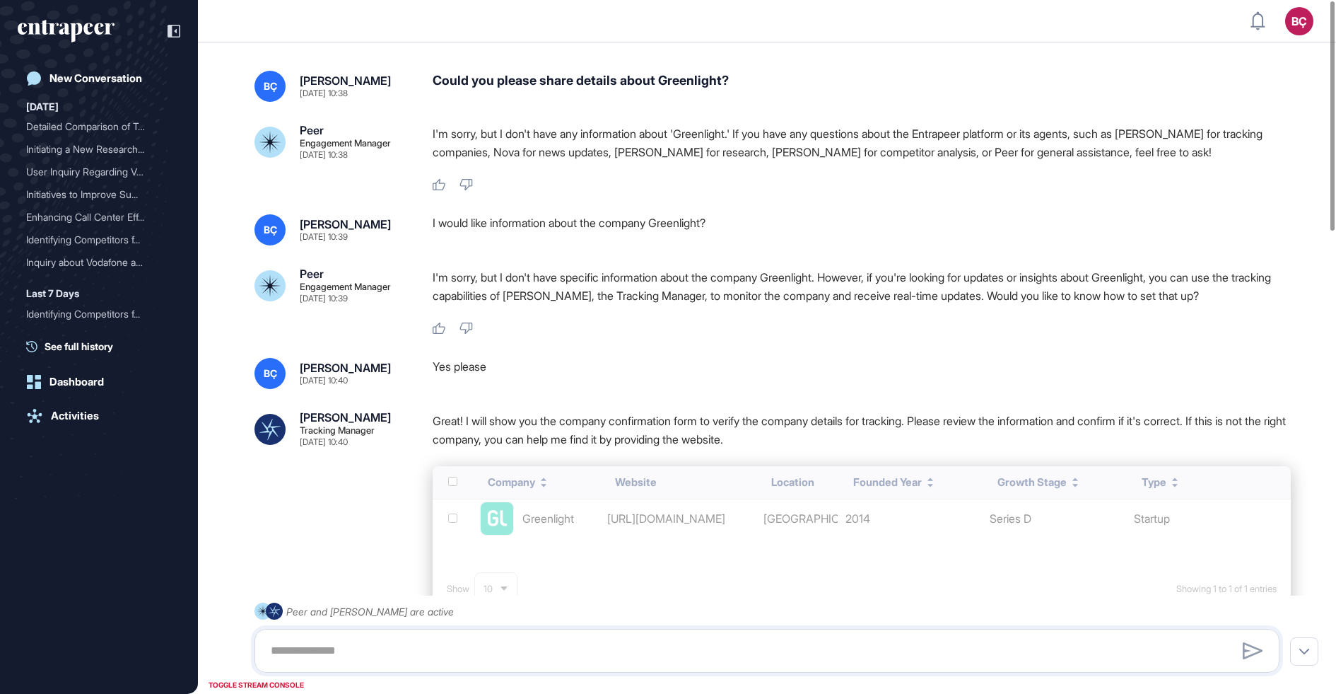
click at [540, 153] on p "I'm sorry, but I don't have any information about 'Greenlight.' If you have any…" at bounding box center [862, 142] width 858 height 37
click at [544, 230] on div "I would like information about the company Greenlight?" at bounding box center [862, 229] width 858 height 31
click at [556, 301] on p "I'm sorry, but I don't have specific information about the company Greenlight. …" at bounding box center [862, 286] width 858 height 37
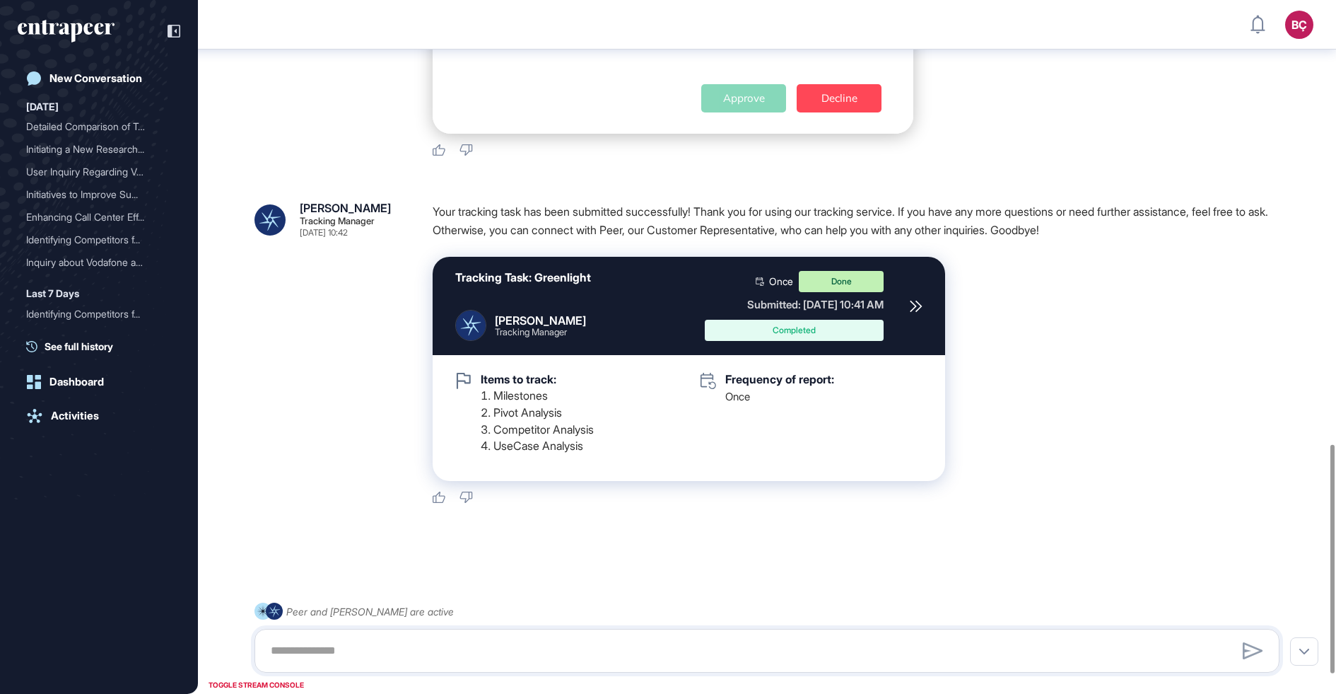
scroll to position [1406, 0]
click at [912, 303] on icon at bounding box center [916, 306] width 13 height 13
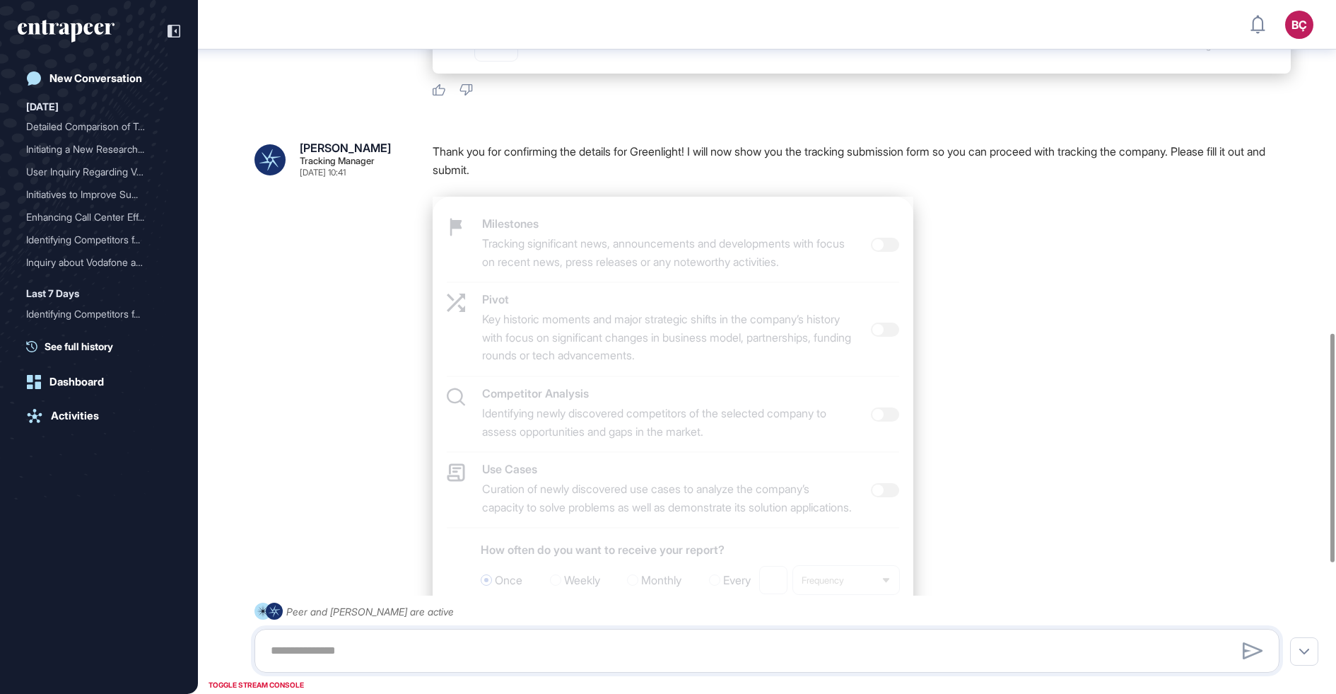
scroll to position [0, 0]
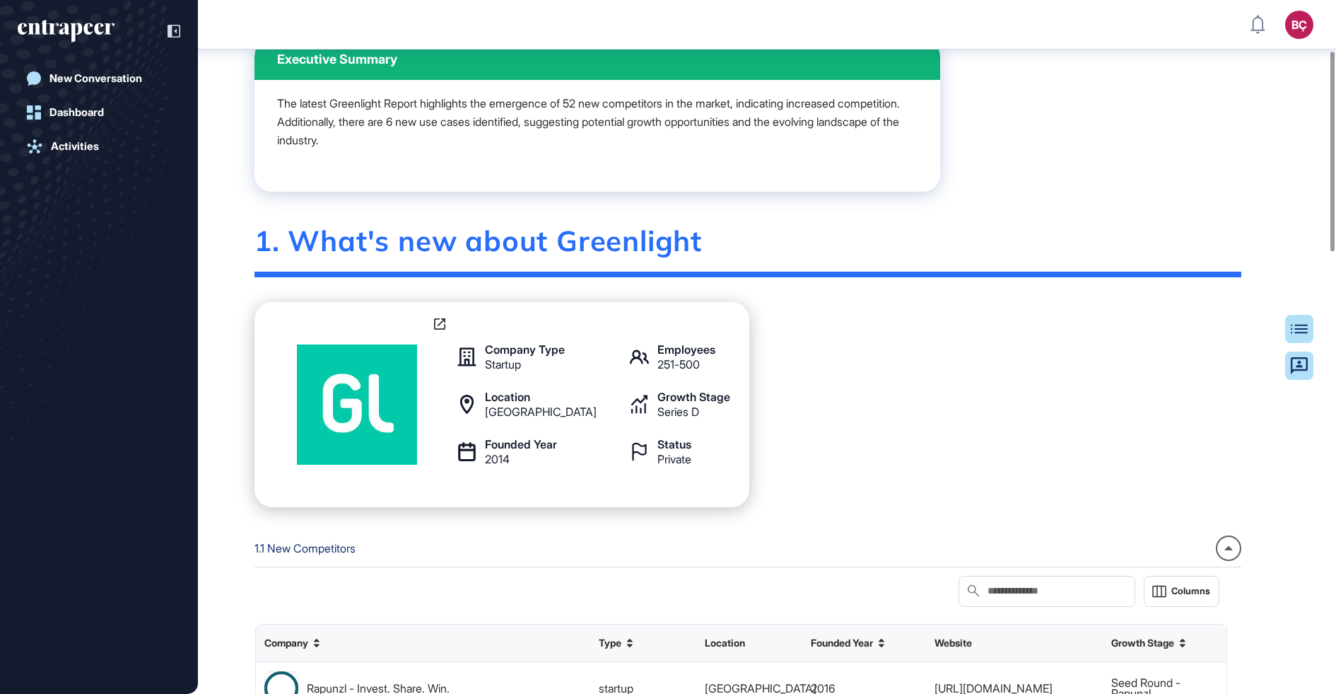
scroll to position [175, 0]
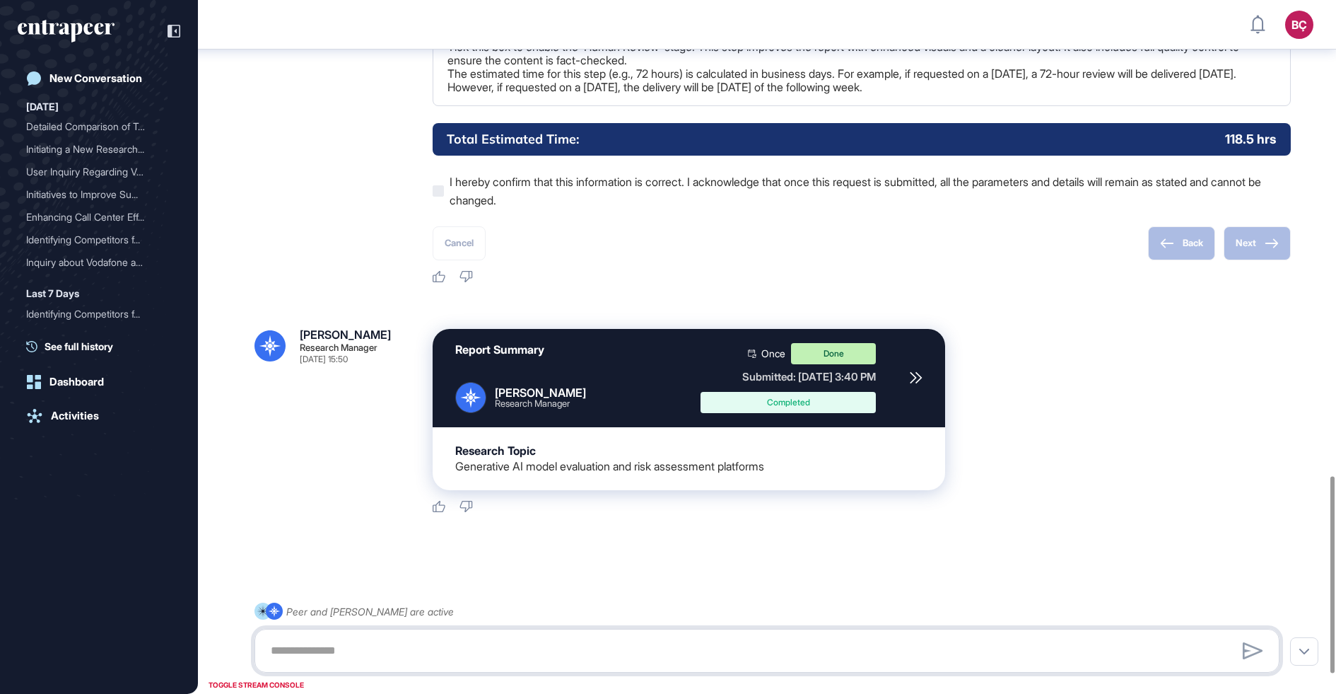
scroll to position [1739, 0]
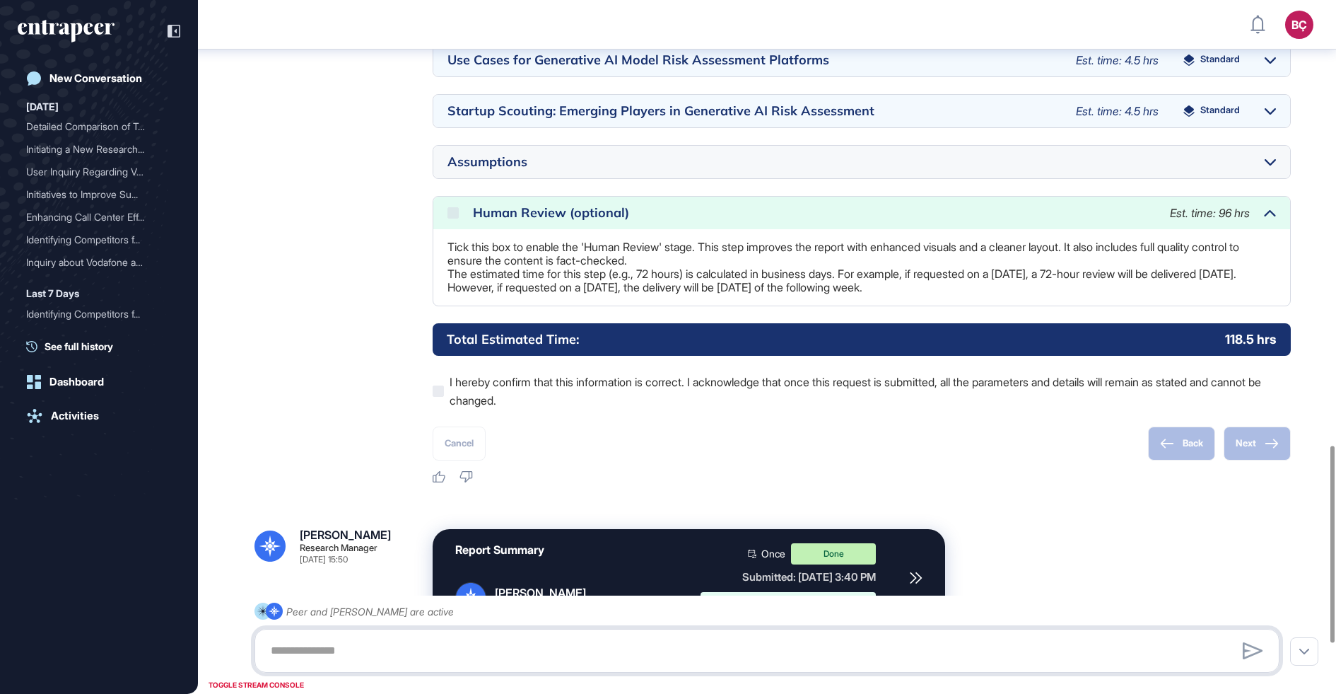
scroll to position [1593, 0]
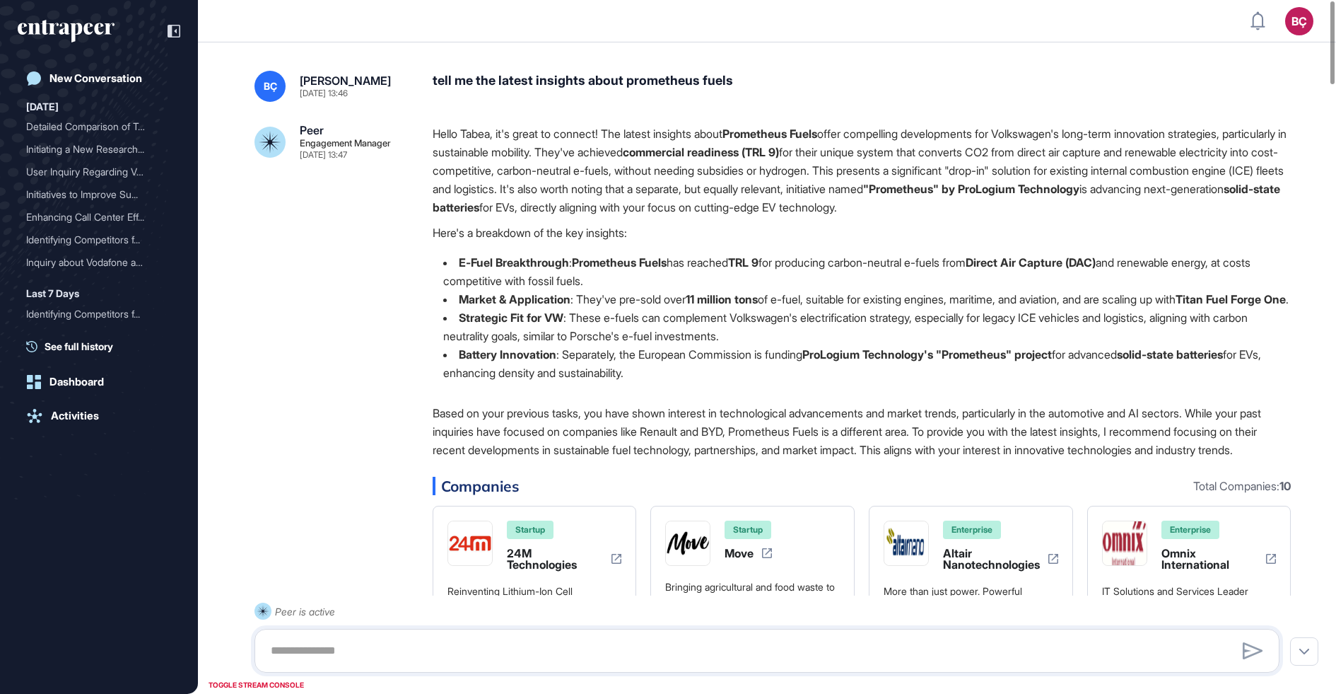
click at [753, 133] on strong "Prometheus Fuels" at bounding box center [770, 134] width 95 height 14
drag, startPoint x: 750, startPoint y: 132, endPoint x: 826, endPoint y: 132, distance: 75.7
click at [817, 132] on strong "Prometheus Fuels" at bounding box center [770, 134] width 95 height 14
drag, startPoint x: 842, startPoint y: 132, endPoint x: 748, endPoint y: 135, distance: 94.1
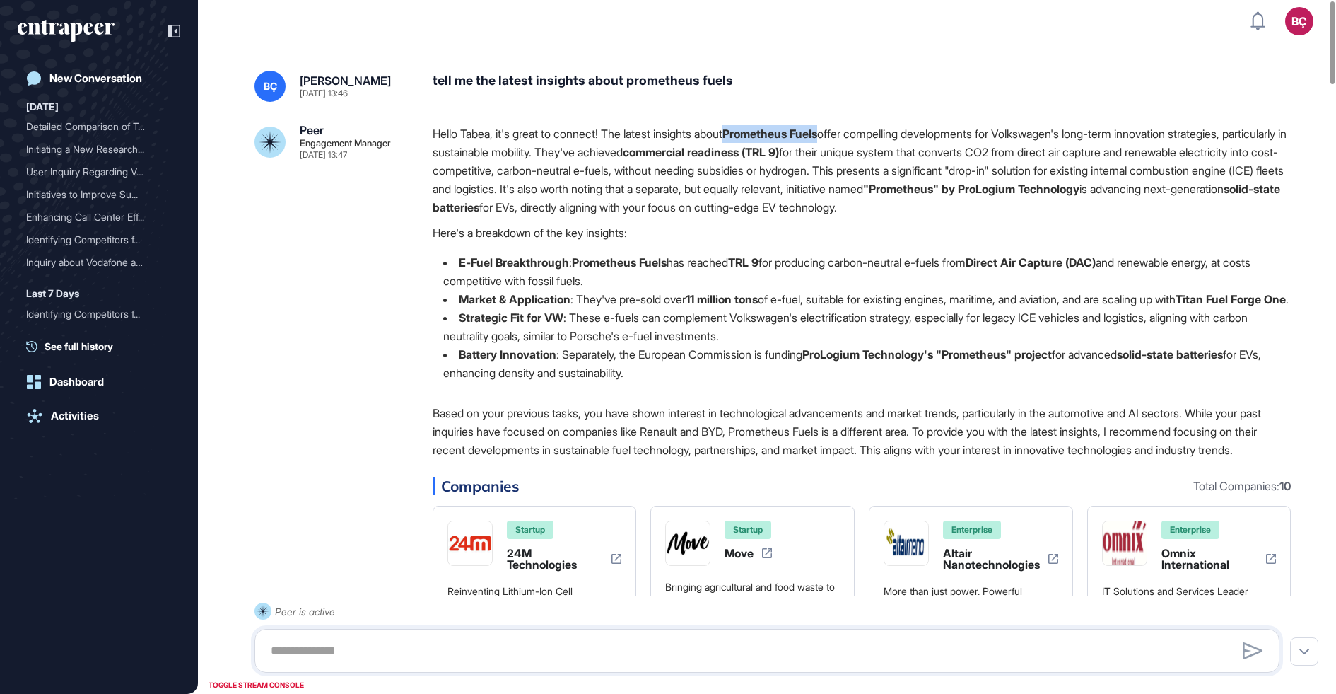
click at [749, 134] on strong "Prometheus Fuels" at bounding box center [770, 134] width 95 height 14
copy strong "Prometheus Fuels"
click at [728, 193] on p "Hello Tabea, it's great to connect! The latest insights about Prometheus Fuels …" at bounding box center [862, 170] width 858 height 92
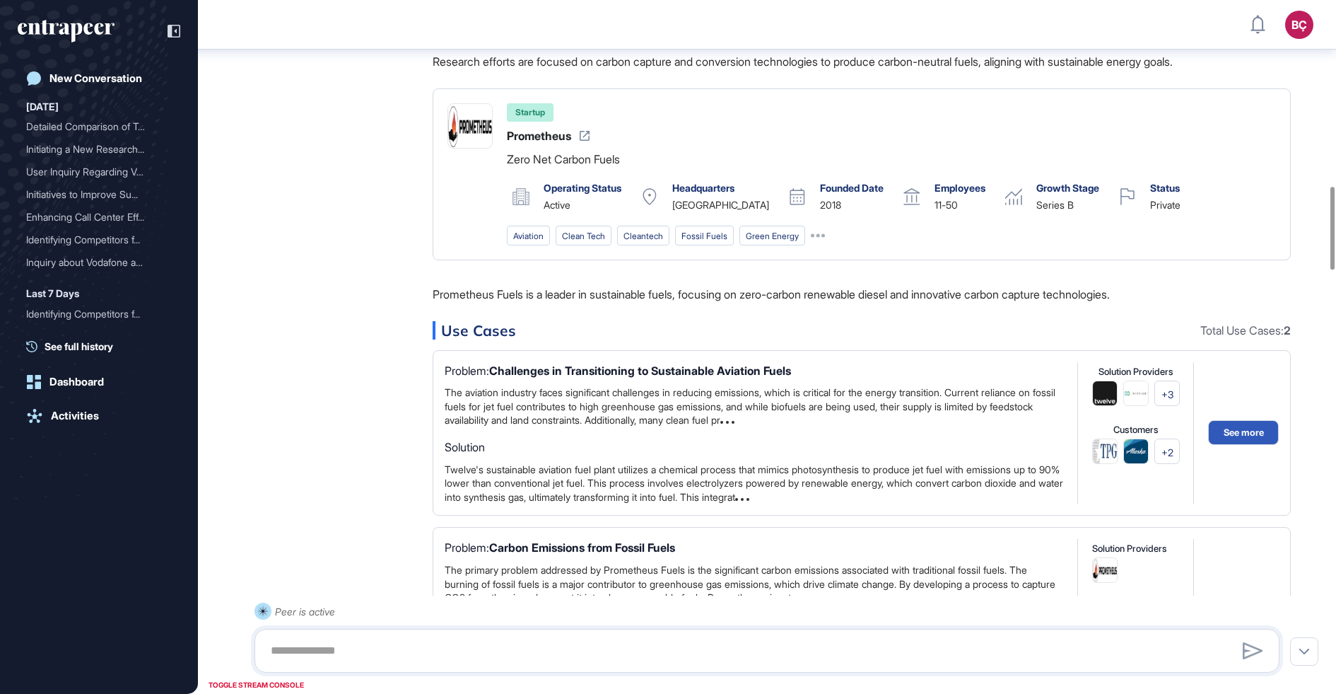
scroll to position [1558, 0]
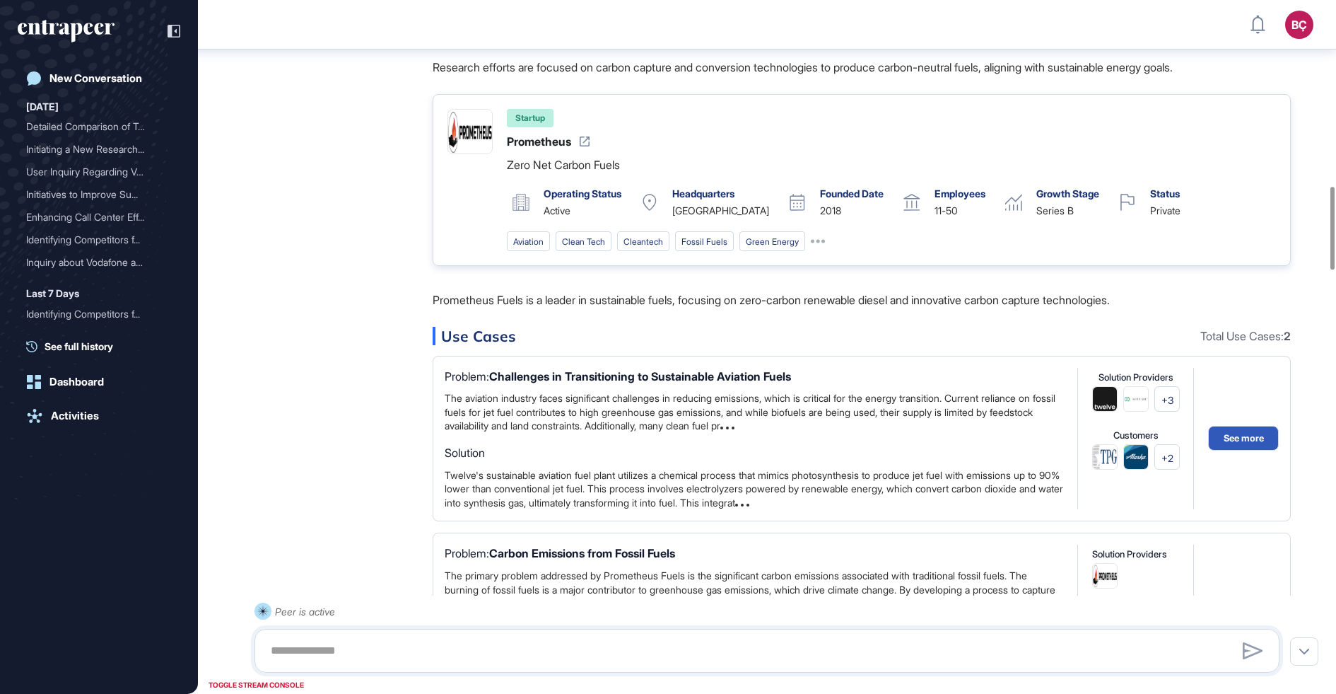
click at [557, 147] on div "Prometheus" at bounding box center [539, 141] width 64 height 11
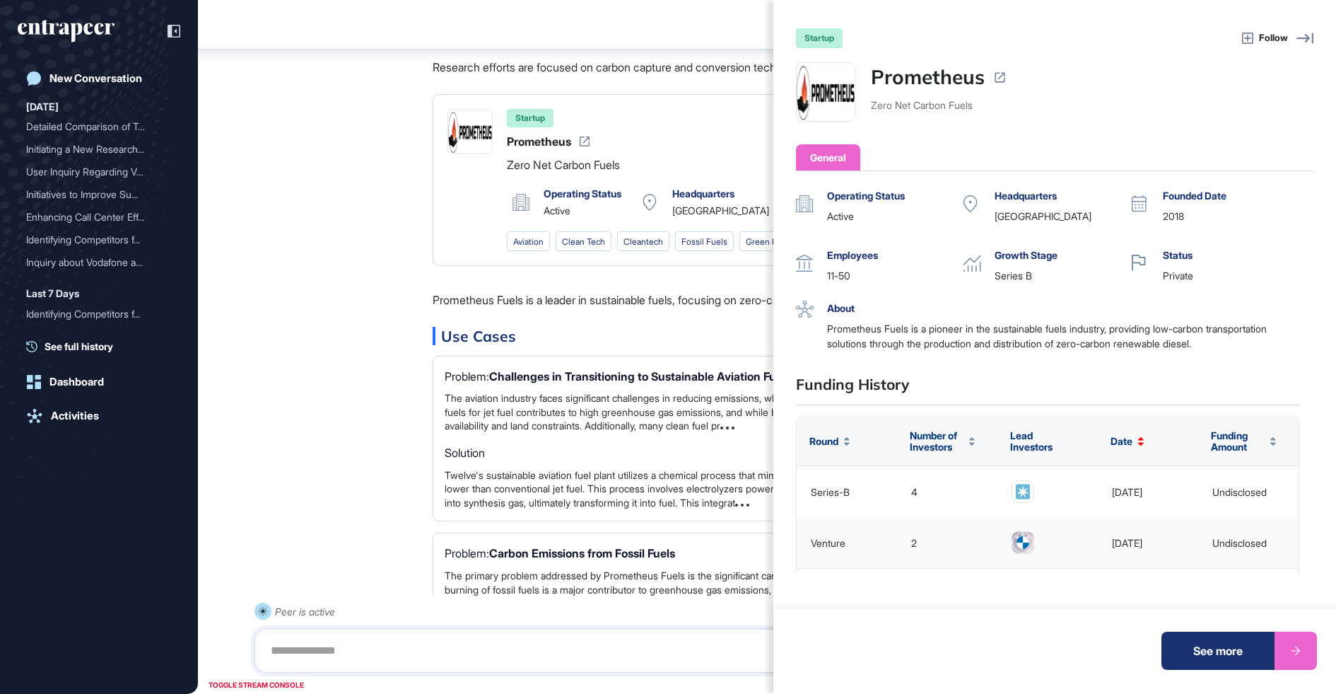
click at [956, 75] on link "Prometheus" at bounding box center [928, 77] width 114 height 30
click at [411, 316] on div "startup Follow Prometheus Zero Net Carbon Fuels General Operating Status active…" at bounding box center [668, 347] width 1336 height 694
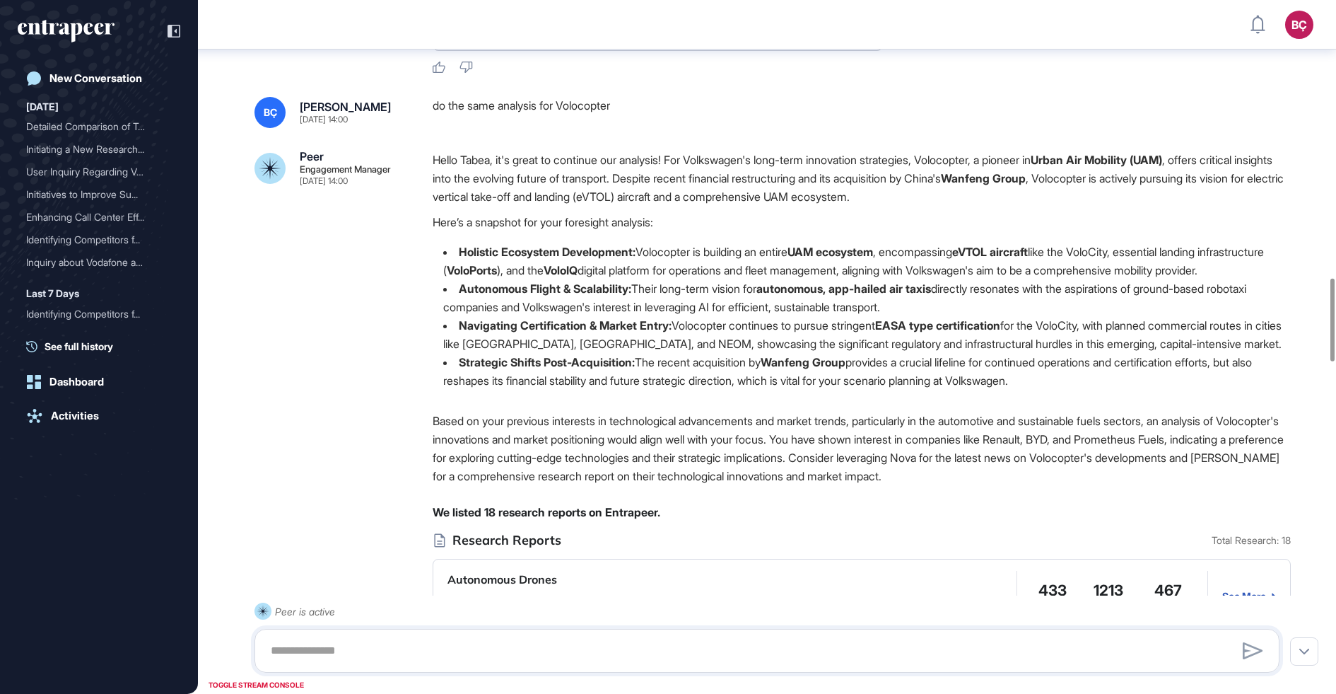
scroll to position [2329, 0]
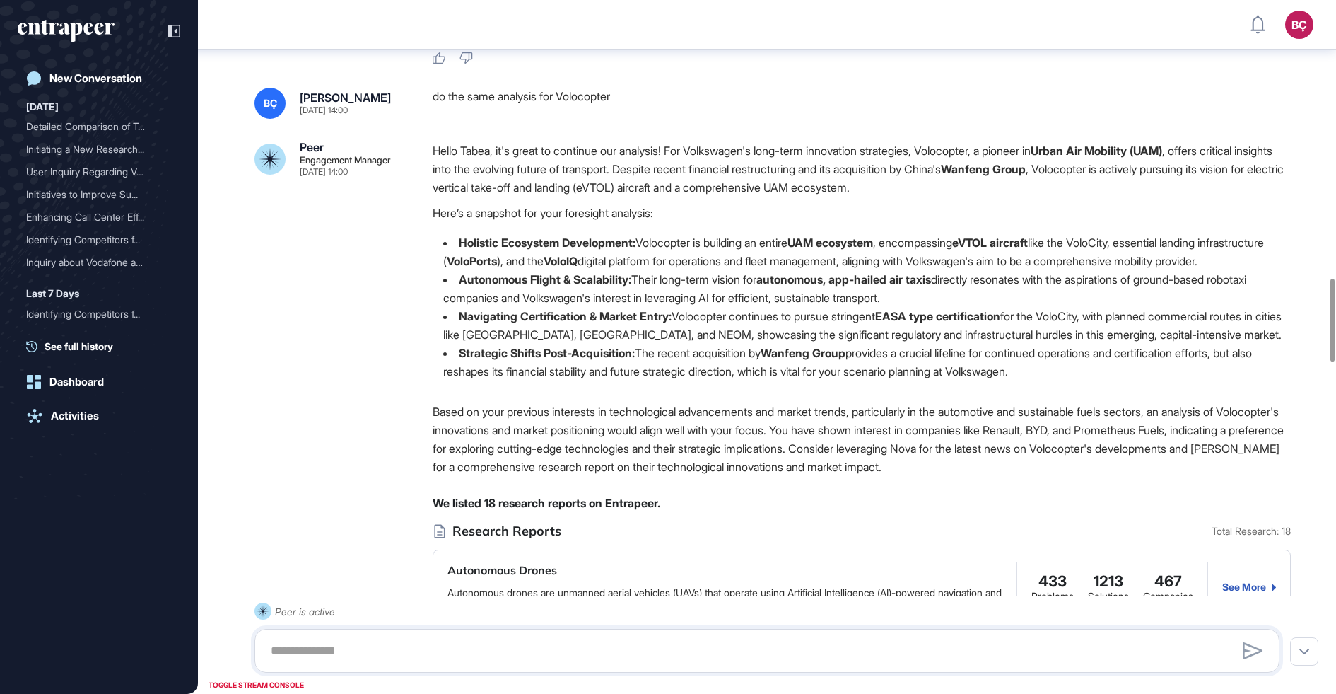
click at [997, 197] on p "Hello Tabea, it's great to continue our analysis! For Volkswagen's long-term in…" at bounding box center [862, 168] width 858 height 55
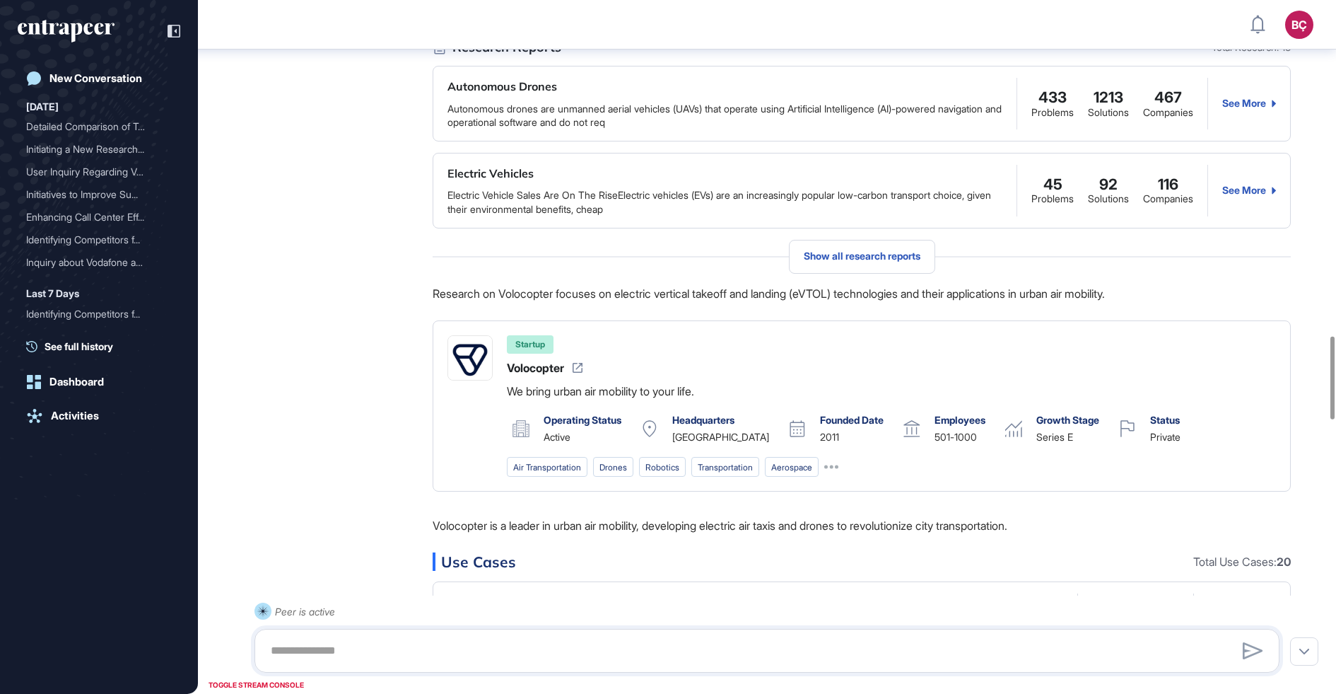
scroll to position [2816, 0]
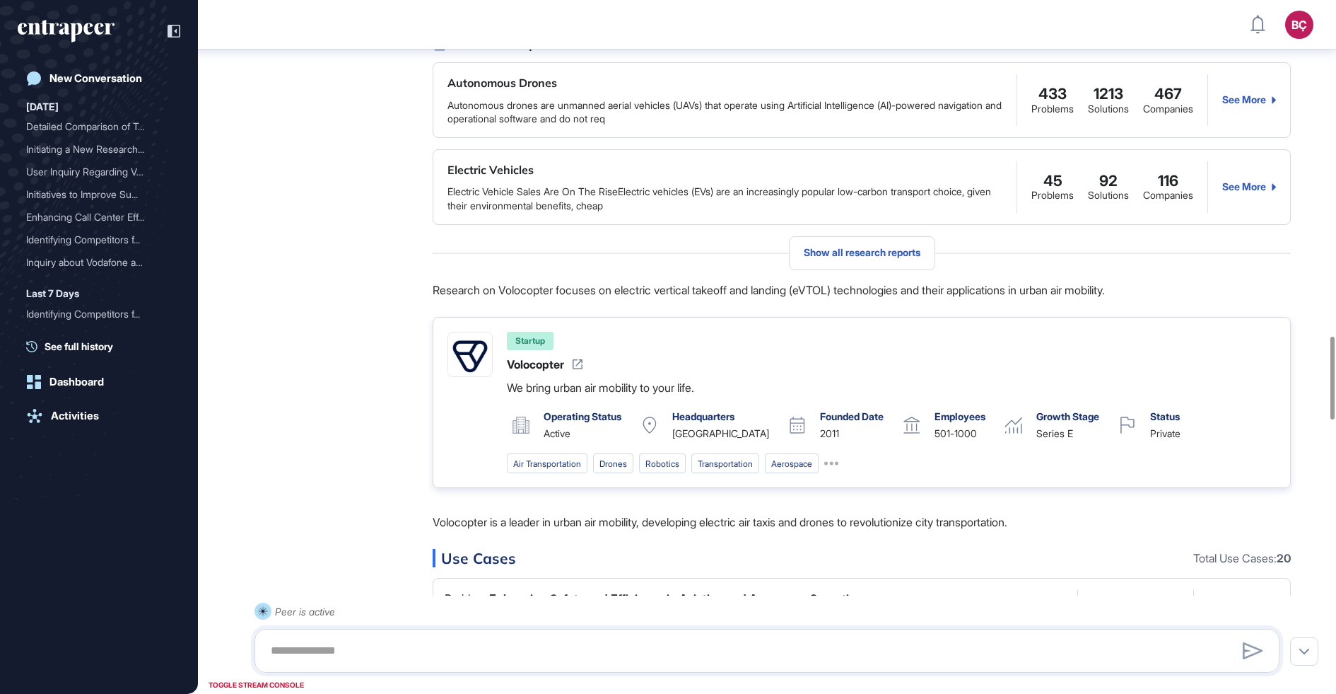
click at [482, 376] on img at bounding box center [470, 354] width 44 height 44
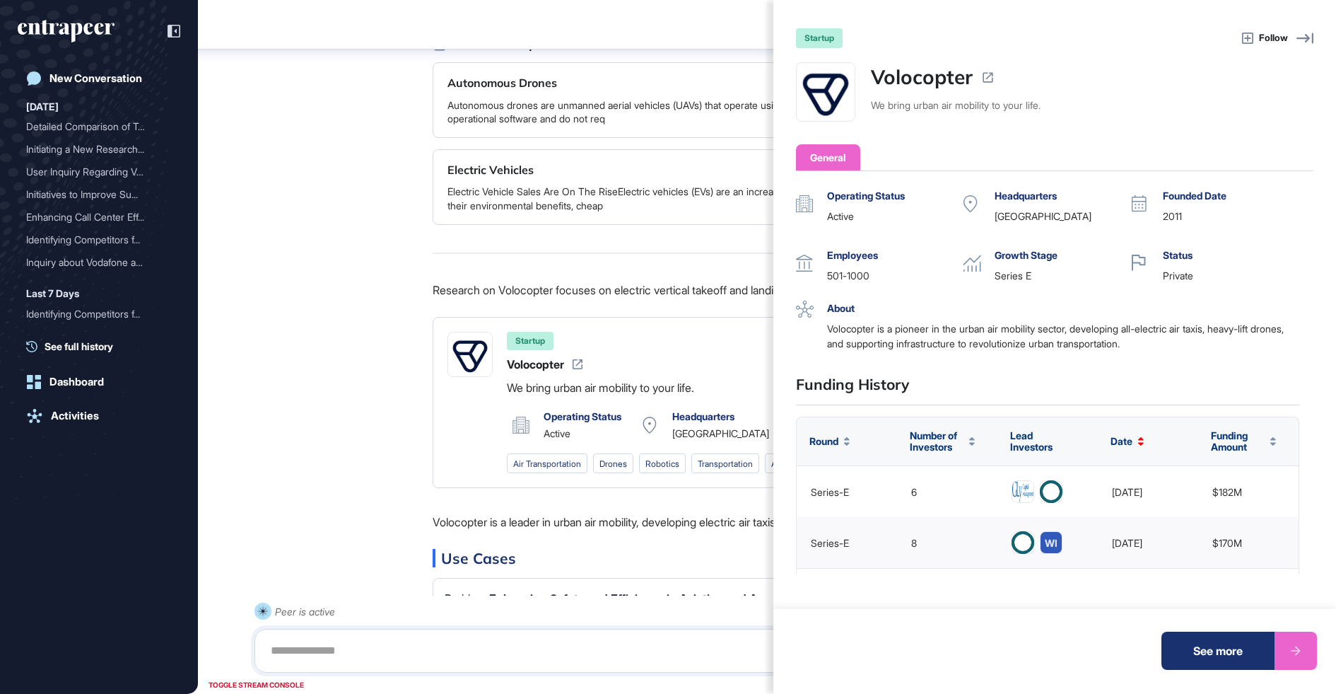
click at [919, 80] on link "Volocopter" at bounding box center [922, 77] width 102 height 30
click at [617, 308] on div "startup Follow Volocopter We bring urban air mobility to your life. General Ope…" at bounding box center [668, 347] width 1336 height 694
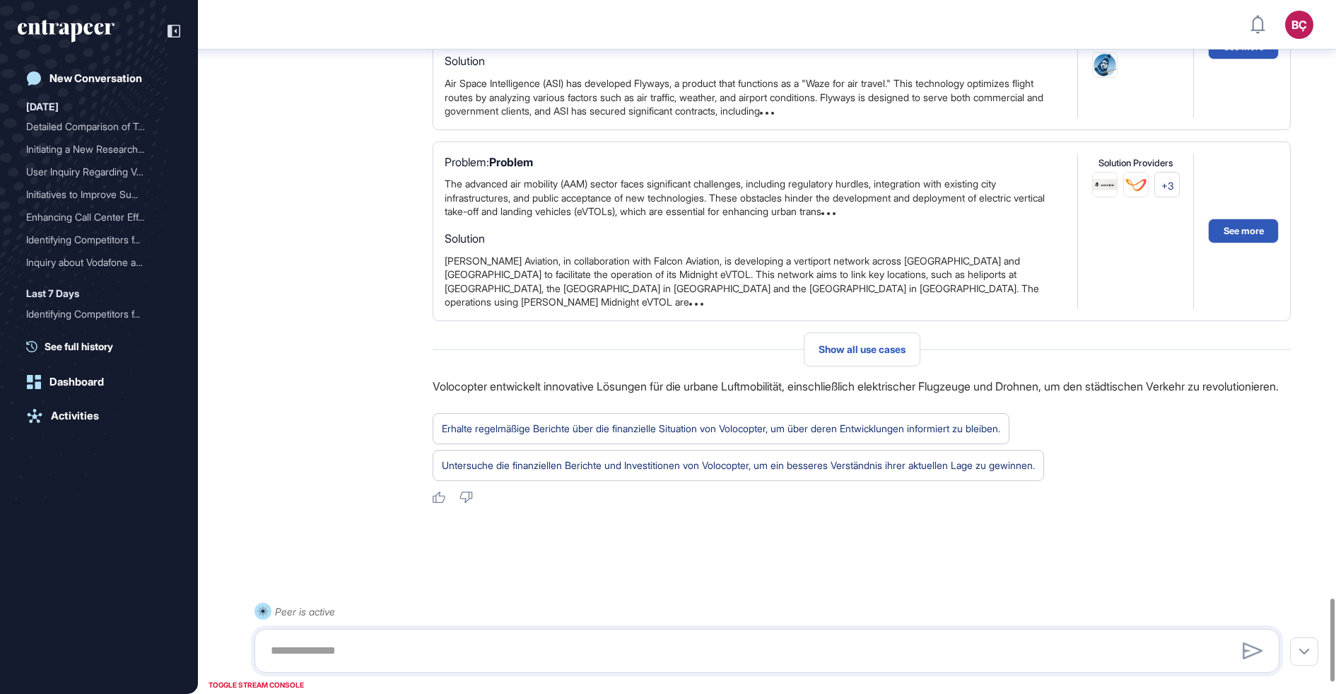
scroll to position [5109, 0]
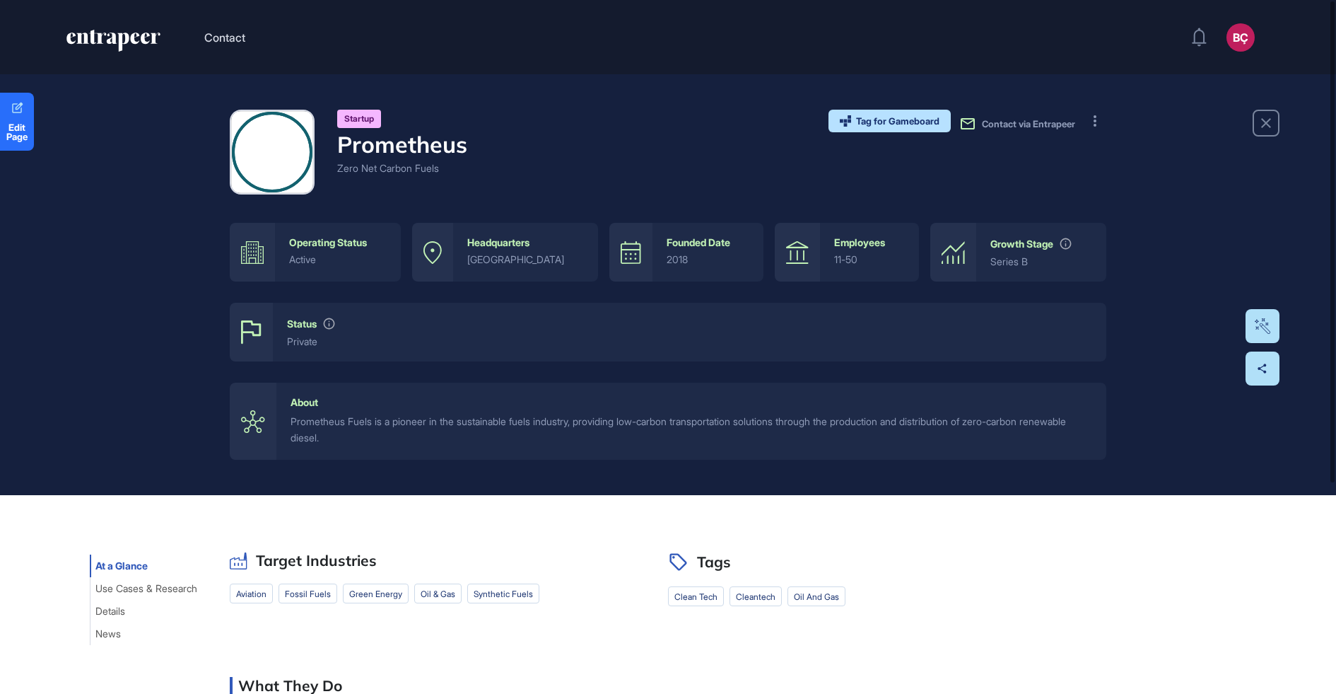
scroll to position [1, 1]
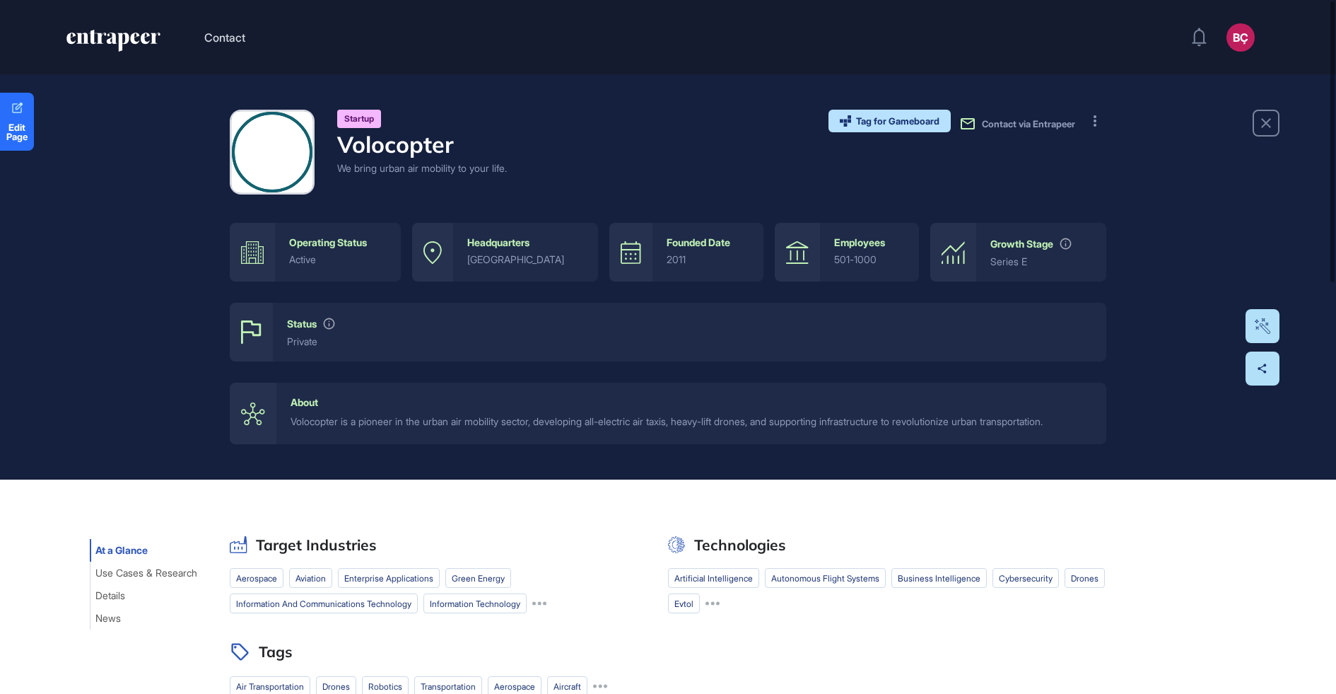
scroll to position [1, 1]
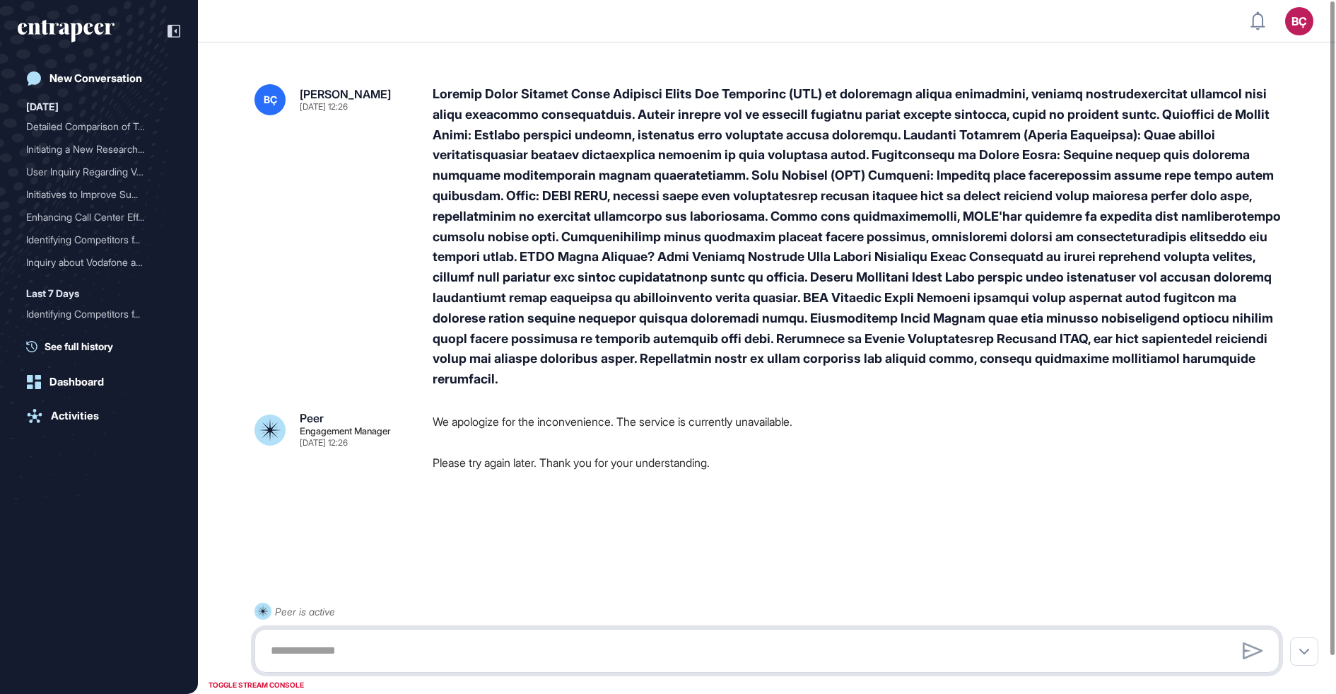
scroll to position [1, 1]
click at [576, 252] on div at bounding box center [862, 236] width 858 height 305
click at [593, 222] on div at bounding box center [862, 236] width 858 height 305
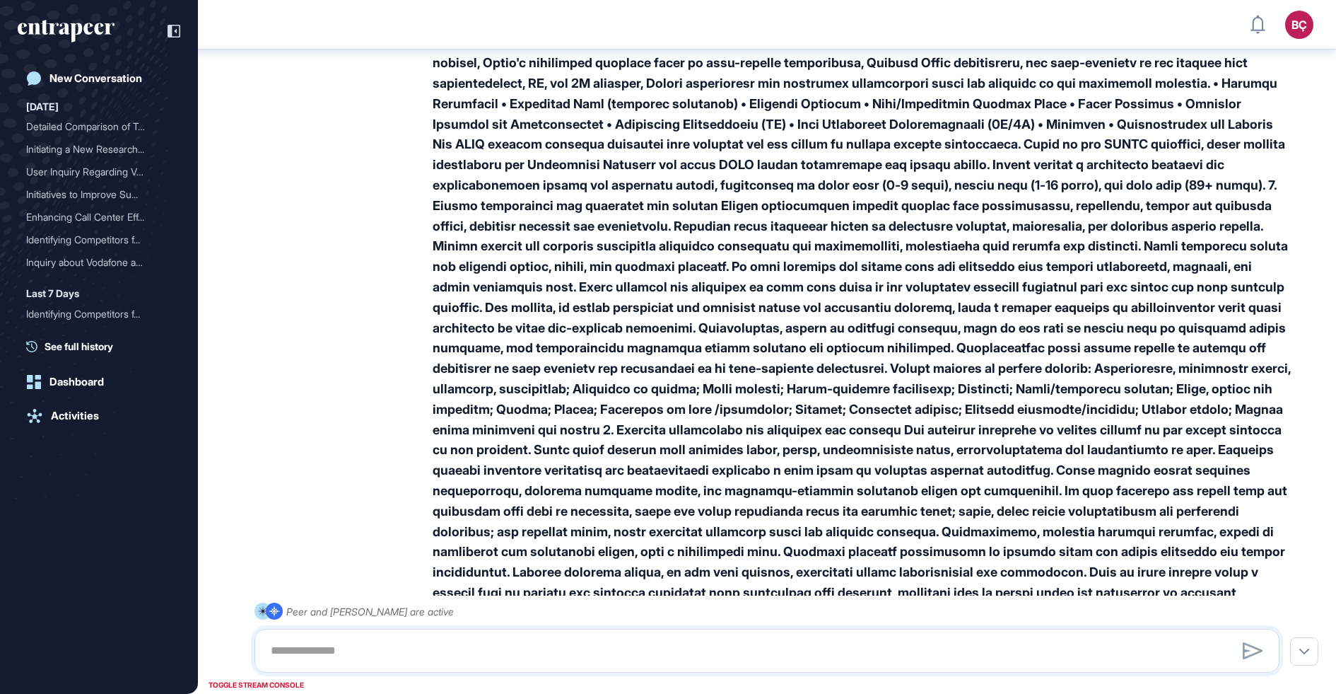
scroll to position [18, 0]
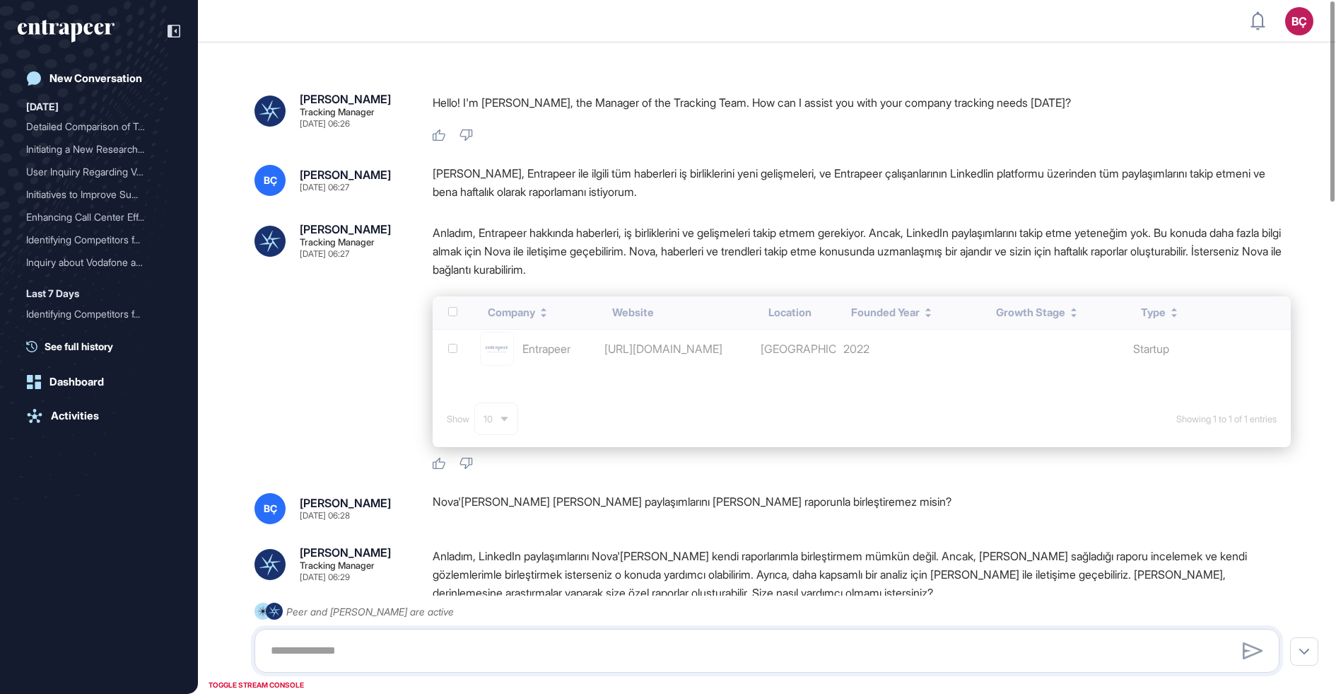
click at [519, 268] on p "Anladım, Entrapeer hakkında haberleri, iş birliklerini ve gelişmeleri takip etm…" at bounding box center [862, 250] width 858 height 55
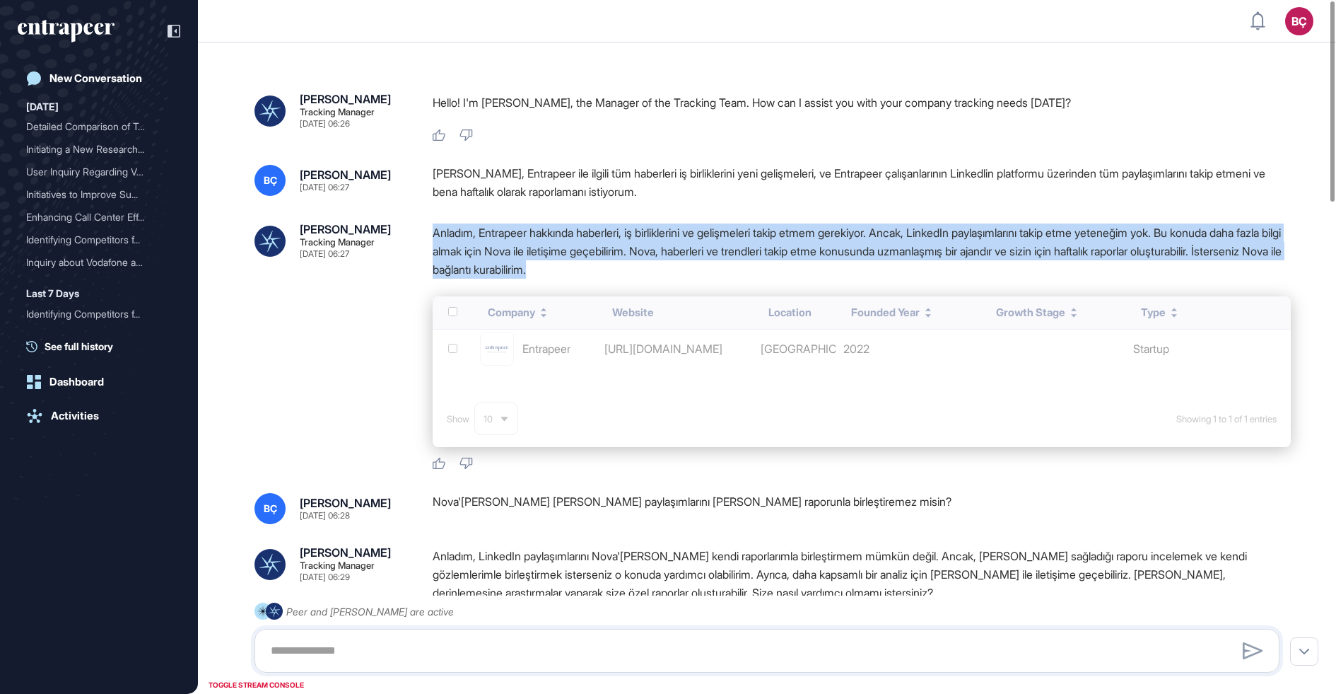
click at [488, 282] on div "Anladım, Entrapeer hakkında haberleri, iş birliklerini ve gelişmeleri takip etm…" at bounding box center [862, 254] width 858 height 62
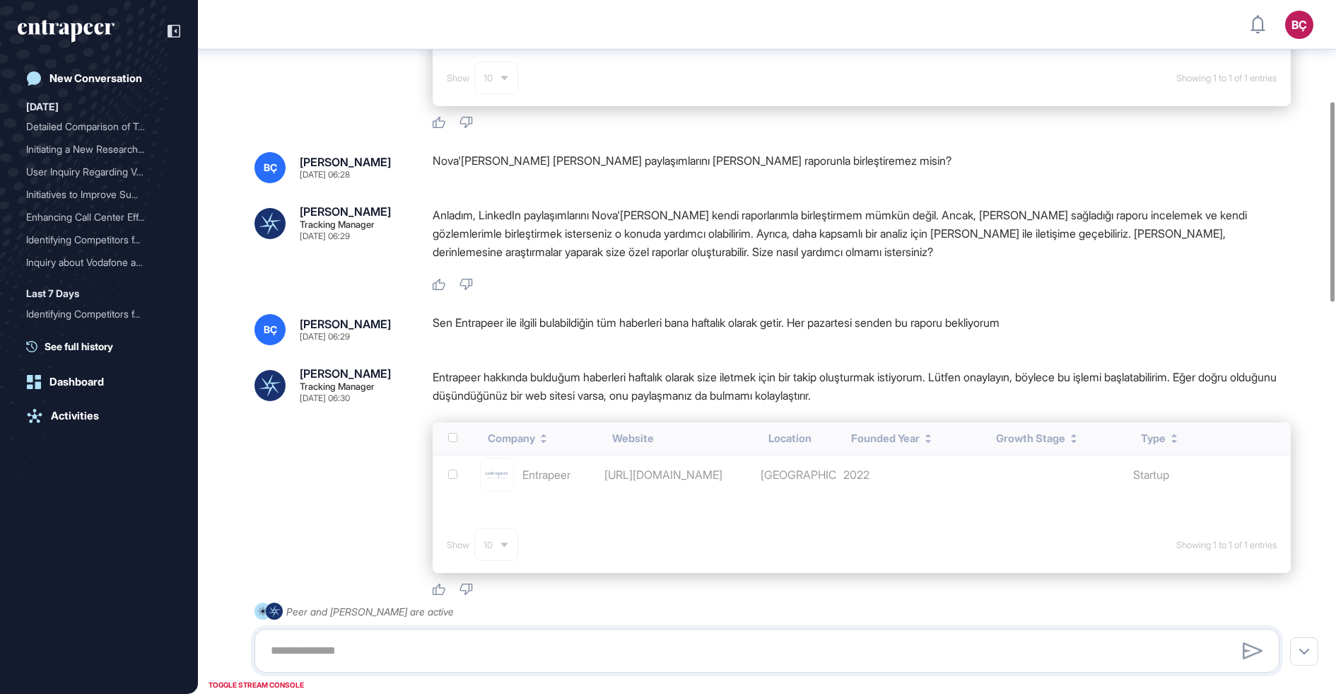
scroll to position [351, 0]
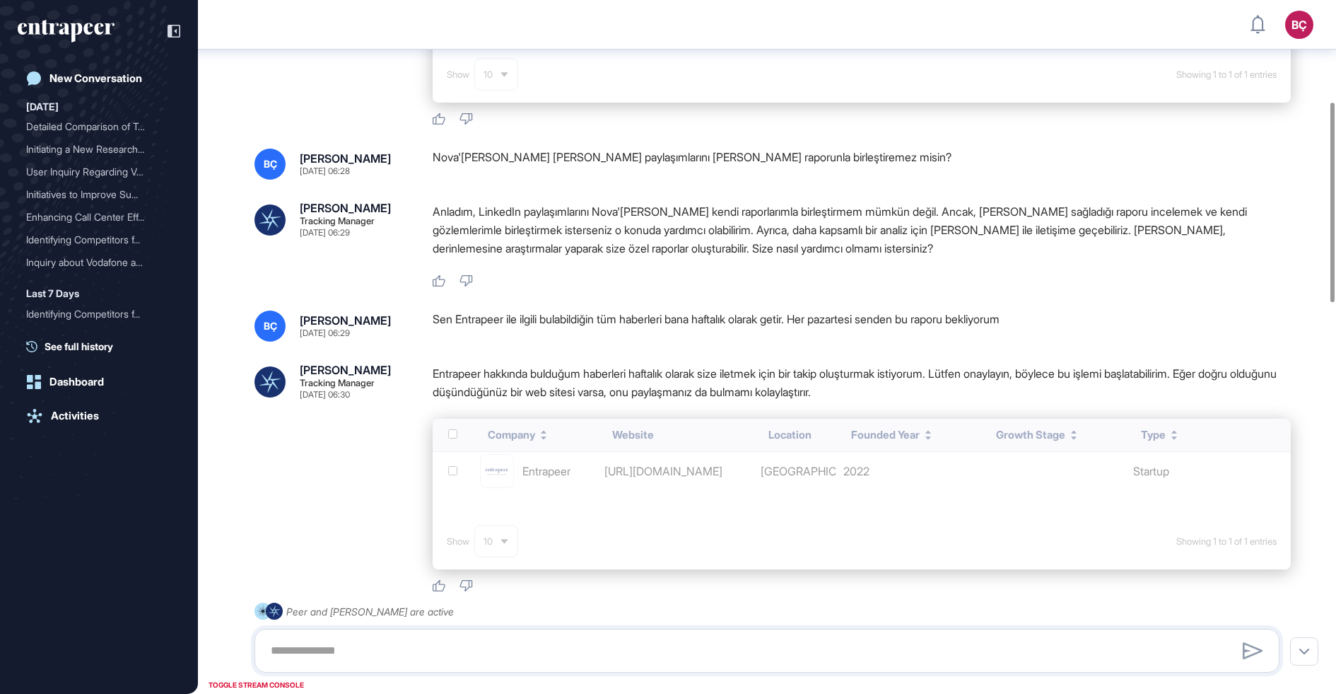
click at [449, 337] on div "Sen Entrapeer ile ilgili bulabildiğin tüm haberleri bana haftalık olarak getir.…" at bounding box center [862, 325] width 858 height 31
click at [448, 371] on p "Entrapeer hakkında bulduğum haberleri haftalık olarak size iletmek için bir tak…" at bounding box center [862, 382] width 858 height 37
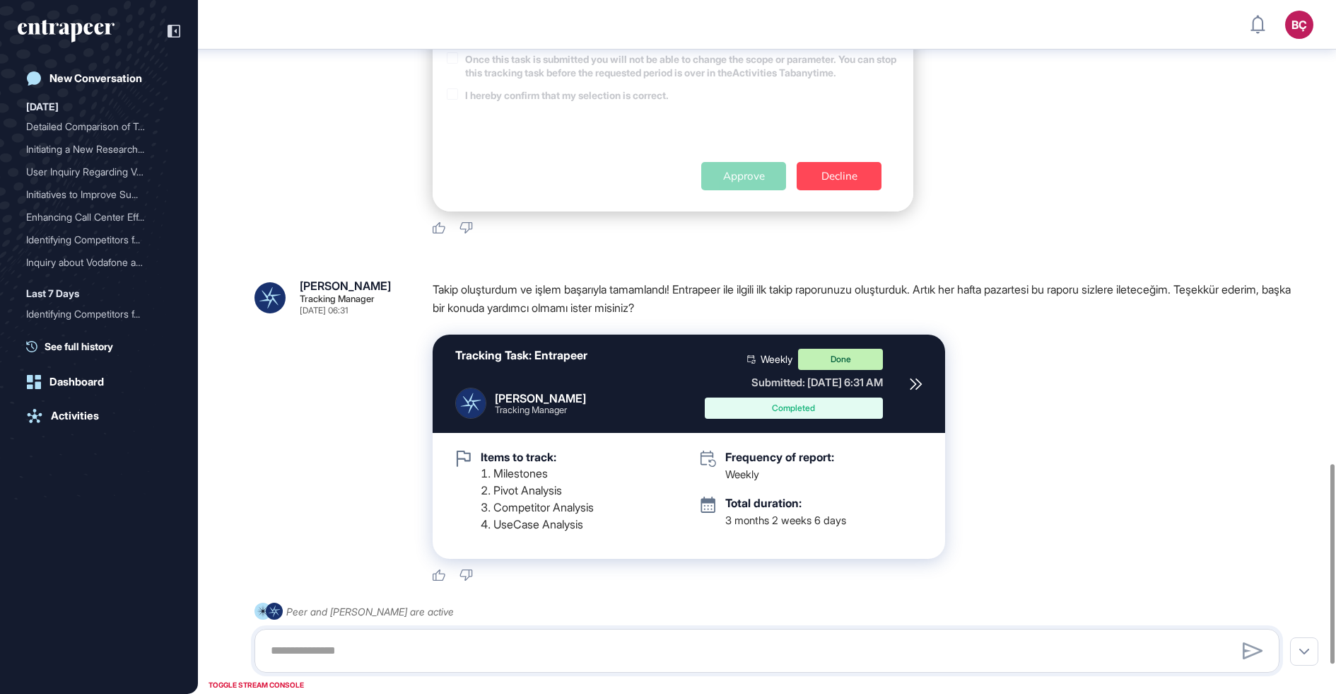
scroll to position [1706, 0]
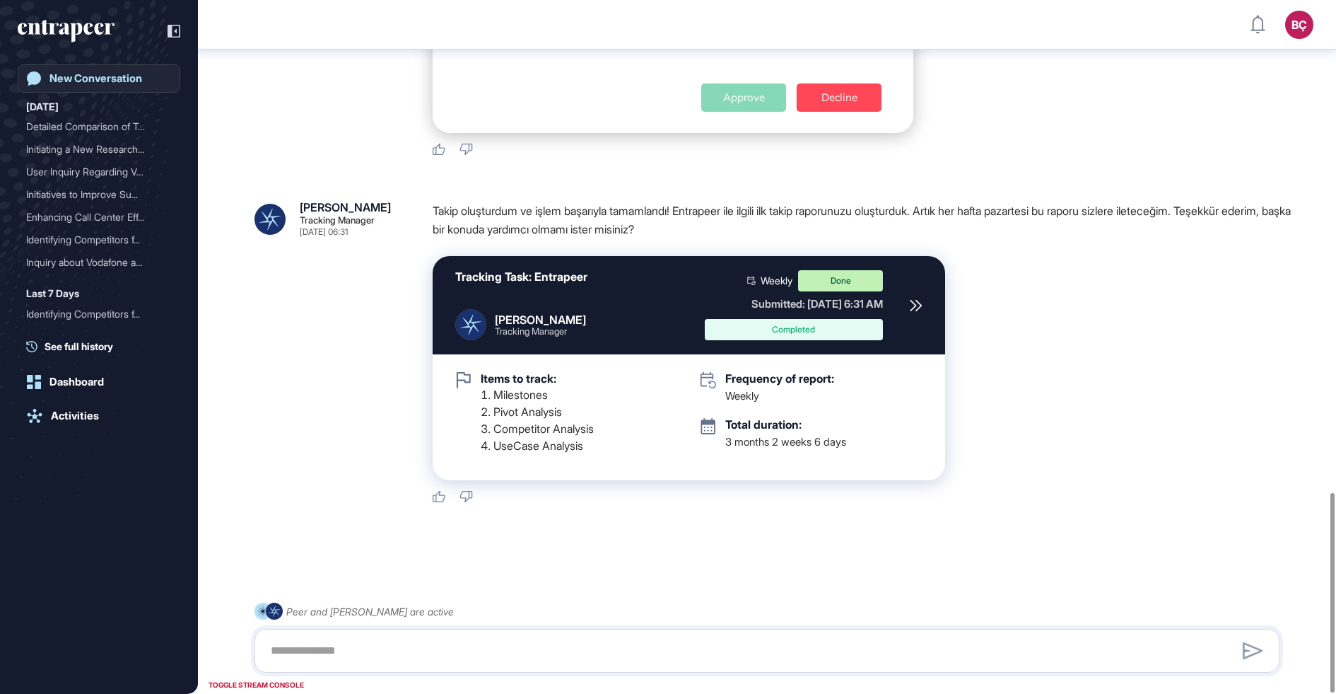
click at [59, 78] on div "New Conversation" at bounding box center [95, 78] width 93 height 13
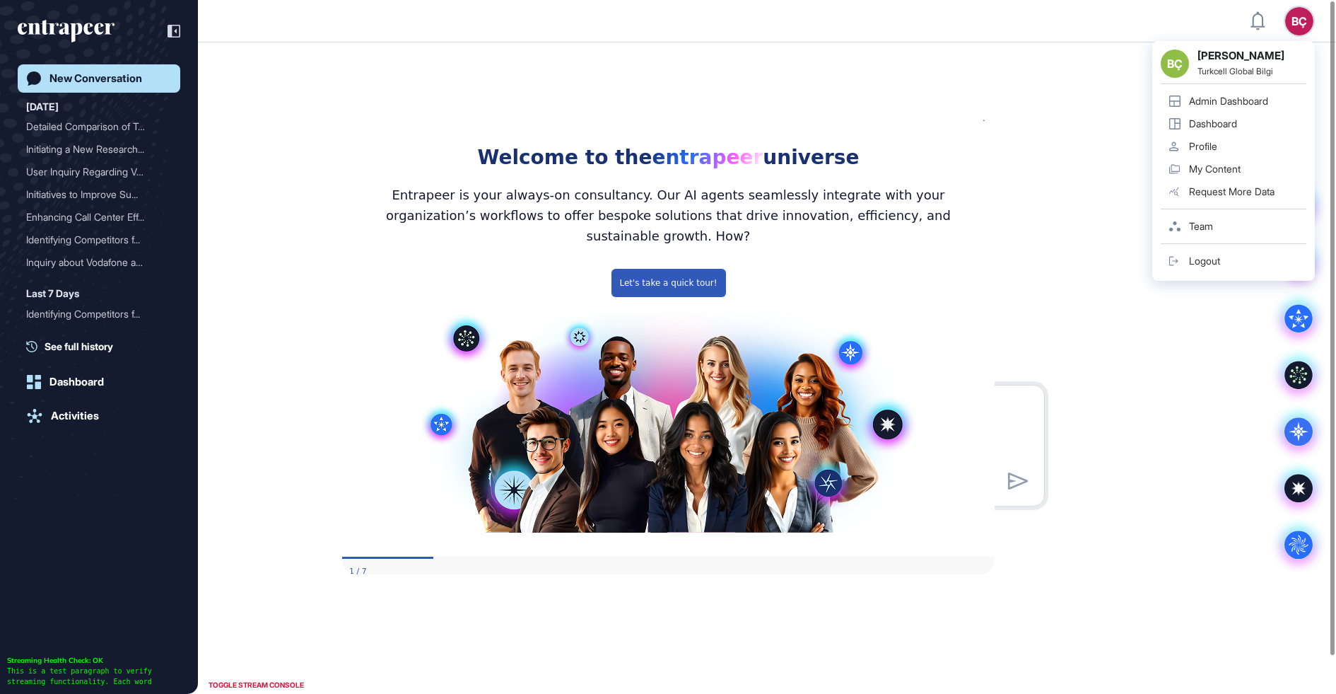
click at [1213, 116] on link "Dashboard" at bounding box center [1234, 123] width 146 height 23
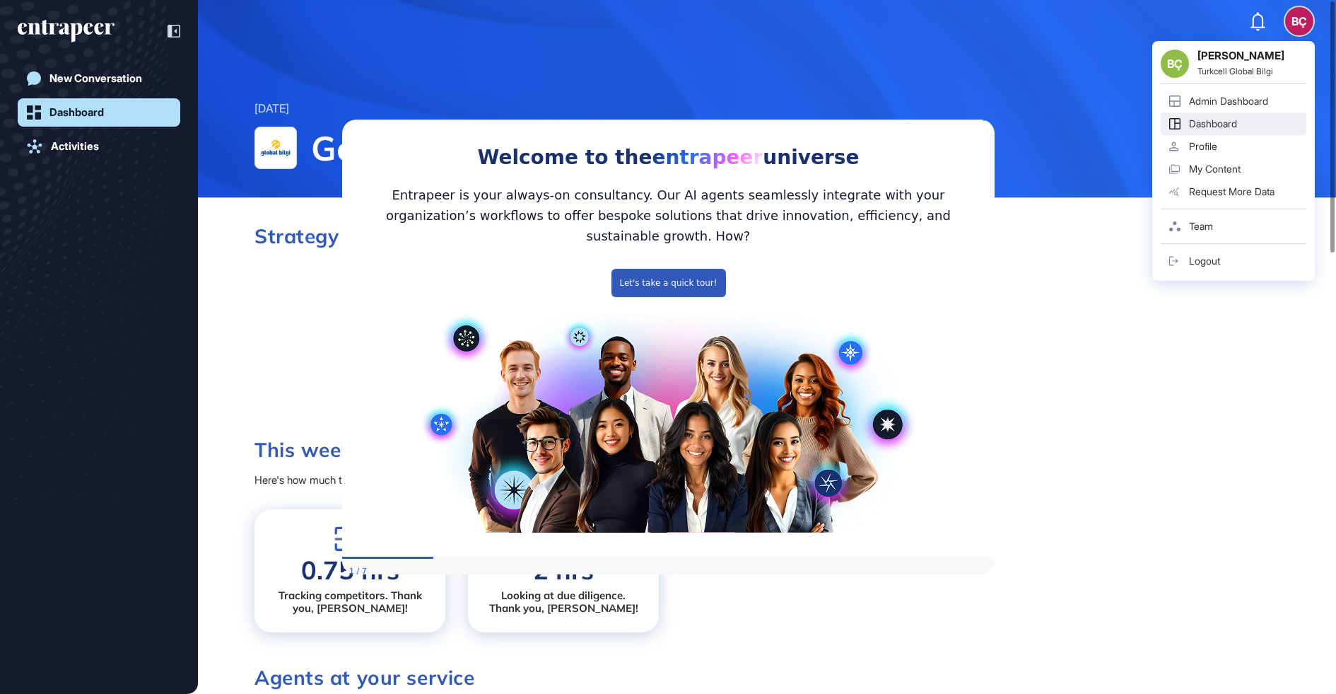
click at [1254, 103] on div "Admin Dashboard" at bounding box center [1228, 100] width 79 height 11
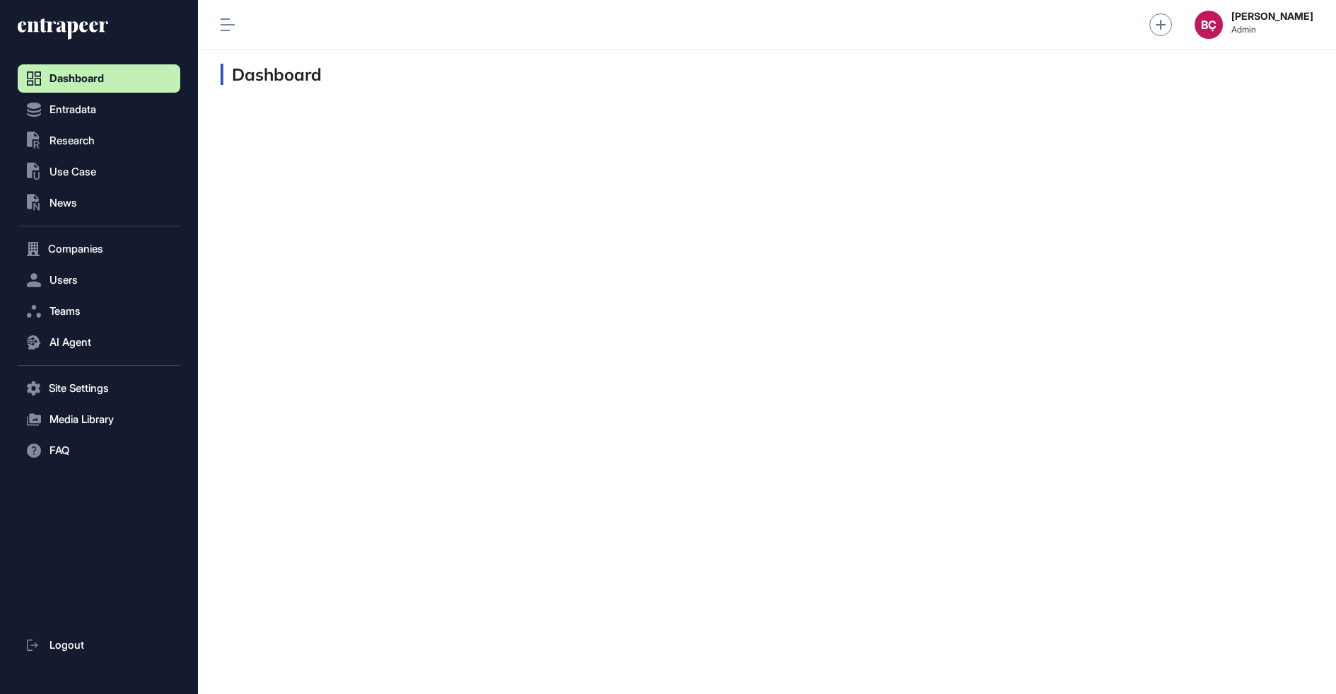
scroll to position [1, 1]
click at [57, 351] on button "AI Agent" at bounding box center [99, 342] width 163 height 28
click at [71, 135] on span "Research" at bounding box center [71, 140] width 45 height 11
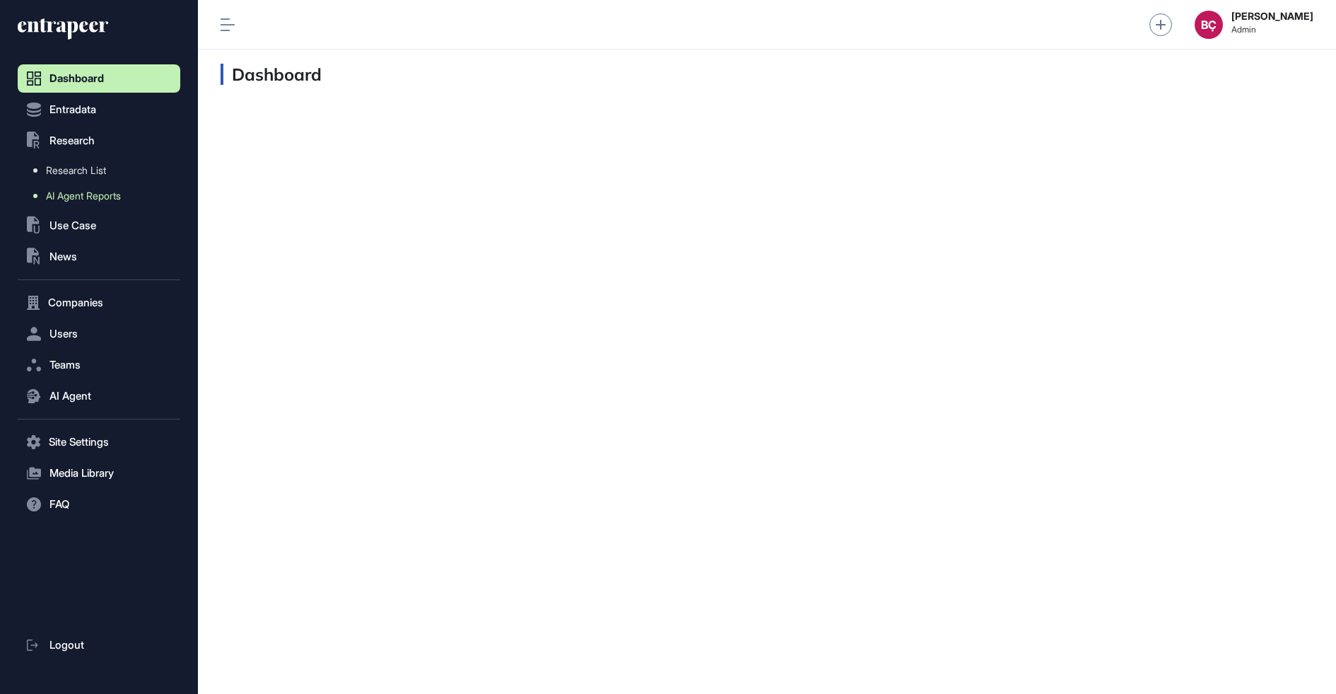
click at [71, 207] on link "AI Agent Reports" at bounding box center [103, 195] width 156 height 25
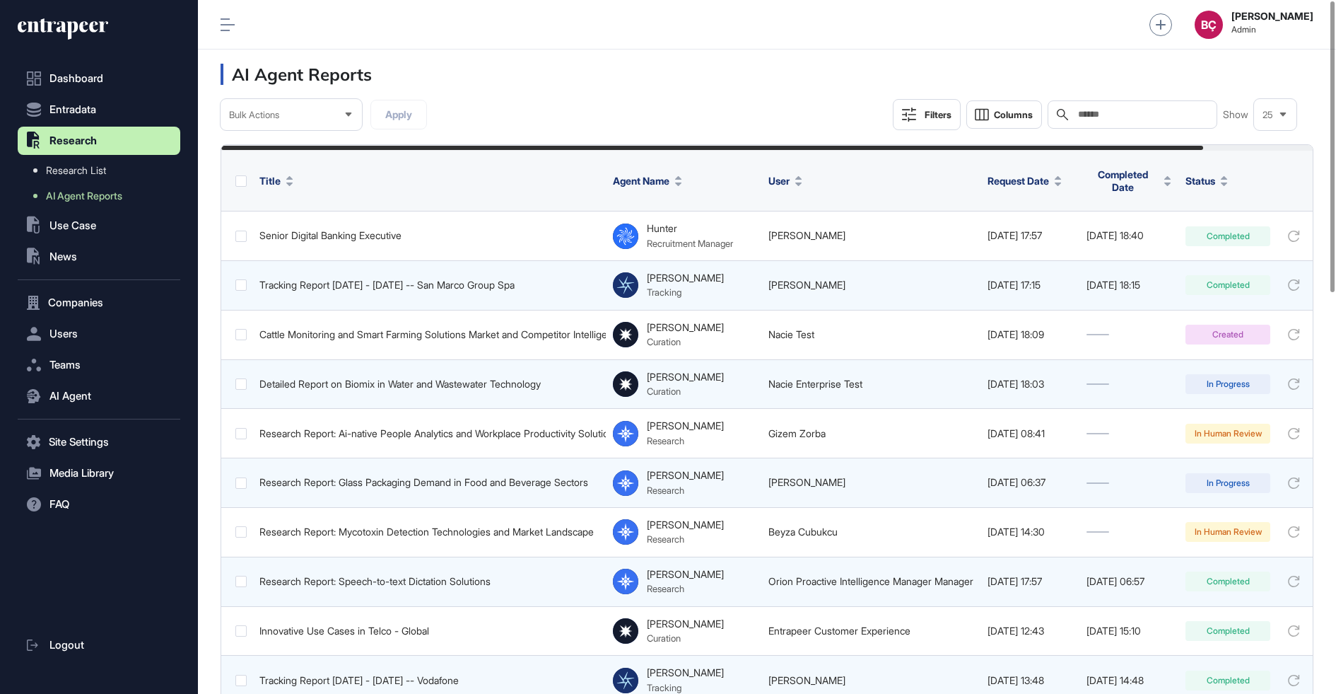
scroll to position [694, 1138]
click at [1132, 120] on input "text" at bounding box center [1143, 114] width 132 height 11
paste input "**********"
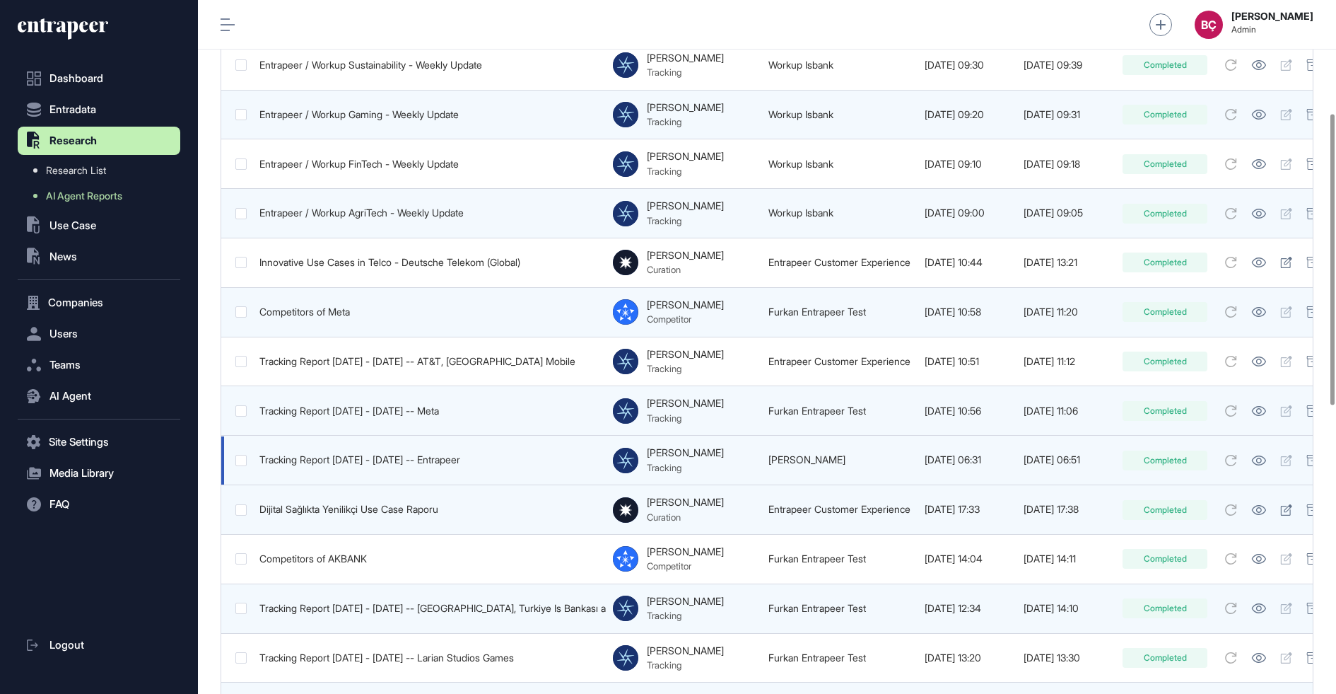
scroll to position [0, 46]
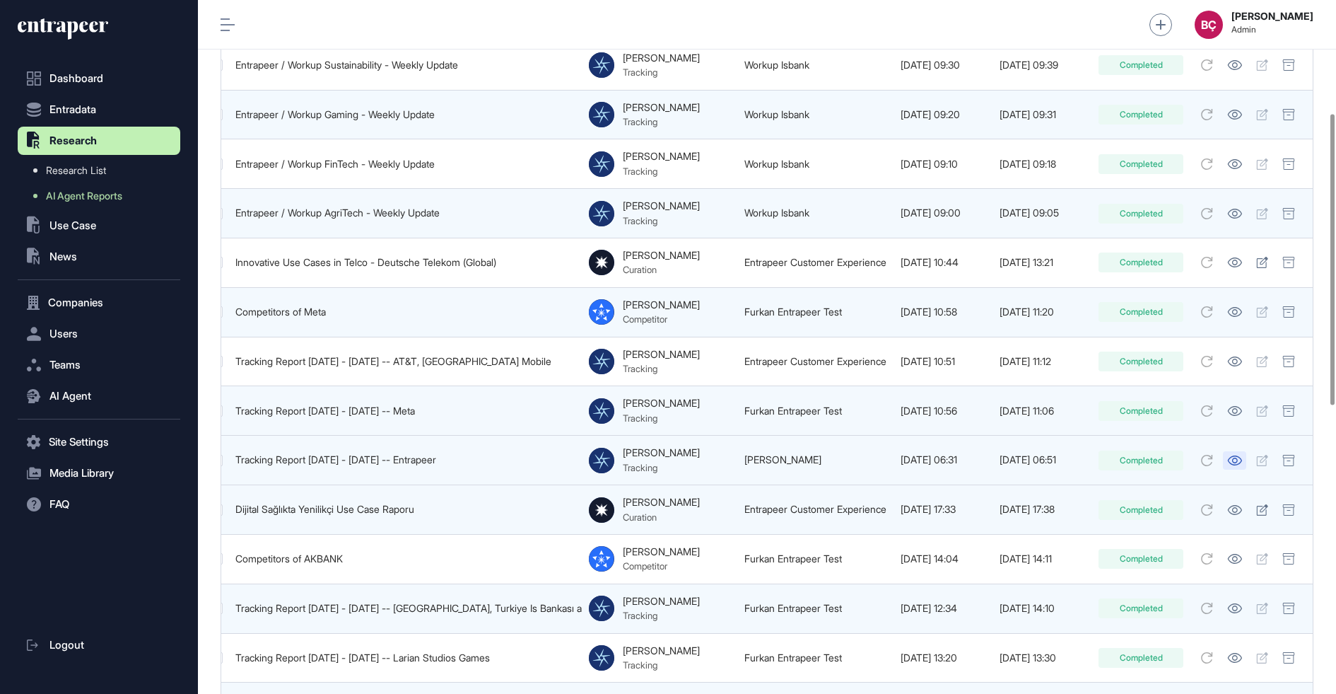
type input "*********"
click at [1237, 451] on link at bounding box center [1234, 460] width 23 height 18
click at [1231, 455] on icon at bounding box center [1235, 460] width 15 height 10
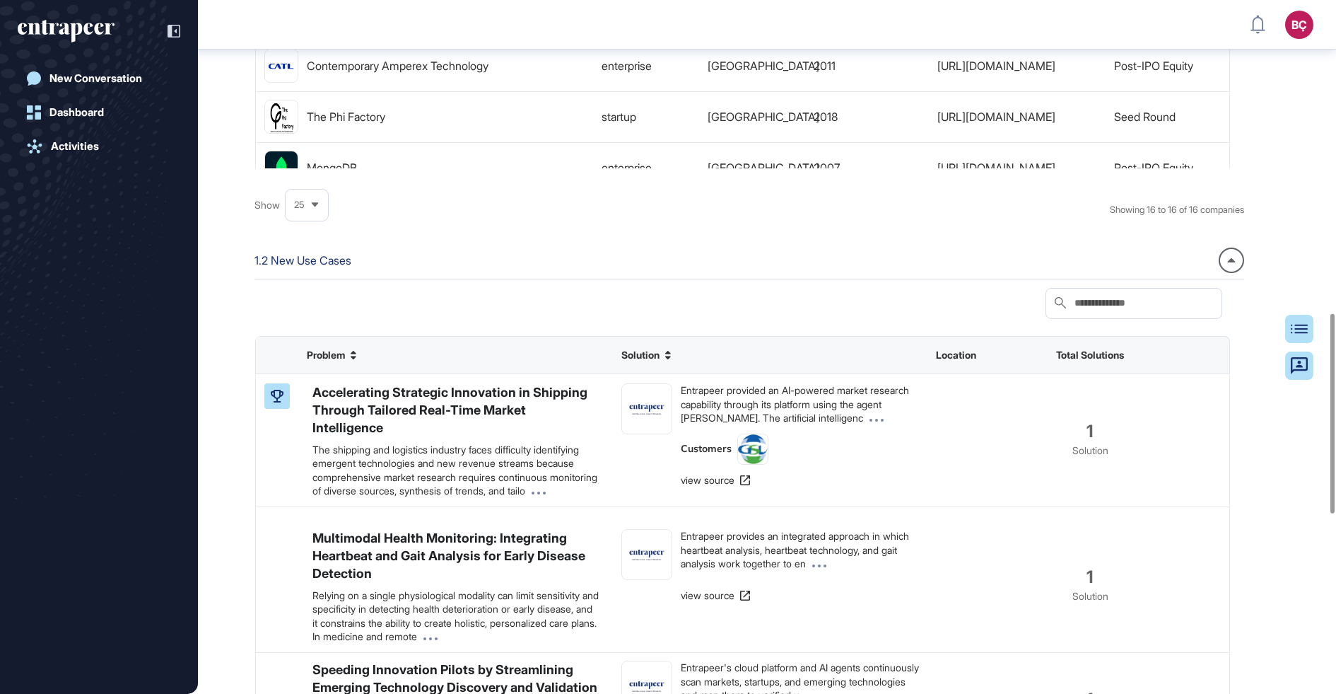
scroll to position [1102, 0]
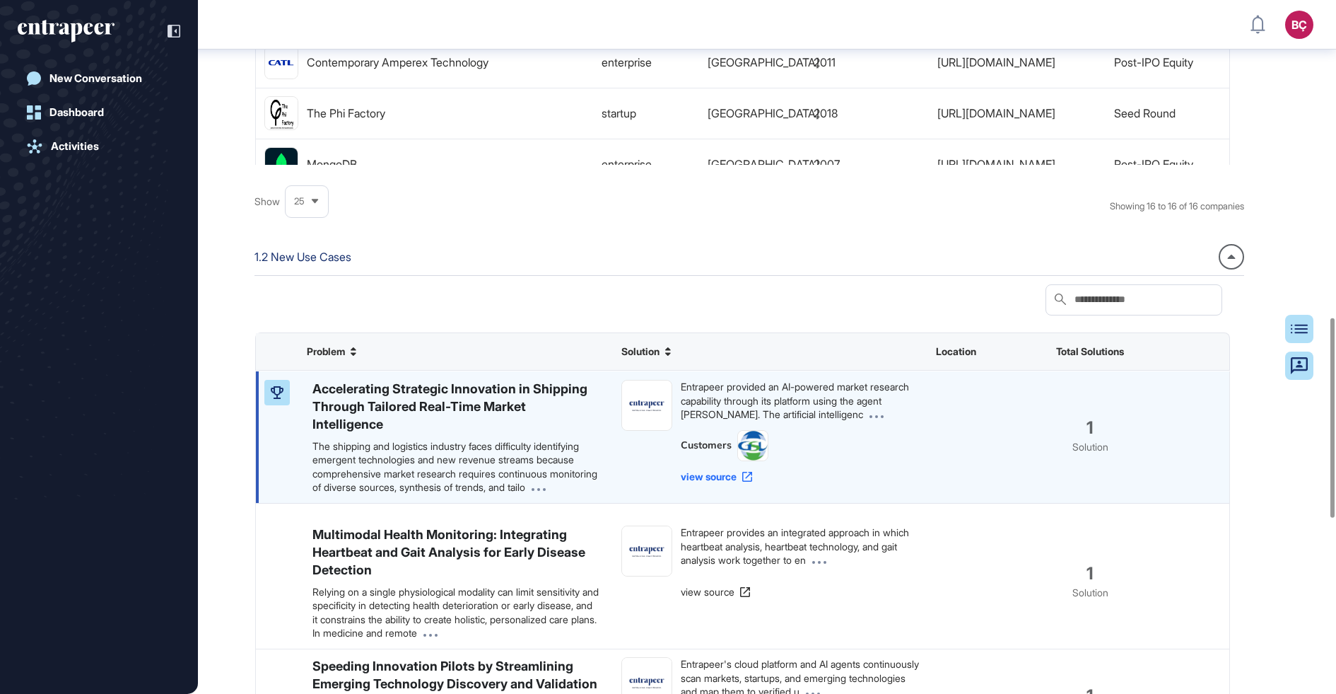
click at [725, 484] on link "view source" at bounding box center [716, 477] width 71 height 14
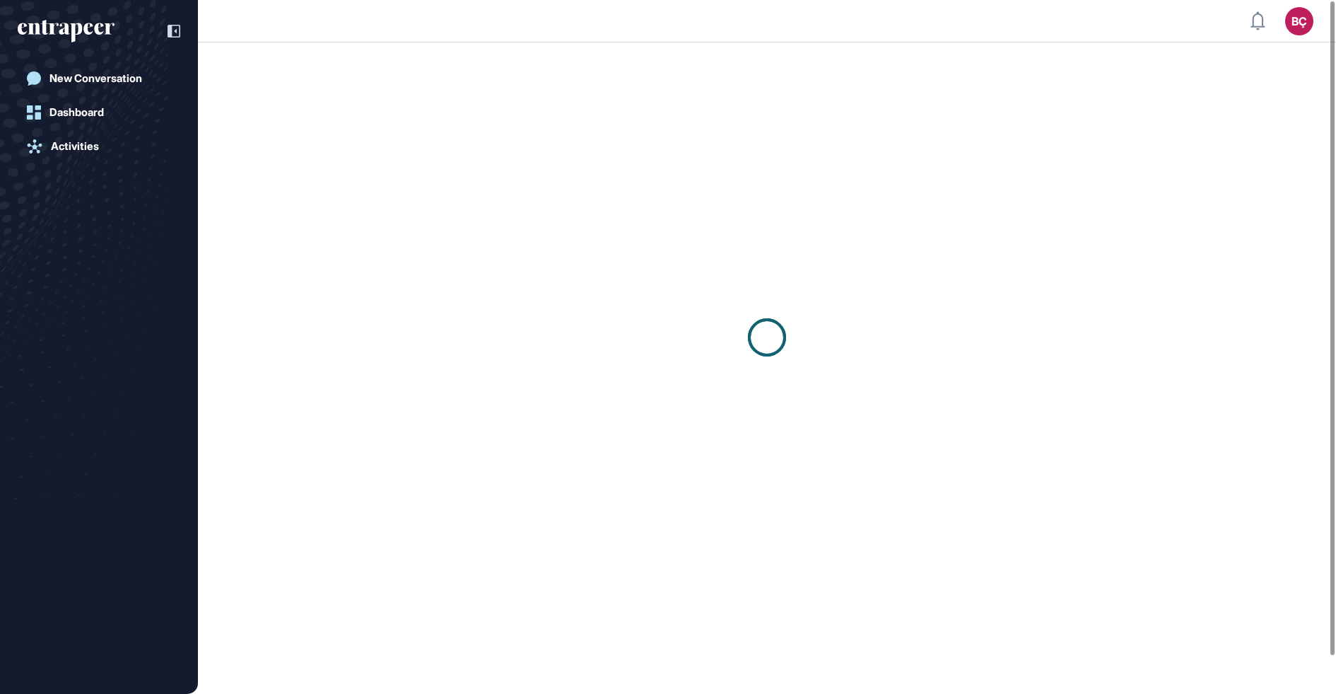
scroll to position [1, 1]
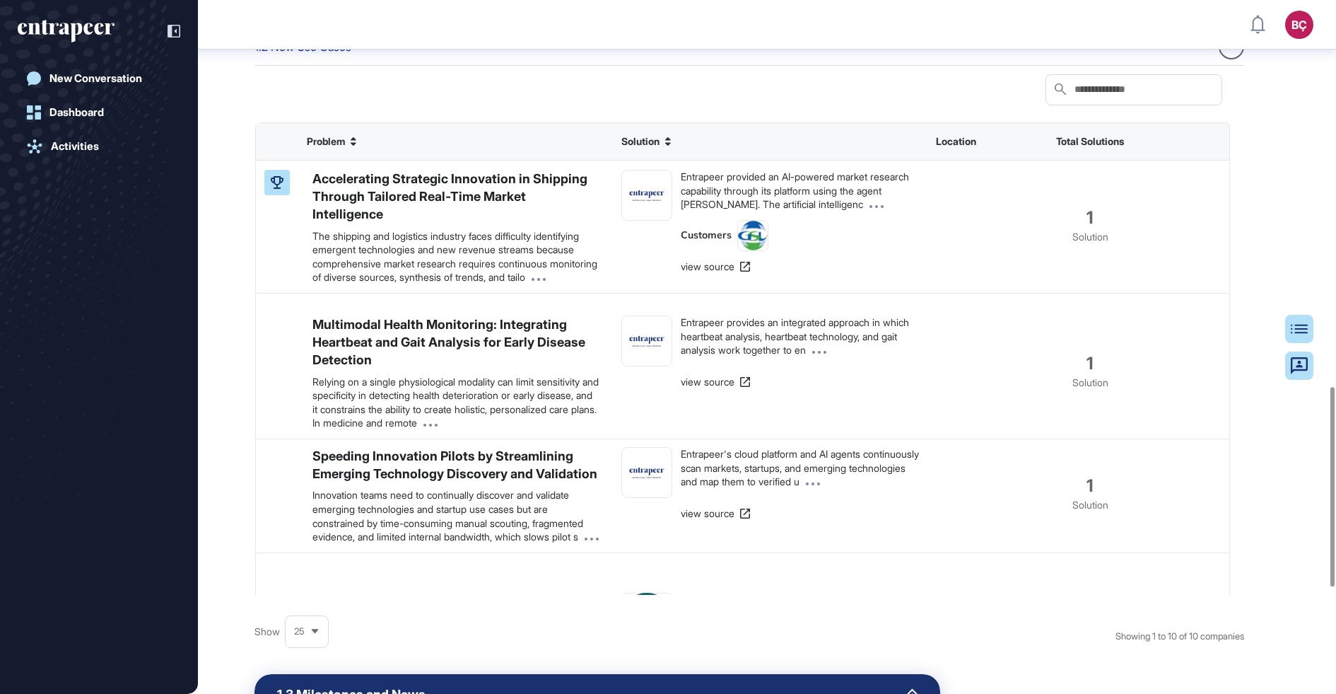
scroll to position [1256, 0]
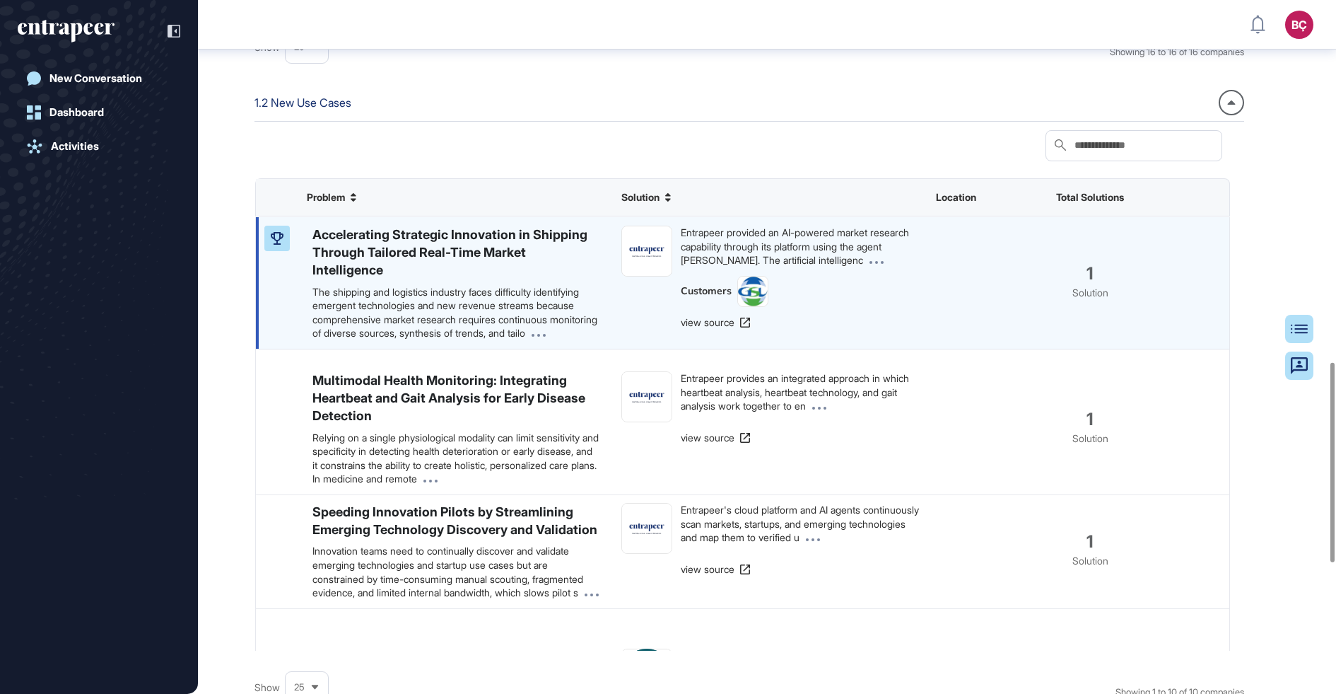
click at [746, 286] on div "Entrapeer provided an AI-powered market research capability through its platfor…" at bounding box center [800, 266] width 238 height 81
click at [506, 274] on h6 "Accelerating Strategic Innovation in Shipping Through Tailored Real-Time Market…" at bounding box center [456, 253] width 286 height 54
click at [506, 255] on h6 "Accelerating Strategic Innovation in Shipping Through Tailored Real-Time Market…" at bounding box center [456, 253] width 286 height 54
click at [650, 255] on figure at bounding box center [646, 250] width 49 height 49
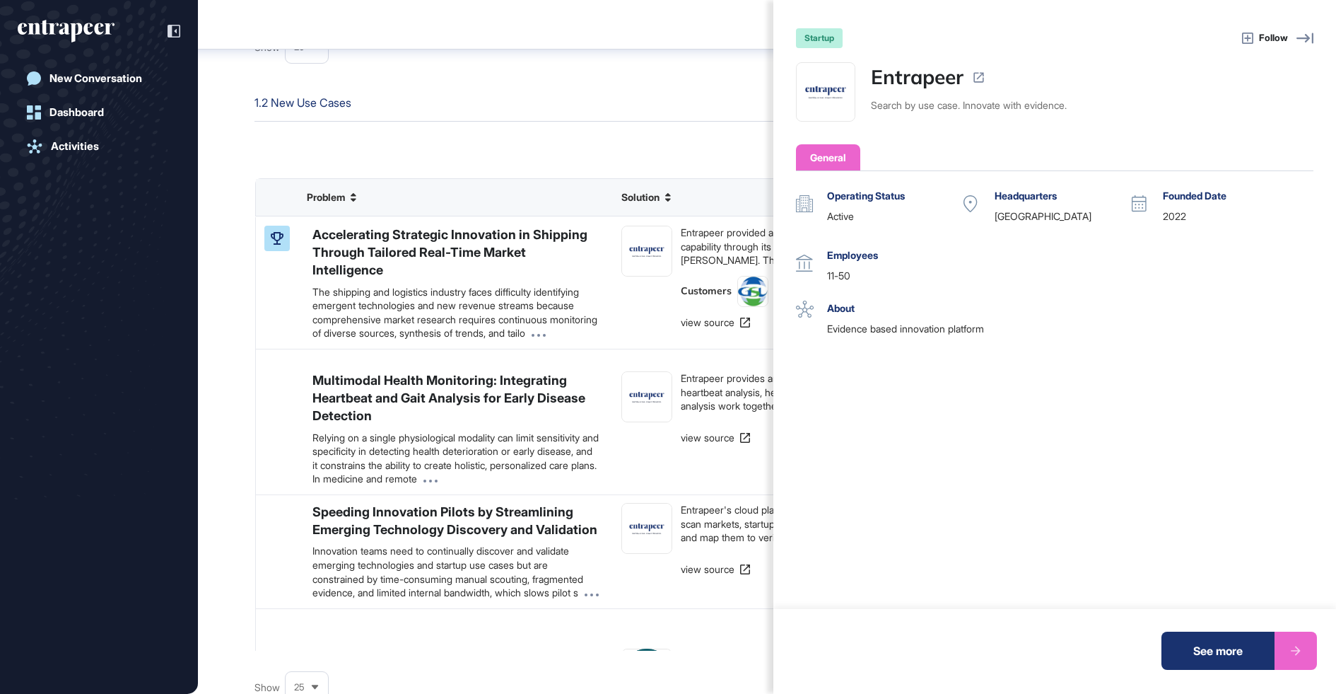
click at [926, 74] on link "Entrapeer" at bounding box center [917, 77] width 93 height 30
click at [656, 201] on div "startup Follow Entrapeer Search by use case. Innovate with evidence. General Op…" at bounding box center [668, 347] width 1336 height 694
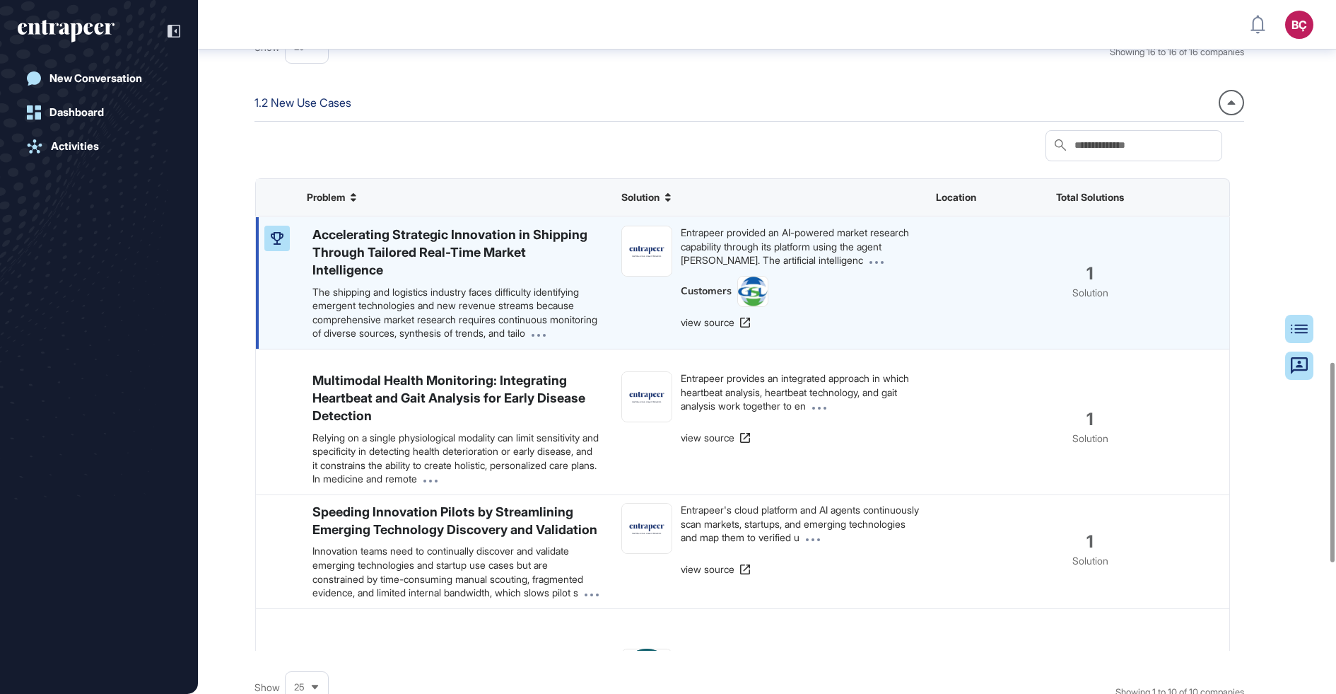
click at [720, 349] on div "Entrapeer provided an AI-powered market research capability through its platfor…" at bounding box center [770, 283] width 315 height 132
click at [720, 330] on link "view source" at bounding box center [716, 322] width 71 height 14
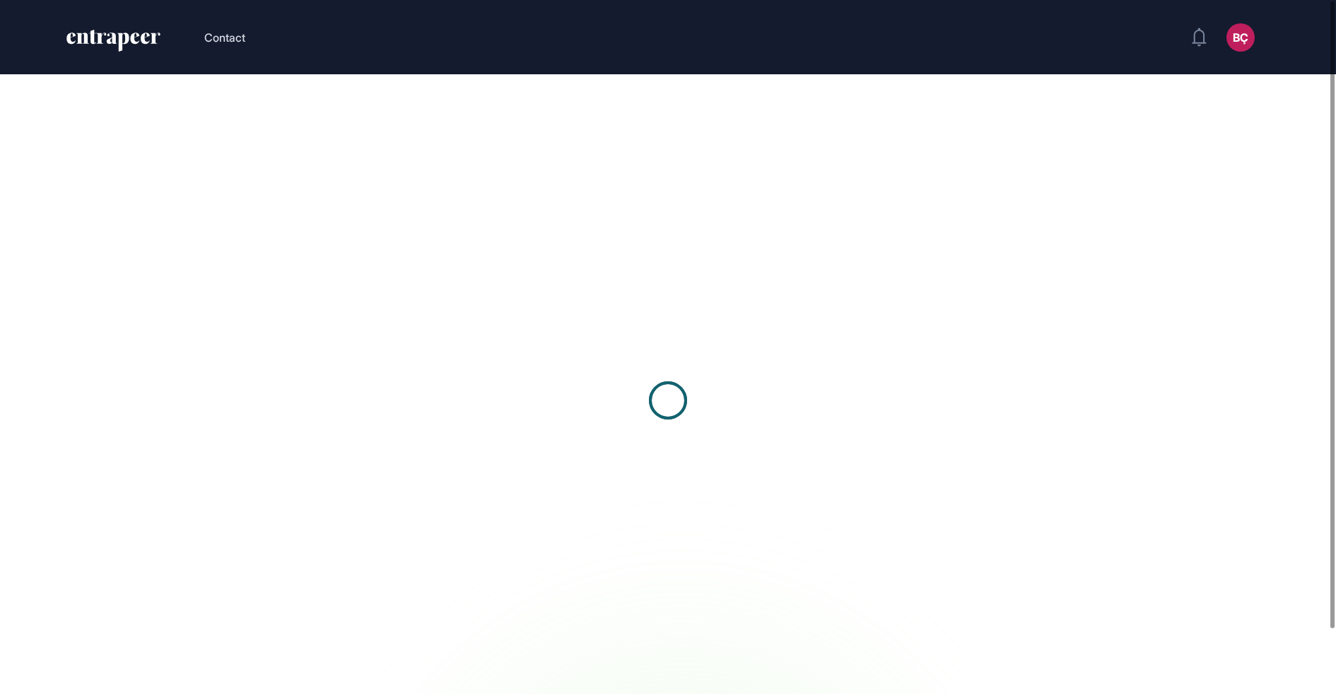
scroll to position [1, 1]
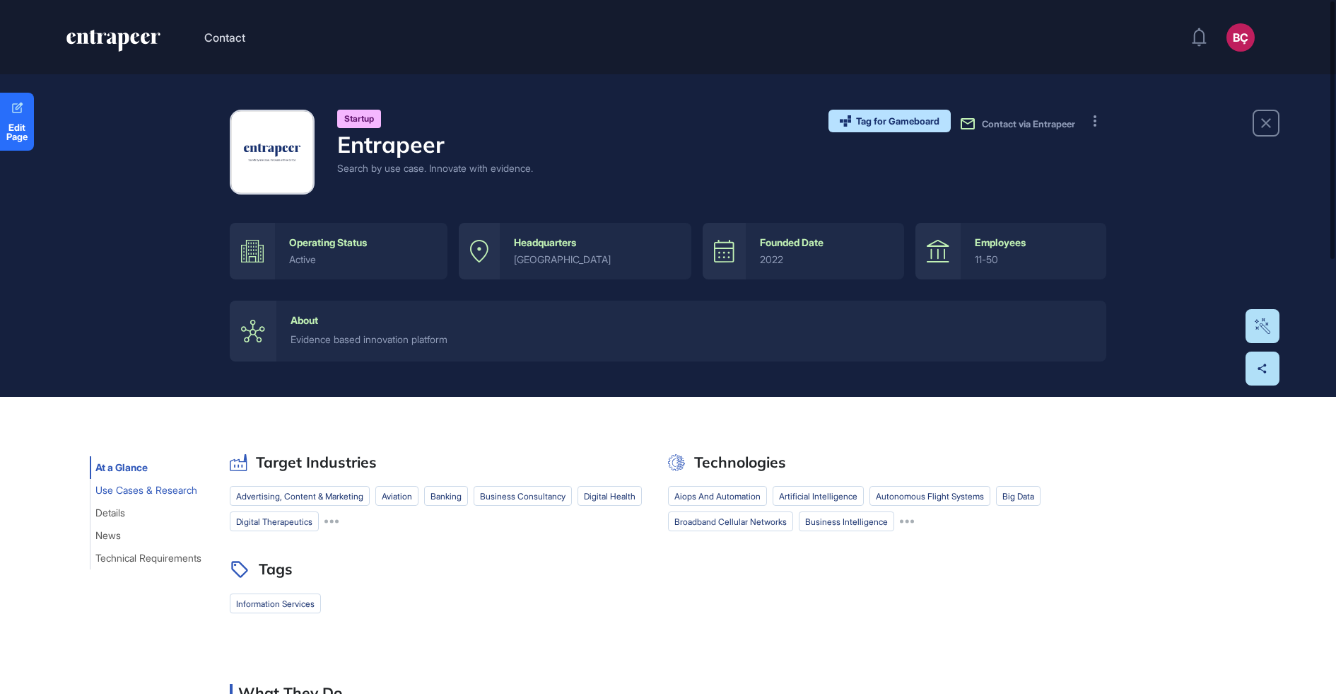
click at [113, 499] on button "Use Cases & Research" at bounding box center [146, 490] width 113 height 23
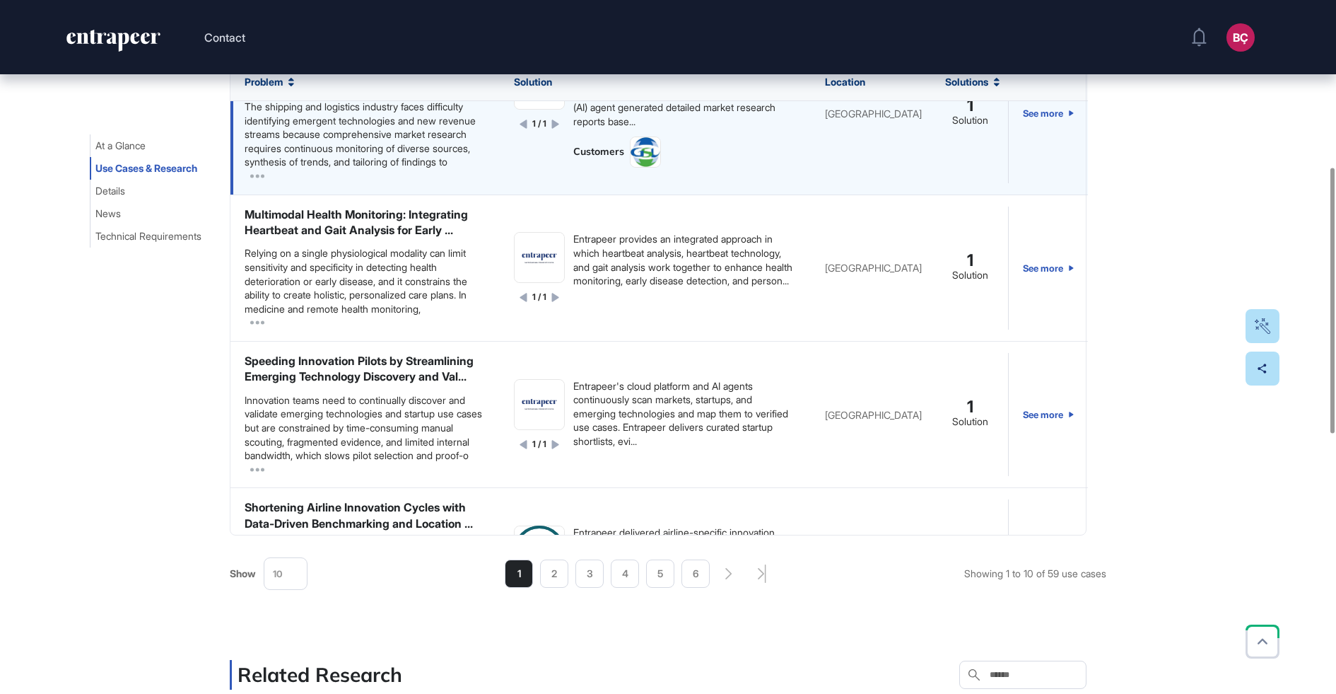
scroll to position [559, 0]
click at [660, 125] on div "Entrapeer provided an AI-powered market research capability through its platfor…" at bounding box center [684, 90] width 223 height 69
click at [676, 125] on div "Entrapeer provided an AI-powered market research capability through its platfor…" at bounding box center [684, 90] width 223 height 69
click at [1030, 151] on link "See more" at bounding box center [1048, 110] width 51 height 139
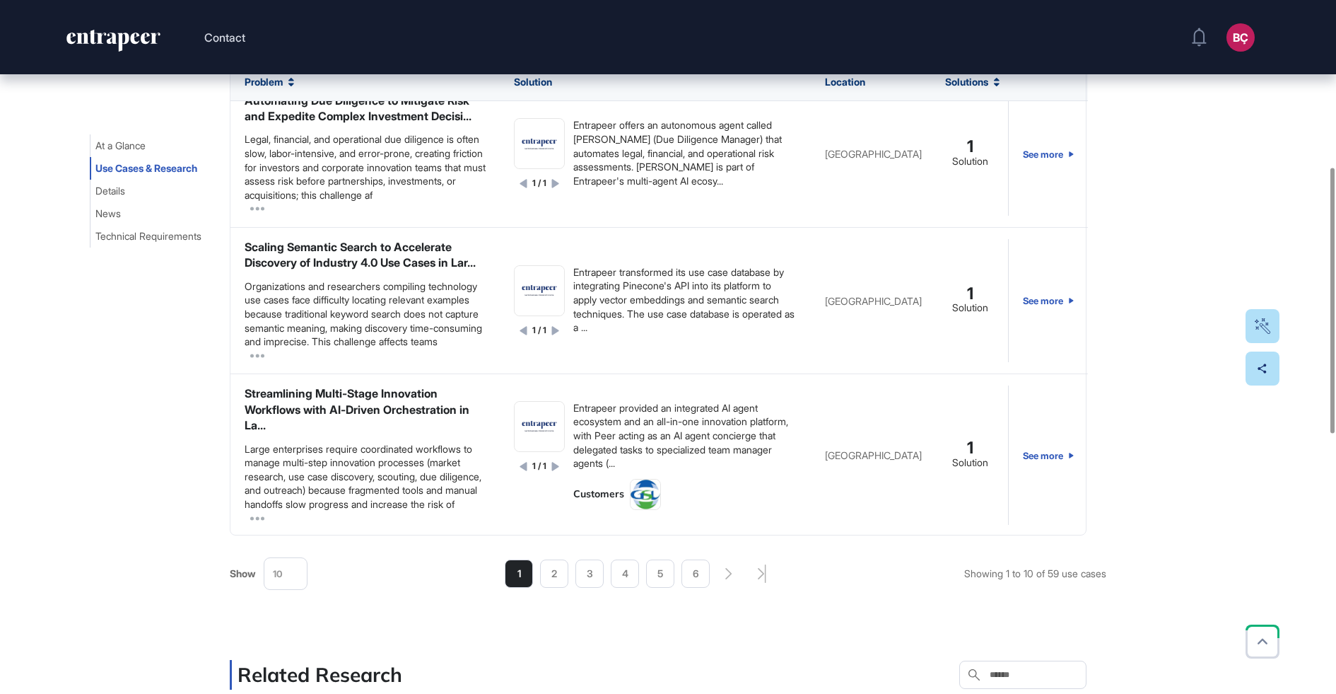
scroll to position [1249, 0]
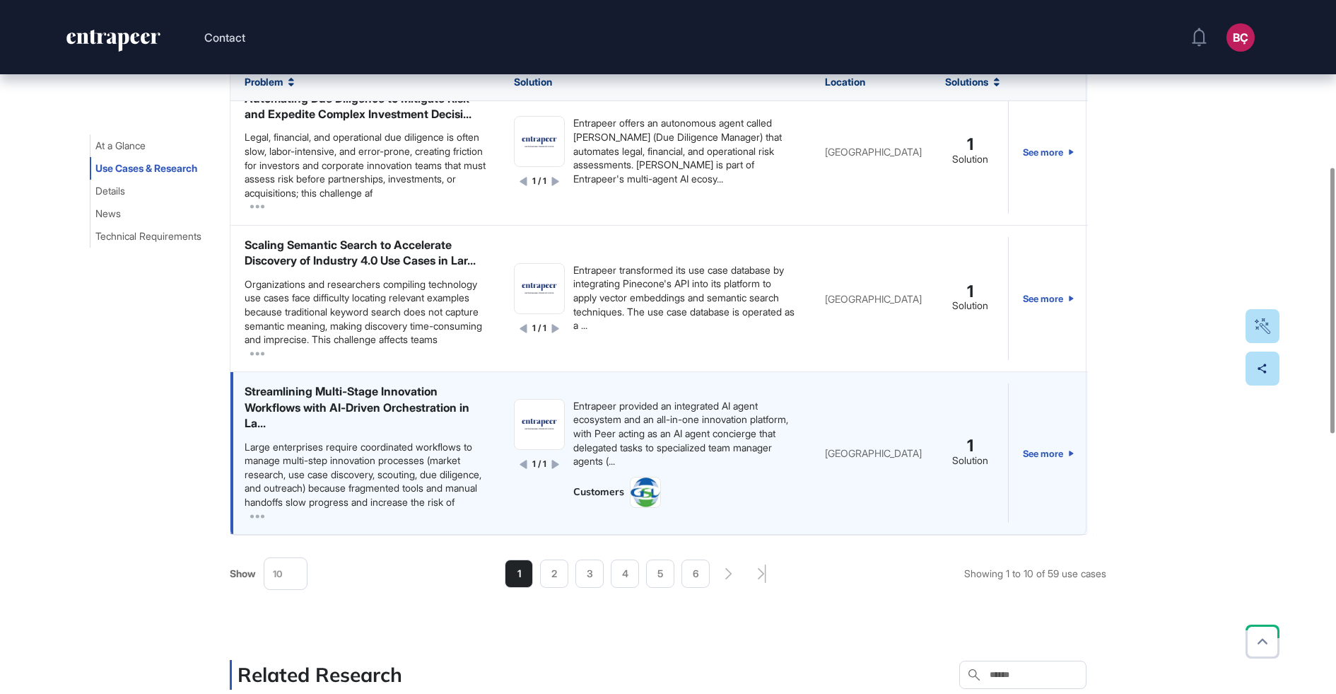
click at [665, 496] on div "Customers" at bounding box center [684, 492] width 223 height 31
click at [643, 491] on img at bounding box center [646, 492] width 30 height 30
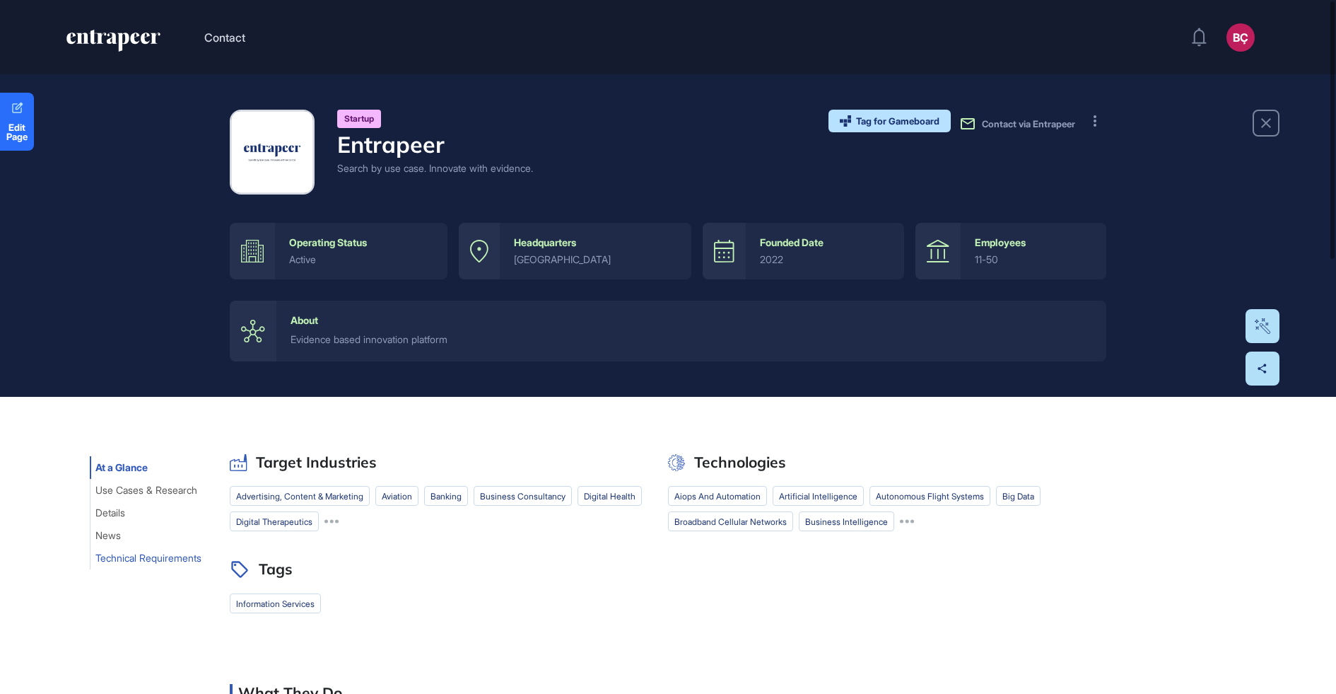
click at [175, 550] on button "Technical Requirements" at bounding box center [148, 558] width 117 height 23
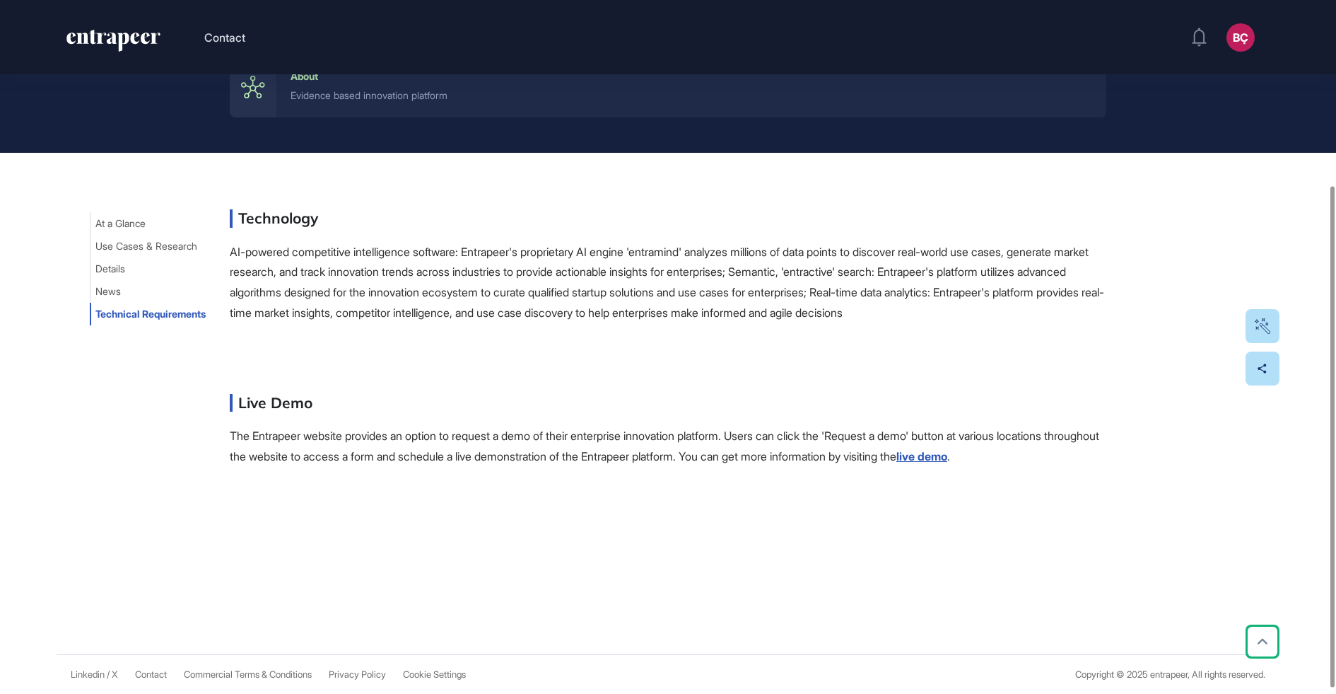
scroll to position [264, 0]
click at [118, 286] on span "News" at bounding box center [107, 291] width 25 height 11
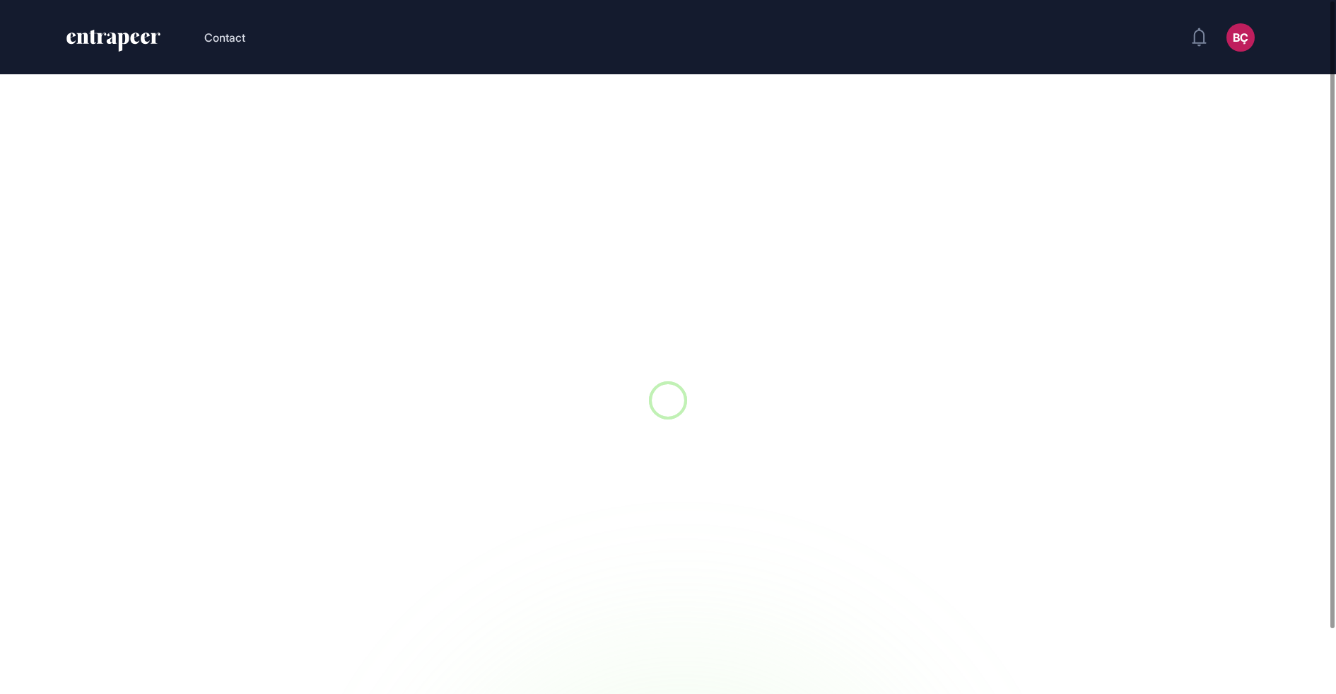
scroll to position [1, 1]
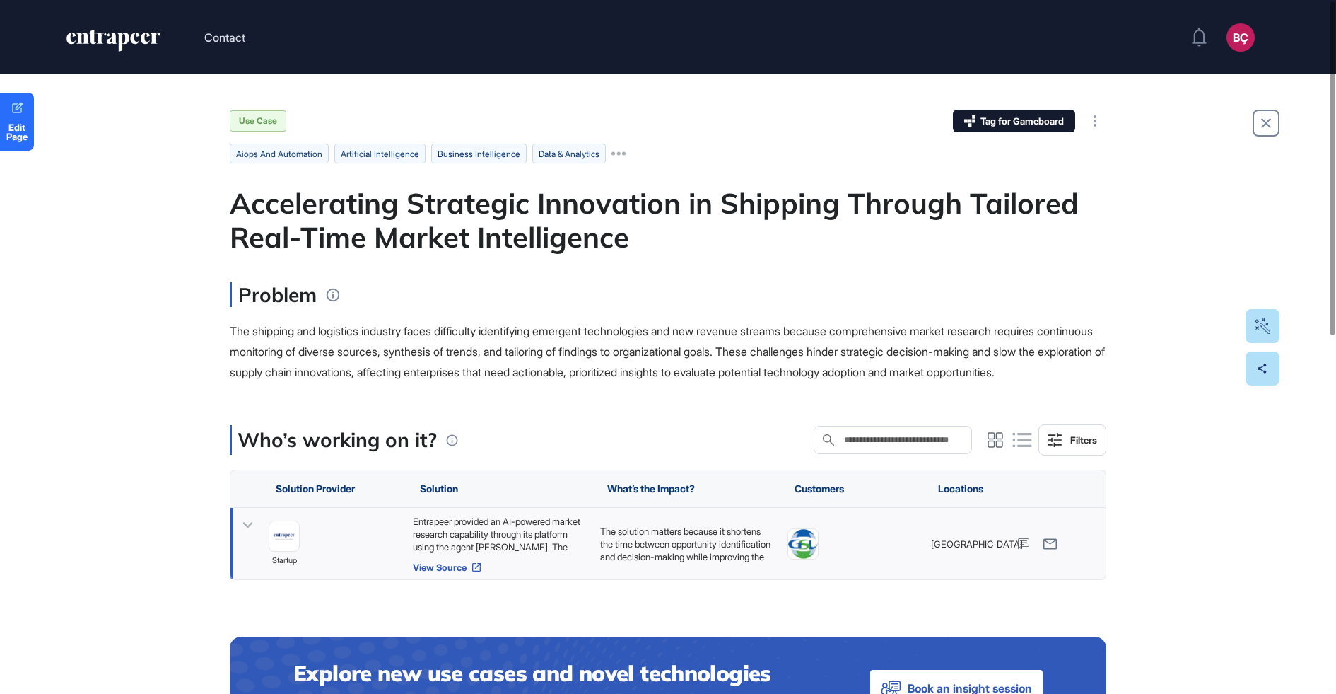
click at [439, 573] on link "View Source" at bounding box center [499, 566] width 173 height 11
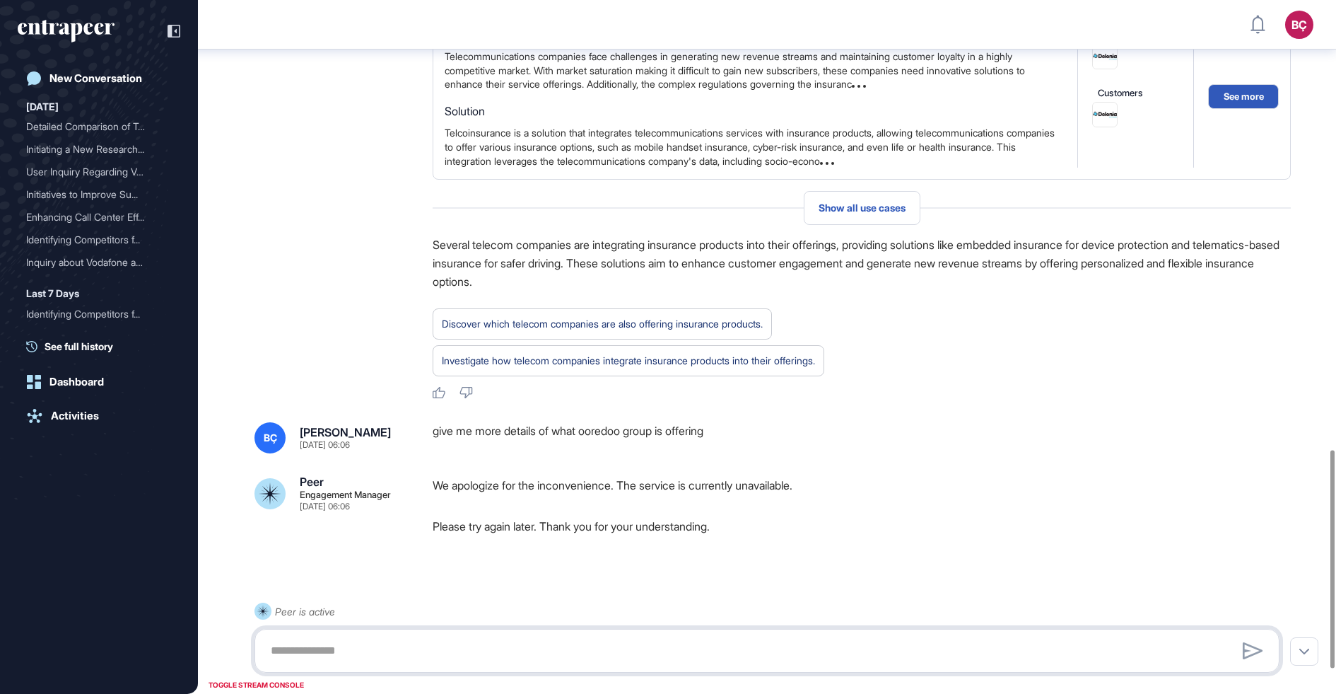
scroll to position [1508, 0]
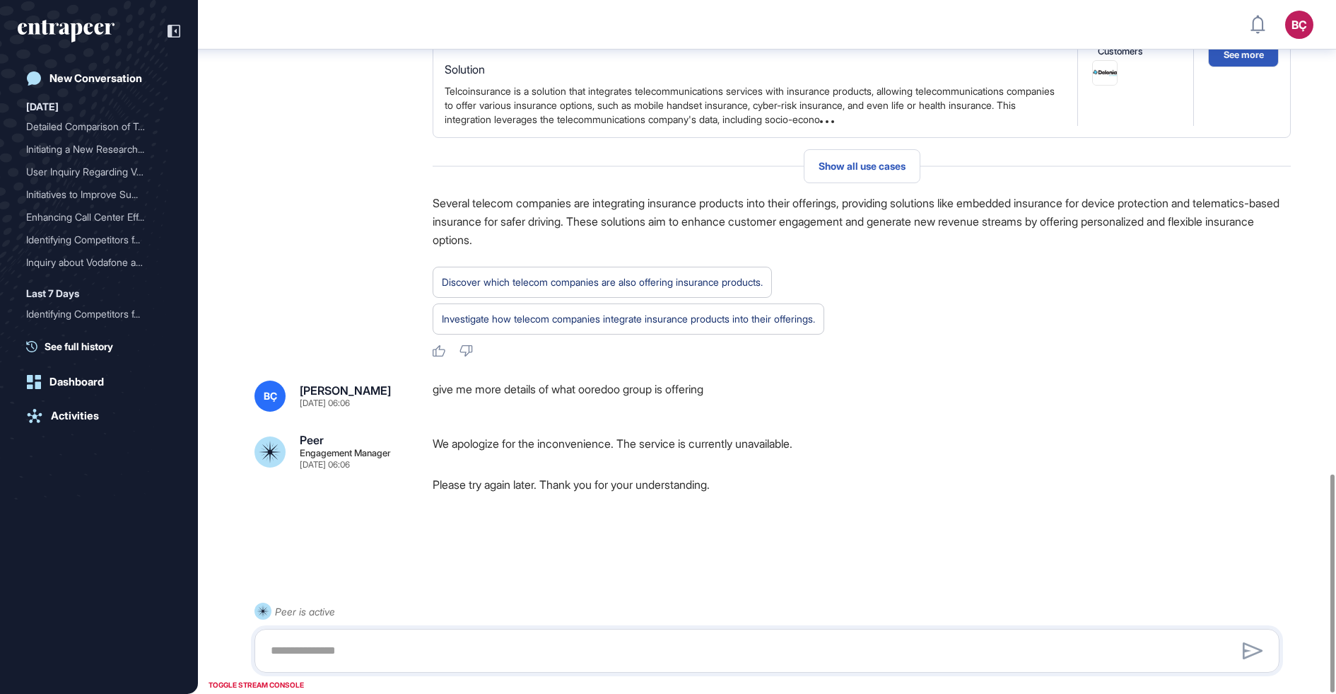
click at [479, 395] on div "give me more details of what ooredoo group is offering" at bounding box center [862, 395] width 858 height 31
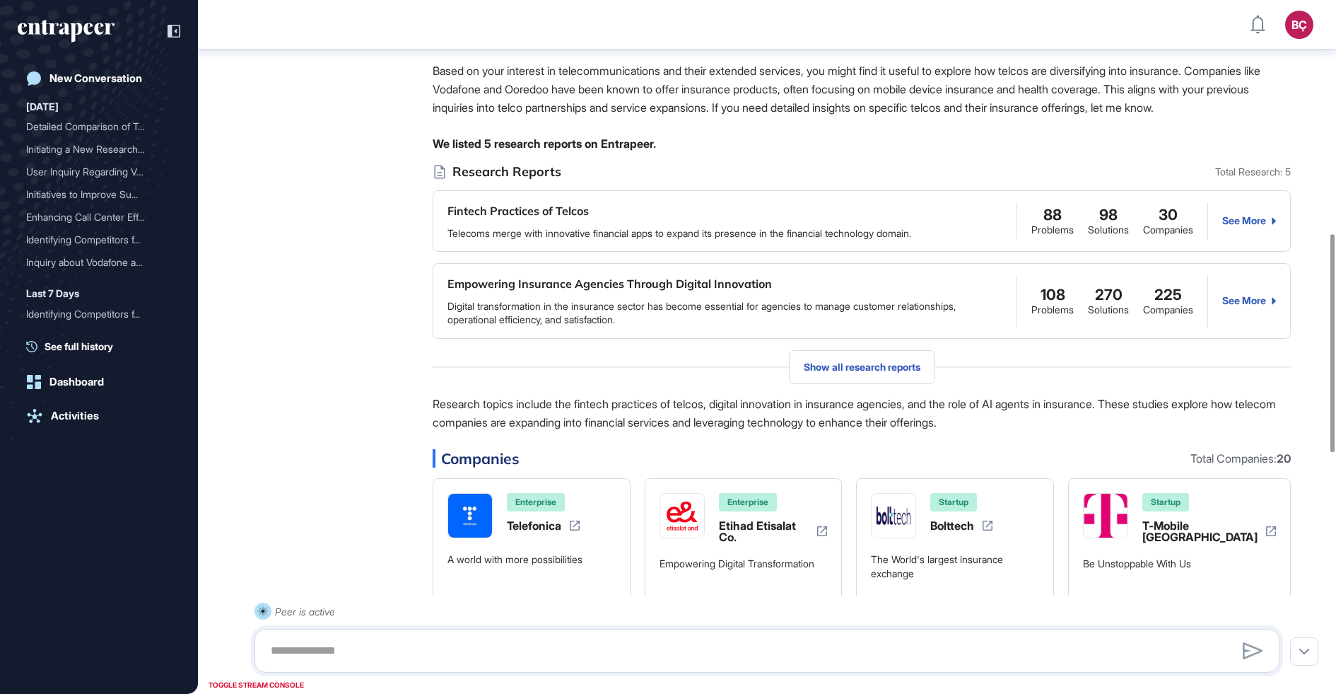
scroll to position [0, 0]
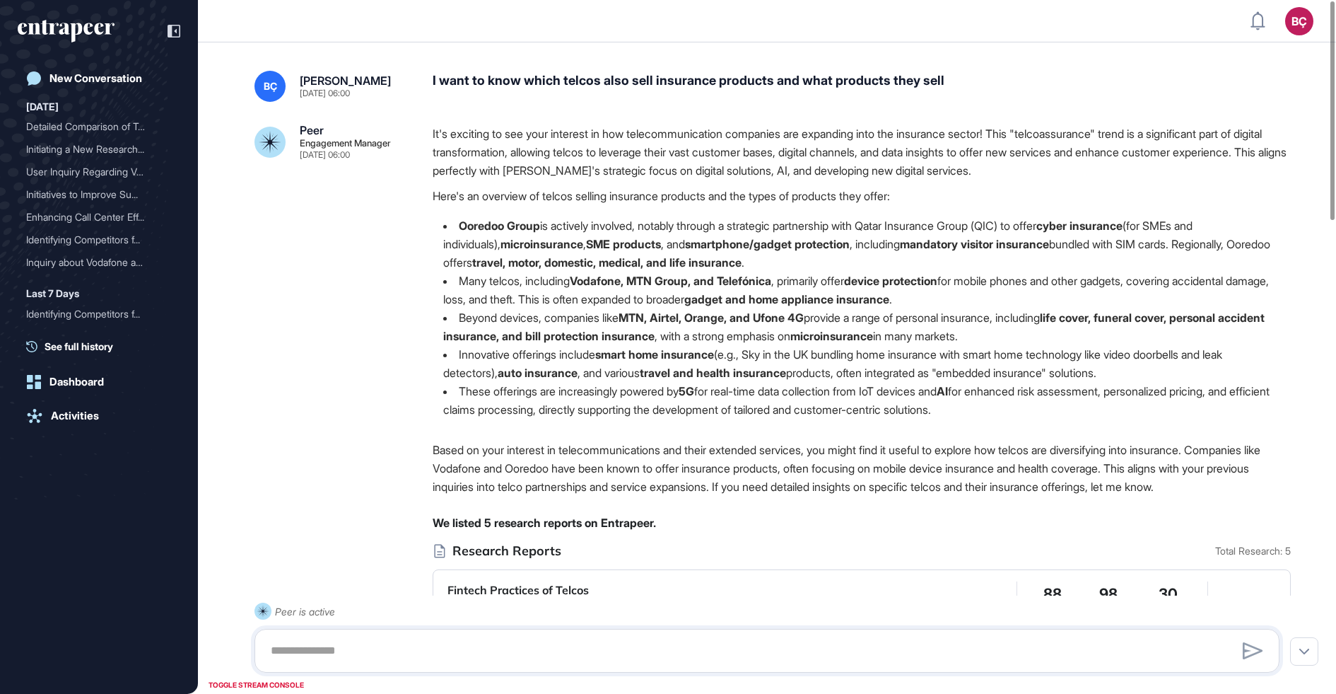
click at [571, 86] on div "I want to know which telcos also sell insurance products and what products they…" at bounding box center [862, 86] width 858 height 31
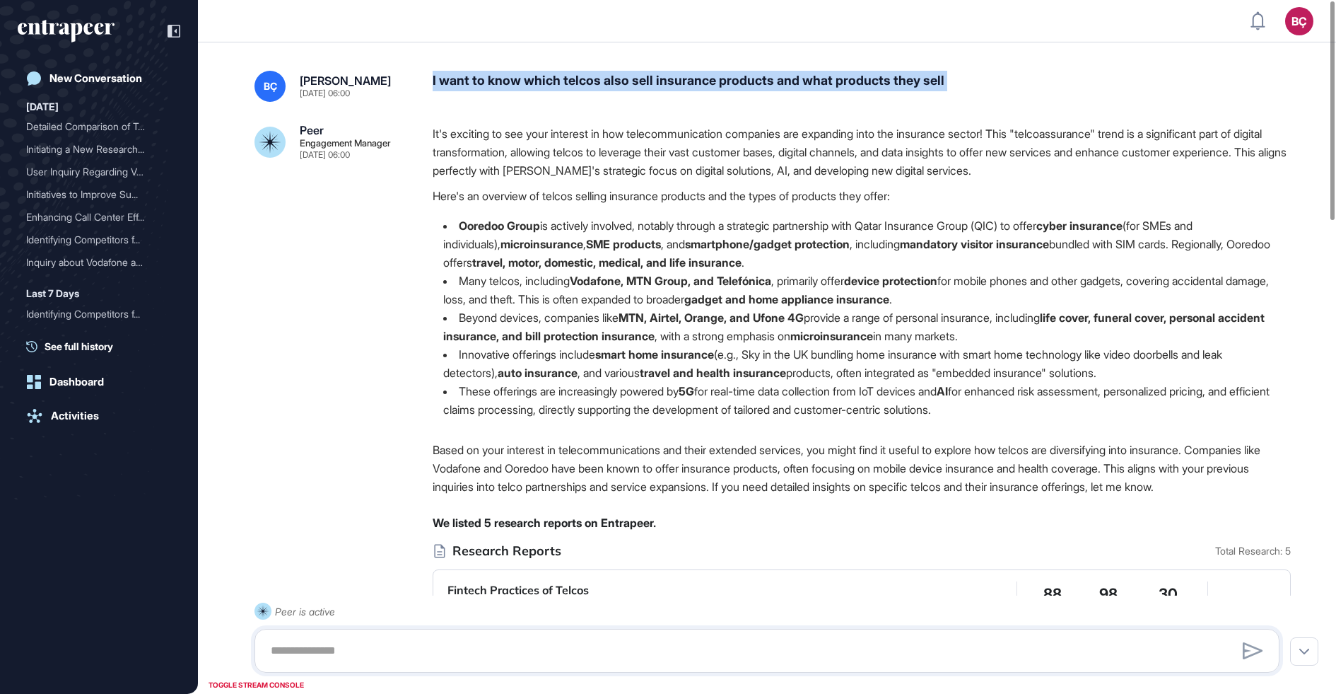
click at [571, 86] on div "I want to know which telcos also sell insurance products and what products they…" at bounding box center [862, 86] width 858 height 31
copy div "I want to know which telcos also sell insurance products and what products they…"
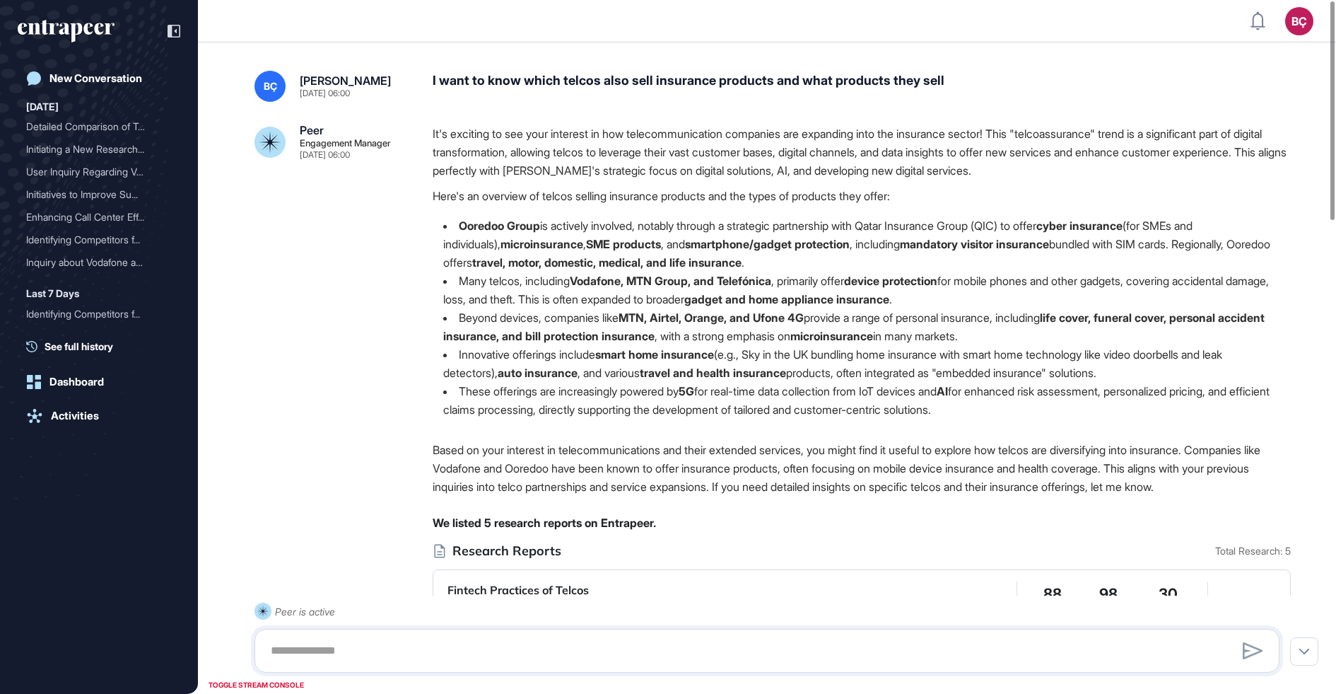
click at [535, 215] on div "It's exciting to see your interest in how telecommunication companies are expan…" at bounding box center [862, 276] width 858 height 305
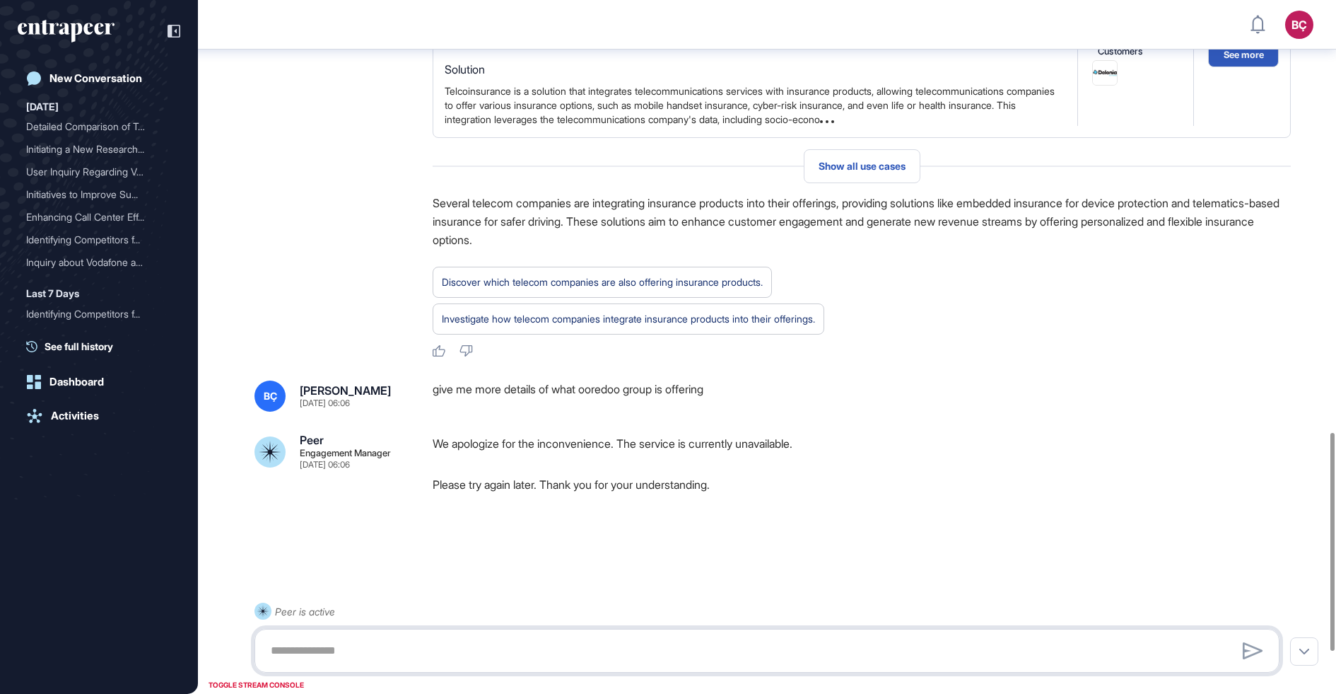
scroll to position [1508, 0]
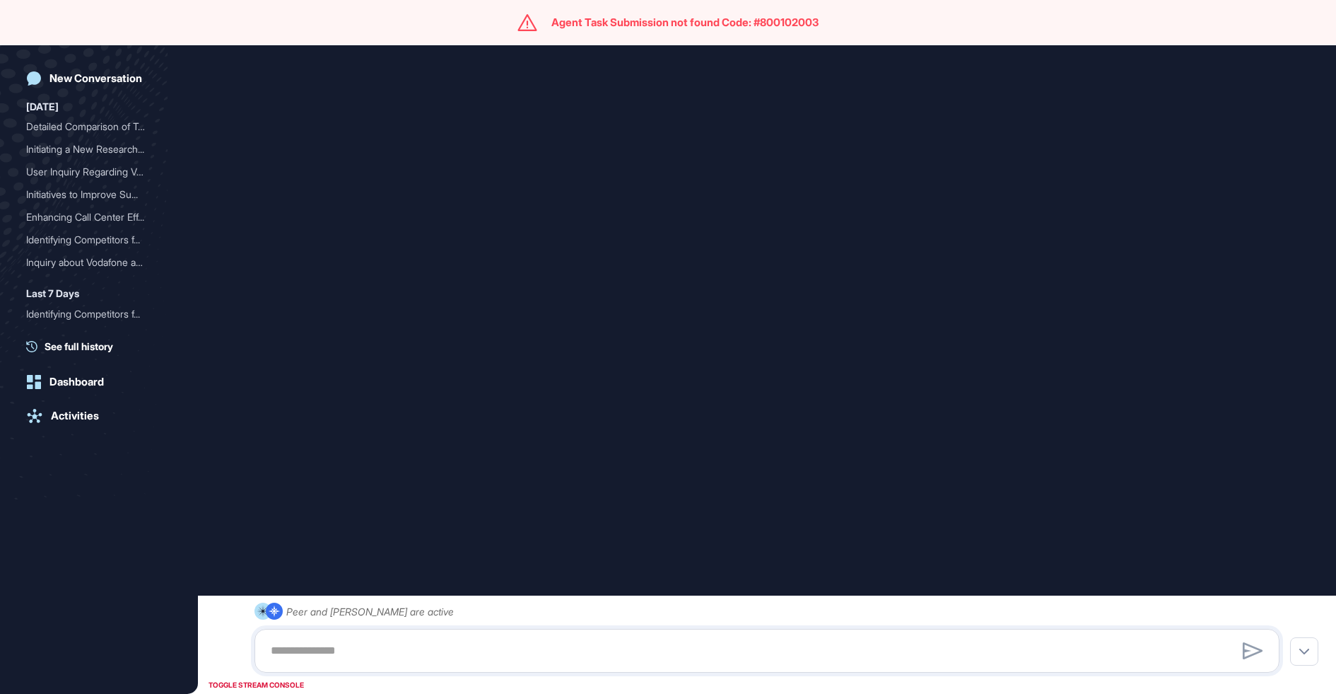
scroll to position [1076, 0]
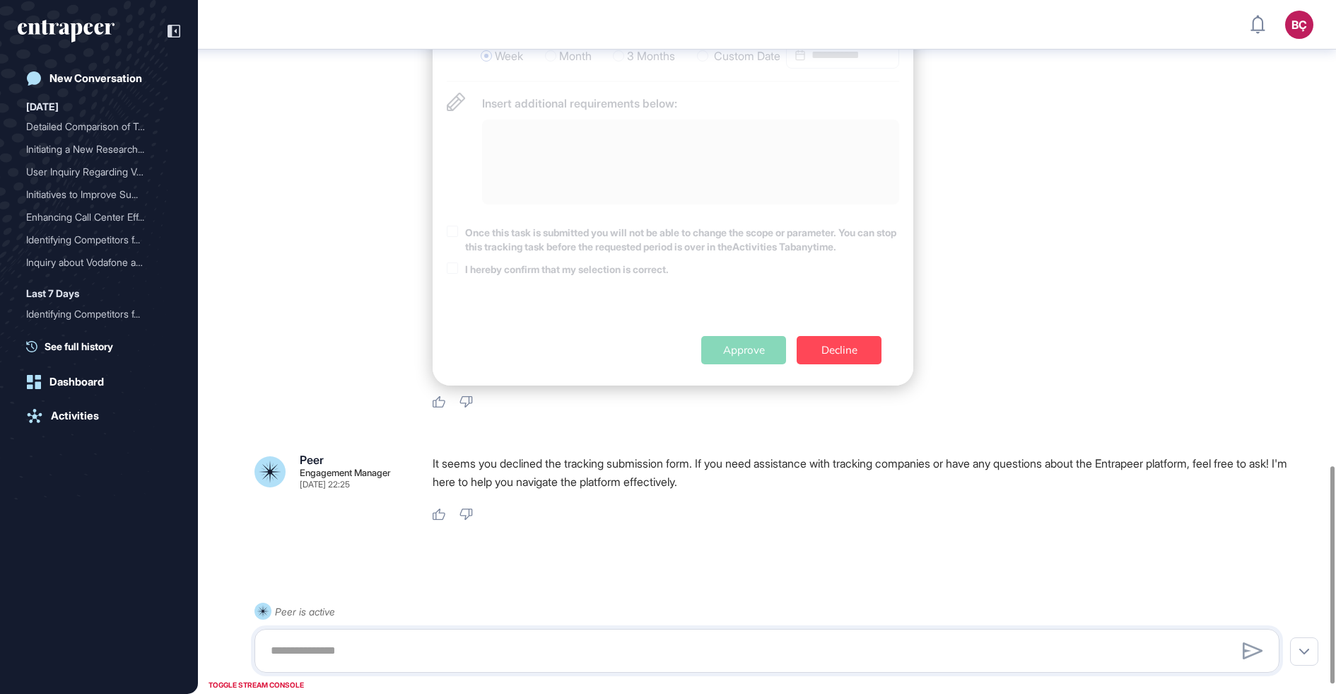
scroll to position [1515, 0]
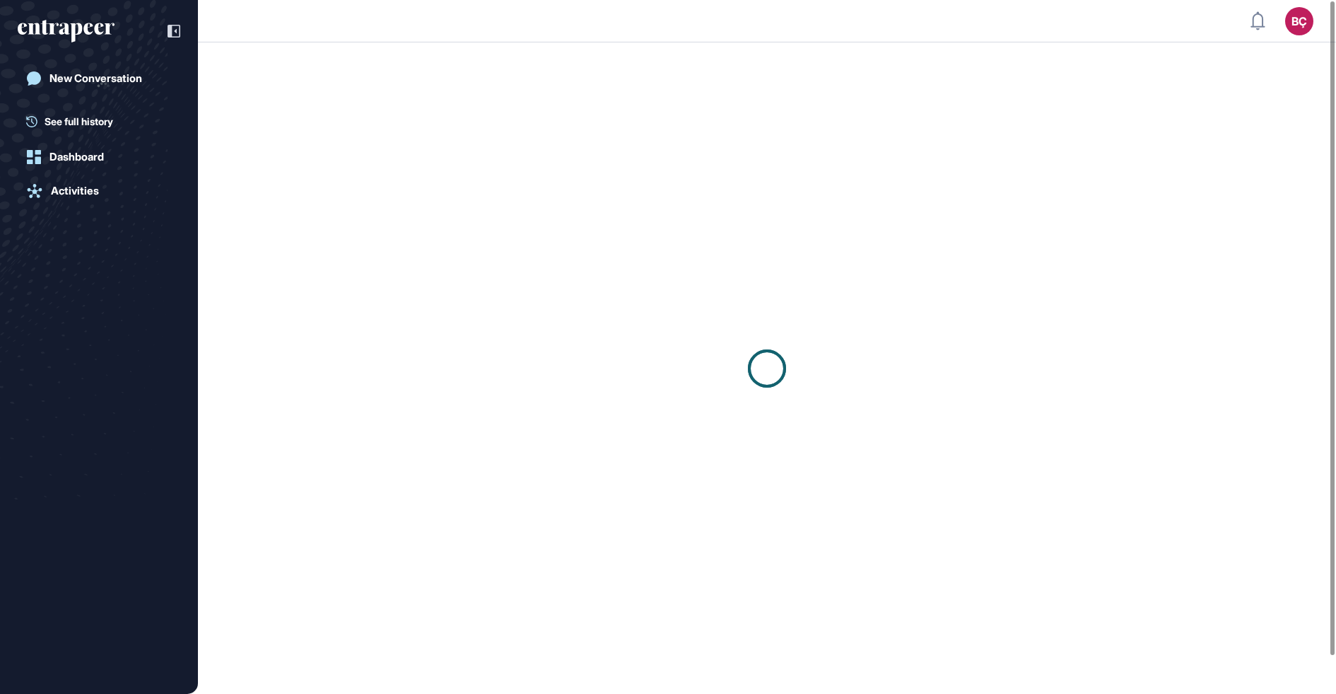
scroll to position [1, 1]
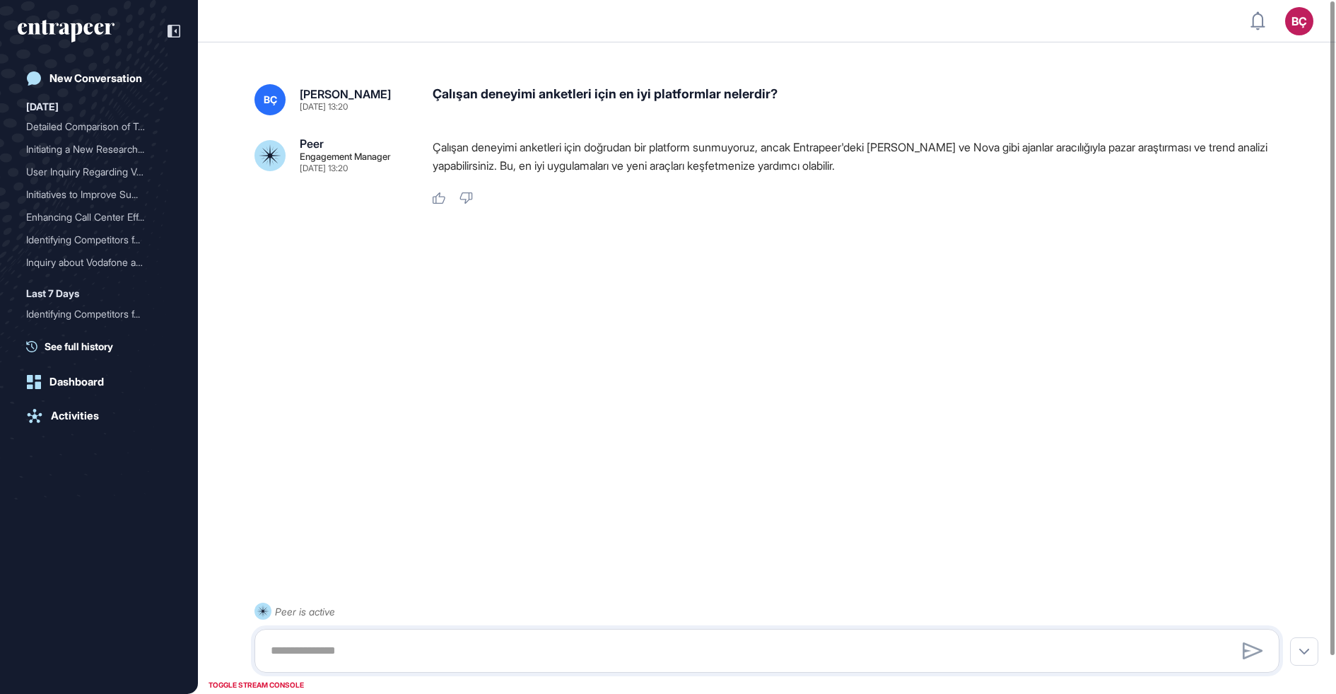
click at [673, 93] on div "Çalışan deneyimi anketleri için en iyi platformlar nelerdir?" at bounding box center [862, 99] width 858 height 31
copy div "Çalışan deneyimi anketleri için en iyi platformlar nelerdir?"
click at [677, 95] on div "Çalışan deneyimi anketleri için en iyi platformlar nelerdir?" at bounding box center [862, 99] width 858 height 31
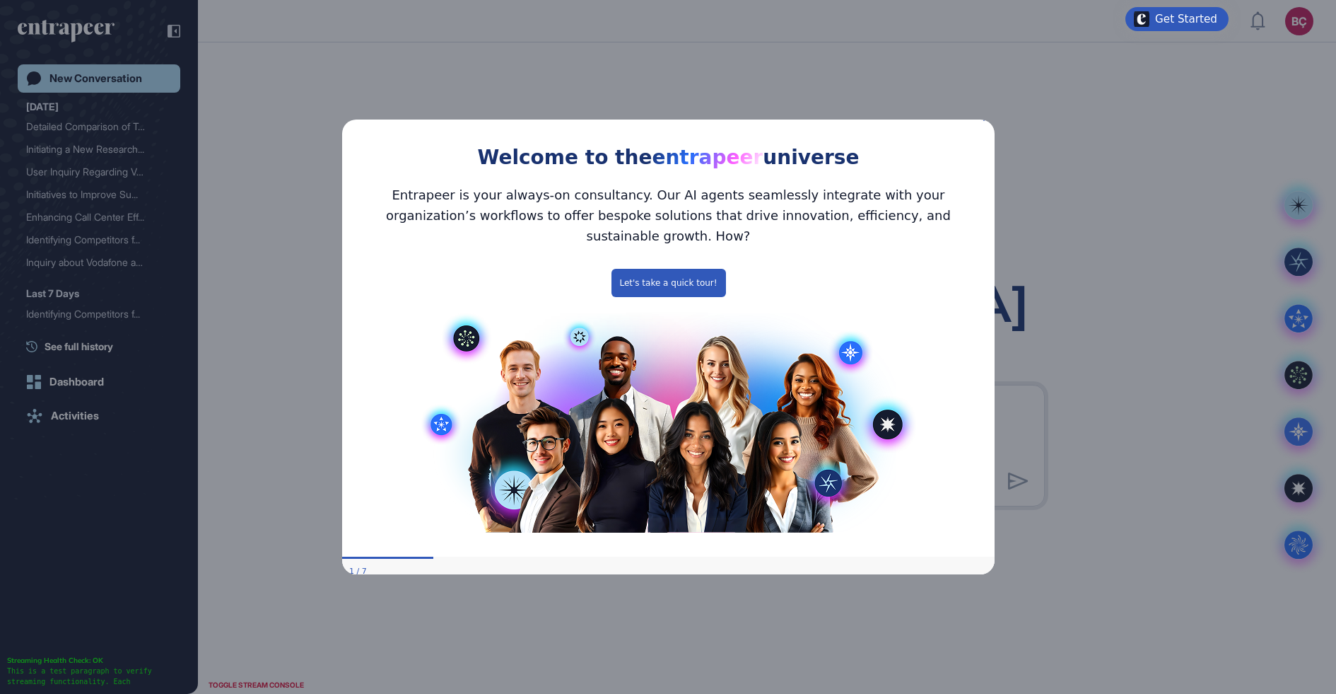
drag, startPoint x: 986, startPoint y: 127, endPoint x: 868, endPoint y: 493, distance: 384.2
click at [986, 121] on icon "Close Preview" at bounding box center [986, 118] width 6 height 6
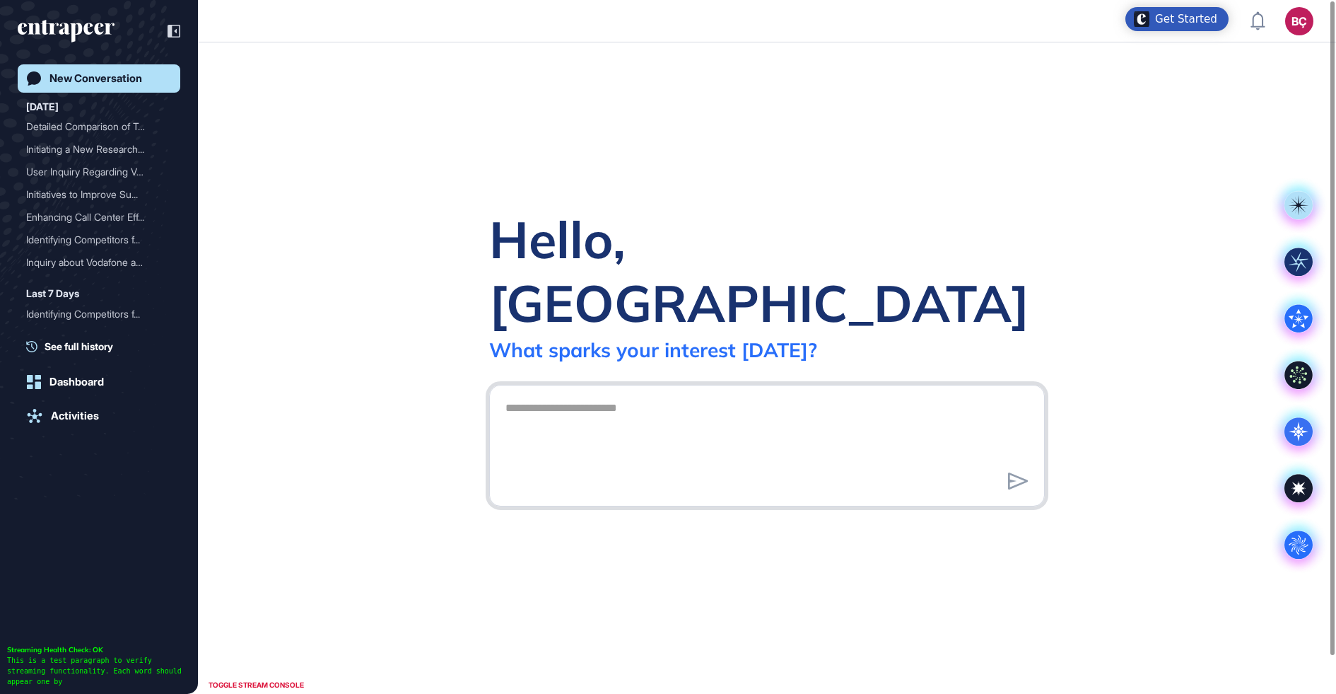
click at [508, 395] on textarea at bounding box center [767, 443] width 540 height 99
paste textarea "**********"
type textarea "**********"
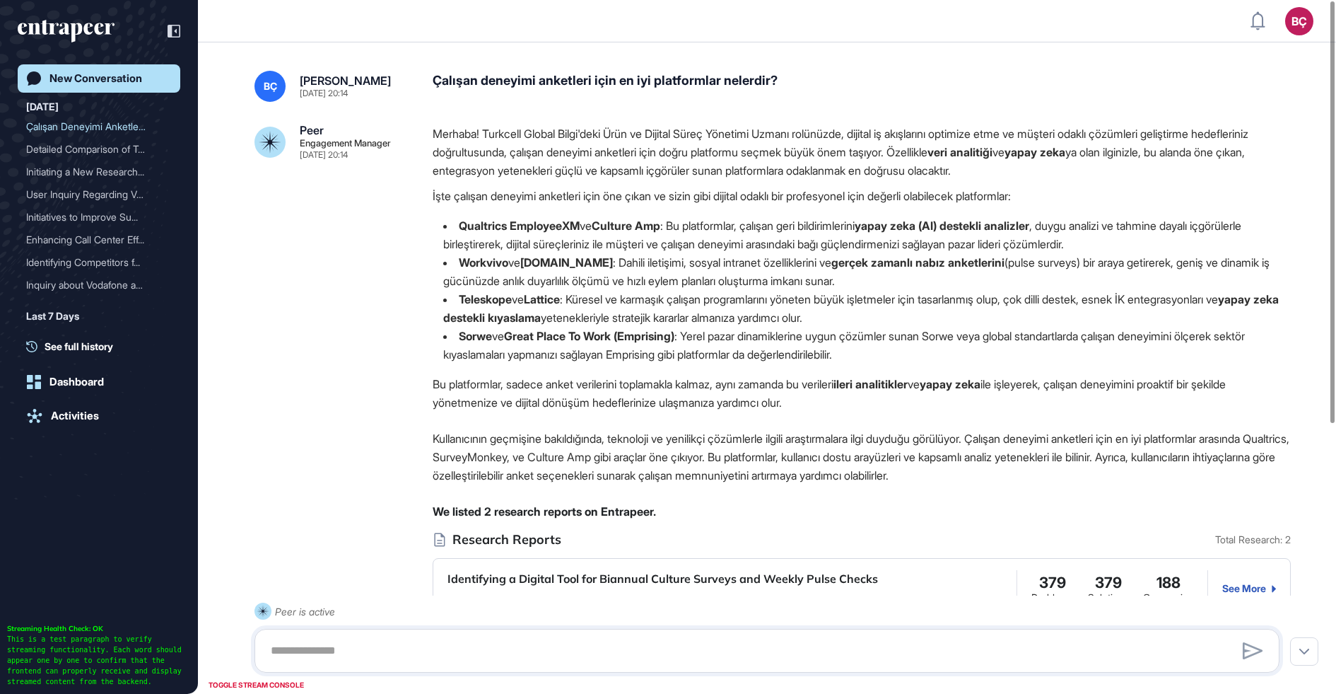
click at [541, 69] on div "BÇ [PERSON_NAME] [DATE] 20:14 Çalışan deneyimi anketleri için en iyi platformla…" at bounding box center [767, 571] width 1138 height 1059
copy div "Çalışan deneyimi anketleri için en iyi platformlar nelerdir?"
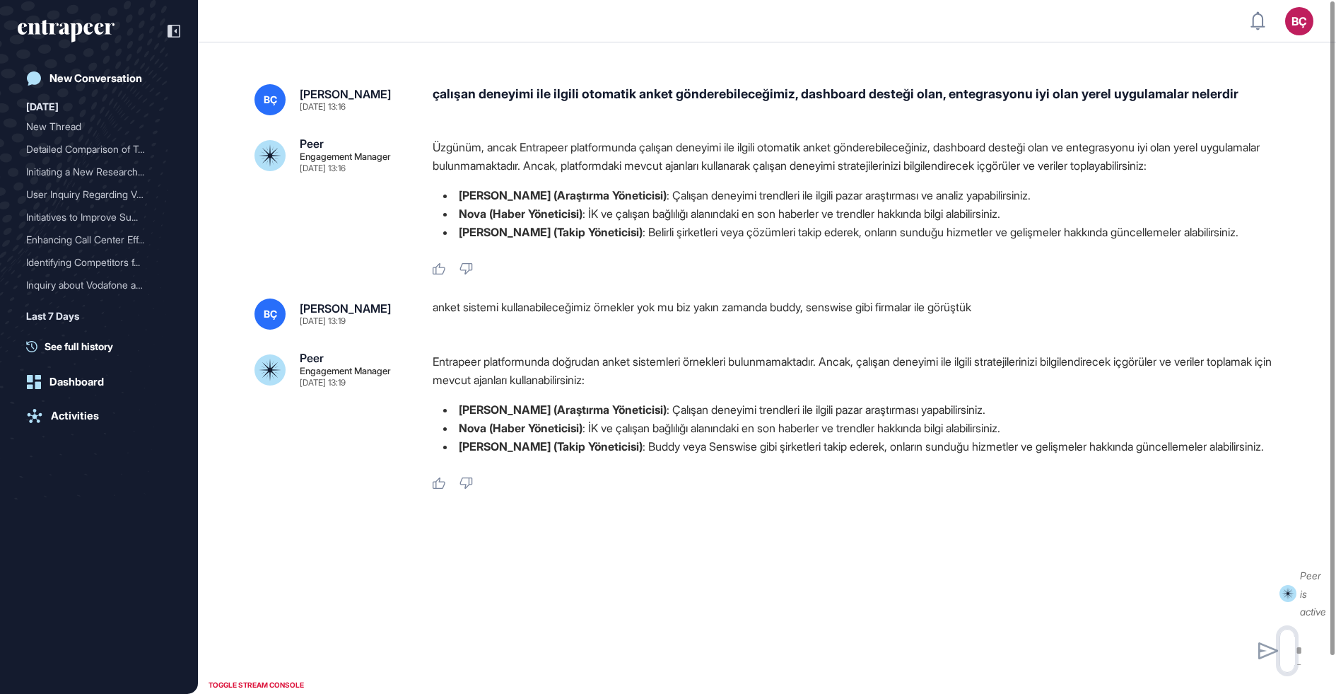
scroll to position [1, 1]
click at [467, 87] on div "çalışan deneyimi ile ilgili otomatik anket gönderebileceğimiz, dashboard desteğ…" at bounding box center [862, 99] width 858 height 31
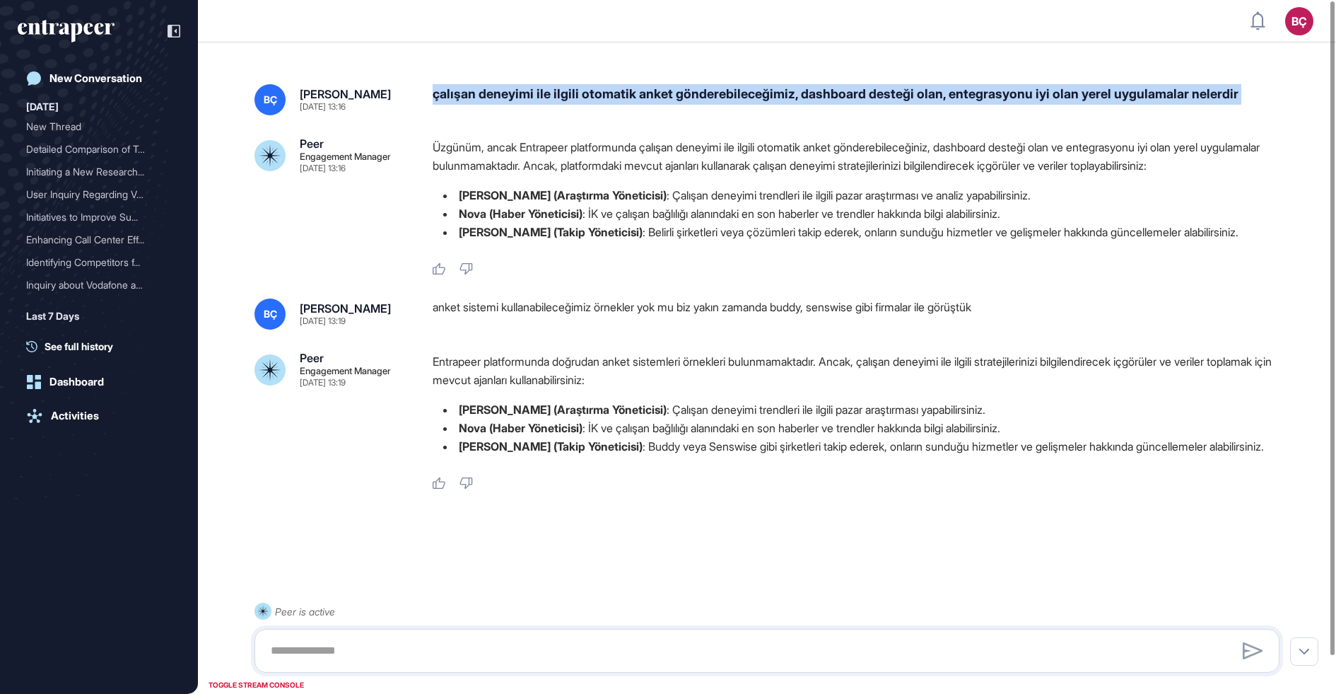
copy div "çalışan deneyimi ile ilgili otomatik anket gönderebileceğimiz, dashboard desteğ…"
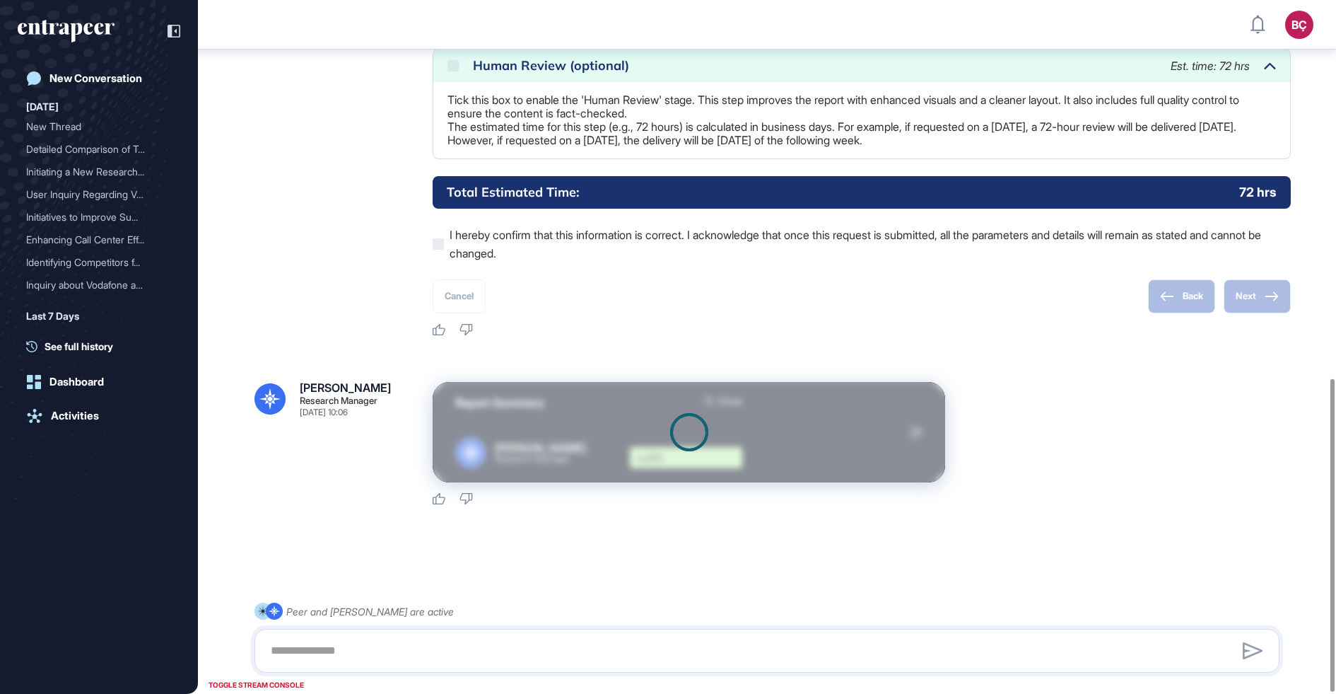
scroll to position [837, 0]
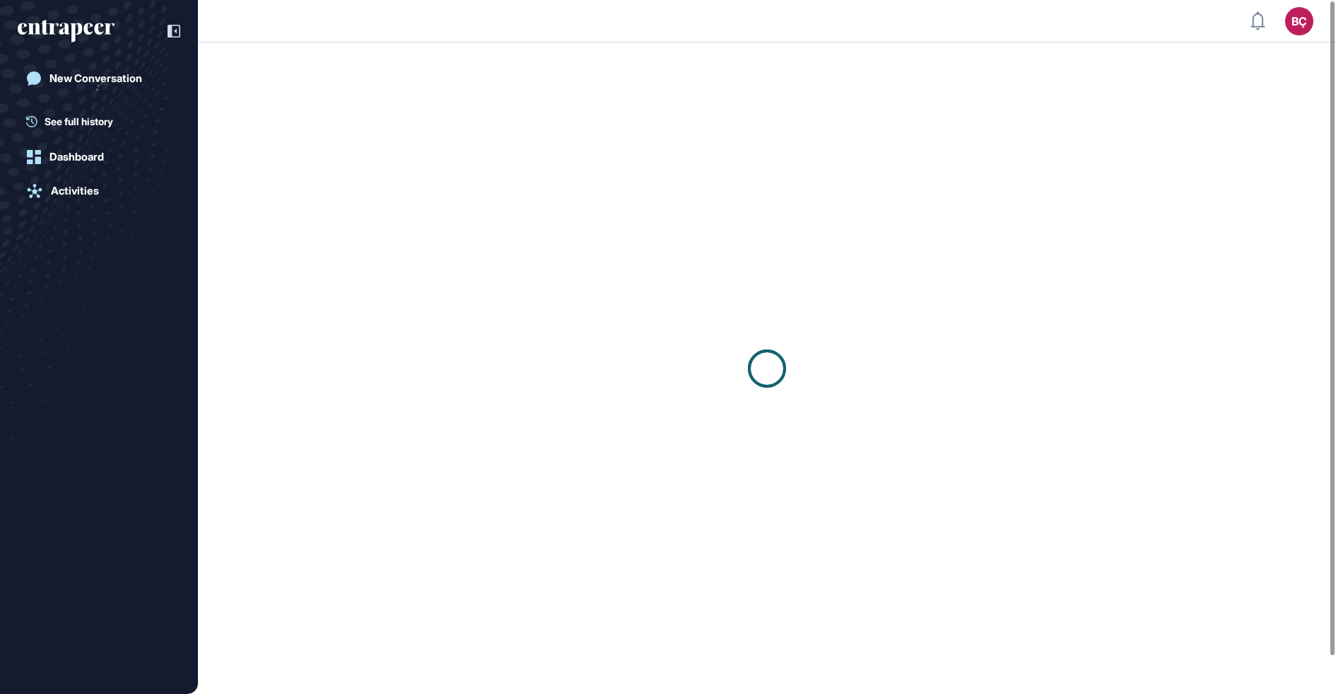
scroll to position [1, 1]
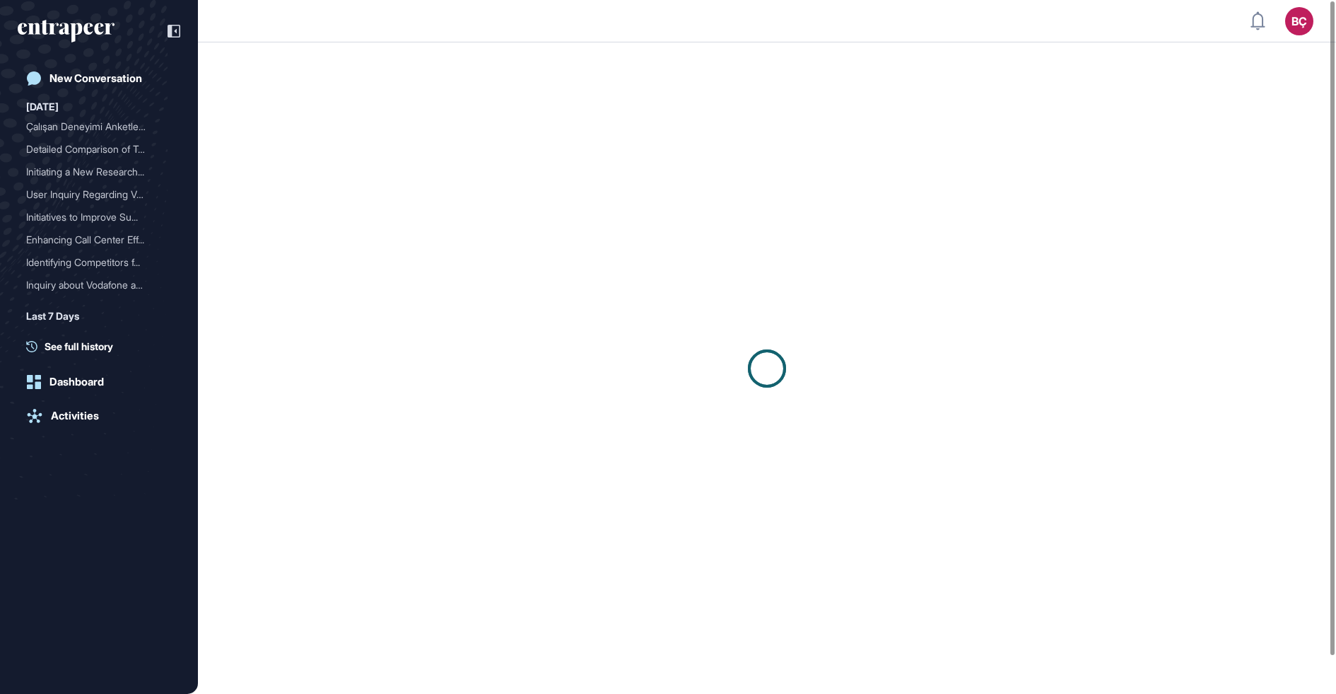
click at [332, 214] on div at bounding box center [767, 367] width 1138 height 651
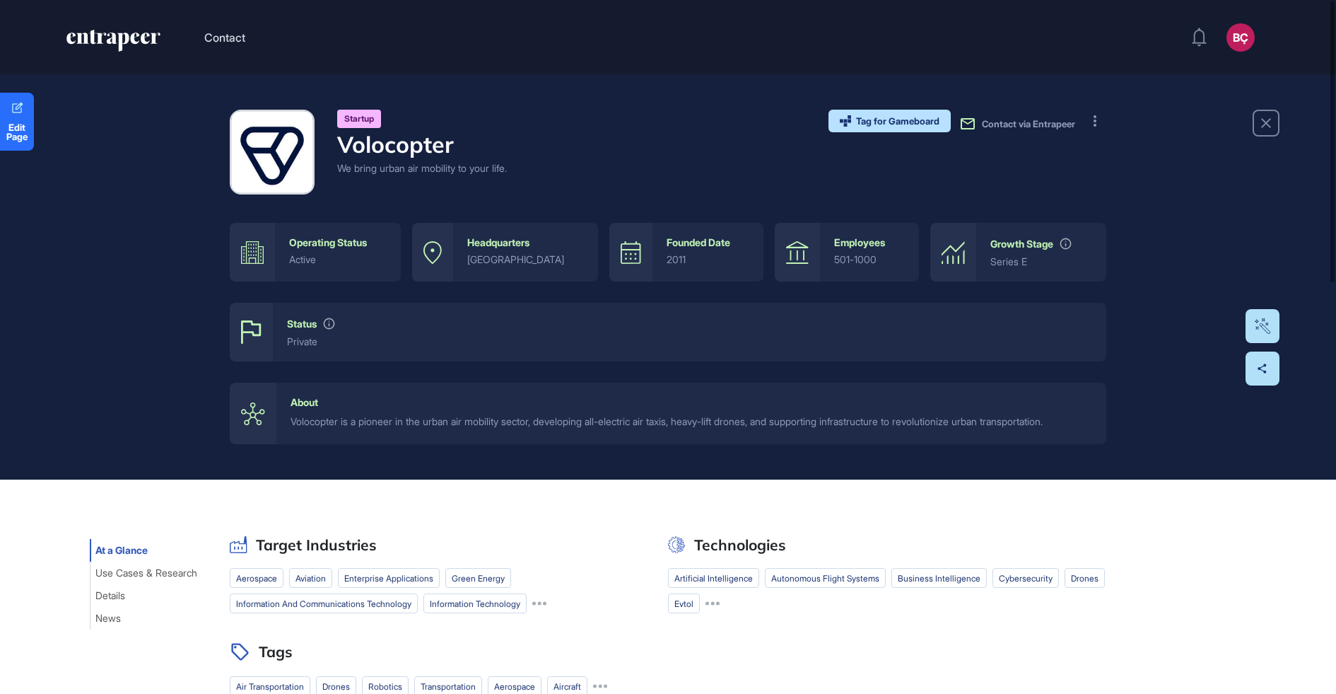
scroll to position [1, 1]
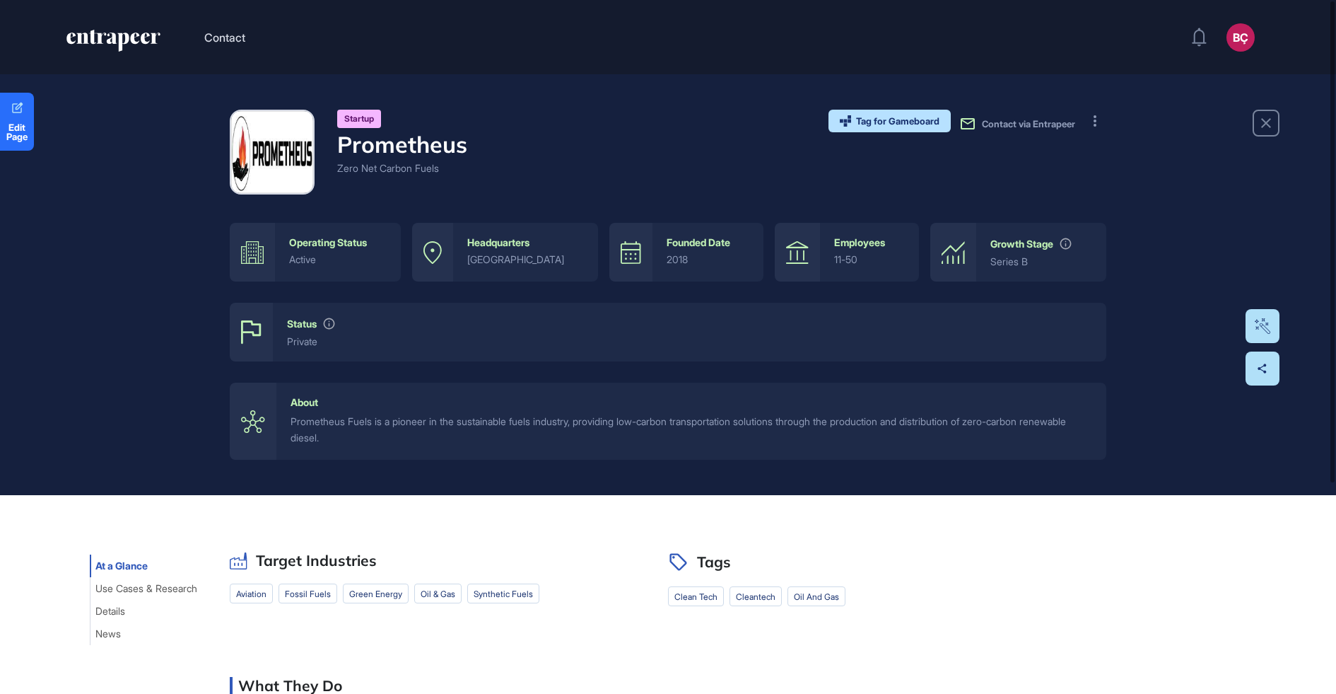
scroll to position [1, 1]
click at [148, 581] on button "Use Cases & Research" at bounding box center [146, 588] width 113 height 23
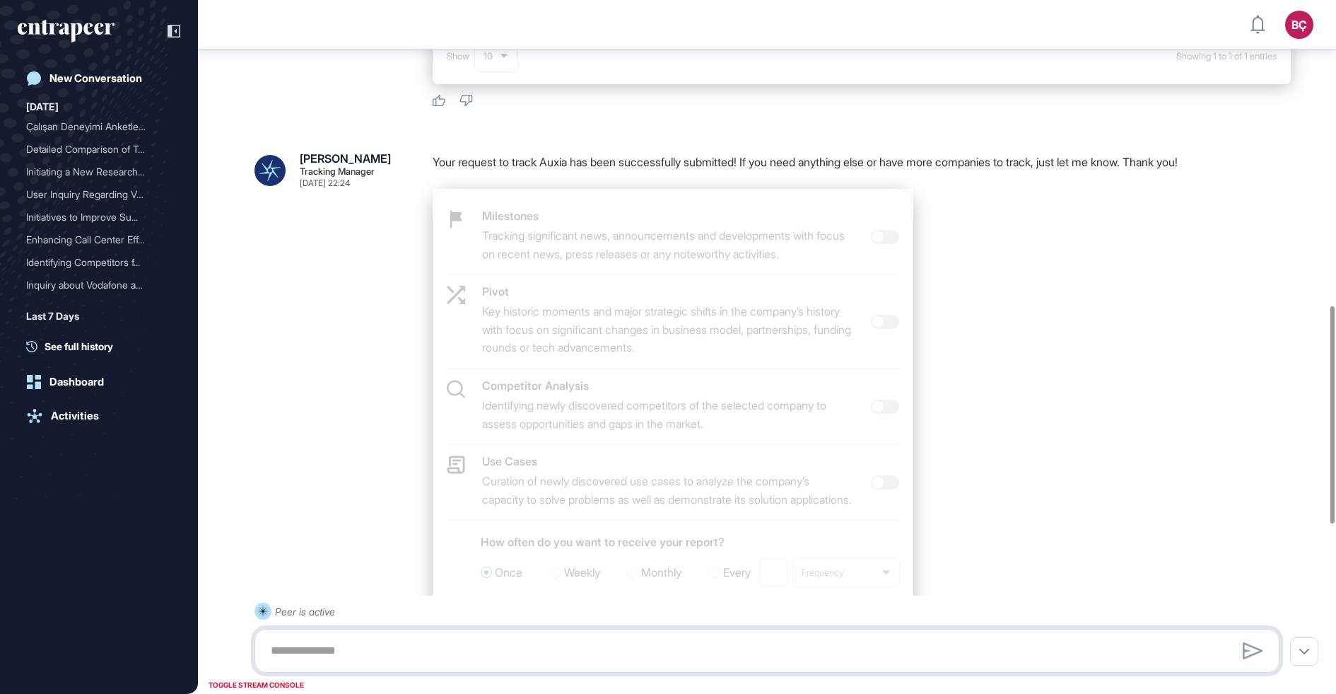
scroll to position [1071, 0]
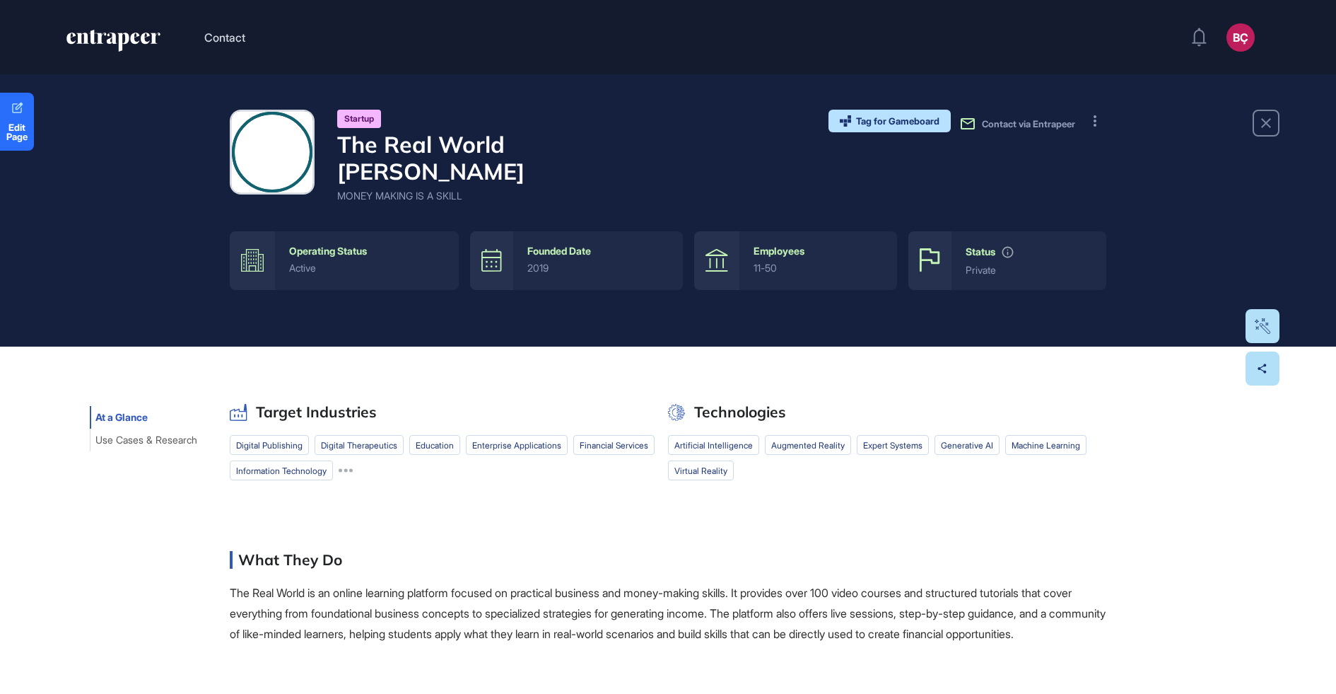
scroll to position [1, 1]
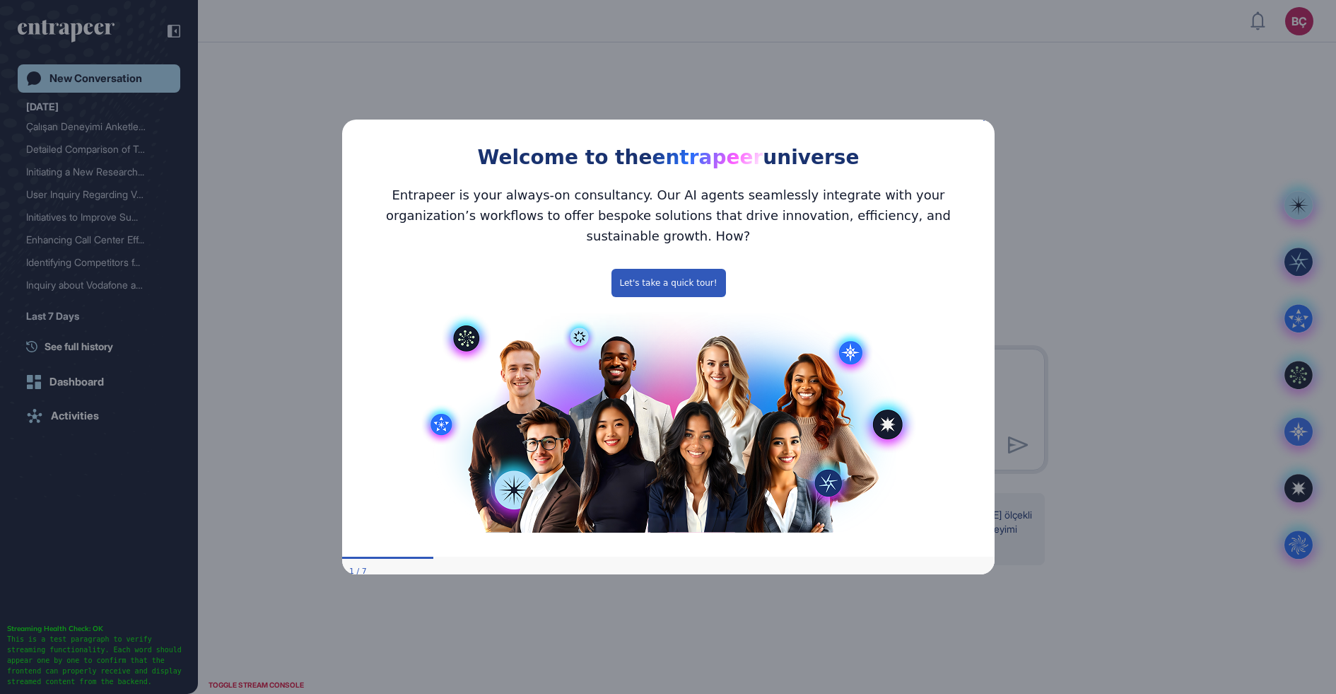
click at [984, 121] on icon "Close Preview" at bounding box center [986, 118] width 6 height 6
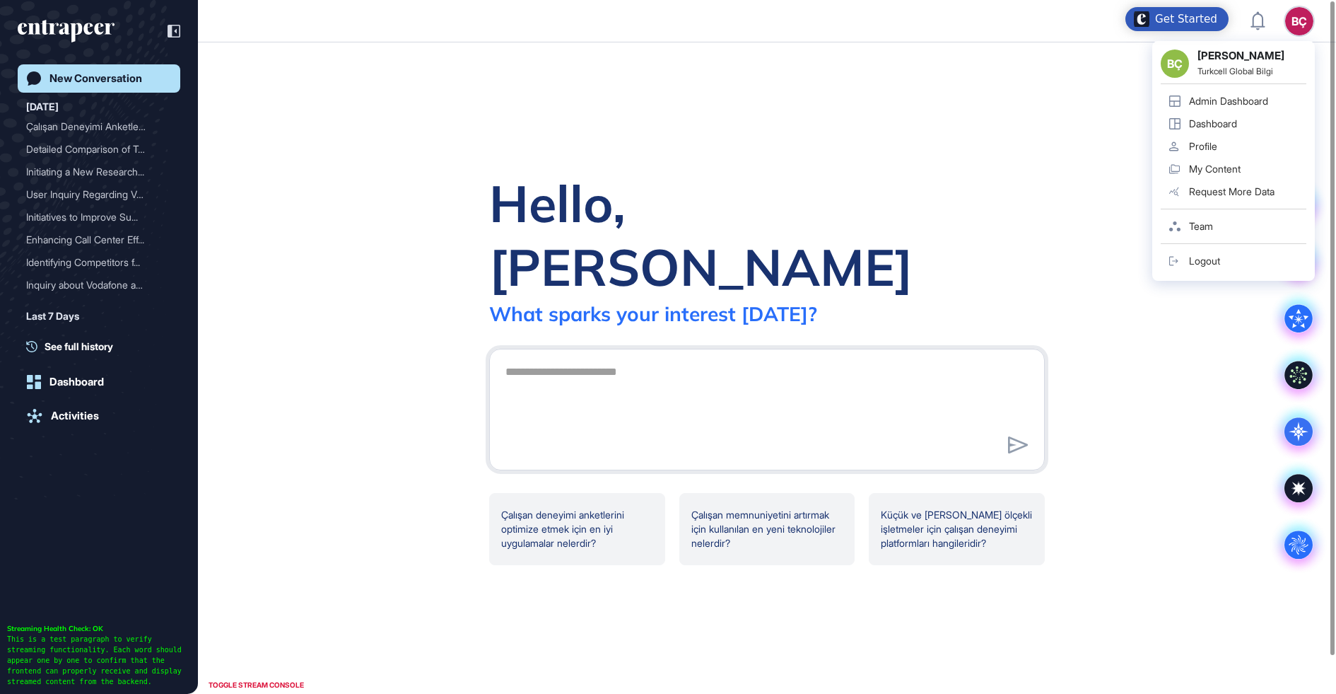
click at [1305, 25] on div "BÇ BÇ Beril Çiftci Turkcell Global Bilgi Admin Dashboard Dashboard Profile My C…" at bounding box center [1300, 21] width 28 height 28
click at [1197, 103] on div "Admin Dashboard" at bounding box center [1228, 100] width 79 height 11
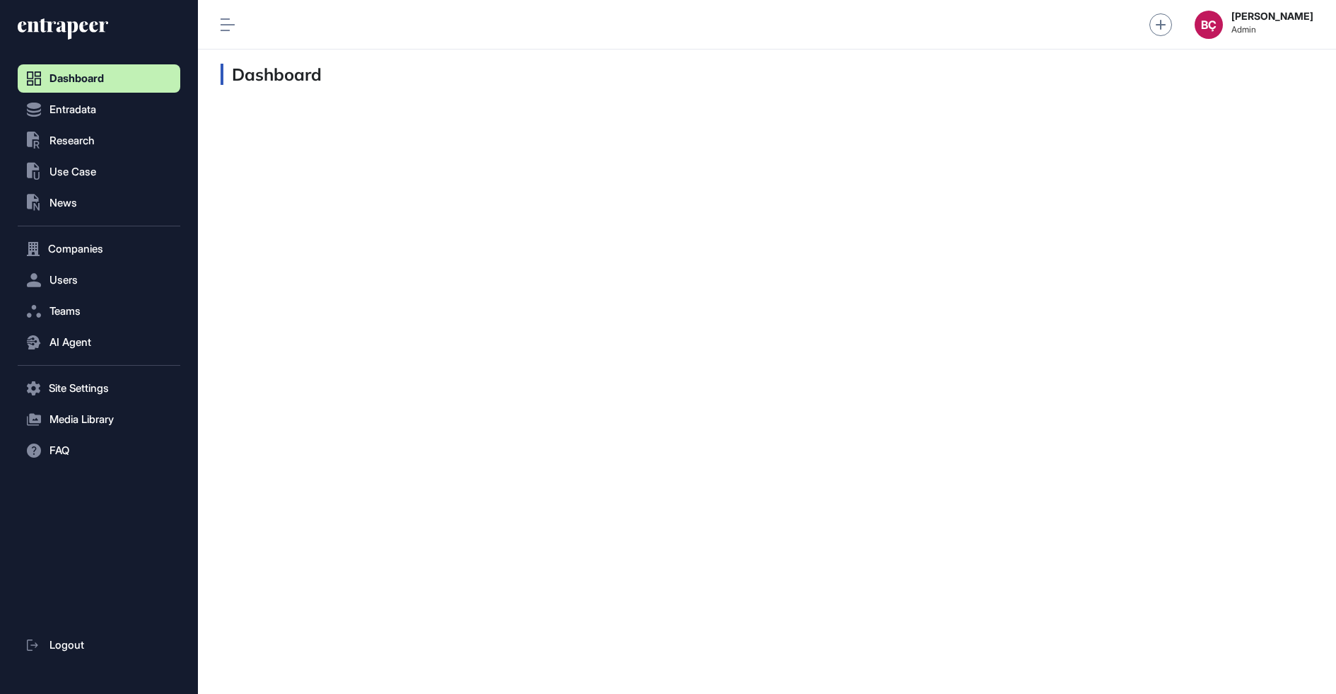
scroll to position [1, 1]
click at [81, 136] on span "Research" at bounding box center [71, 140] width 45 height 11
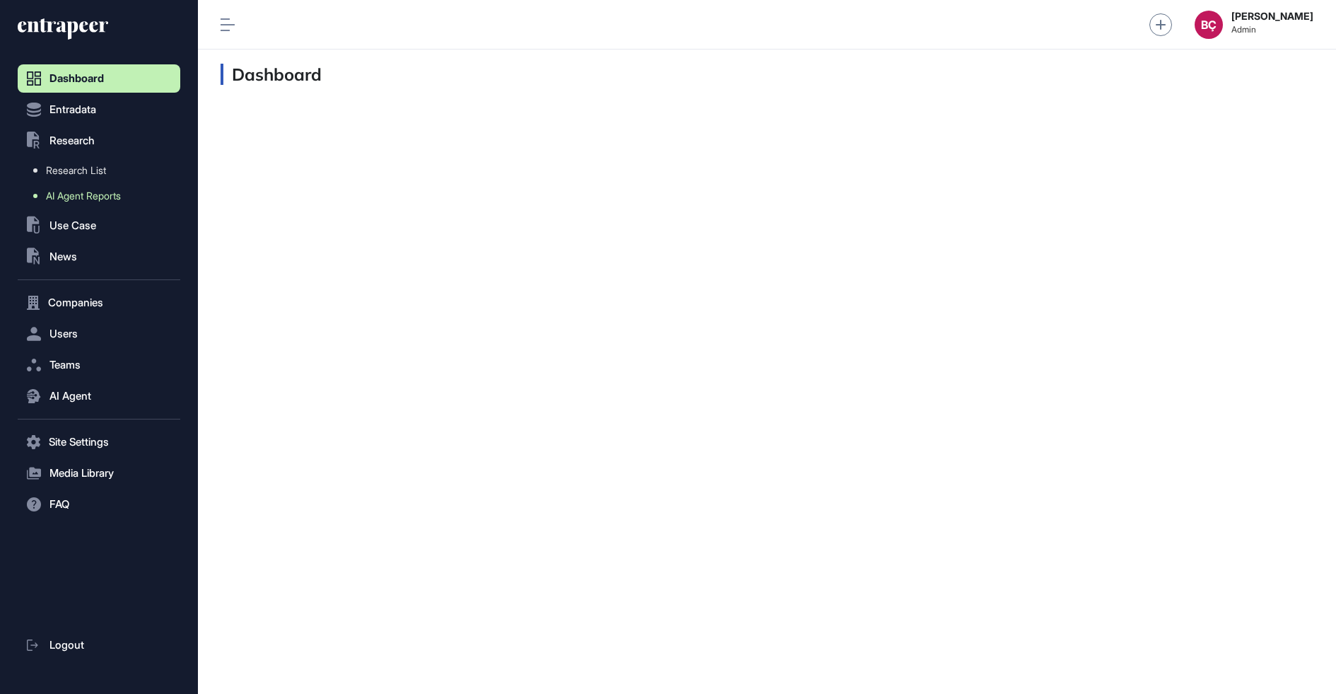
click at [86, 199] on span "AI Agent Reports" at bounding box center [83, 195] width 75 height 11
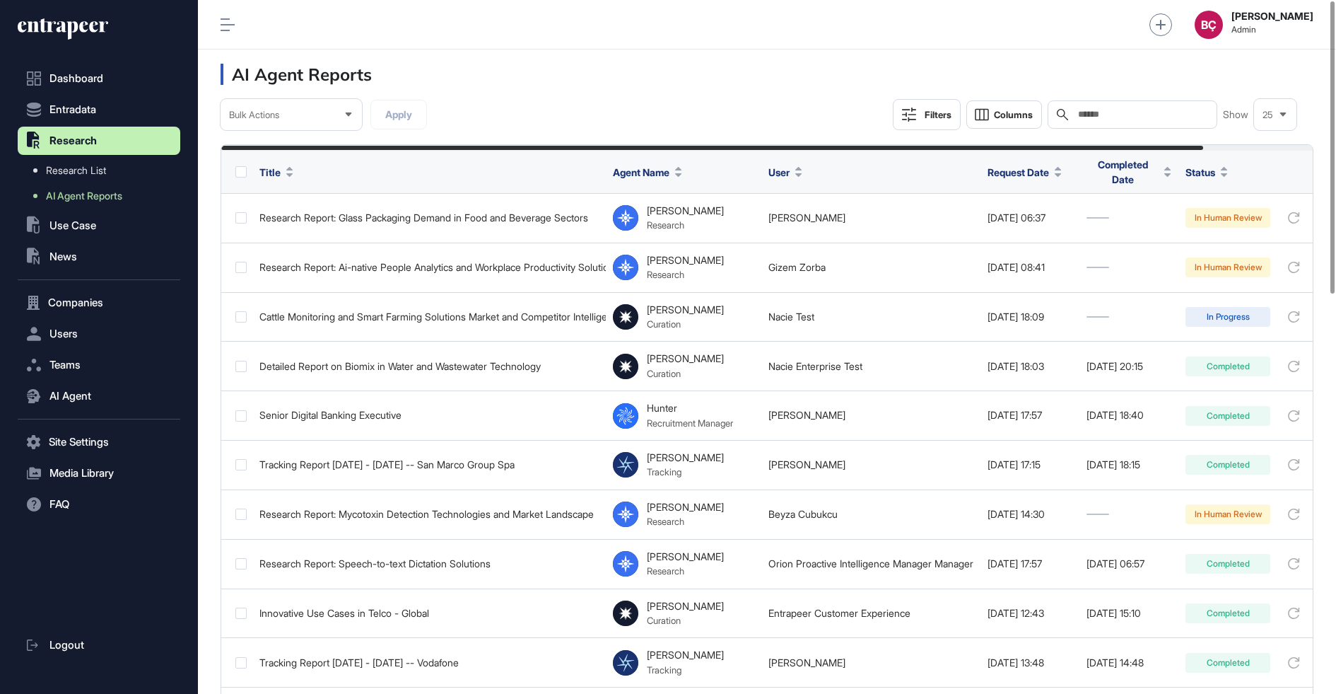
scroll to position [694, 1138]
click at [1146, 123] on div "Search" at bounding box center [1133, 114] width 170 height 28
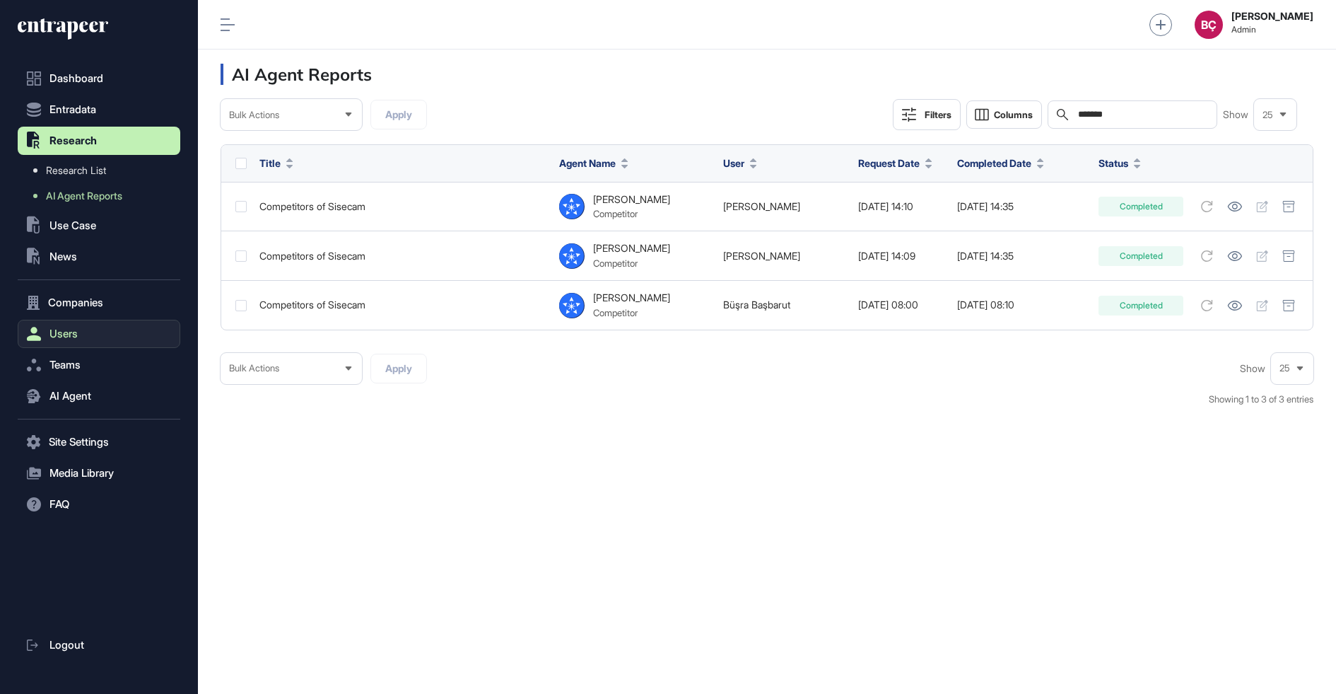
type input "*******"
click at [124, 322] on button "Users" at bounding box center [99, 334] width 163 height 28
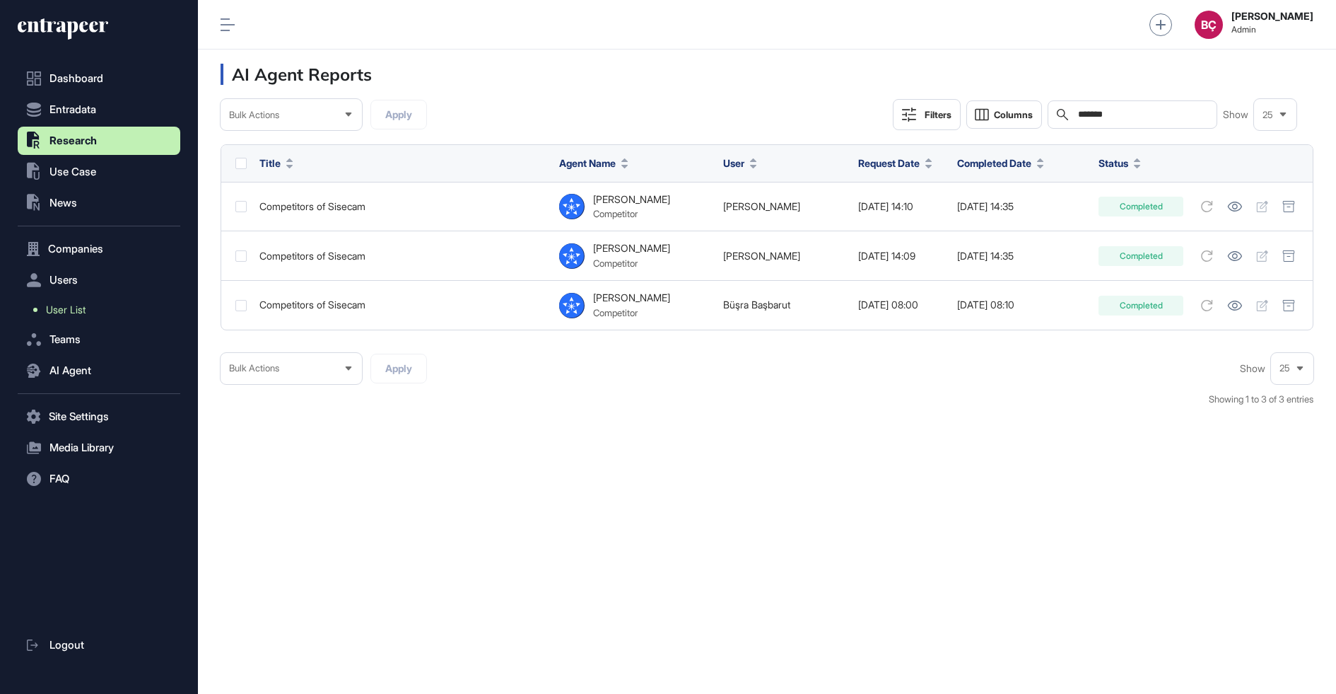
click at [114, 311] on link "User List" at bounding box center [103, 309] width 156 height 25
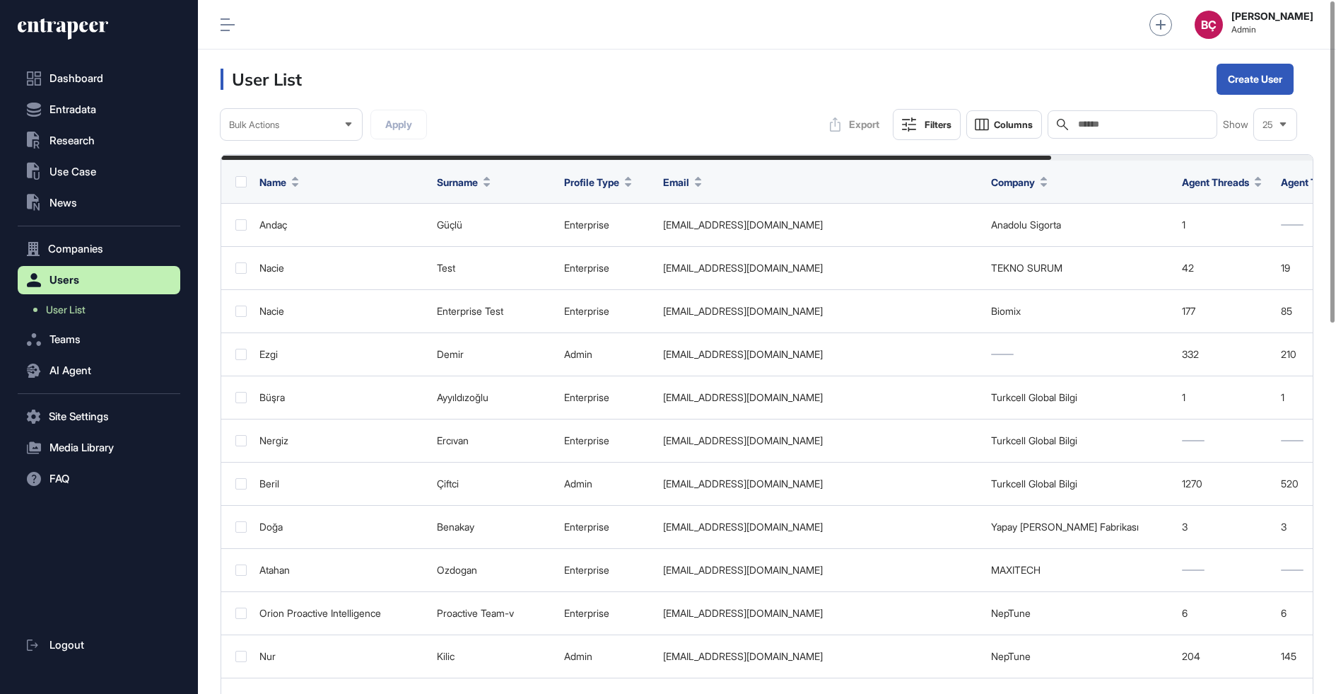
scroll to position [694, 1138]
click at [1161, 120] on input "text" at bounding box center [1143, 124] width 132 height 11
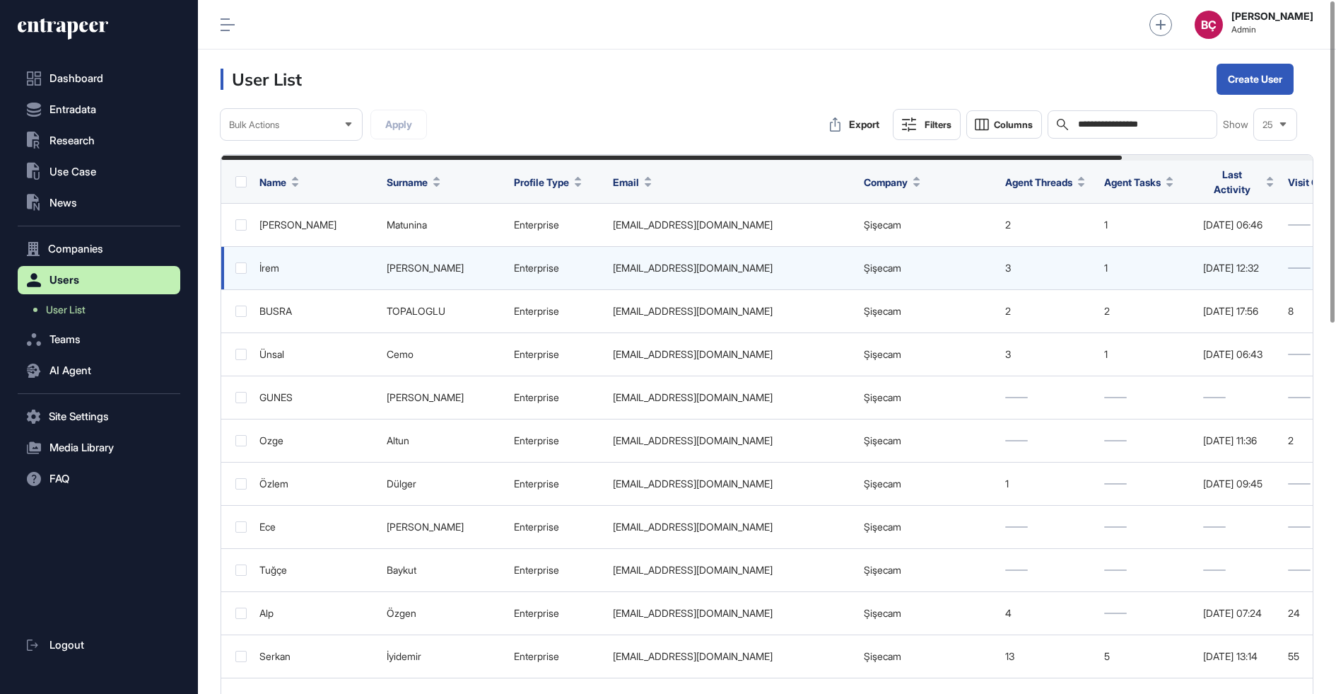
scroll to position [693, 1138]
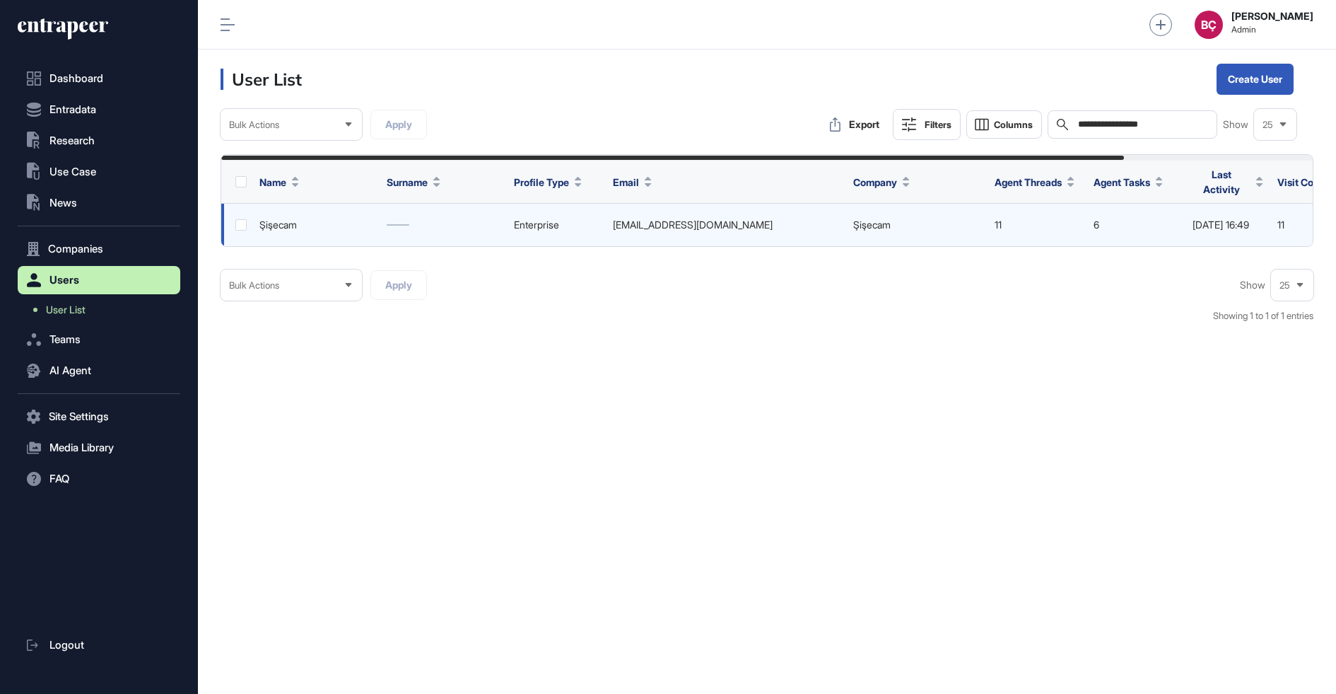
type input "**********"
click at [713, 231] on td "sisecam@entrapeer.com" at bounding box center [726, 225] width 240 height 43
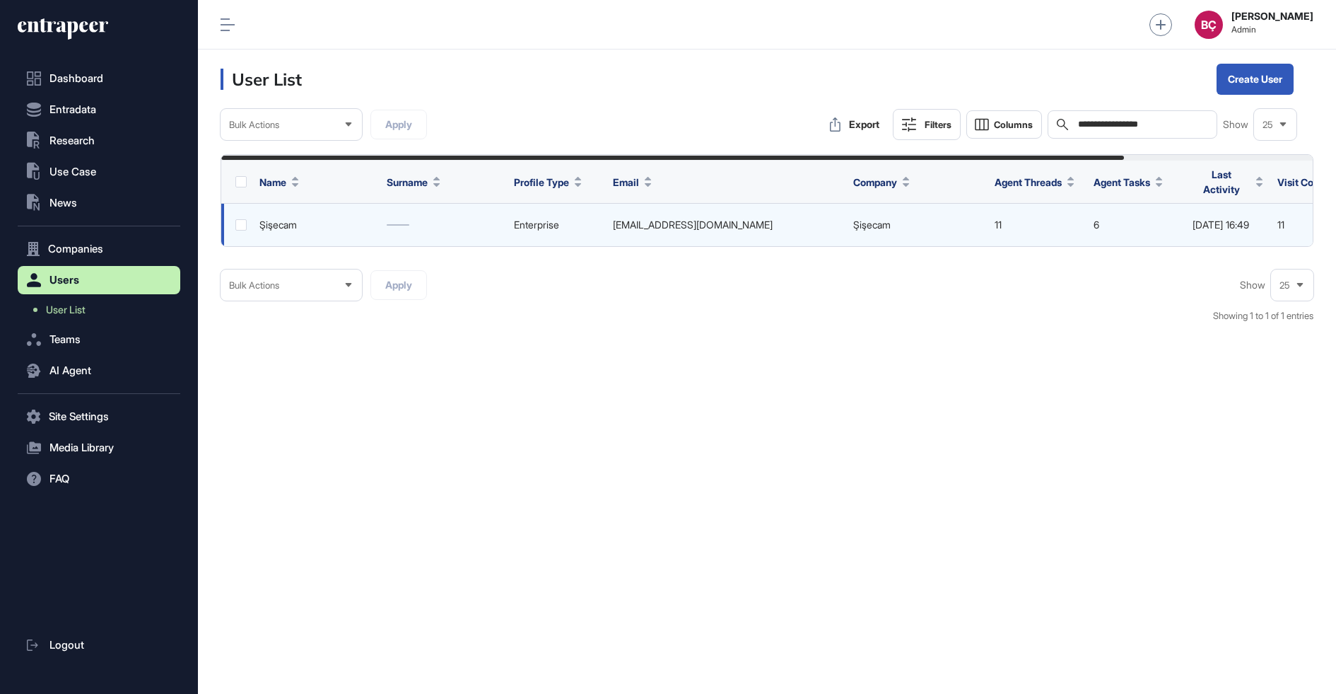
click at [713, 231] on td "sisecam@entrapeer.com" at bounding box center [726, 225] width 240 height 43
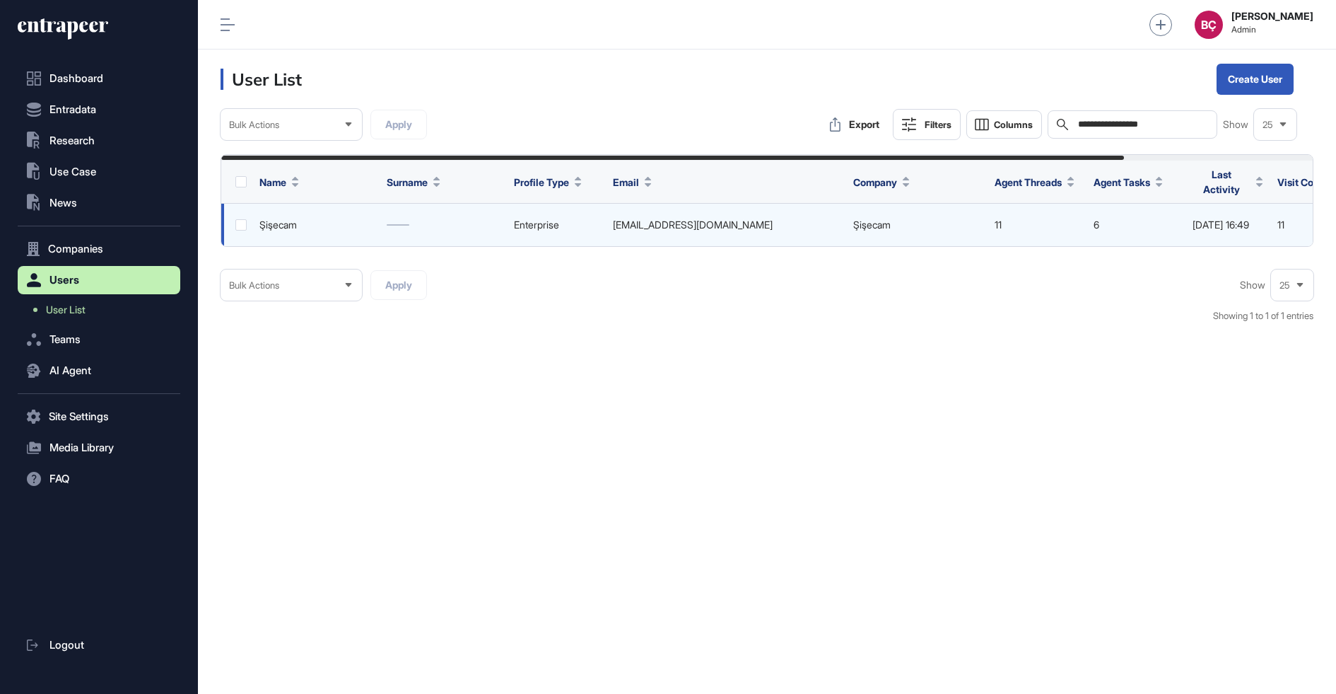
click at [713, 231] on td "sisecam@entrapeer.com" at bounding box center [726, 225] width 240 height 43
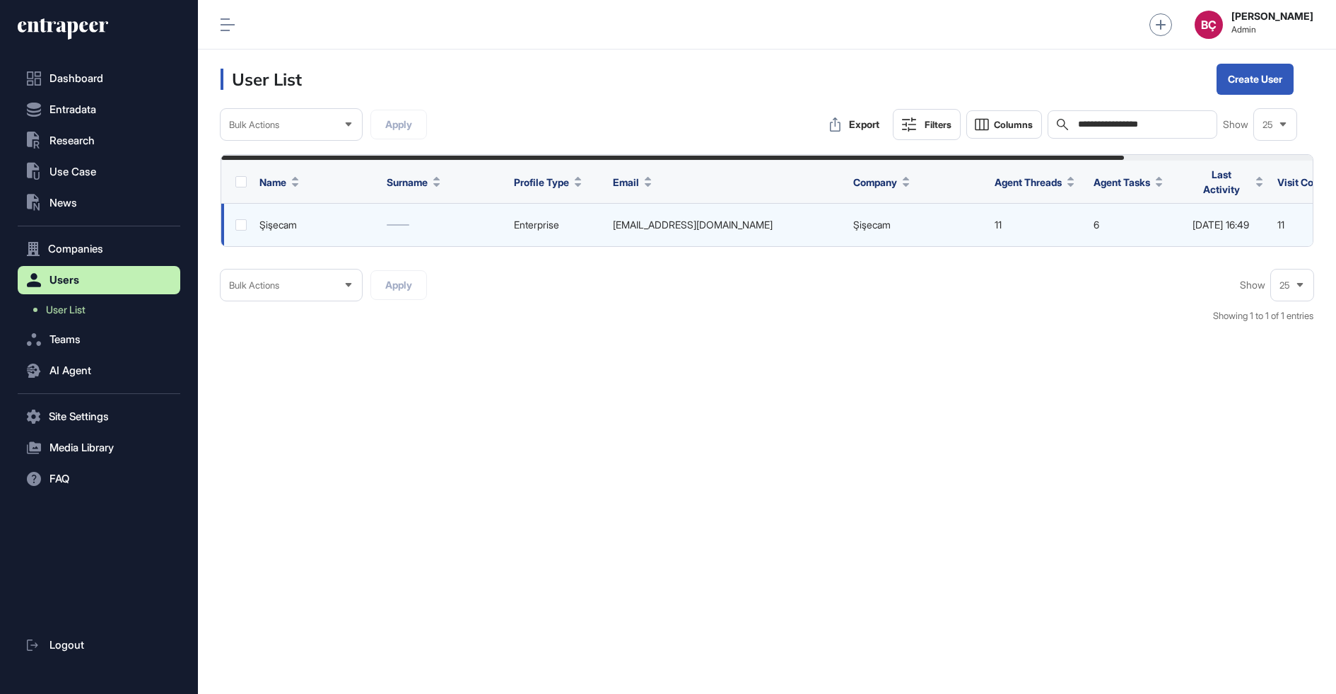
click at [704, 209] on td "sisecam@entrapeer.com" at bounding box center [726, 225] width 240 height 43
copy td "sisecam@entrapeer.com"
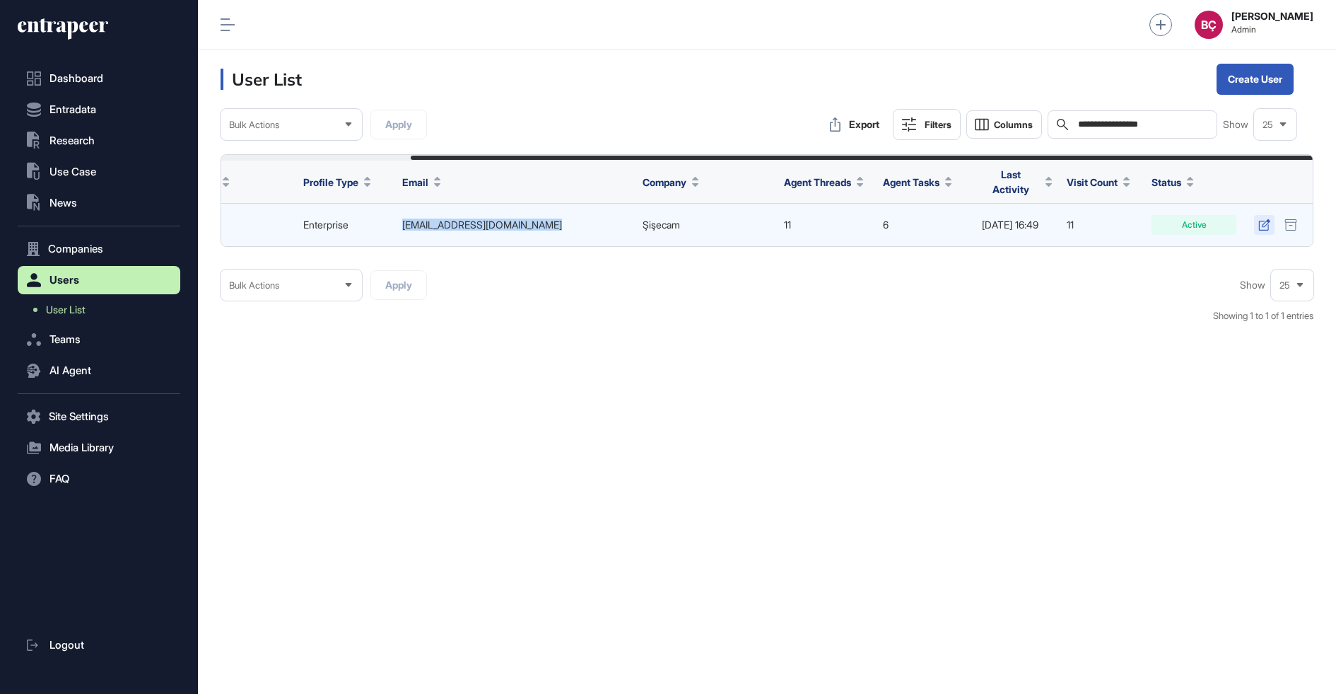
click at [1262, 223] on icon at bounding box center [1264, 224] width 11 height 11
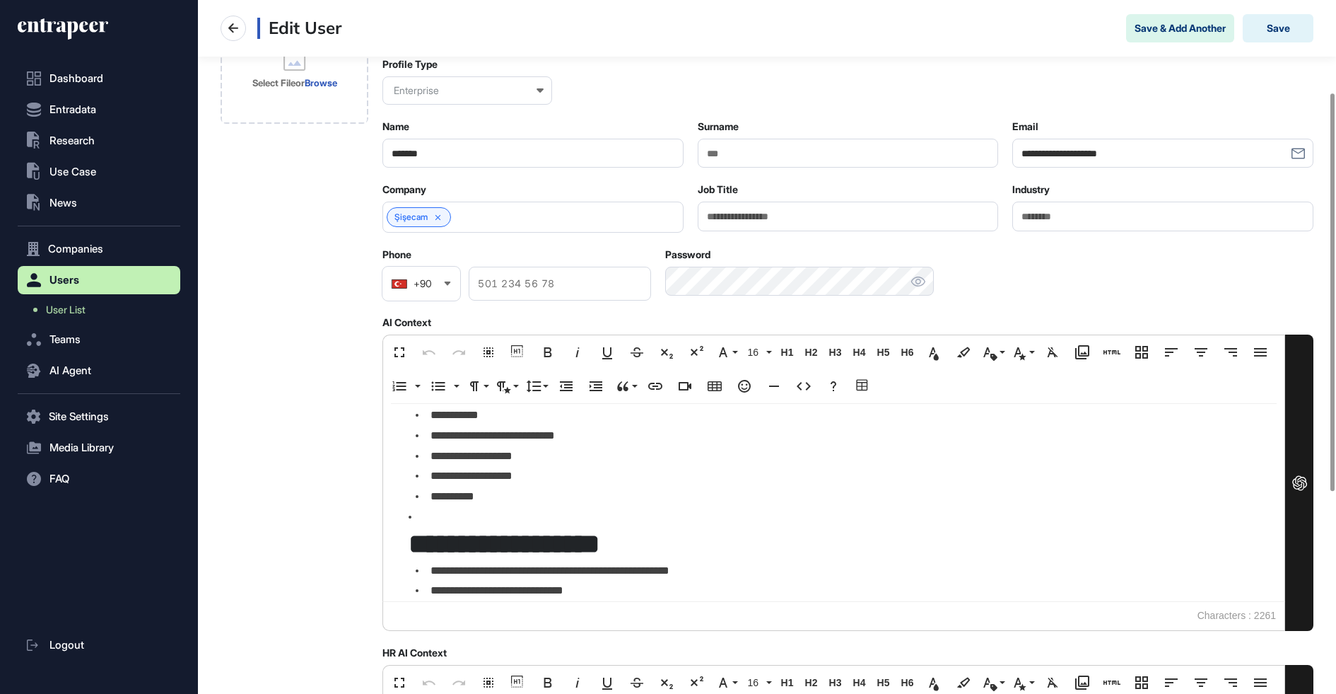
scroll to position [168, 0]
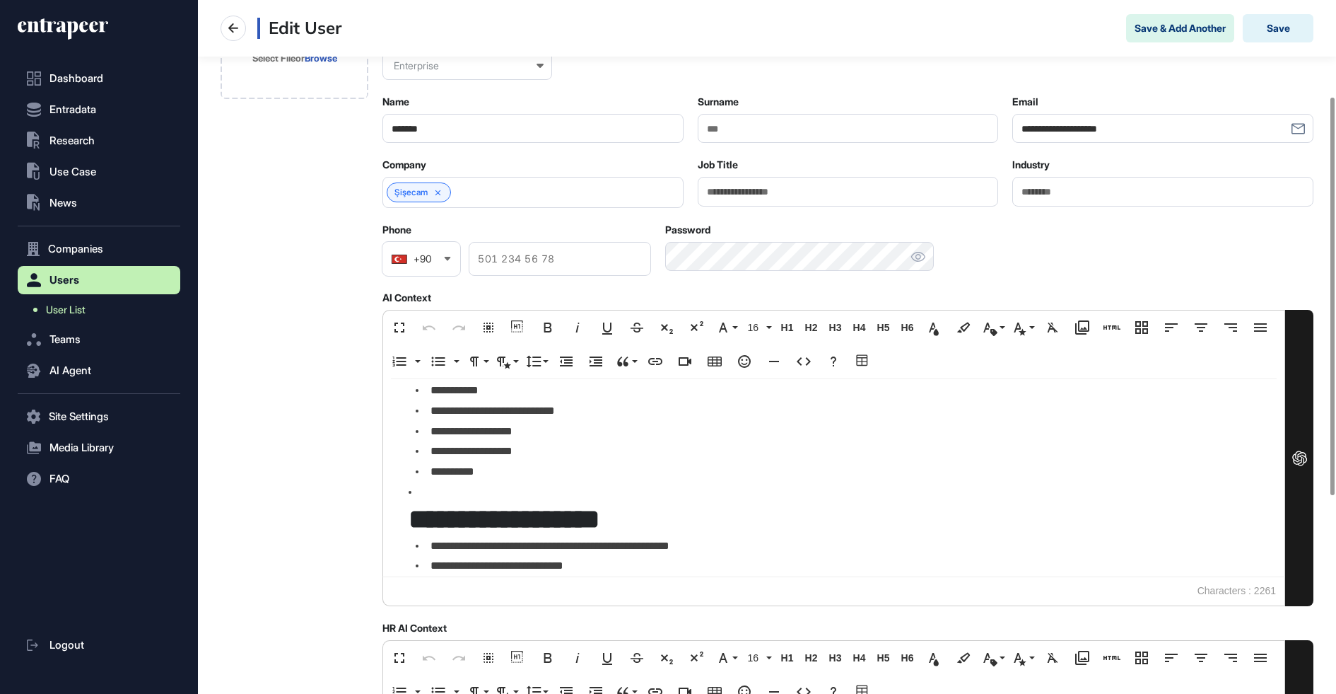
click at [108, 308] on link "User List" at bounding box center [103, 309] width 156 height 25
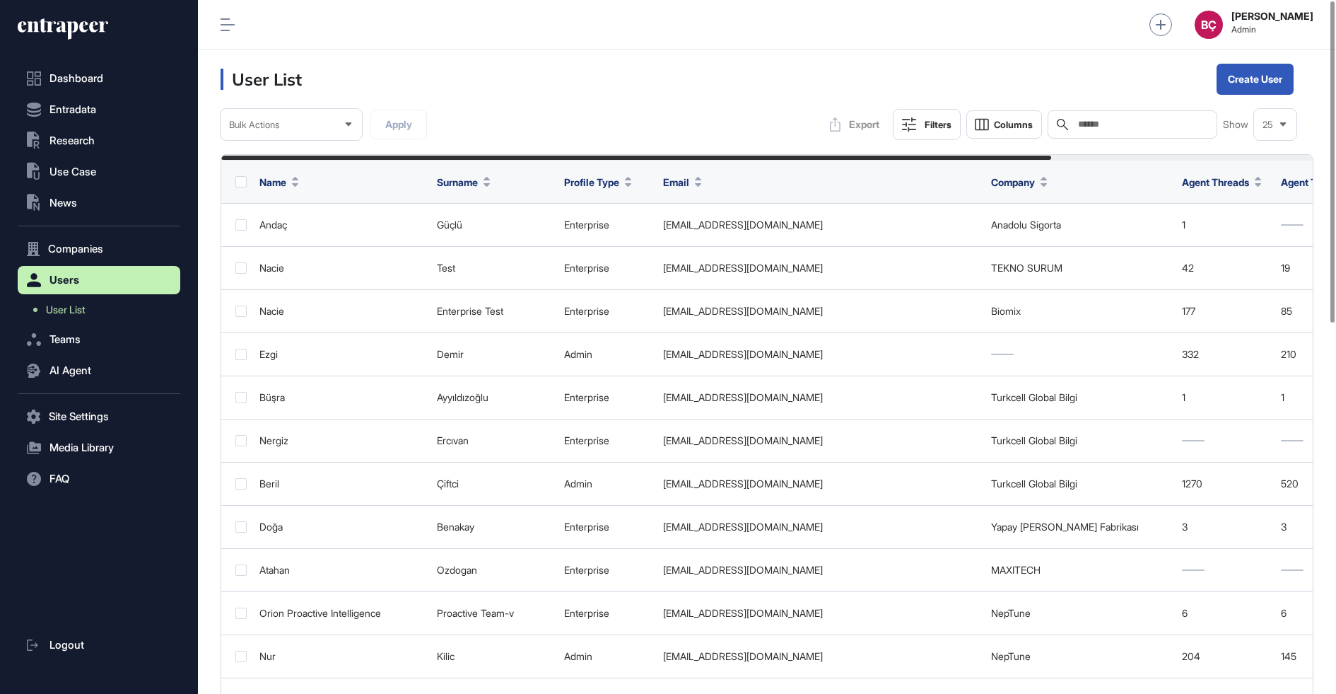
scroll to position [694, 1138]
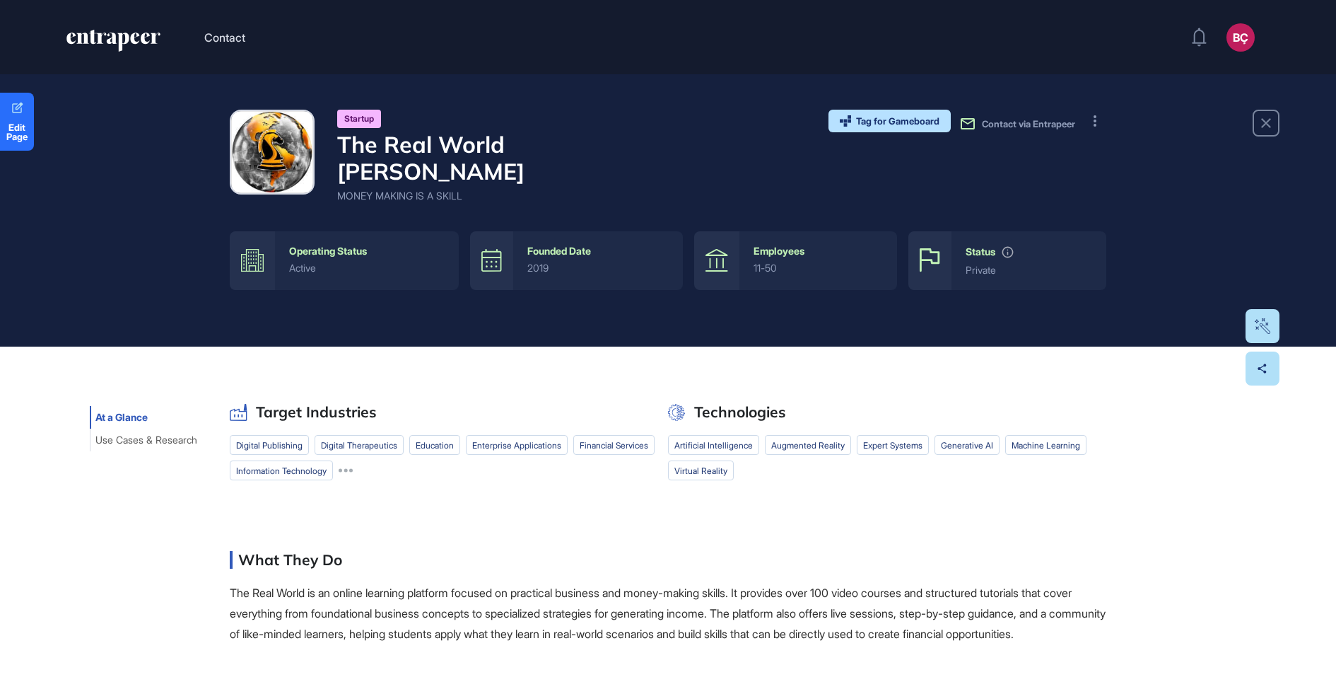
scroll to position [1, 1]
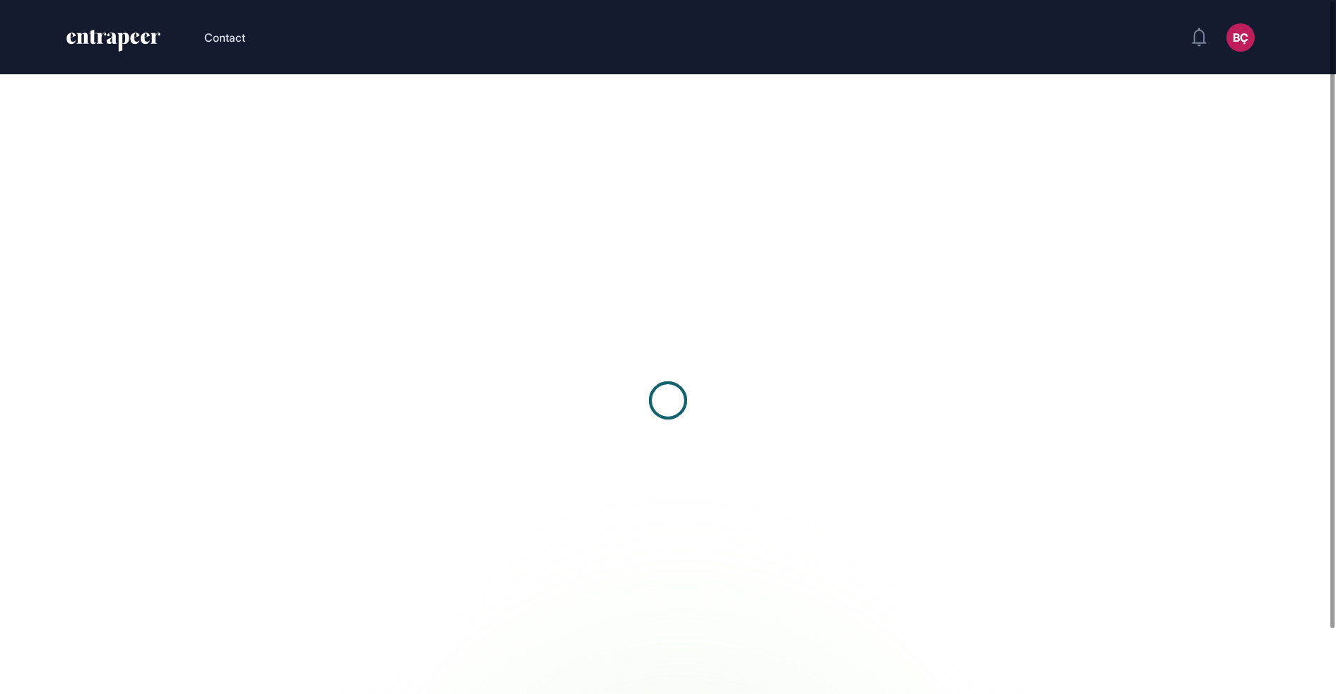
scroll to position [1, 1]
